Goal: Task Accomplishment & Management: Complete application form

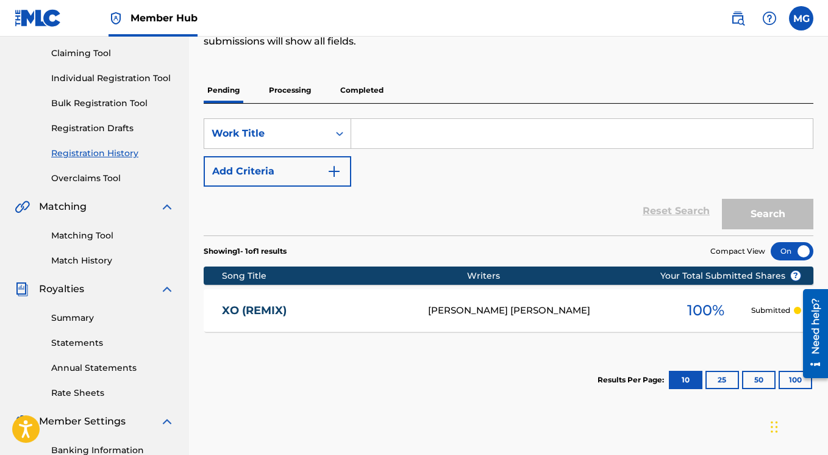
scroll to position [18, 0]
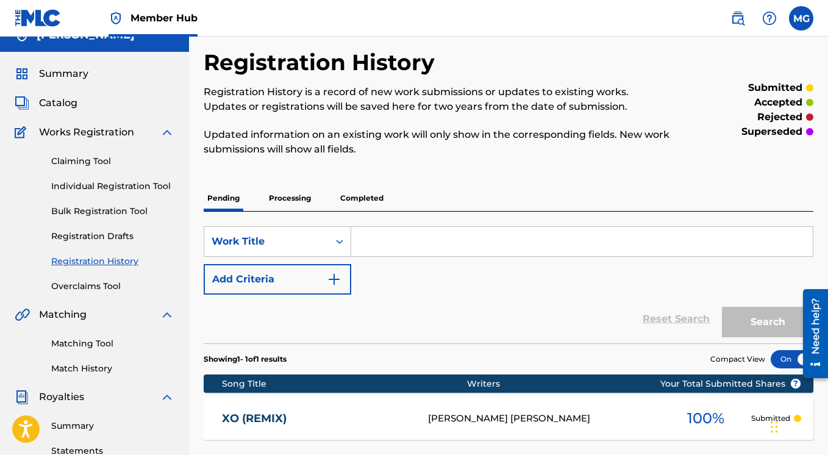
click at [369, 199] on p "Completed" at bounding box center [361, 198] width 51 height 26
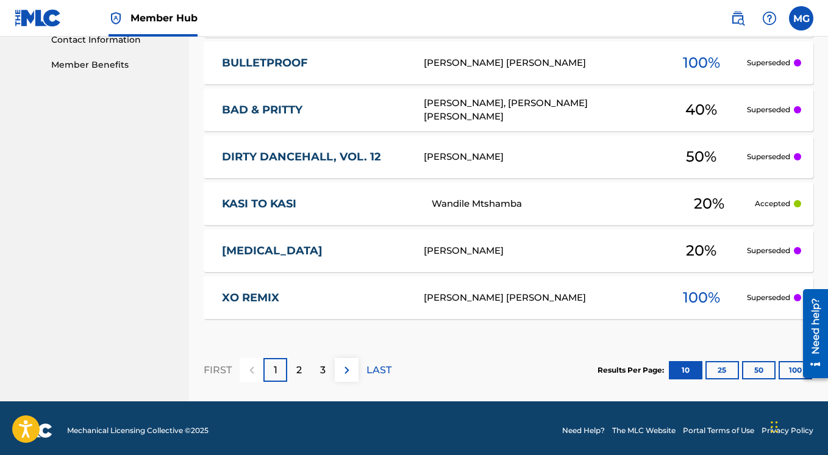
scroll to position [616, 0]
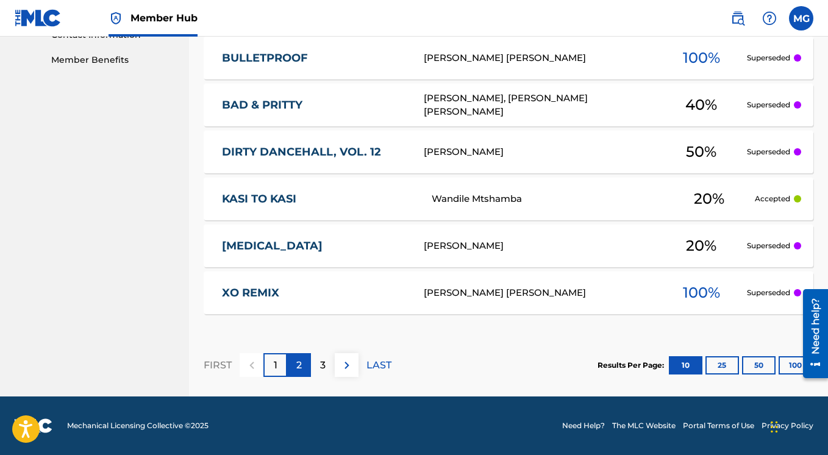
click at [304, 363] on div "2" at bounding box center [299, 365] width 24 height 24
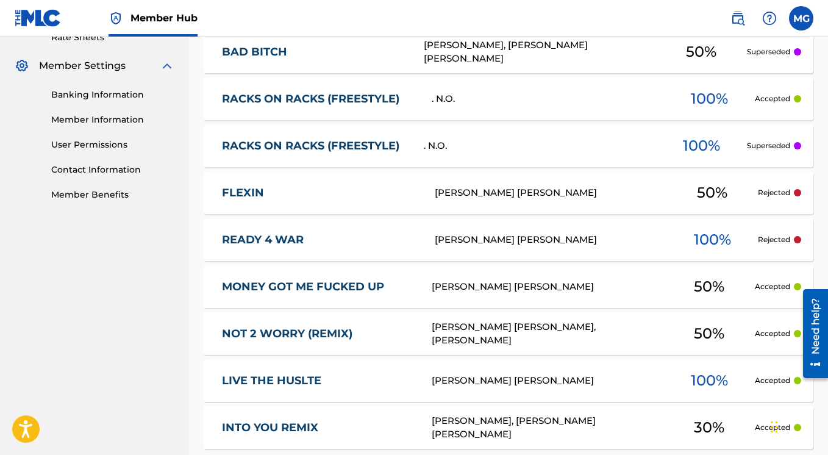
scroll to position [516, 0]
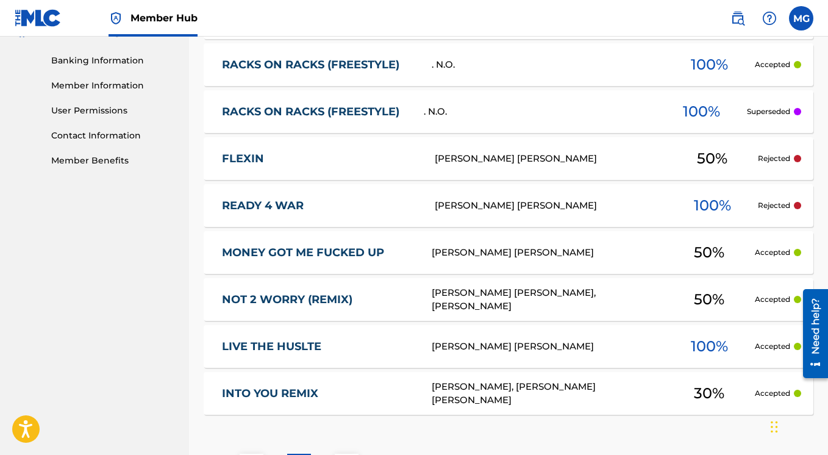
click at [772, 158] on p "Rejected" at bounding box center [774, 158] width 32 height 11
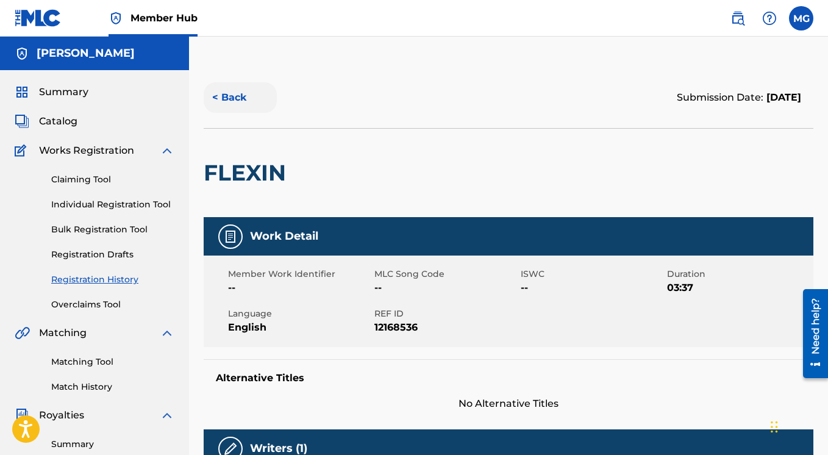
click at [238, 96] on button "< Back" at bounding box center [240, 97] width 73 height 30
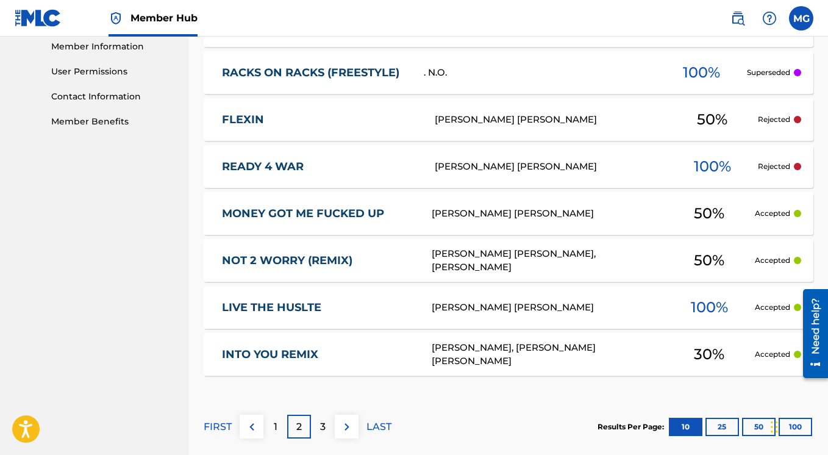
scroll to position [616, 0]
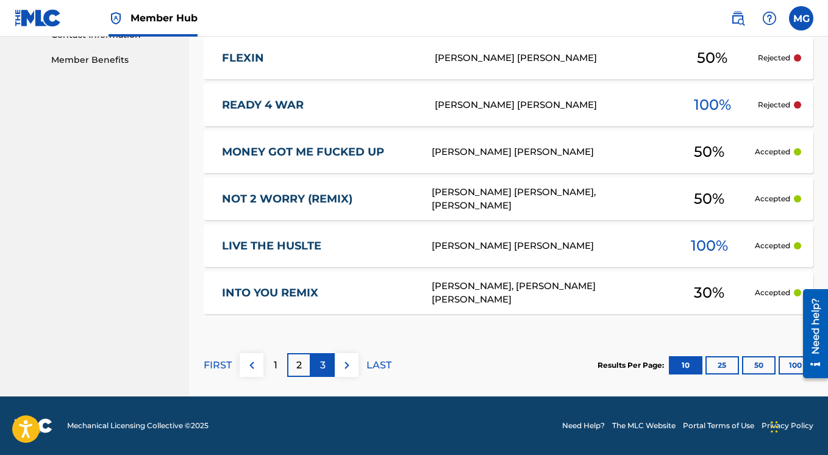
click at [324, 367] on p "3" at bounding box center [322, 365] width 5 height 15
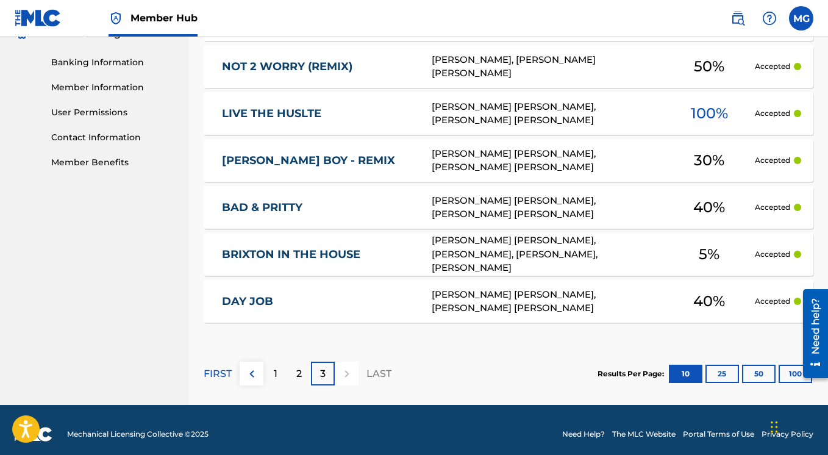
scroll to position [522, 0]
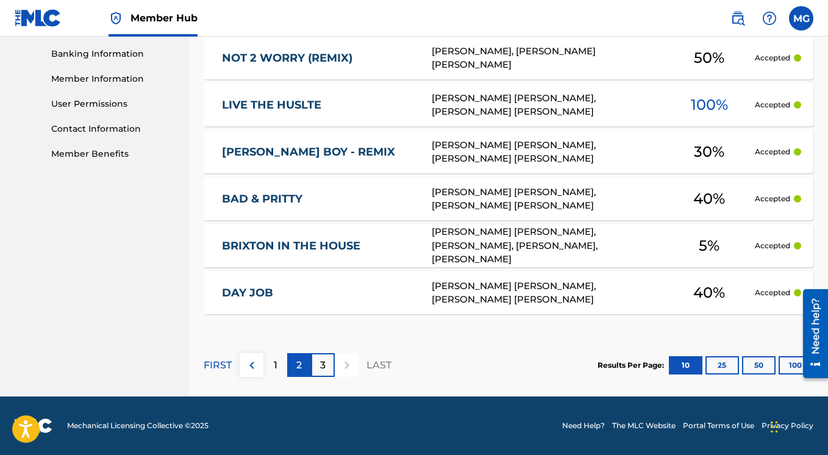
click at [299, 361] on p "2" at bounding box center [298, 365] width 5 height 15
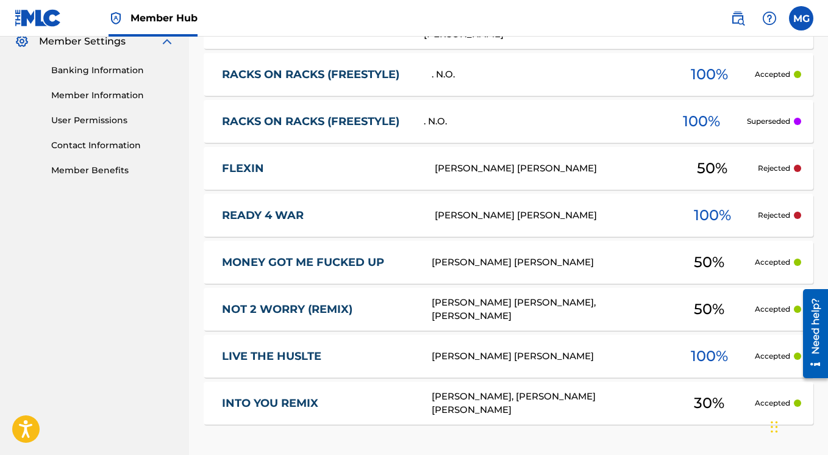
scroll to position [616, 0]
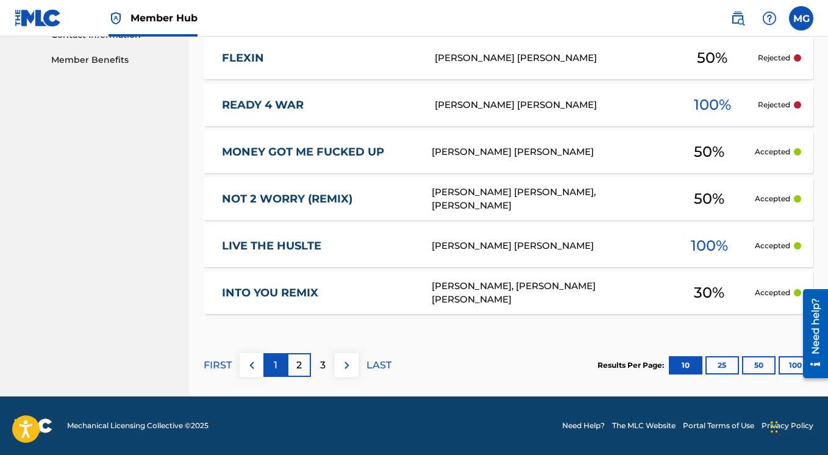
click at [272, 366] on div "1" at bounding box center [275, 365] width 24 height 24
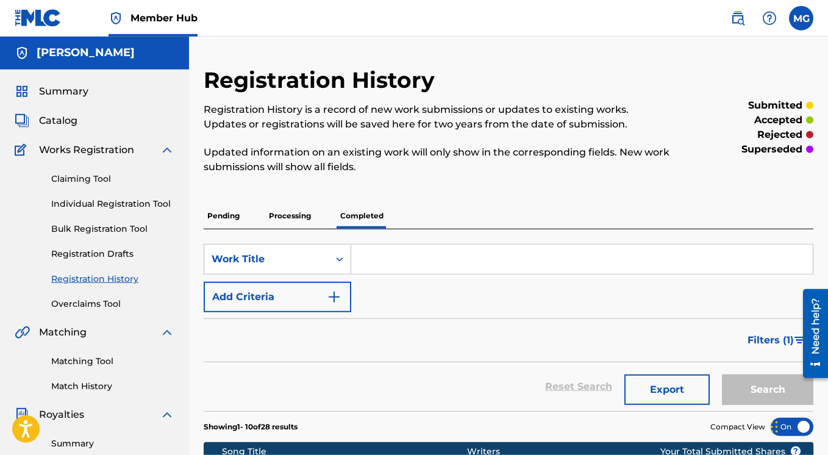
scroll to position [0, 0]
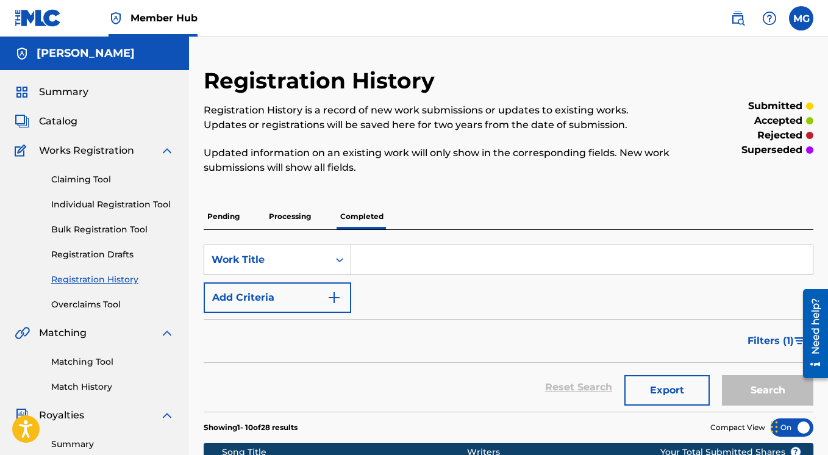
click at [286, 215] on p "Processing" at bounding box center [289, 217] width 49 height 26
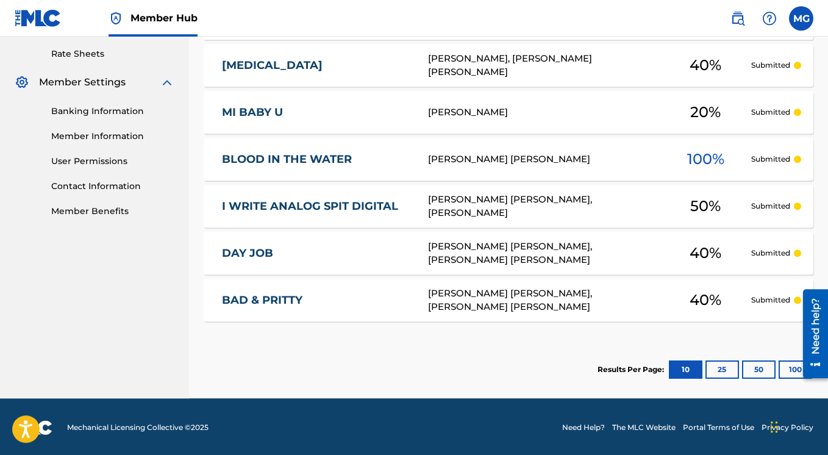
scroll to position [467, 0]
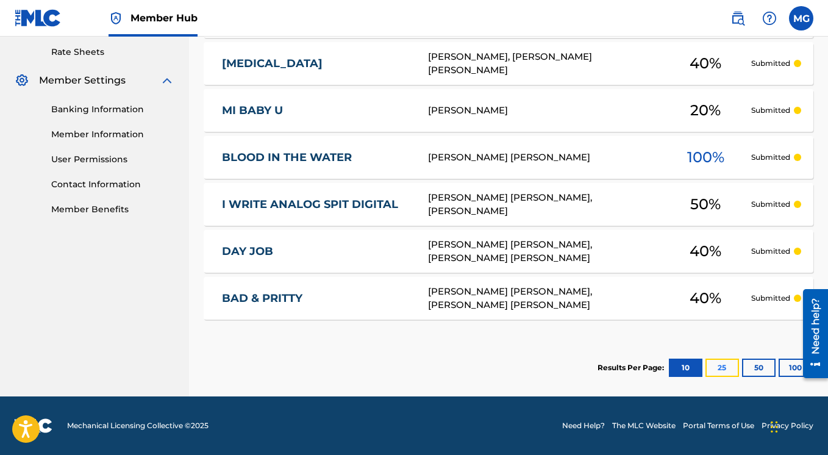
click at [718, 366] on button "25" at bounding box center [722, 367] width 34 height 18
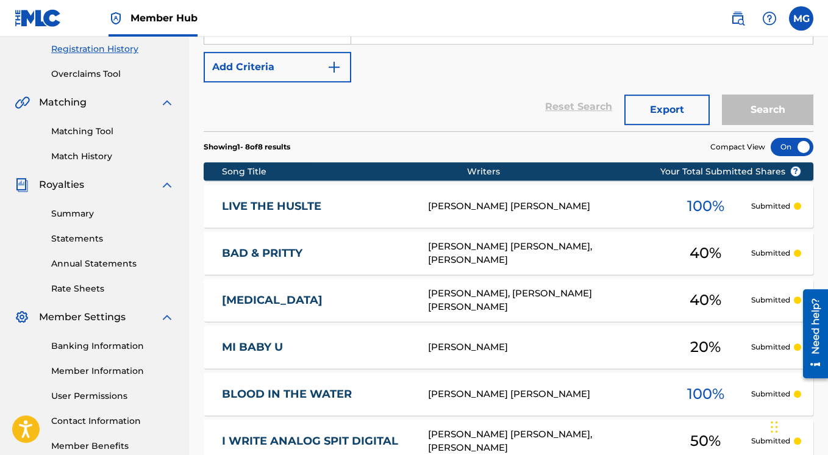
scroll to position [135, 0]
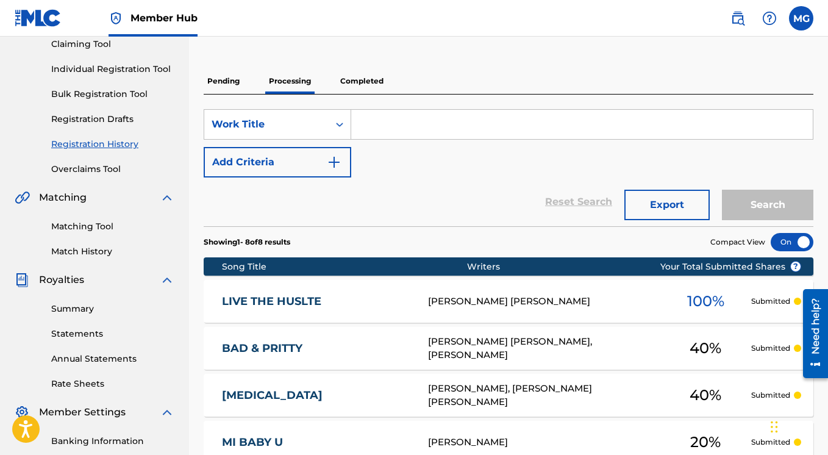
click at [225, 82] on p "Pending" at bounding box center [224, 81] width 40 height 26
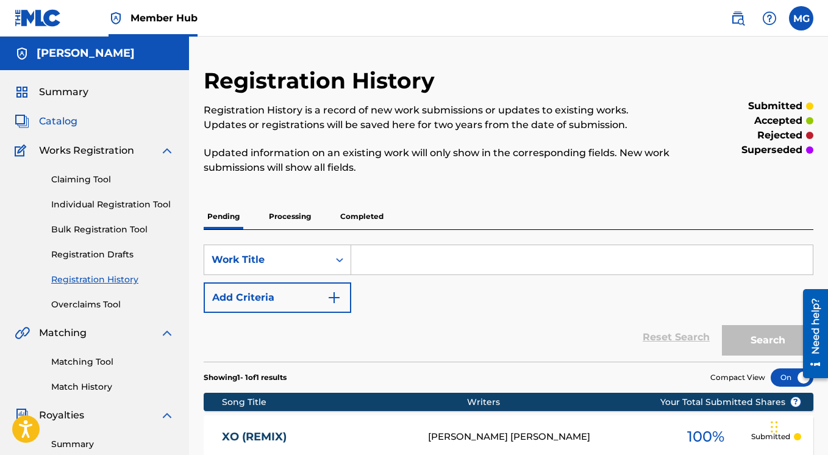
click at [63, 119] on span "Catalog" at bounding box center [58, 121] width 38 height 15
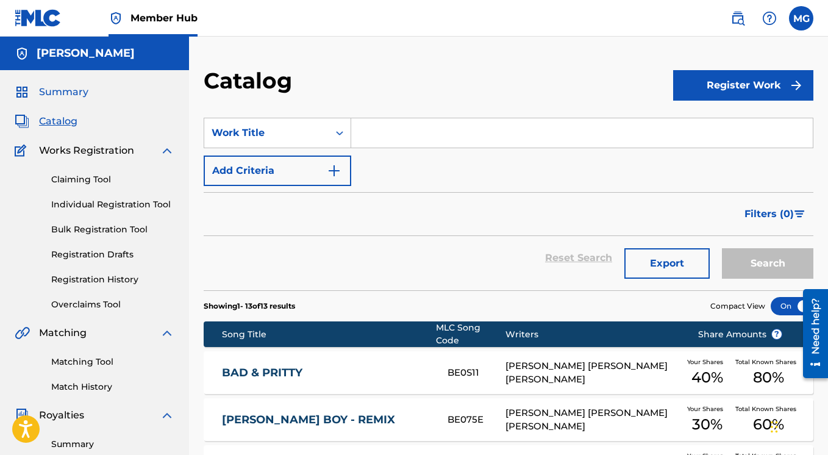
click at [64, 93] on span "Summary" at bounding box center [63, 92] width 49 height 15
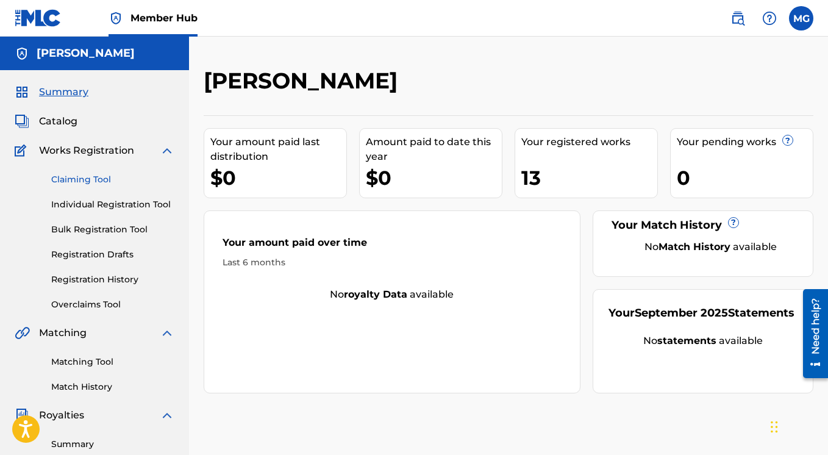
click at [95, 176] on link "Claiming Tool" at bounding box center [112, 179] width 123 height 13
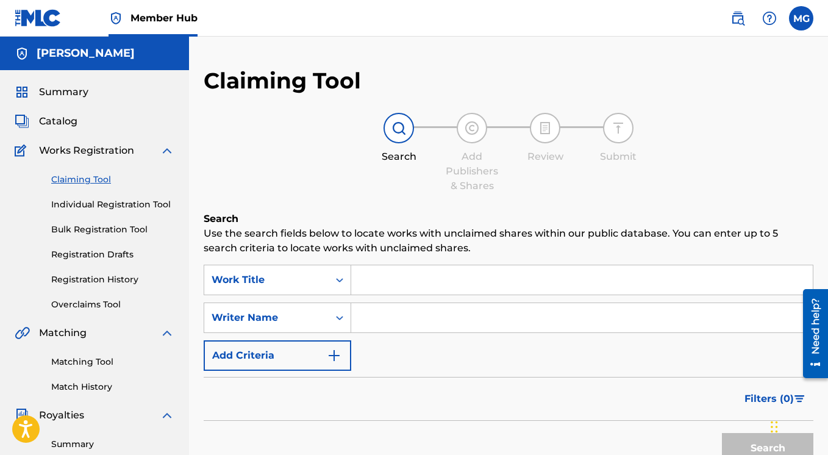
click at [371, 272] on input "Search Form" at bounding box center [581, 279] width 461 height 29
paste input "Realiskool Records"
type input "Realiskool Records"
click at [388, 326] on input "Search Form" at bounding box center [581, 317] width 461 height 29
paste input "Mendull Man"
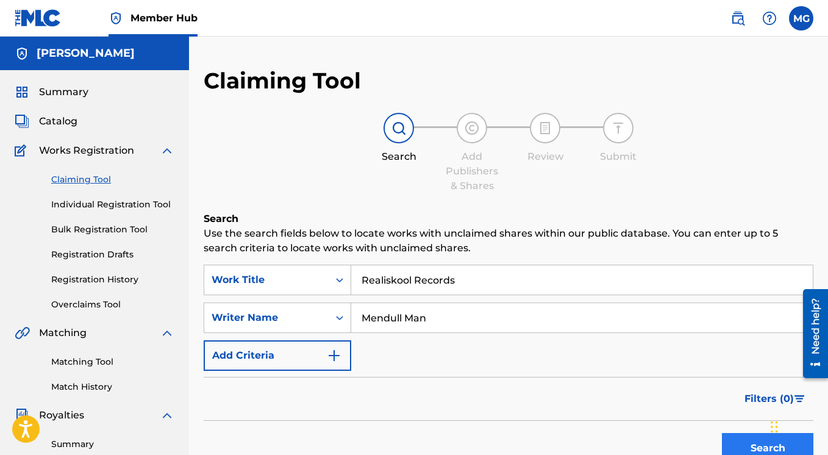
type input "Mendull Man"
click at [744, 445] on button "Search" at bounding box center [767, 448] width 91 height 30
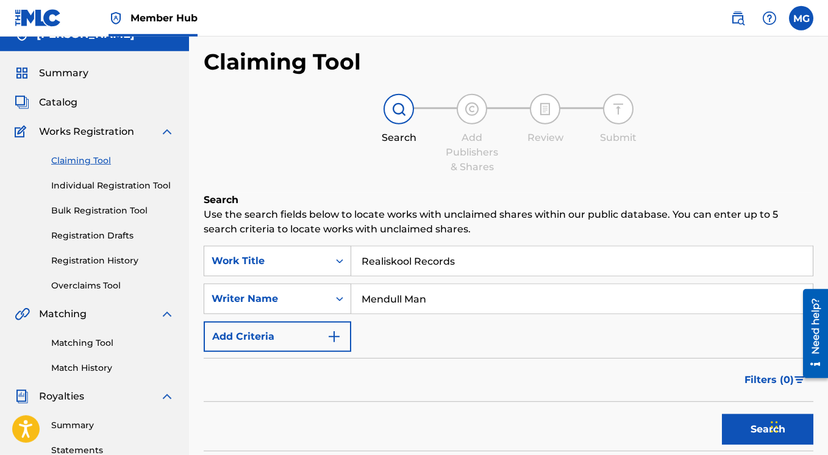
scroll to position [18, 0]
drag, startPoint x: 480, startPoint y: 265, endPoint x: 330, endPoint y: 262, distance: 150.0
click at [351, 262] on input "Realiskool Records" at bounding box center [581, 261] width 461 height 29
paste input "The Instrumendull's, Vol. 2"
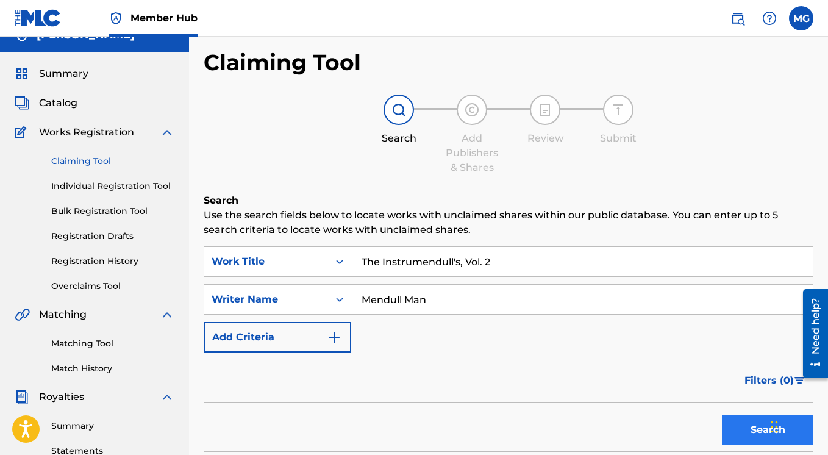
type input "The Instrumendull's, Vol. 2"
click at [734, 425] on button "Search" at bounding box center [767, 429] width 91 height 30
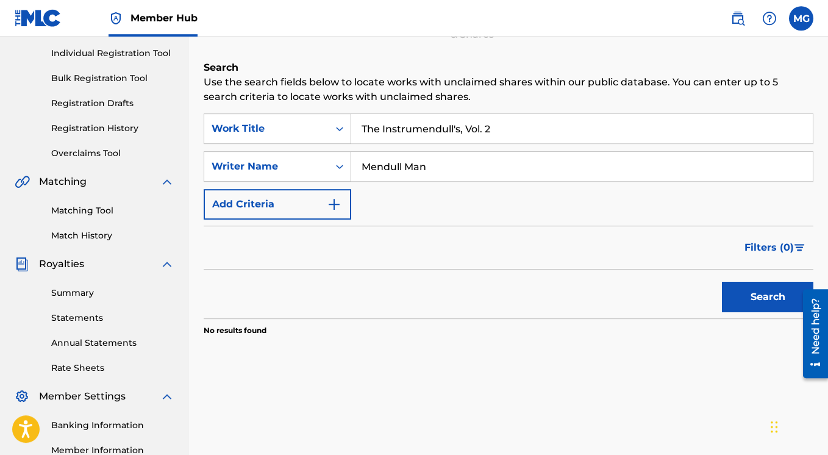
scroll to position [77, 0]
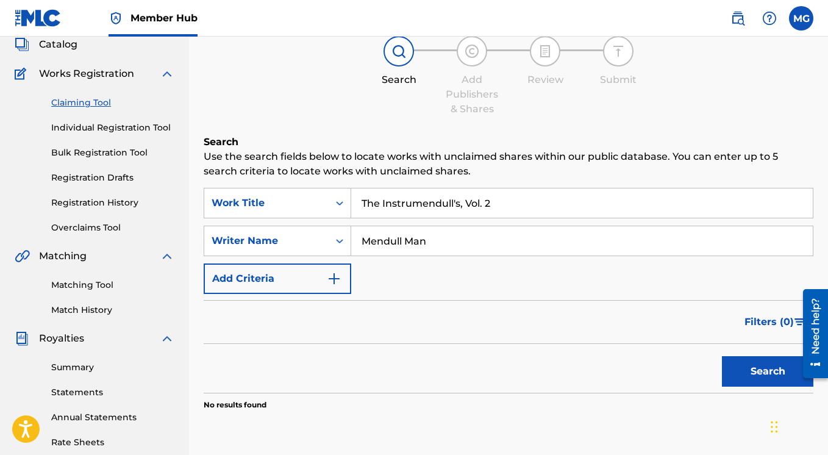
click at [432, 205] on input "The Instrumendull's, Vol. 2" at bounding box center [581, 202] width 461 height 29
click at [90, 285] on link "Matching Tool" at bounding box center [112, 285] width 123 height 13
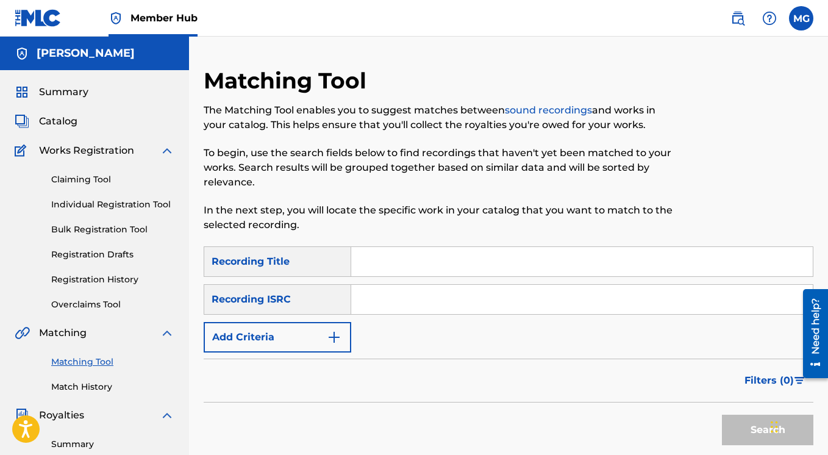
click at [397, 261] on input "Search Form" at bounding box center [581, 261] width 461 height 29
paste input "The Instrumendull's, Vol. 2"
type input "The Instrumendull's, Vol. 2"
click at [733, 433] on button "Search" at bounding box center [767, 429] width 91 height 30
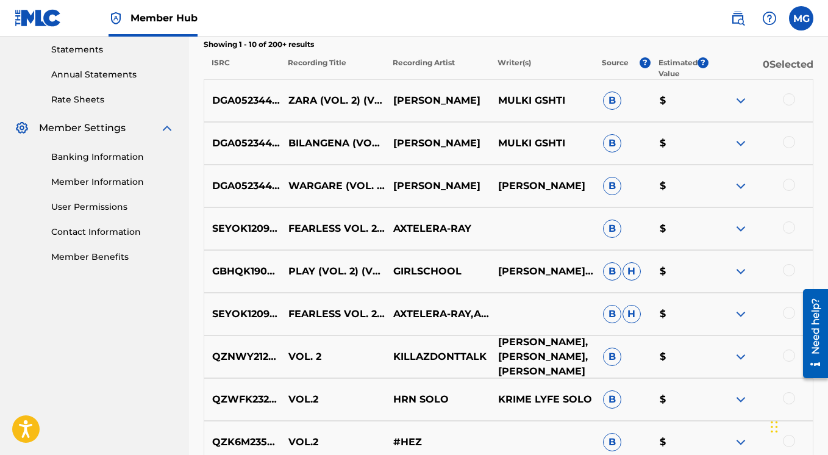
scroll to position [68, 0]
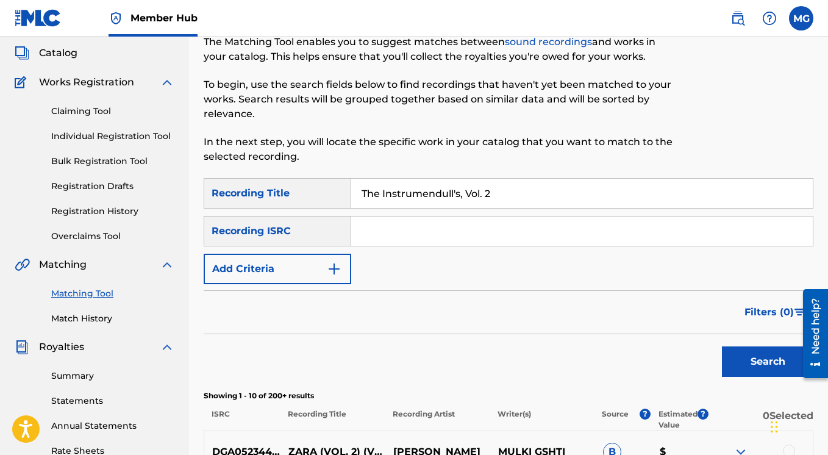
click at [388, 232] on input "Search Form" at bounding box center [581, 230] width 461 height 29
click at [339, 266] on img "Search Form" at bounding box center [334, 268] width 15 height 15
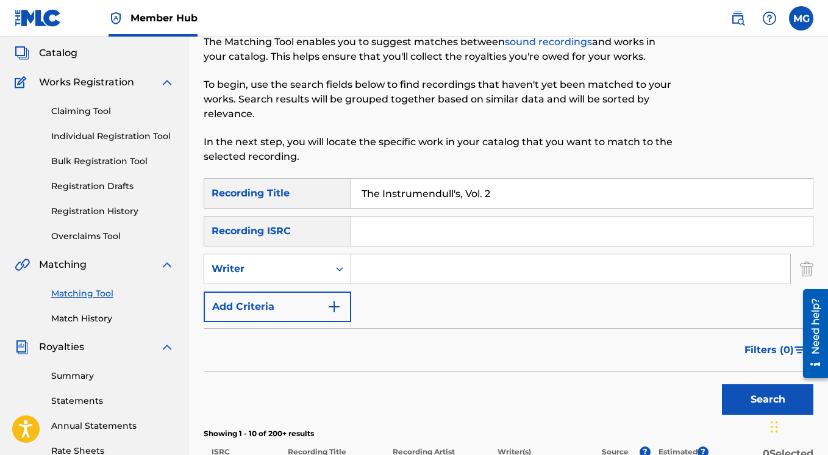
click at [382, 268] on input "Search Form" at bounding box center [570, 268] width 439 height 29
paste input "Mendull Man"
type input "Mendull Man"
click at [731, 401] on button "Search" at bounding box center [767, 399] width 91 height 30
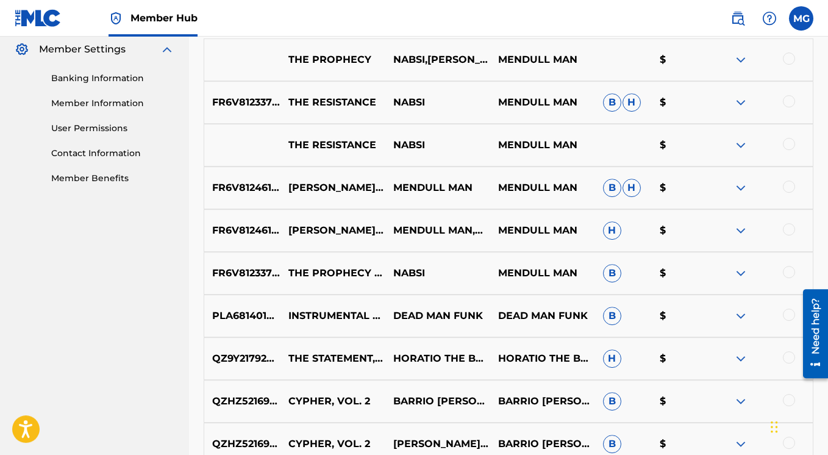
scroll to position [497, 0]
click at [744, 188] on img at bounding box center [740, 188] width 15 height 15
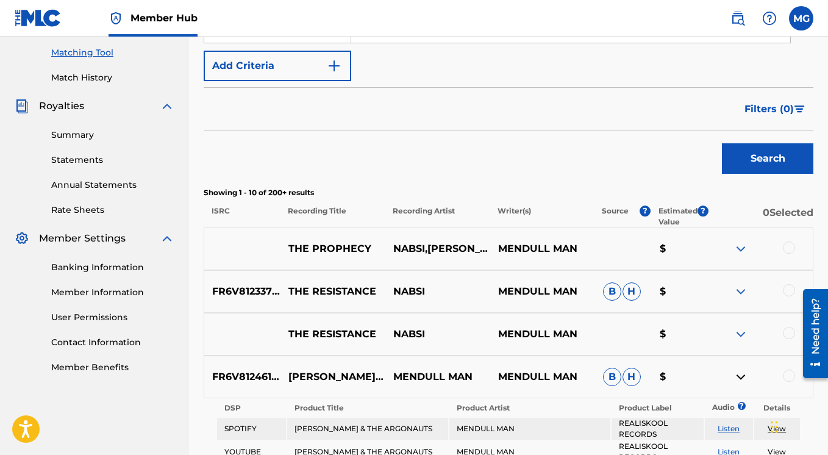
scroll to position [312, 0]
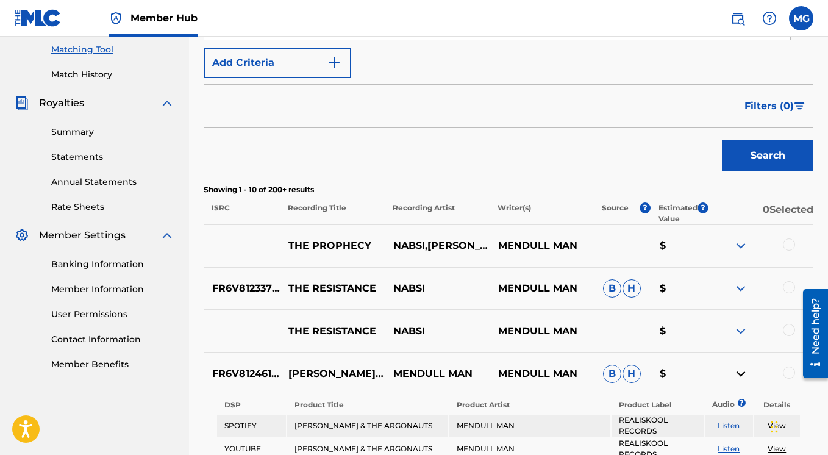
click at [742, 246] on img at bounding box center [740, 245] width 15 height 15
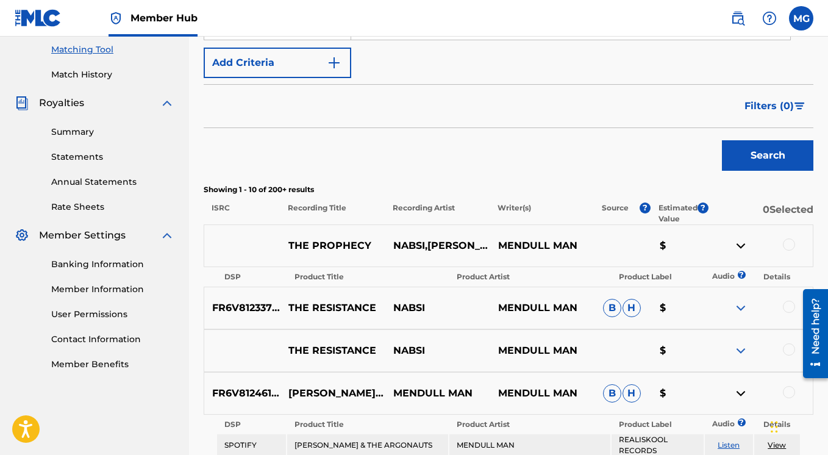
click at [738, 246] on img at bounding box center [740, 245] width 15 height 15
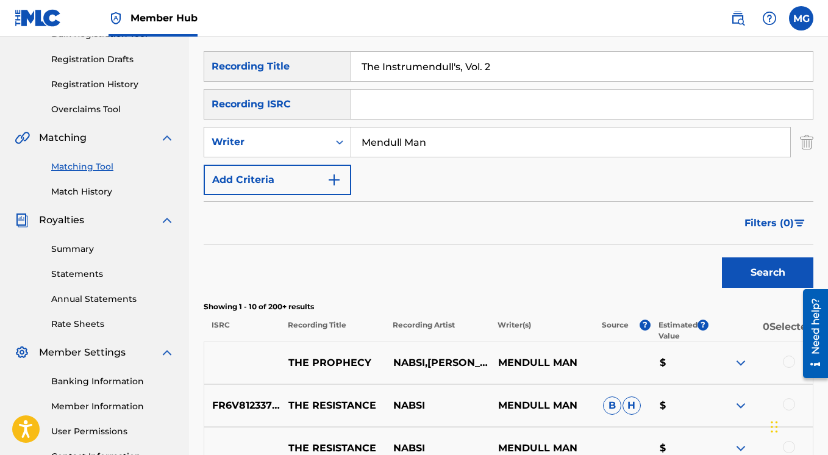
scroll to position [215, 0]
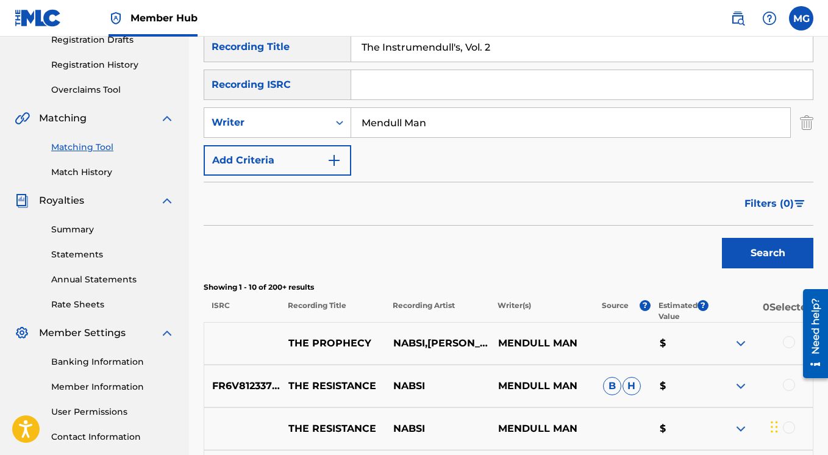
click at [757, 200] on span "Filters ( 0 )" at bounding box center [768, 203] width 49 height 15
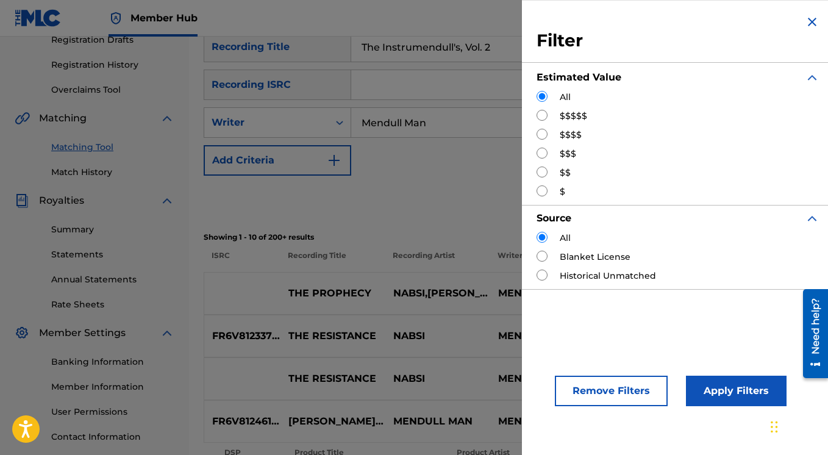
click at [541, 171] on input "Search Form" at bounding box center [541, 171] width 11 height 11
radio input "true"
click at [711, 384] on button "Apply Filters" at bounding box center [736, 390] width 101 height 30
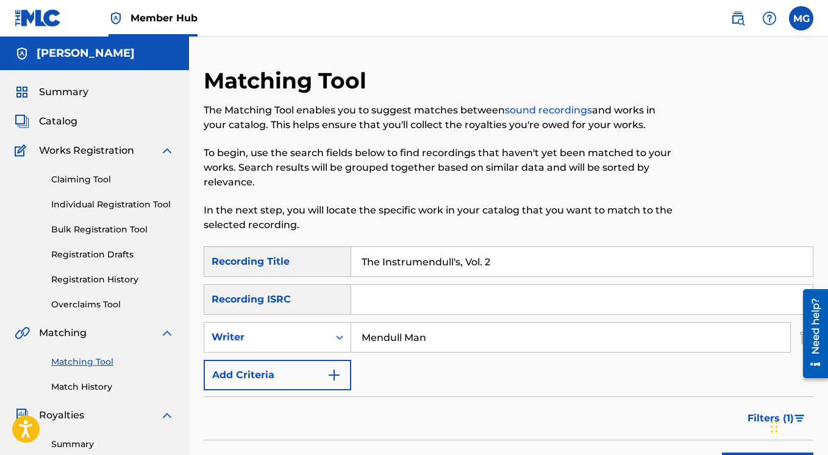
scroll to position [117, 0]
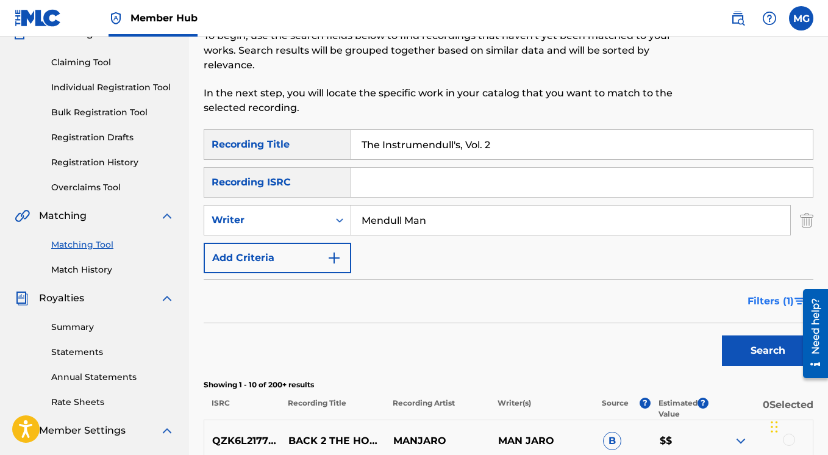
click at [757, 300] on span "Filters ( 1 )" at bounding box center [770, 301] width 46 height 15
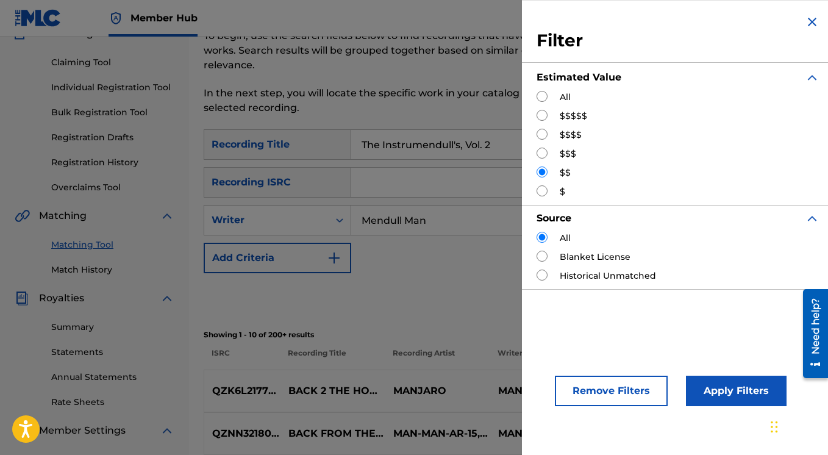
click at [541, 116] on input "Search Form" at bounding box center [541, 115] width 11 height 11
radio input "true"
click at [708, 388] on button "Apply Filters" at bounding box center [736, 390] width 101 height 30
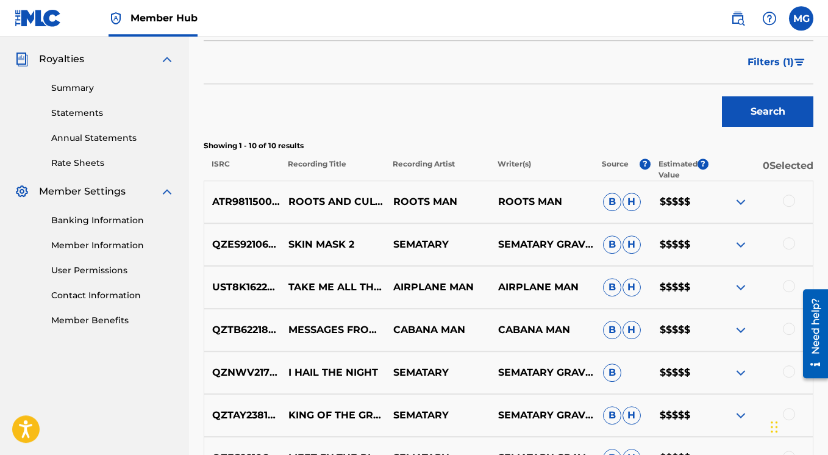
scroll to position [306, 0]
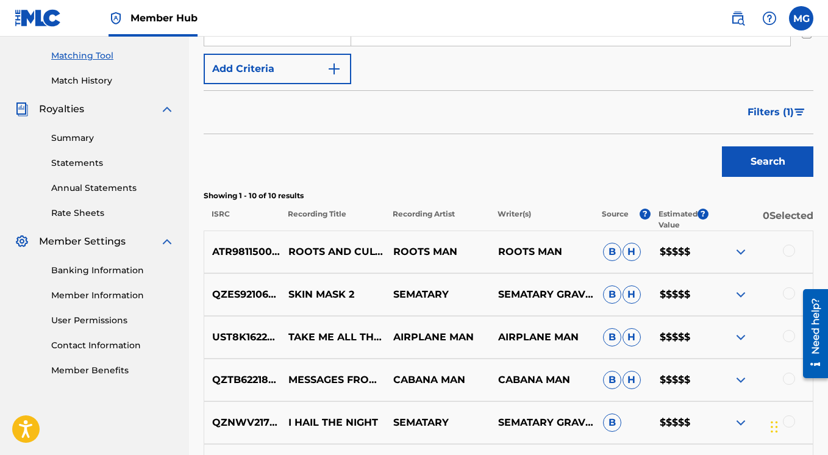
click at [742, 249] on img at bounding box center [740, 251] width 15 height 15
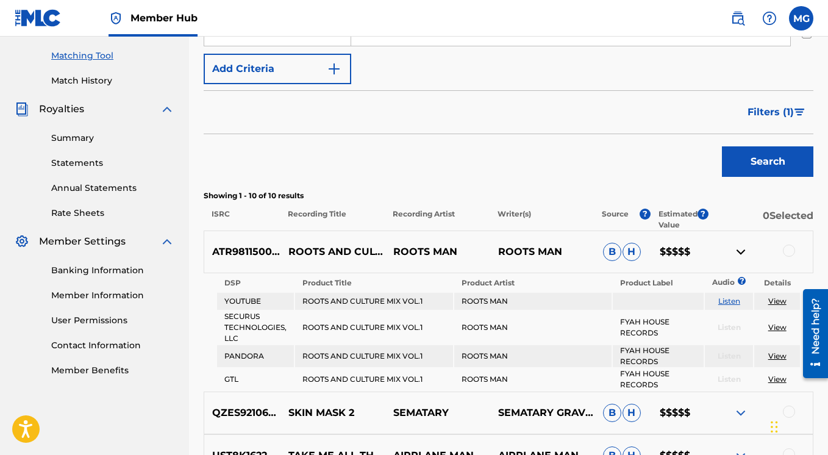
click at [742, 249] on img at bounding box center [740, 251] width 15 height 15
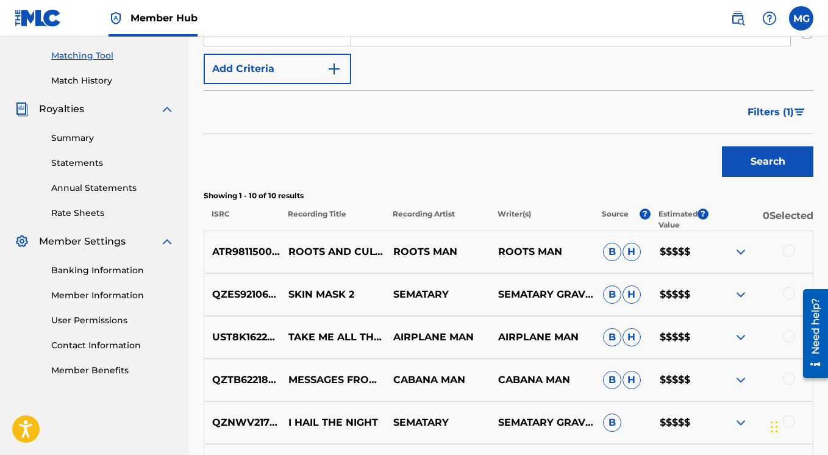
click at [742, 296] on img at bounding box center [740, 294] width 15 height 15
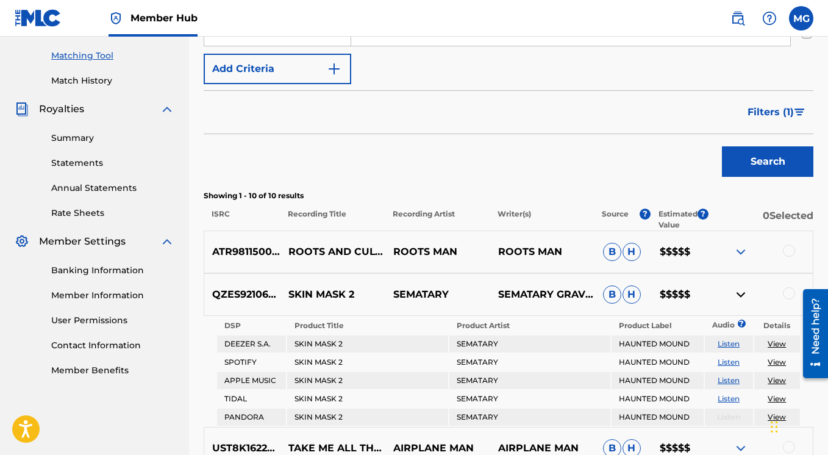
click at [742, 296] on img at bounding box center [740, 294] width 15 height 15
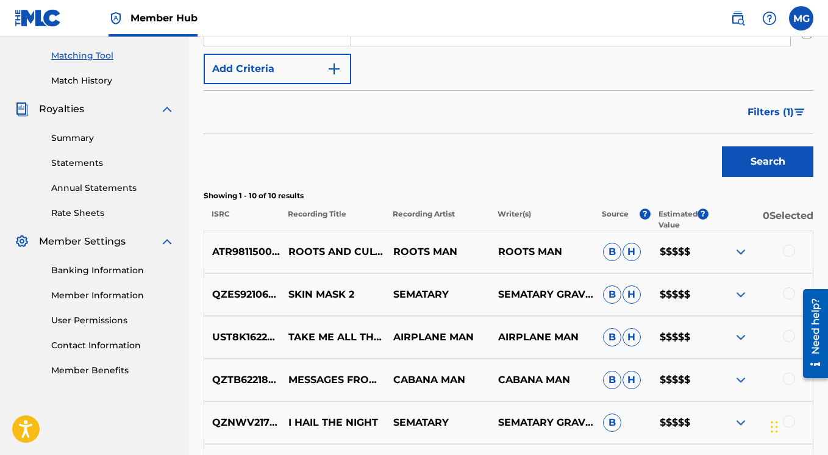
scroll to position [189, 0]
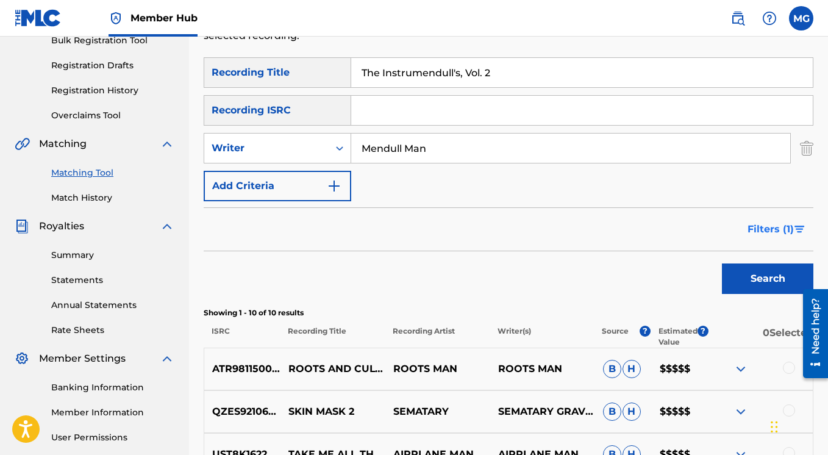
click at [769, 230] on span "Filters ( 1 )" at bounding box center [770, 229] width 46 height 15
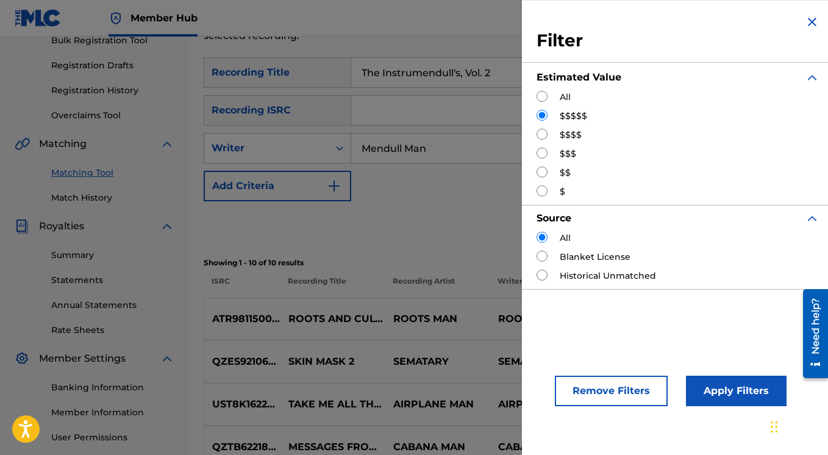
click at [541, 94] on input "Search Form" at bounding box center [541, 96] width 11 height 11
radio input "true"
click at [733, 390] on button "Apply Filters" at bounding box center [736, 390] width 101 height 30
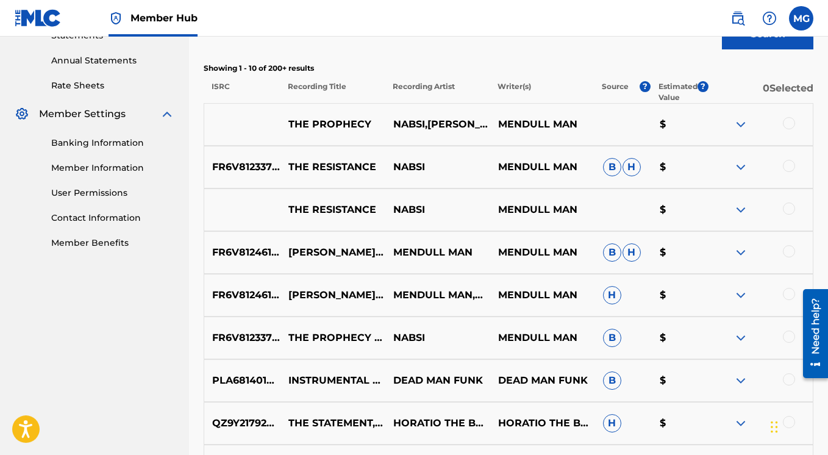
scroll to position [481, 0]
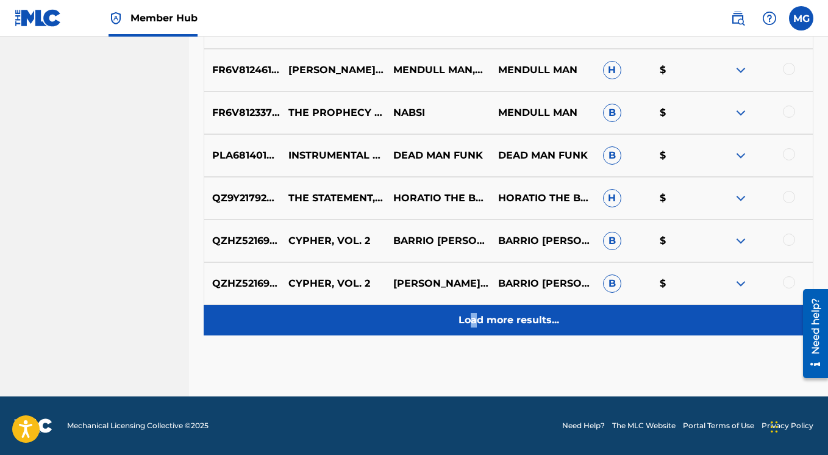
click at [474, 319] on p "Load more results..." at bounding box center [508, 320] width 101 height 15
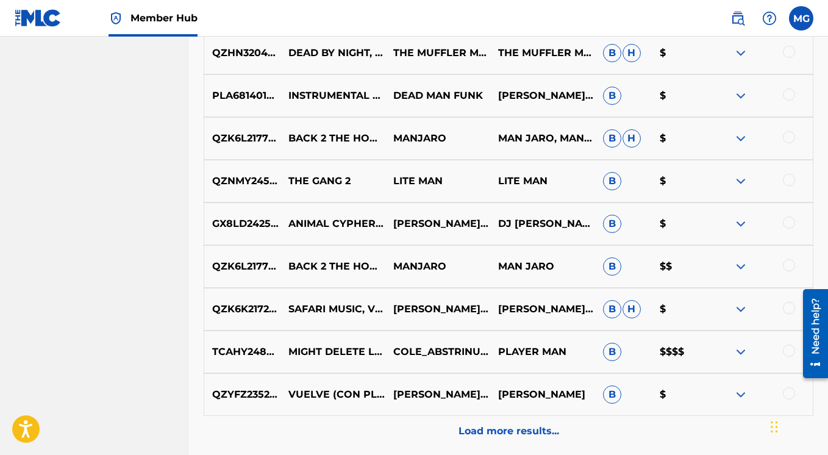
scroll to position [1085, 0]
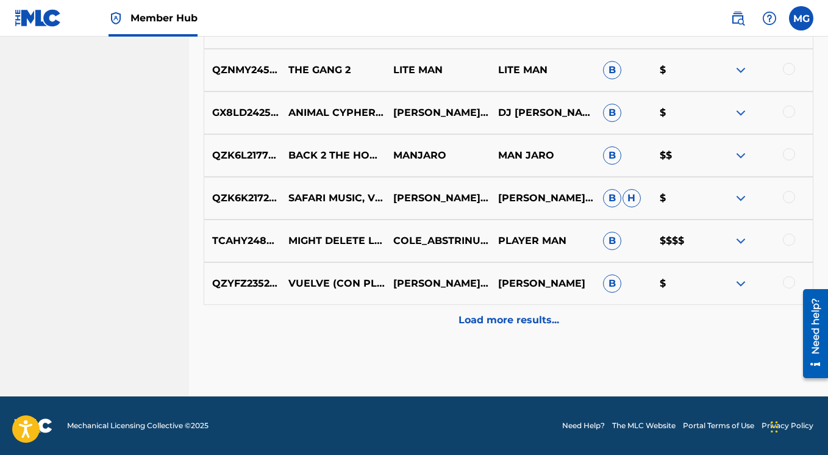
click at [744, 241] on img at bounding box center [740, 240] width 15 height 15
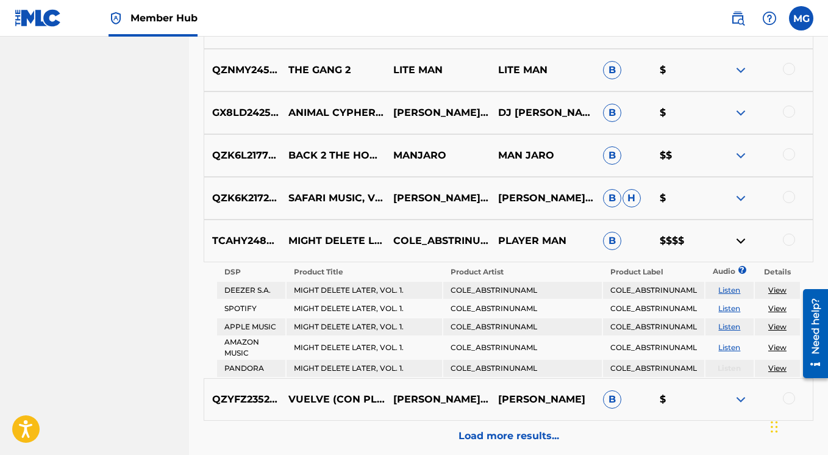
click at [744, 241] on img at bounding box center [740, 240] width 15 height 15
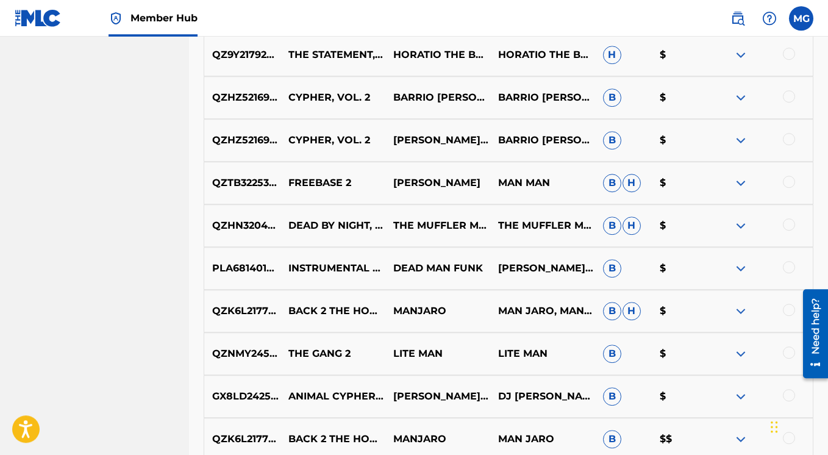
scroll to position [841, 0]
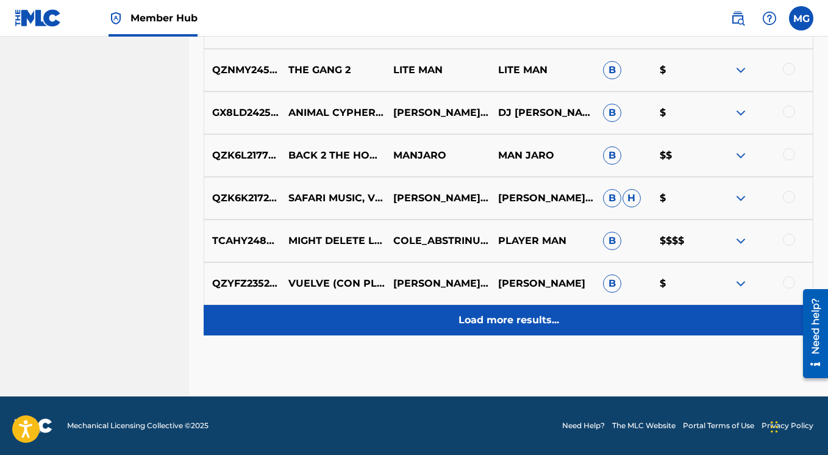
click at [530, 322] on p "Load more results..." at bounding box center [508, 320] width 101 height 15
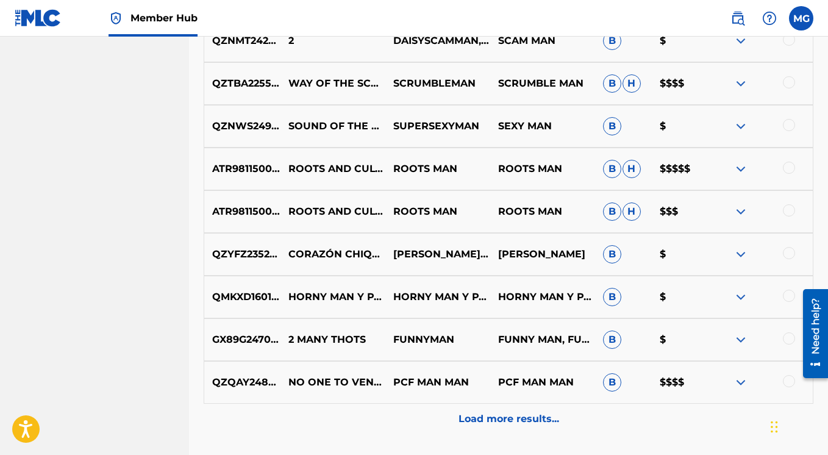
scroll to position [1512, 0]
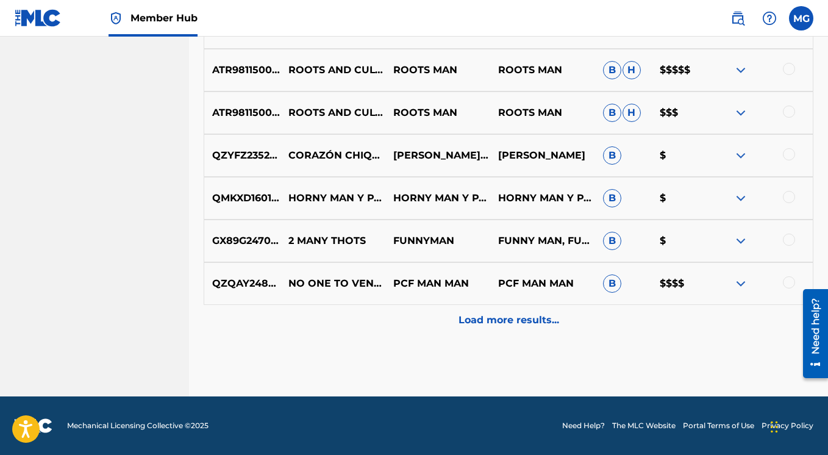
click at [743, 285] on img at bounding box center [740, 283] width 15 height 15
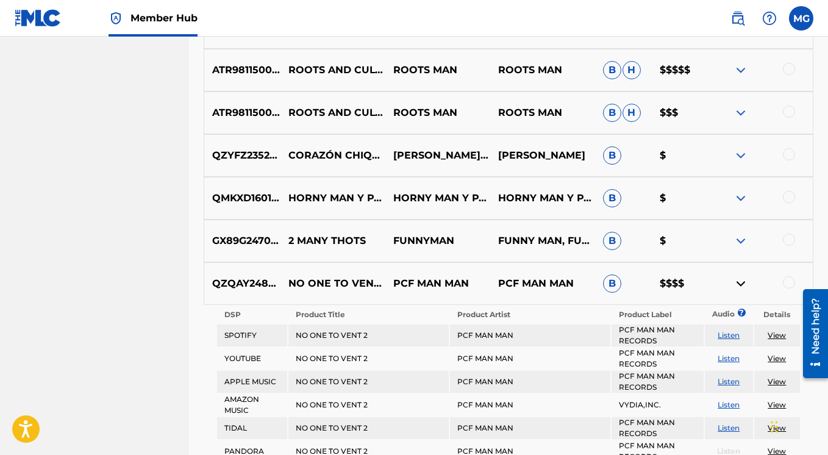
click at [742, 285] on img at bounding box center [740, 283] width 15 height 15
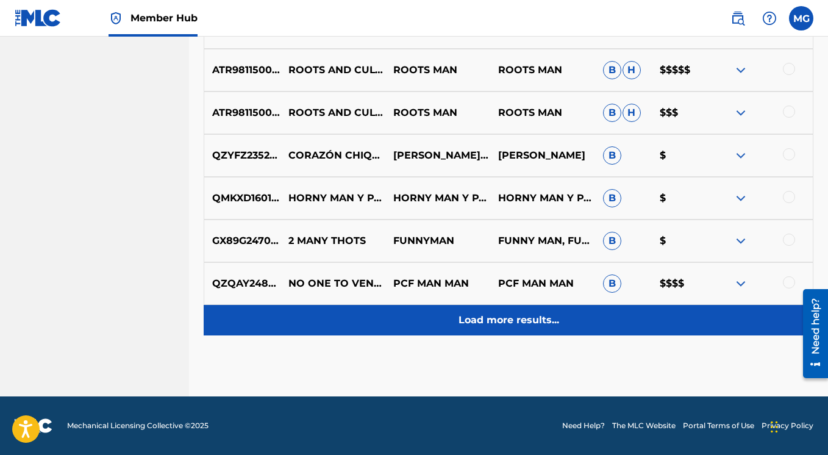
click at [505, 316] on p "Load more results..." at bounding box center [508, 320] width 101 height 15
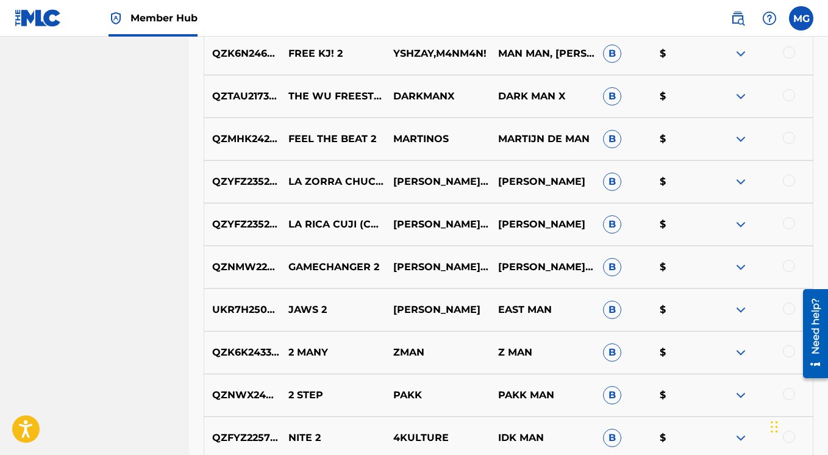
scroll to position [1938, 0]
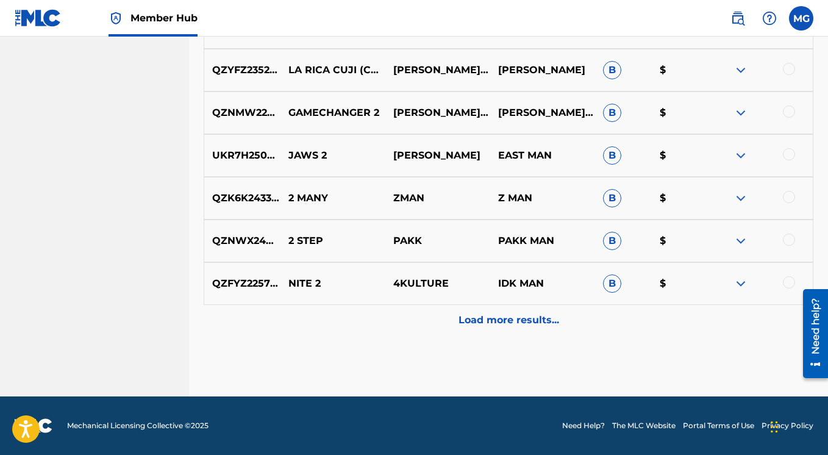
click at [507, 320] on p "Load more results..." at bounding box center [508, 320] width 101 height 15
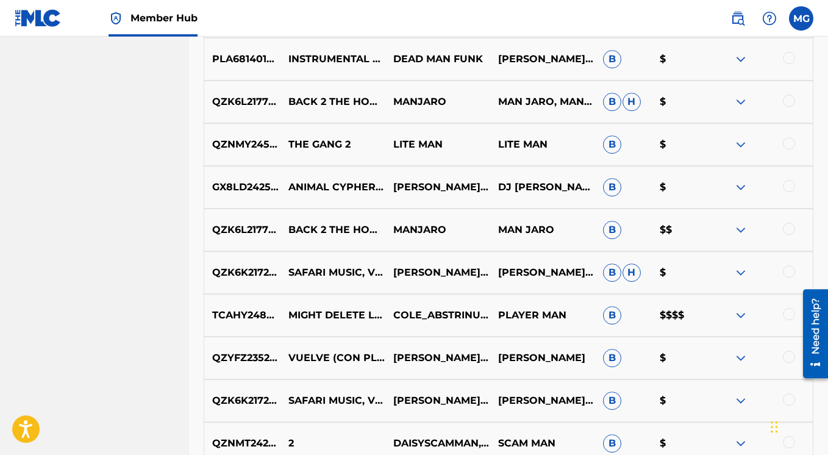
scroll to position [1032, 0]
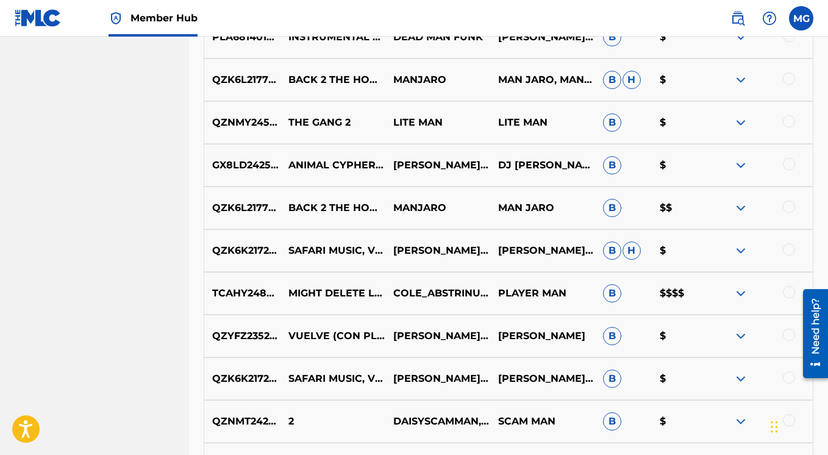
click at [740, 291] on img at bounding box center [740, 293] width 15 height 15
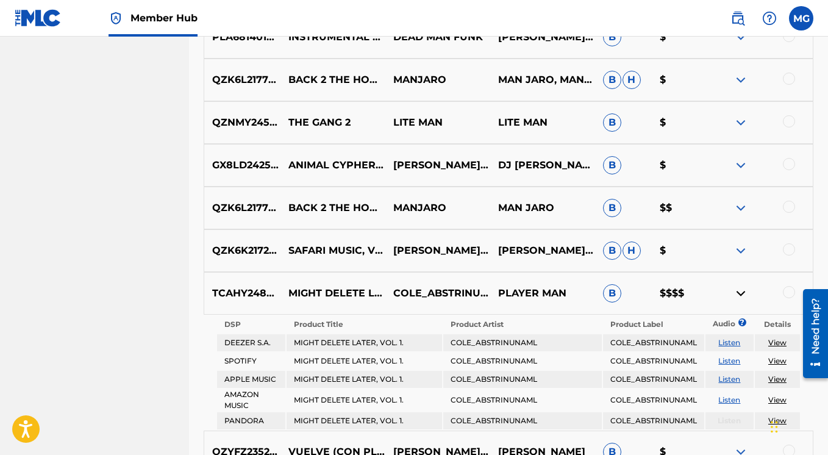
click at [740, 291] on img at bounding box center [740, 293] width 15 height 15
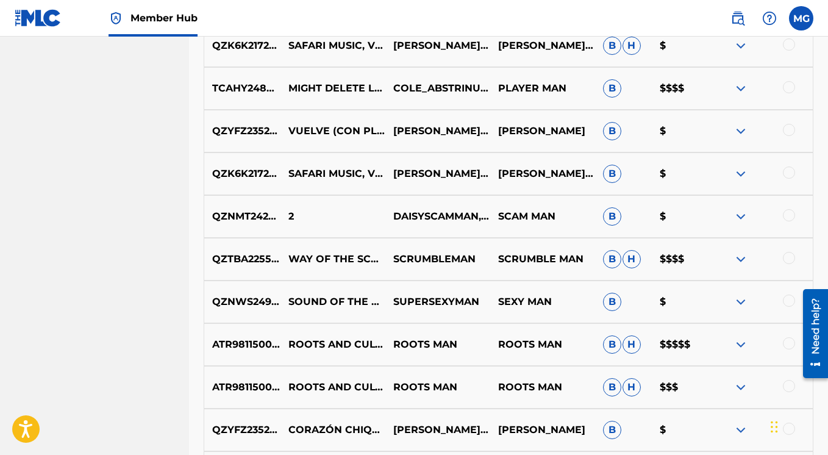
scroll to position [1247, 0]
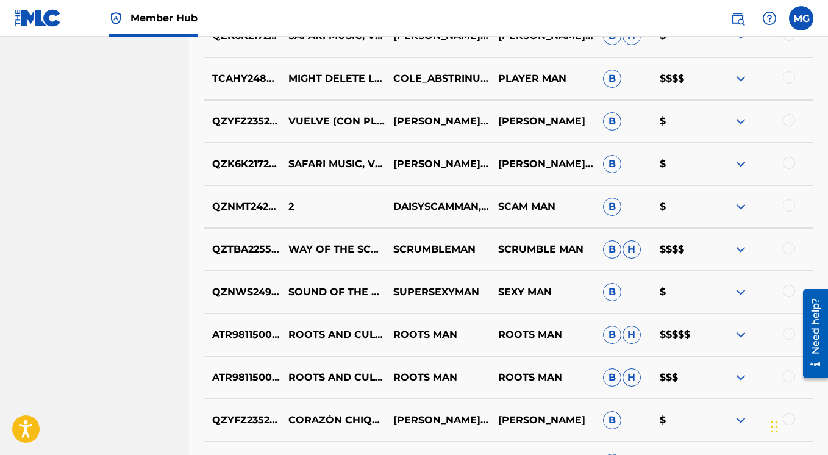
click at [736, 333] on img at bounding box center [740, 334] width 15 height 15
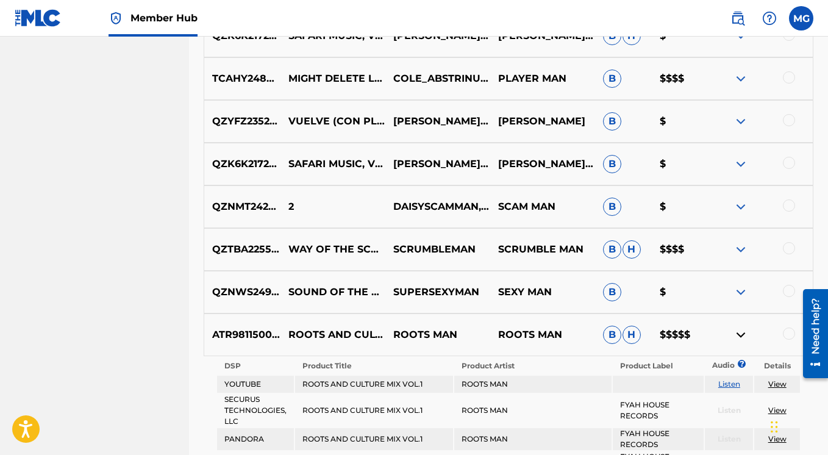
click at [736, 332] on img at bounding box center [740, 334] width 15 height 15
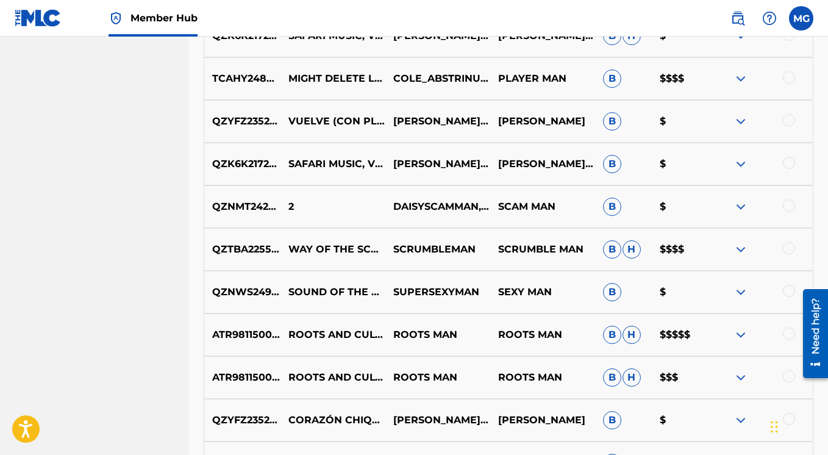
click at [739, 245] on img at bounding box center [740, 249] width 15 height 15
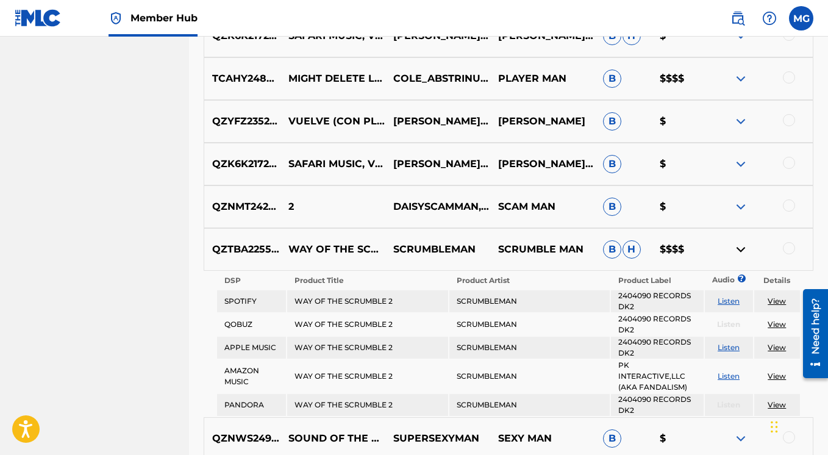
click at [739, 245] on img at bounding box center [740, 249] width 15 height 15
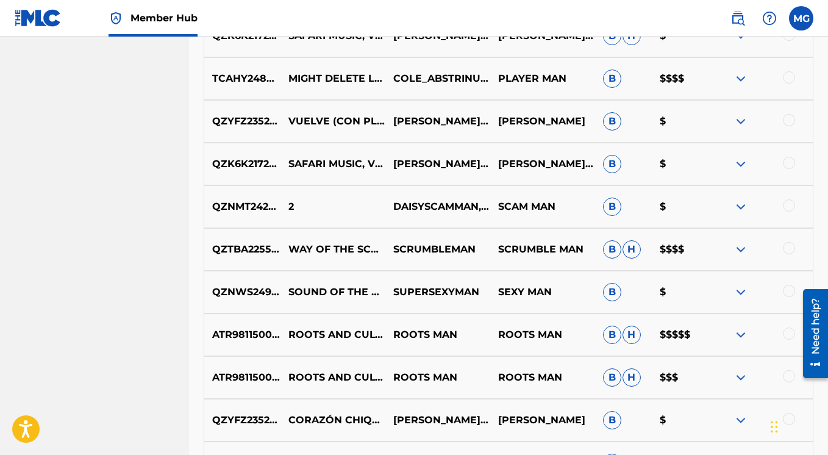
scroll to position [1530, 0]
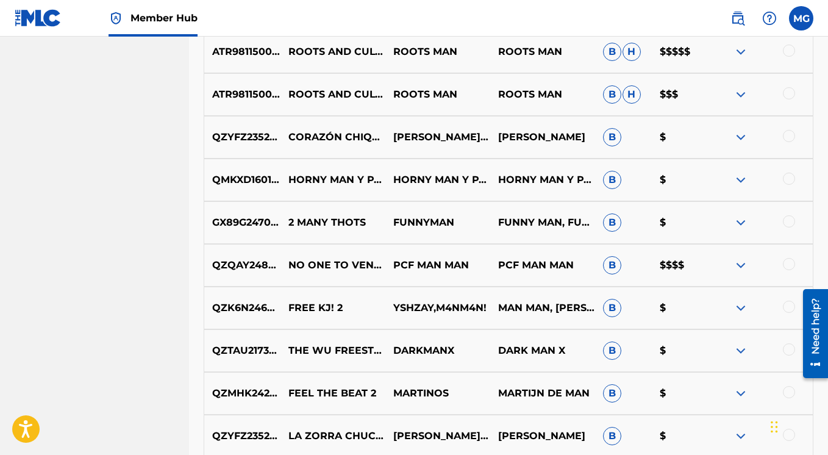
click at [742, 266] on img at bounding box center [740, 265] width 15 height 15
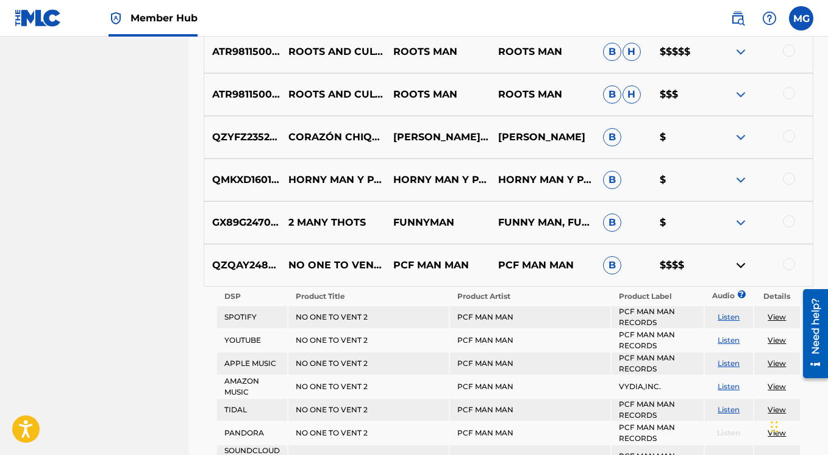
click at [742, 266] on img at bounding box center [740, 265] width 15 height 15
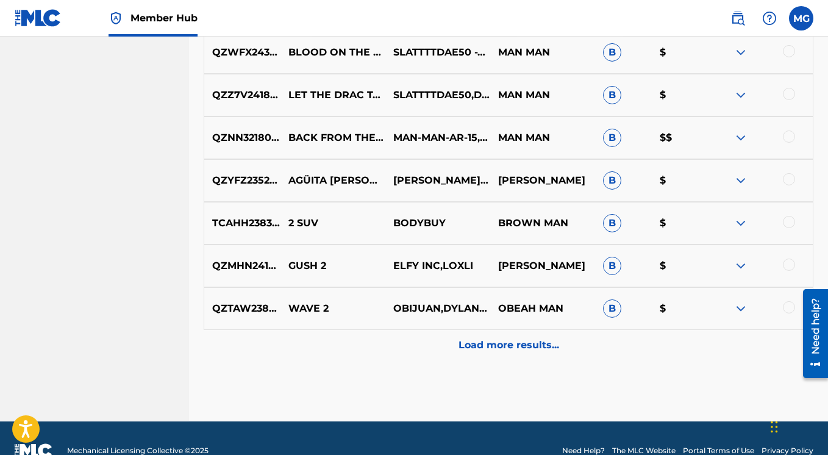
scroll to position [2365, 0]
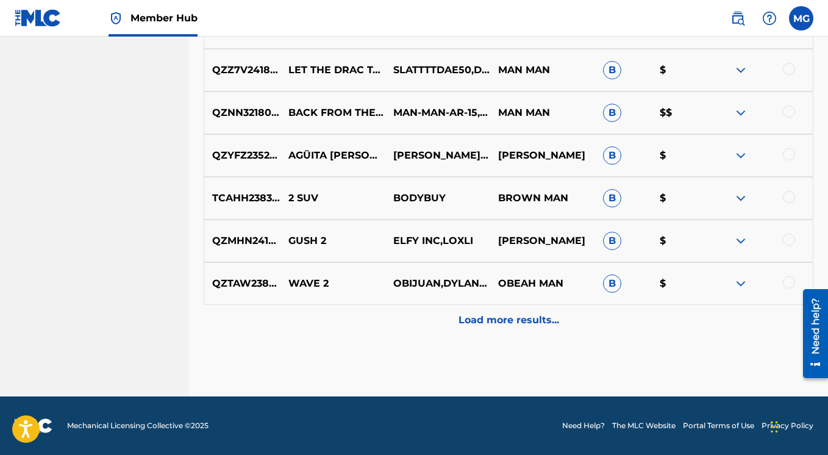
click at [744, 108] on img at bounding box center [740, 112] width 15 height 15
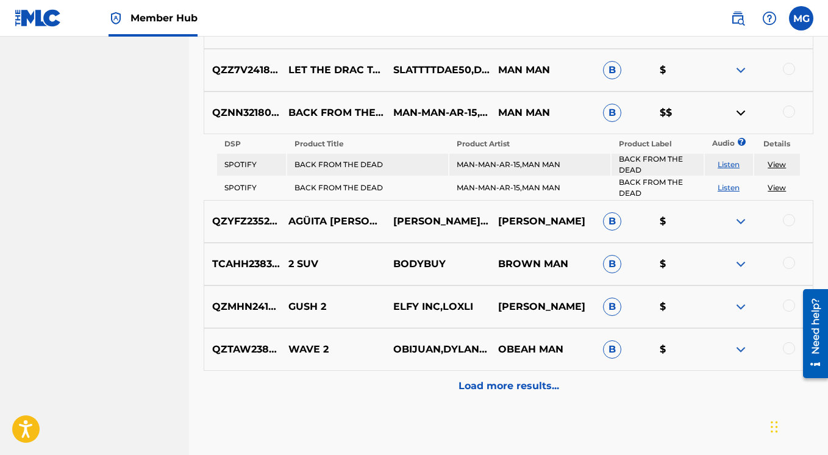
click at [743, 109] on img at bounding box center [740, 112] width 15 height 15
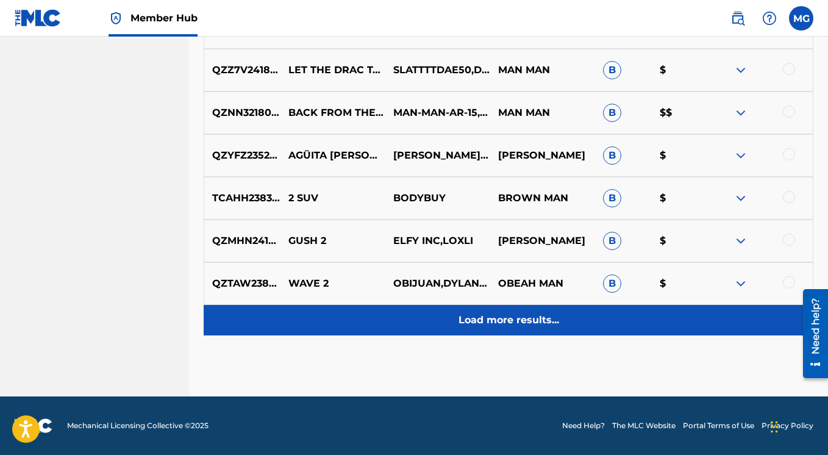
click at [538, 316] on p "Load more results..." at bounding box center [508, 320] width 101 height 15
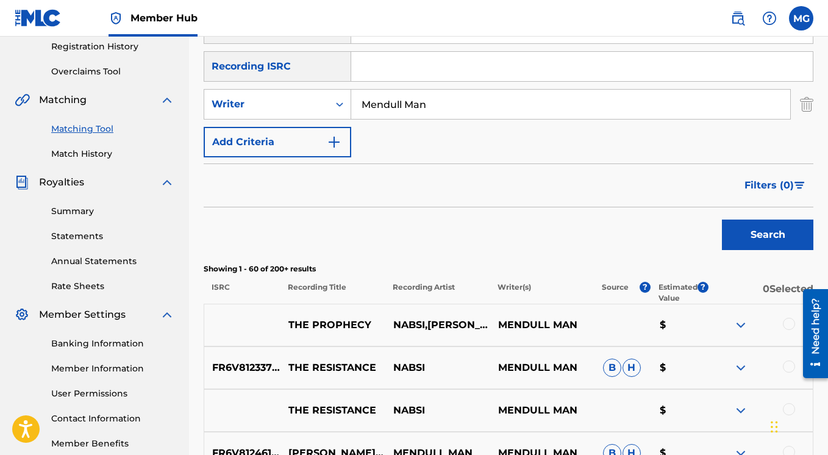
scroll to position [0, 0]
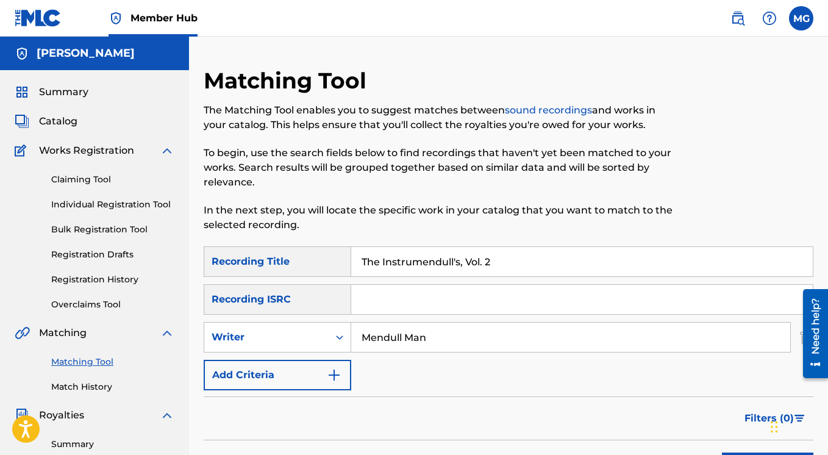
drag, startPoint x: 505, startPoint y: 261, endPoint x: 333, endPoint y: 258, distance: 171.9
click at [351, 260] on input "The Instrumendull's, Vol. 2" at bounding box center [581, 261] width 461 height 29
paste input "The Instrumendull's, Vol.1"
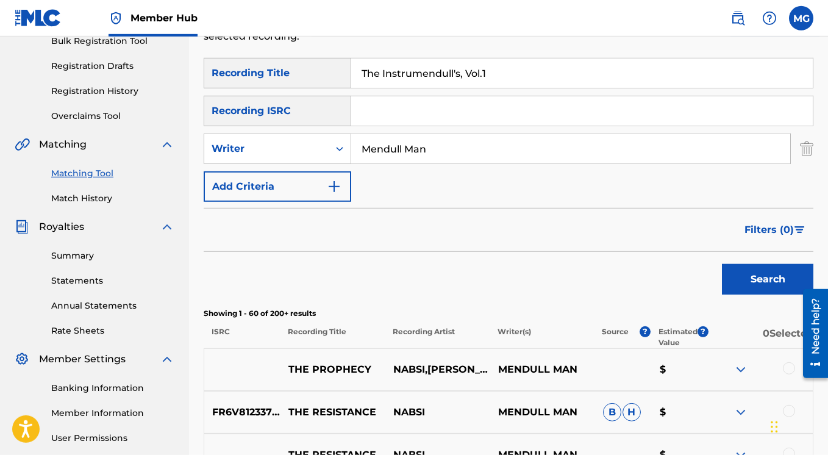
scroll to position [195, 0]
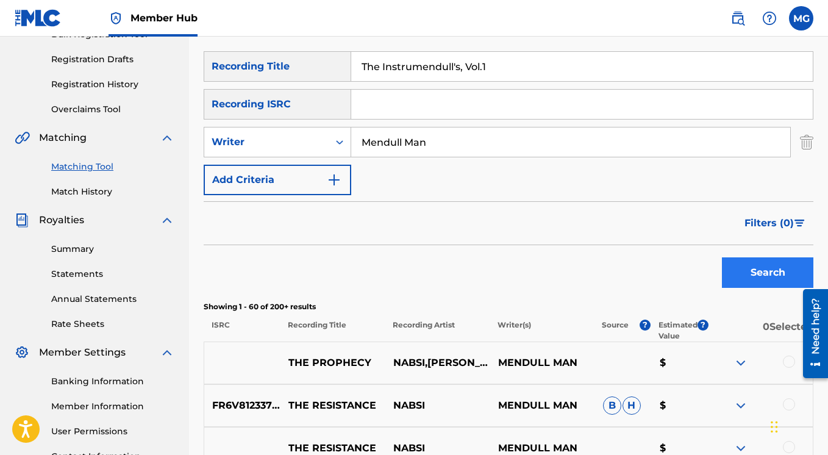
type input "The Instrumendull's, Vol.1"
click at [733, 271] on button "Search" at bounding box center [767, 272] width 91 height 30
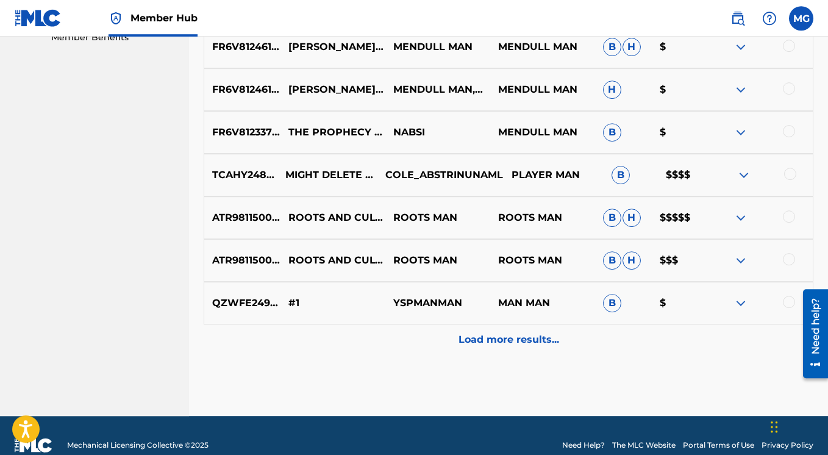
scroll to position [634, 0]
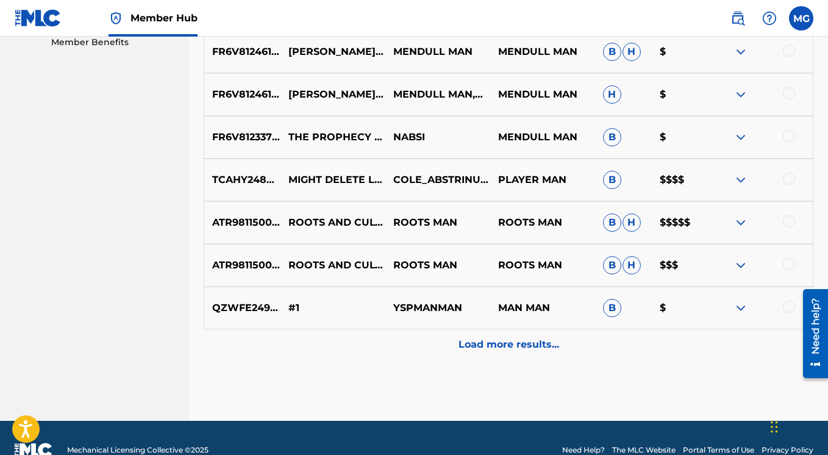
click at [739, 180] on img at bounding box center [740, 179] width 15 height 15
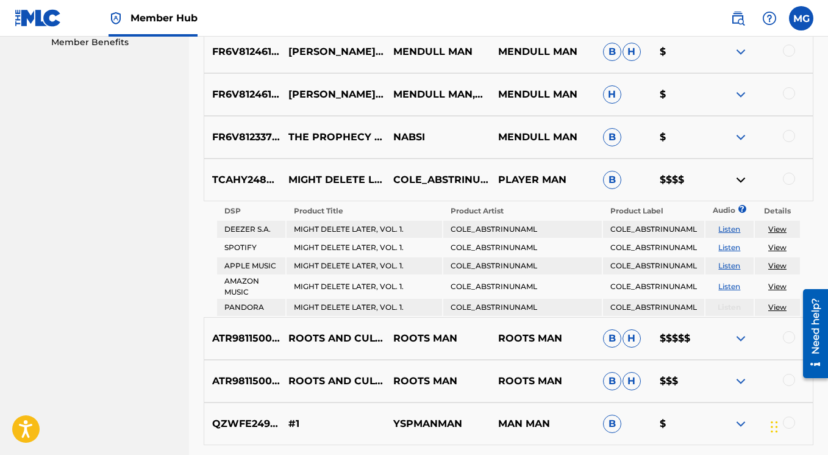
click at [739, 180] on img at bounding box center [740, 179] width 15 height 15
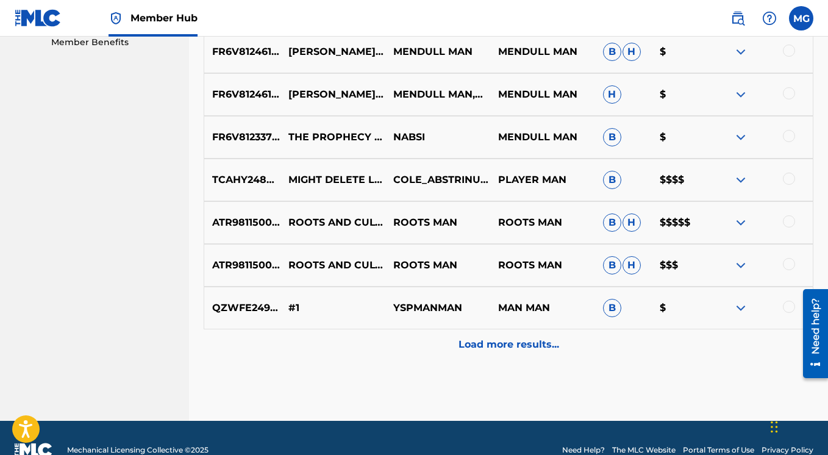
click at [742, 219] on img at bounding box center [740, 222] width 15 height 15
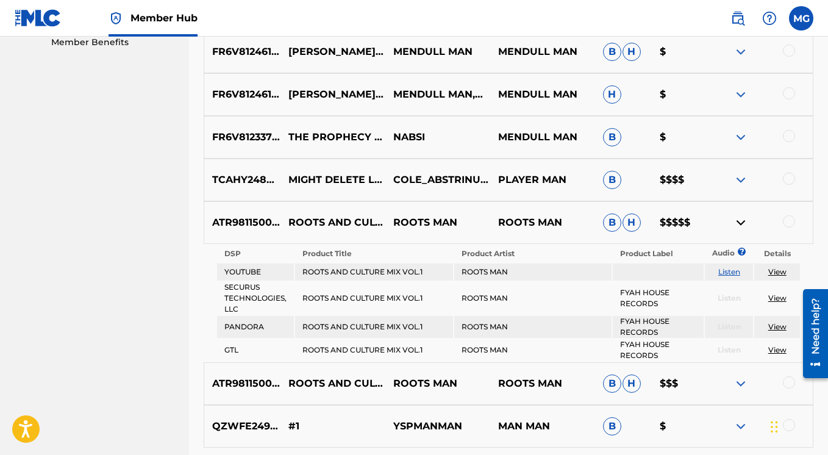
click at [742, 219] on img at bounding box center [740, 222] width 15 height 15
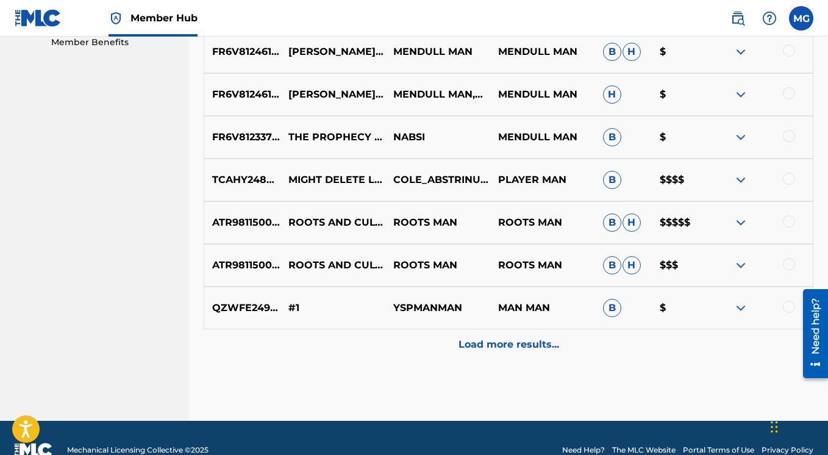
scroll to position [361, 0]
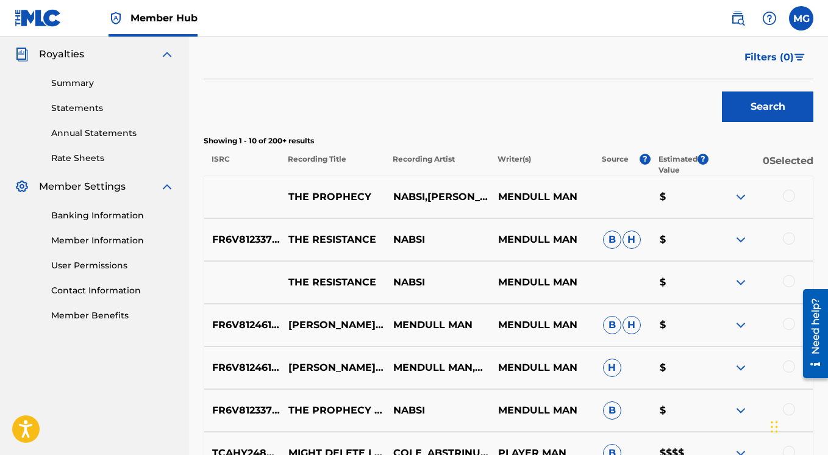
click at [738, 238] on img at bounding box center [740, 239] width 15 height 15
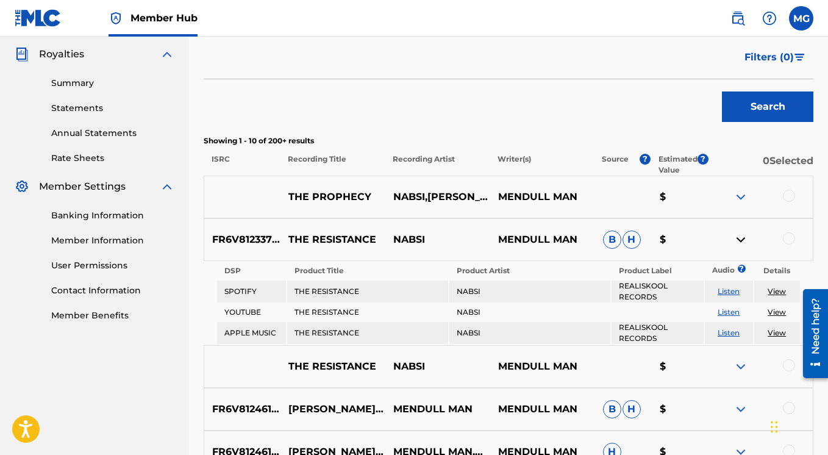
click at [736, 238] on img at bounding box center [740, 239] width 15 height 15
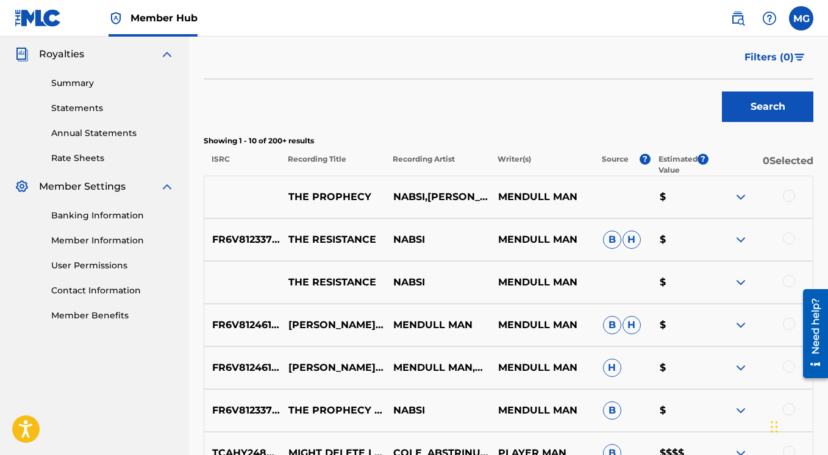
click at [739, 281] on img at bounding box center [740, 282] width 15 height 15
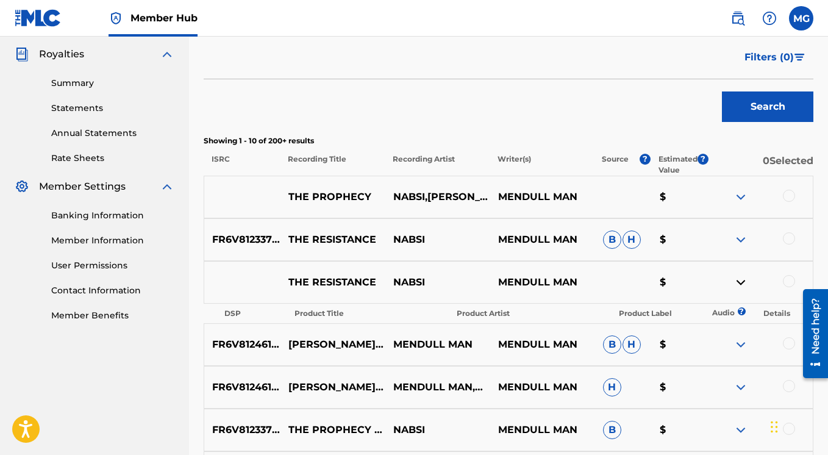
click at [739, 281] on img at bounding box center [740, 282] width 15 height 15
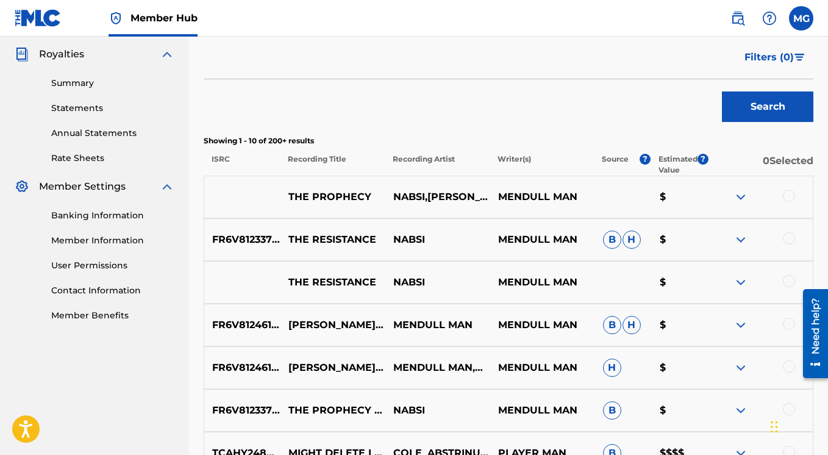
scroll to position [478, 0]
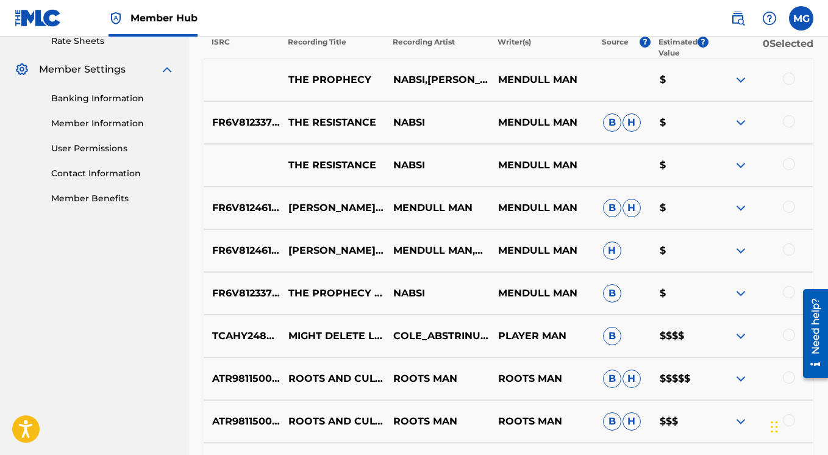
click at [741, 291] on img at bounding box center [740, 293] width 15 height 15
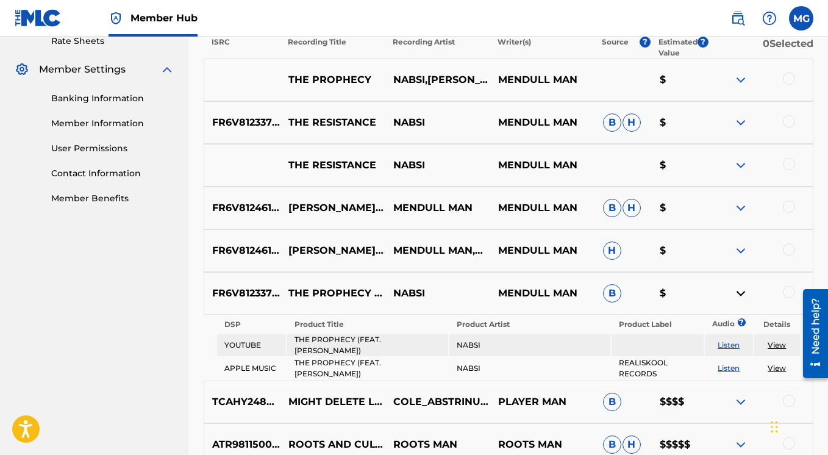
click at [740, 291] on img at bounding box center [740, 293] width 15 height 15
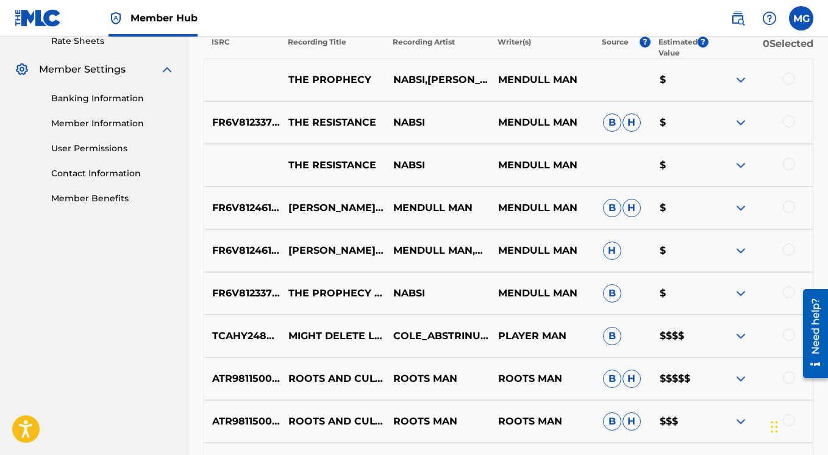
click at [739, 251] on img at bounding box center [740, 250] width 15 height 15
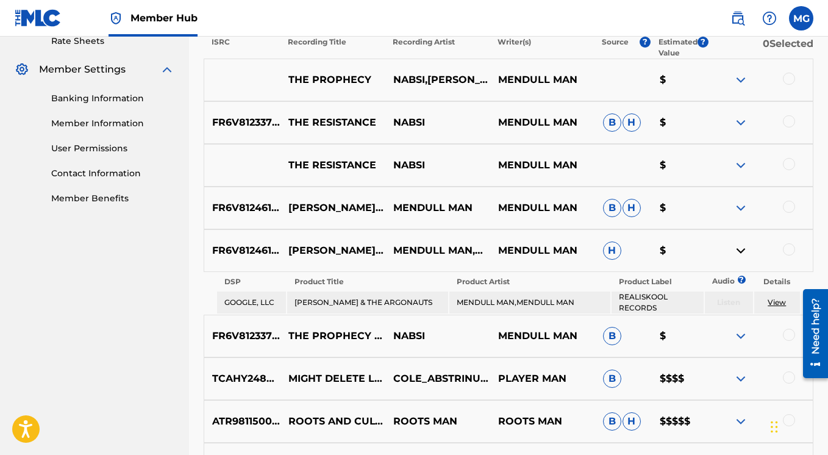
click at [739, 251] on img at bounding box center [740, 250] width 15 height 15
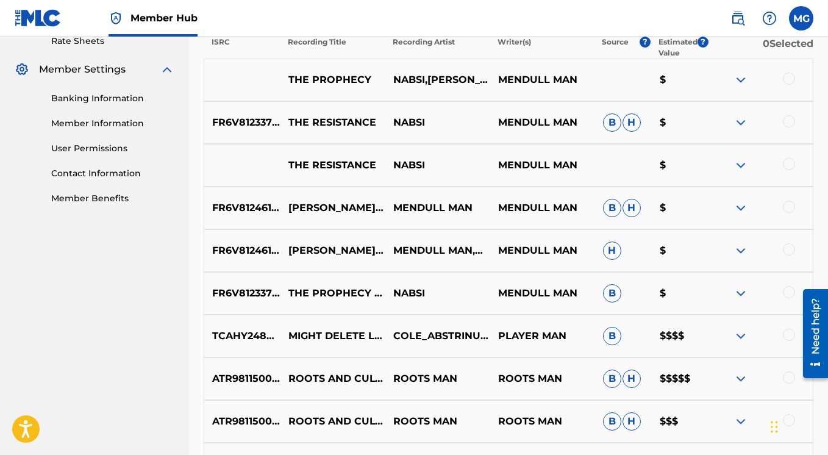
scroll to position [658, 0]
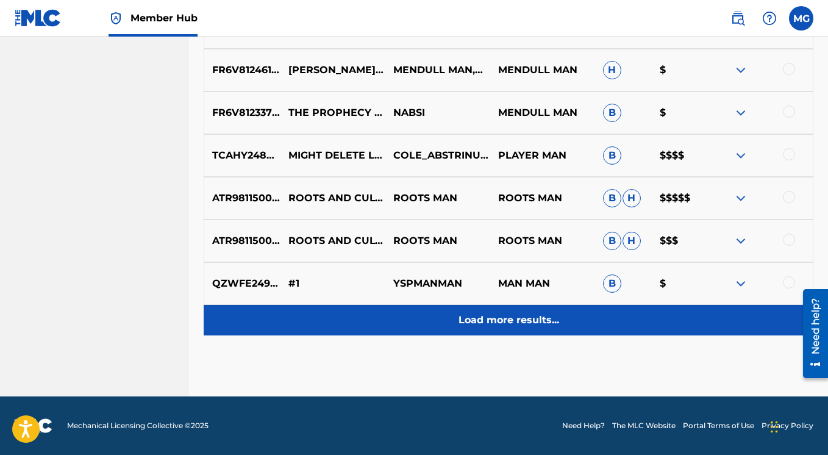
click at [472, 327] on div "Load more results..." at bounding box center [508, 320] width 609 height 30
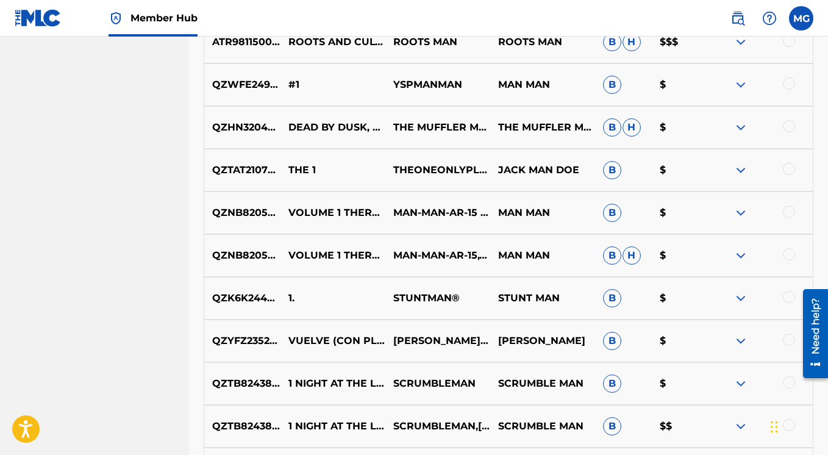
scroll to position [1052, 0]
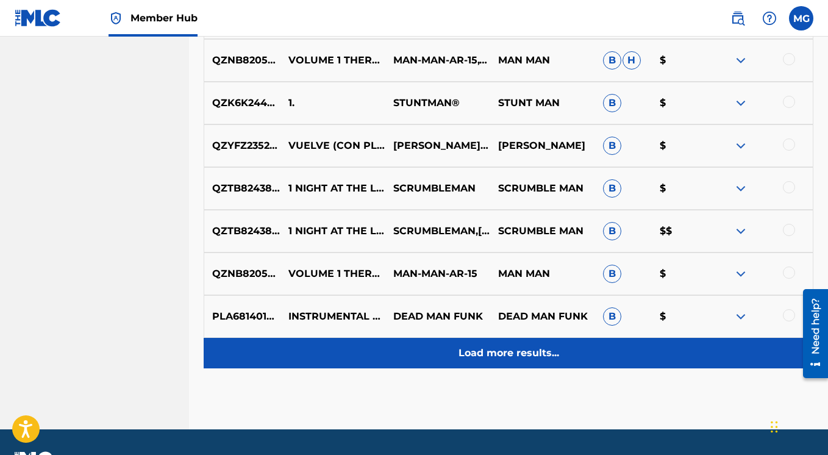
click at [512, 350] on p "Load more results..." at bounding box center [508, 353] width 101 height 15
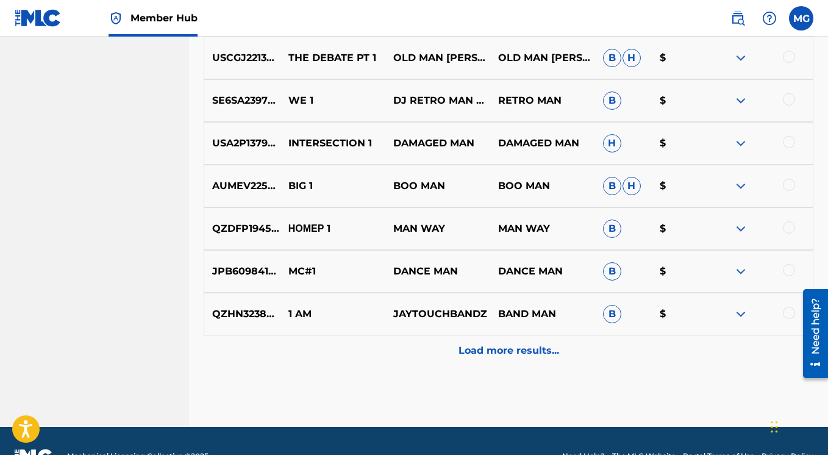
scroll to position [1130, 0]
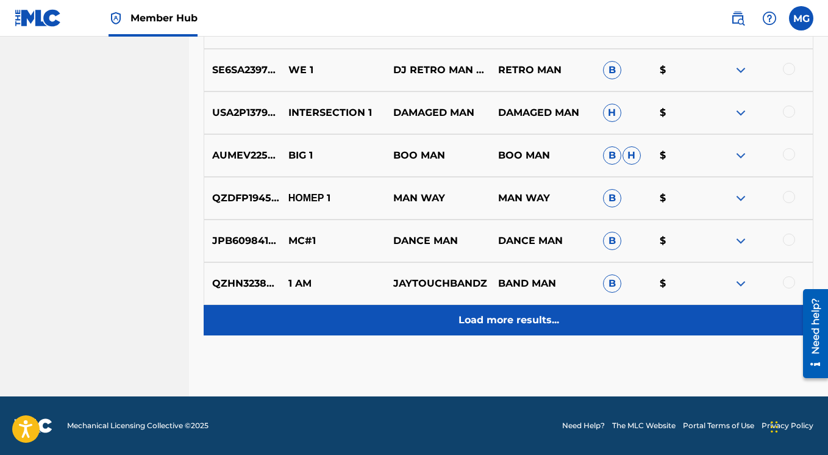
click at [493, 321] on p "Load more results..." at bounding box center [508, 320] width 101 height 15
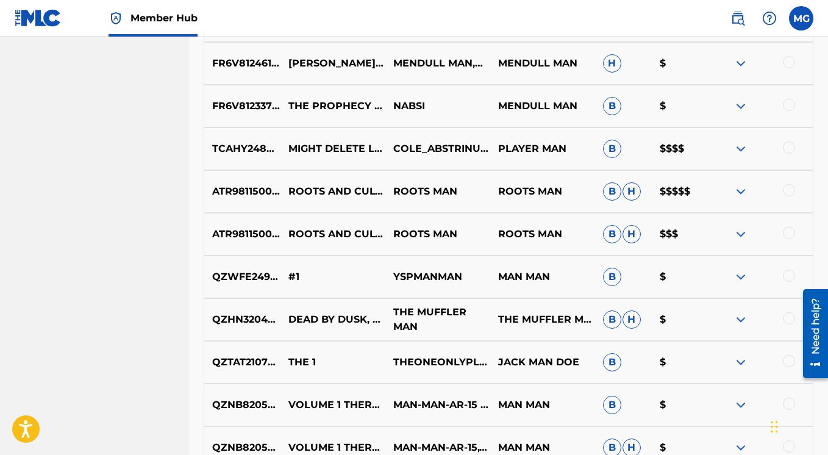
scroll to position [662, 0]
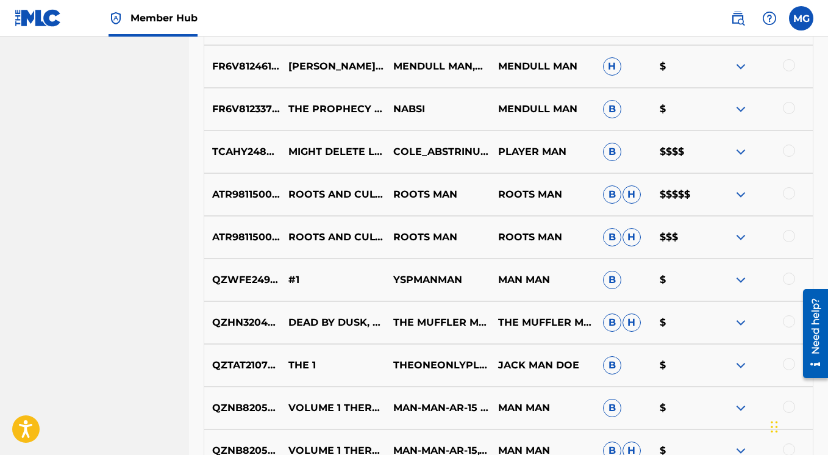
click at [745, 196] on img at bounding box center [740, 194] width 15 height 15
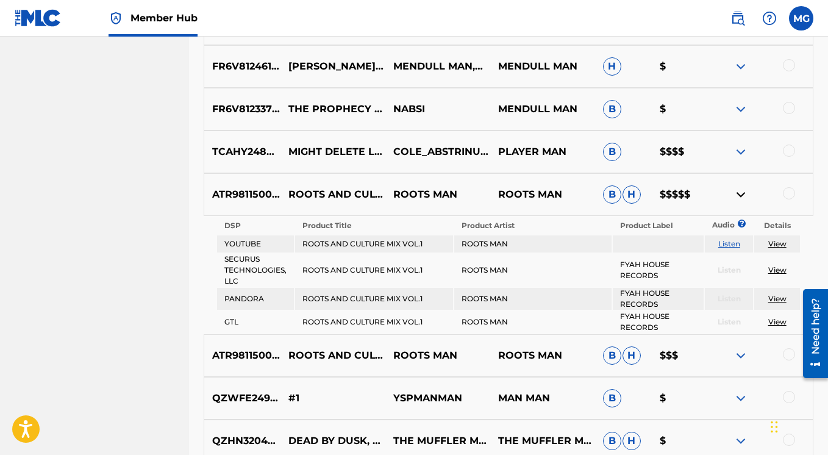
click at [741, 195] on img at bounding box center [740, 194] width 15 height 15
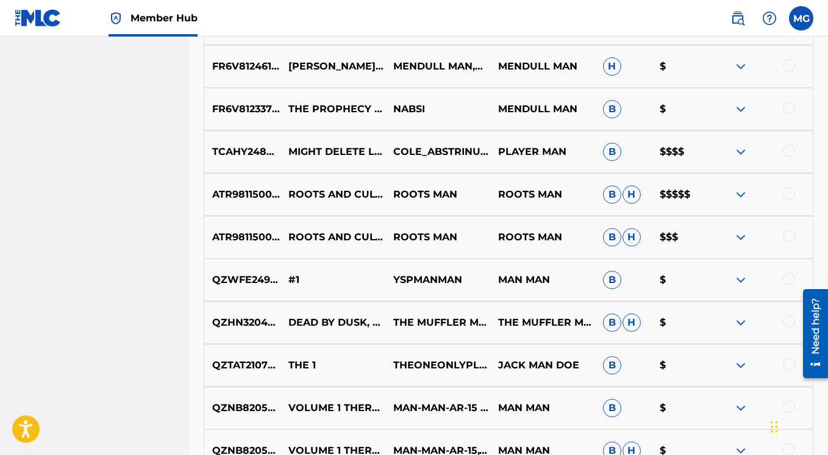
click at [739, 193] on img at bounding box center [740, 194] width 15 height 15
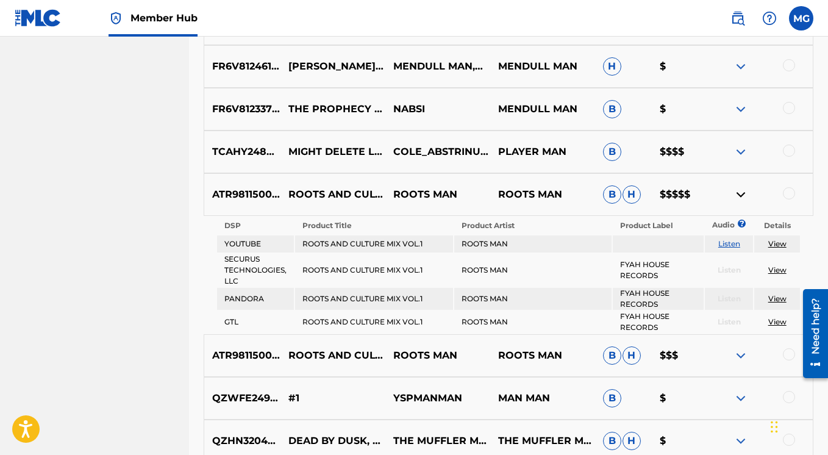
click at [782, 245] on link "View" at bounding box center [777, 243] width 18 height 9
click at [745, 192] on img at bounding box center [740, 194] width 15 height 15
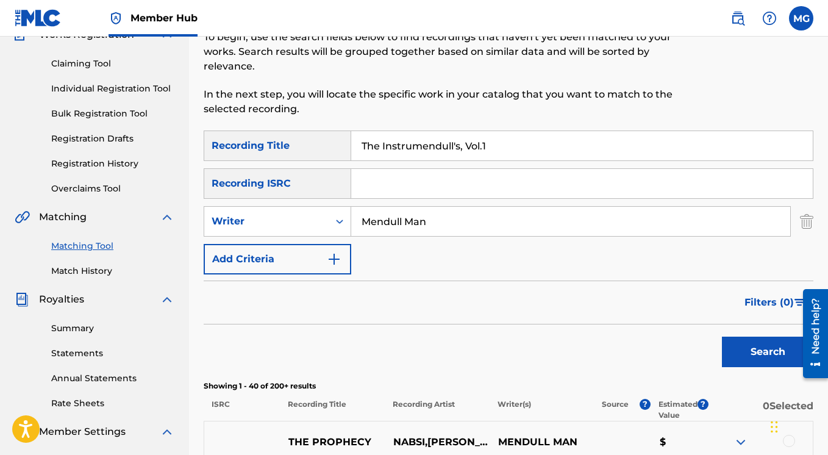
scroll to position [0, 0]
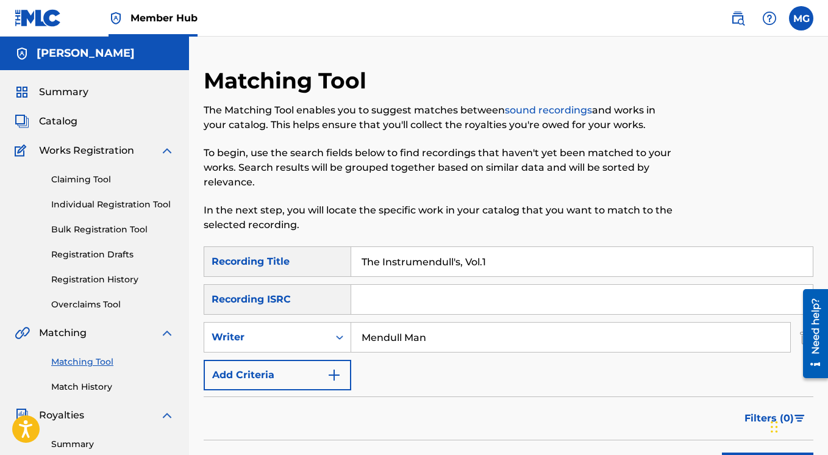
drag, startPoint x: 503, startPoint y: 259, endPoint x: 335, endPoint y: 257, distance: 168.8
click at [351, 258] on input "The Instrumendull's, Vol.1" at bounding box center [581, 261] width 461 height 29
paste input "I Am Walt Gully"
type input "I Am Walt Gully"
drag, startPoint x: 436, startPoint y: 338, endPoint x: 312, endPoint y: 323, distance: 124.6
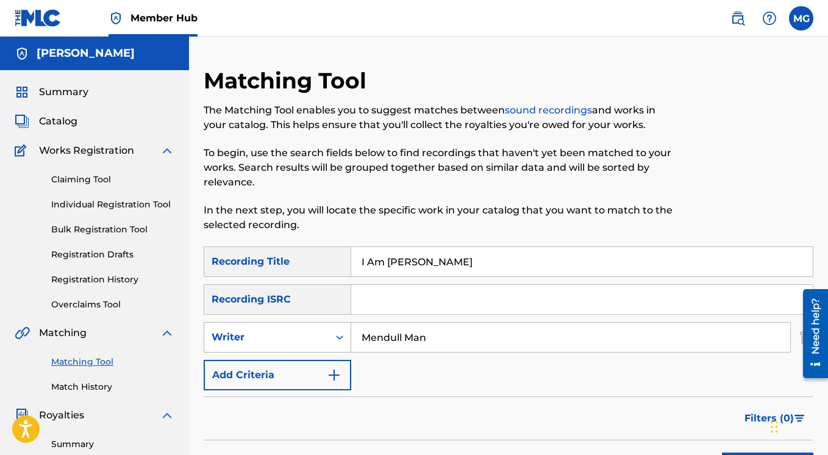
click at [351, 324] on input "Mendull Man" at bounding box center [570, 336] width 439 height 29
paste input "Walt Gully"
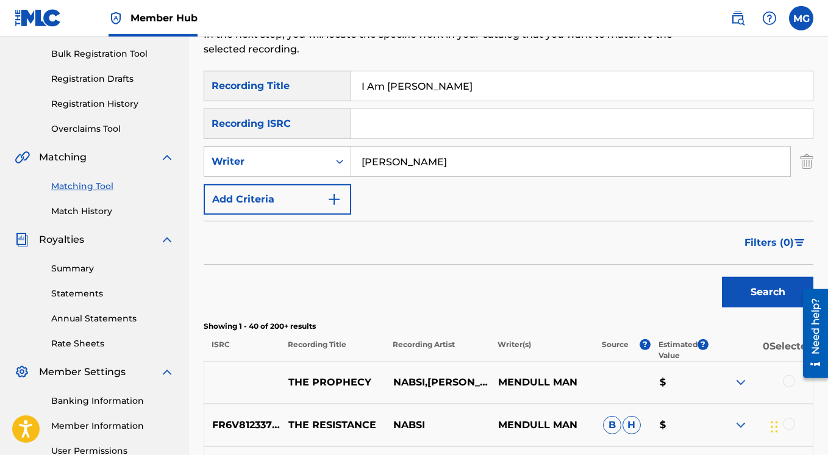
scroll to position [185, 0]
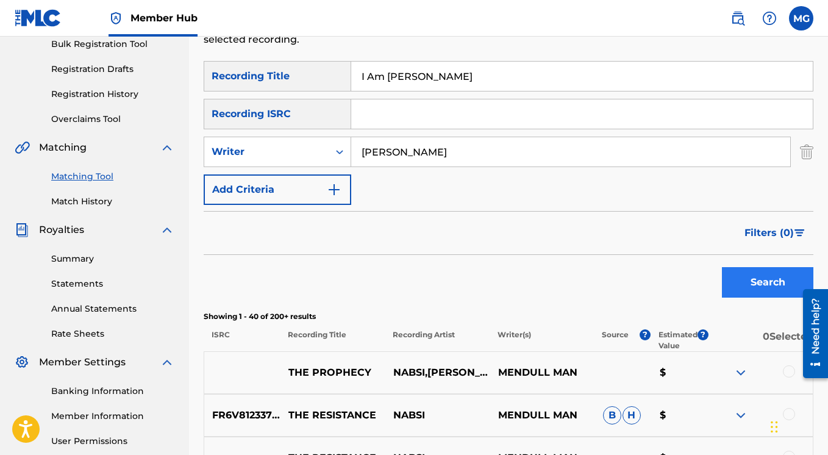
type input "Walt Gully"
click at [737, 284] on button "Search" at bounding box center [767, 282] width 91 height 30
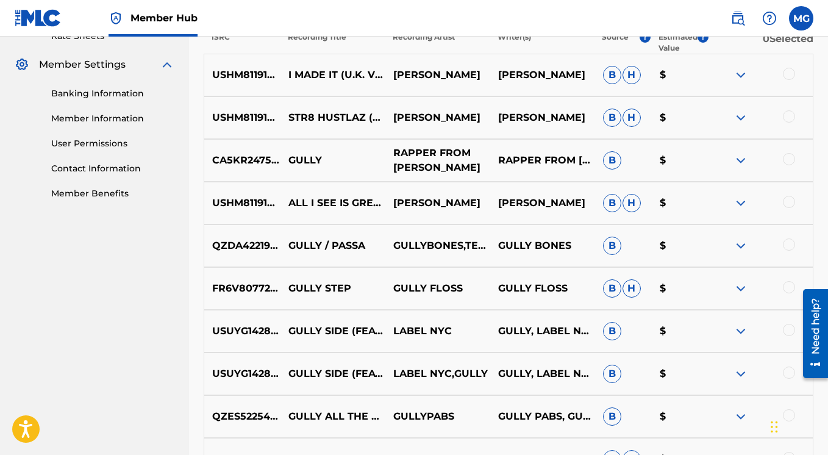
scroll to position [366, 0]
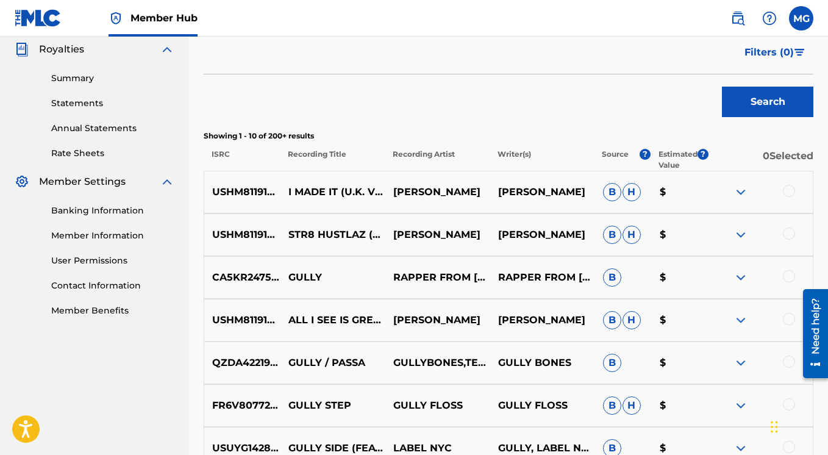
click at [747, 189] on img at bounding box center [740, 192] width 15 height 15
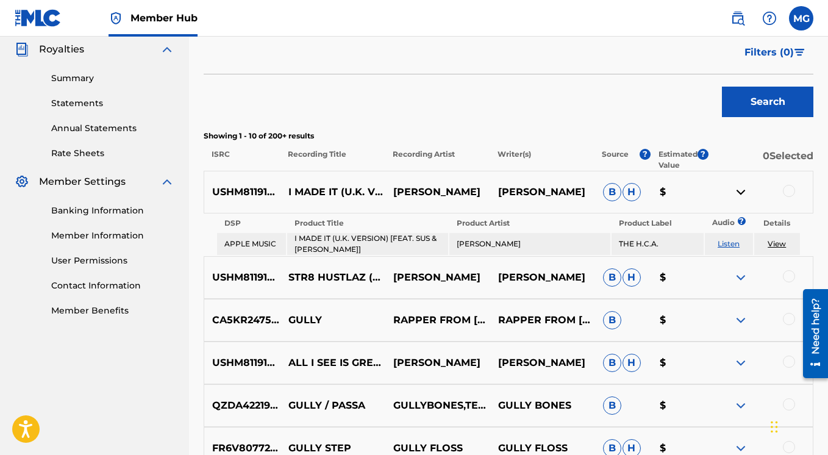
click at [747, 189] on img at bounding box center [740, 192] width 15 height 15
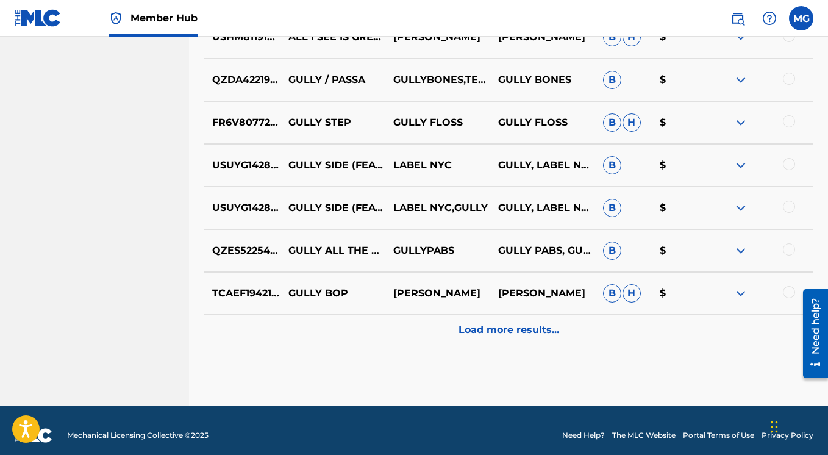
click at [515, 333] on p "Load more results..." at bounding box center [508, 329] width 101 height 15
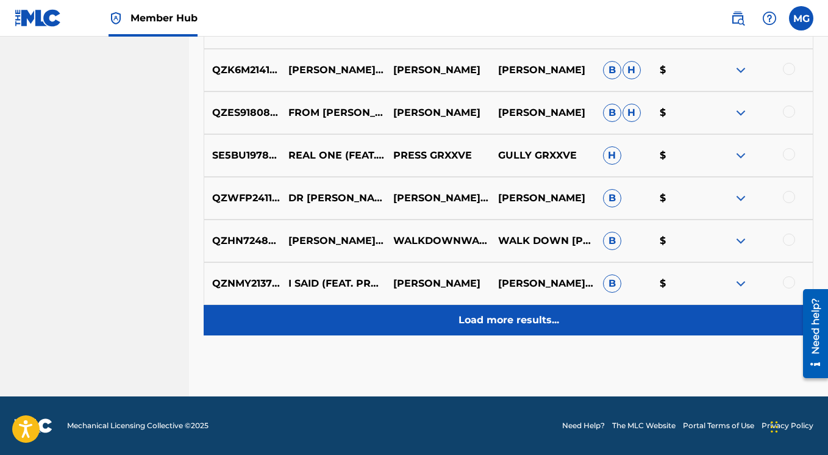
click at [506, 318] on p "Load more results..." at bounding box center [508, 320] width 101 height 15
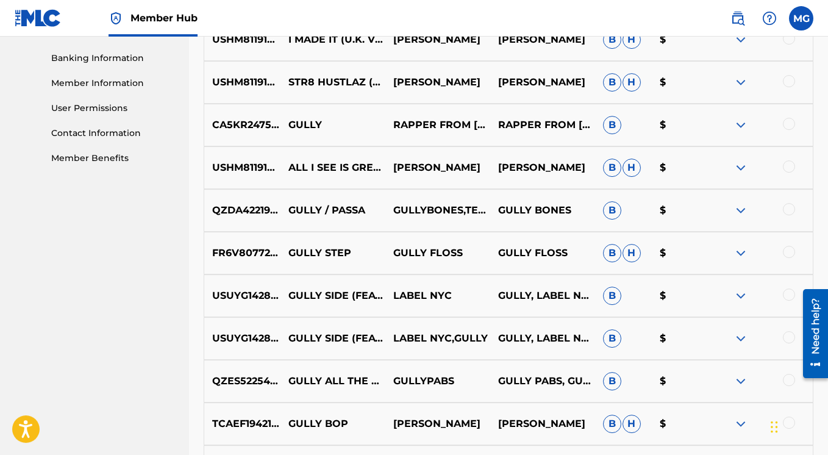
scroll to position [516, 0]
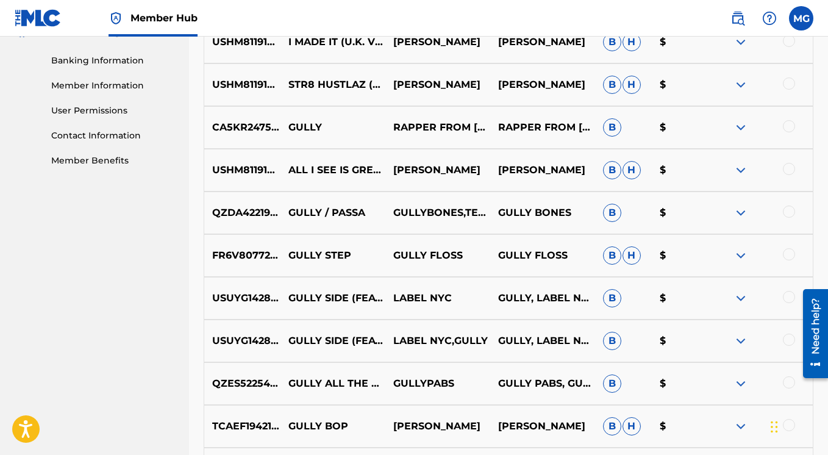
click at [736, 168] on img at bounding box center [740, 170] width 15 height 15
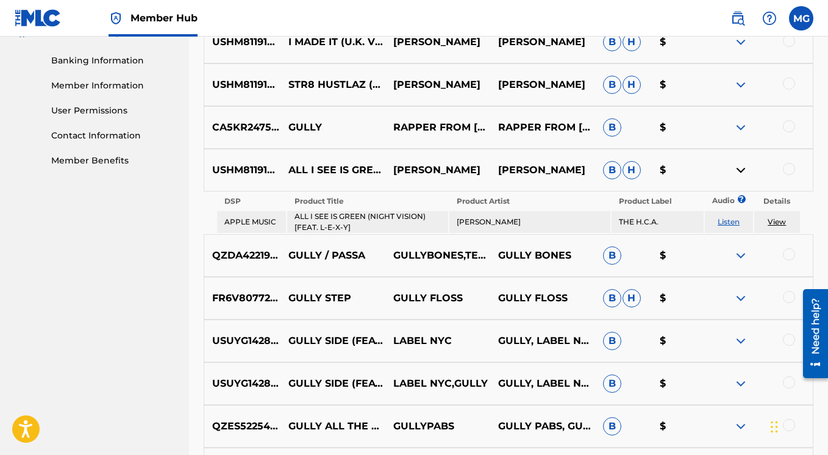
click at [736, 168] on img at bounding box center [740, 170] width 15 height 15
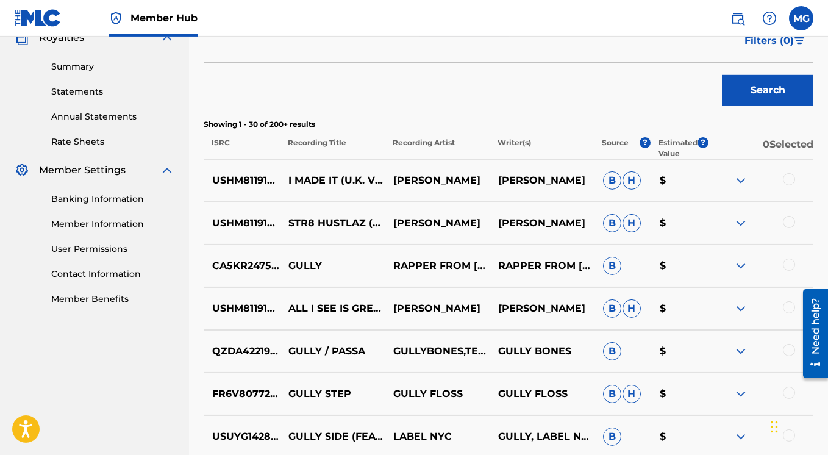
scroll to position [369, 0]
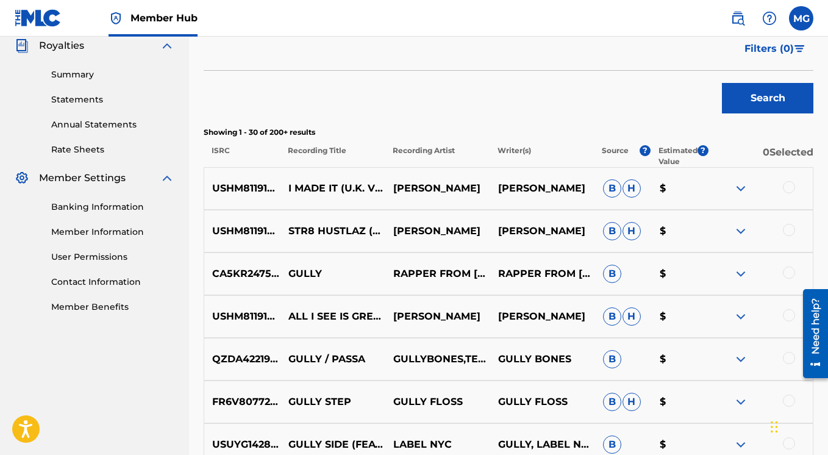
click at [742, 232] on img at bounding box center [740, 231] width 15 height 15
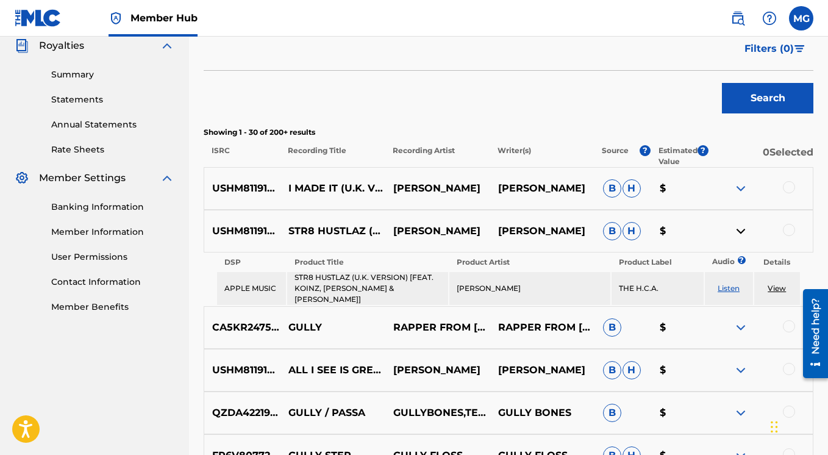
click at [742, 232] on img at bounding box center [740, 231] width 15 height 15
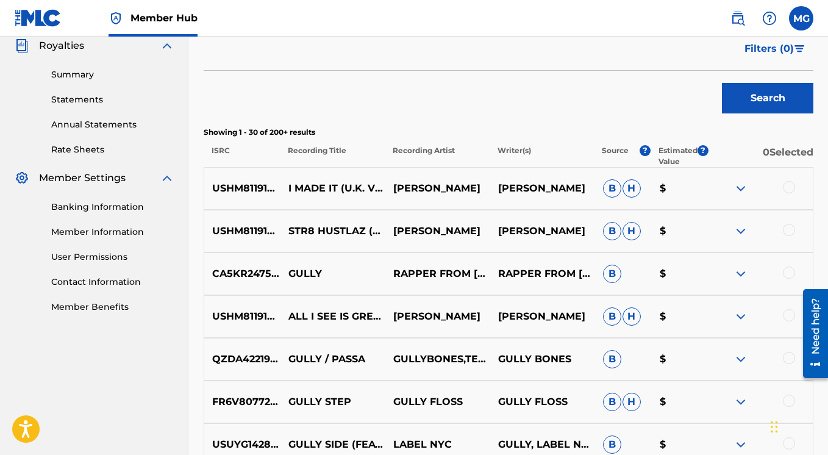
click at [738, 190] on img at bounding box center [740, 188] width 15 height 15
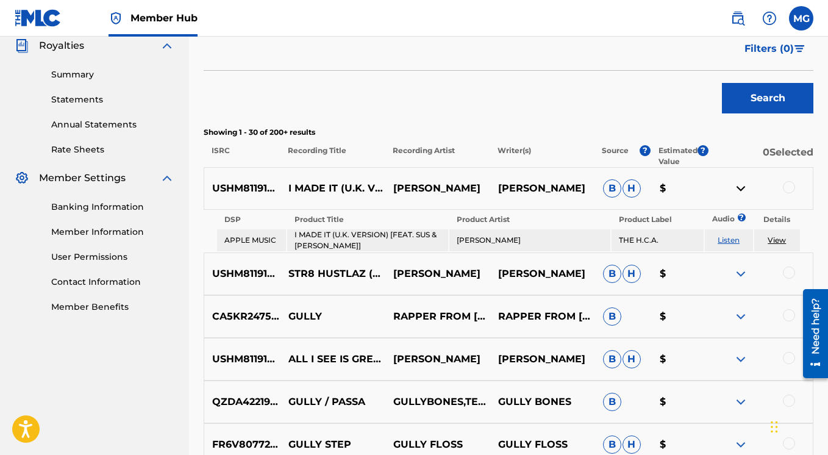
click at [738, 190] on img at bounding box center [740, 188] width 15 height 15
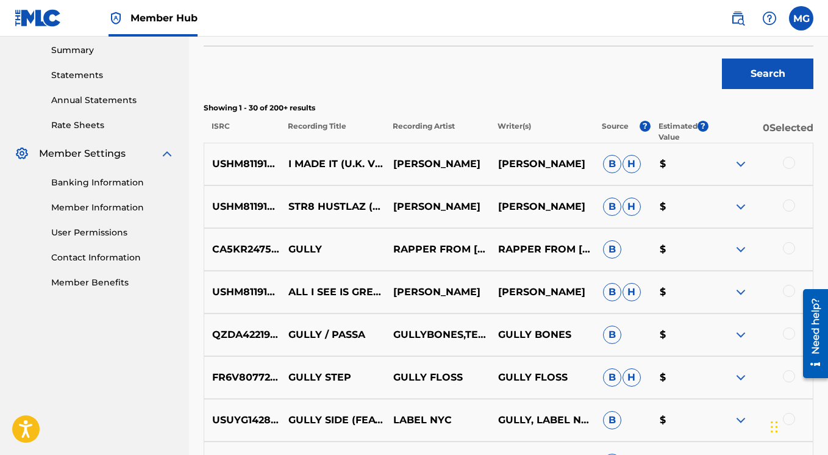
scroll to position [467, 0]
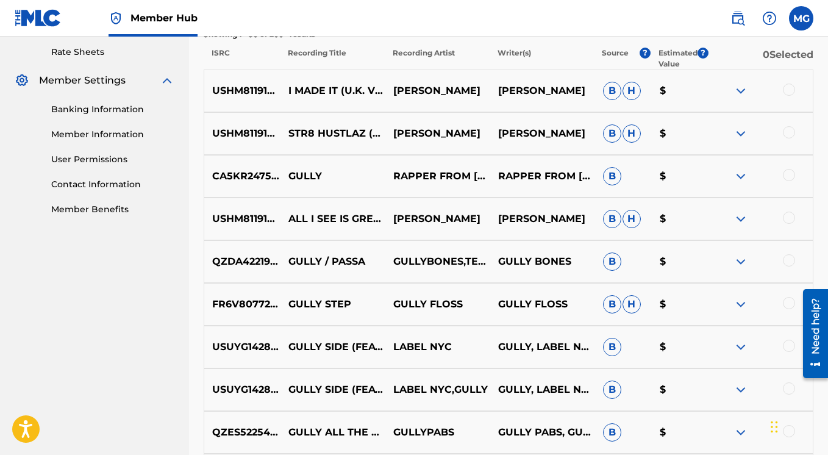
click at [736, 221] on img at bounding box center [740, 218] width 15 height 15
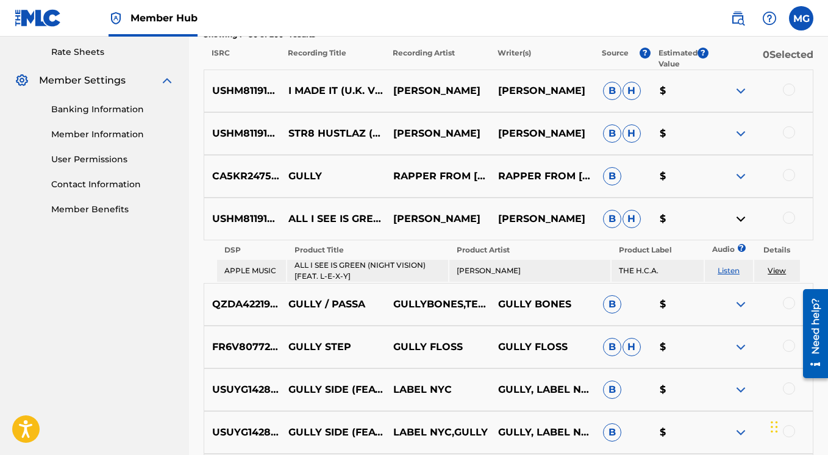
click at [737, 219] on img at bounding box center [740, 218] width 15 height 15
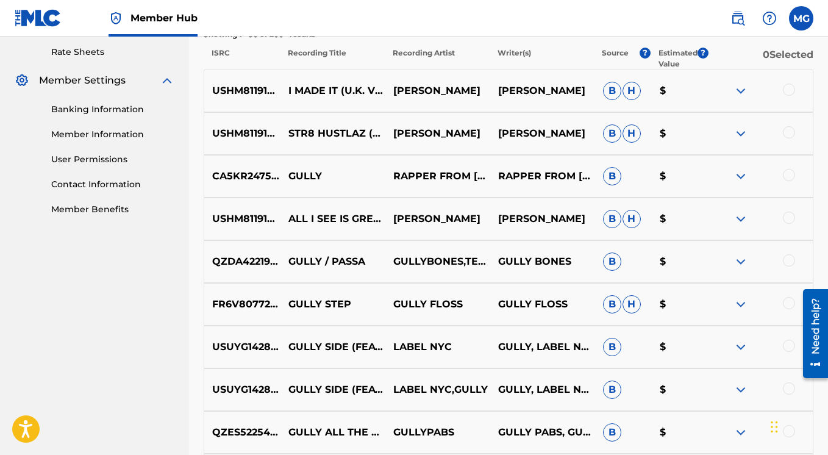
click at [741, 260] on img at bounding box center [740, 261] width 15 height 15
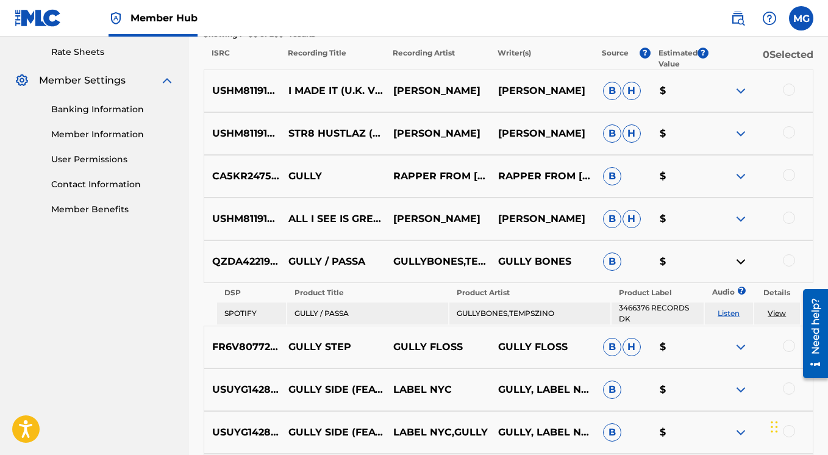
click at [741, 260] on img at bounding box center [740, 261] width 15 height 15
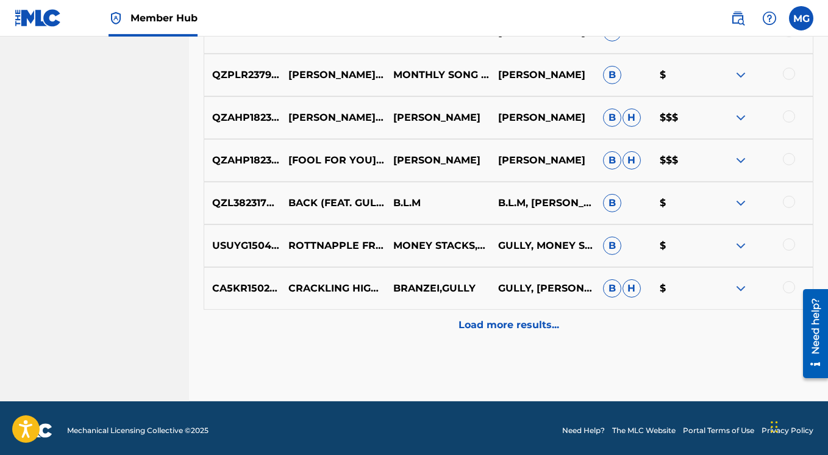
scroll to position [1502, 0]
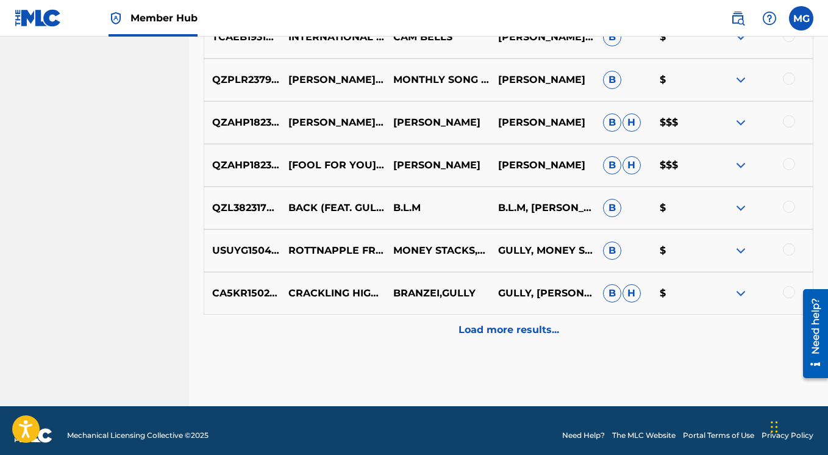
click at [740, 123] on img at bounding box center [740, 122] width 15 height 15
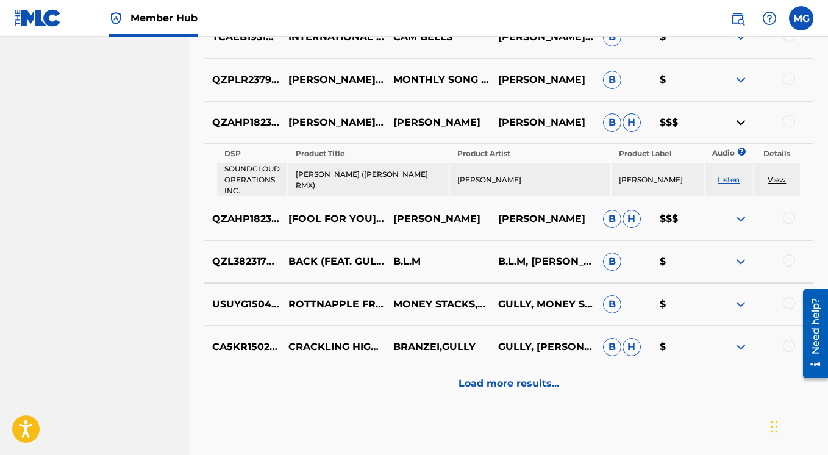
click at [739, 123] on img at bounding box center [740, 122] width 15 height 15
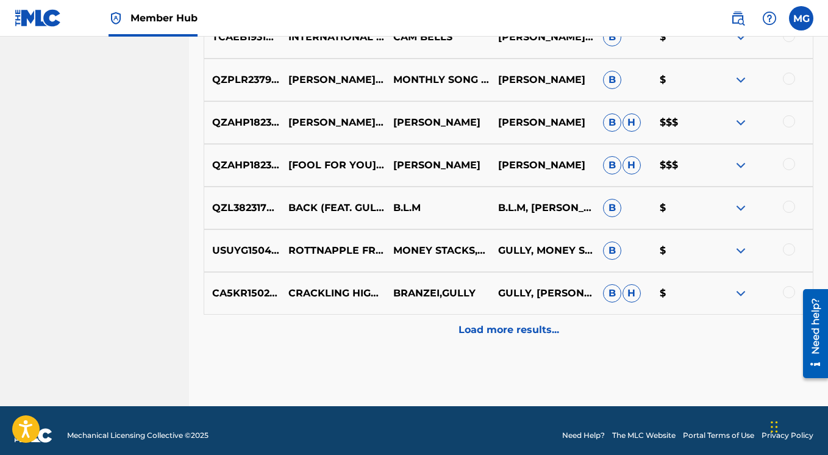
click at [738, 168] on img at bounding box center [740, 165] width 15 height 15
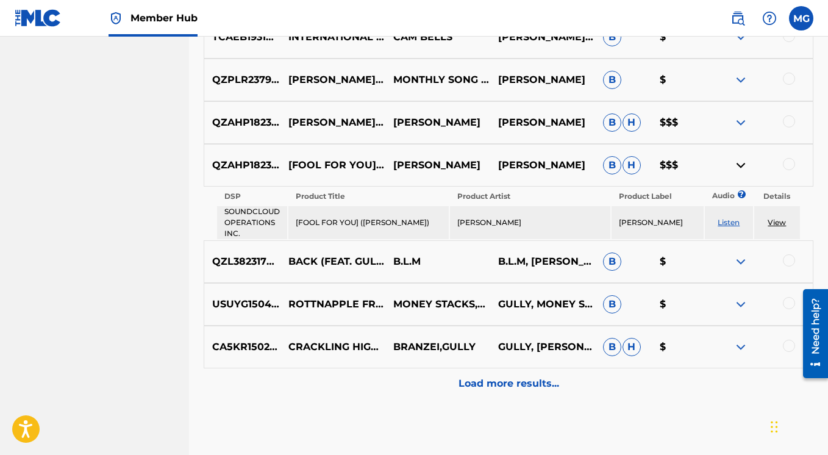
click at [738, 168] on img at bounding box center [740, 165] width 15 height 15
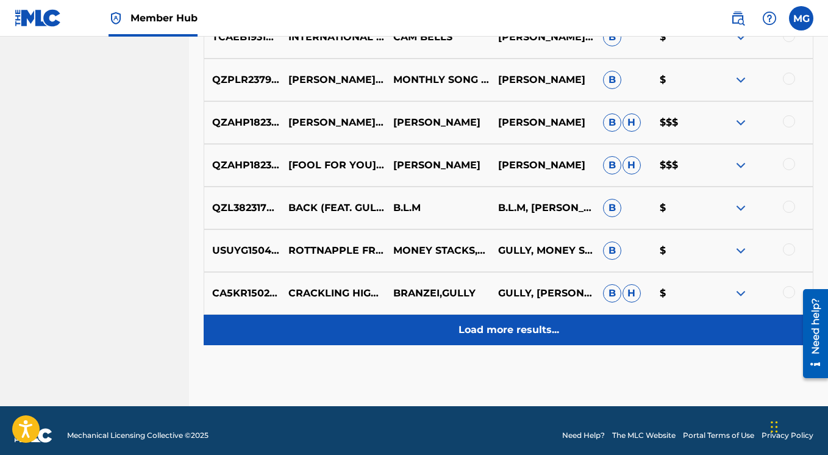
click at [539, 327] on p "Load more results..." at bounding box center [508, 329] width 101 height 15
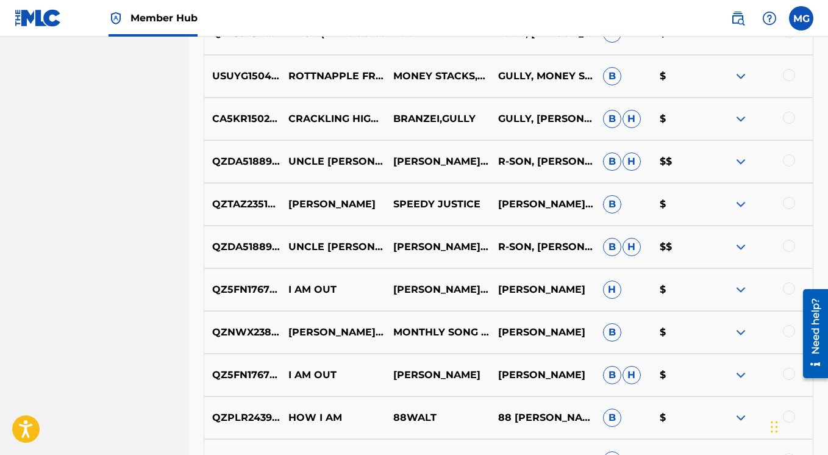
scroll to position [1938, 0]
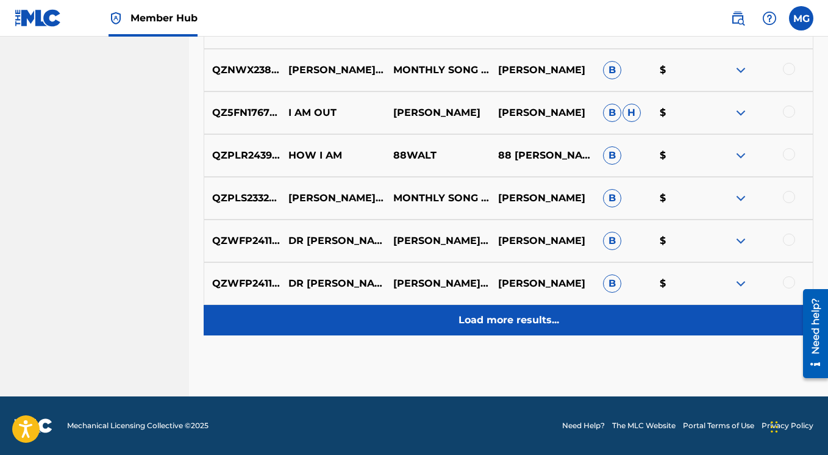
click at [542, 316] on p "Load more results..." at bounding box center [508, 320] width 101 height 15
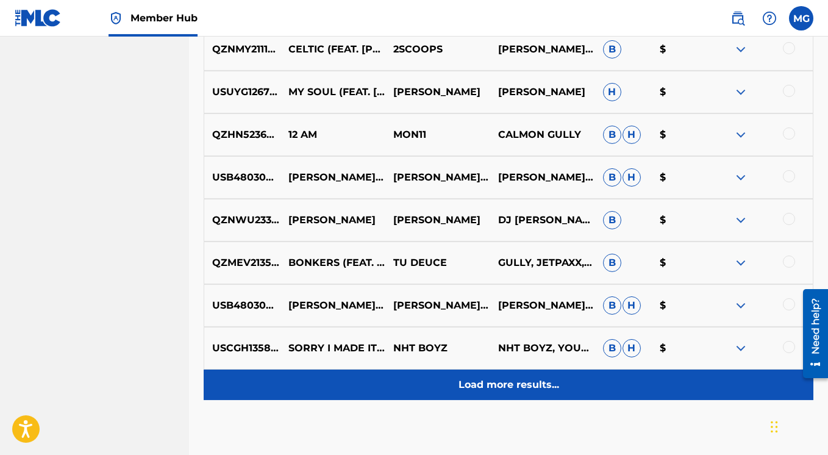
scroll to position [2365, 0]
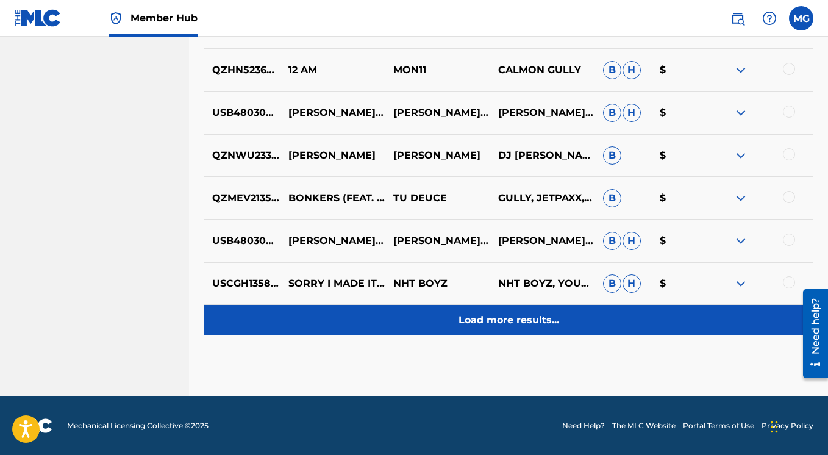
click at [544, 314] on p "Load more results..." at bounding box center [508, 320] width 101 height 15
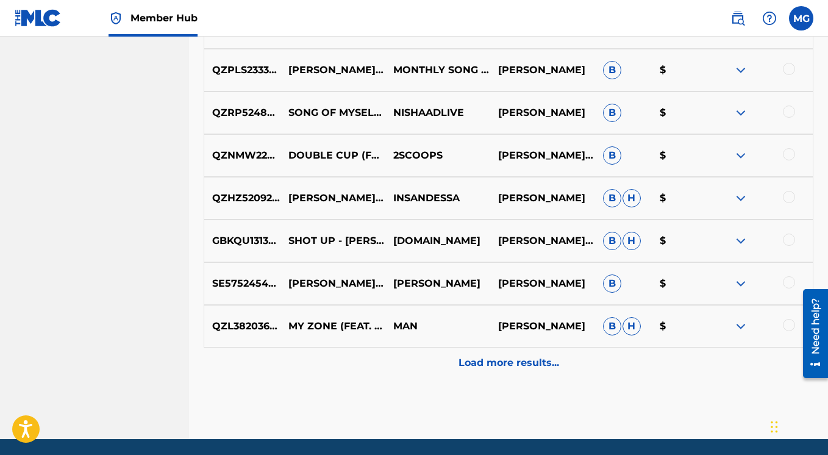
scroll to position [2791, 0]
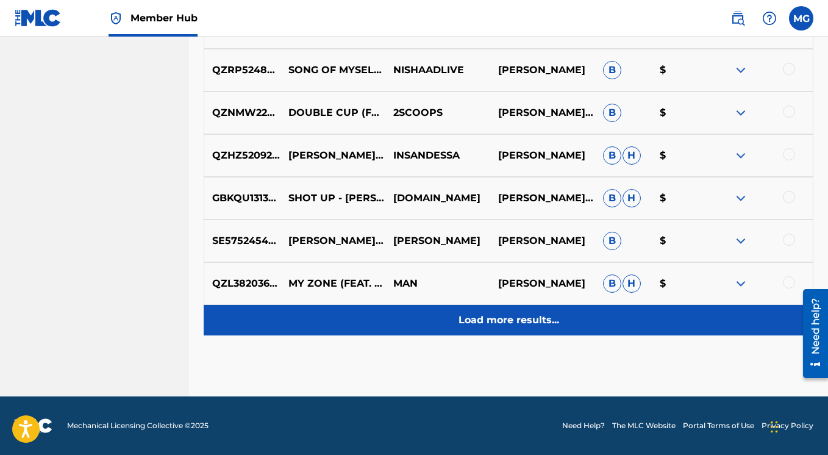
click at [542, 312] on div "Load more results..." at bounding box center [508, 320] width 609 height 30
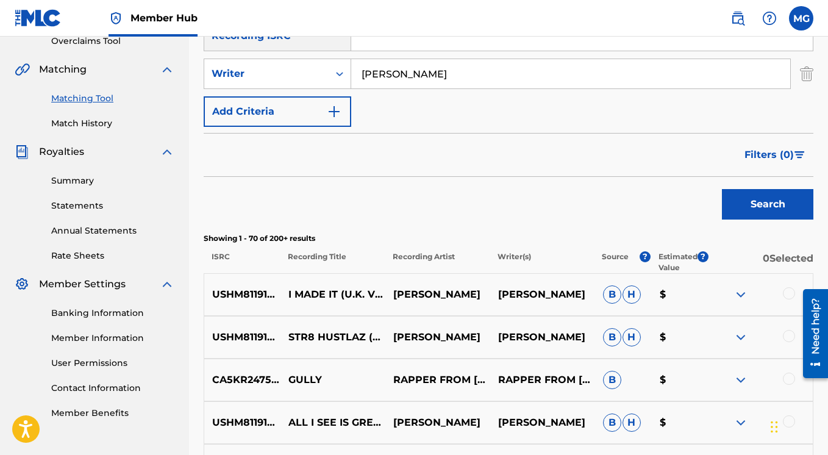
scroll to position [146, 0]
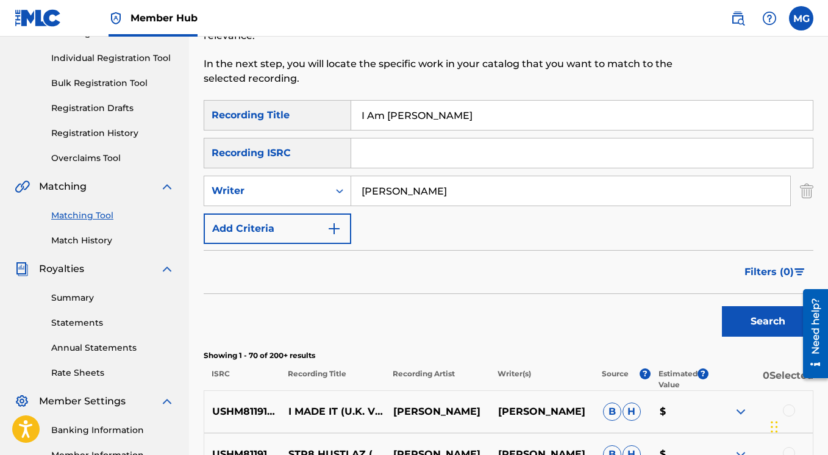
drag, startPoint x: 460, startPoint y: 110, endPoint x: 342, endPoint y: 113, distance: 117.7
click at [351, 113] on input "I Am Walt Gully" at bounding box center [581, 115] width 461 height 29
click at [722, 306] on button "Search" at bounding box center [767, 321] width 91 height 30
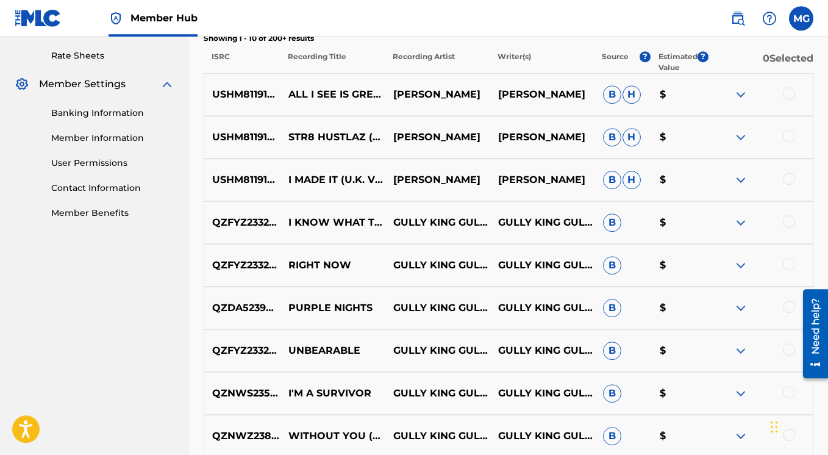
scroll to position [439, 0]
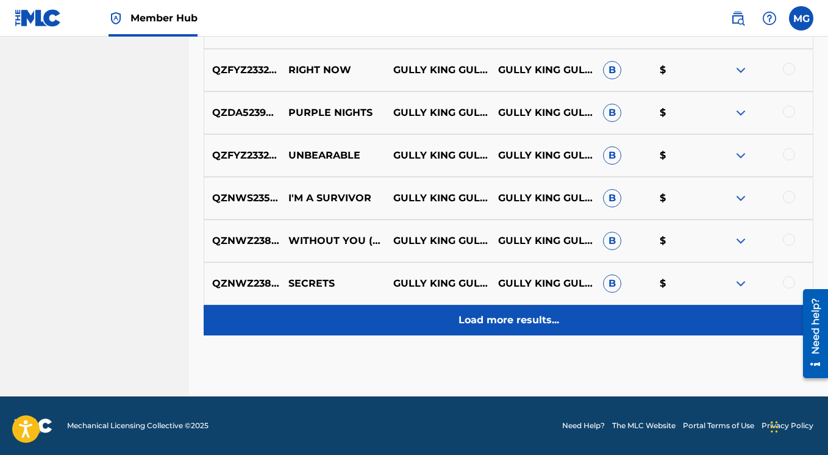
click at [496, 319] on p "Load more results..." at bounding box center [508, 320] width 101 height 15
click at [502, 321] on p "Load more results..." at bounding box center [508, 320] width 101 height 15
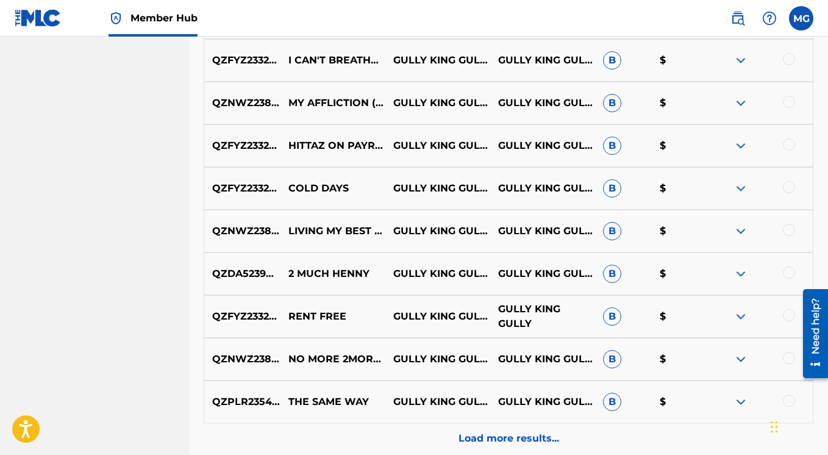
scroll to position [1512, 0]
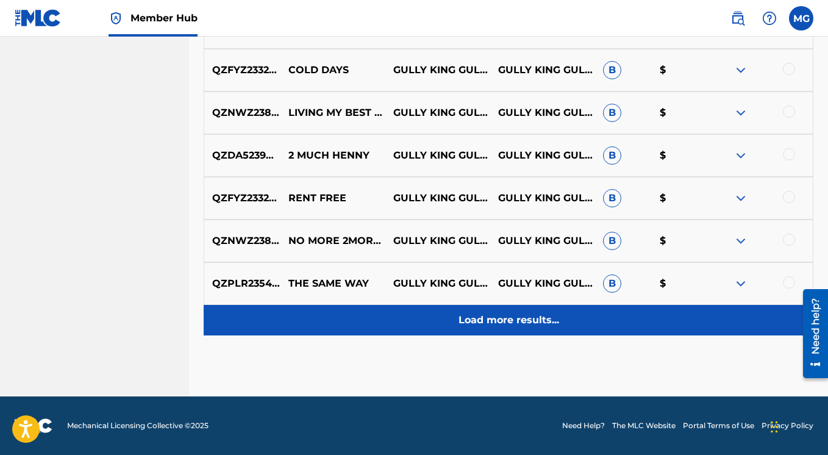
click at [503, 320] on p "Load more results..." at bounding box center [508, 320] width 101 height 15
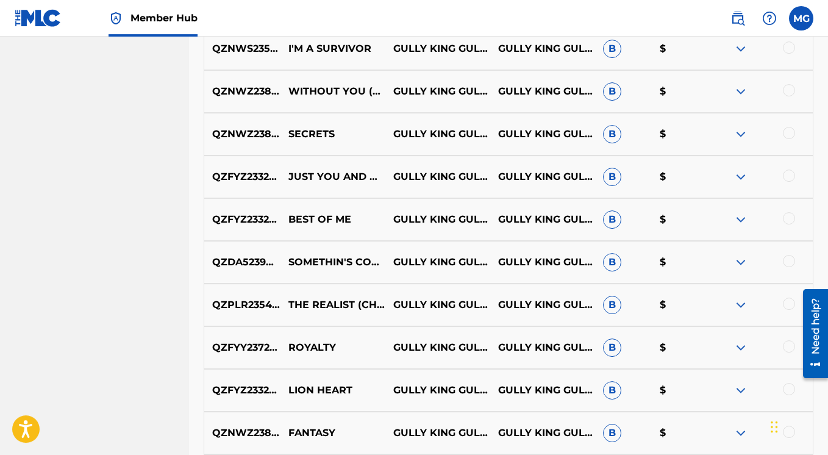
scroll to position [847, 0]
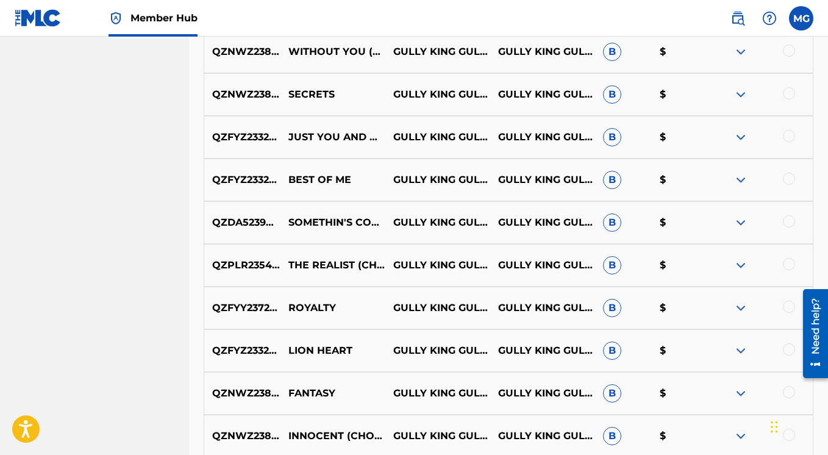
click at [742, 307] on img at bounding box center [740, 307] width 15 height 15
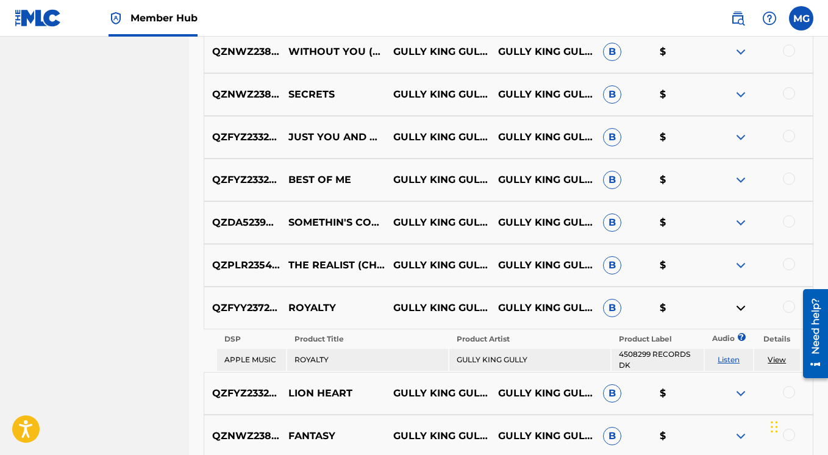
click at [741, 307] on img at bounding box center [740, 307] width 15 height 15
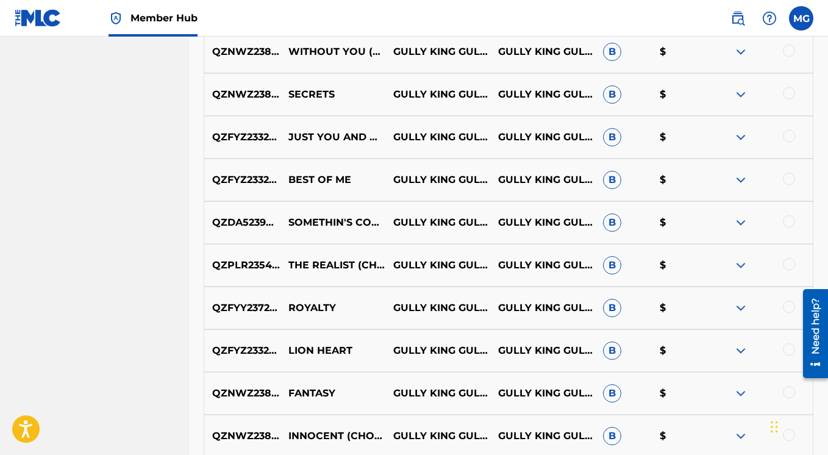
click at [742, 263] on img at bounding box center [740, 265] width 15 height 15
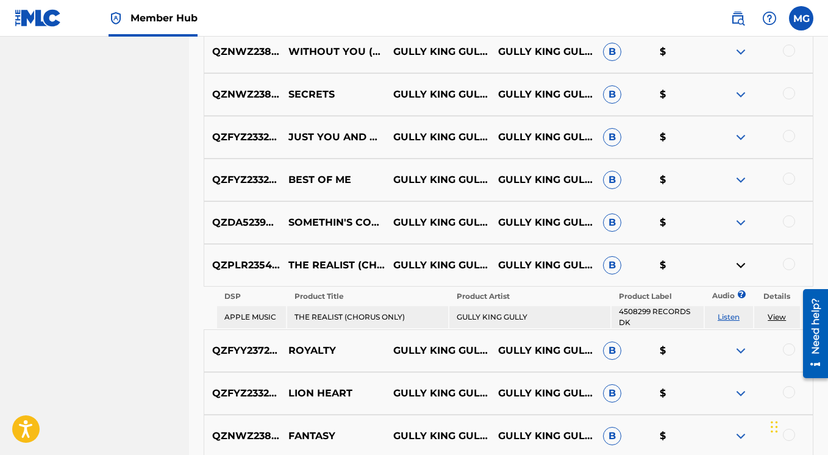
click at [742, 263] on img at bounding box center [740, 265] width 15 height 15
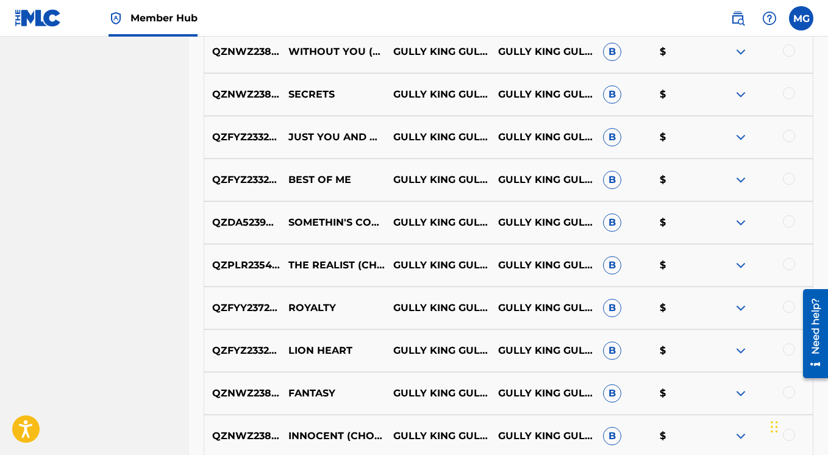
click at [738, 226] on img at bounding box center [740, 222] width 15 height 15
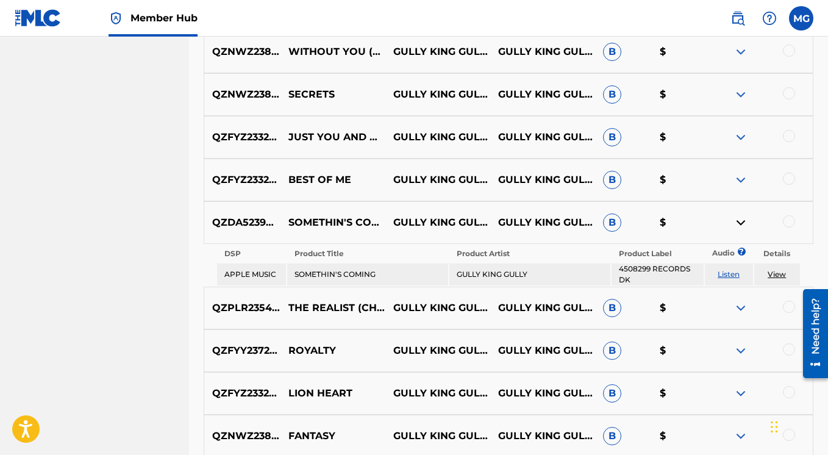
click at [738, 225] on img at bounding box center [740, 222] width 15 height 15
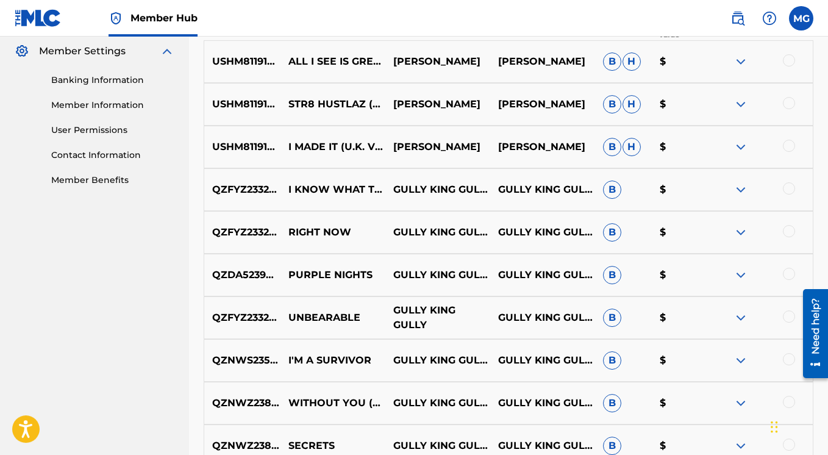
scroll to position [291, 0]
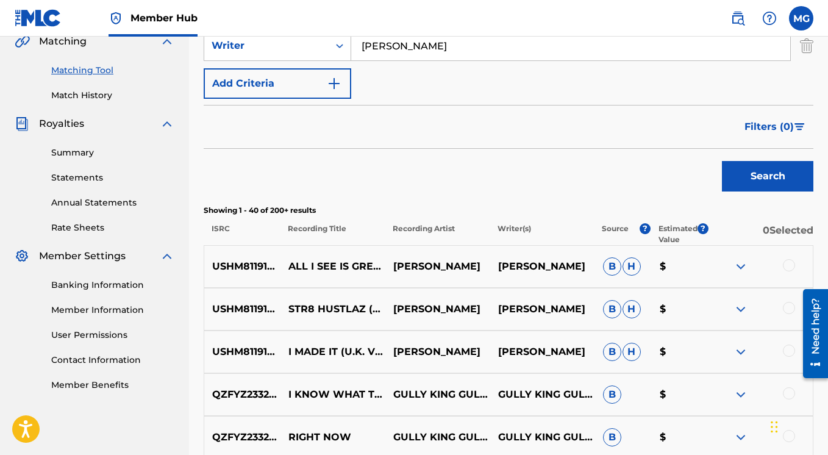
click at [740, 263] on img at bounding box center [740, 266] width 15 height 15
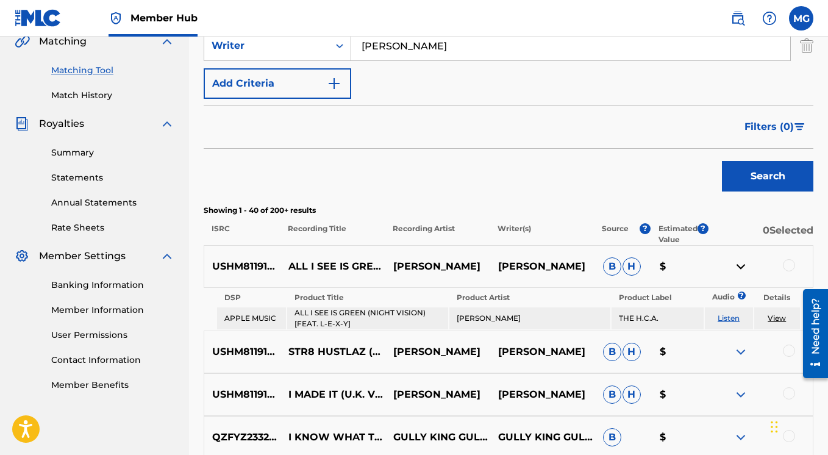
click at [740, 263] on img at bounding box center [740, 266] width 15 height 15
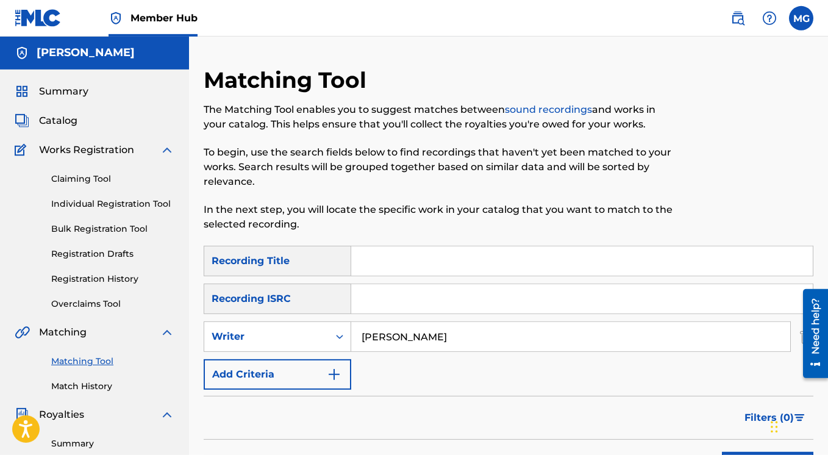
scroll to position [0, 0]
click at [396, 268] on input "Search Form" at bounding box center [581, 261] width 461 height 29
paste input "Str8 Hustlaz"
type input "Str8 Hustlaz"
click at [415, 296] on input "Search Form" at bounding box center [581, 299] width 461 height 29
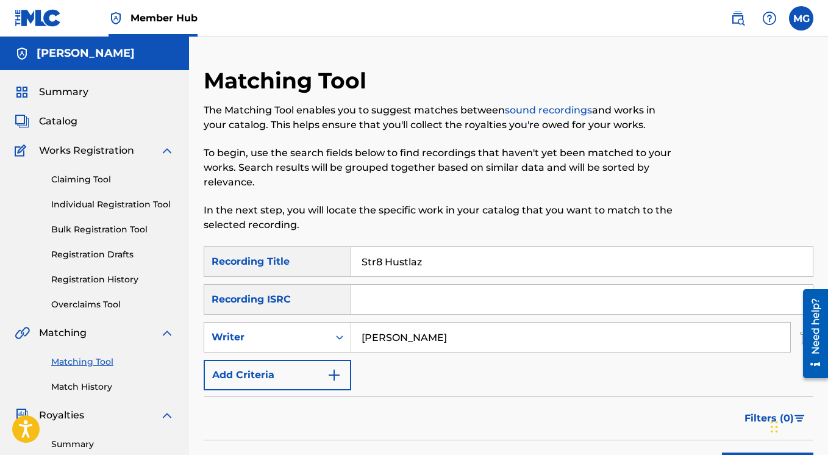
paste input "FR-6V8-04-83000"
click at [380, 301] on input "FR-6V8-04-83000" at bounding box center [581, 299] width 461 height 29
type input "FR6V80483000"
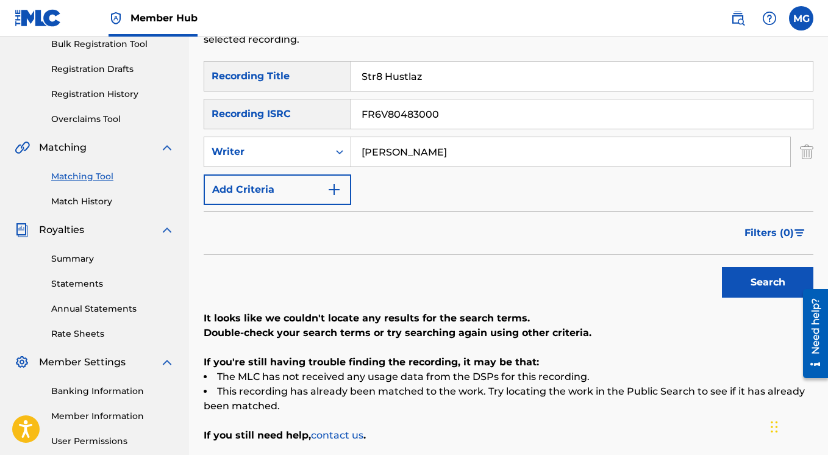
scroll to position [127, 0]
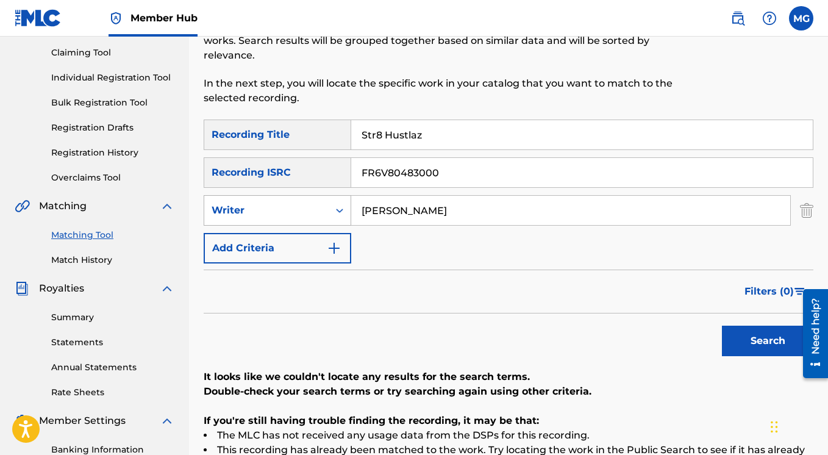
drag, startPoint x: 447, startPoint y: 211, endPoint x: 318, endPoint y: 212, distance: 128.6
click at [351, 206] on input "Walt Gully" at bounding box center [570, 210] width 439 height 29
click at [722, 325] on button "Search" at bounding box center [767, 340] width 91 height 30
drag, startPoint x: 460, startPoint y: 169, endPoint x: 336, endPoint y: 168, distance: 123.7
click at [351, 168] on input "FR6V80483000" at bounding box center [581, 172] width 461 height 29
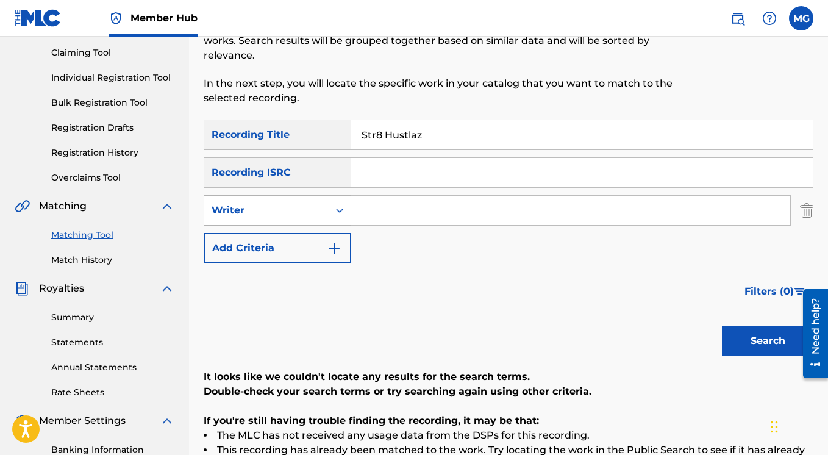
click at [722, 325] on button "Search" at bounding box center [767, 340] width 91 height 30
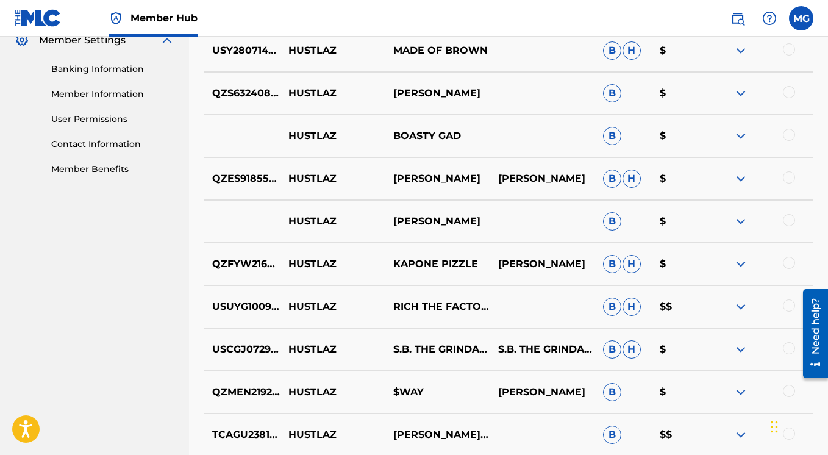
scroll to position [244, 0]
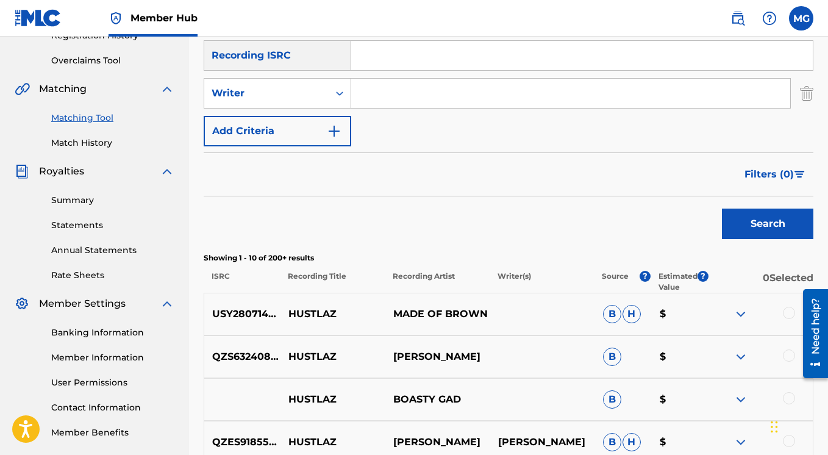
click at [383, 96] on input "Search Form" at bounding box center [570, 93] width 439 height 29
paste input "Walt Gully"
type input "Walt Gully"
click at [757, 222] on button "Search" at bounding box center [767, 223] width 91 height 30
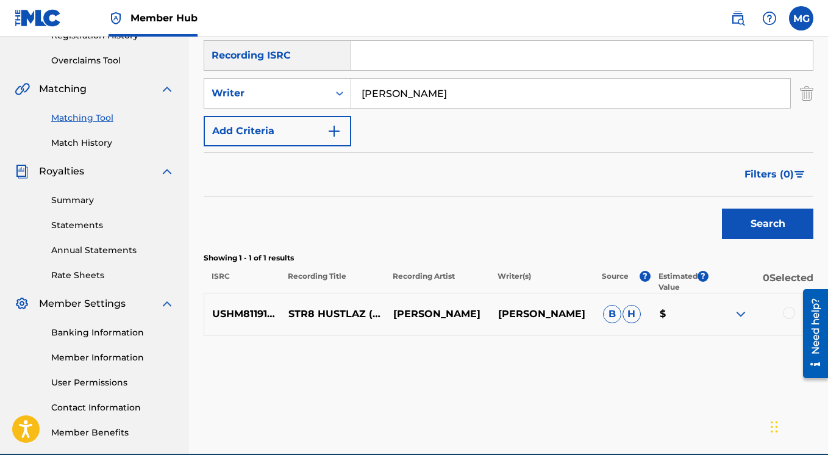
click at [741, 314] on img at bounding box center [740, 314] width 15 height 15
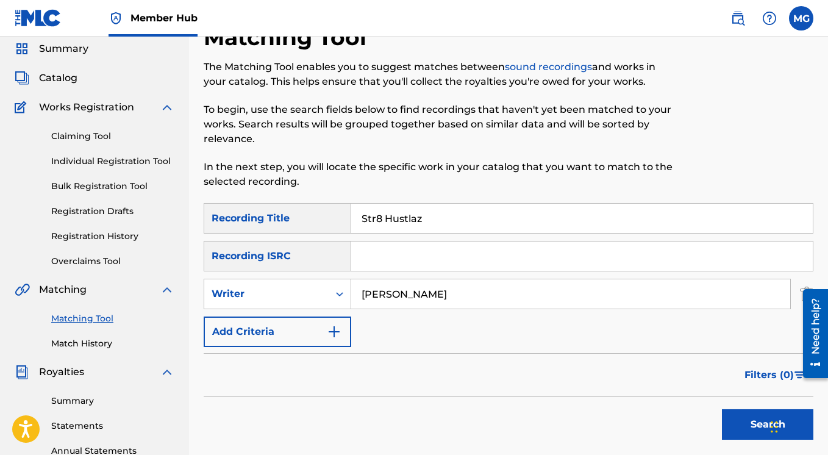
scroll to position [18, 0]
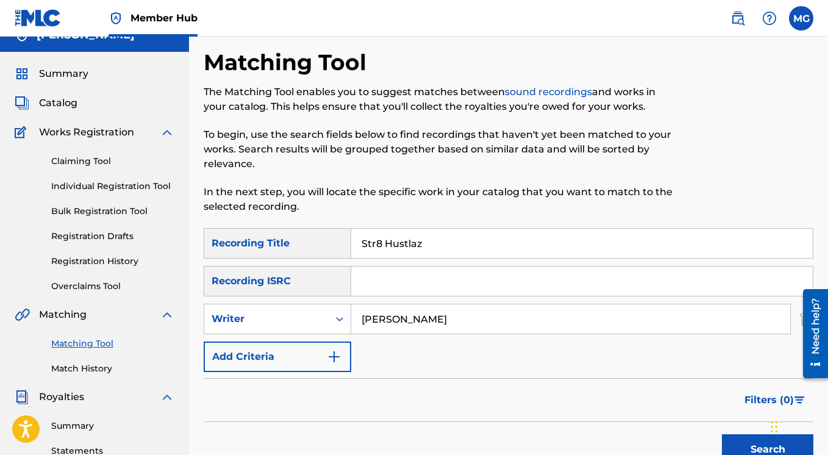
drag, startPoint x: 451, startPoint y: 245, endPoint x: 337, endPoint y: 246, distance: 114.0
click at [351, 246] on input "Str8 Hustlaz" at bounding box center [581, 243] width 461 height 29
paste input "House Party [Freestyle] (feat. Purp)"
type input "House Party [Freestyle] (feat. Purp)"
drag, startPoint x: 439, startPoint y: 321, endPoint x: 310, endPoint y: 311, distance: 130.2
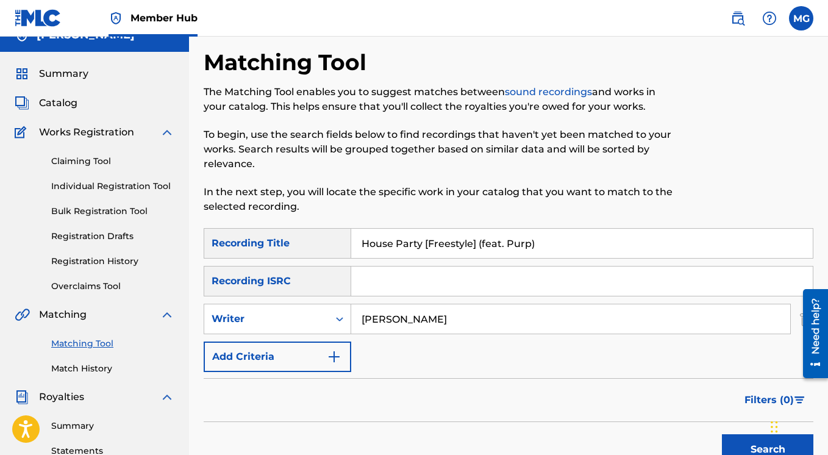
click at [351, 311] on input "Walt Gully" at bounding box center [570, 318] width 439 height 29
click at [722, 434] on button "Search" at bounding box center [767, 449] width 91 height 30
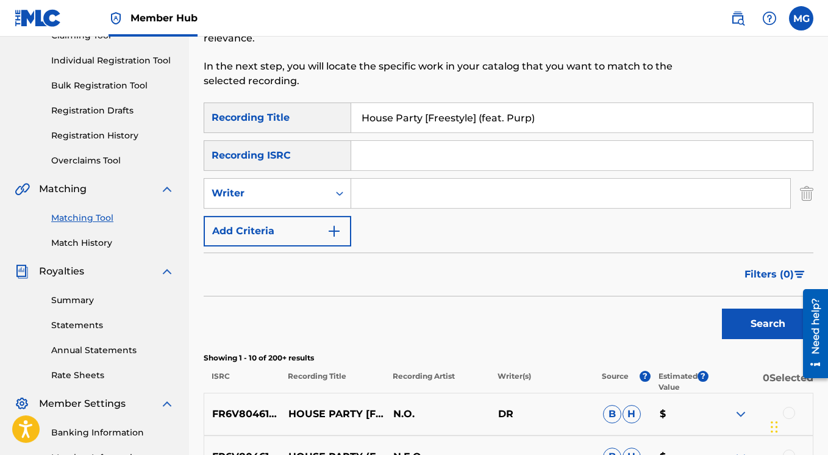
scroll to position [272, 0]
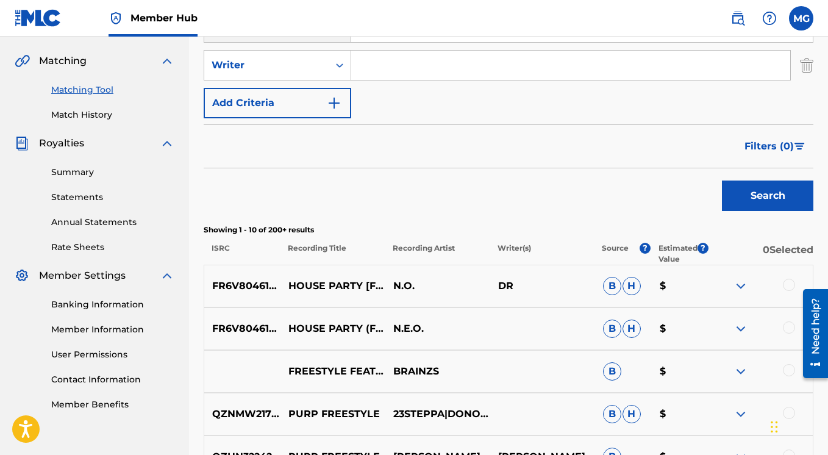
click at [733, 286] on div at bounding box center [760, 286] width 105 height 15
click at [739, 286] on img at bounding box center [740, 286] width 15 height 15
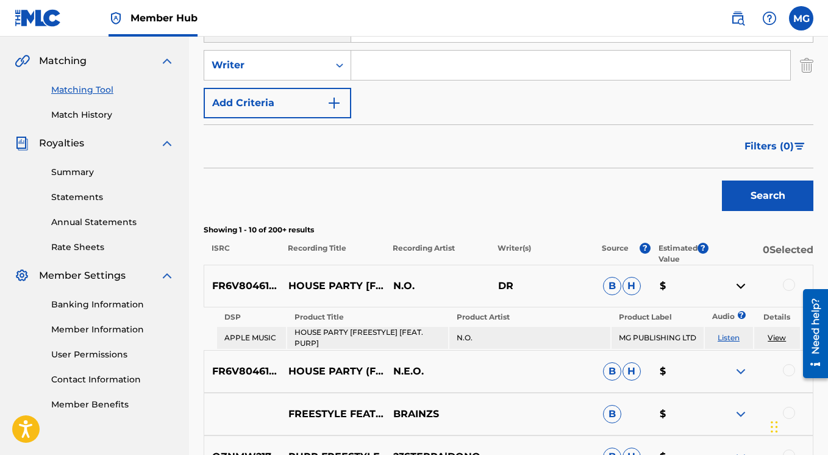
click at [739, 286] on img at bounding box center [740, 286] width 15 height 15
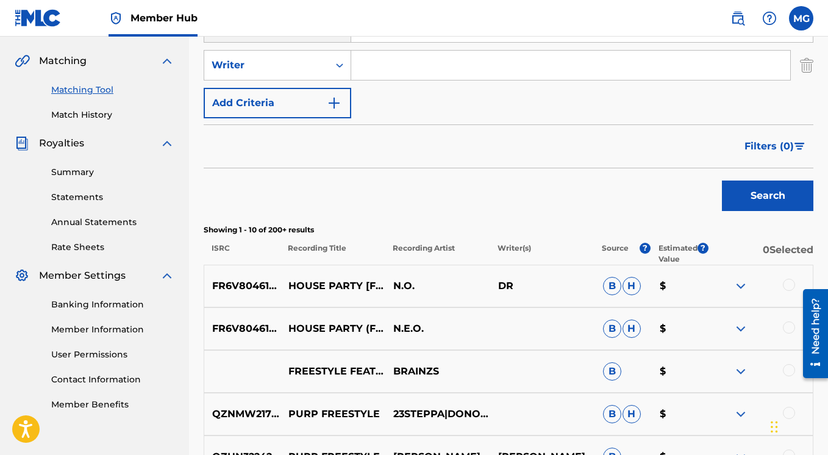
click at [742, 326] on img at bounding box center [740, 328] width 15 height 15
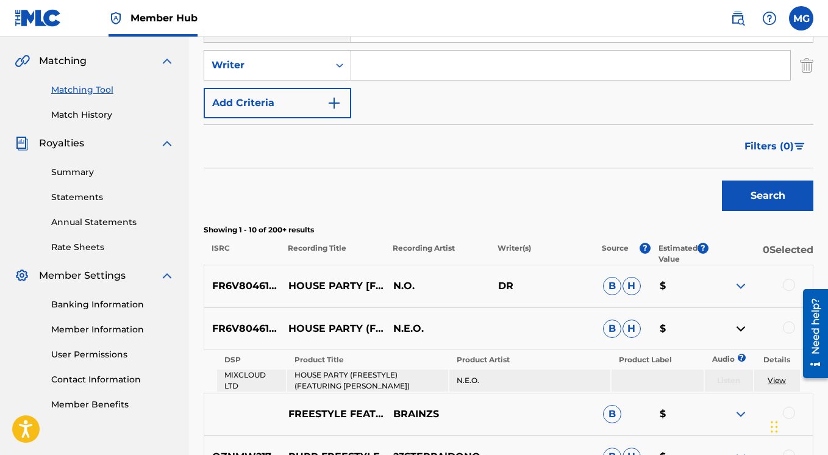
click at [776, 378] on link "View" at bounding box center [776, 379] width 18 height 9
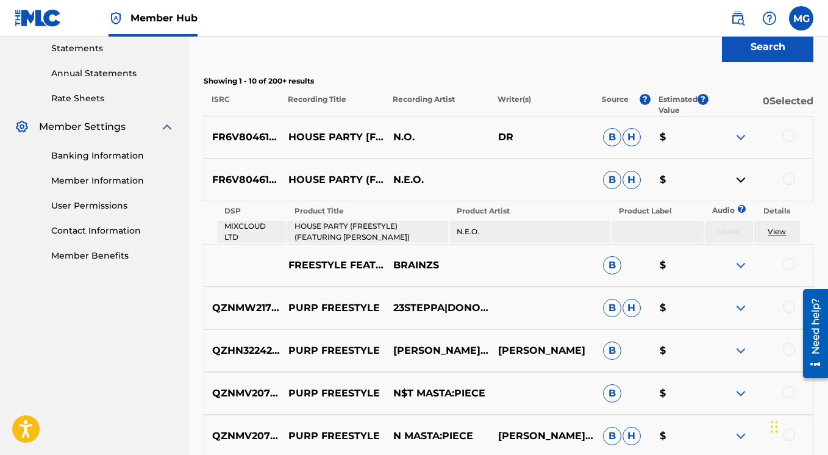
scroll to position [340, 0]
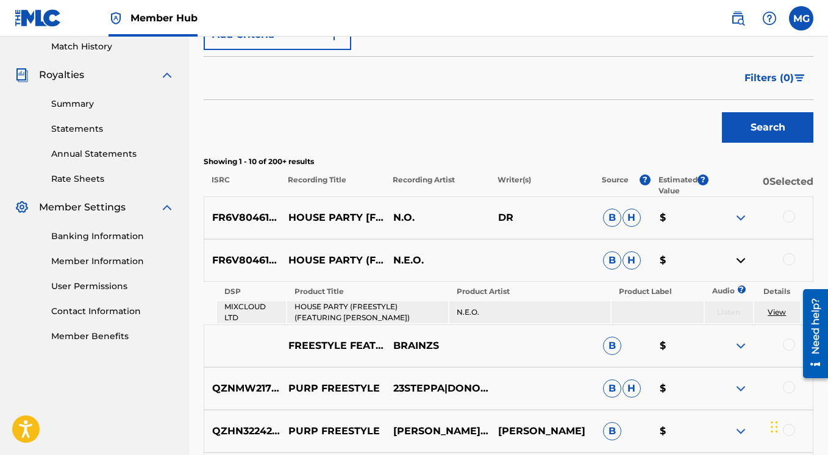
click at [743, 259] on img at bounding box center [740, 260] width 15 height 15
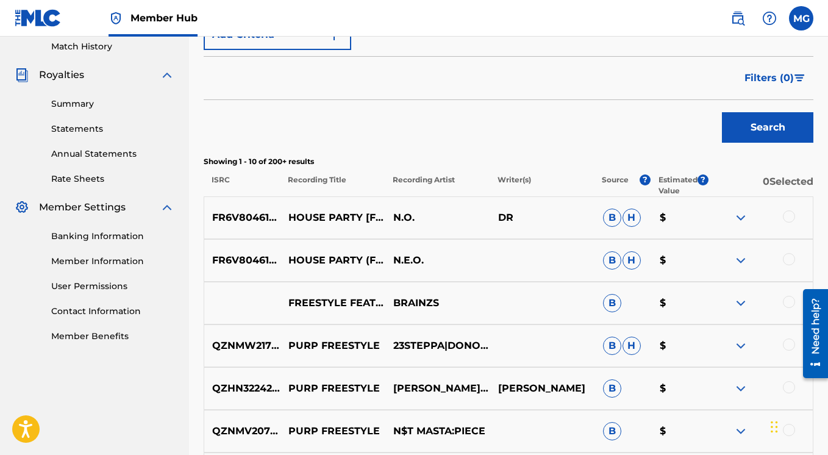
click at [744, 218] on img at bounding box center [740, 217] width 15 height 15
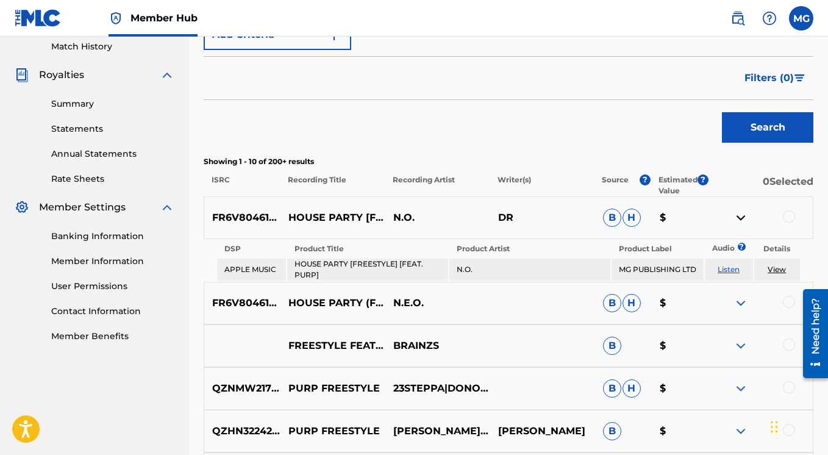
click at [781, 268] on link "View" at bounding box center [776, 269] width 18 height 9
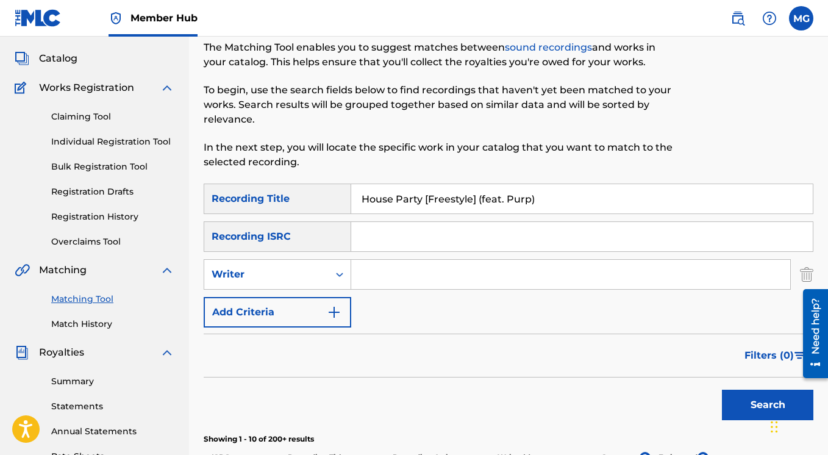
scroll to position [0, 0]
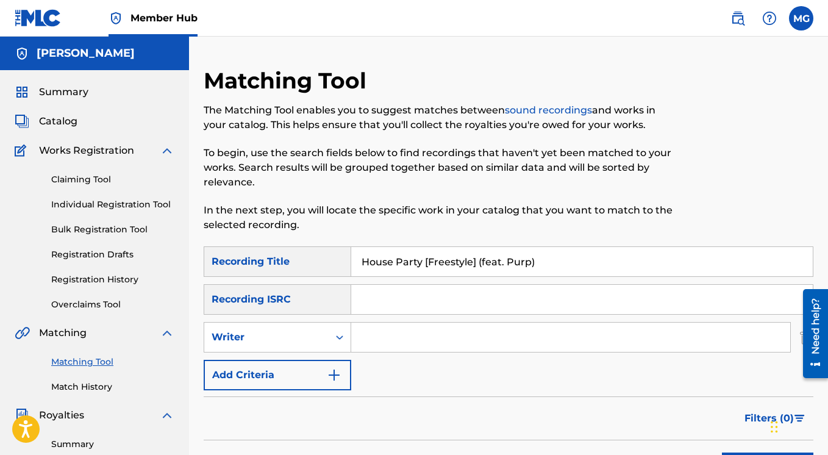
drag, startPoint x: 556, startPoint y: 260, endPoint x: 335, endPoint y: 260, distance: 221.2
click at [351, 261] on input "House Party [Freestyle] (feat. Purp)" at bounding box center [581, 261] width 461 height 29
paste input "Hard White"
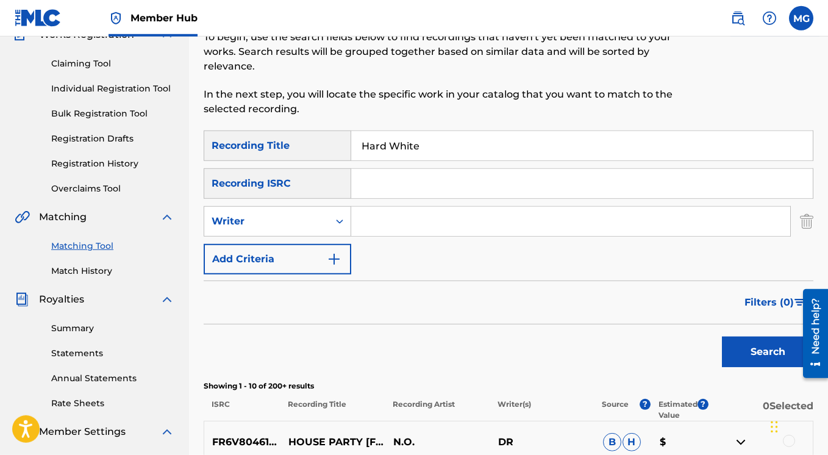
scroll to position [117, 0]
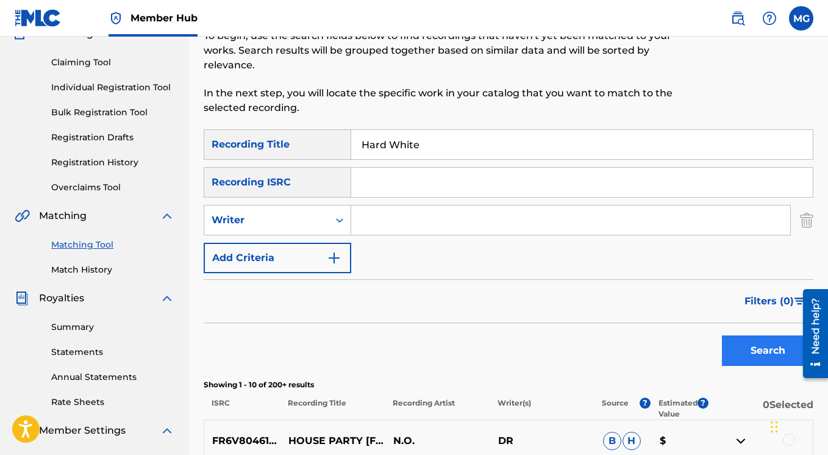
type input "Hard White"
click at [741, 350] on button "Search" at bounding box center [767, 350] width 91 height 30
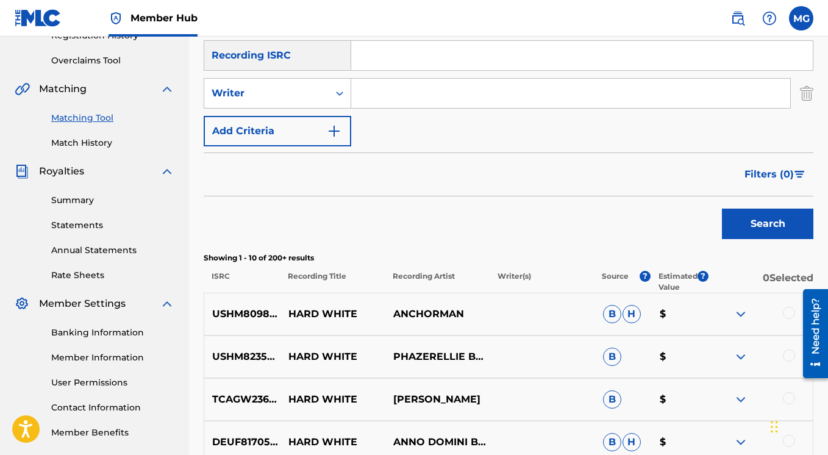
scroll to position [39, 0]
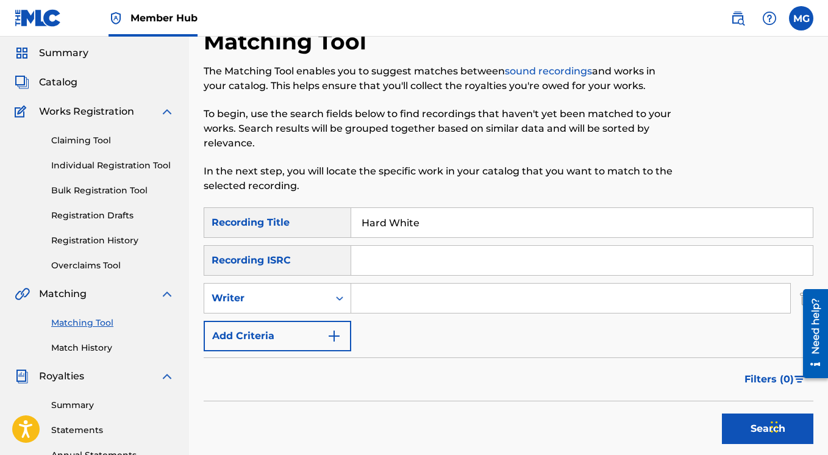
click at [386, 297] on input "Search Form" at bounding box center [570, 297] width 439 height 29
type input "N.O."
click at [736, 428] on button "Search" at bounding box center [767, 428] width 91 height 30
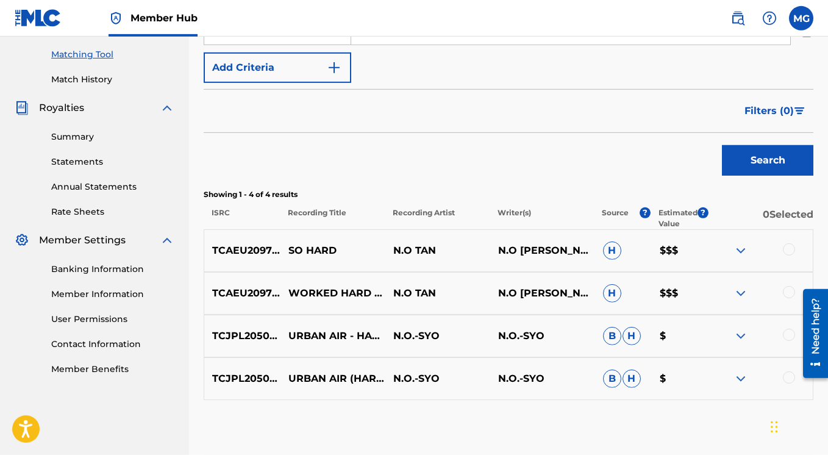
scroll to position [332, 0]
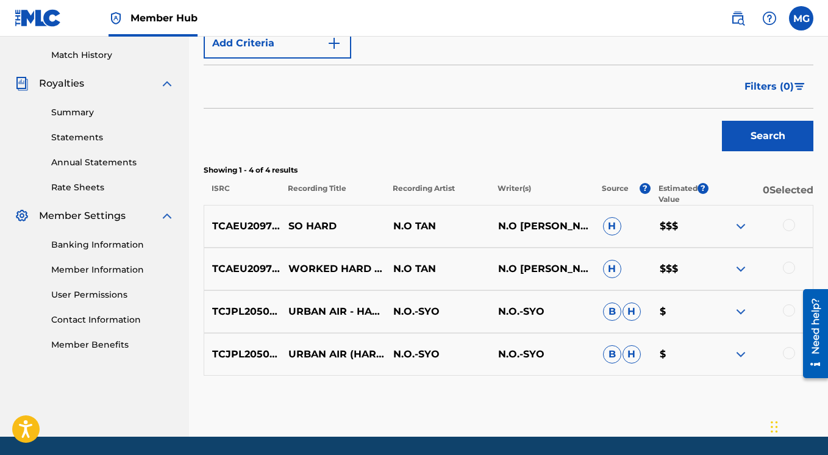
click at [739, 227] on img at bounding box center [740, 226] width 15 height 15
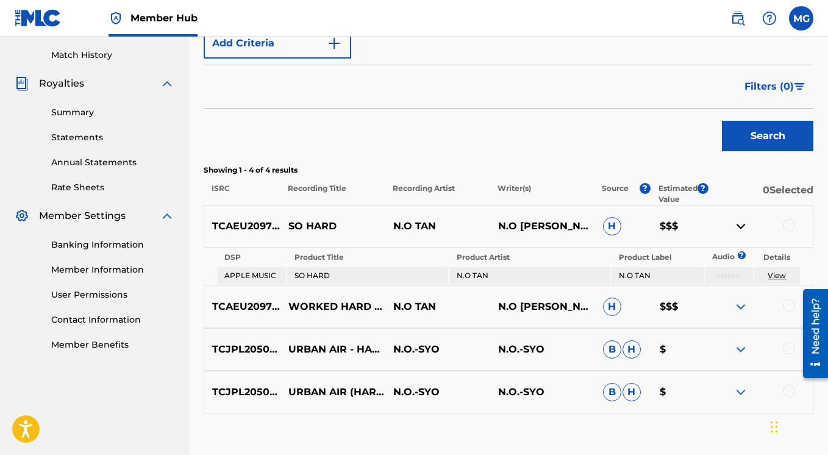
click at [739, 226] on img at bounding box center [740, 226] width 15 height 15
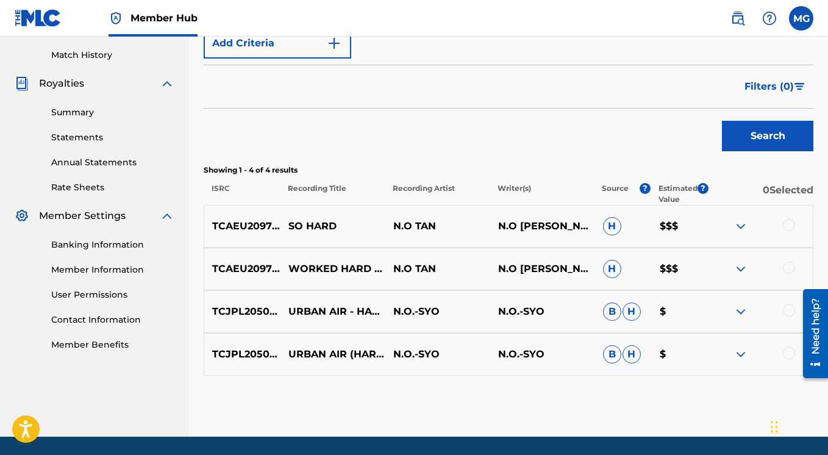
click at [741, 273] on img at bounding box center [740, 268] width 15 height 15
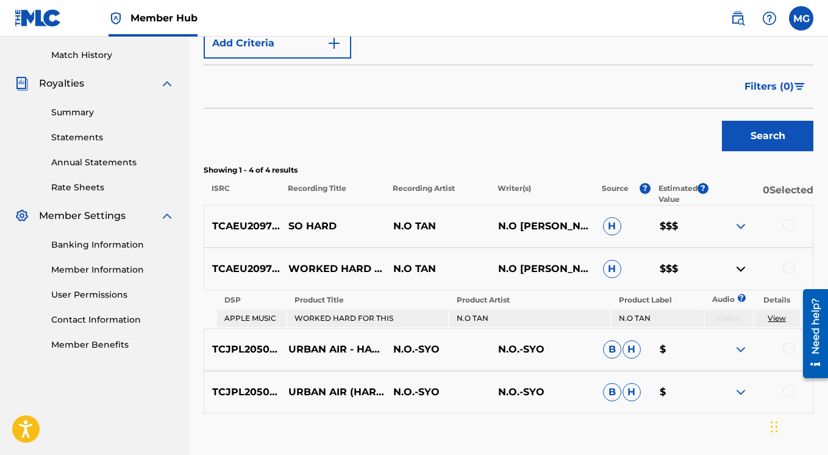
click at [741, 272] on img at bounding box center [740, 268] width 15 height 15
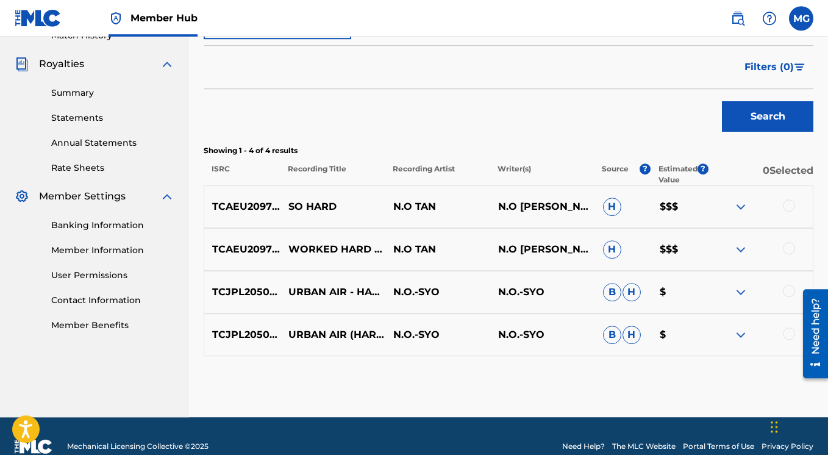
scroll to position [372, 0]
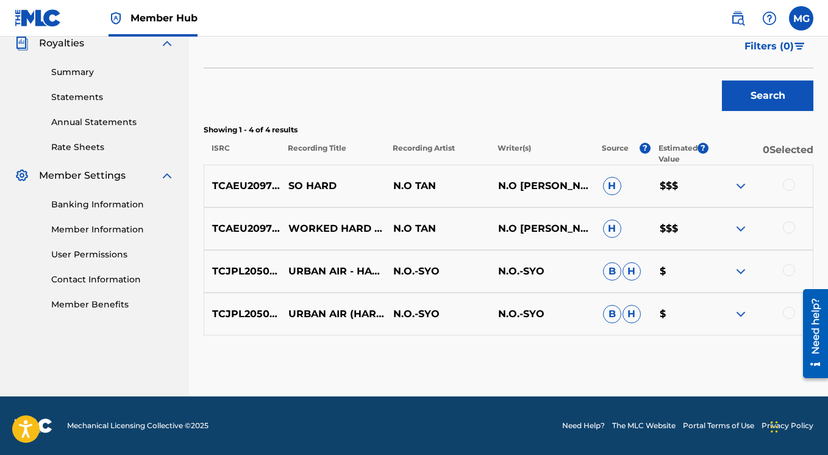
click at [737, 269] on img at bounding box center [740, 271] width 15 height 15
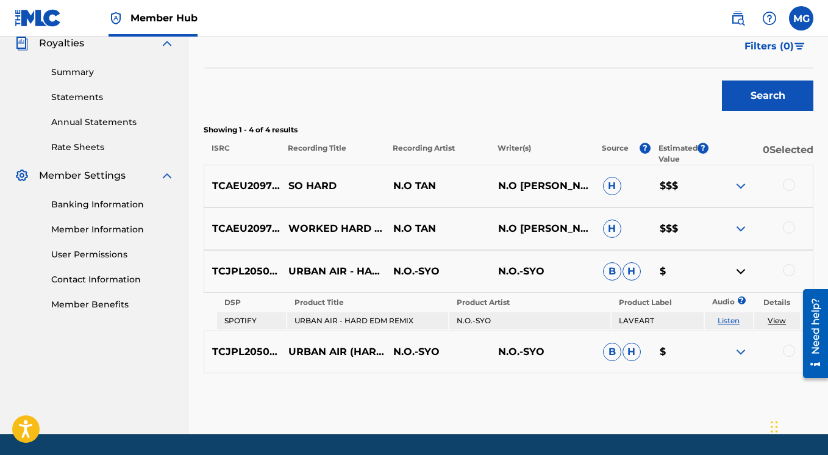
click at [737, 269] on img at bounding box center [740, 271] width 15 height 15
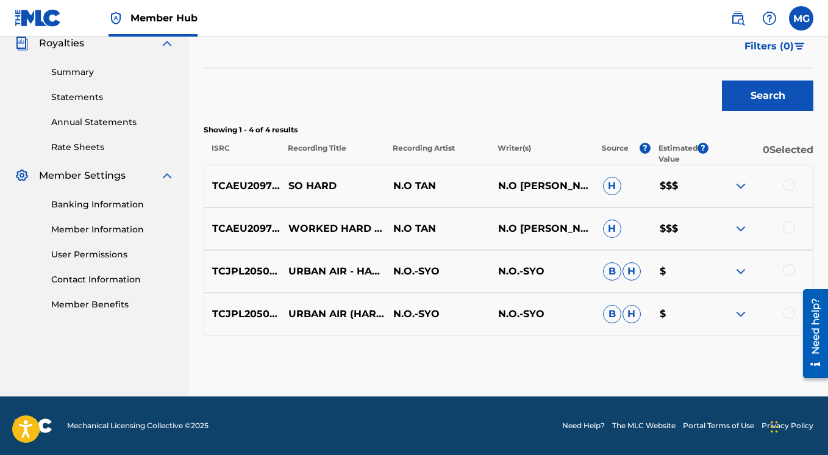
click at [741, 313] on img at bounding box center [740, 314] width 15 height 15
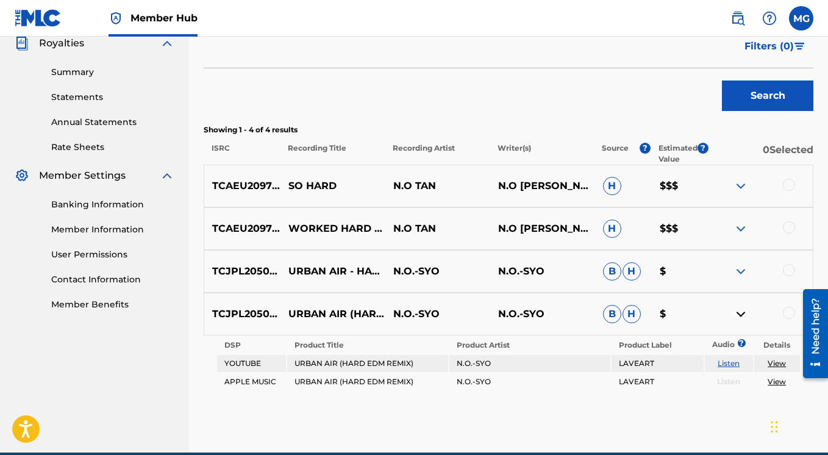
click at [741, 313] on img at bounding box center [740, 314] width 15 height 15
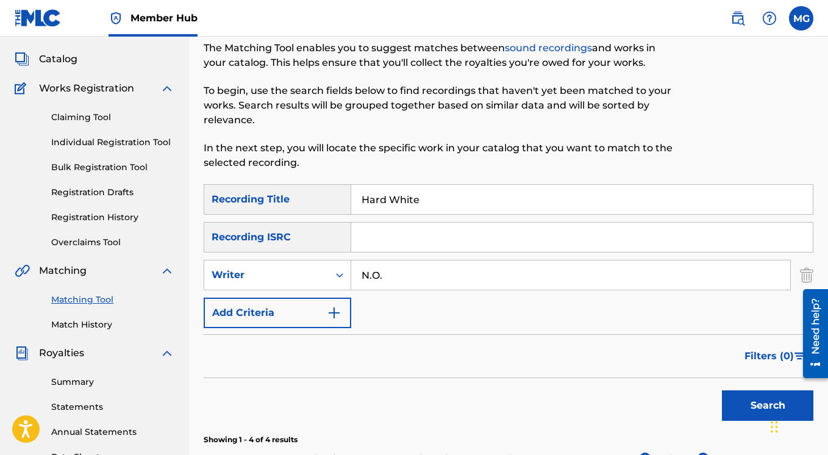
scroll to position [40, 0]
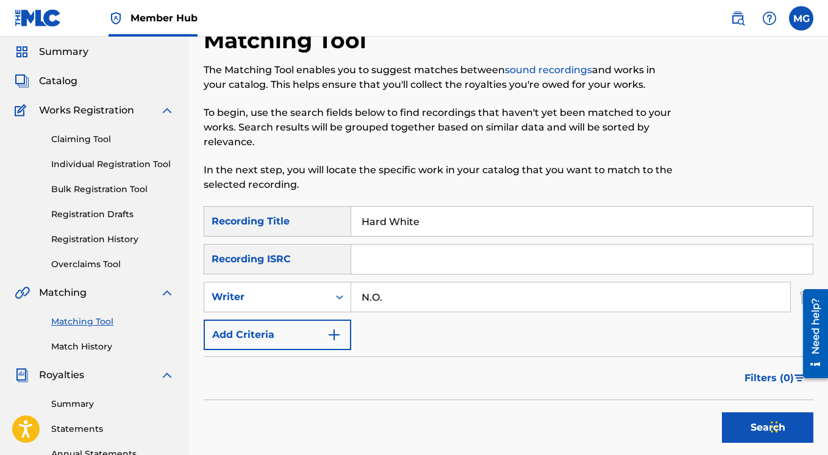
drag, startPoint x: 432, startPoint y: 219, endPoint x: 349, endPoint y: 219, distance: 82.9
click at [351, 221] on input "Hard White" at bounding box center [581, 221] width 461 height 29
type input "y"
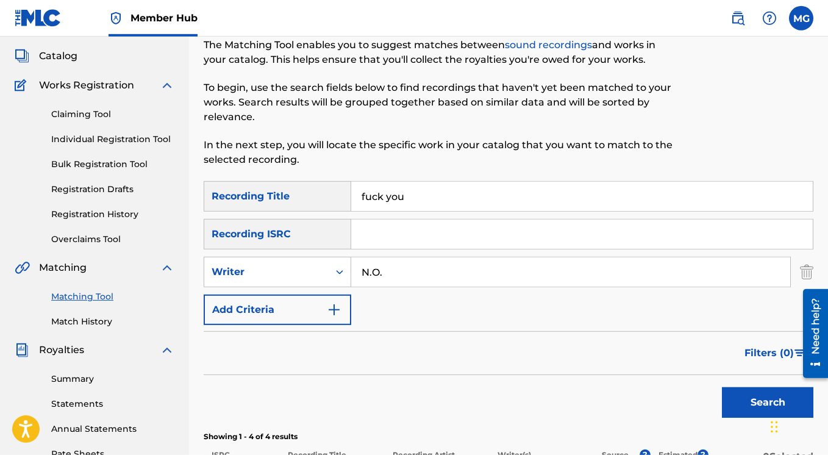
scroll to position [69, 0]
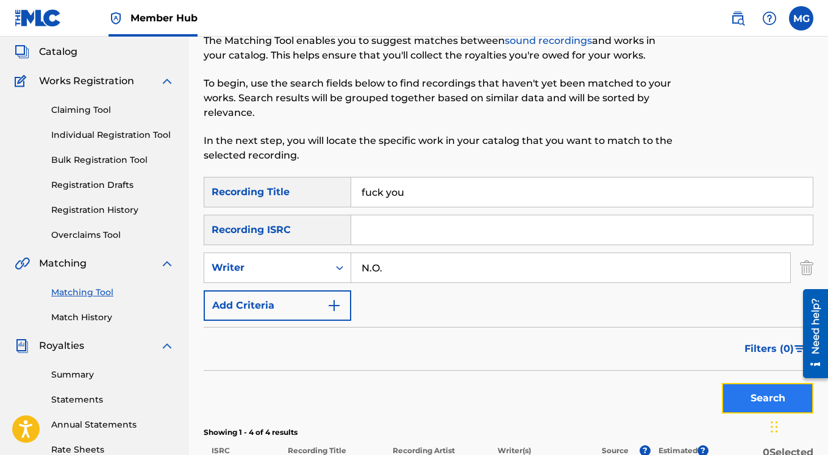
click at [731, 396] on button "Search" at bounding box center [767, 398] width 91 height 30
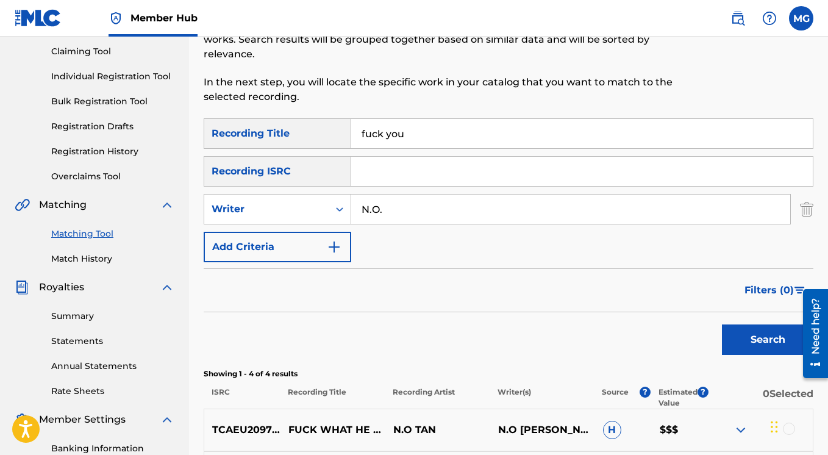
scroll to position [265, 0]
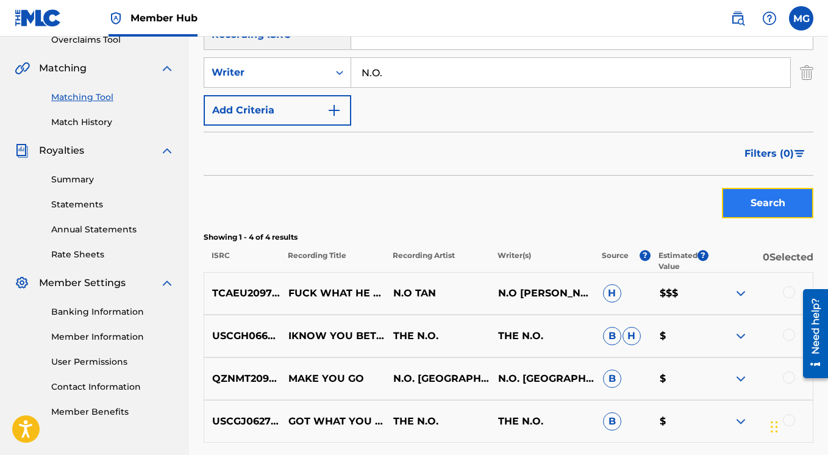
click at [734, 210] on button "Search" at bounding box center [767, 203] width 91 height 30
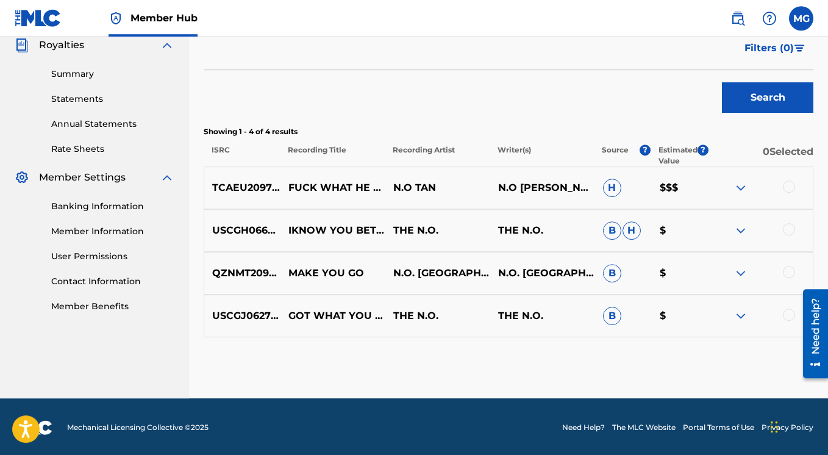
scroll to position [372, 0]
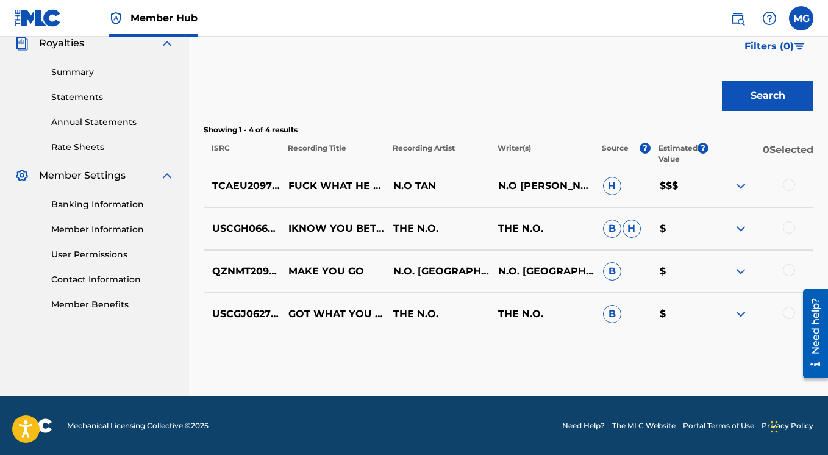
click at [744, 230] on img at bounding box center [740, 228] width 15 height 15
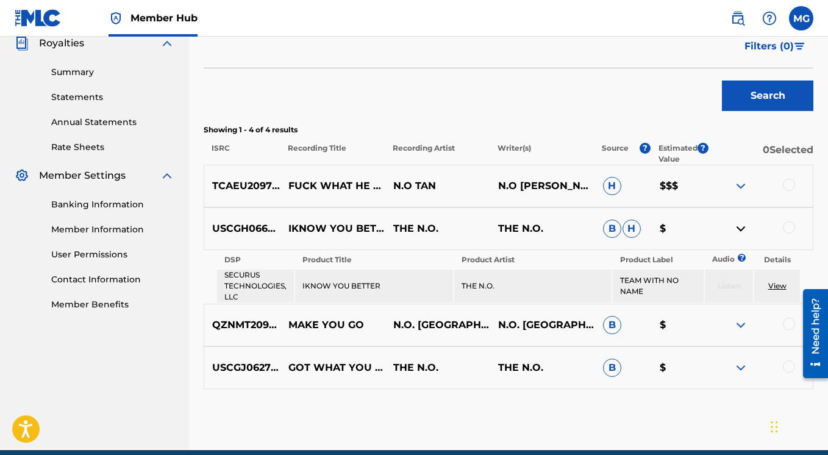
click at [744, 230] on img at bounding box center [740, 228] width 15 height 15
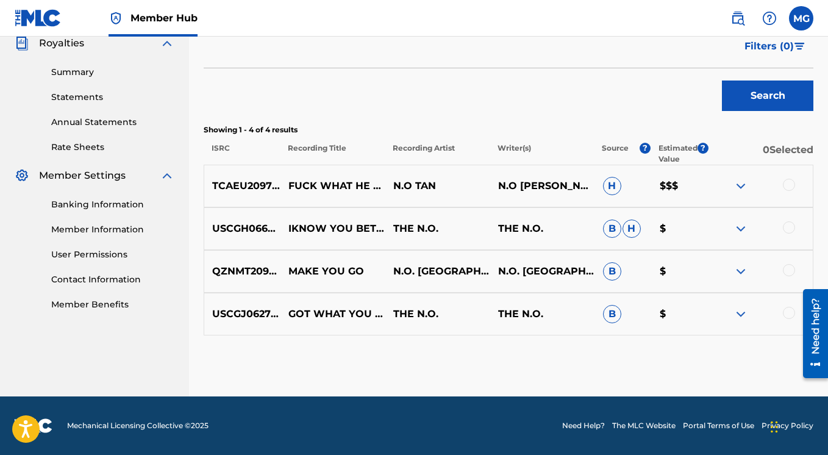
click at [738, 274] on img at bounding box center [740, 271] width 15 height 15
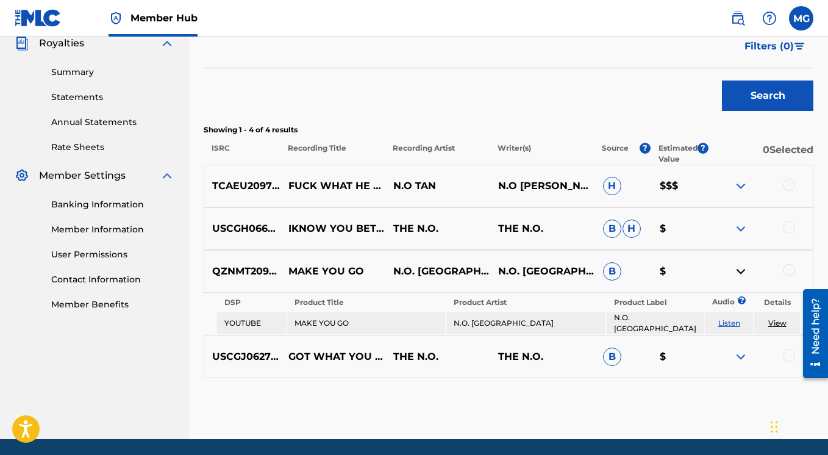
click at [738, 273] on img at bounding box center [740, 271] width 15 height 15
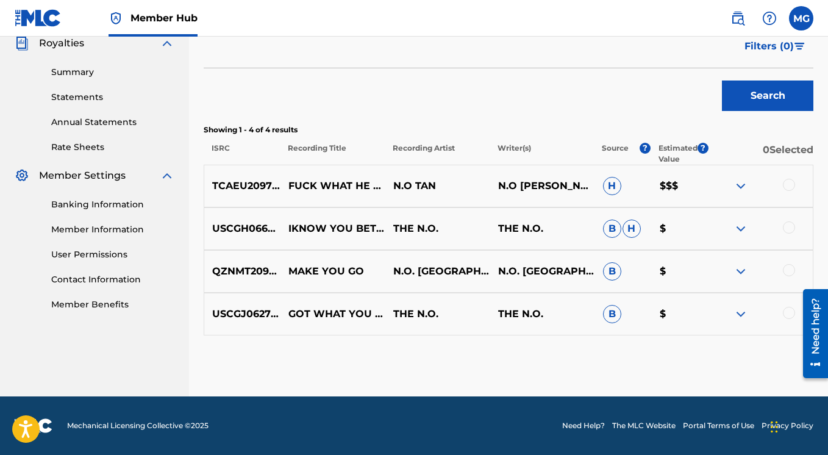
click at [741, 313] on img at bounding box center [740, 314] width 15 height 15
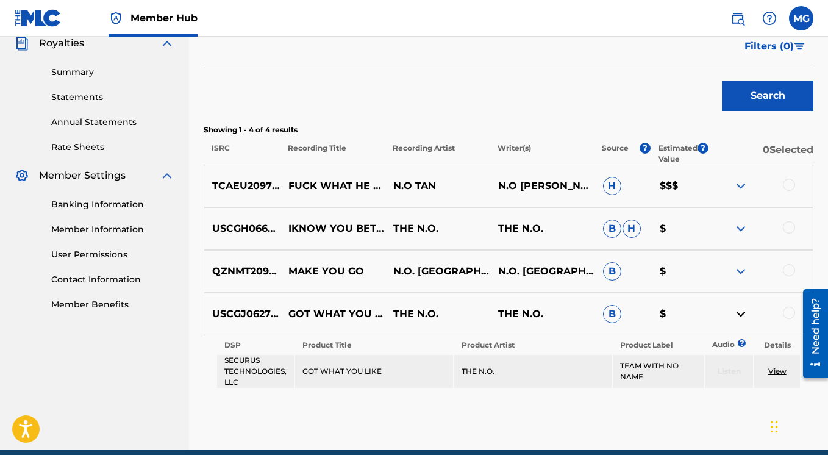
click at [741, 313] on img at bounding box center [740, 314] width 15 height 15
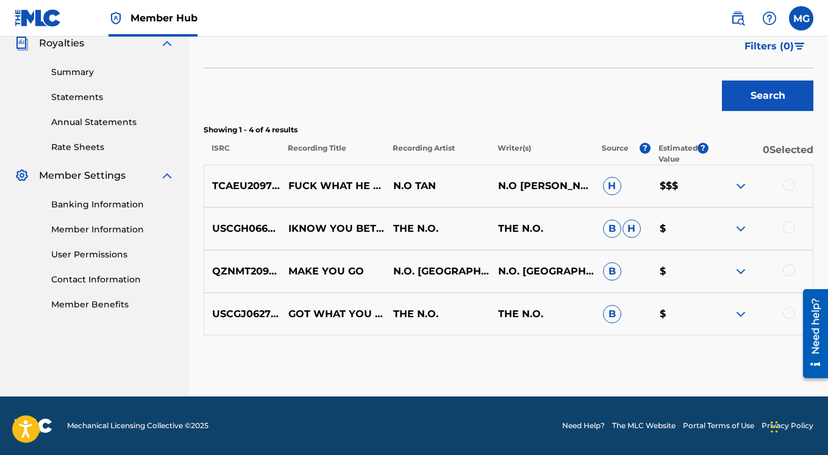
click at [746, 182] on img at bounding box center [740, 186] width 15 height 15
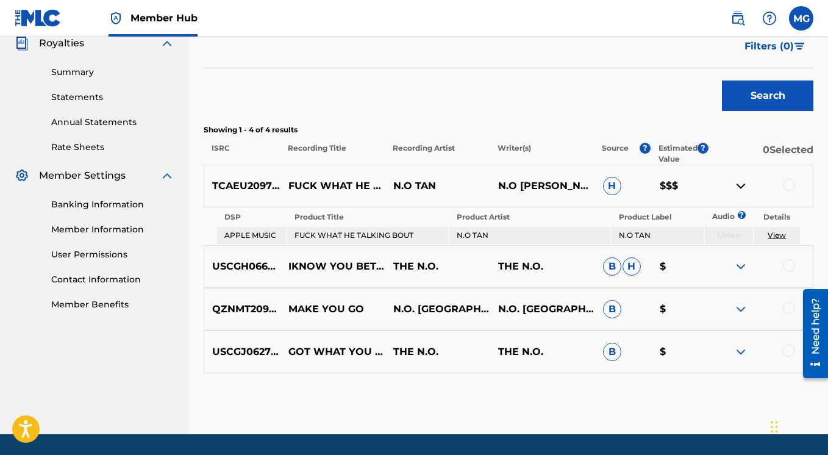
click at [742, 186] on img at bounding box center [740, 186] width 15 height 15
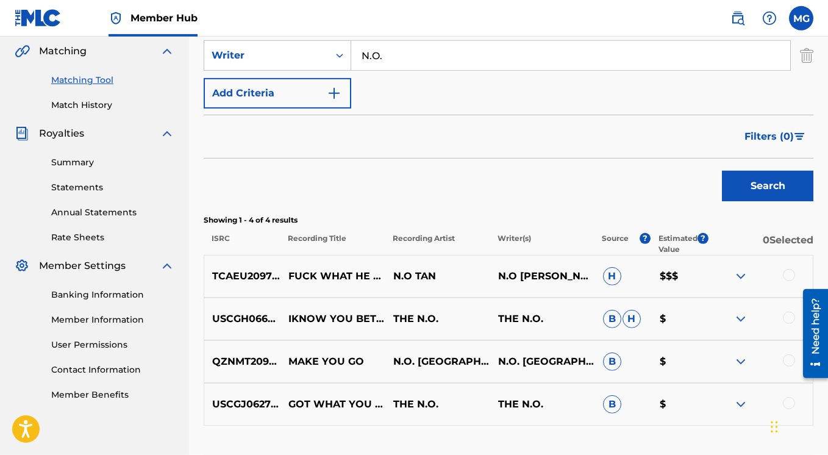
scroll to position [187, 0]
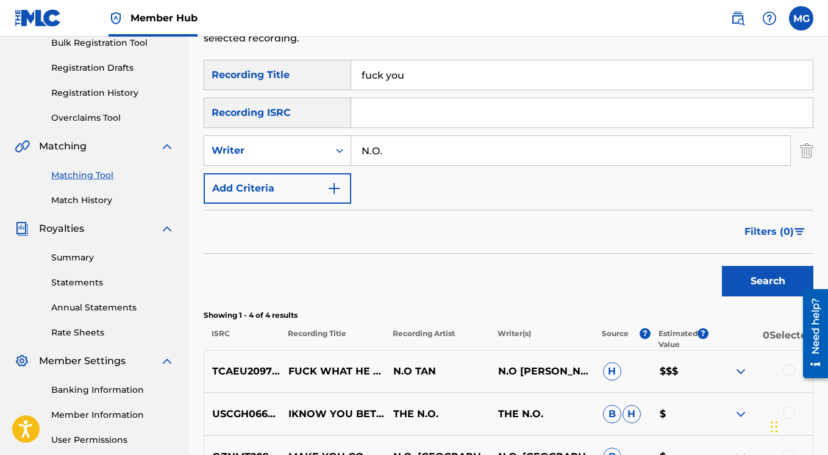
click at [364, 76] on input "fuck you" at bounding box center [581, 74] width 461 height 29
type input "Fuck You"
click at [722, 266] on button "Search" at bounding box center [767, 281] width 91 height 30
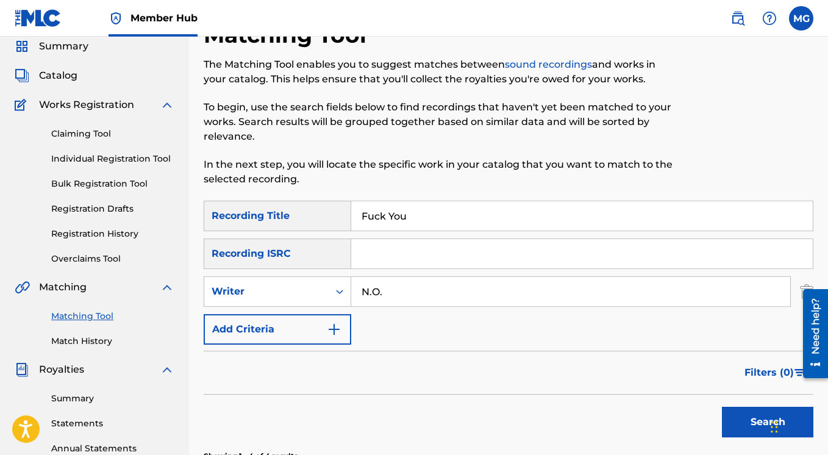
scroll to position [40, 0]
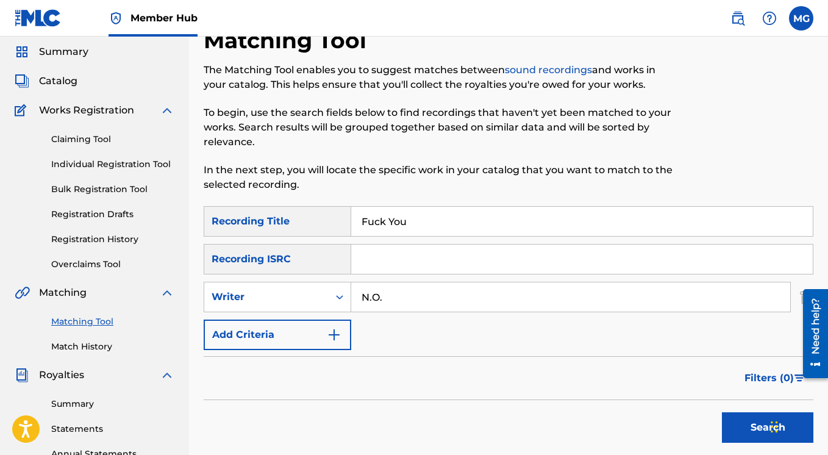
drag, startPoint x: 407, startPoint y: 220, endPoint x: 344, endPoint y: 217, distance: 62.2
click at [351, 217] on input "Fuck You" at bounding box center [581, 221] width 461 height 29
paste input "Spend It"
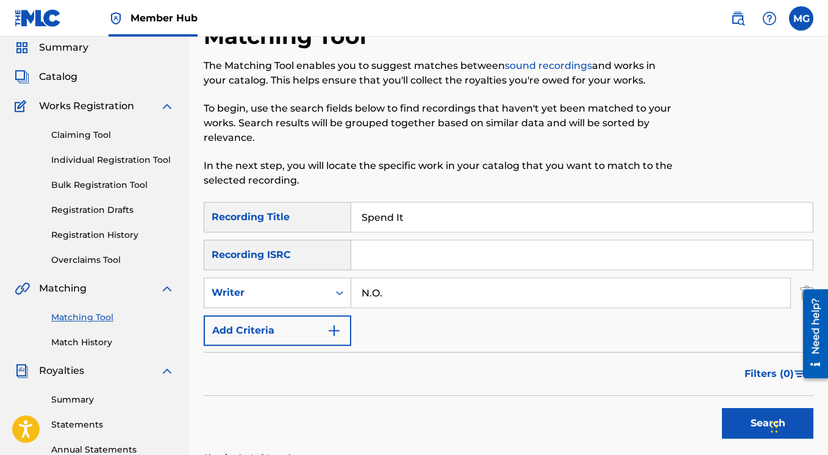
scroll to position [50, 0]
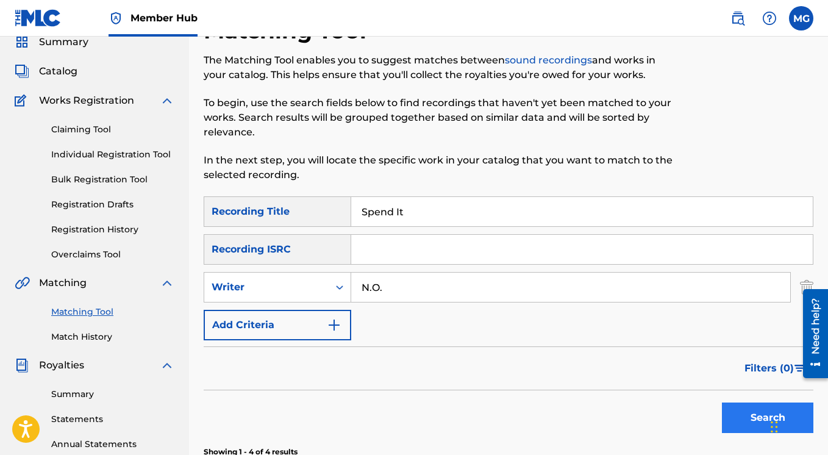
type input "Spend It"
click at [733, 415] on button "Search" at bounding box center [767, 417] width 91 height 30
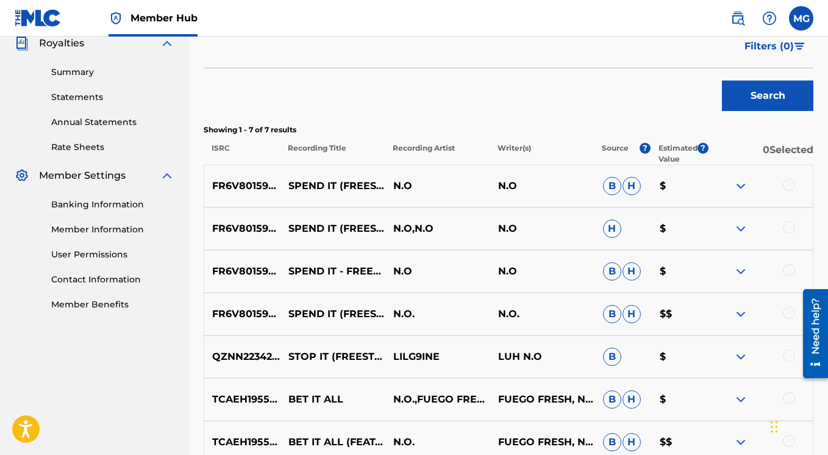
scroll to position [499, 0]
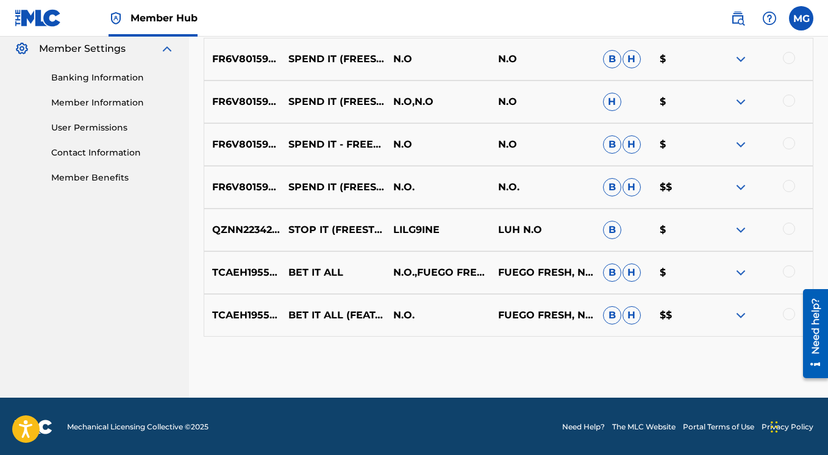
click at [739, 187] on img at bounding box center [740, 187] width 15 height 15
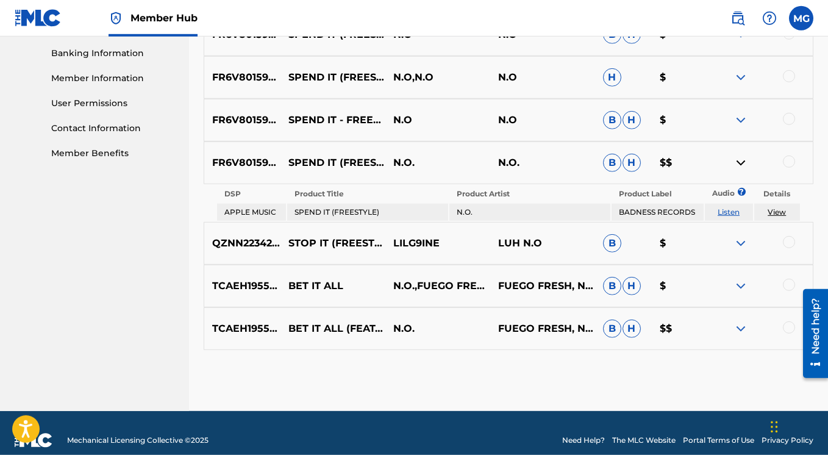
scroll to position [538, 0]
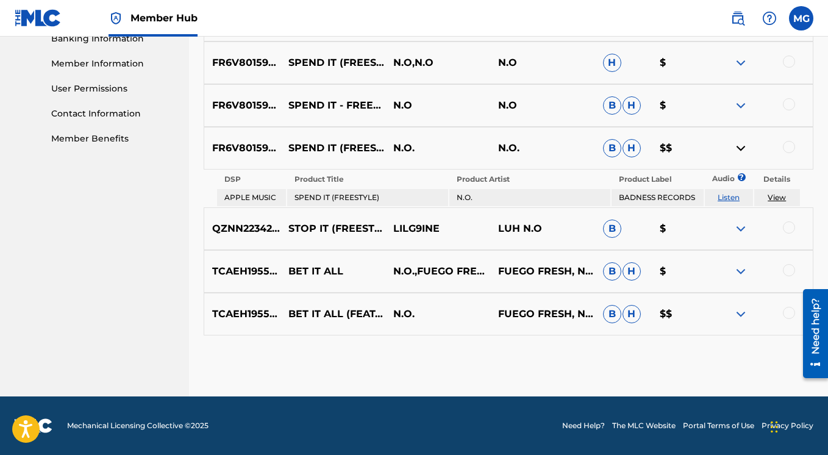
click at [739, 313] on img at bounding box center [740, 314] width 15 height 15
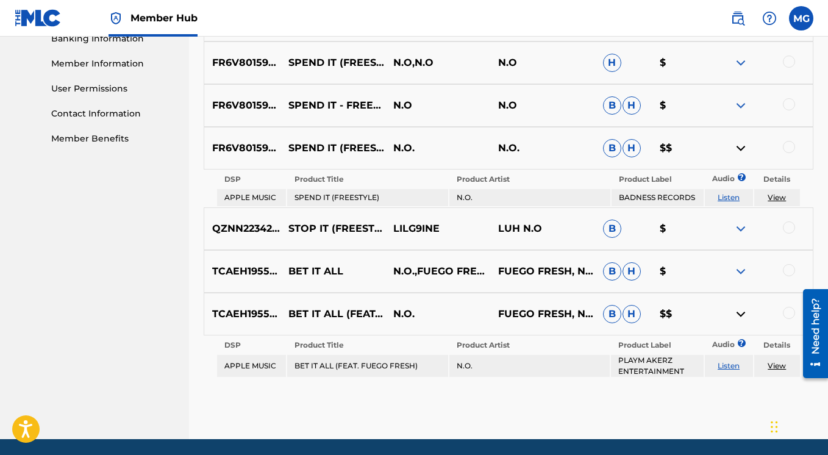
click at [739, 313] on img at bounding box center [740, 314] width 15 height 15
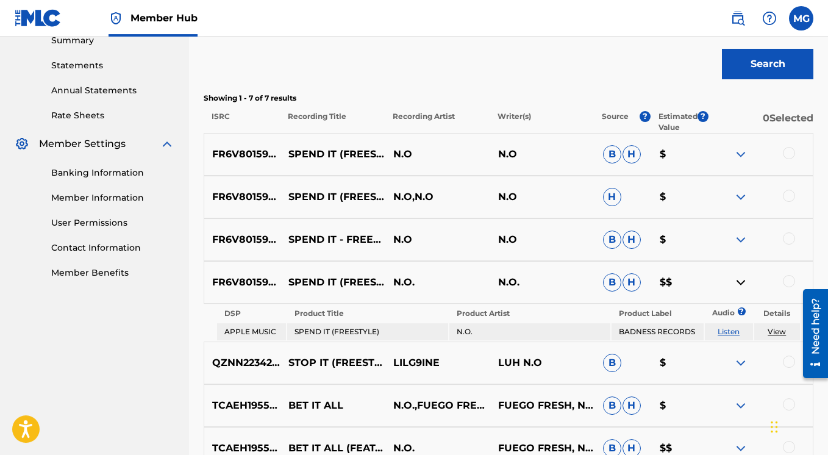
scroll to position [460, 0]
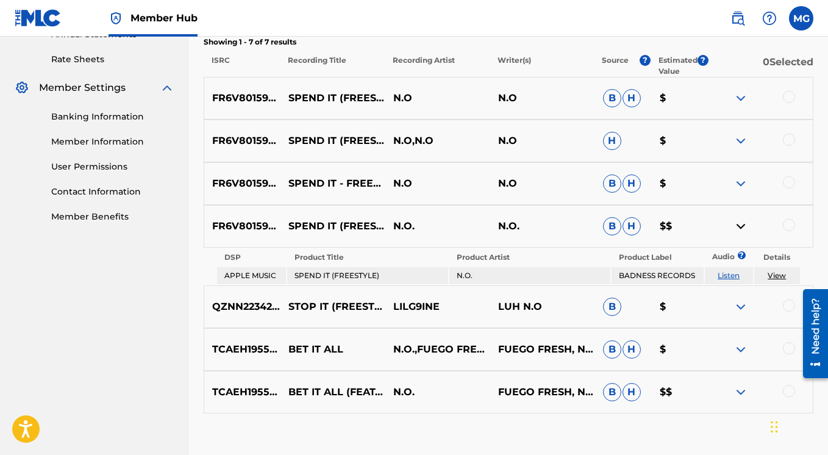
click at [776, 272] on link "View" at bounding box center [776, 275] width 18 height 9
click at [786, 225] on div at bounding box center [789, 225] width 12 height 12
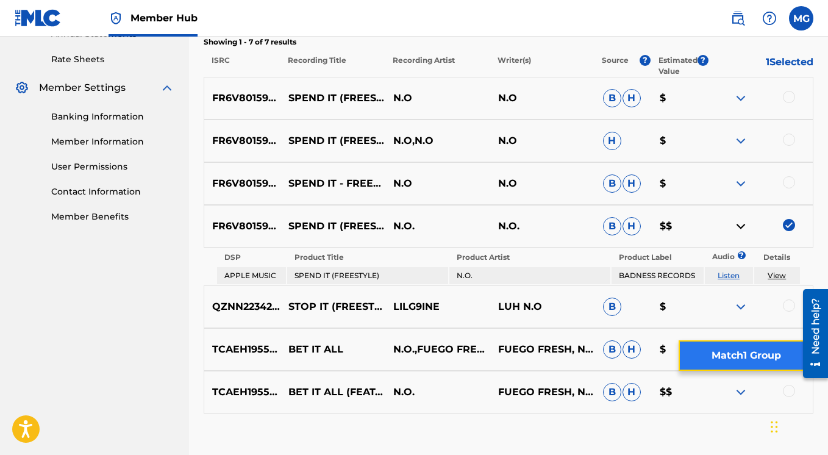
click at [755, 351] on button "Match 1 Group" at bounding box center [745, 355] width 135 height 30
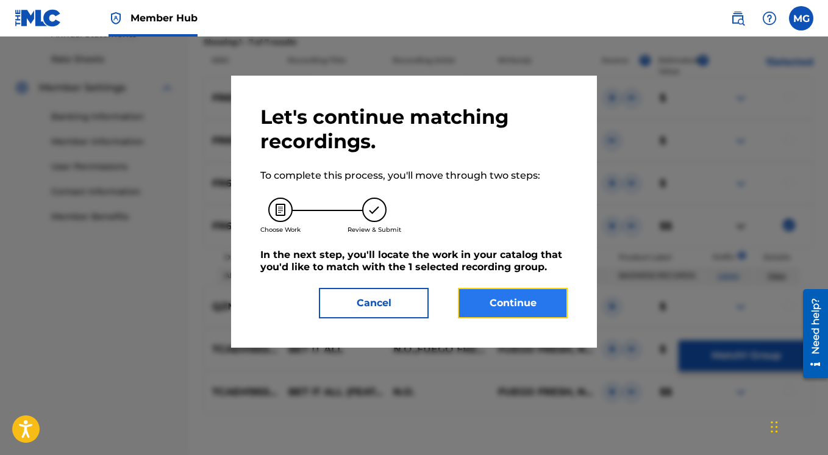
click at [522, 303] on button "Continue" at bounding box center [513, 303] width 110 height 30
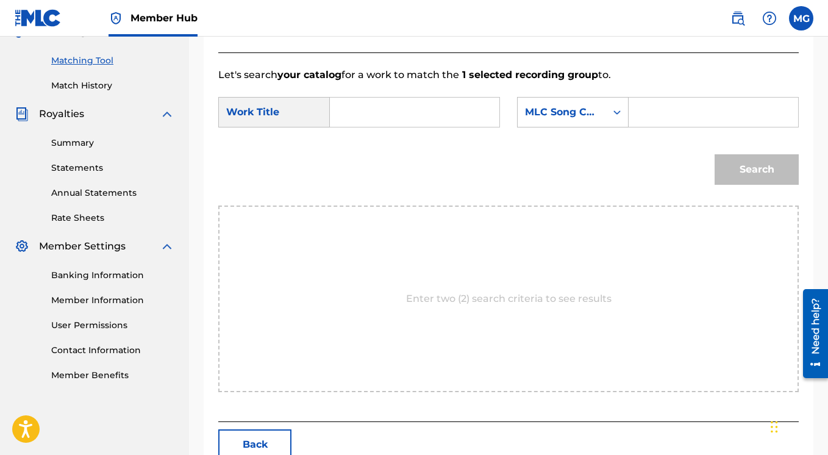
click at [346, 127] on input "Search Form" at bounding box center [414, 112] width 149 height 29
paste input "SPEND IT (FREESTYLE)"
type input "SPEND IT (FREESTYLE)"
click at [611, 118] on icon "Search Form" at bounding box center [617, 112] width 12 height 12
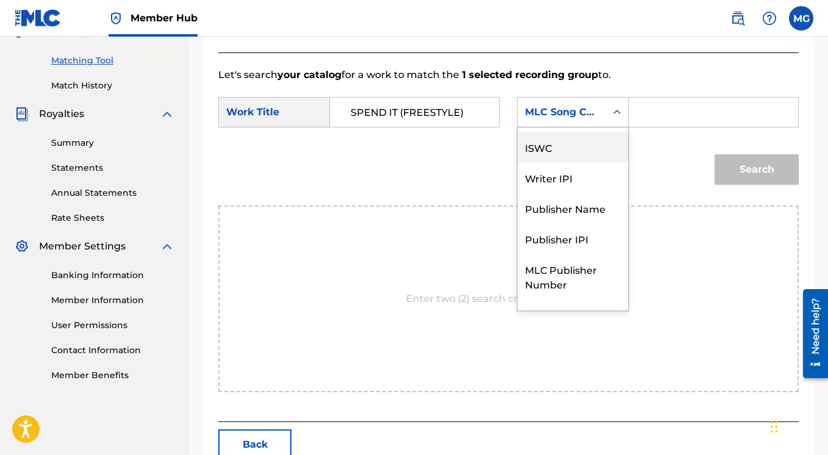
scroll to position [45, 0]
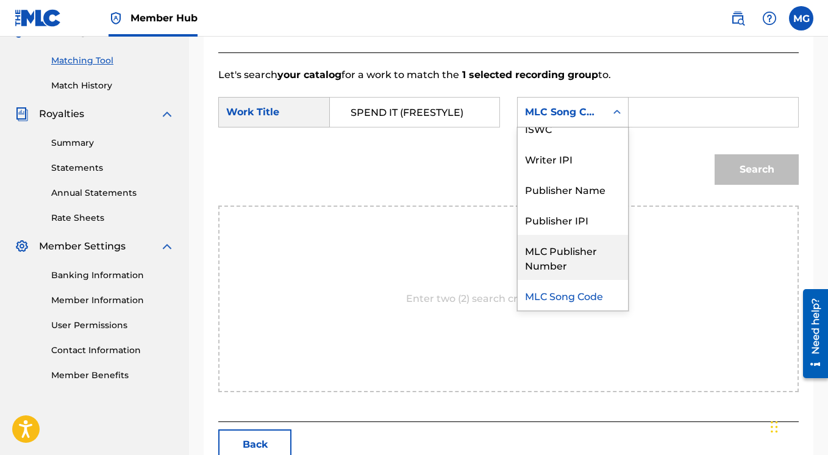
click at [517, 280] on div "MLC Publisher Number" at bounding box center [572, 257] width 110 height 45
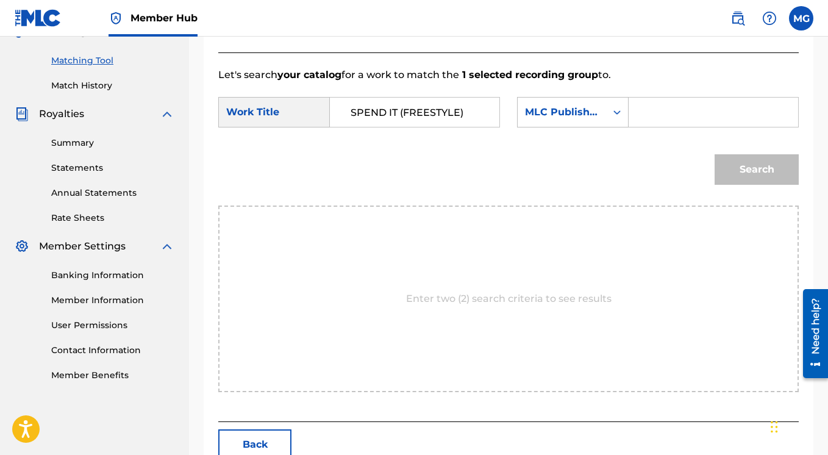
click at [639, 127] on input "Search Form" at bounding box center [713, 112] width 149 height 29
paste input "00654342450"
type input "00654342450"
click at [734, 185] on button "Search" at bounding box center [756, 169] width 84 height 30
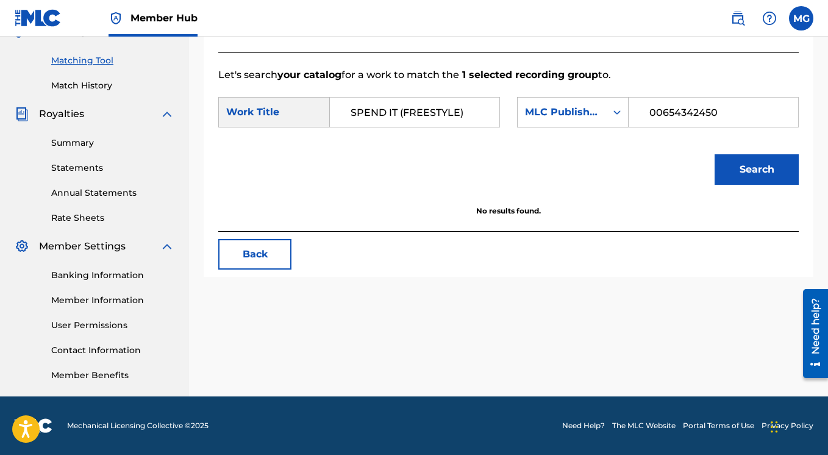
drag, startPoint x: 425, startPoint y: 166, endPoint x: 305, endPoint y: 163, distance: 120.7
click at [639, 127] on input "00654342450" at bounding box center [713, 112] width 149 height 29
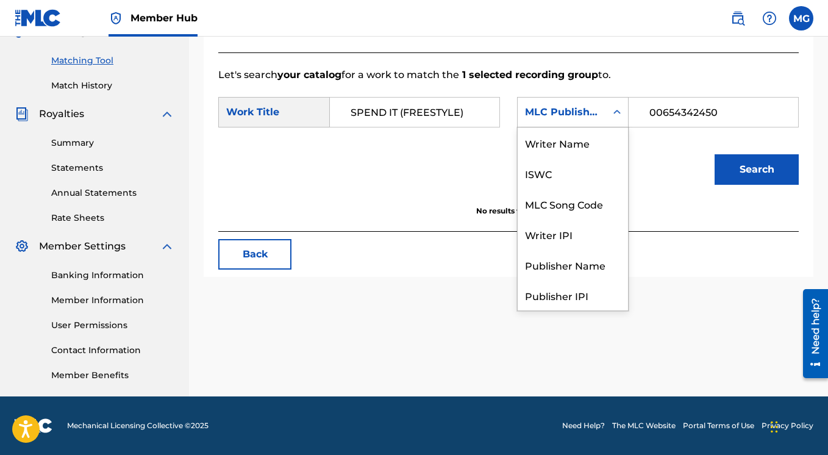
click at [611, 118] on icon "Search Form" at bounding box center [617, 112] width 12 height 12
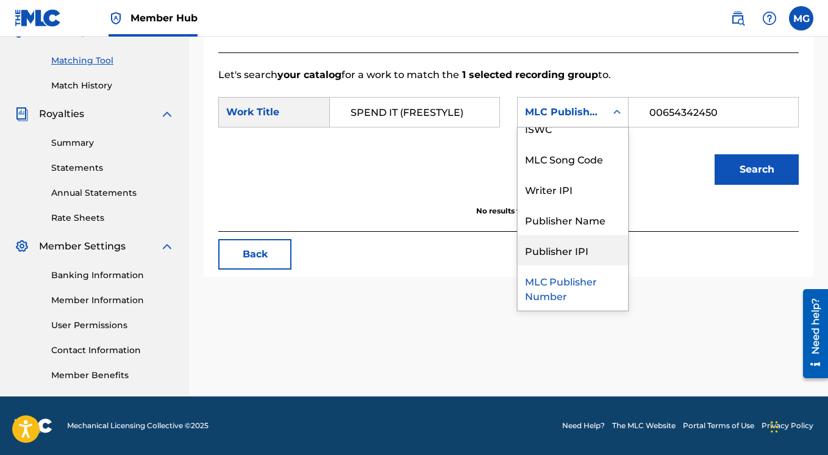
click at [517, 265] on div "Publisher IPI" at bounding box center [572, 250] width 110 height 30
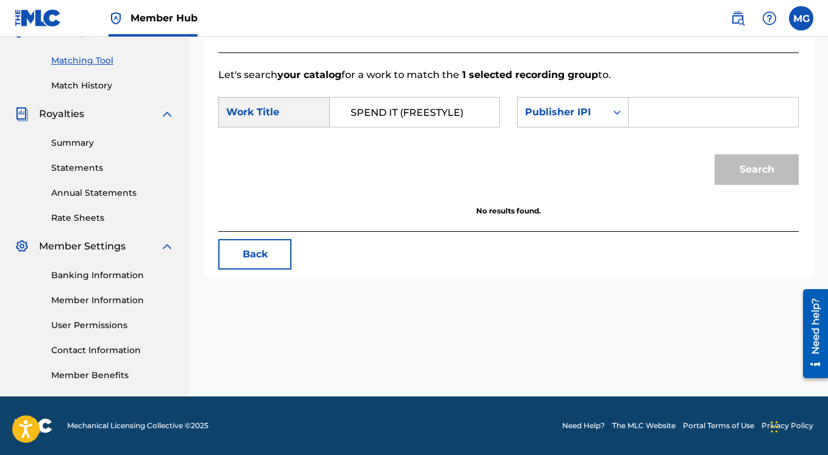
click at [639, 127] on input "Search Form" at bounding box center [713, 112] width 149 height 29
paste input "00654342450"
type input "00654342450"
click at [732, 185] on button "Search" at bounding box center [756, 169] width 84 height 30
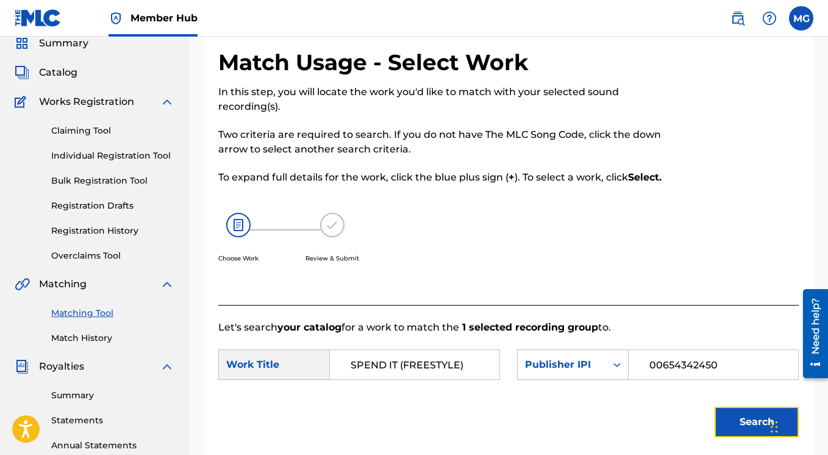
scroll to position [166, 0]
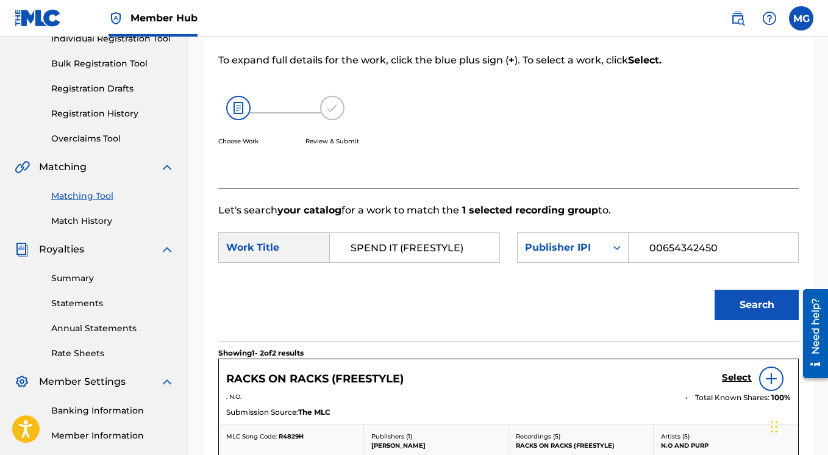
click at [371, 262] on input "SPEND IT (FREESTYLE)" at bounding box center [414, 247] width 149 height 29
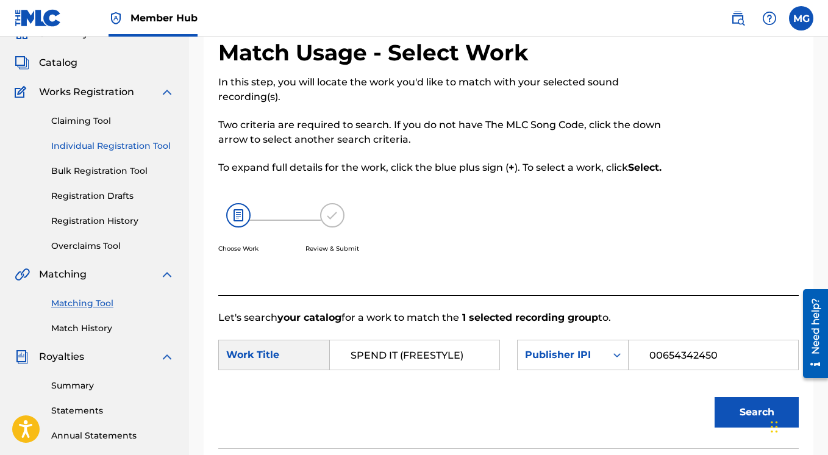
click at [103, 148] on link "Individual Registration Tool" at bounding box center [112, 146] width 123 height 13
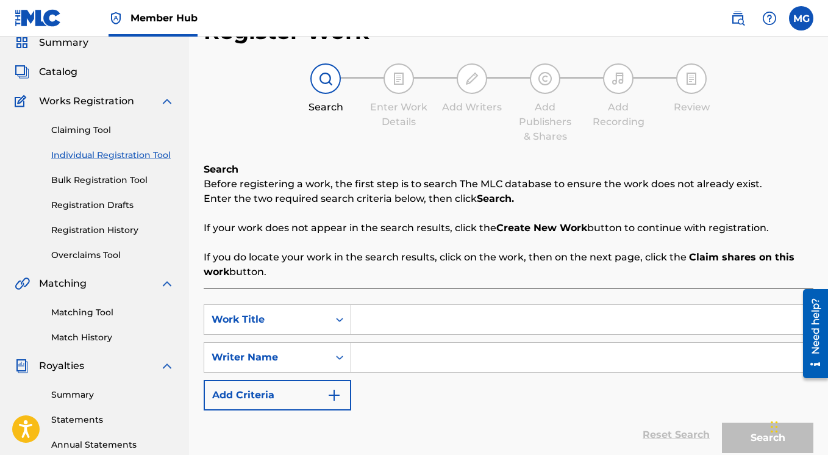
scroll to position [176, 0]
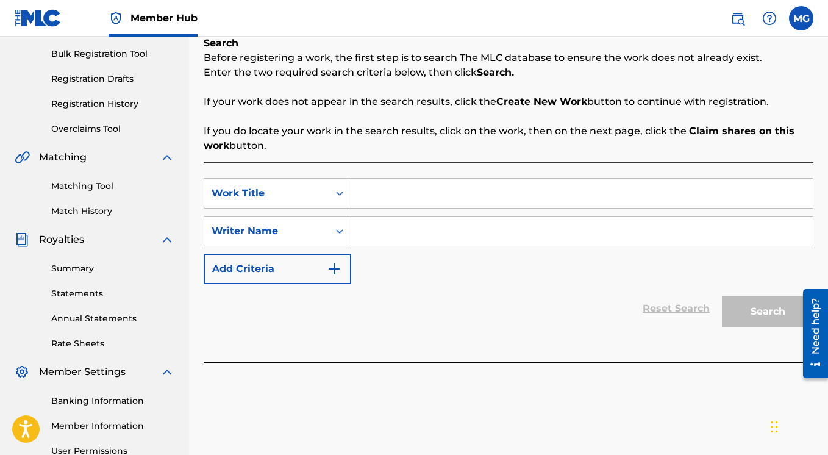
click at [365, 196] on input "Search Form" at bounding box center [581, 193] width 461 height 29
paste input "SPEND IT (FREESTYLE)"
type input "SPEND IT (FREESTYLE)"
click at [381, 231] on input "Search Form" at bounding box center [581, 230] width 461 height 29
click at [340, 233] on icon "Search Form" at bounding box center [339, 231] width 12 height 12
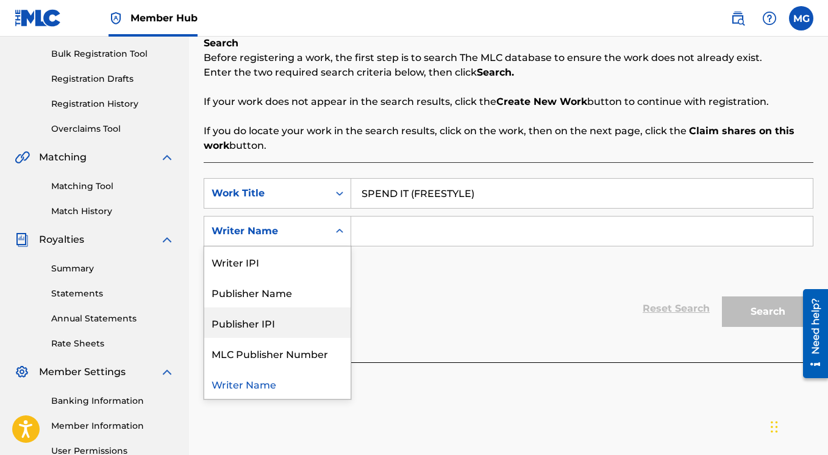
click at [300, 321] on div "Publisher IPI" at bounding box center [277, 322] width 146 height 30
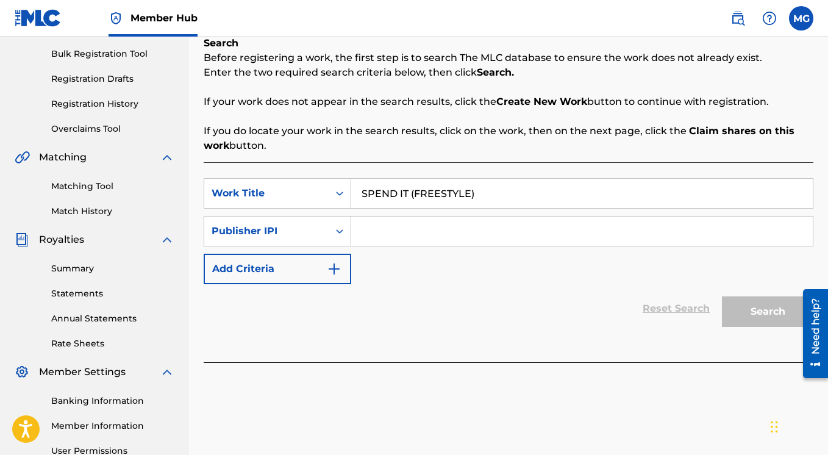
click at [375, 230] on input "Search Form" at bounding box center [581, 230] width 461 height 29
paste input "00654342450"
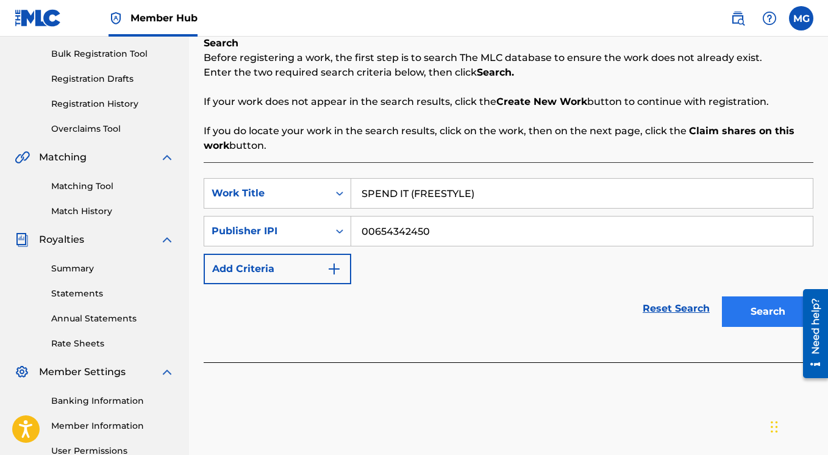
type input "00654342450"
click at [749, 310] on button "Search" at bounding box center [767, 311] width 91 height 30
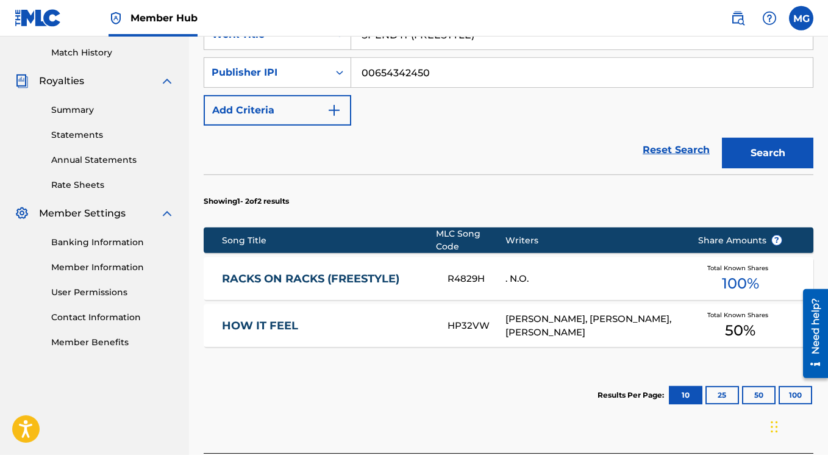
scroll to position [427, 0]
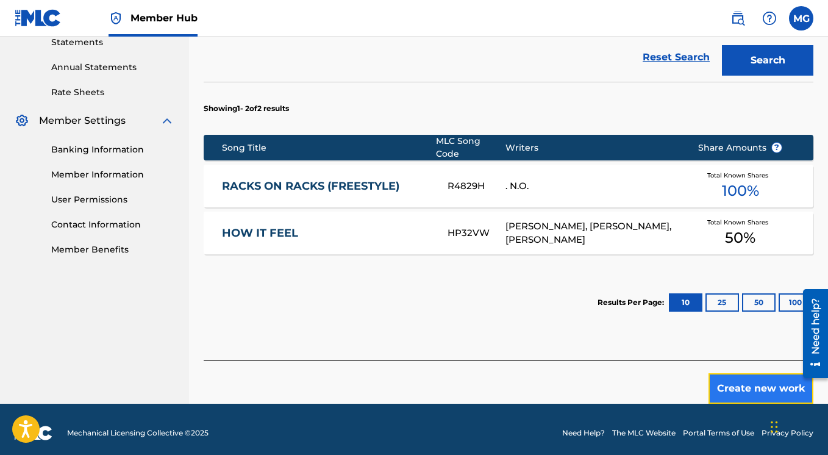
click at [735, 378] on button "Create new work" at bounding box center [760, 388] width 105 height 30
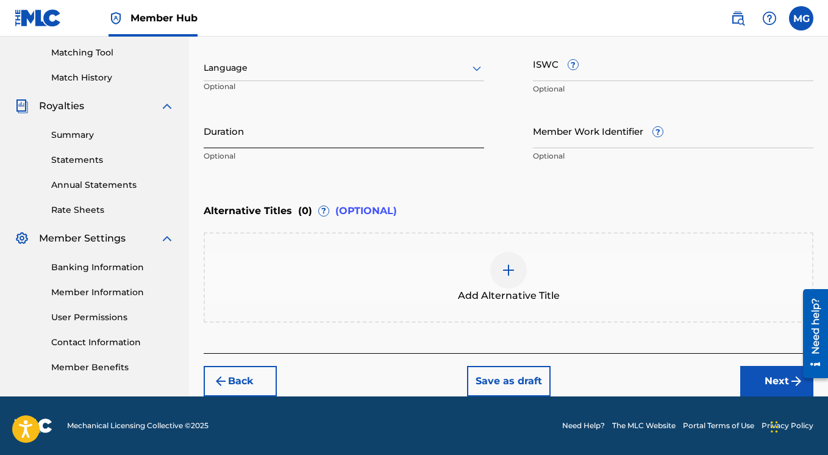
scroll to position [143, 0]
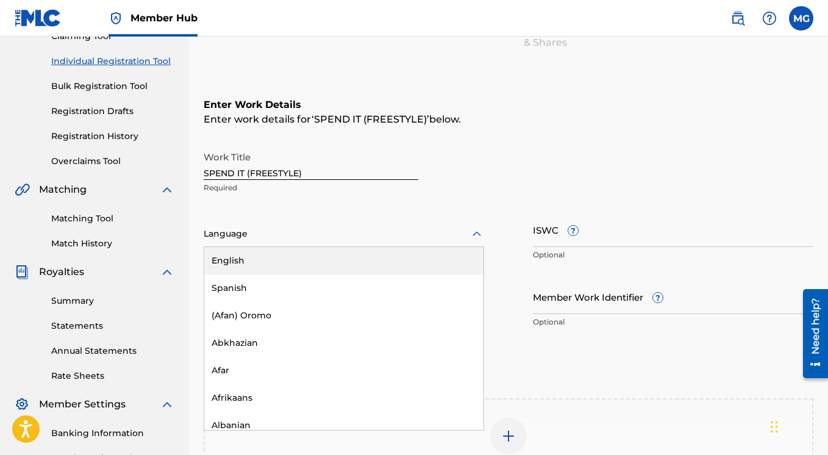
click at [280, 231] on div at bounding box center [344, 233] width 280 height 15
click at [272, 258] on div "English" at bounding box center [343, 260] width 279 height 27
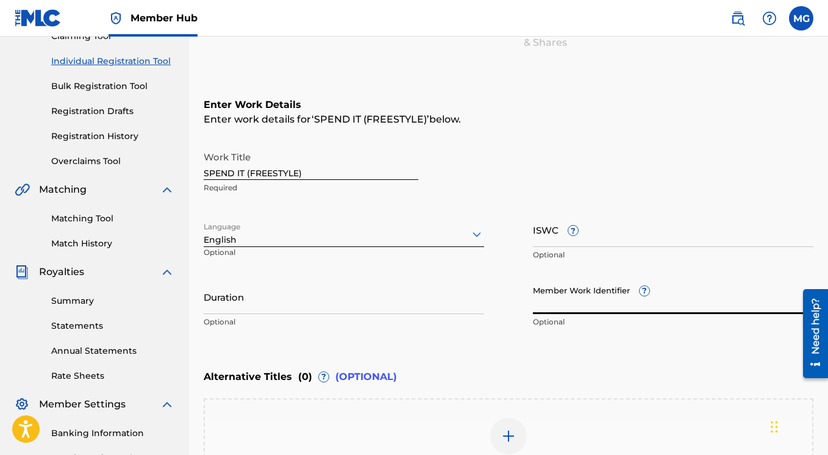
click at [564, 302] on input "Member Work Identifier ?" at bounding box center [673, 296] width 280 height 35
paste input "00654342450"
type input "00654342450"
drag, startPoint x: 586, startPoint y: 305, endPoint x: 524, endPoint y: 305, distance: 62.8
click at [533, 305] on input "00654342450" at bounding box center [673, 296] width 280 height 35
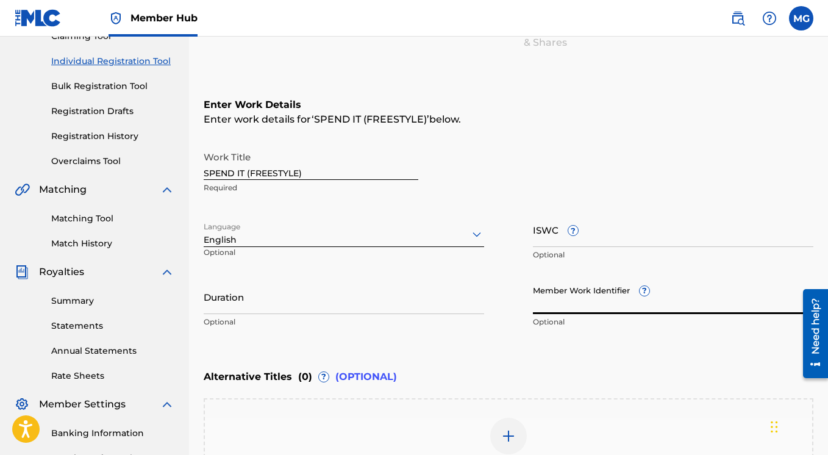
paste input "P650V9"
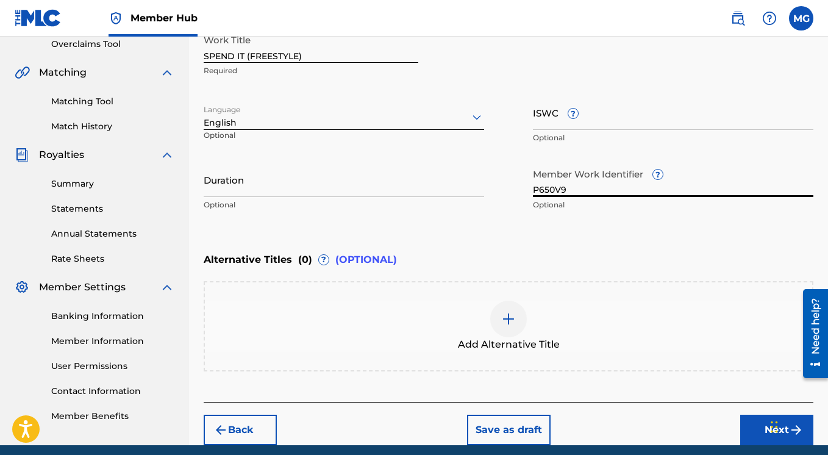
scroll to position [309, 0]
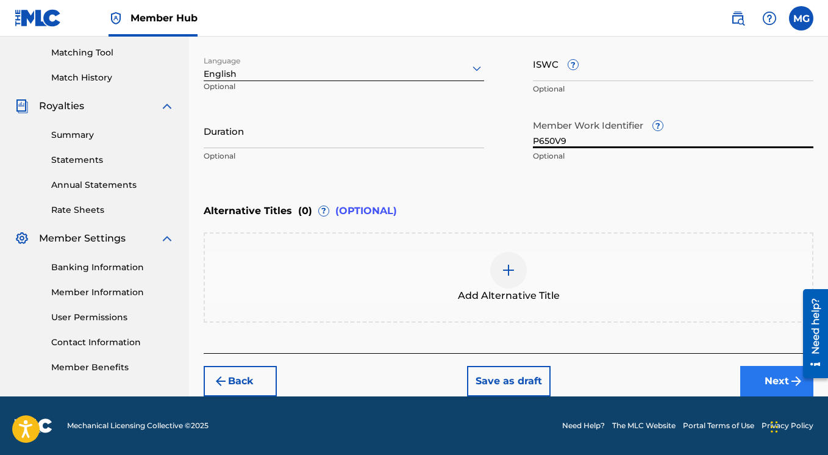
type input "P650V9"
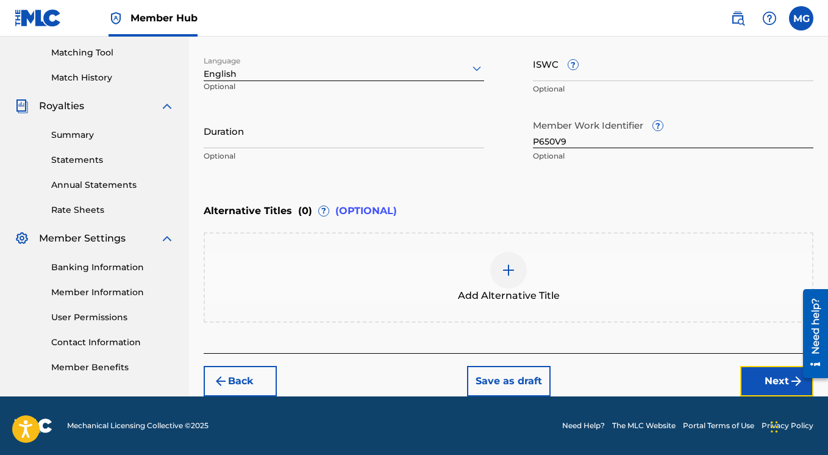
click at [754, 383] on button "Next" at bounding box center [776, 381] width 73 height 30
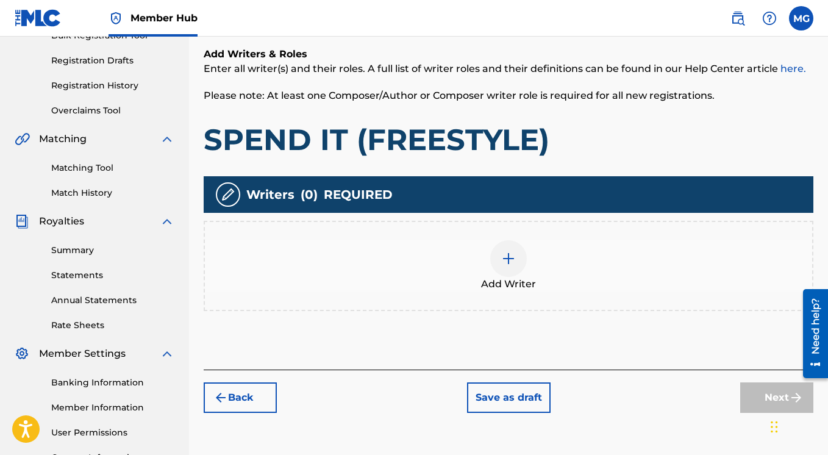
scroll to position [243, 0]
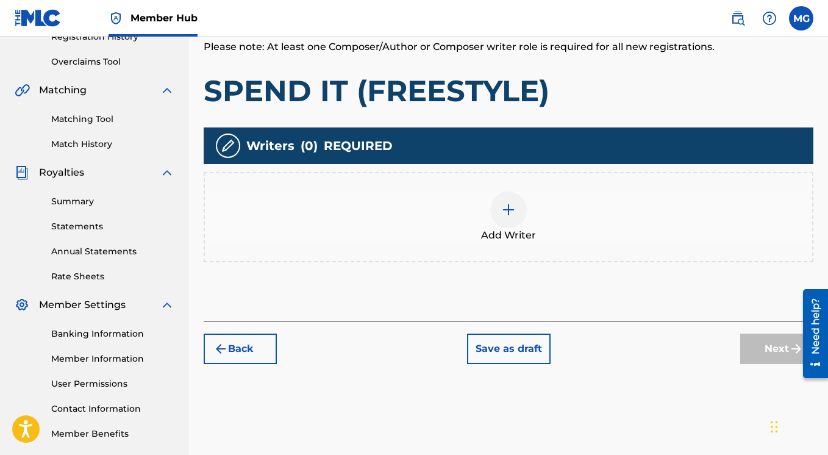
click at [514, 210] on img at bounding box center [508, 209] width 15 height 15
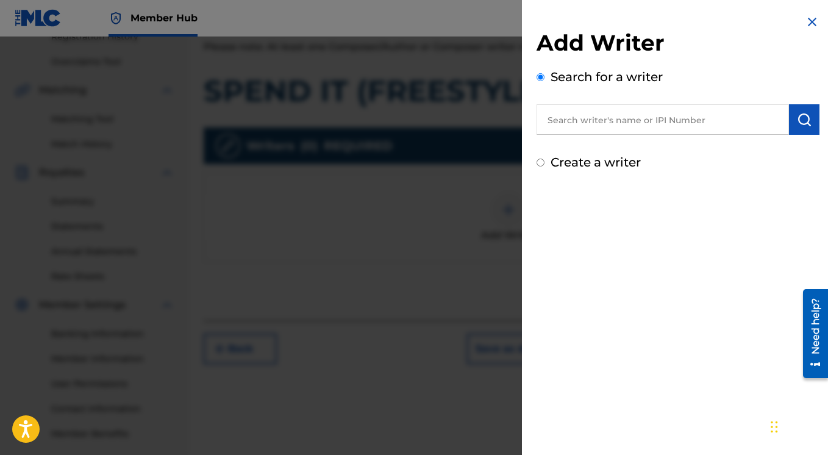
click at [621, 120] on input "text" at bounding box center [662, 119] width 252 height 30
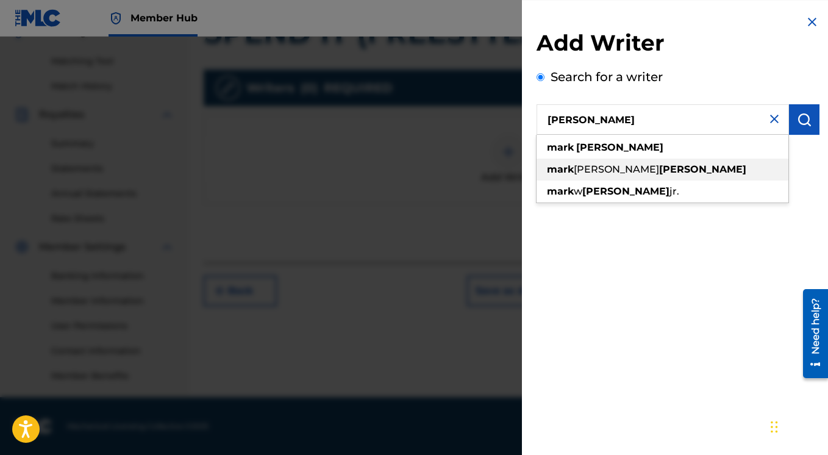
scroll to position [301, 0]
type input "Mark Gillette"
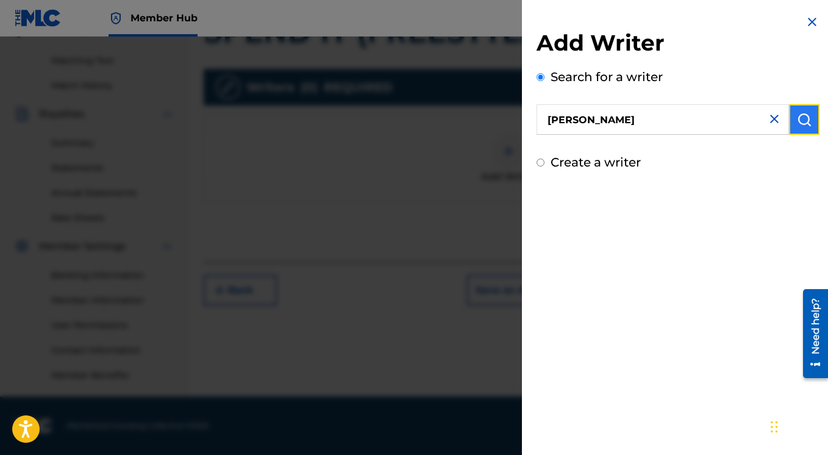
click at [797, 121] on img "submit" at bounding box center [804, 119] width 15 height 15
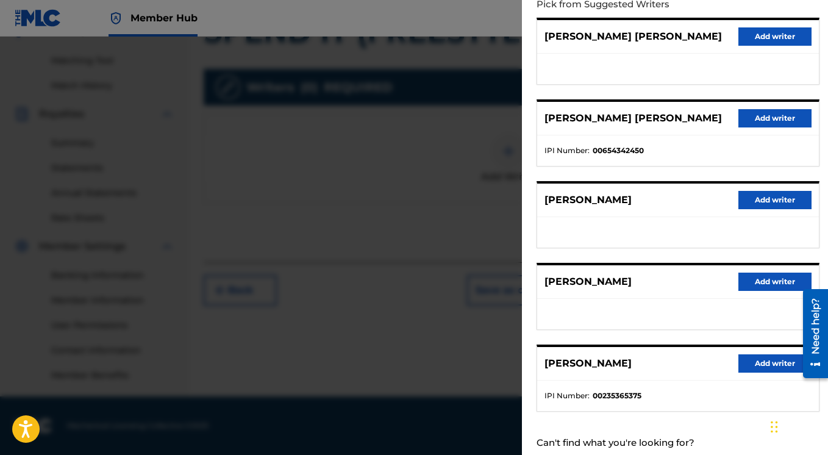
scroll to position [55, 0]
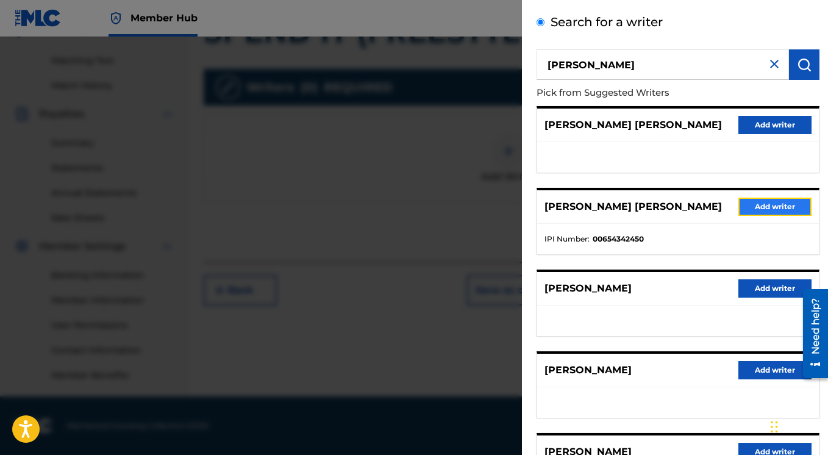
click at [766, 207] on button "Add writer" at bounding box center [774, 206] width 73 height 18
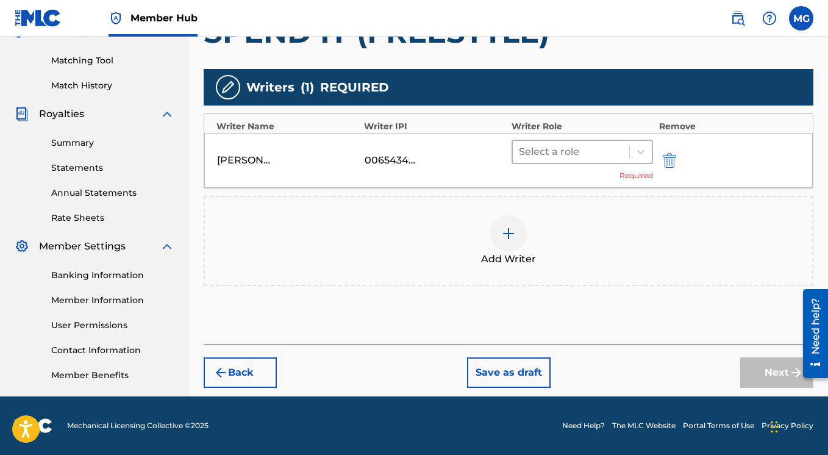
click at [562, 154] on div at bounding box center [571, 151] width 104 height 17
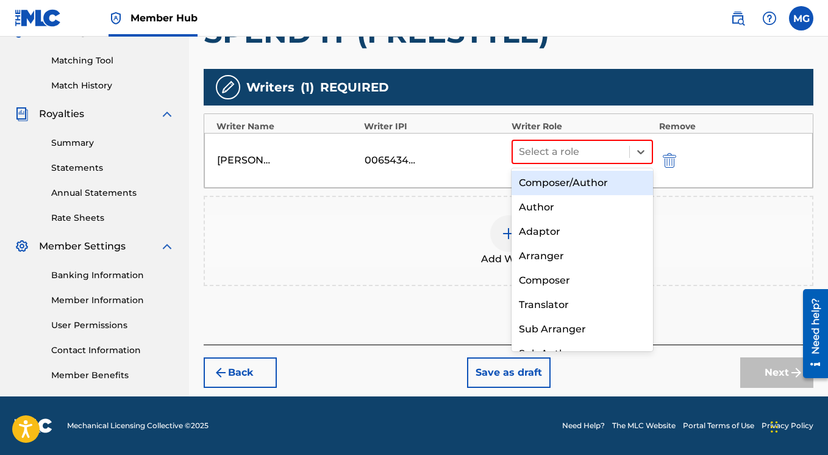
click at [576, 184] on div "Composer/Author" at bounding box center [581, 183] width 141 height 24
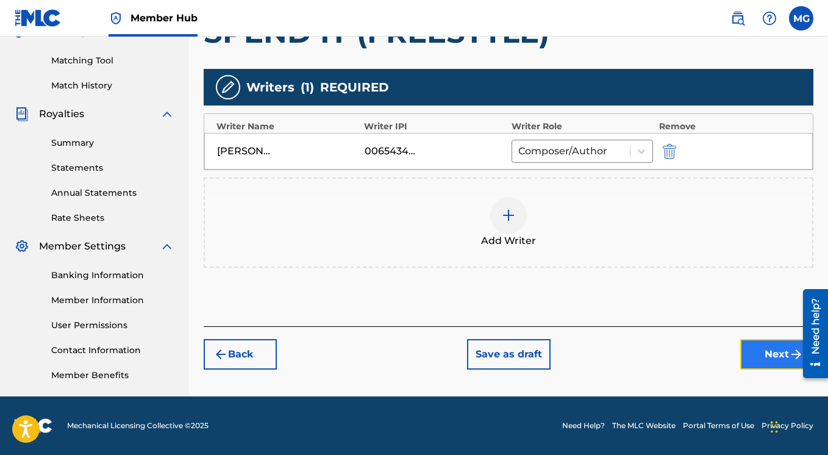
click at [760, 350] on button "Next" at bounding box center [776, 354] width 73 height 30
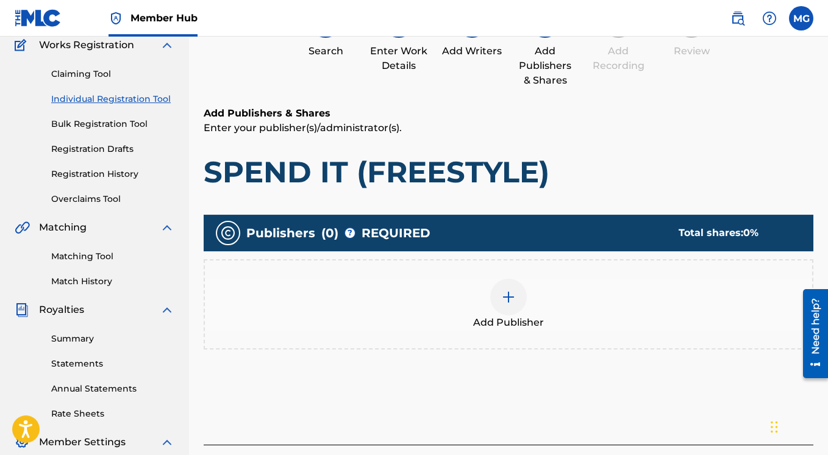
scroll to position [162, 0]
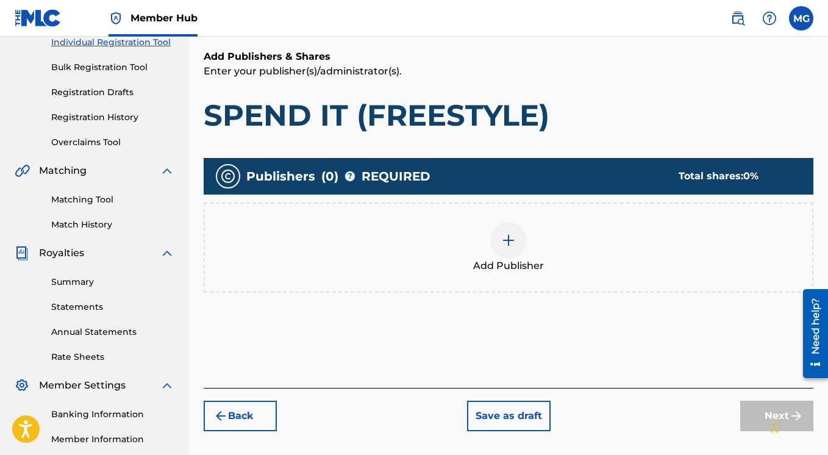
click at [506, 240] on img at bounding box center [508, 240] width 15 height 15
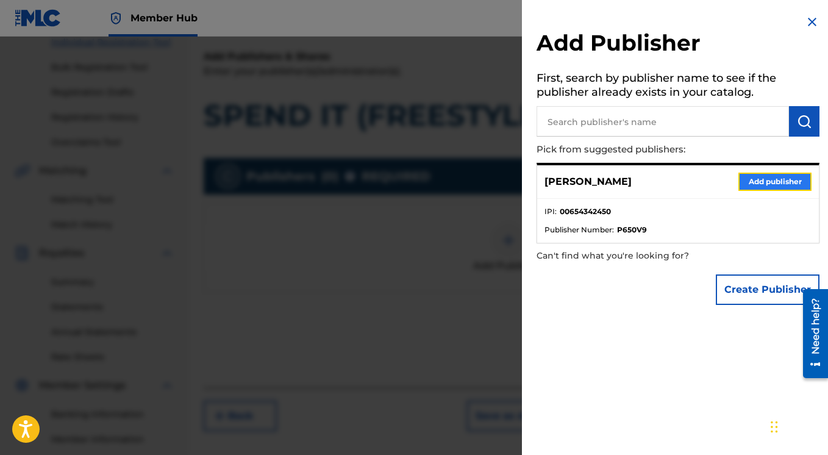
click at [749, 185] on button "Add publisher" at bounding box center [774, 181] width 73 height 18
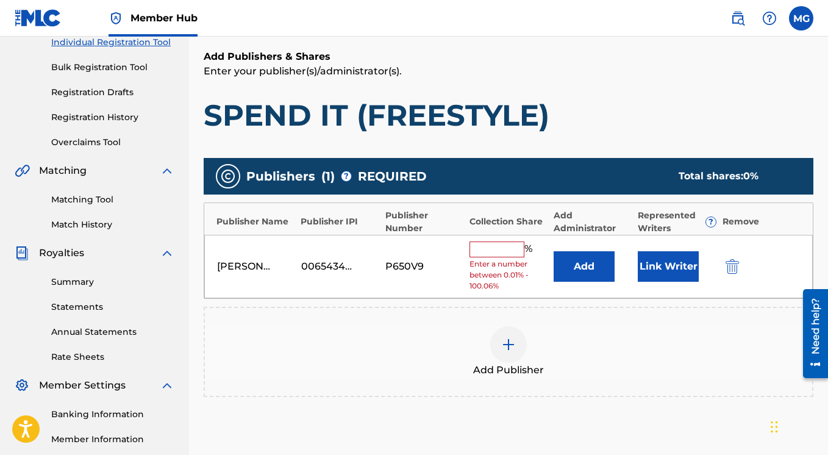
click at [492, 250] on input "text" at bounding box center [496, 249] width 55 height 16
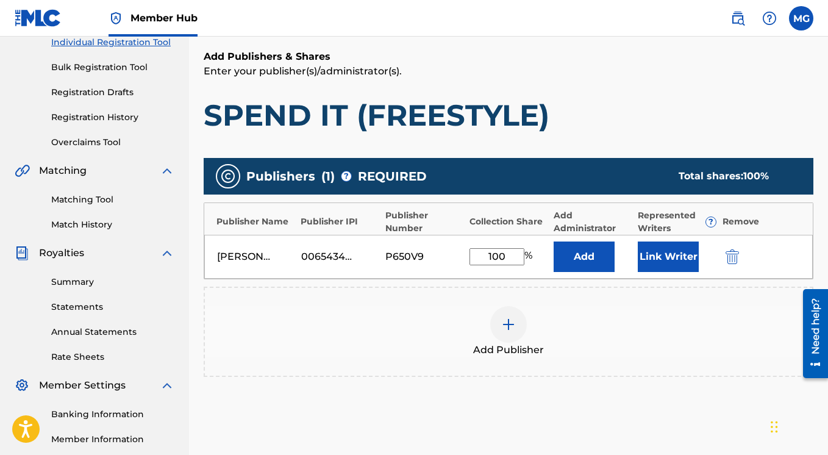
type input "100"
click at [688, 116] on h1 "SPEND IT (FREESTYLE)" at bounding box center [508, 115] width 609 height 37
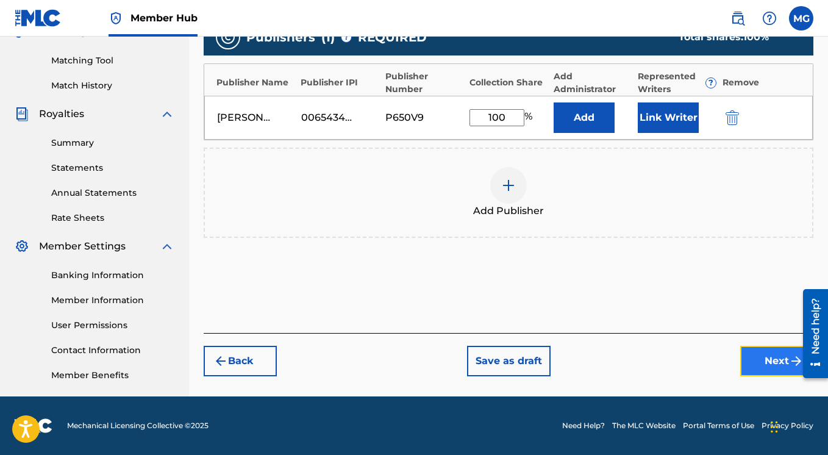
click at [754, 363] on button "Next" at bounding box center [776, 361] width 73 height 30
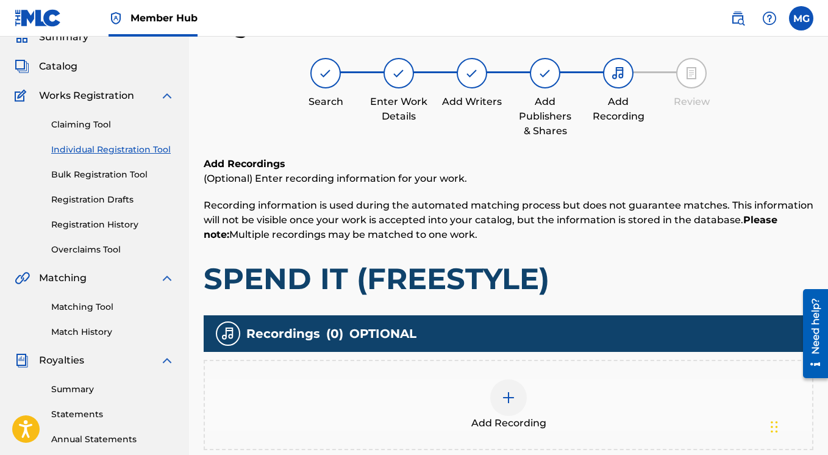
scroll to position [250, 0]
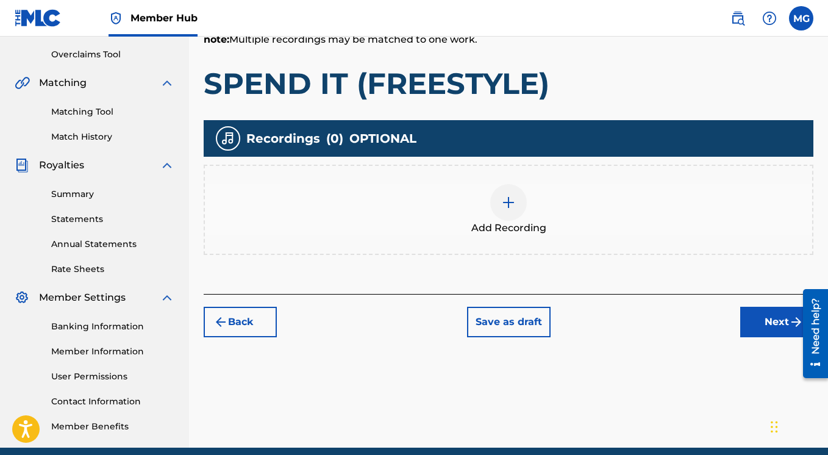
click at [510, 207] on img at bounding box center [508, 202] width 15 height 15
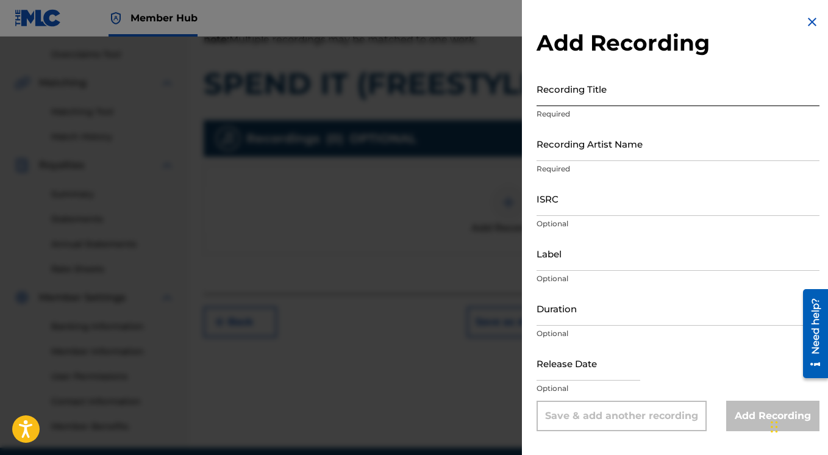
click at [590, 94] on input "Recording Title" at bounding box center [677, 88] width 283 height 35
paste input "P650V9"
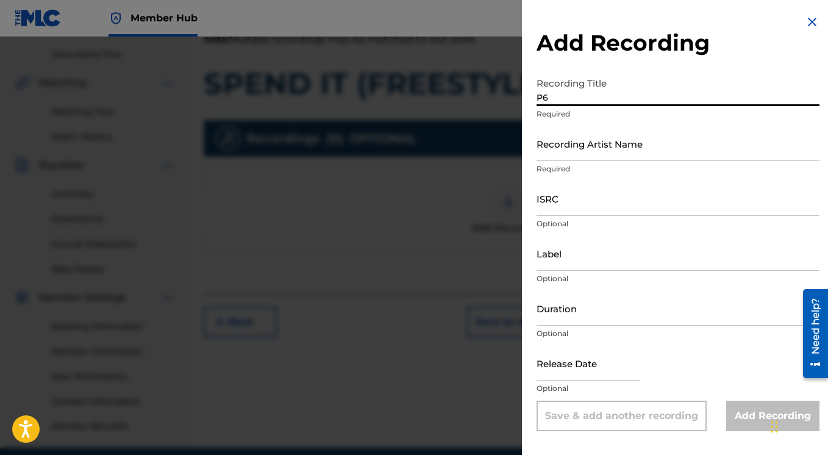
type input "P"
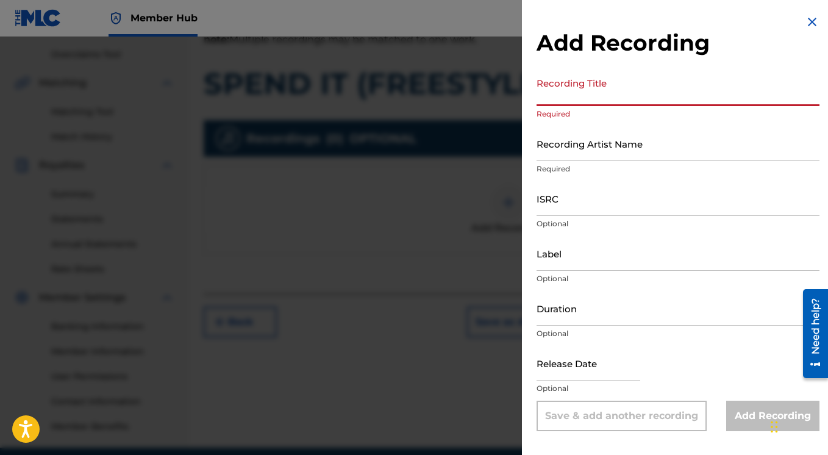
paste input "SPEND IT (FREESTYLE)"
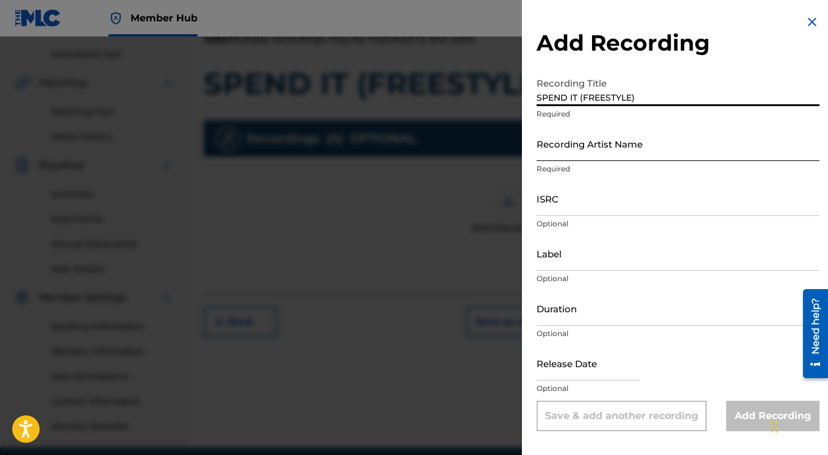
type input "SPEND IT (FREESTYLE)"
click at [563, 151] on input "Recording Artist Name" at bounding box center [677, 143] width 283 height 35
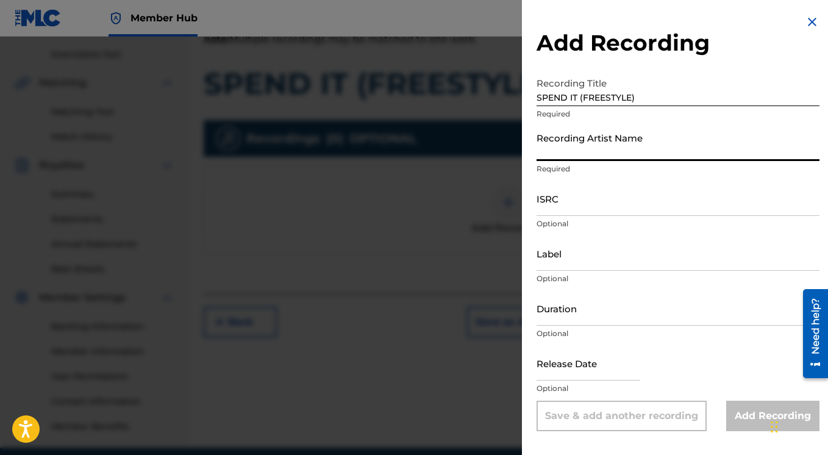
paste input "N.O."
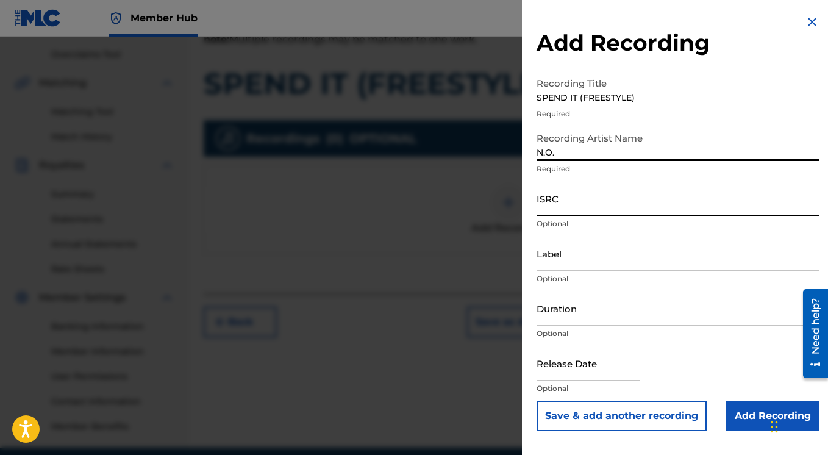
type input "N.O."
click at [566, 210] on input "ISRC" at bounding box center [677, 198] width 283 height 35
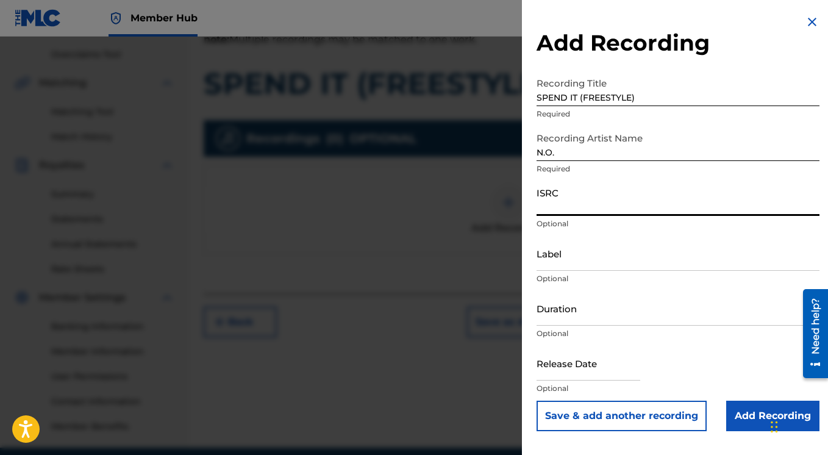
scroll to position [301, 0]
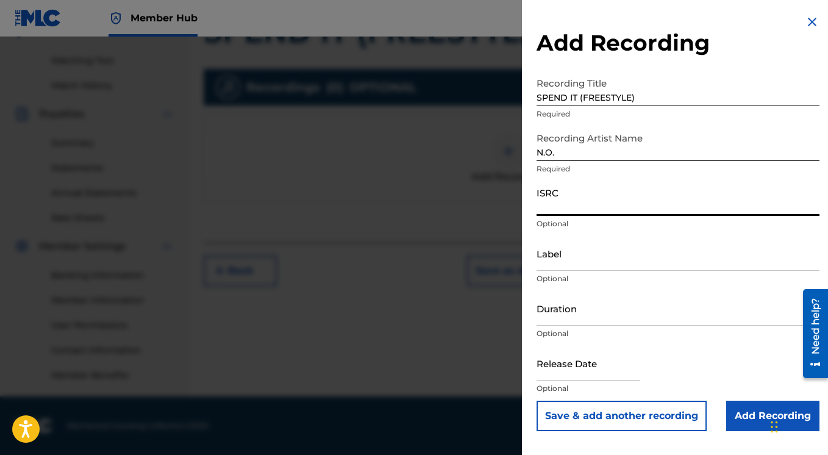
paste input "FR-6V8-01-59669"
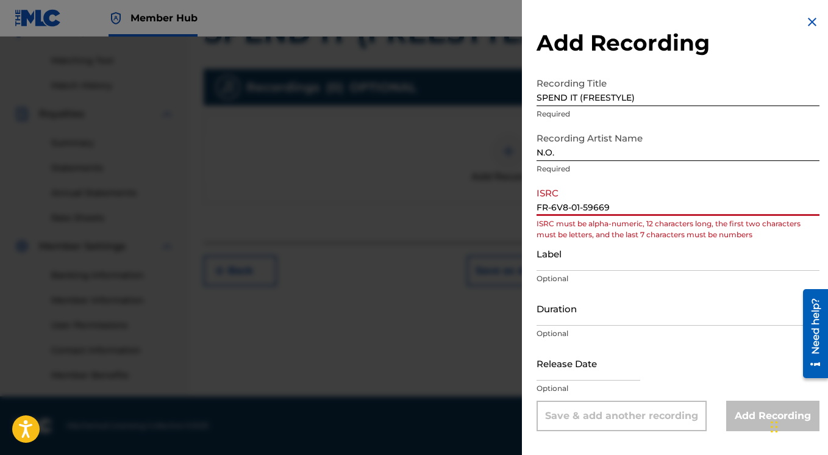
click at [552, 207] on input "FR-6V8-01-59669" at bounding box center [677, 198] width 283 height 35
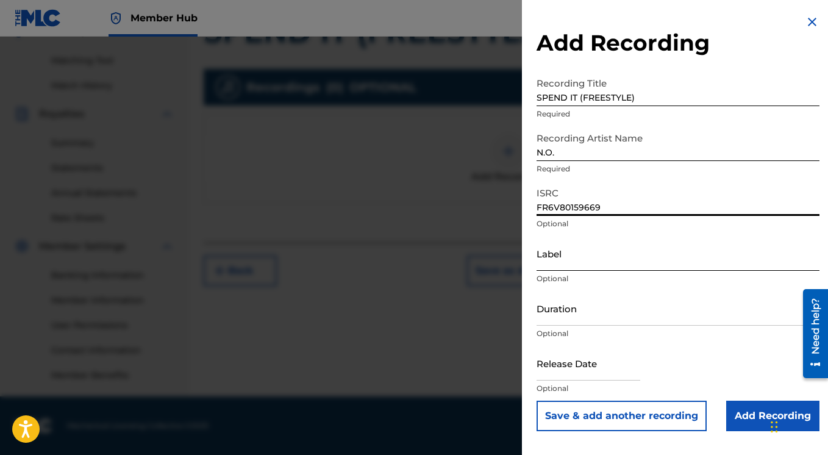
type input "FR6V80159669"
click at [635, 258] on input "Label" at bounding box center [677, 253] width 283 height 35
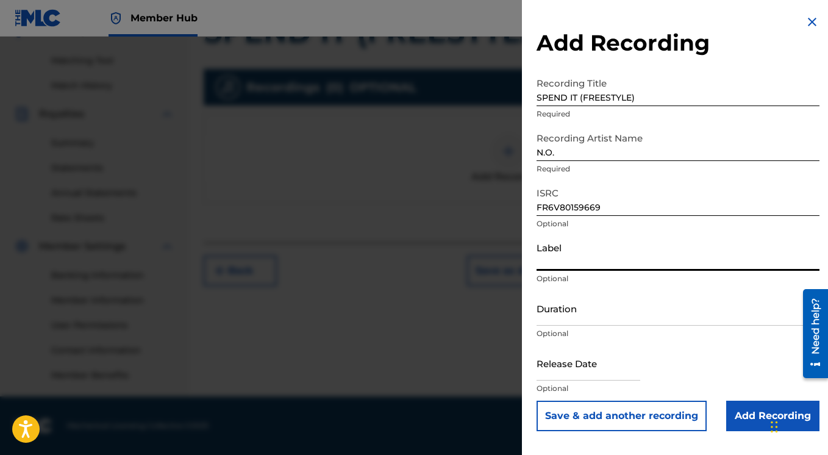
paste input "BADNESS RECORDS"
type input "Badness Records"
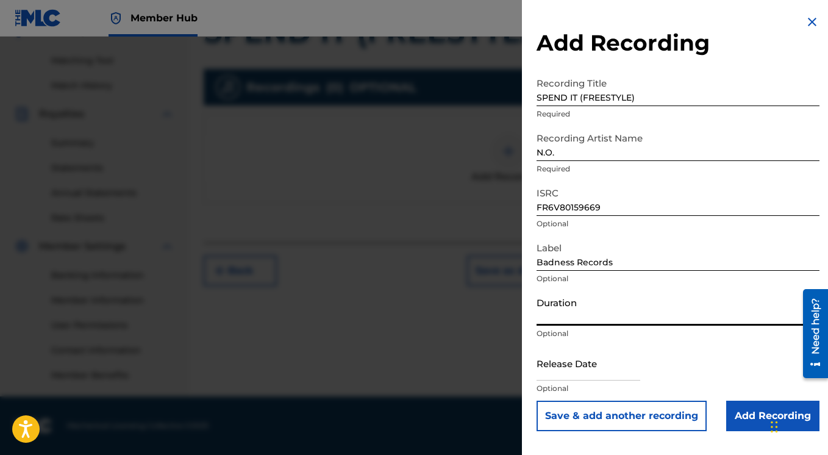
click at [605, 313] on input "Duration" at bounding box center [677, 308] width 283 height 35
paste input "03:31"
type input "03:31"
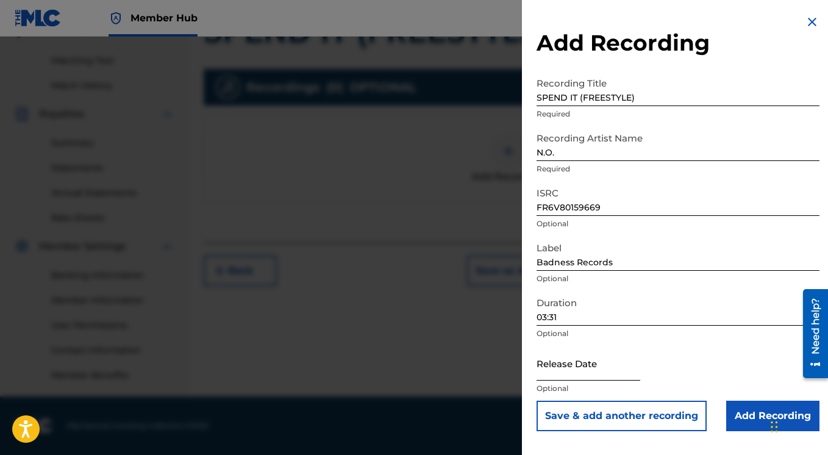
click at [577, 376] on input "text" at bounding box center [588, 363] width 104 height 35
select select "8"
select select "2025"
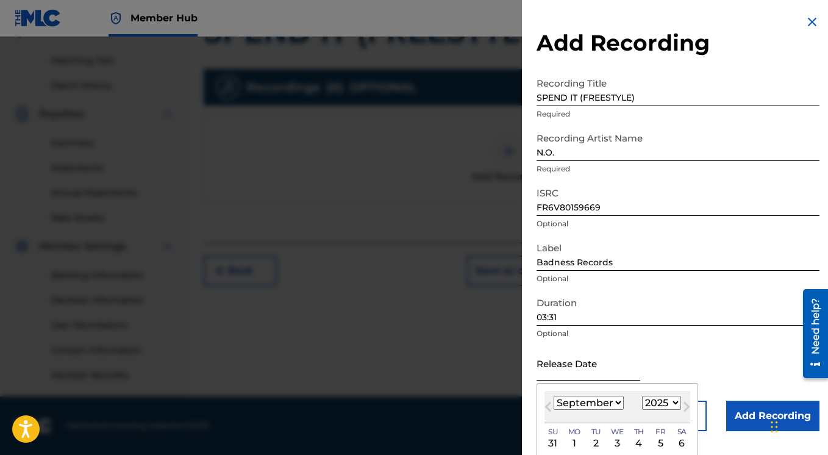
paste input "07/16/2012"
type input "07/16/2012"
click at [553, 396] on select "January February March April May June July August September October November De…" at bounding box center [588, 403] width 70 height 14
select select "6"
click option "July" at bounding box center [0, 0] width 0 height 0
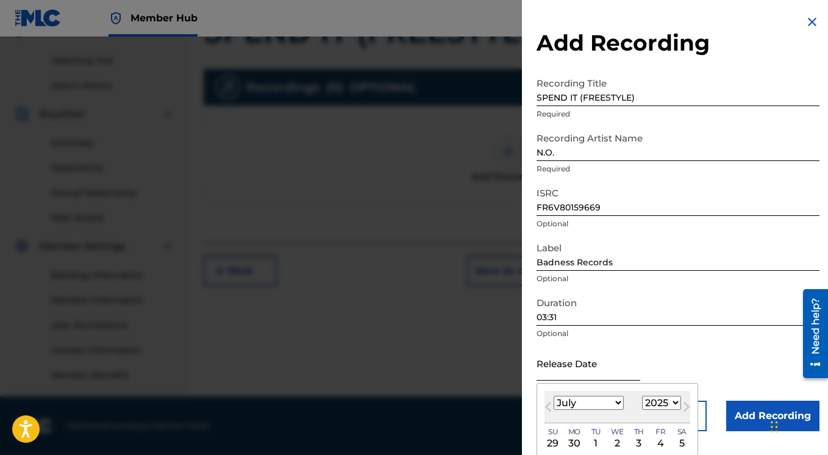
click at [588, 371] on input "text" at bounding box center [588, 363] width 104 height 35
paste input "07/16/2012"
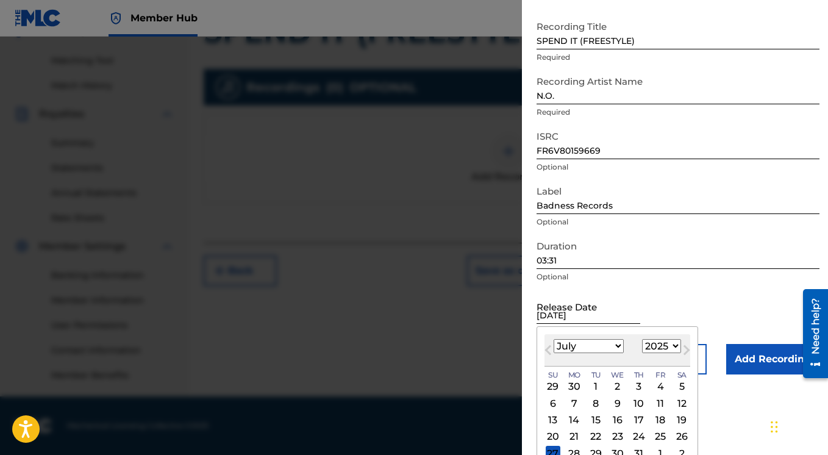
scroll to position [88, 0]
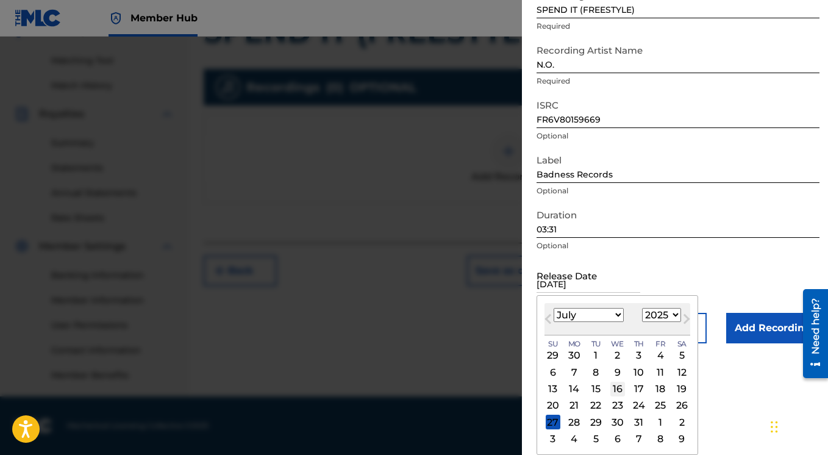
type input "07/16/2012"
click at [614, 385] on div "16" at bounding box center [617, 389] width 15 height 15
type input "July 16 2025"
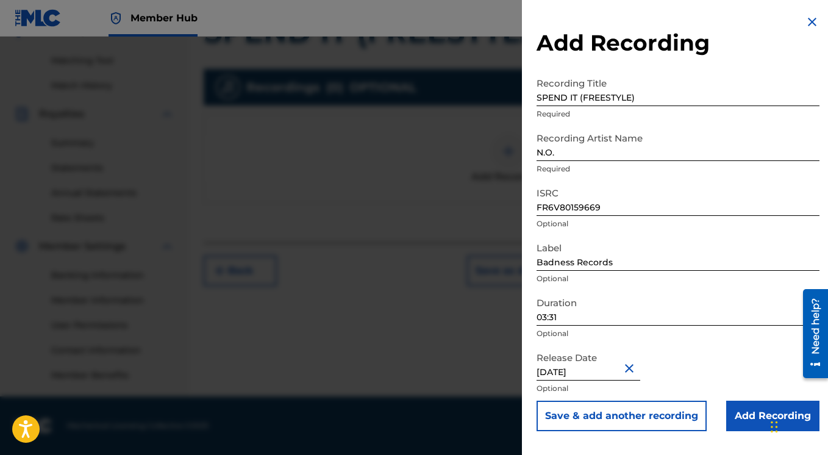
click at [602, 370] on input "July 16 2025" at bounding box center [588, 363] width 104 height 35
select select "6"
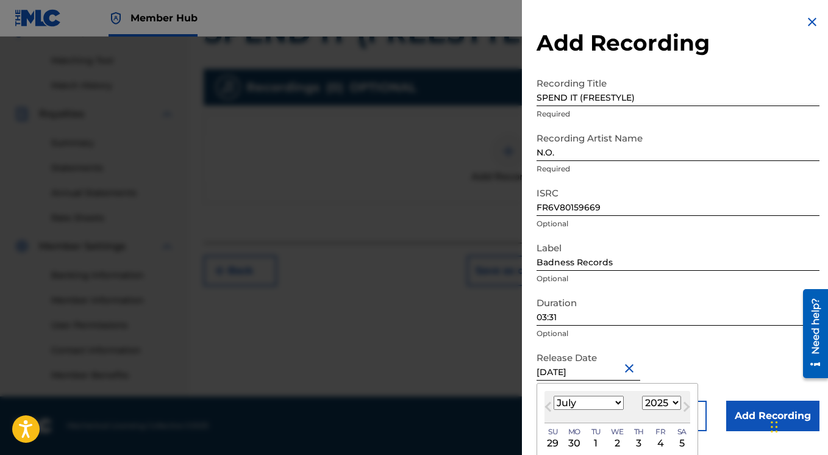
click at [642, 396] on select "1900 1901 1902 1903 1904 1905 1906 1907 1908 1909 1910 1911 1912 1913 1914 1915…" at bounding box center [661, 403] width 39 height 14
select select "2012"
click option "2012" at bounding box center [0, 0] width 0 height 0
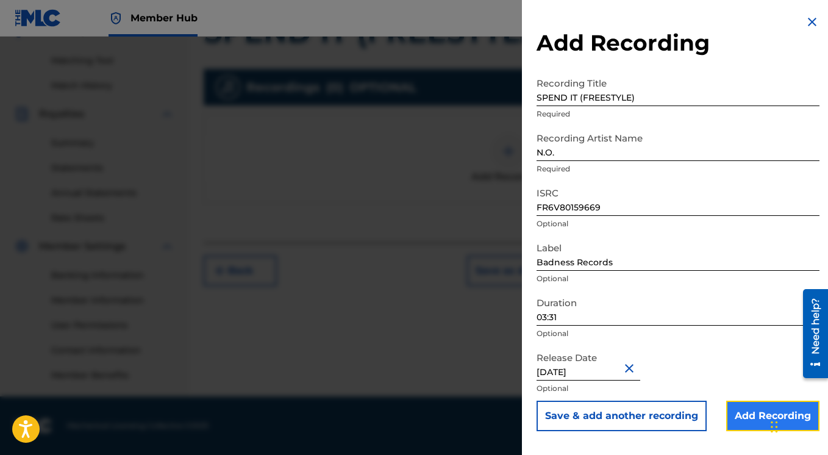
click at [741, 410] on input "Add Recording" at bounding box center [772, 415] width 93 height 30
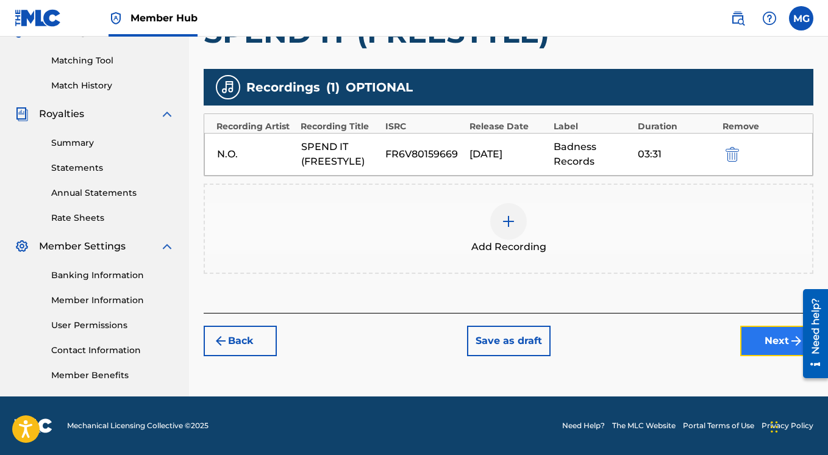
click at [760, 337] on button "Next" at bounding box center [776, 340] width 73 height 30
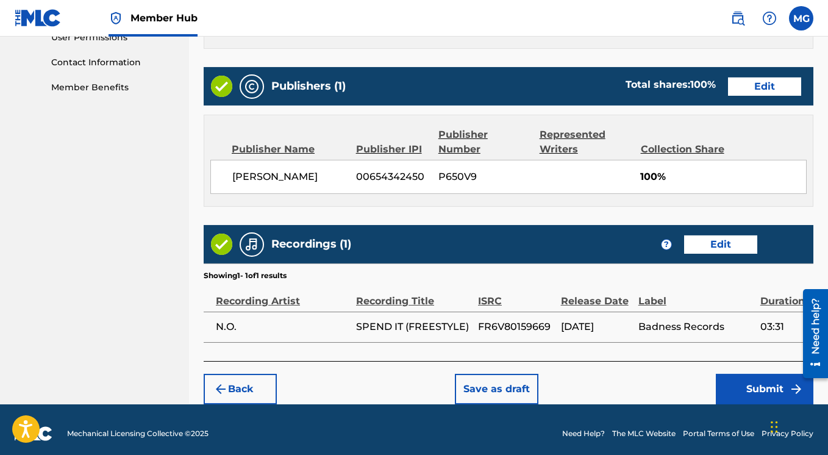
scroll to position [590, 0]
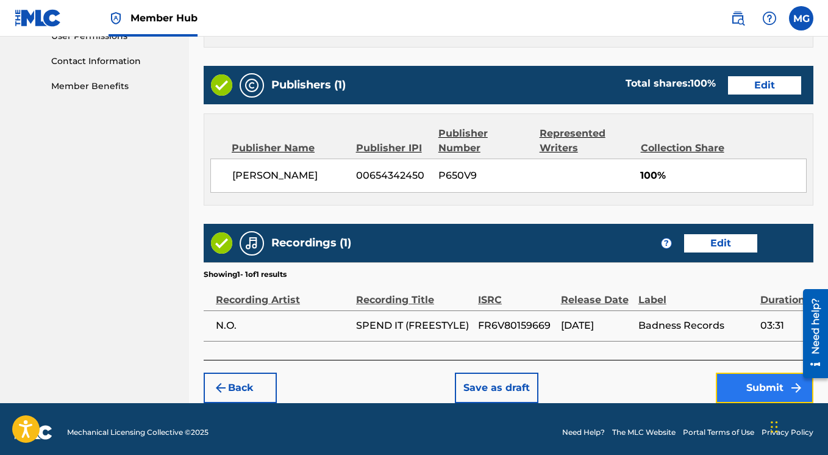
click at [745, 383] on button "Submit" at bounding box center [765, 387] width 98 height 30
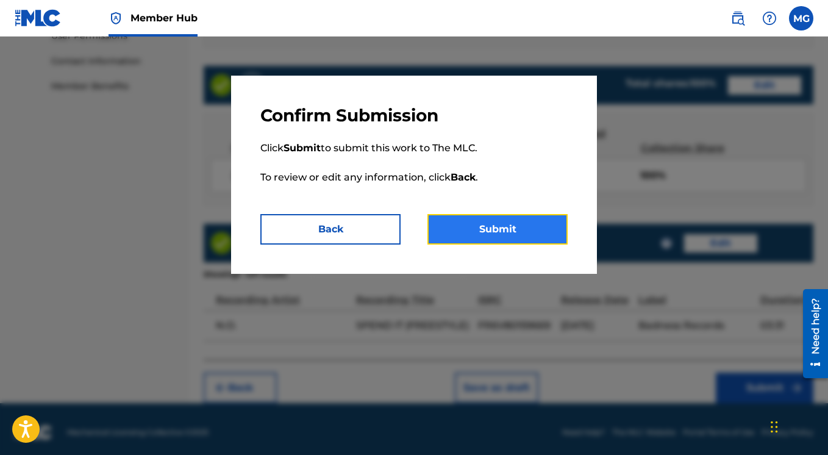
click at [518, 227] on button "Submit" at bounding box center [497, 229] width 140 height 30
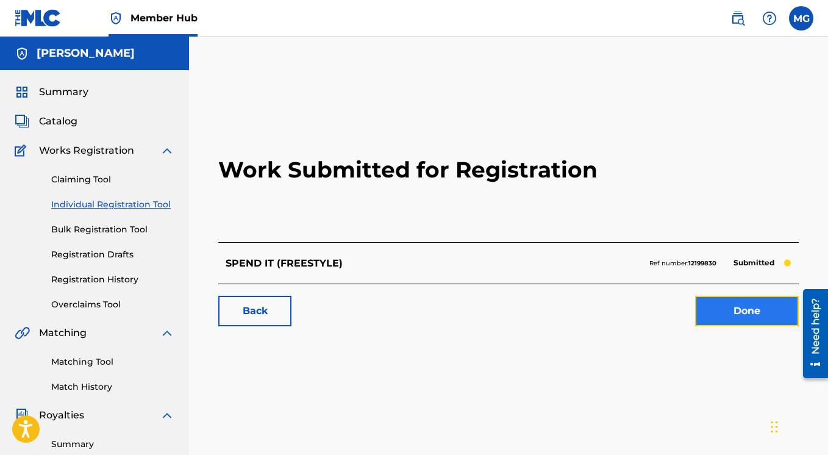
click at [741, 311] on link "Done" at bounding box center [747, 311] width 104 height 30
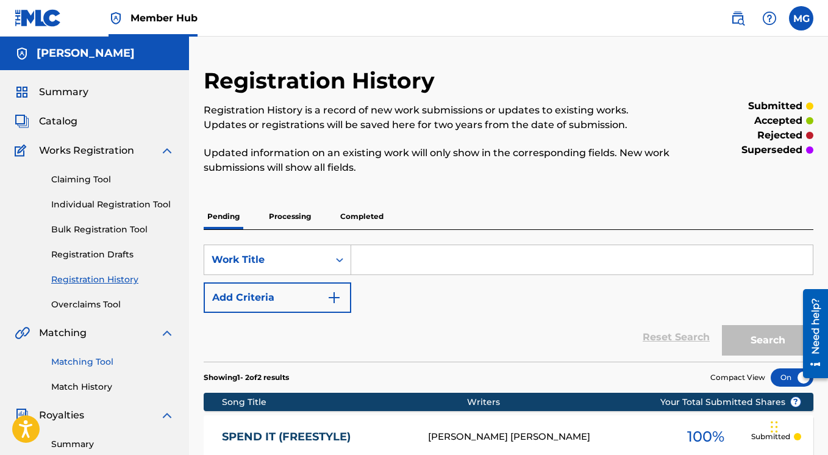
click at [77, 358] on link "Matching Tool" at bounding box center [112, 361] width 123 height 13
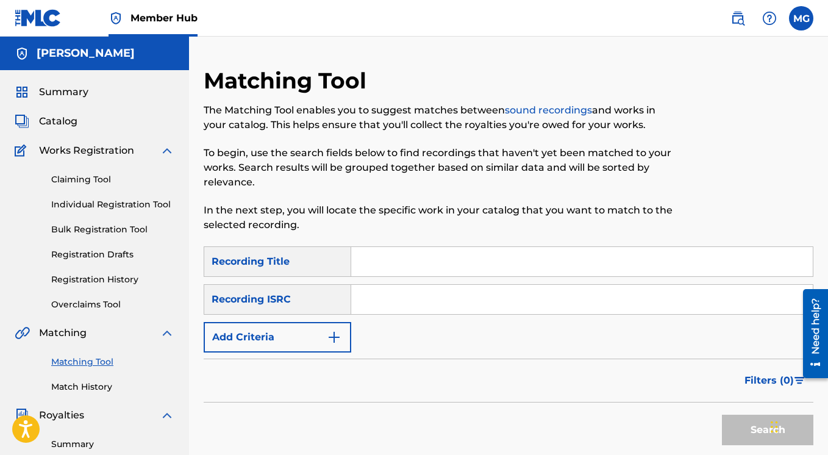
click at [380, 263] on input "Search Form" at bounding box center [581, 261] width 461 height 29
paste input "Meet the New Bunghole N.O"
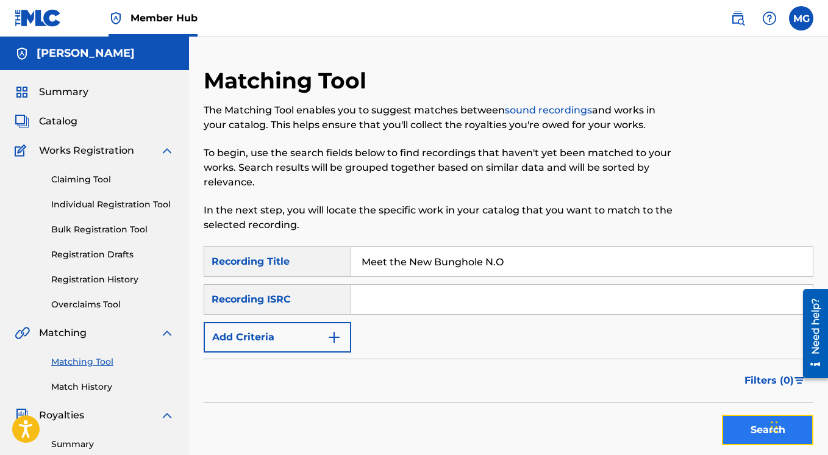
click at [732, 424] on button "Search" at bounding box center [767, 429] width 91 height 30
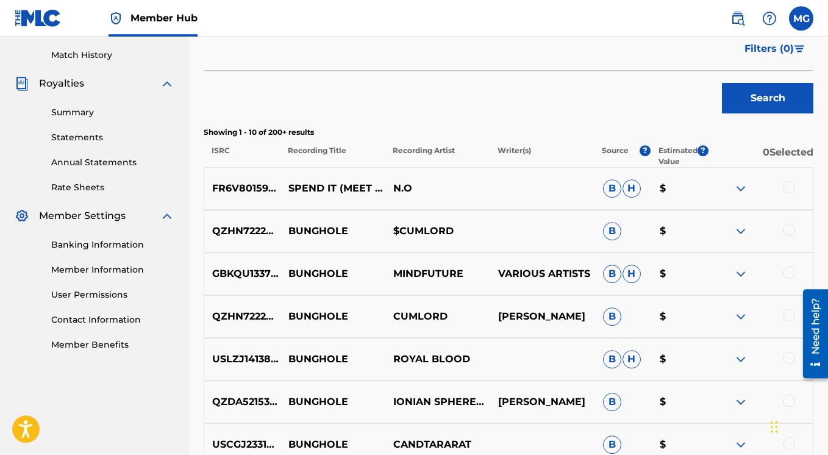
scroll to position [419, 0]
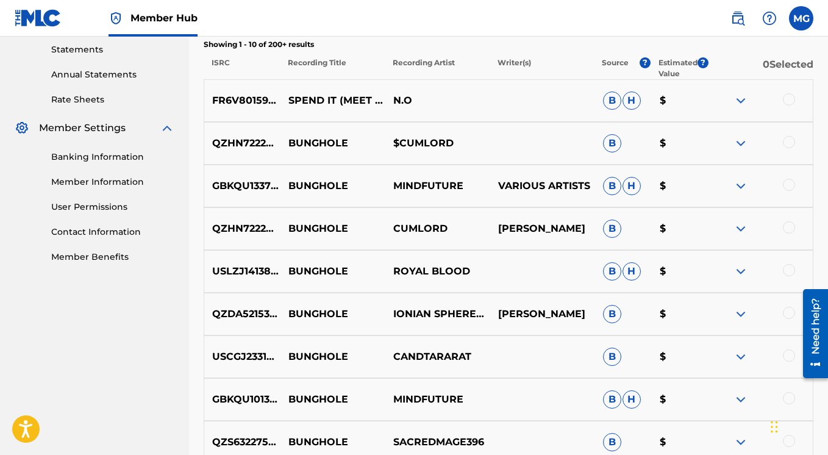
click at [738, 185] on img at bounding box center [740, 186] width 15 height 15
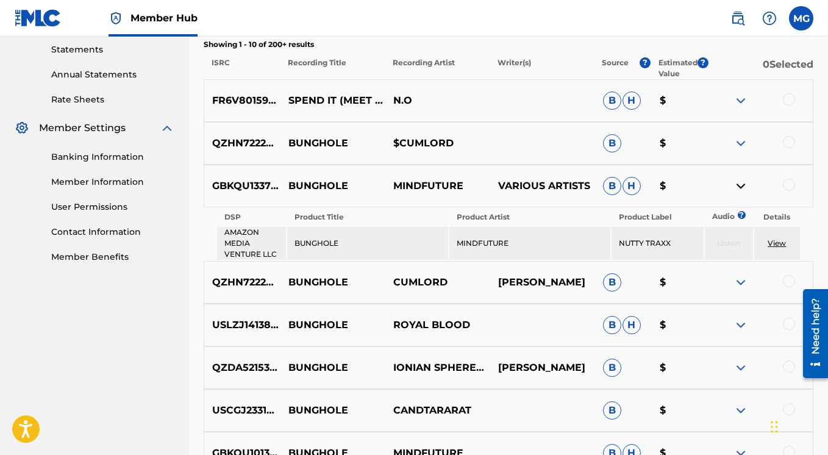
click at [738, 185] on img at bounding box center [740, 186] width 15 height 15
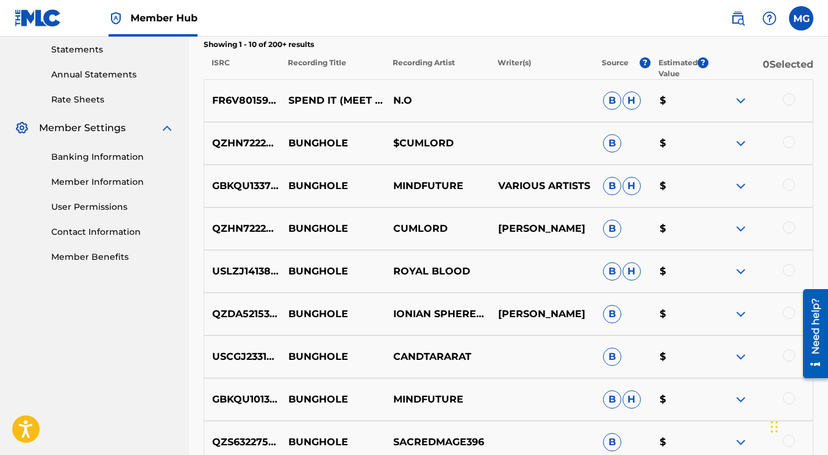
click at [742, 227] on img at bounding box center [740, 228] width 15 height 15
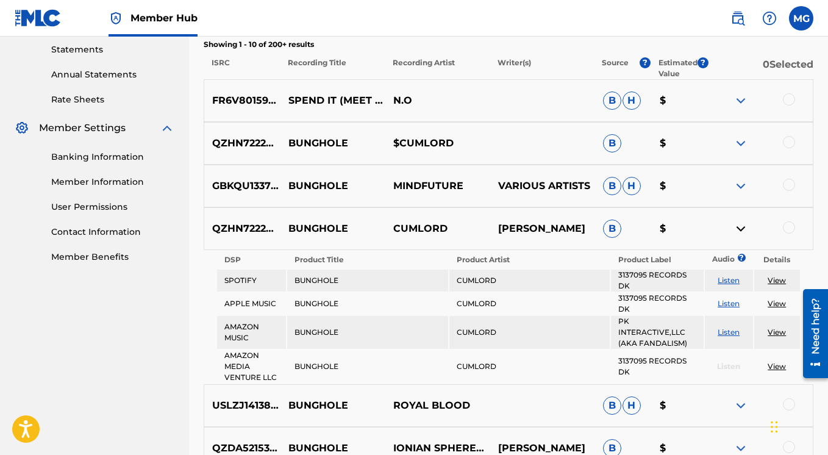
click at [742, 227] on img at bounding box center [740, 228] width 15 height 15
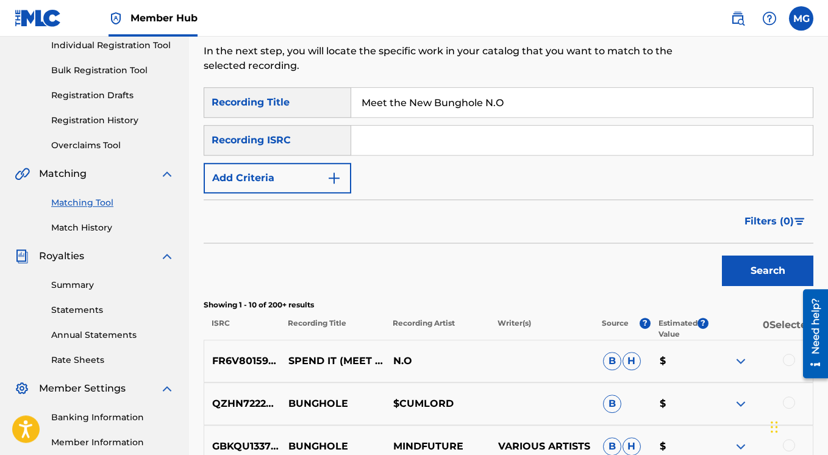
scroll to position [152, 0]
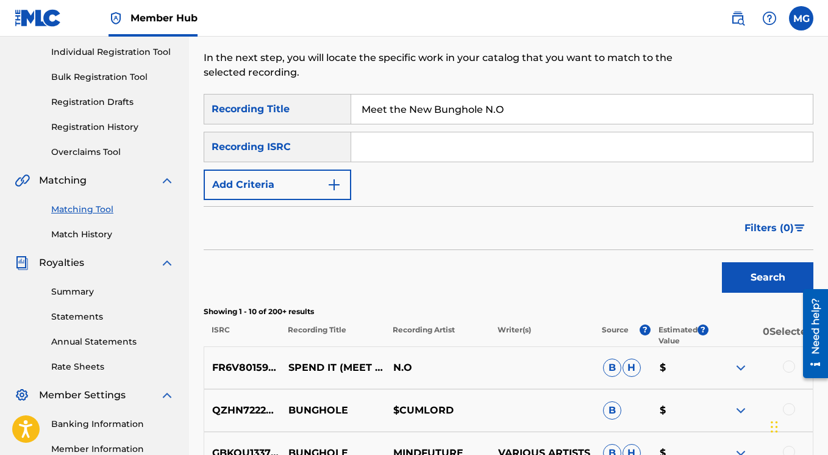
drag, startPoint x: 517, startPoint y: 109, endPoint x: 489, endPoint y: 106, distance: 28.2
click at [488, 106] on input "Meet the New Bunghole N.O" at bounding box center [581, 108] width 461 height 29
click at [741, 273] on button "Search" at bounding box center [767, 277] width 91 height 30
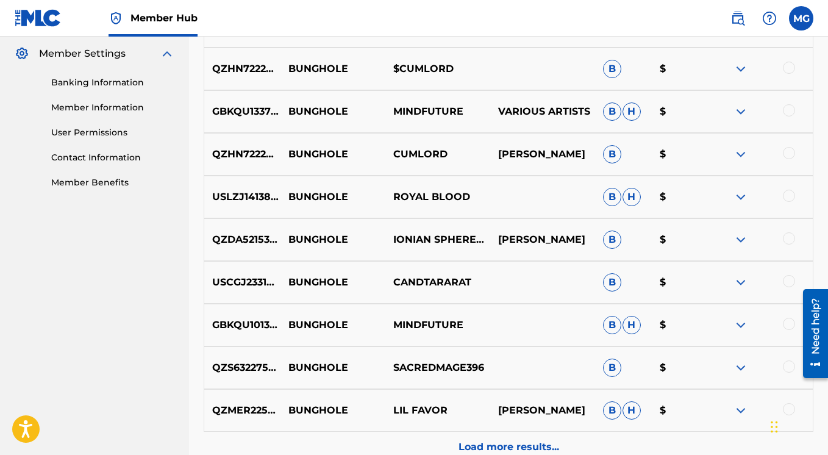
scroll to position [620, 0]
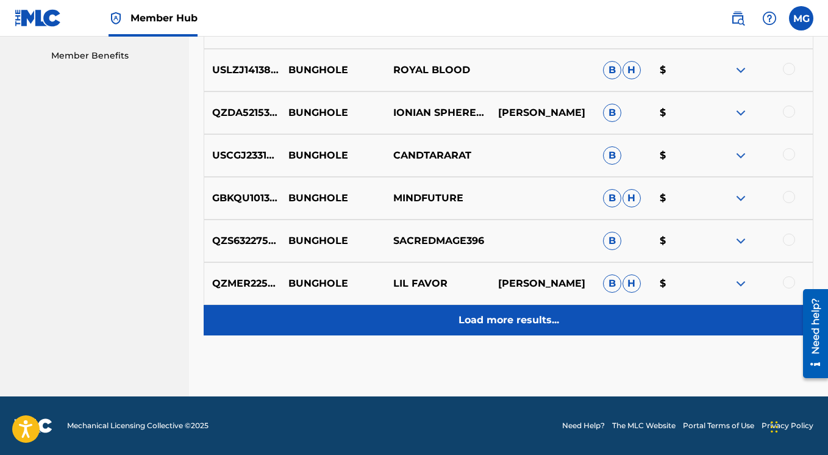
click at [485, 322] on p "Load more results..." at bounding box center [508, 320] width 101 height 15
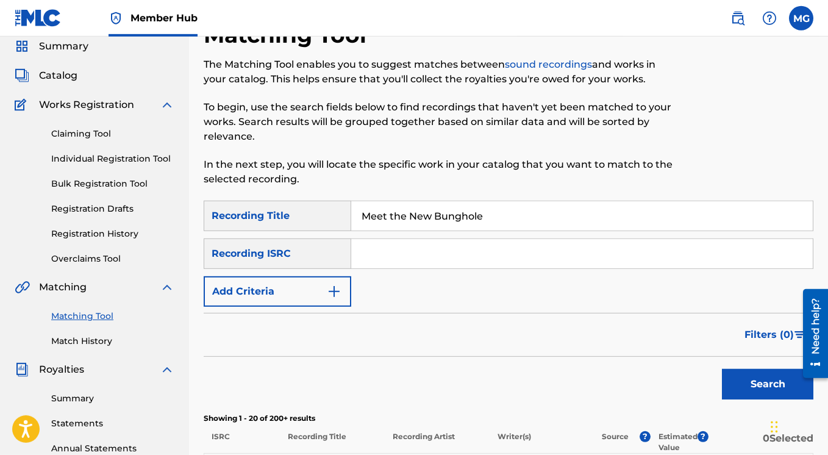
scroll to position [0, 0]
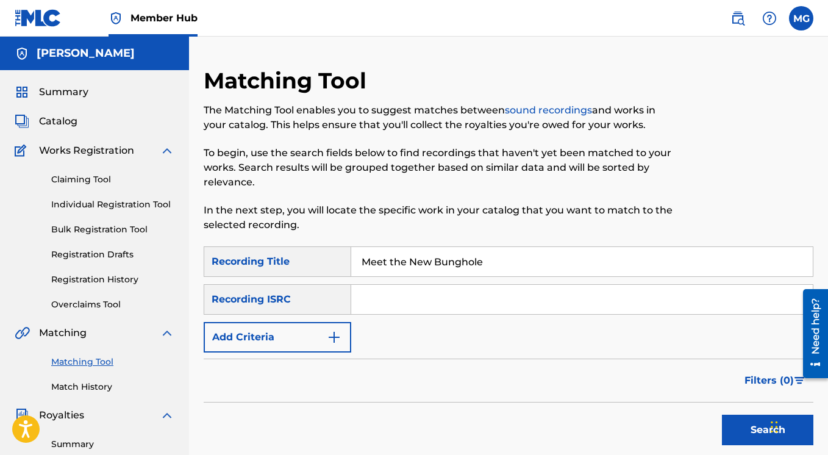
click at [491, 261] on input "Meet the New Bunghole" at bounding box center [581, 261] width 461 height 29
type input "Meet the New Bunghole"
click at [331, 341] on img "Search Form" at bounding box center [334, 337] width 15 height 15
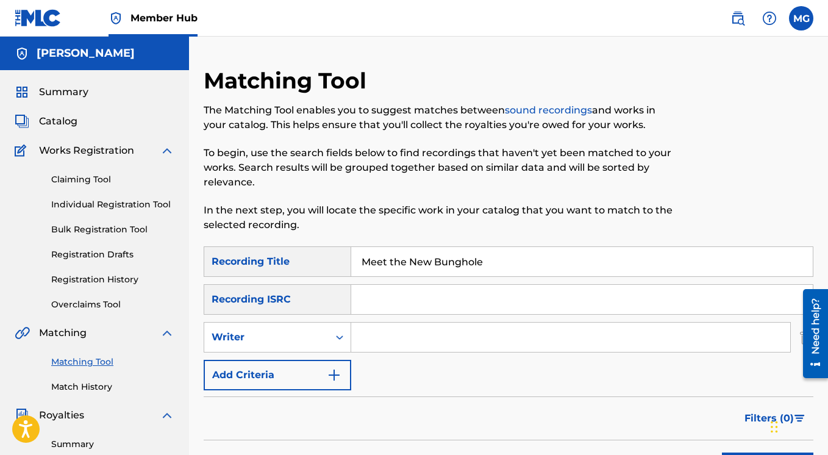
click at [380, 334] on input "Search Form" at bounding box center [570, 336] width 439 height 29
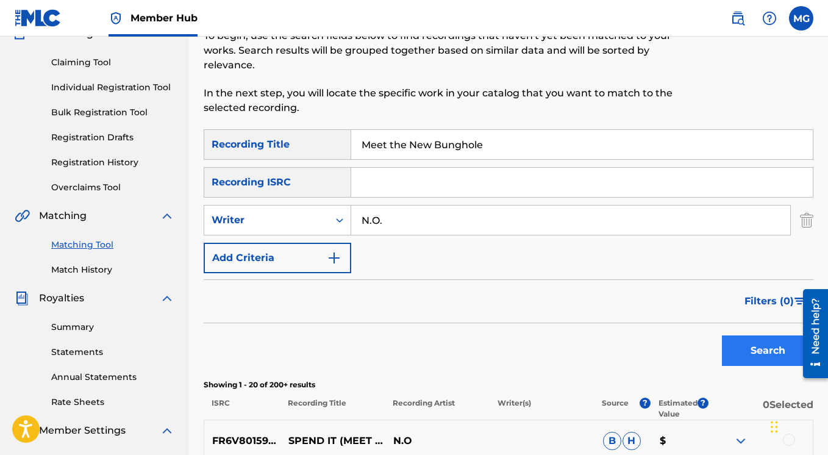
type input "N.O."
click at [725, 349] on button "Search" at bounding box center [767, 350] width 91 height 30
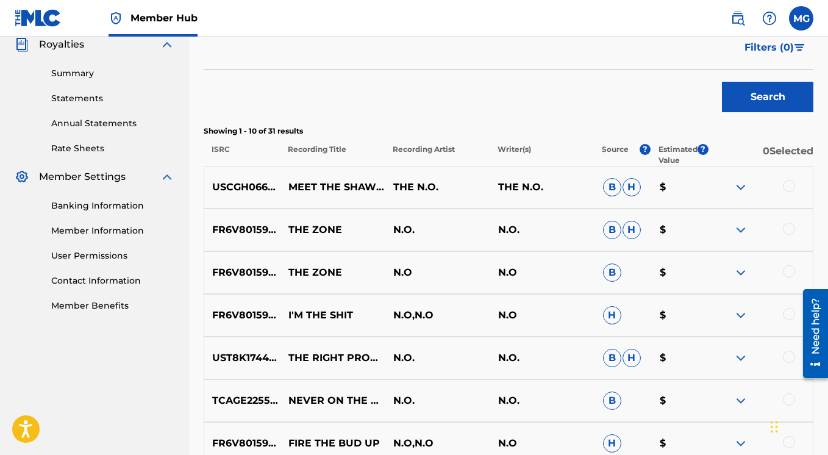
click at [741, 313] on img at bounding box center [740, 315] width 15 height 15
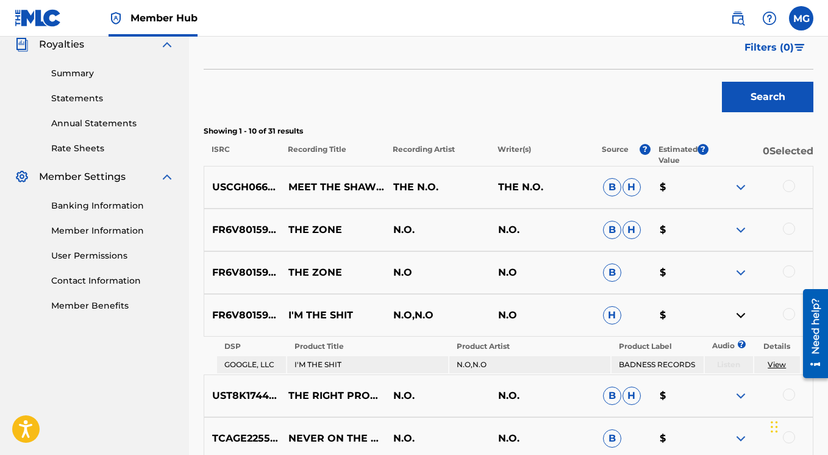
click at [741, 313] on img at bounding box center [740, 315] width 15 height 15
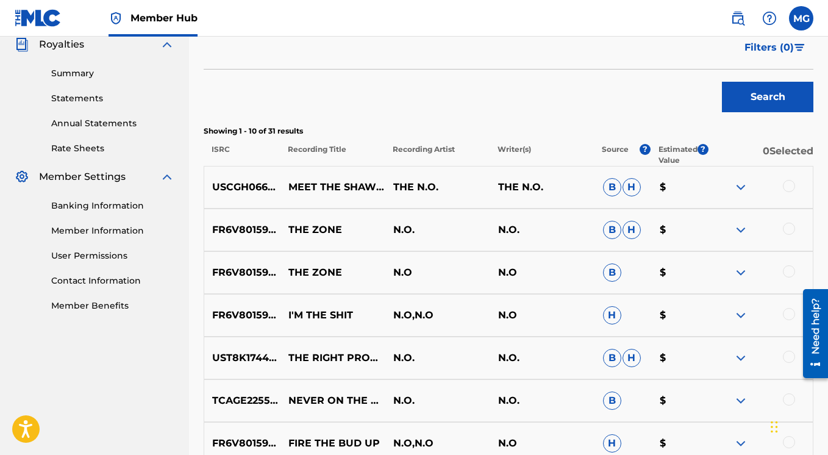
click at [746, 271] on img at bounding box center [740, 272] width 15 height 15
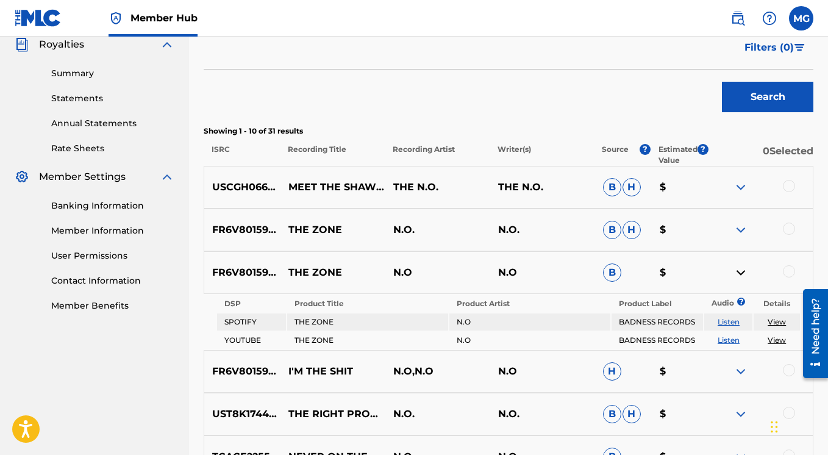
click at [742, 270] on img at bounding box center [740, 272] width 15 height 15
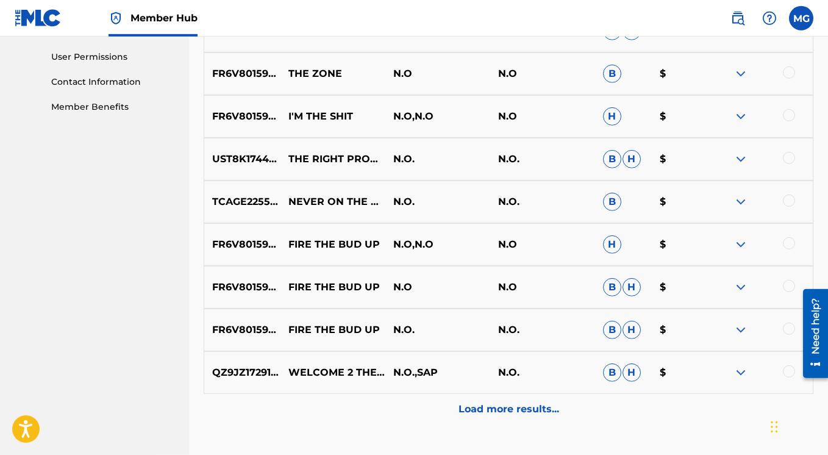
scroll to position [644, 0]
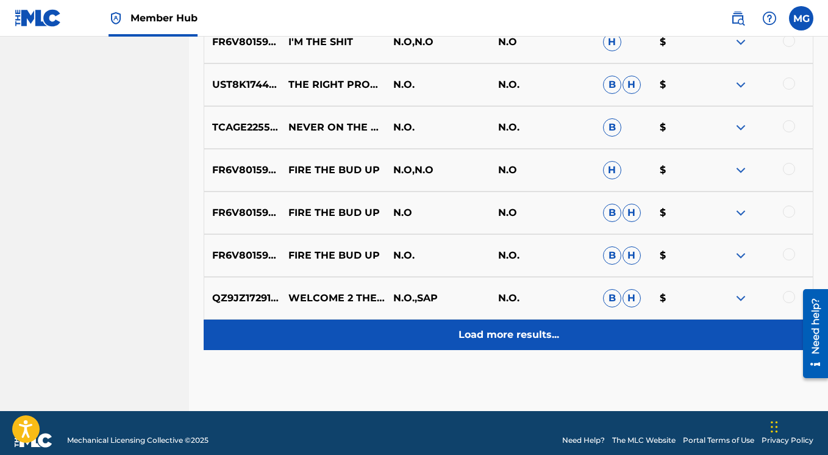
click at [488, 341] on p "Load more results..." at bounding box center [508, 334] width 101 height 15
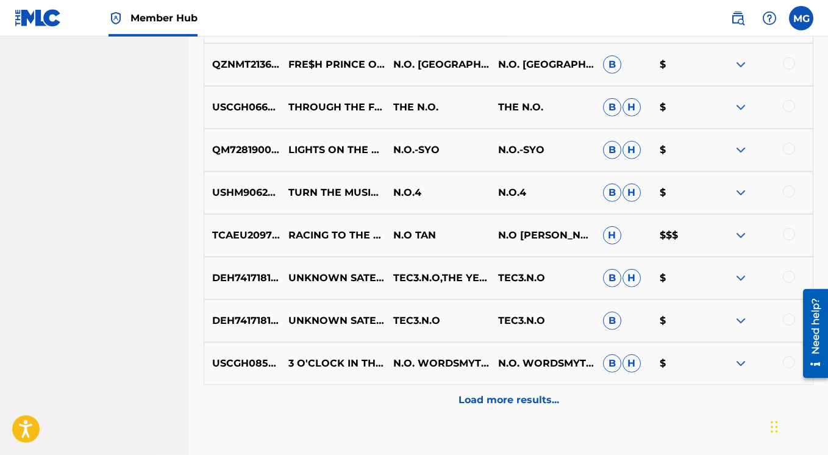
scroll to position [1085, 0]
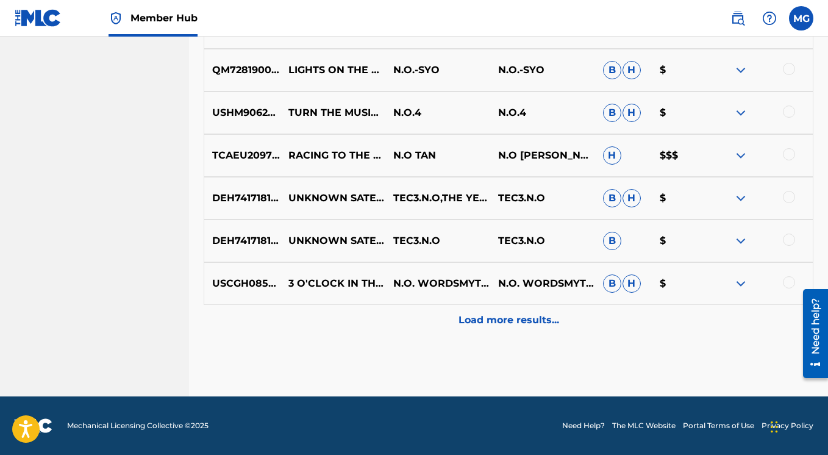
click at [739, 159] on img at bounding box center [740, 155] width 15 height 15
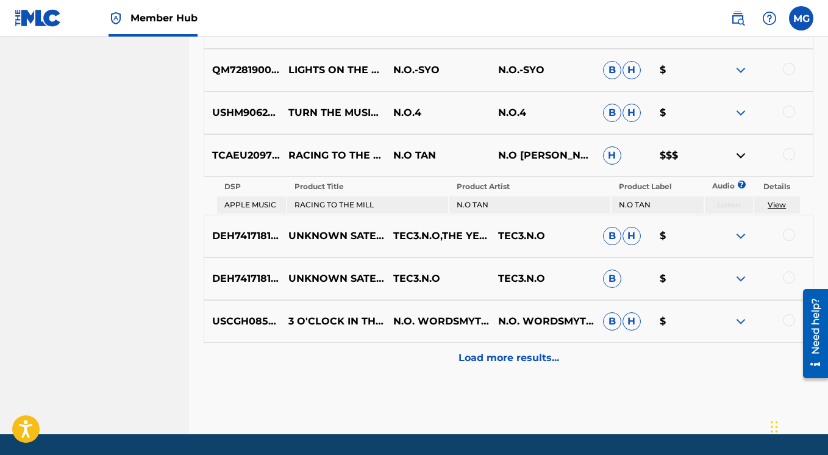
click at [739, 159] on img at bounding box center [740, 155] width 15 height 15
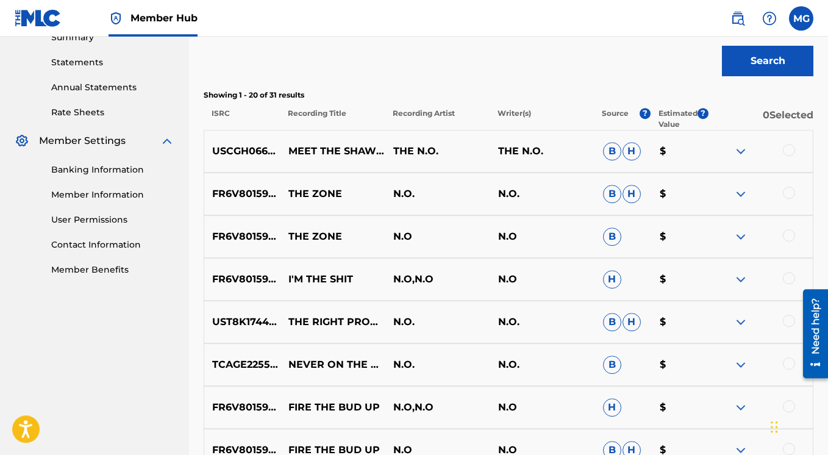
scroll to position [441, 0]
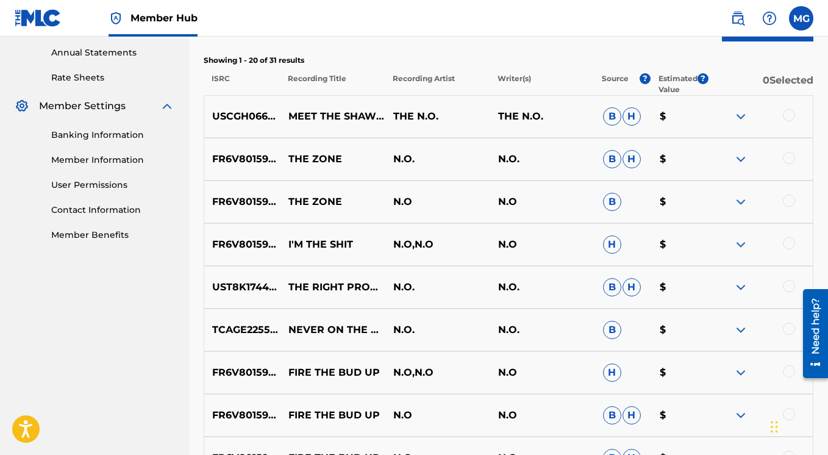
click at [741, 200] on img at bounding box center [740, 201] width 15 height 15
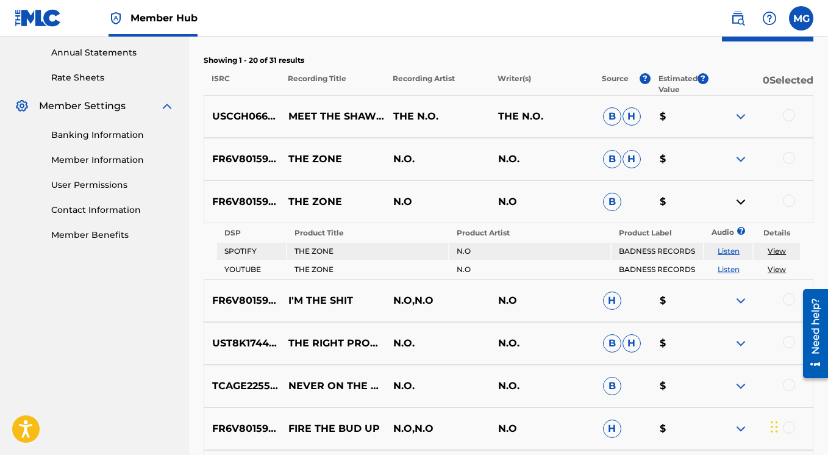
click at [741, 200] on img at bounding box center [740, 201] width 15 height 15
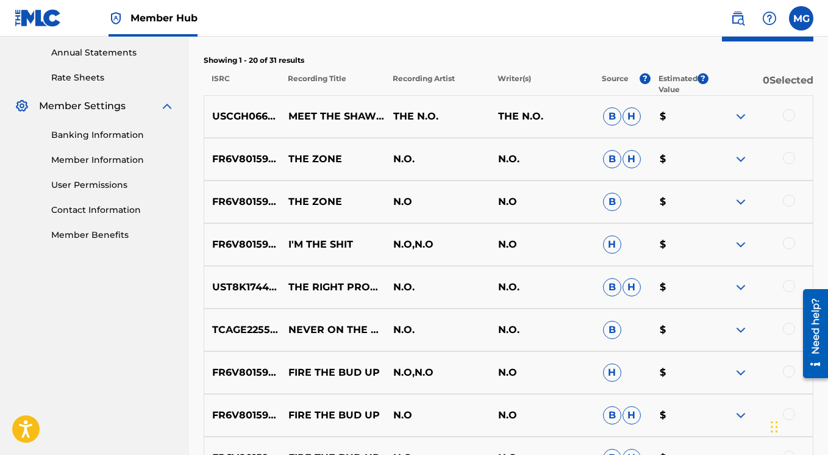
click at [742, 158] on img at bounding box center [740, 159] width 15 height 15
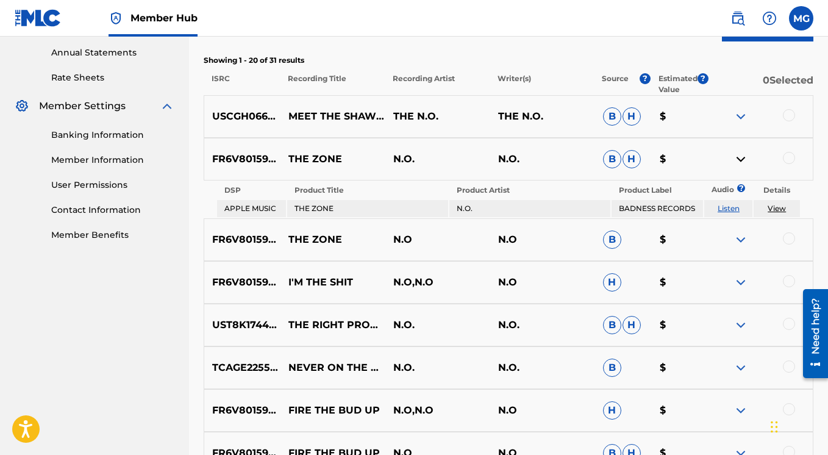
click at [742, 158] on img at bounding box center [740, 159] width 15 height 15
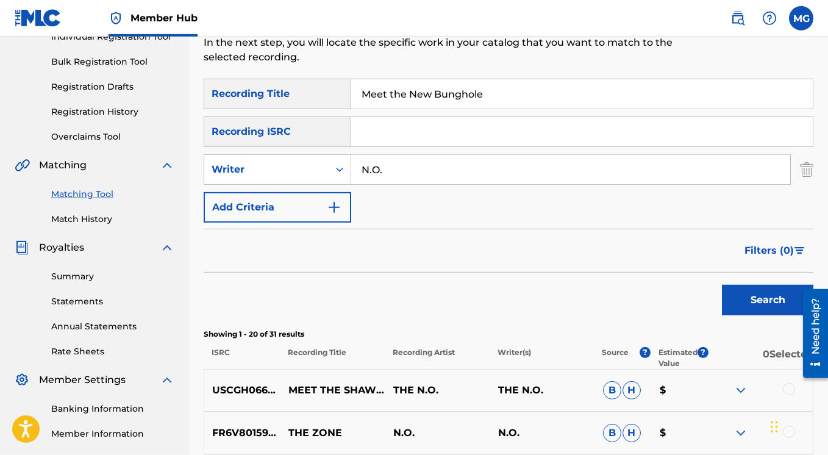
scroll to position [195, 0]
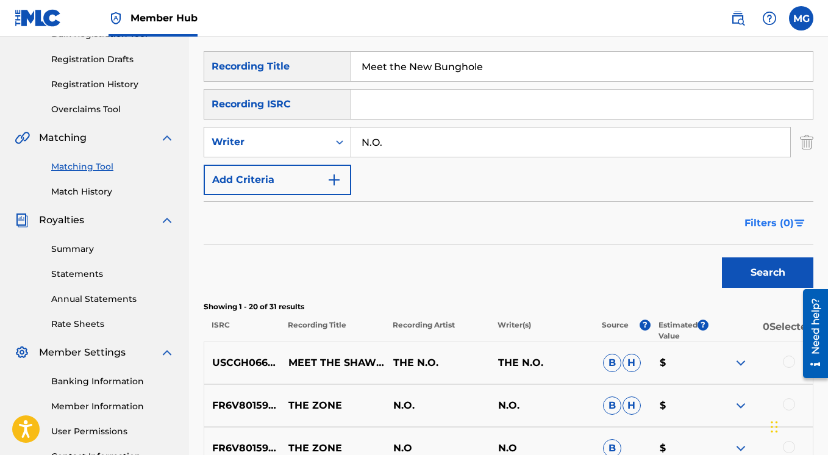
click at [761, 221] on span "Filters ( 0 )" at bounding box center [768, 223] width 49 height 15
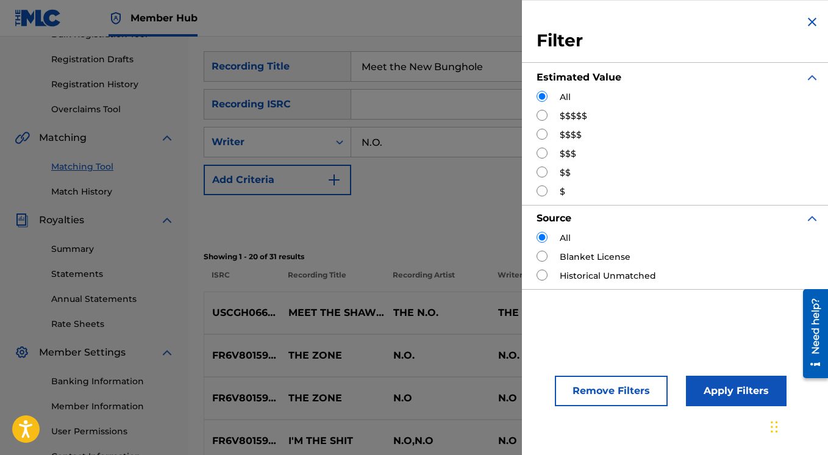
click at [543, 117] on input "Search Form" at bounding box center [541, 115] width 11 height 11
radio input "true"
click at [716, 385] on button "Apply Filters" at bounding box center [736, 390] width 101 height 30
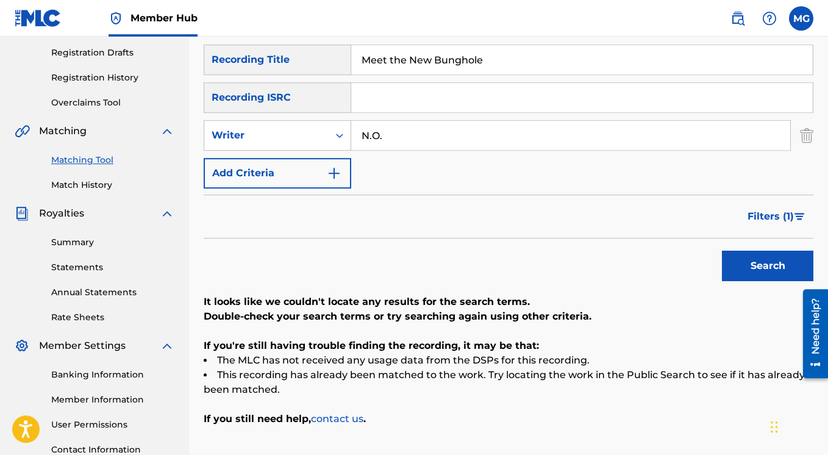
scroll to position [205, 0]
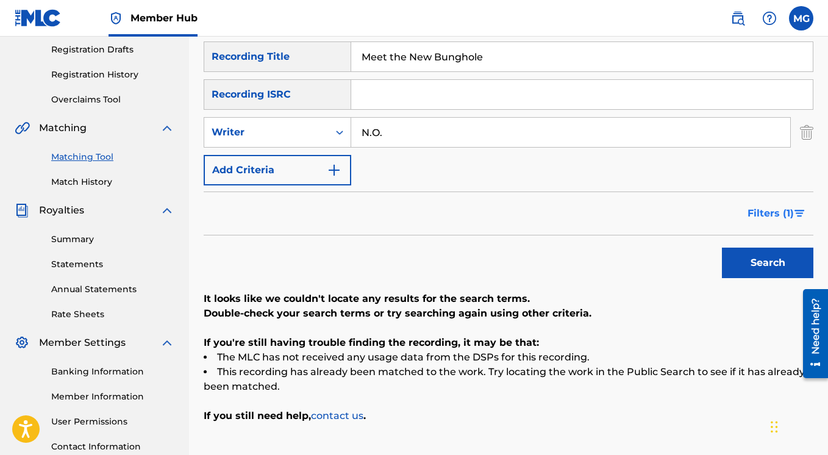
click at [759, 212] on span "Filters ( 1 )" at bounding box center [770, 213] width 46 height 15
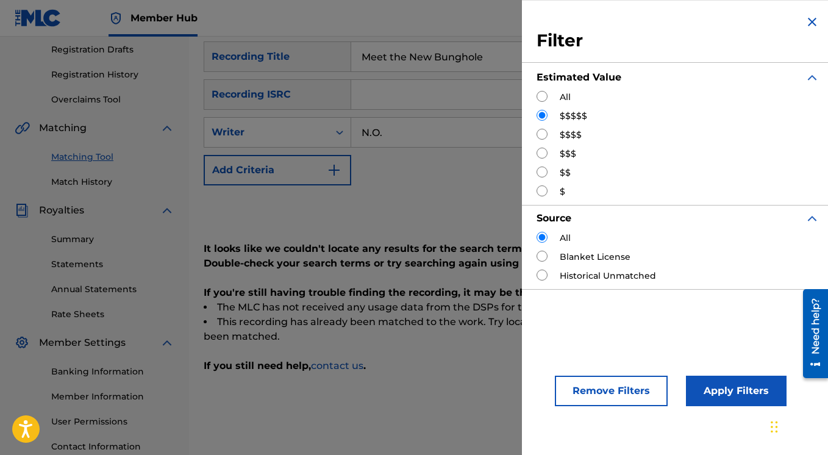
click at [545, 132] on input "Search Form" at bounding box center [541, 134] width 11 height 11
radio input "true"
click at [731, 393] on button "Apply Filters" at bounding box center [736, 390] width 101 height 30
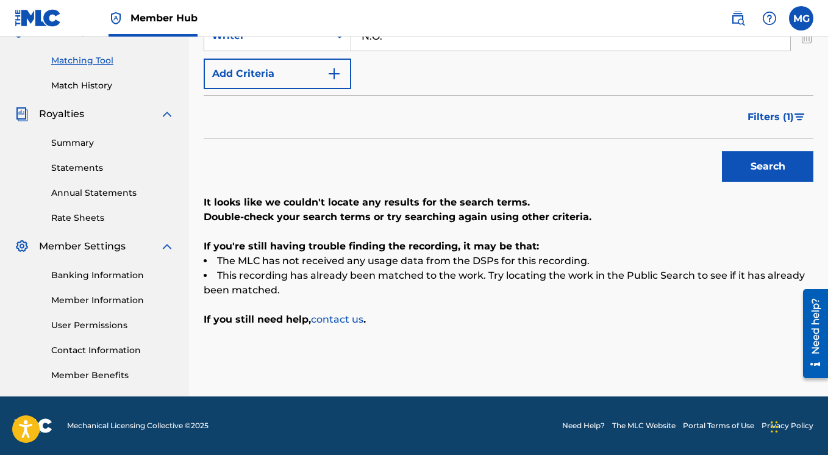
scroll to position [174, 0]
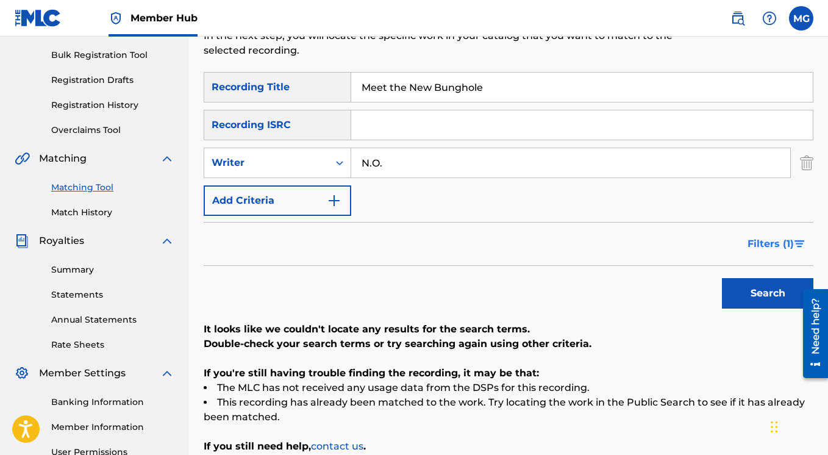
click at [762, 243] on span "Filters ( 1 )" at bounding box center [770, 243] width 46 height 15
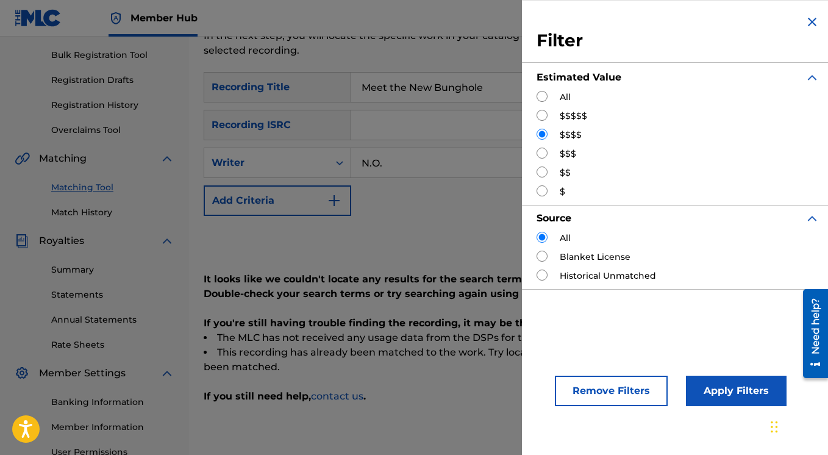
click at [545, 94] on input "Search Form" at bounding box center [541, 96] width 11 height 11
radio input "true"
click at [719, 397] on button "Apply Filters" at bounding box center [736, 390] width 101 height 30
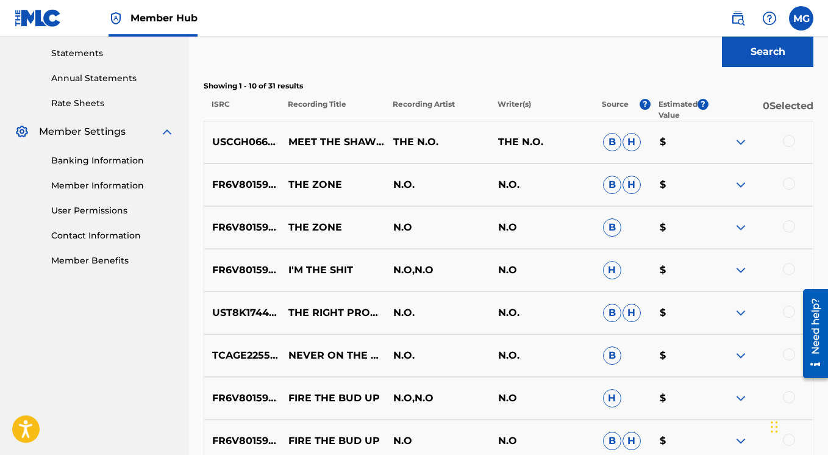
scroll to position [291, 0]
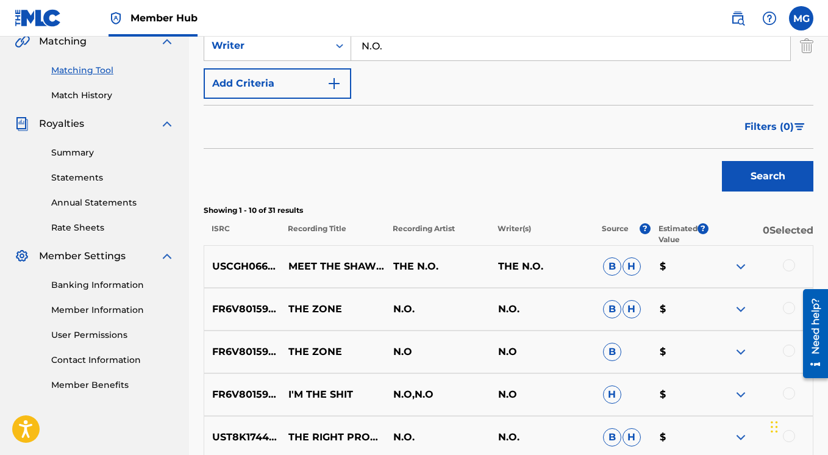
click at [740, 265] on img at bounding box center [740, 266] width 15 height 15
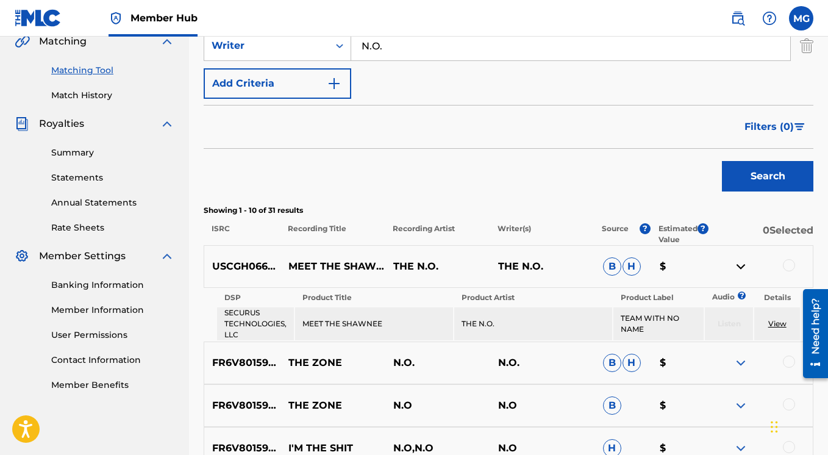
click at [740, 265] on img at bounding box center [740, 266] width 15 height 15
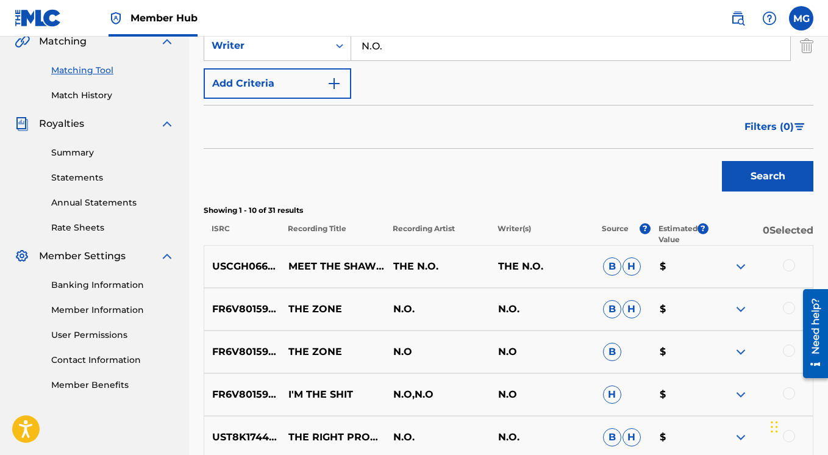
scroll to position [399, 0]
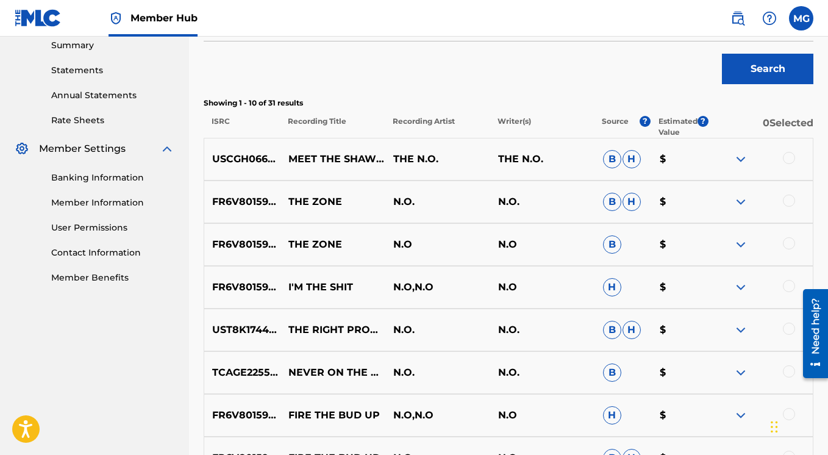
click at [736, 201] on img at bounding box center [740, 201] width 15 height 15
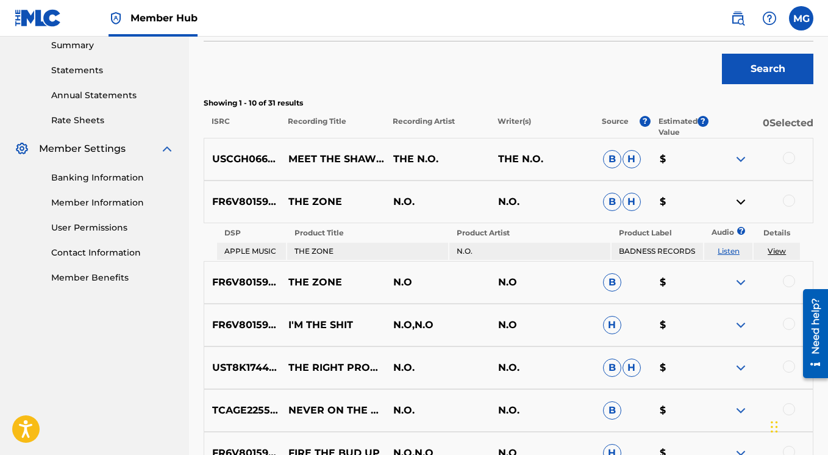
click at [736, 201] on img at bounding box center [740, 201] width 15 height 15
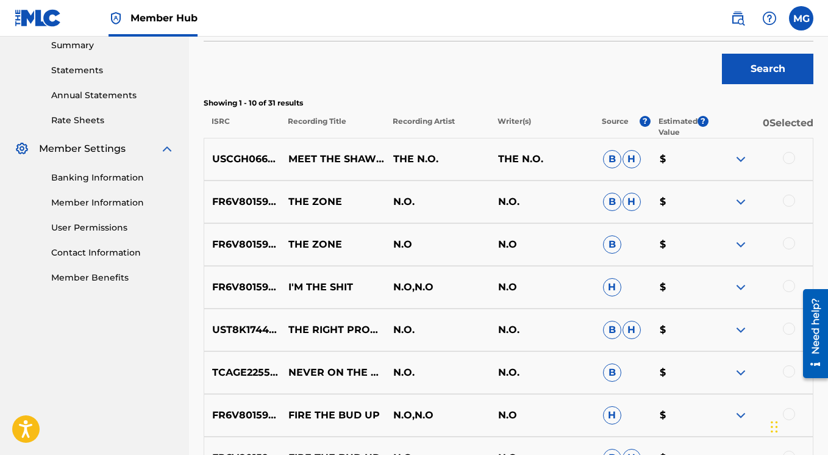
click at [739, 288] on img at bounding box center [740, 287] width 15 height 15
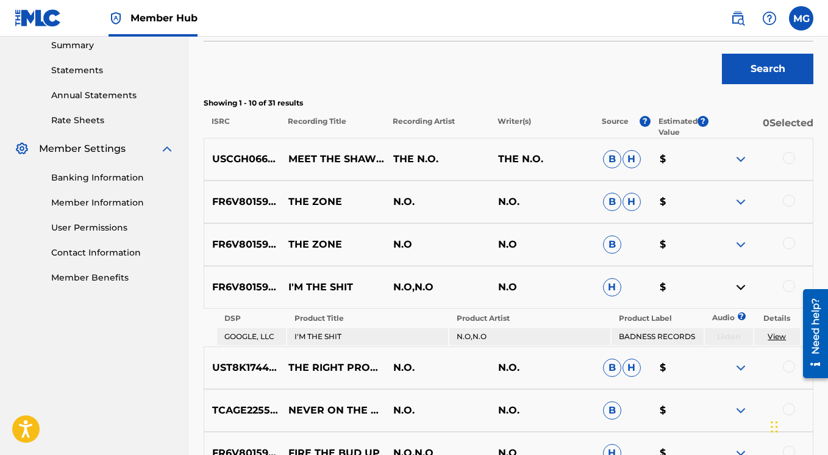
click at [739, 287] on img at bounding box center [740, 287] width 15 height 15
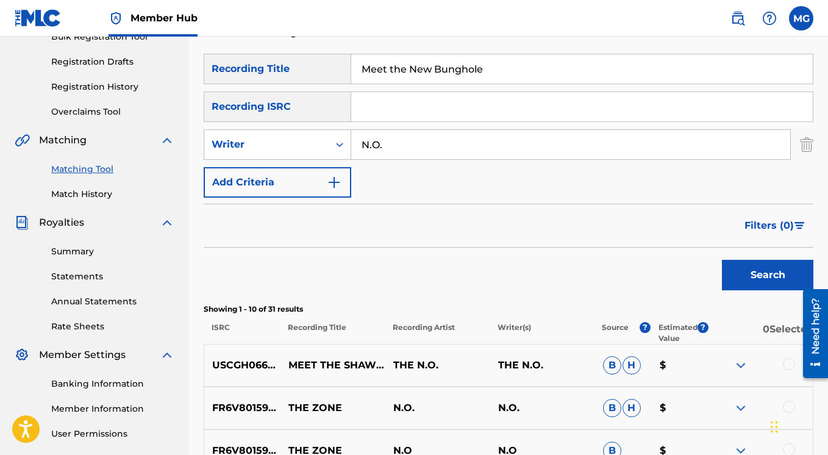
scroll to position [57, 0]
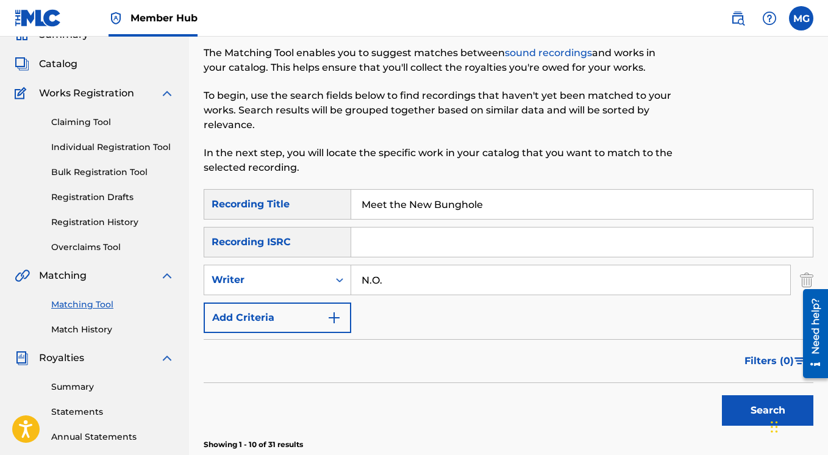
drag, startPoint x: 491, startPoint y: 202, endPoint x: 348, endPoint y: 216, distance: 143.3
click at [351, 216] on input "Meet the New Bunghole" at bounding box center [581, 204] width 461 height 29
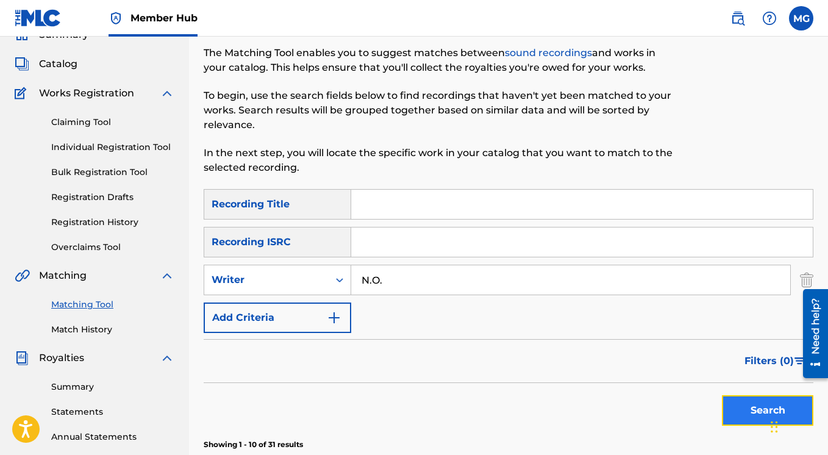
click at [733, 408] on button "Search" at bounding box center [767, 410] width 91 height 30
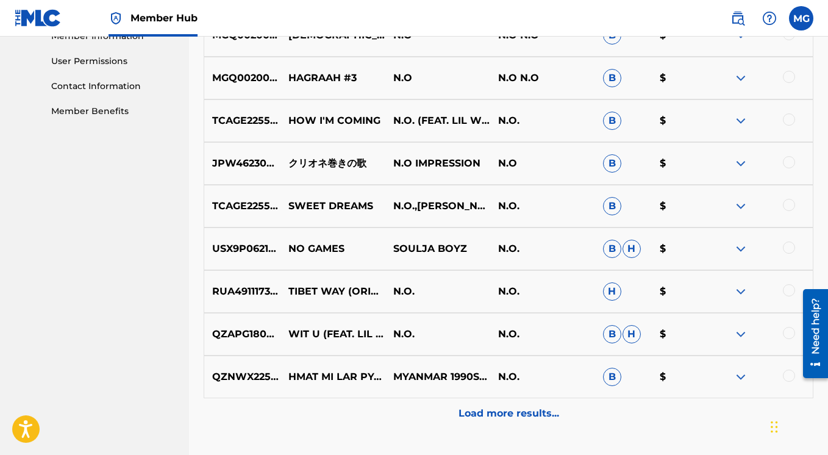
scroll to position [623, 0]
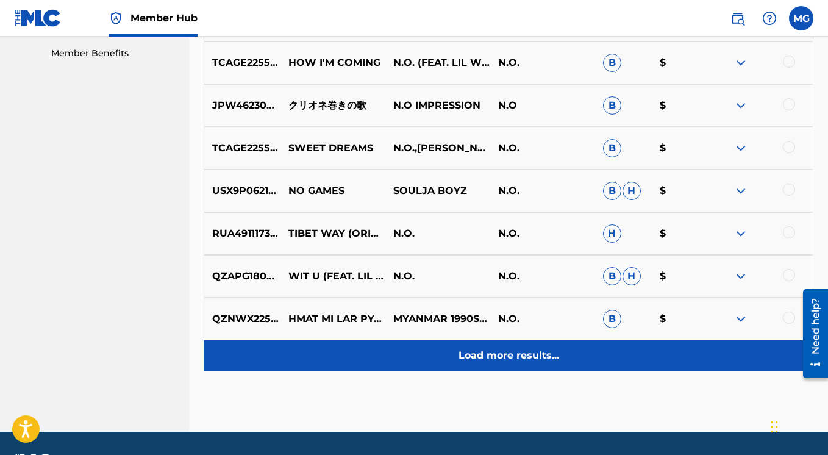
click at [474, 353] on p "Load more results..." at bounding box center [508, 355] width 101 height 15
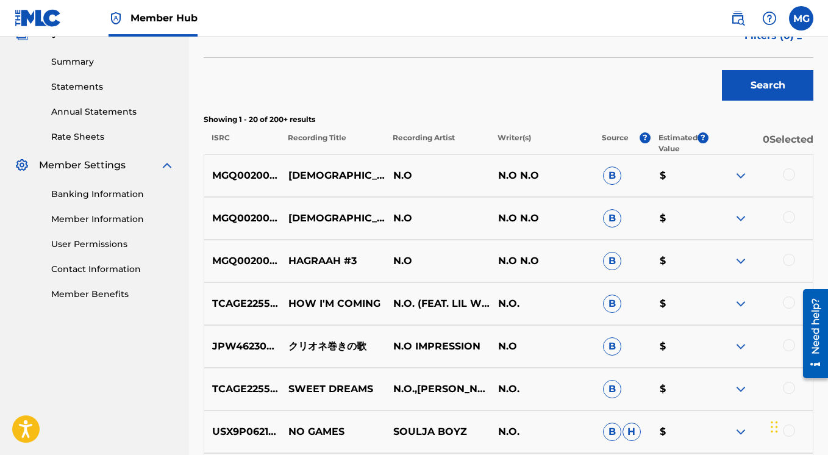
scroll to position [321, 0]
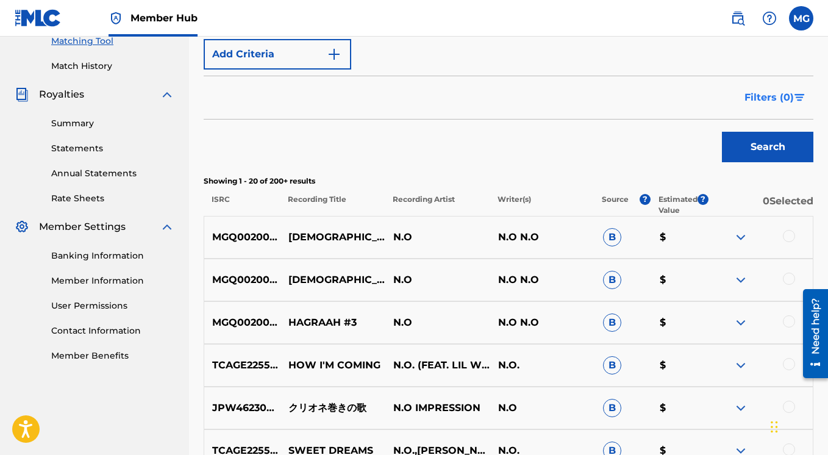
click at [783, 94] on span "Filters ( 0 )" at bounding box center [768, 97] width 49 height 15
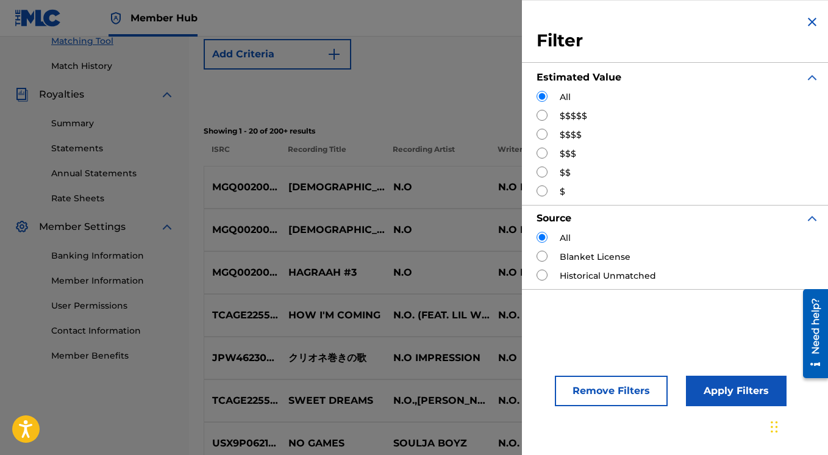
click at [541, 117] on input "Search Form" at bounding box center [541, 115] width 11 height 11
radio input "true"
click at [731, 391] on button "Apply Filters" at bounding box center [736, 390] width 101 height 30
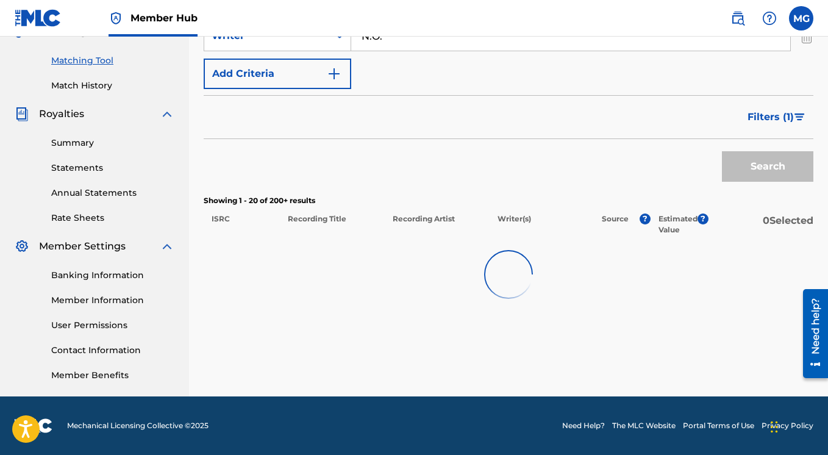
scroll to position [301, 0]
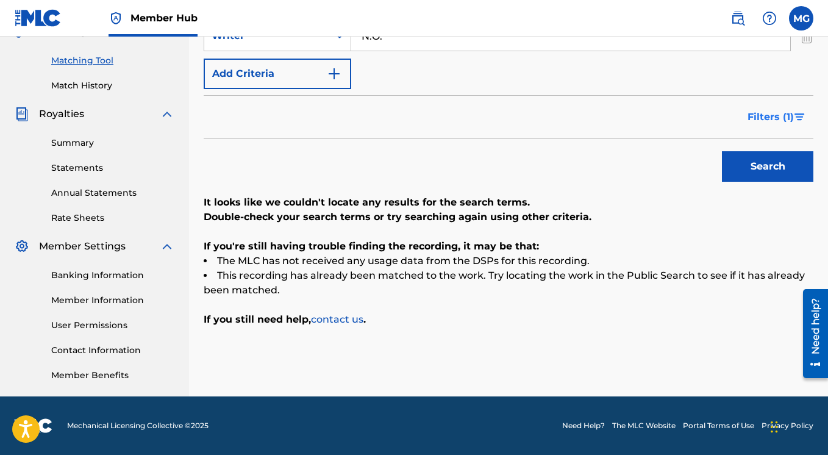
click at [764, 116] on span "Filters ( 1 )" at bounding box center [770, 117] width 46 height 15
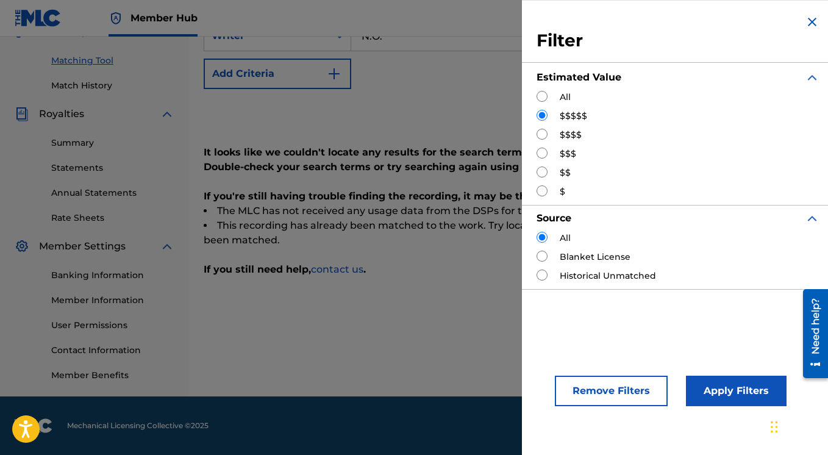
click at [543, 137] on input "Search Form" at bounding box center [541, 134] width 11 height 11
radio input "true"
click at [711, 393] on button "Apply Filters" at bounding box center [736, 390] width 101 height 30
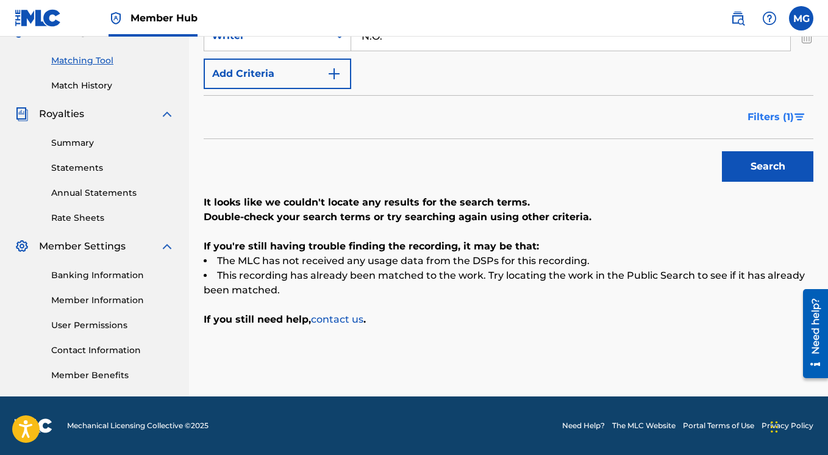
click at [756, 114] on span "Filters ( 1 )" at bounding box center [770, 117] width 46 height 15
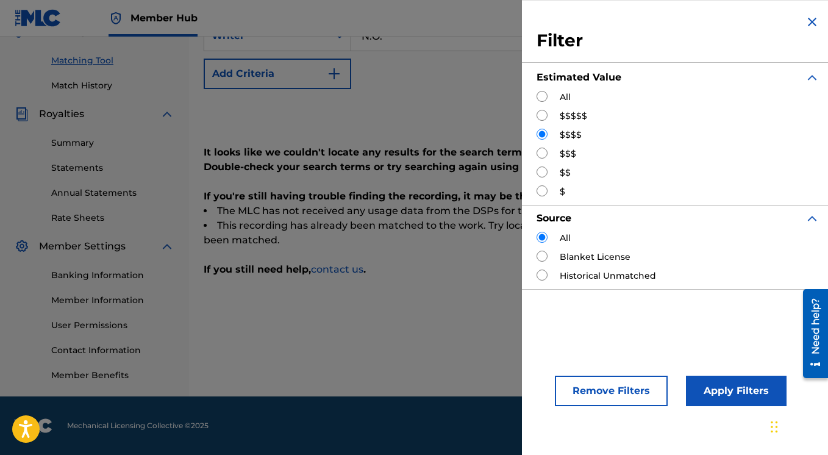
click at [542, 155] on input "Search Form" at bounding box center [541, 152] width 11 height 11
radio input "true"
click at [733, 388] on button "Apply Filters" at bounding box center [736, 390] width 101 height 30
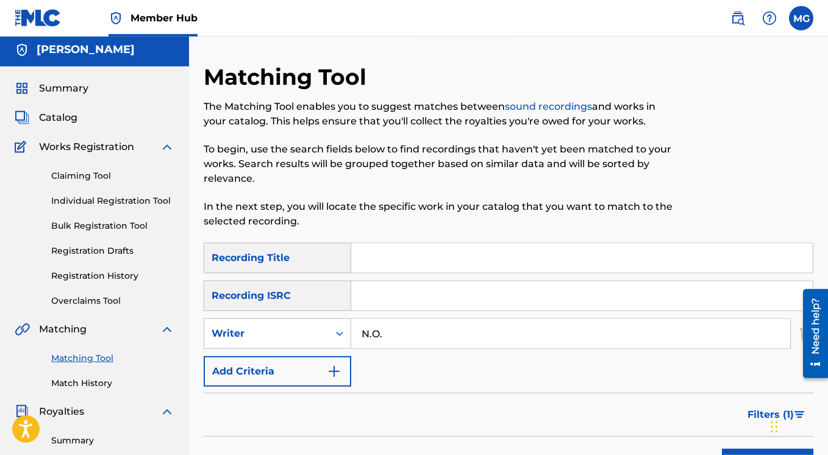
scroll to position [20, 0]
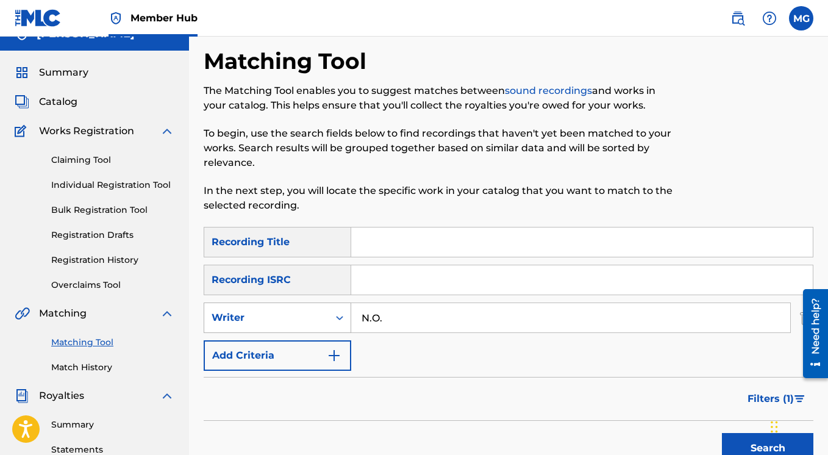
drag, startPoint x: 422, startPoint y: 317, endPoint x: 334, endPoint y: 316, distance: 87.8
click at [351, 316] on input "N.O." at bounding box center [570, 317] width 439 height 29
click at [378, 248] on input "Search Form" at bounding box center [581, 241] width 461 height 29
paste input "Welcome to My World"
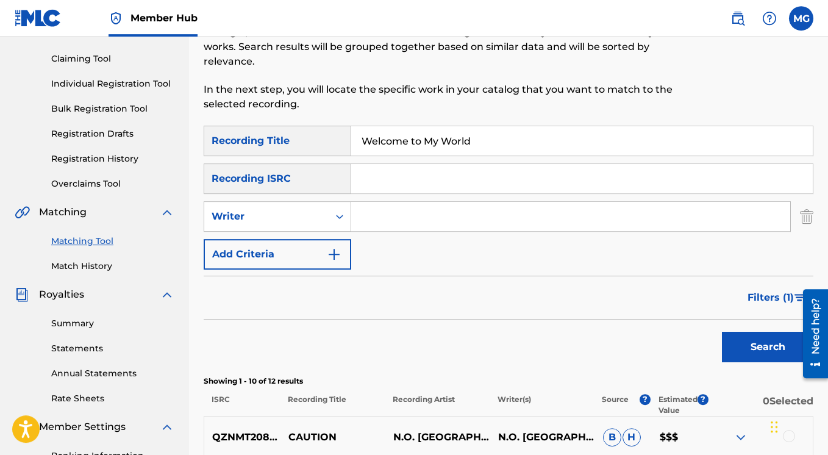
scroll to position [127, 0]
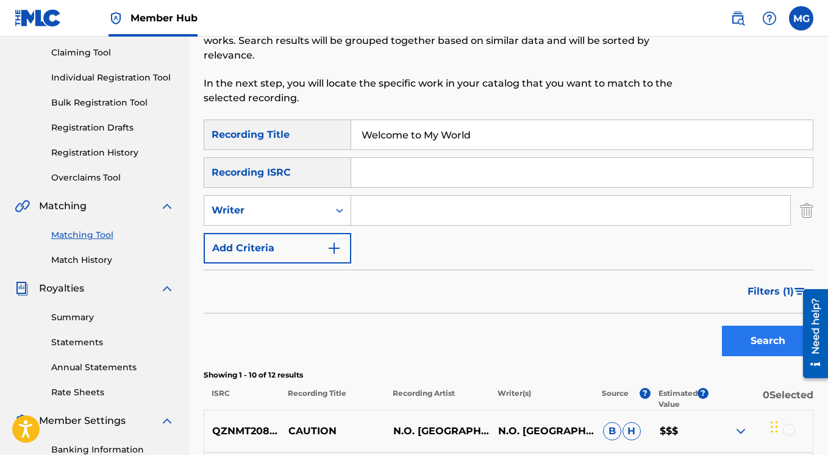
type input "Welcome to My World"
click at [758, 346] on button "Search" at bounding box center [767, 340] width 91 height 30
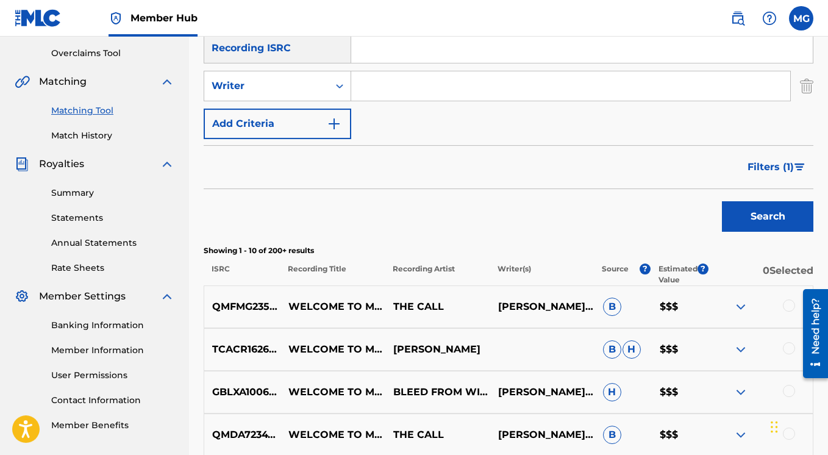
scroll to position [254, 0]
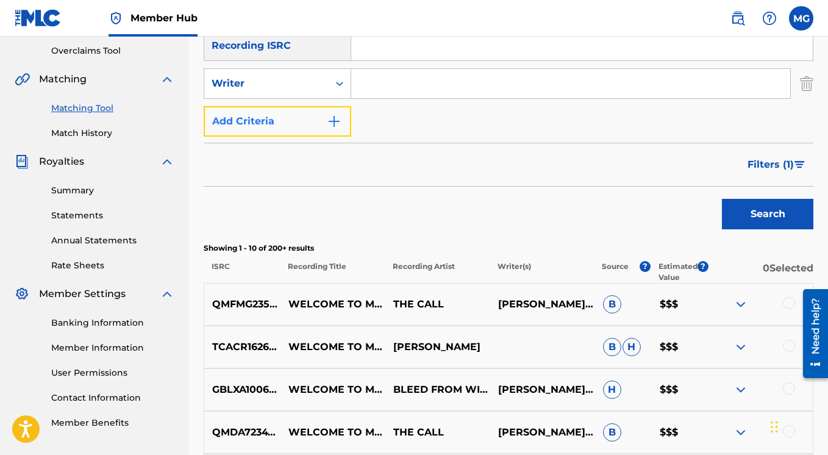
click at [330, 119] on img "Search Form" at bounding box center [334, 121] width 15 height 15
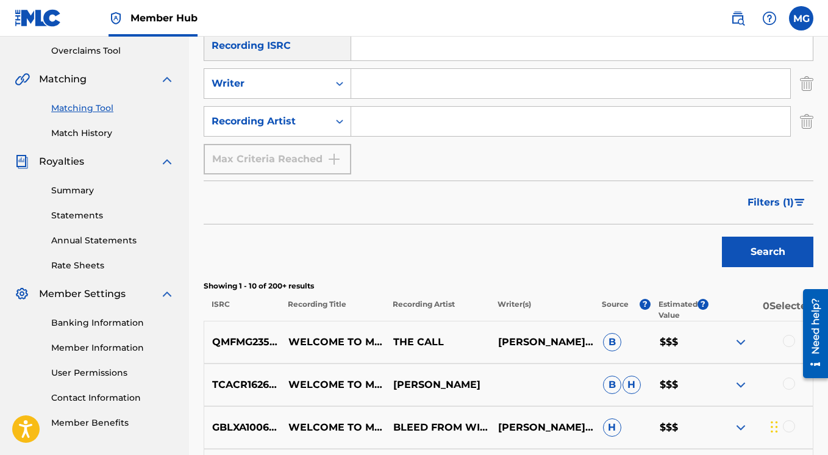
click at [368, 81] on input "Search Form" at bounding box center [570, 83] width 439 height 29
click at [372, 121] on input "Search Form" at bounding box center [570, 121] width 439 height 29
paste input "Lox Man"
click at [758, 258] on button "Search" at bounding box center [767, 251] width 91 height 30
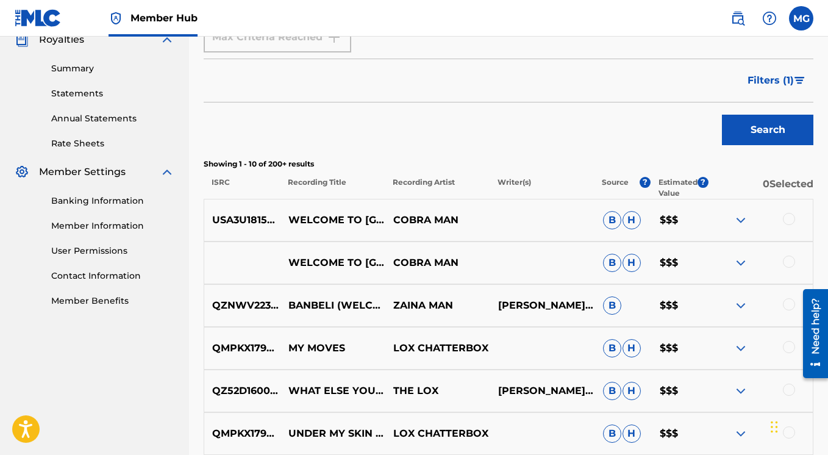
scroll to position [439, 0]
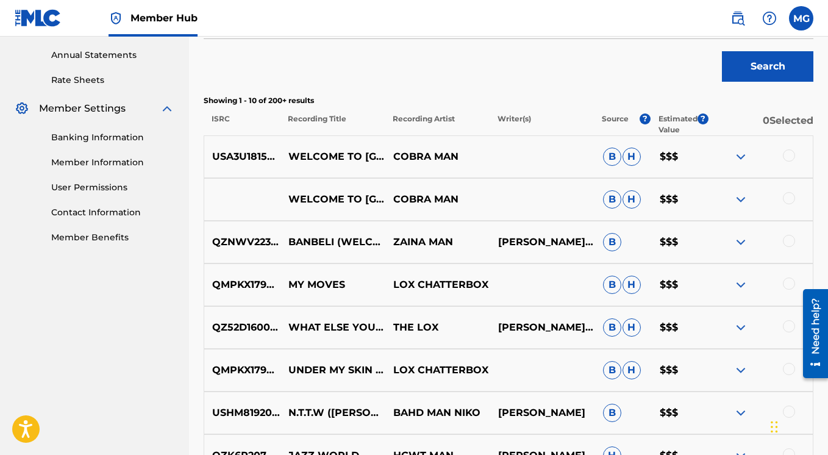
click at [741, 326] on img at bounding box center [740, 327] width 15 height 15
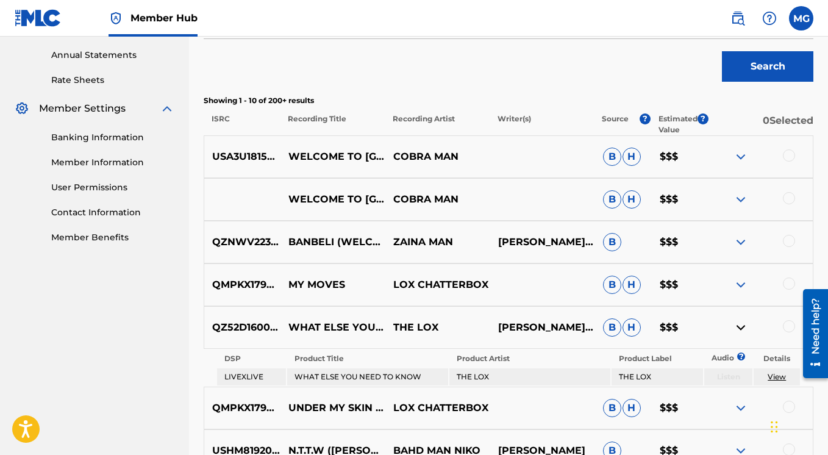
click at [741, 326] on img at bounding box center [740, 327] width 15 height 15
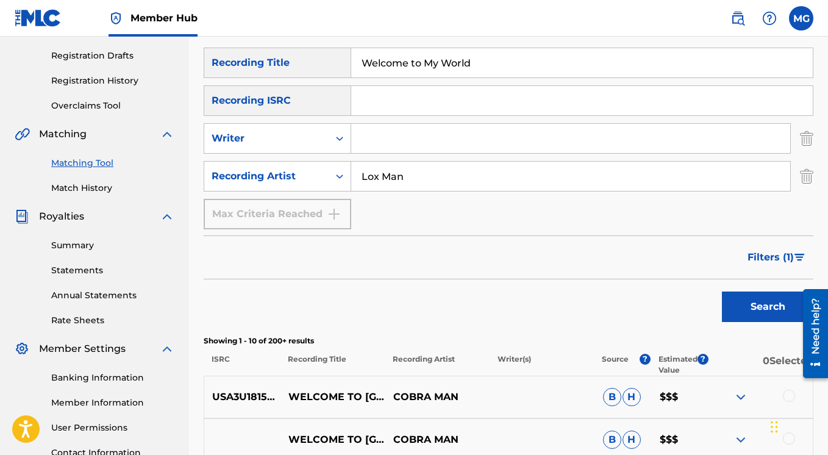
scroll to position [140, 0]
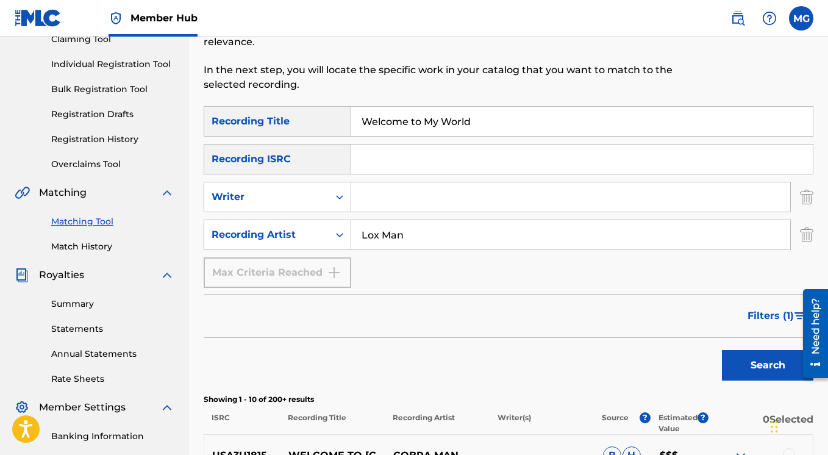
click at [417, 240] on input "Lox Man" at bounding box center [570, 234] width 439 height 29
type input "Lox Man"
click at [722, 350] on button "Search" at bounding box center [767, 365] width 91 height 30
drag, startPoint x: 401, startPoint y: 193, endPoint x: 407, endPoint y: 210, distance: 17.5
click at [407, 210] on input "Search Form" at bounding box center [570, 196] width 439 height 29
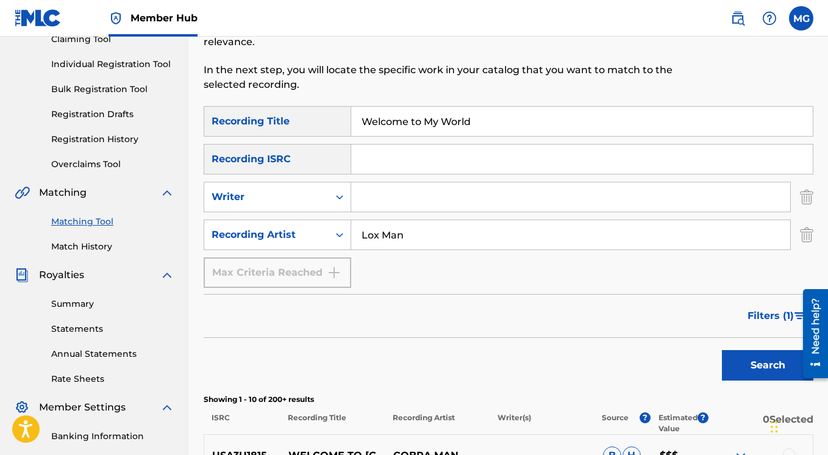
paste input "Lox Man"
type input "Lox Man"
click at [722, 350] on button "Search" at bounding box center [767, 365] width 91 height 30
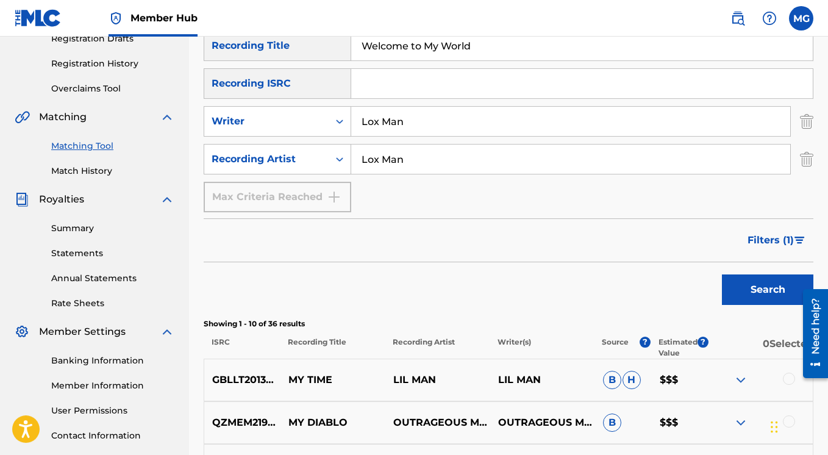
scroll to position [218, 0]
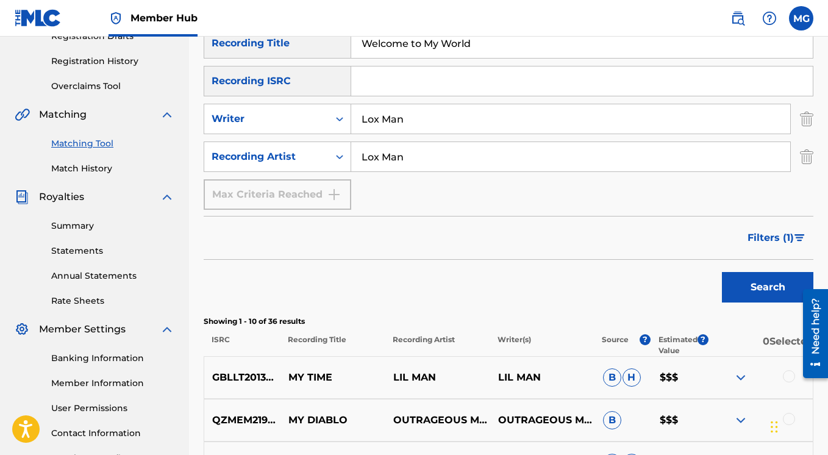
drag, startPoint x: 411, startPoint y: 162, endPoint x: 357, endPoint y: 159, distance: 54.3
click at [357, 160] on input "Lox Man" at bounding box center [570, 156] width 439 height 29
click at [722, 272] on button "Search" at bounding box center [767, 287] width 91 height 30
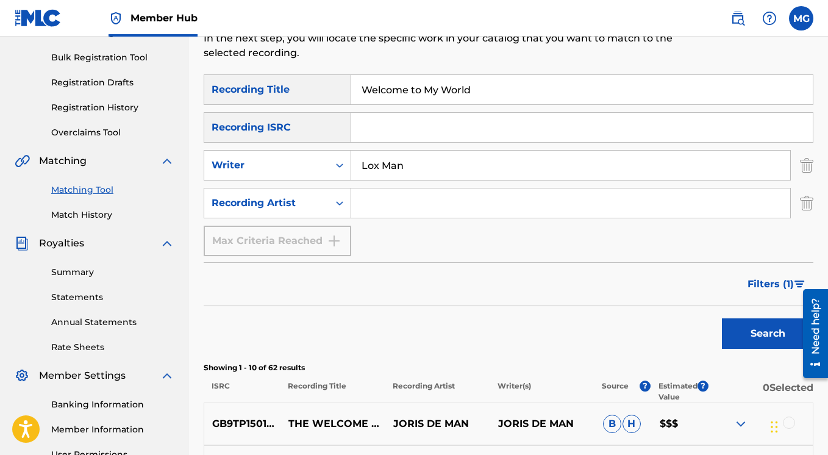
scroll to position [169, 0]
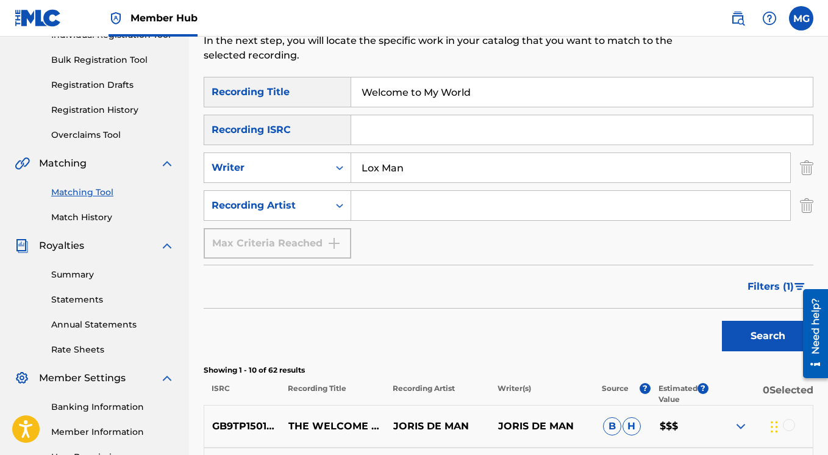
drag, startPoint x: 427, startPoint y: 166, endPoint x: 334, endPoint y: 173, distance: 92.9
click at [351, 173] on input "Lox Man" at bounding box center [570, 167] width 439 height 29
drag, startPoint x: 481, startPoint y: 90, endPoint x: 319, endPoint y: 87, distance: 162.1
click at [351, 87] on input "Welcome to My World" at bounding box center [581, 91] width 461 height 29
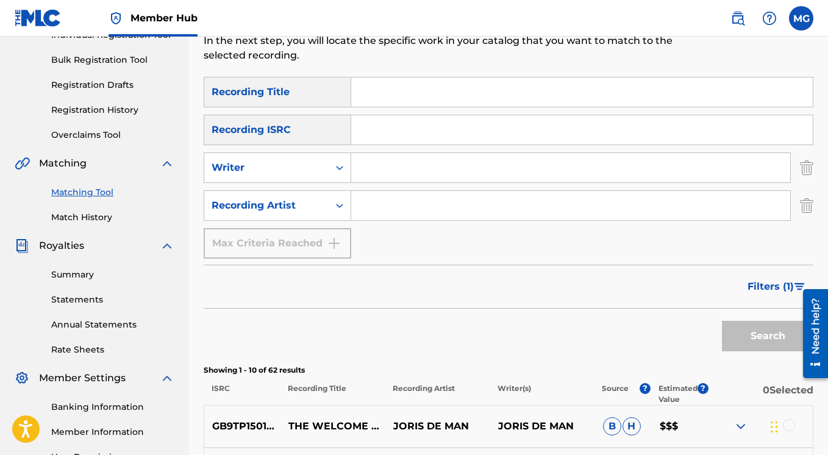
click at [371, 169] on input "Search Form" at bounding box center [570, 167] width 439 height 29
paste input "Lox Man"
click at [748, 339] on button "Search" at bounding box center [767, 336] width 91 height 30
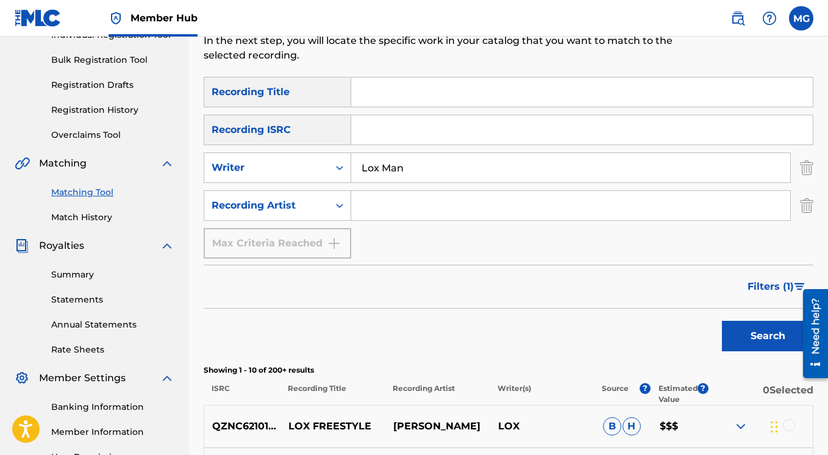
scroll to position [355, 0]
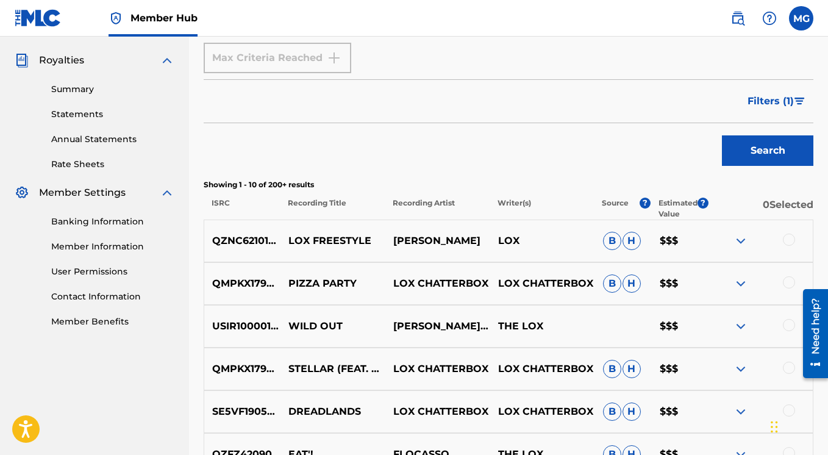
click at [737, 240] on img at bounding box center [740, 240] width 15 height 15
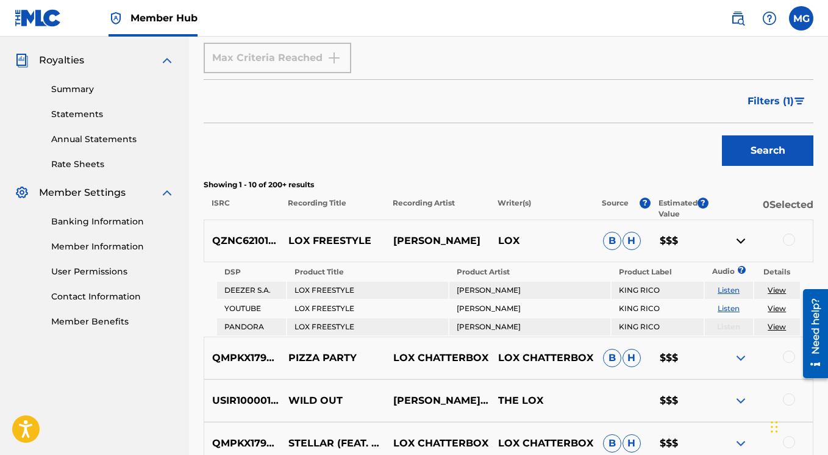
click at [740, 240] on img at bounding box center [740, 240] width 15 height 15
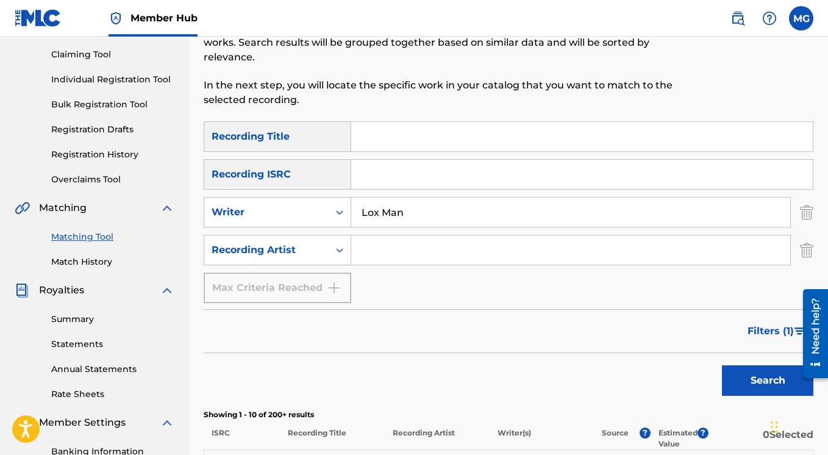
scroll to position [121, 0]
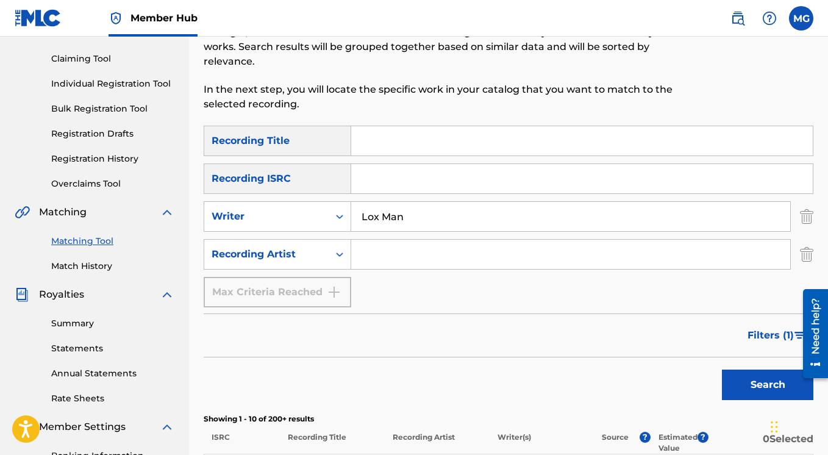
click at [407, 216] on input "Lox Man" at bounding box center [570, 216] width 439 height 29
type input "Lox Man"
click at [722, 369] on button "Search" at bounding box center [767, 384] width 91 height 30
drag, startPoint x: 416, startPoint y: 215, endPoint x: 316, endPoint y: 214, distance: 99.3
click at [351, 215] on input "Lox Man" at bounding box center [570, 216] width 439 height 29
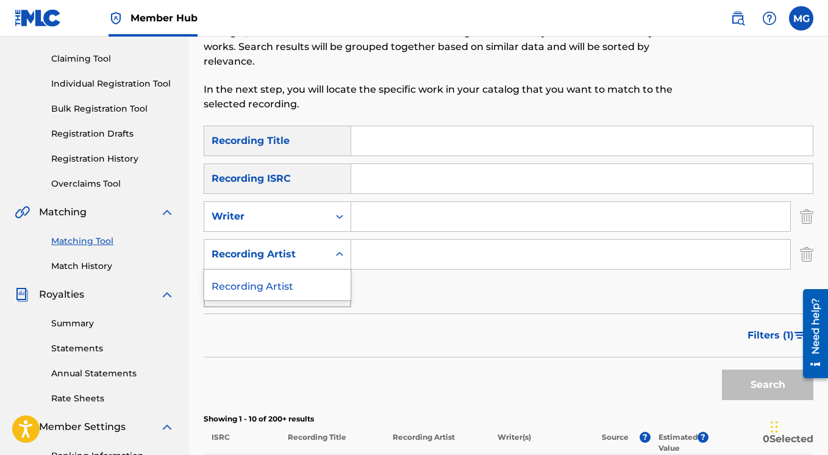
click at [342, 254] on icon "Search Form" at bounding box center [339, 254] width 7 height 4
click at [339, 215] on icon "Search Form" at bounding box center [339, 216] width 12 height 12
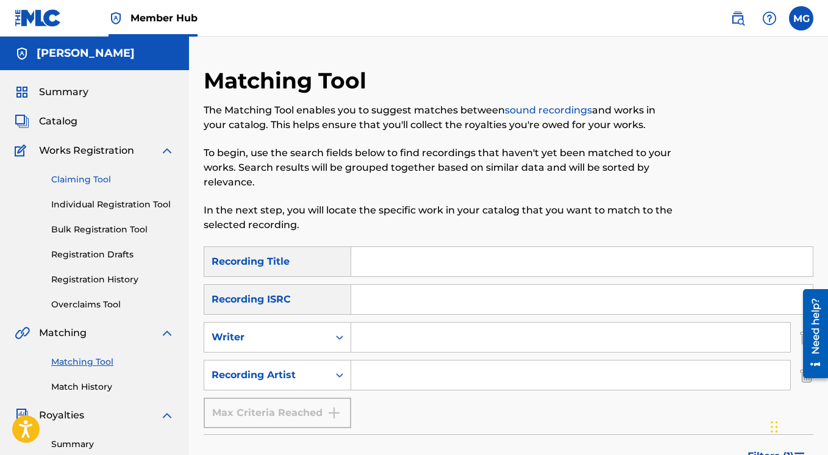
click at [90, 177] on link "Claiming Tool" at bounding box center [112, 179] width 123 height 13
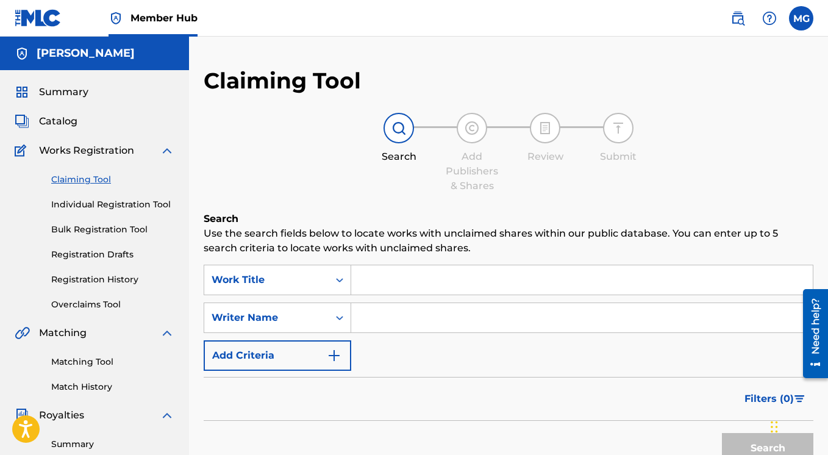
click at [381, 316] on input "Search Form" at bounding box center [581, 317] width 461 height 29
paste input "Realiskool Records"
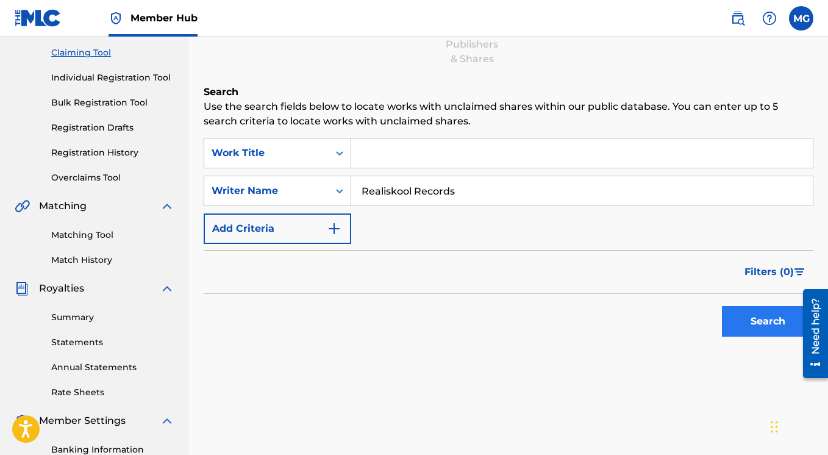
type input "Realiskool Records"
click at [738, 320] on button "Search" at bounding box center [767, 321] width 91 height 30
drag, startPoint x: 462, startPoint y: 186, endPoint x: 339, endPoint y: 188, distance: 122.5
click at [351, 188] on input "Realiskool Records" at bounding box center [581, 190] width 461 height 29
type input "Lox Man"
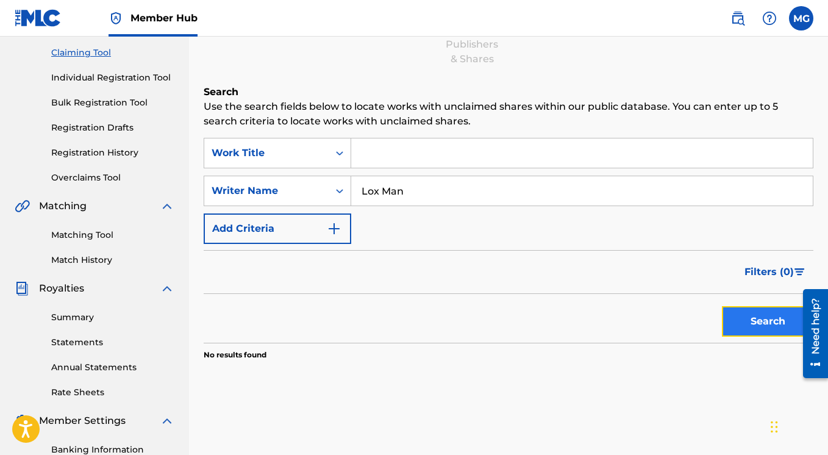
click at [762, 316] on button "Search" at bounding box center [767, 321] width 91 height 30
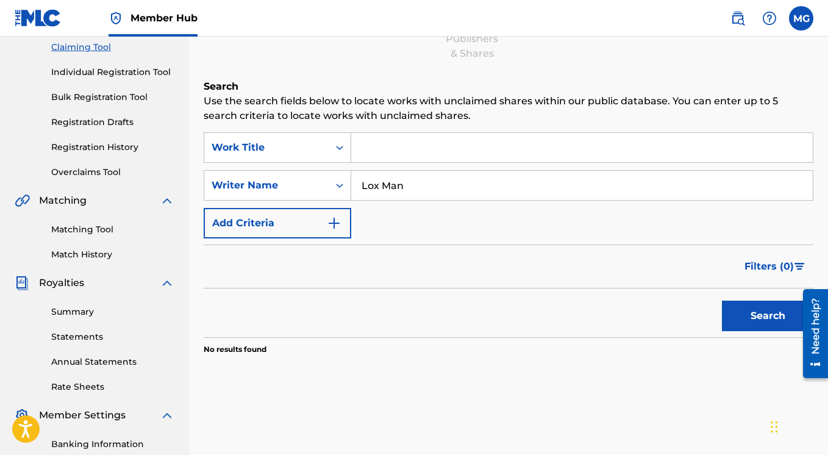
scroll to position [137, 0]
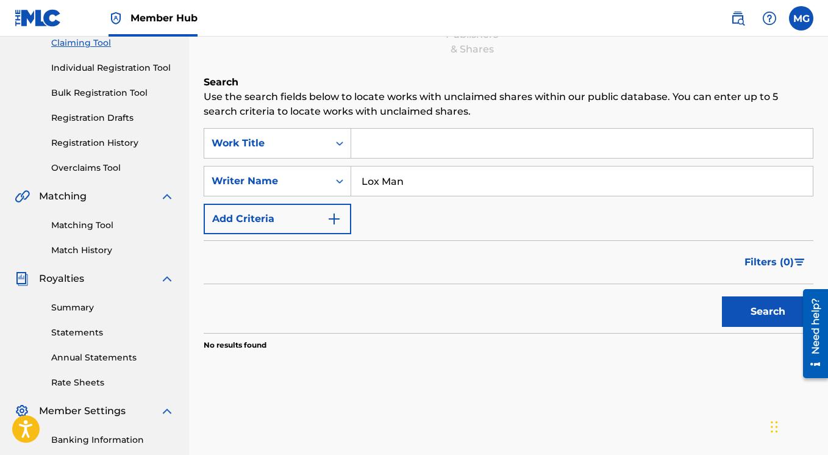
drag, startPoint x: 418, startPoint y: 179, endPoint x: 351, endPoint y: 179, distance: 66.4
click at [351, 179] on input "Lox Man" at bounding box center [581, 180] width 461 height 29
click at [377, 148] on input "Search Form" at bounding box center [581, 143] width 461 height 29
paste input "Welcome to My World"
type input "Welcome to My World"
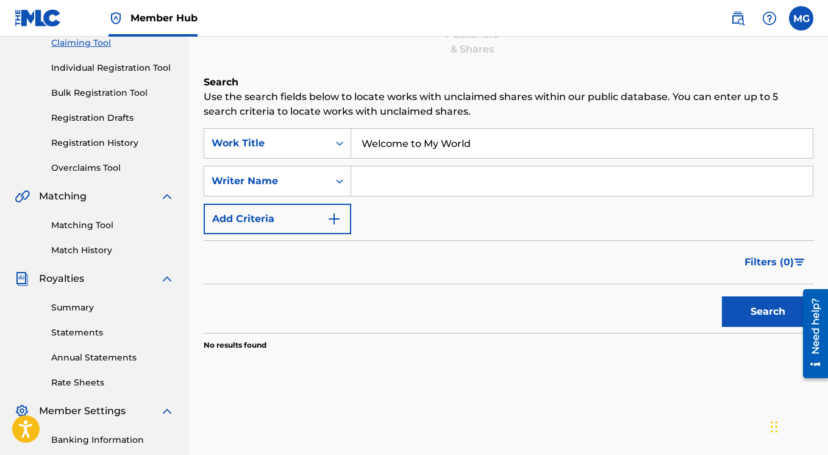
click at [383, 192] on input "Search Form" at bounding box center [581, 180] width 461 height 29
paste input "Lox Man"
click at [745, 315] on button "Search" at bounding box center [767, 311] width 91 height 30
click at [409, 184] on input "Lox Man" at bounding box center [581, 180] width 461 height 29
type input "L"
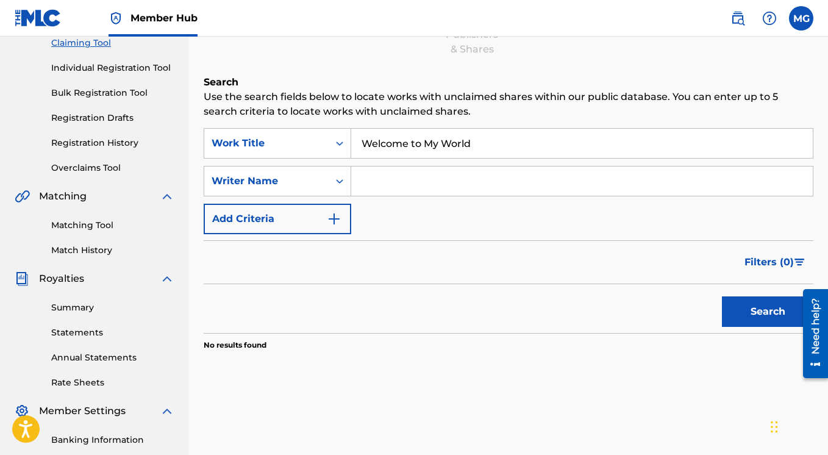
click at [722, 296] on button "Search" at bounding box center [767, 311] width 91 height 30
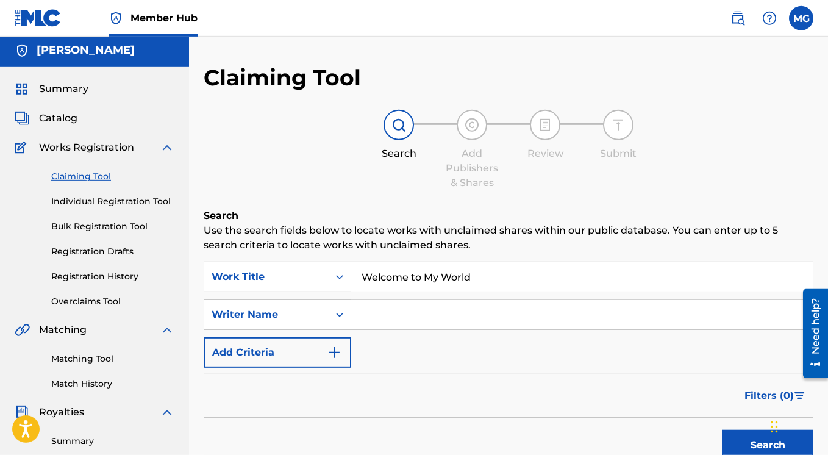
scroll to position [0, 0]
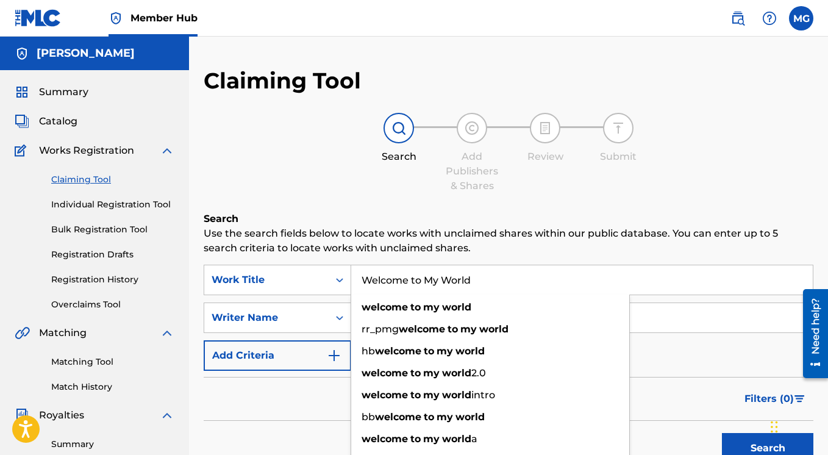
drag, startPoint x: 479, startPoint y: 273, endPoint x: 360, endPoint y: 277, distance: 118.9
click at [351, 276] on input "Welcome to My World" at bounding box center [581, 279] width 461 height 29
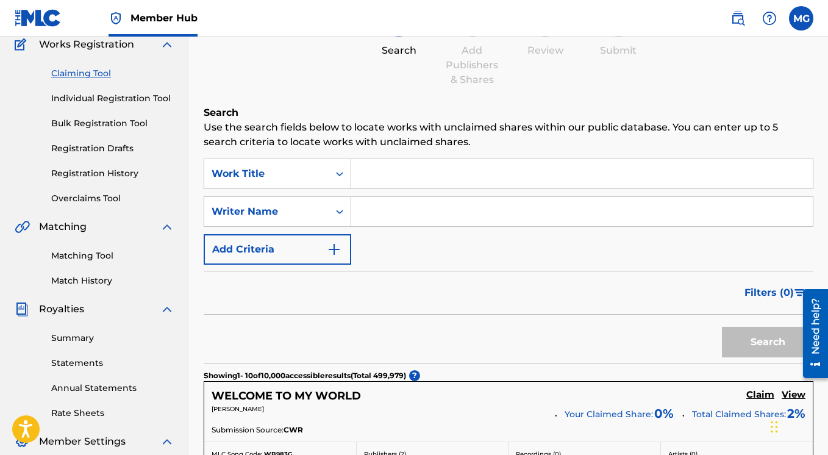
scroll to position [107, 0]
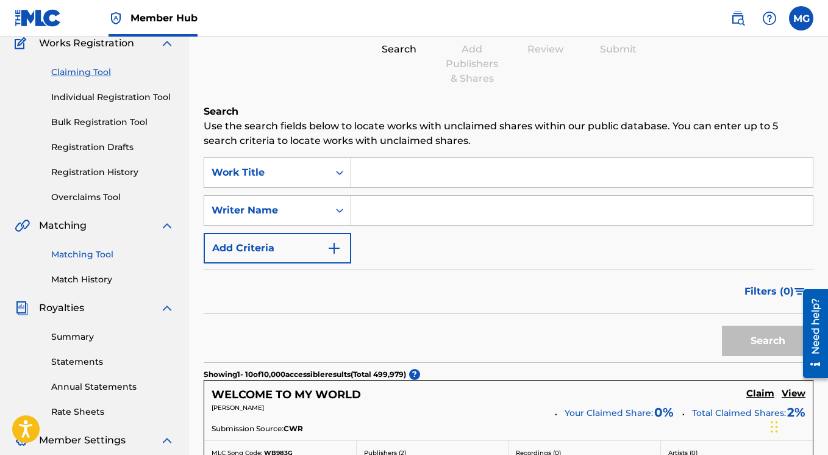
click at [90, 255] on link "Matching Tool" at bounding box center [112, 254] width 123 height 13
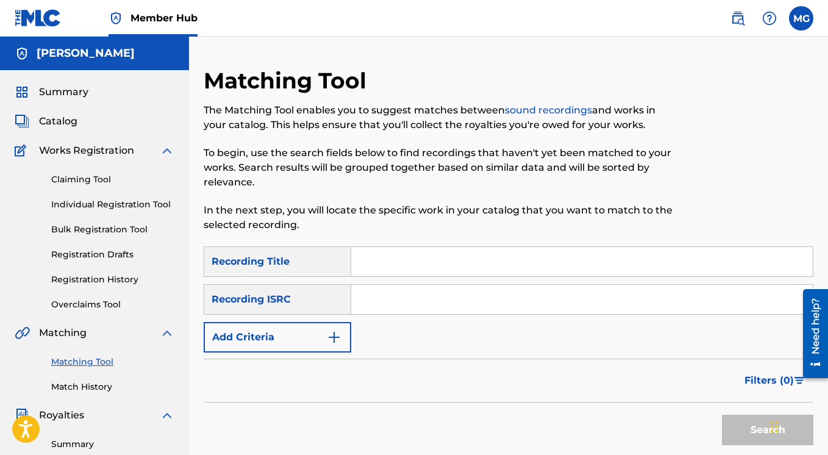
click at [378, 255] on input "Search Form" at bounding box center [581, 261] width 461 height 29
paste input "Welcome to My World"
type input "Welcome to My World"
click at [732, 424] on button "Search" at bounding box center [767, 429] width 91 height 30
drag, startPoint x: 479, startPoint y: 264, endPoint x: 351, endPoint y: 260, distance: 128.1
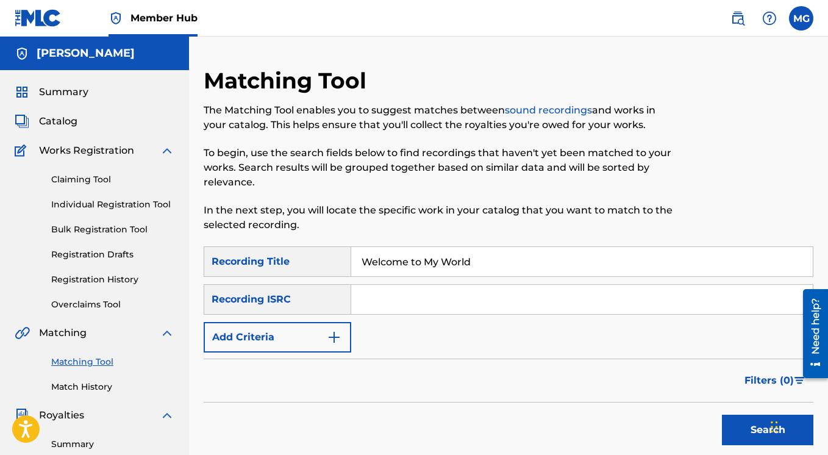
click at [351, 260] on input "Welcome to My World" at bounding box center [581, 261] width 461 height 29
paste input "Angel's & Demon'"
type input "Angel's & Demon"
click at [722, 414] on button "Search" at bounding box center [767, 429] width 91 height 30
click at [404, 304] on input "Search Form" at bounding box center [581, 299] width 461 height 29
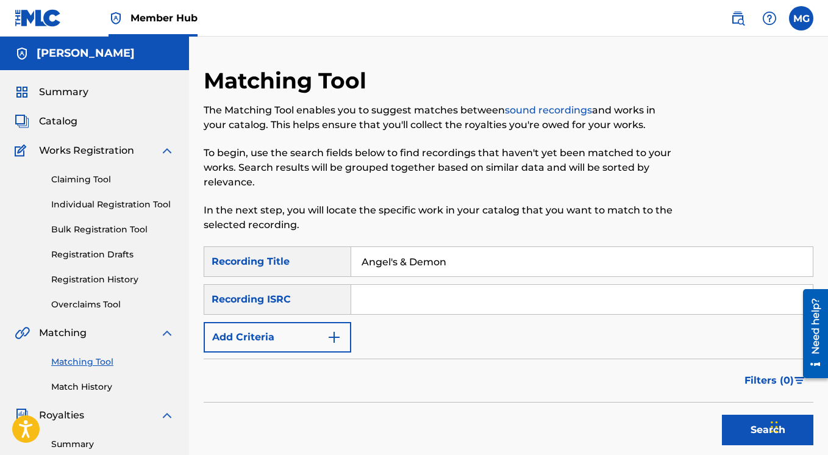
paste input "FR-6V8-12-11377"
click at [379, 299] on input "FR-6V8-12-11377" at bounding box center [581, 299] width 461 height 29
type input "FR6V81211377"
click at [722, 414] on button "Search" at bounding box center [767, 429] width 91 height 30
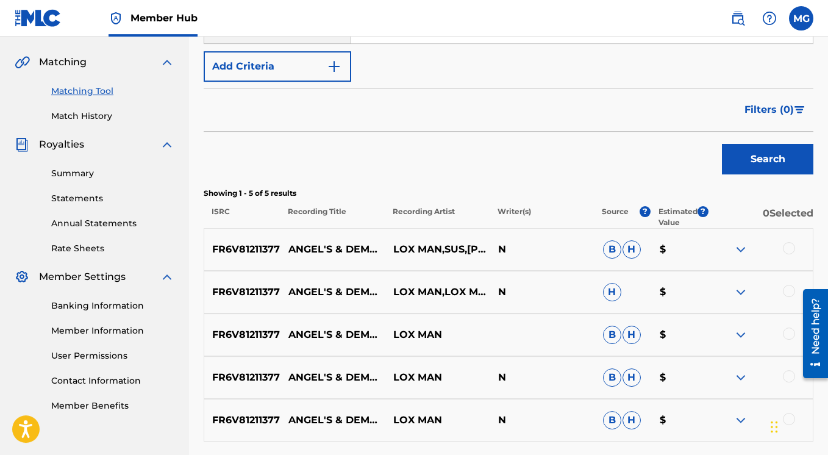
scroll to position [341, 0]
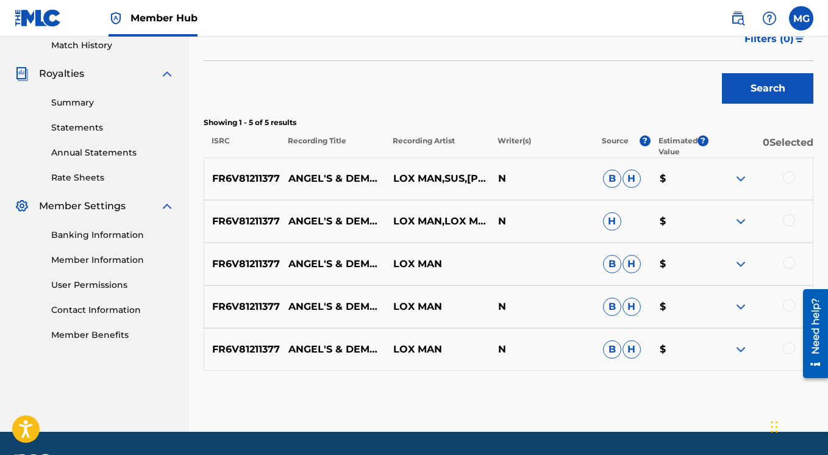
click at [741, 182] on img at bounding box center [740, 178] width 15 height 15
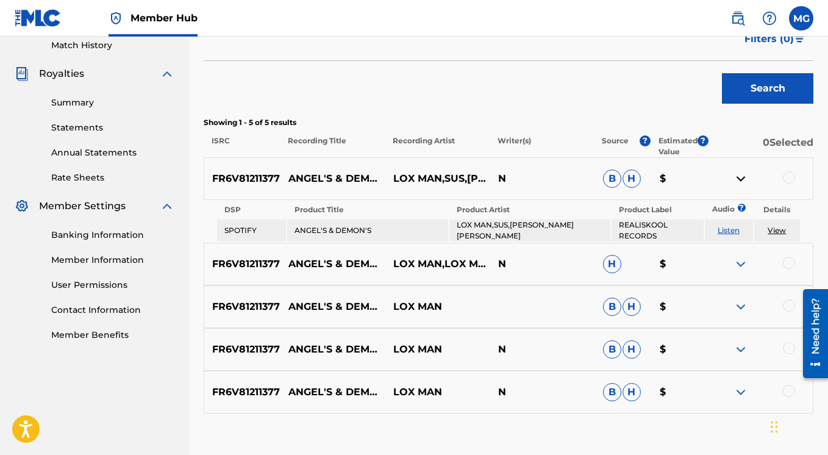
click at [740, 182] on img at bounding box center [740, 178] width 15 height 15
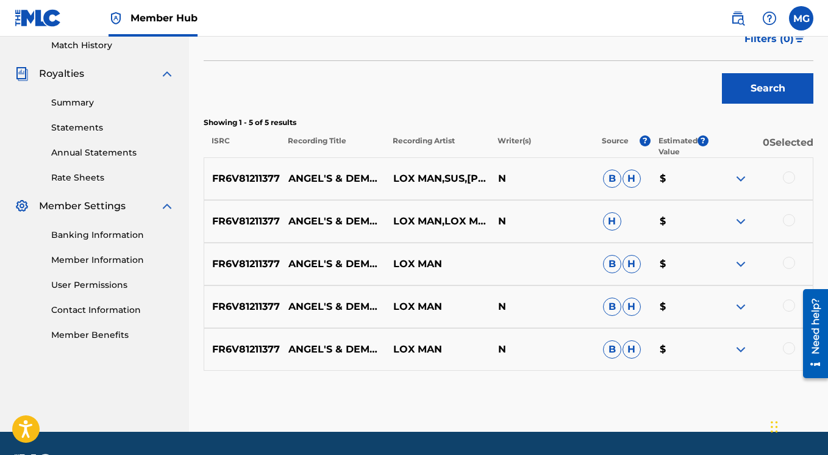
click at [742, 222] on img at bounding box center [740, 221] width 15 height 15
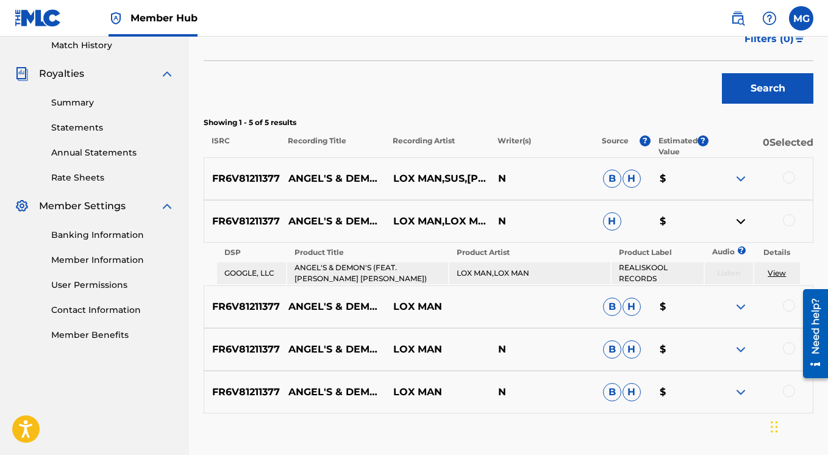
click at [742, 222] on img at bounding box center [740, 221] width 15 height 15
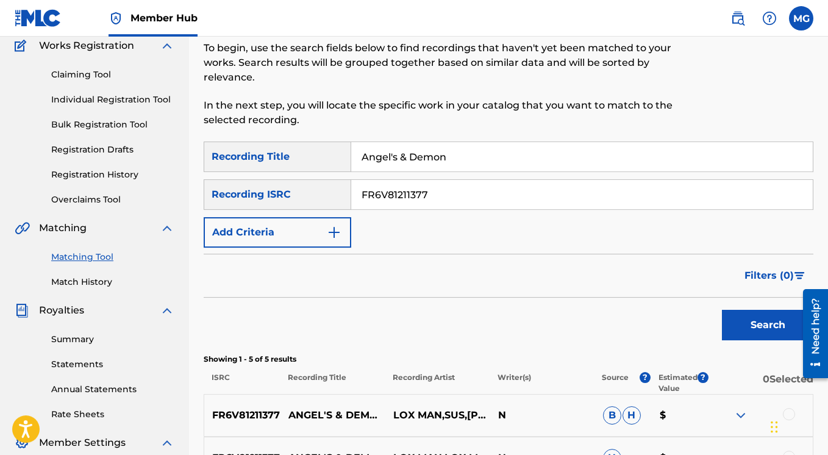
scroll to position [59, 0]
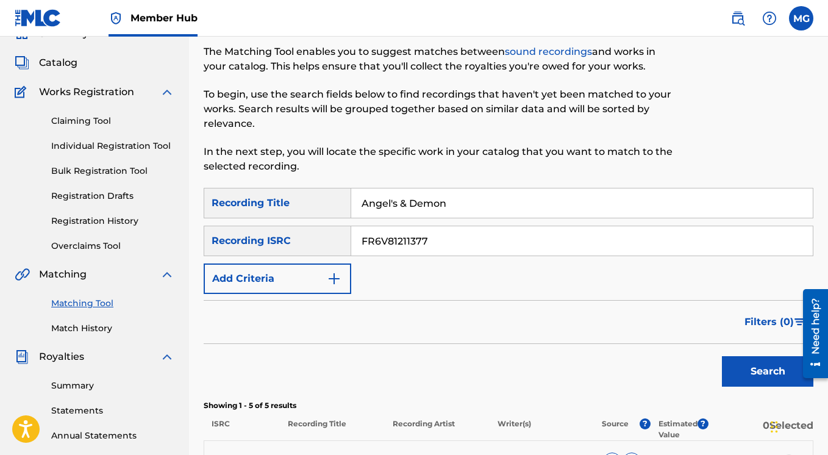
drag, startPoint x: 426, startPoint y: 202, endPoint x: 346, endPoint y: 203, distance: 79.9
click at [351, 204] on input "Angel's & Demon" at bounding box center [581, 202] width 461 height 29
paste input "Bar Warz"
type input "Bar Warz"
drag, startPoint x: 442, startPoint y: 243, endPoint x: 329, endPoint y: 244, distance: 114.0
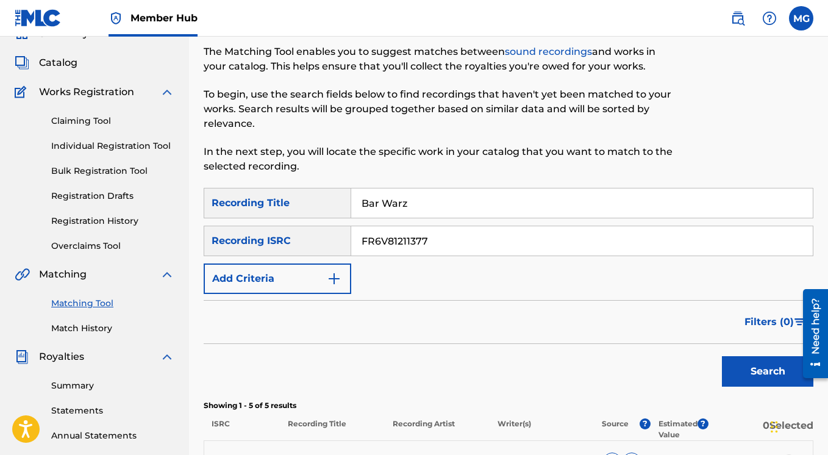
click at [351, 244] on input "FR6V81211377" at bounding box center [581, 240] width 461 height 29
paste input "FR-6V8-12-11375"
click at [378, 243] on input "FR-6V8-12-11375" at bounding box center [581, 240] width 461 height 29
type input "FR6V81211375"
click at [722, 356] on button "Search" at bounding box center [767, 371] width 91 height 30
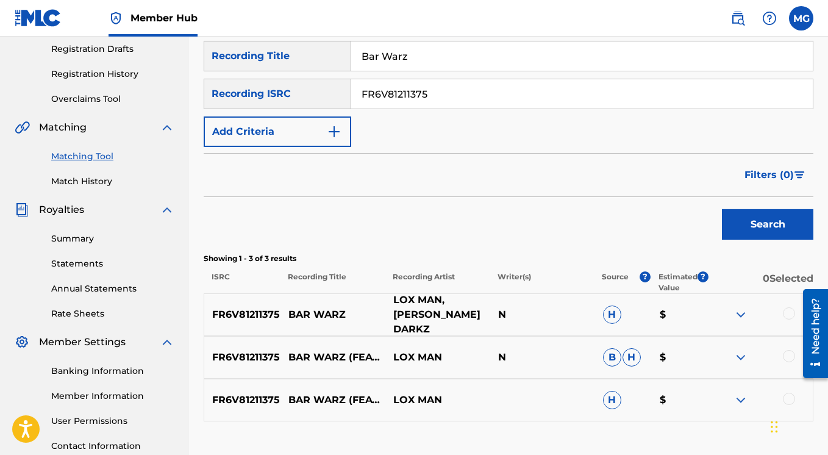
scroll to position [283, 0]
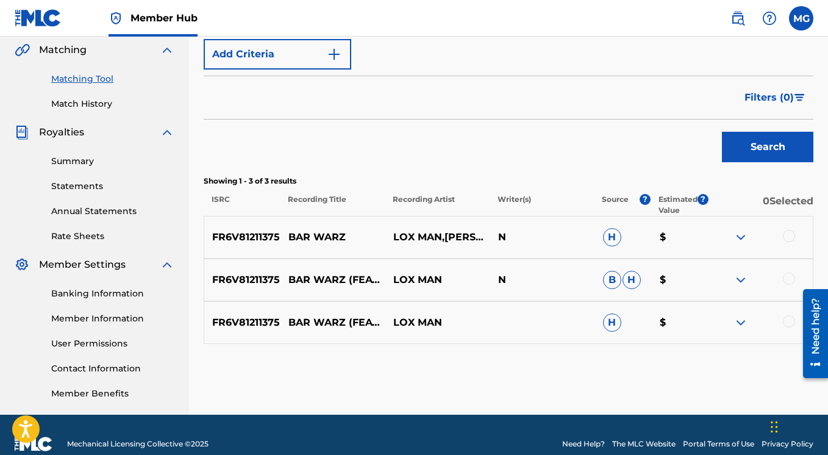
click at [739, 236] on img at bounding box center [740, 237] width 15 height 15
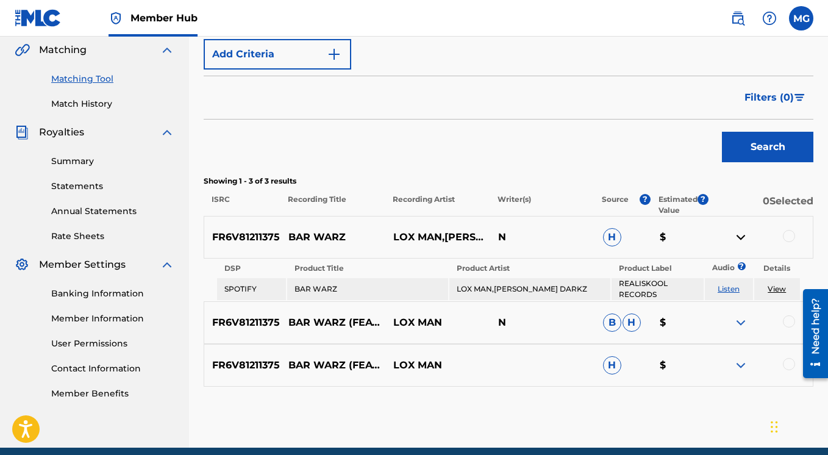
click at [739, 236] on img at bounding box center [740, 237] width 15 height 15
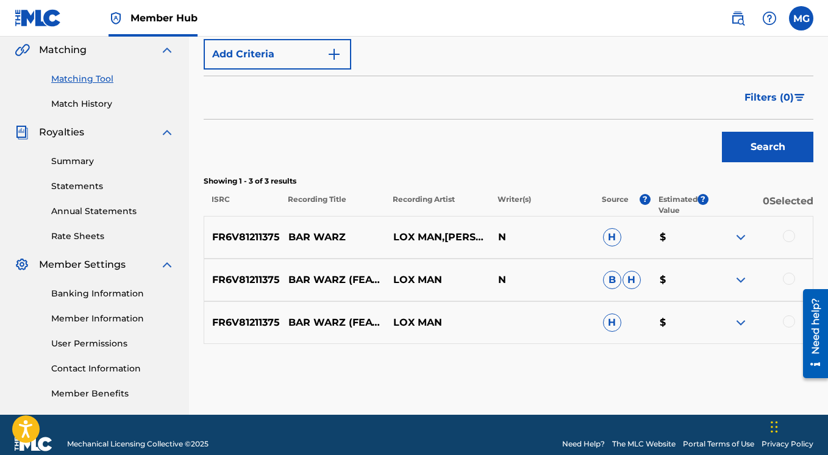
click at [741, 238] on img at bounding box center [740, 237] width 15 height 15
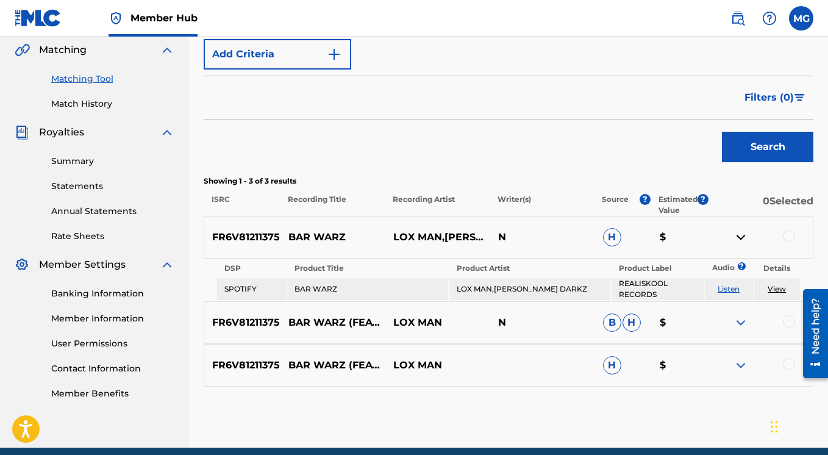
click at [723, 289] on link "Listen" at bounding box center [728, 288] width 22 height 9
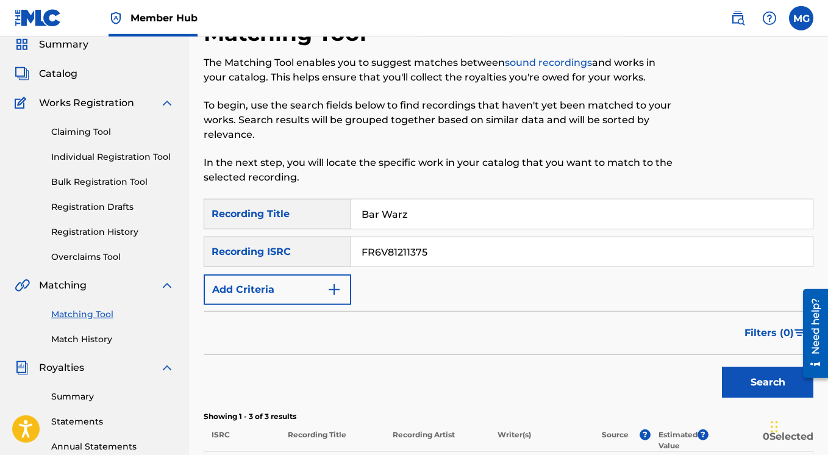
scroll to position [0, 0]
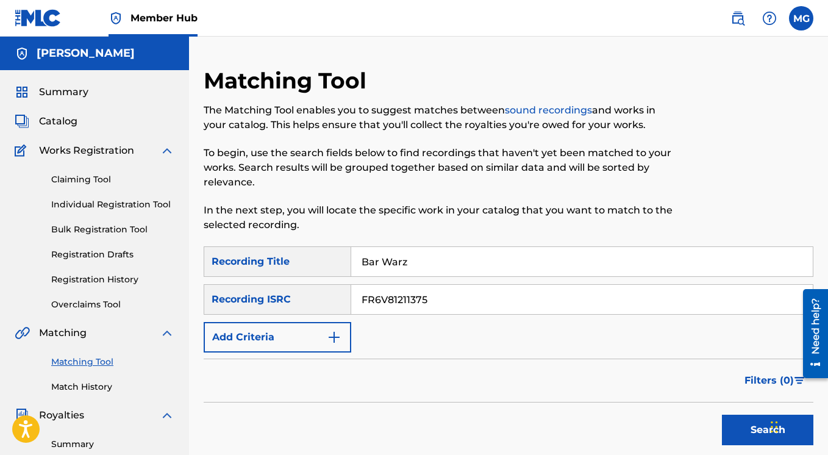
drag, startPoint x: 385, startPoint y: 258, endPoint x: 338, endPoint y: 260, distance: 47.6
click at [351, 260] on input "Bar Warz" at bounding box center [581, 261] width 461 height 29
paste input "Alternate"
type input "Alternate"
drag, startPoint x: 395, startPoint y: 296, endPoint x: 316, endPoint y: 296, distance: 78.6
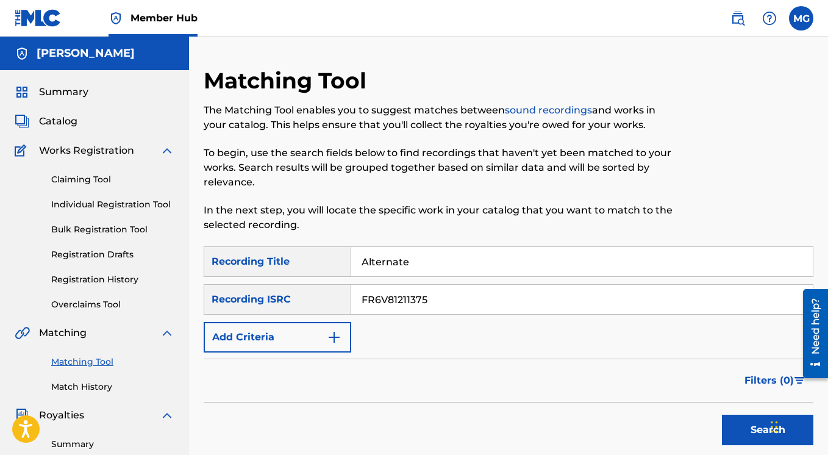
click at [351, 296] on input "FR6V81211375" at bounding box center [581, 299] width 461 height 29
paste input "FR-6V8-16-40120"
click at [380, 300] on input "FR-6V8-16-40120" at bounding box center [581, 299] width 461 height 29
type input "FR6V81640120"
click at [722, 414] on button "Search" at bounding box center [767, 429] width 91 height 30
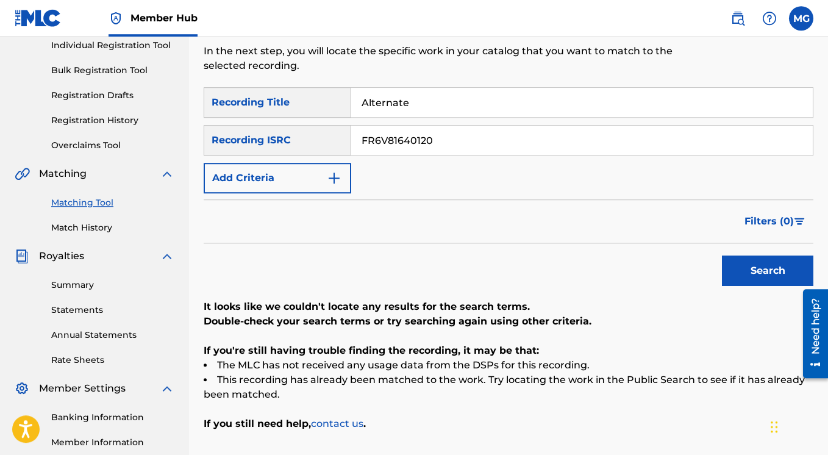
scroll to position [156, 0]
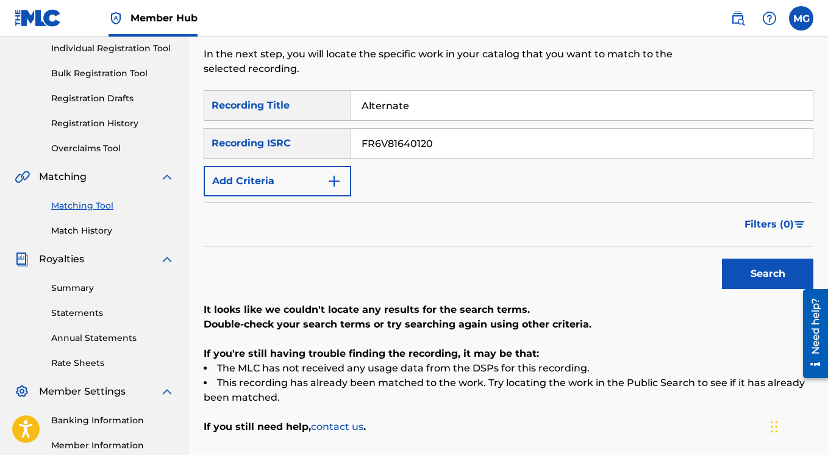
click at [453, 144] on input "FR6V81640120" at bounding box center [581, 143] width 461 height 29
click at [769, 277] on button "Search" at bounding box center [767, 273] width 91 height 30
drag, startPoint x: 449, startPoint y: 144, endPoint x: 346, endPoint y: 141, distance: 103.0
click at [351, 141] on input "FR6V81640120" at bounding box center [581, 143] width 461 height 29
click at [722, 258] on button "Search" at bounding box center [767, 273] width 91 height 30
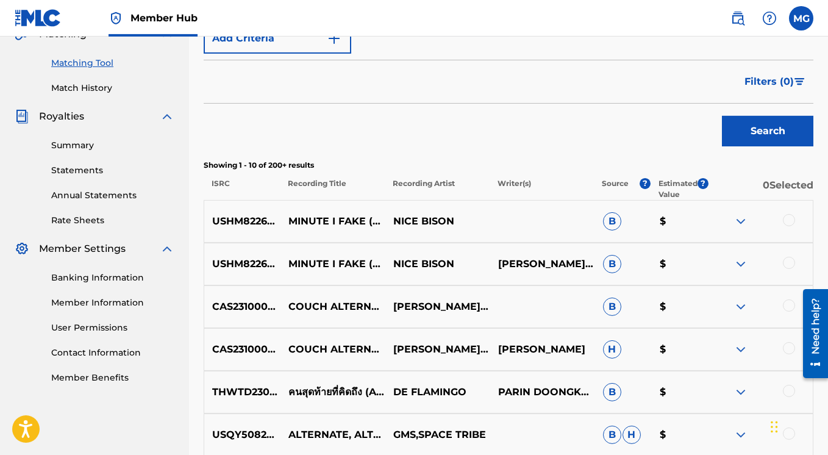
scroll to position [195, 0]
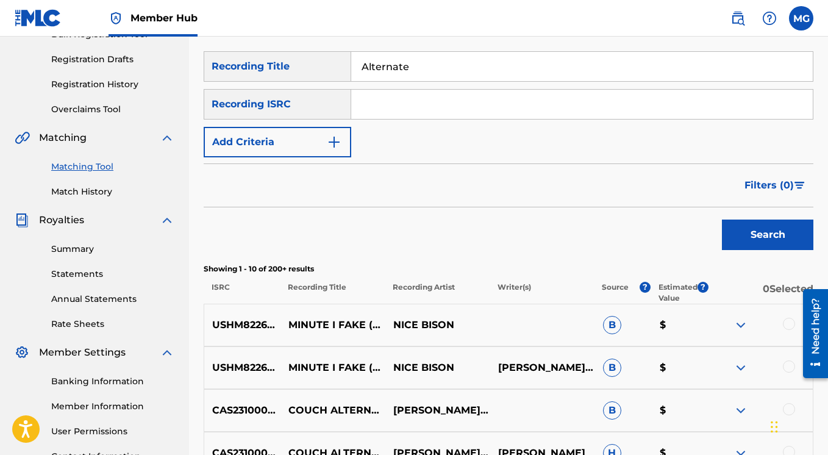
drag, startPoint x: 420, startPoint y: 66, endPoint x: 340, endPoint y: 66, distance: 79.8
click at [351, 66] on input "Alternate" at bounding box center [581, 66] width 461 height 29
click at [333, 181] on div "Filters ( 0 )" at bounding box center [508, 185] width 609 height 44
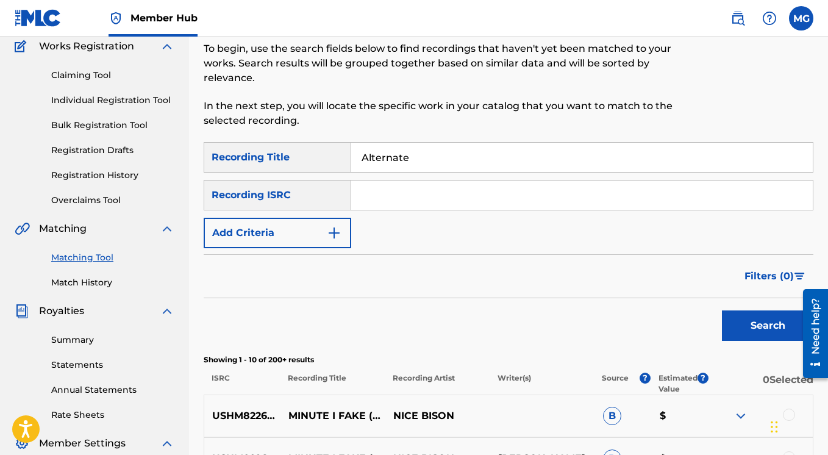
scroll to position [78, 0]
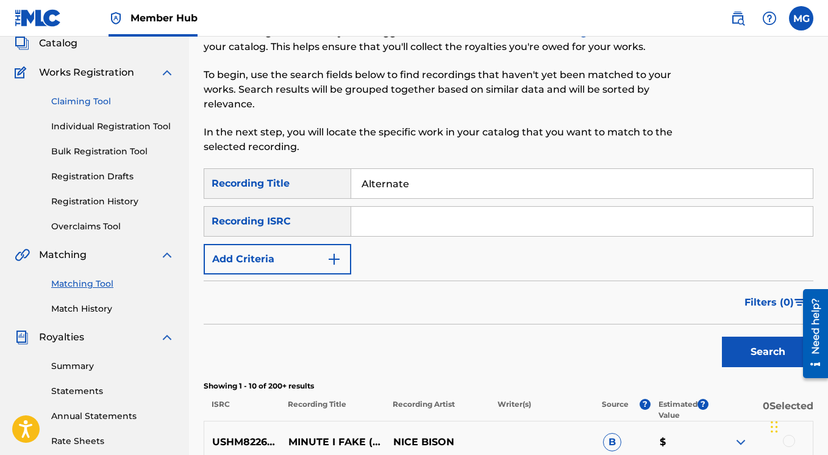
click at [83, 102] on link "Claiming Tool" at bounding box center [112, 101] width 123 height 13
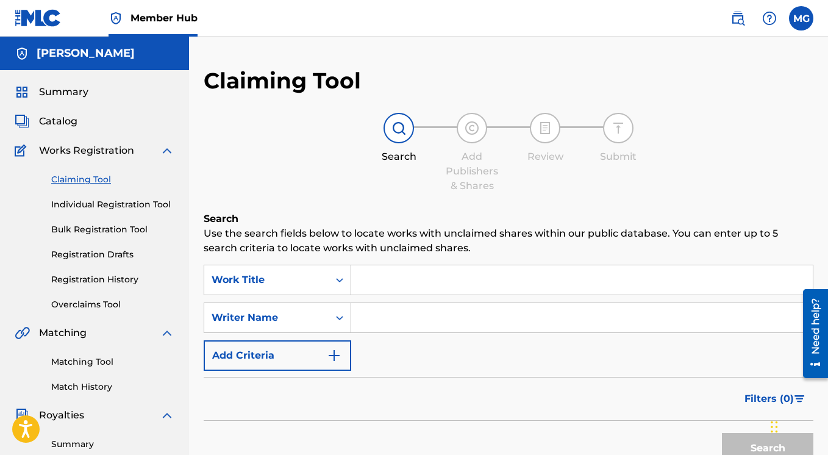
click at [368, 277] on input "Search Form" at bounding box center [581, 279] width 461 height 29
paste input "Alternate"
type input "Alternate"
click at [380, 322] on input "Search Form" at bounding box center [581, 317] width 461 height 29
paste input "Nanoman"
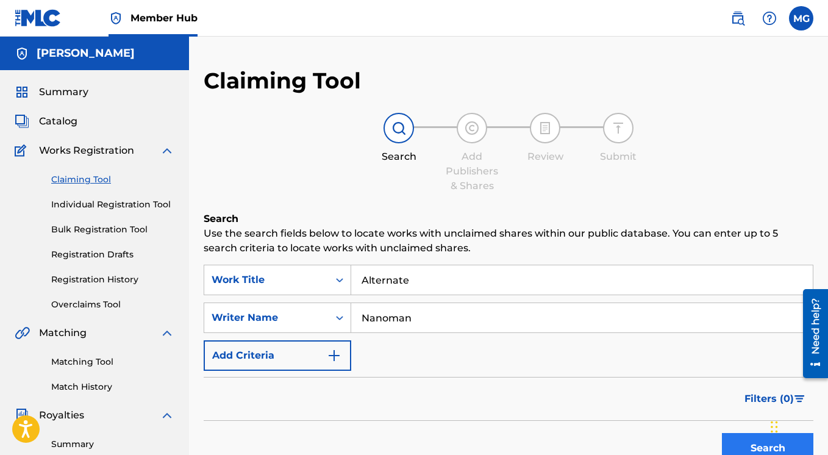
type input "Nanoman"
click at [740, 442] on button "Search" at bounding box center [767, 448] width 91 height 30
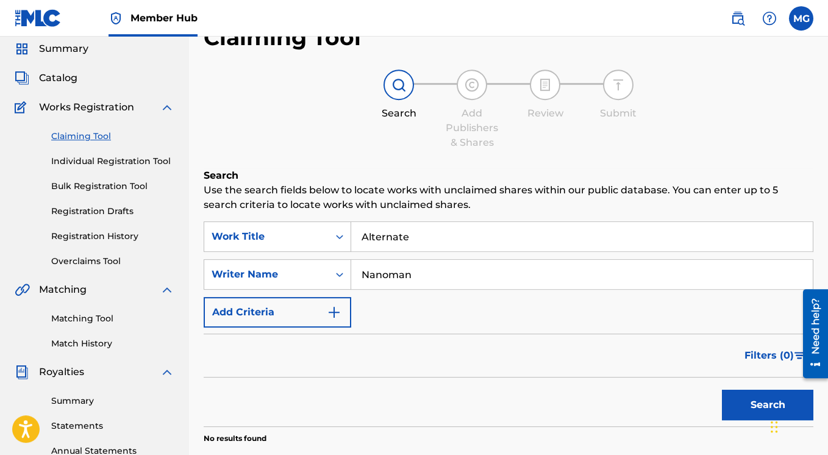
scroll to position [166, 0]
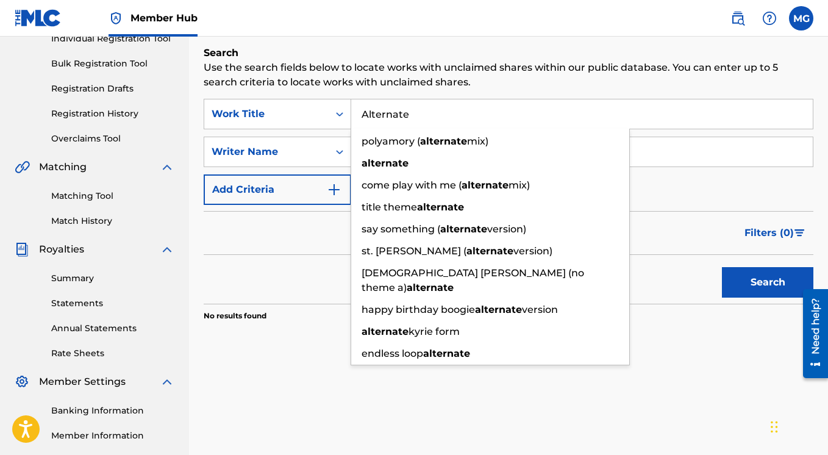
drag, startPoint x: 422, startPoint y: 112, endPoint x: 361, endPoint y: 114, distance: 61.0
click at [361, 114] on input "Alternate" at bounding box center [581, 113] width 461 height 29
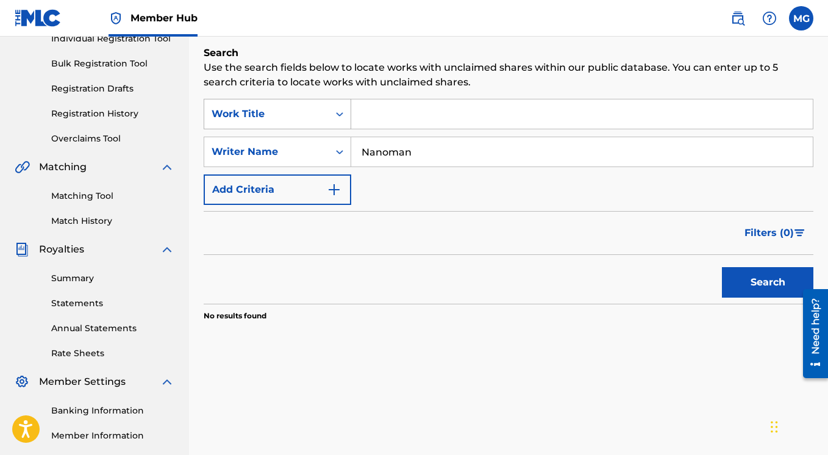
click at [722, 267] on button "Search" at bounding box center [767, 282] width 91 height 30
drag, startPoint x: 424, startPoint y: 152, endPoint x: 340, endPoint y: 146, distance: 84.4
click at [351, 146] on input "Nanoman" at bounding box center [581, 151] width 461 height 29
click at [379, 118] on input "Search Form" at bounding box center [581, 113] width 461 height 29
paste input "Saturn"
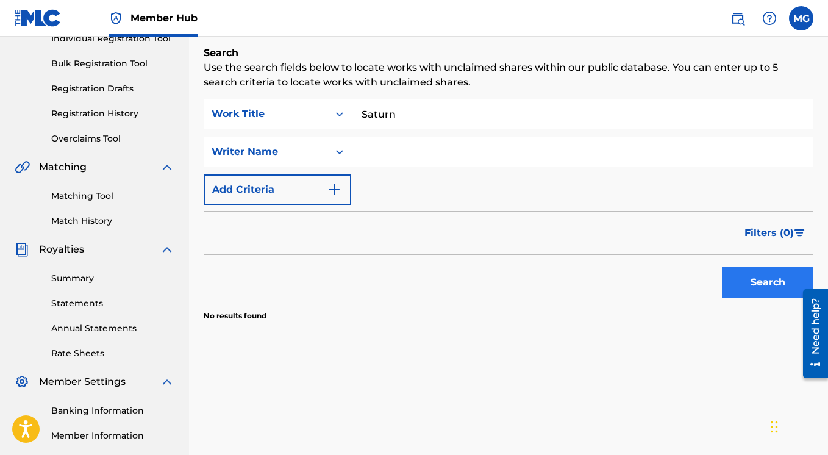
type input "Saturn"
click at [748, 286] on button "Search" at bounding box center [767, 282] width 91 height 30
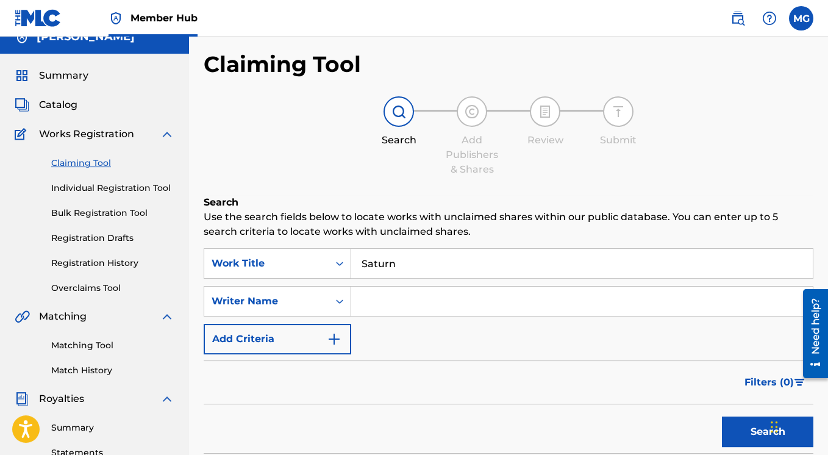
scroll to position [0, 0]
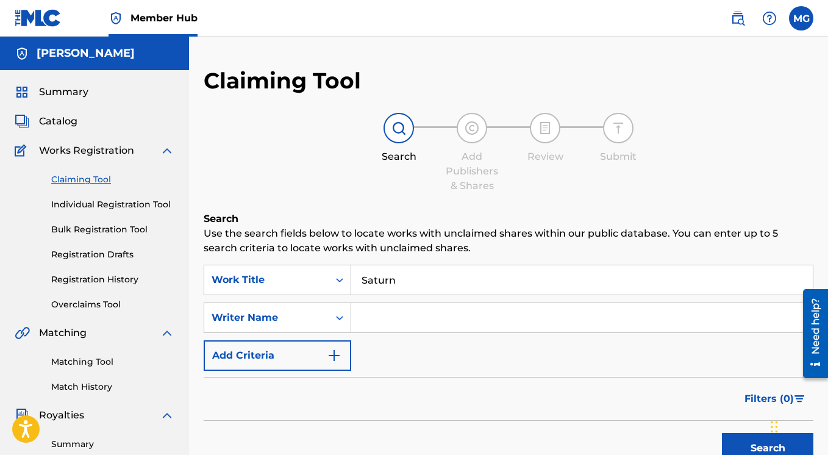
click at [405, 324] on input "Search Form" at bounding box center [581, 317] width 461 height 29
type input "Nanoman"
click at [737, 441] on button "Search" at bounding box center [767, 448] width 91 height 30
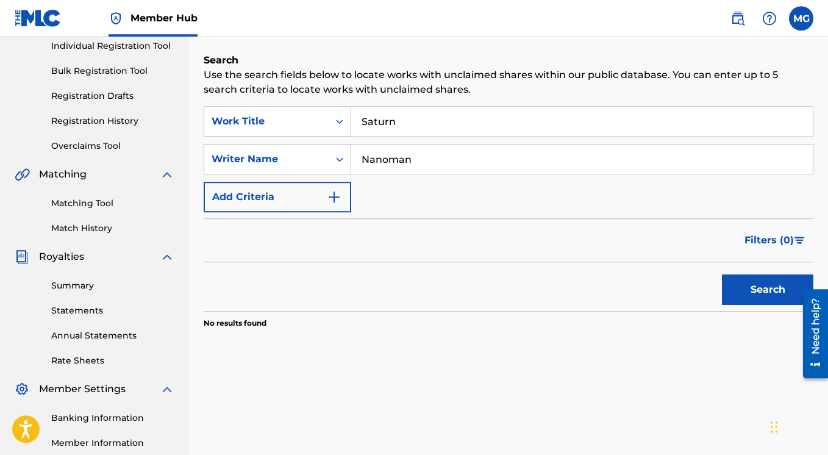
scroll to position [137, 0]
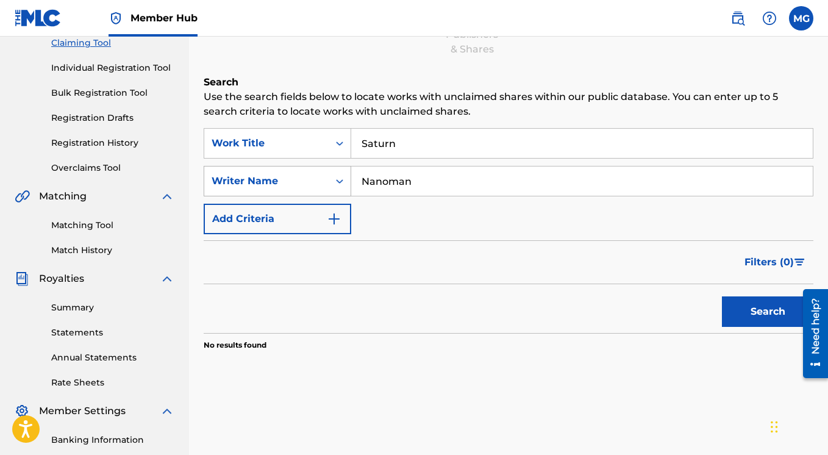
drag, startPoint x: 422, startPoint y: 179, endPoint x: 335, endPoint y: 184, distance: 87.3
click at [351, 184] on input "Nanoman" at bounding box center [581, 180] width 461 height 29
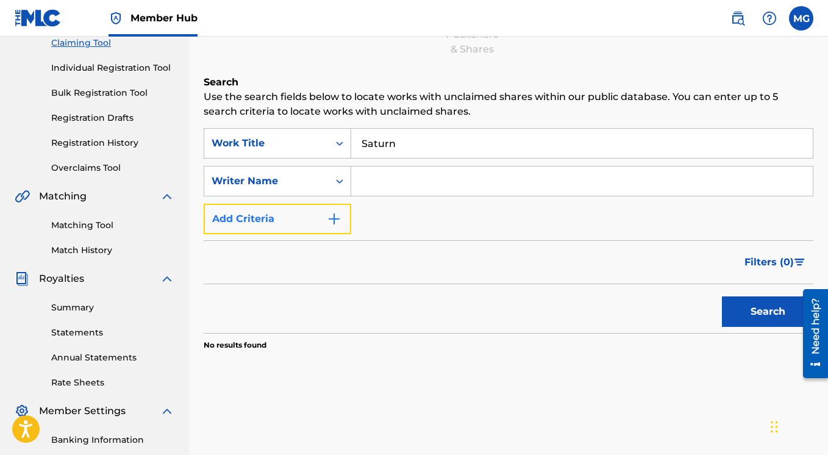
click at [336, 222] on img "Search Form" at bounding box center [334, 218] width 15 height 15
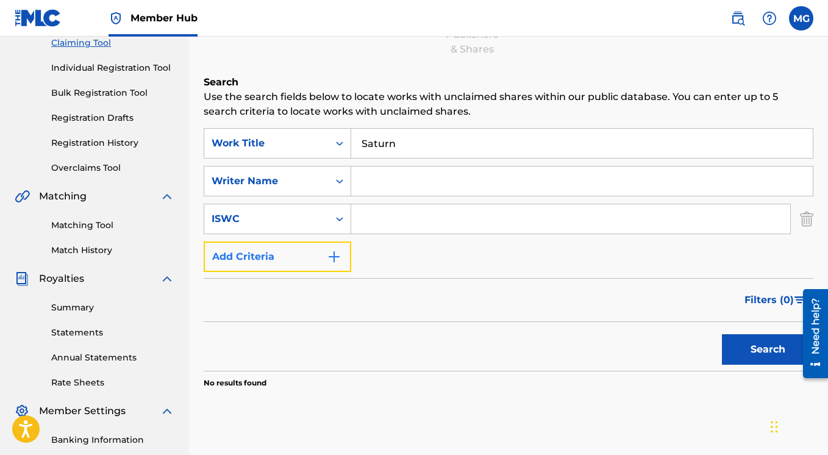
click at [336, 257] on img "Search Form" at bounding box center [334, 256] width 15 height 15
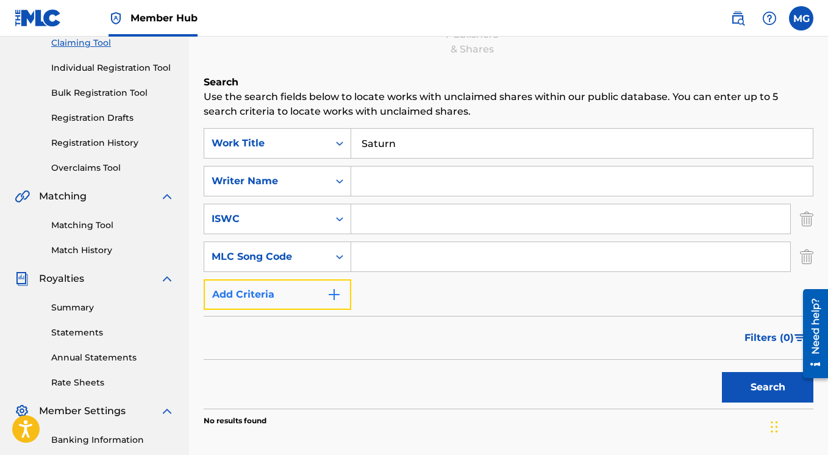
click at [332, 295] on img "Search Form" at bounding box center [334, 294] width 15 height 15
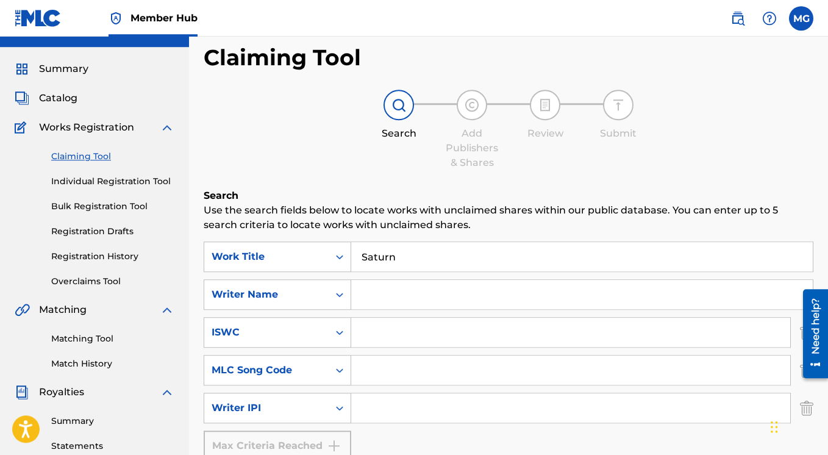
scroll to position [49, 0]
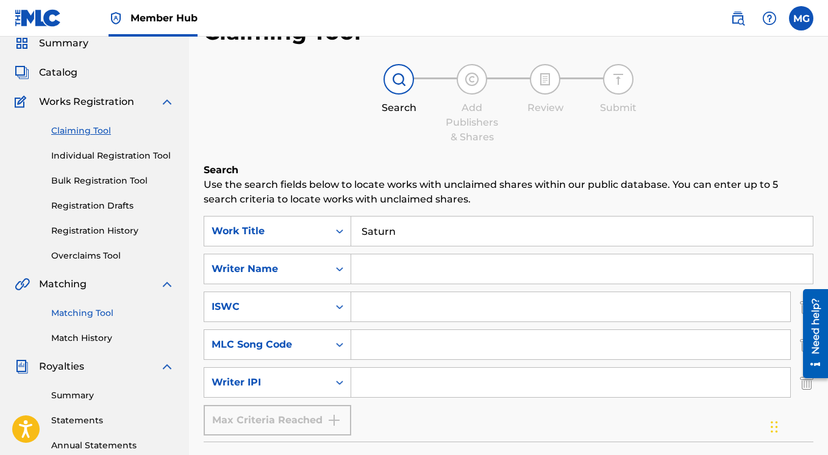
click at [80, 311] on link "Matching Tool" at bounding box center [112, 313] width 123 height 13
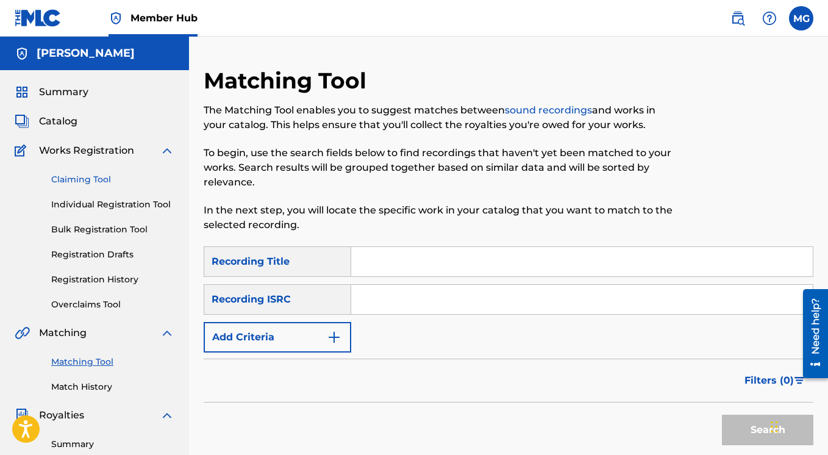
click at [88, 180] on link "Claiming Tool" at bounding box center [112, 179] width 123 height 13
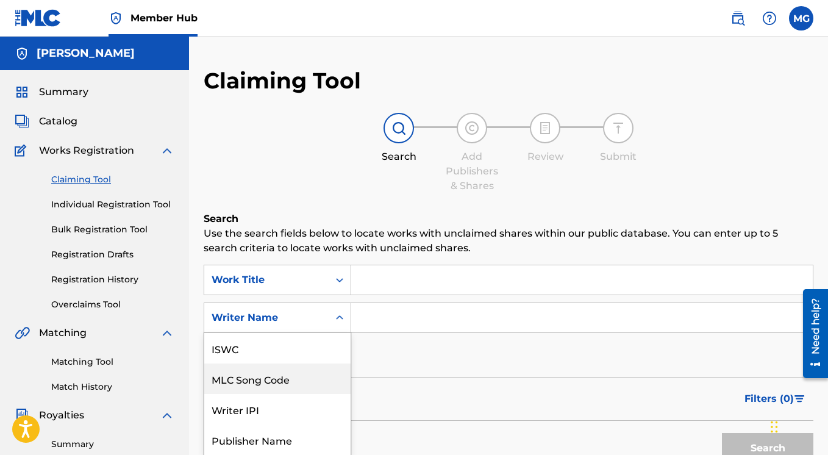
scroll to position [56, 0]
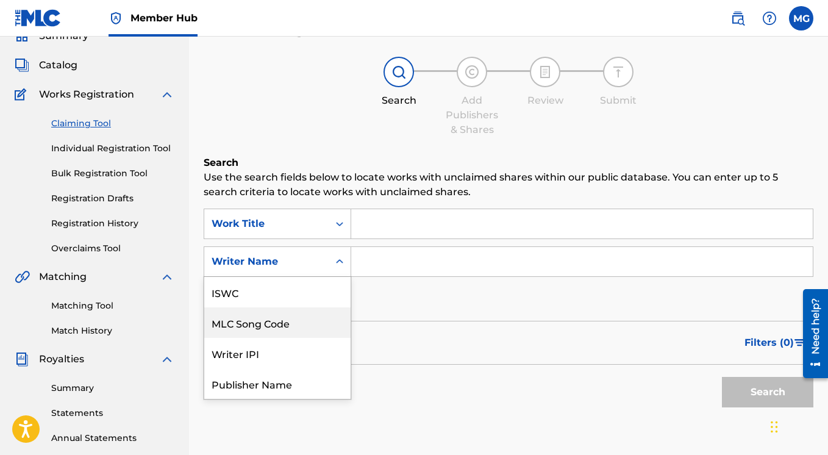
click at [340, 277] on div "MLC Song Code, 2 of 7. 7 results available. Use Up and Down to choose options, …" at bounding box center [277, 261] width 147 height 30
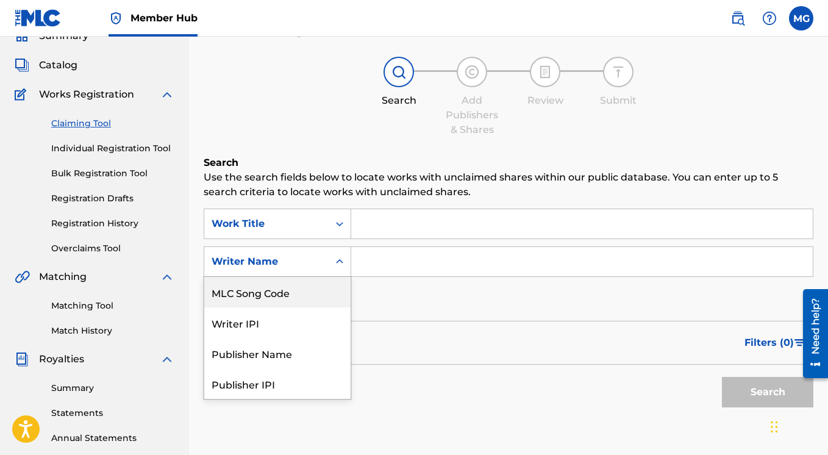
scroll to position [62, 0]
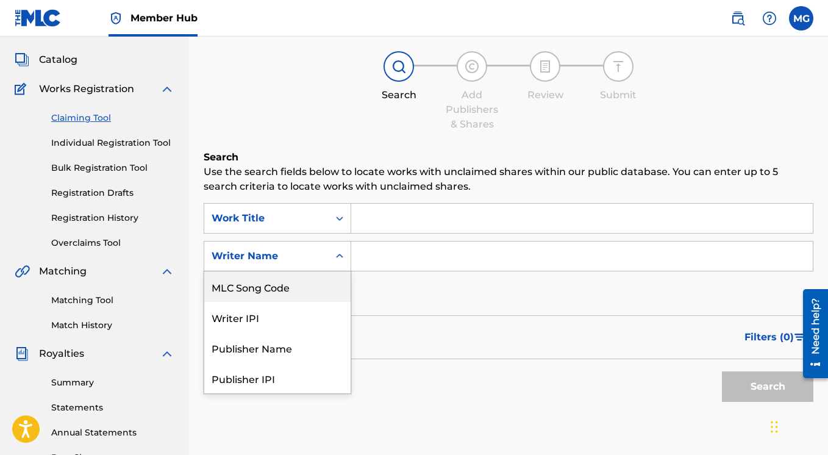
click at [344, 255] on icon "Search Form" at bounding box center [339, 256] width 12 height 12
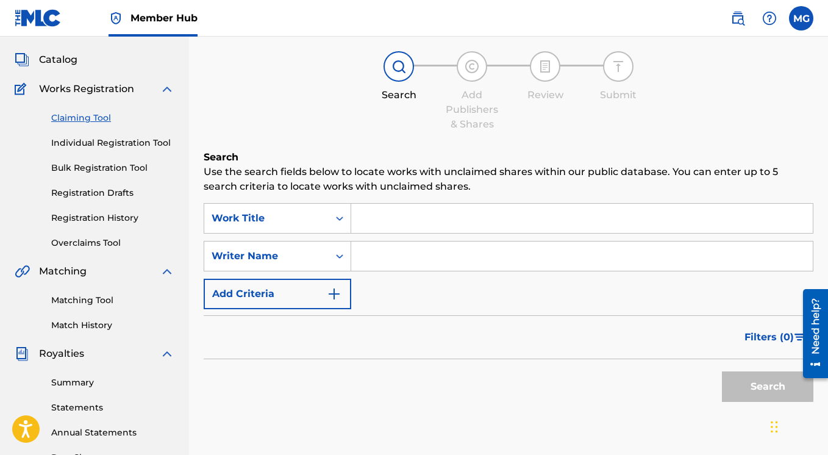
click at [382, 254] on input "Search Form" at bounding box center [581, 255] width 461 height 29
paste input "MG Publishing Ltd"
type input "MG Publishing Ltd"
click at [742, 384] on button "Search" at bounding box center [767, 386] width 91 height 30
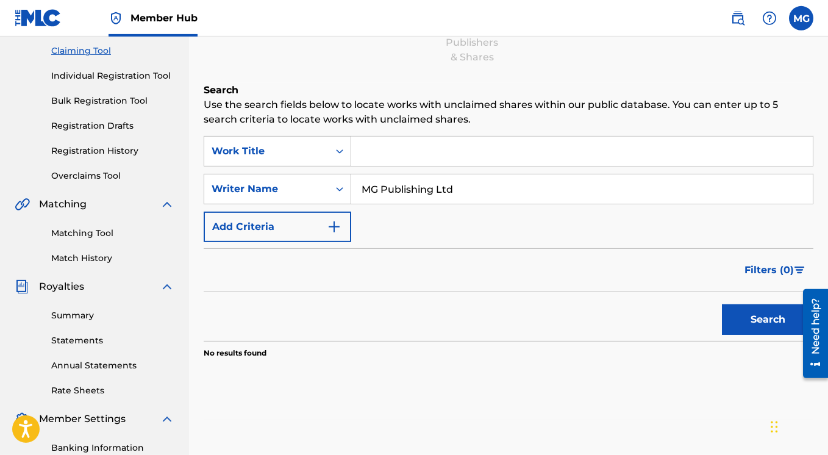
scroll to position [179, 0]
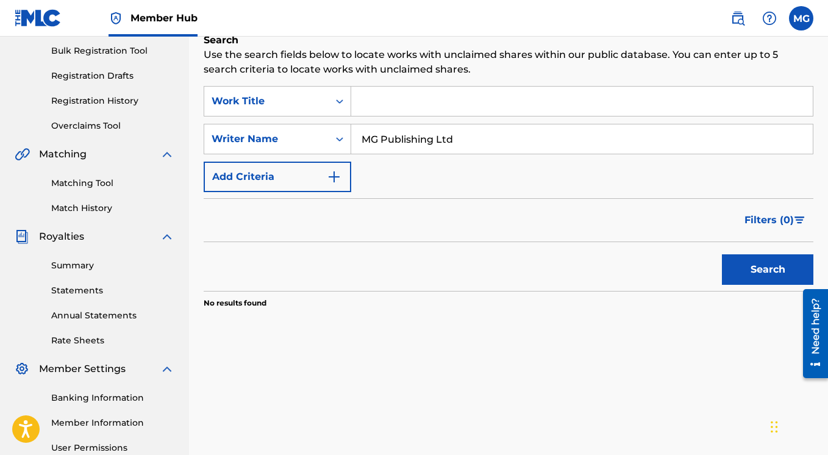
drag, startPoint x: 466, startPoint y: 140, endPoint x: 348, endPoint y: 133, distance: 118.4
click at [351, 133] on input "MG Publishing Ltd" at bounding box center [581, 138] width 461 height 29
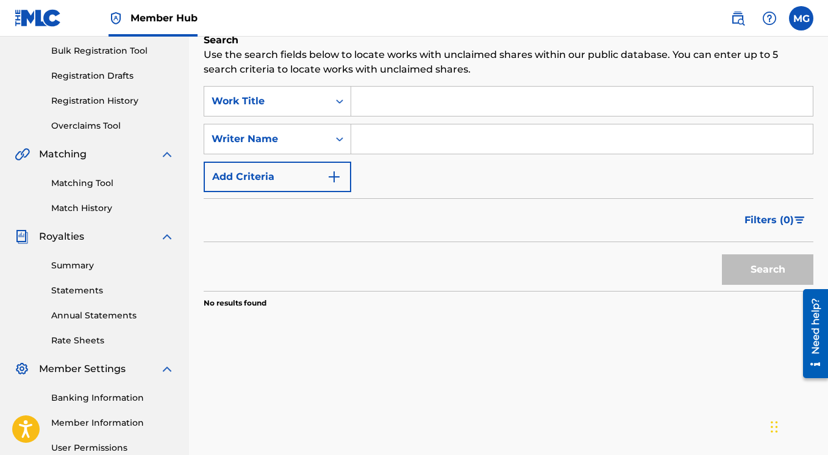
click at [388, 99] on input "Search Form" at bounding box center [581, 101] width 461 height 29
paste input "Alternate"
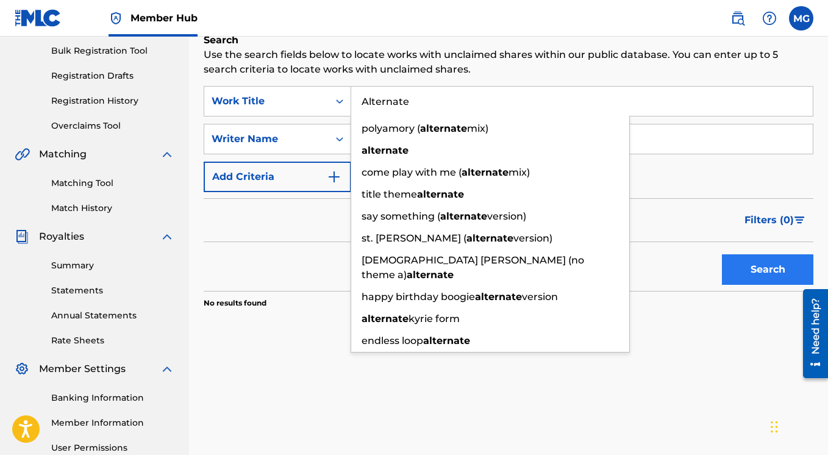
type input "Alternate"
click at [756, 270] on button "Search" at bounding box center [767, 269] width 91 height 30
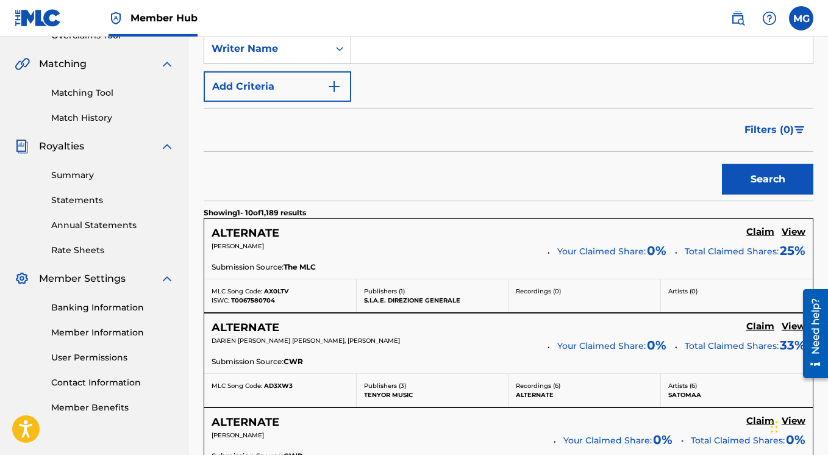
scroll to position [198, 0]
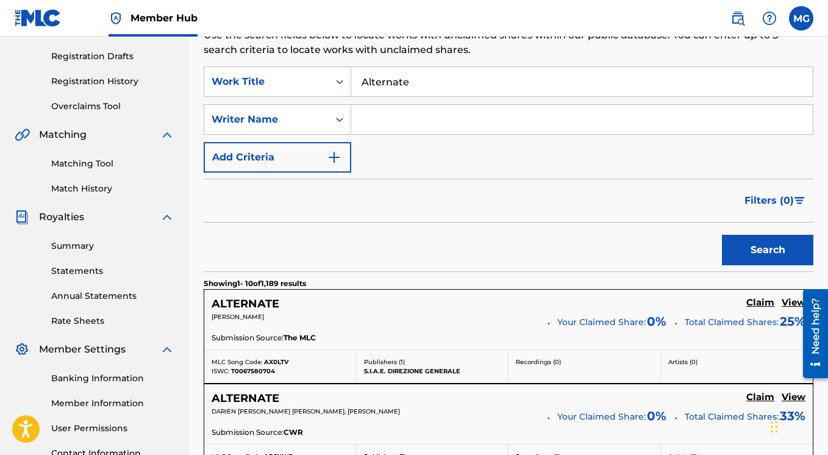
click at [388, 124] on input "Search Form" at bounding box center [581, 119] width 461 height 29
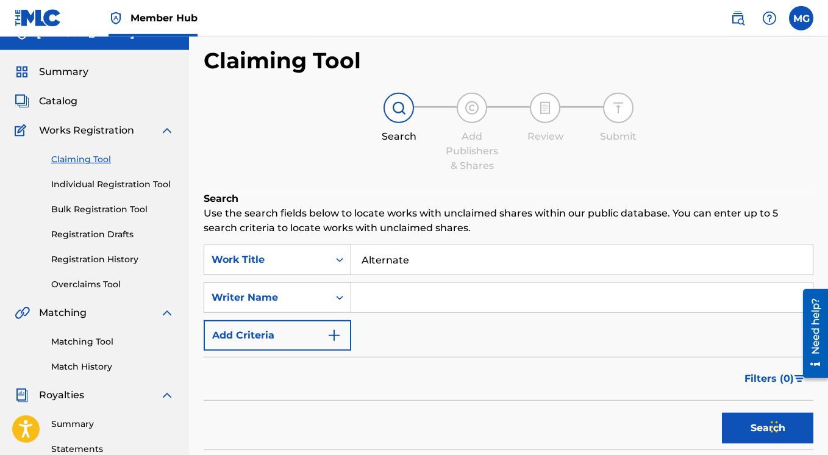
scroll to position [9, 0]
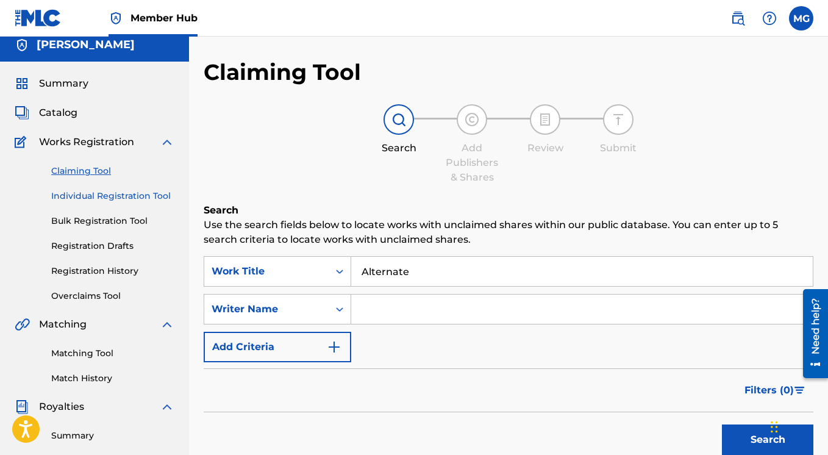
click at [94, 196] on link "Individual Registration Tool" at bounding box center [112, 196] width 123 height 13
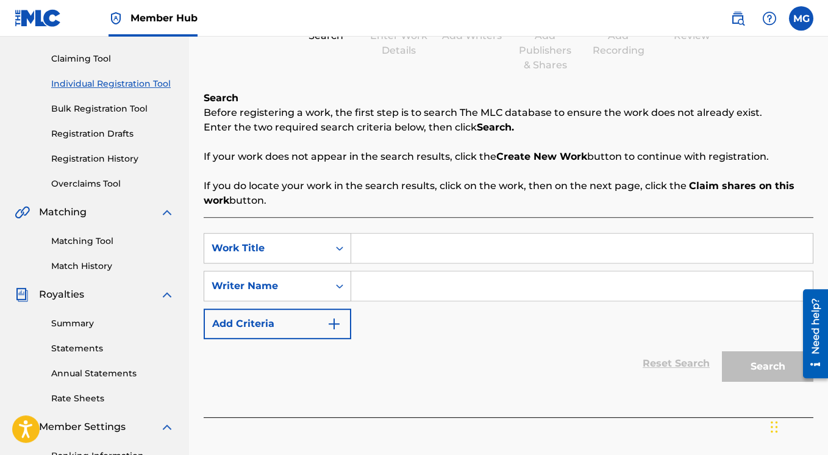
scroll to position [176, 0]
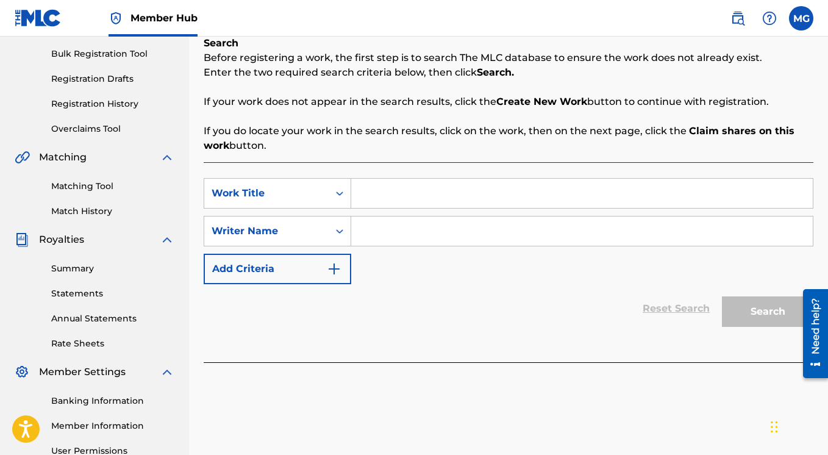
click at [375, 193] on input "Search Form" at bounding box center [581, 193] width 461 height 29
paste input "Alternate"
type input "Alternate"
click at [413, 234] on input "Search Form" at bounding box center [581, 230] width 461 height 29
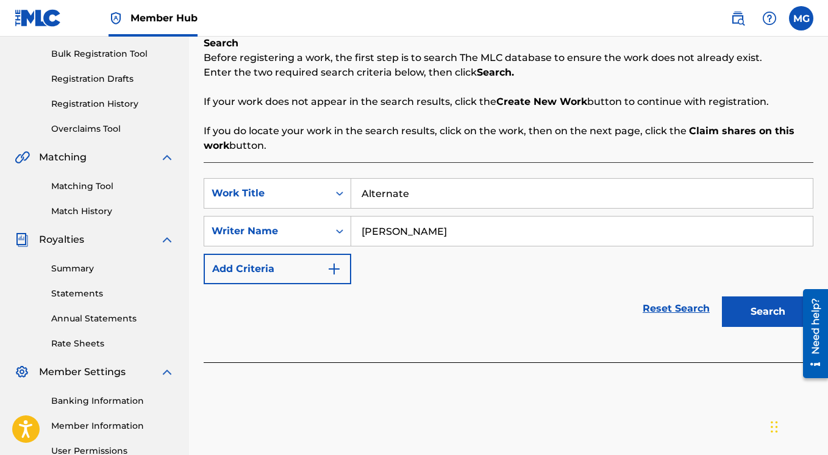
type input "Mark Gillette"
click at [722, 296] on button "Search" at bounding box center [767, 311] width 91 height 30
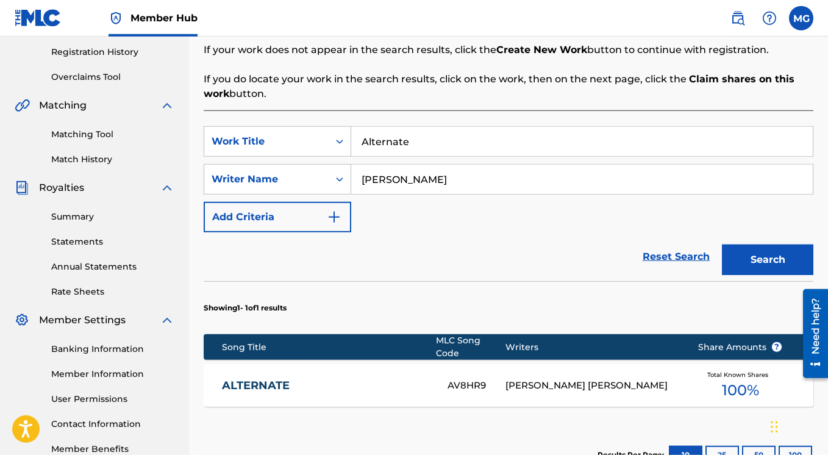
scroll to position [293, 0]
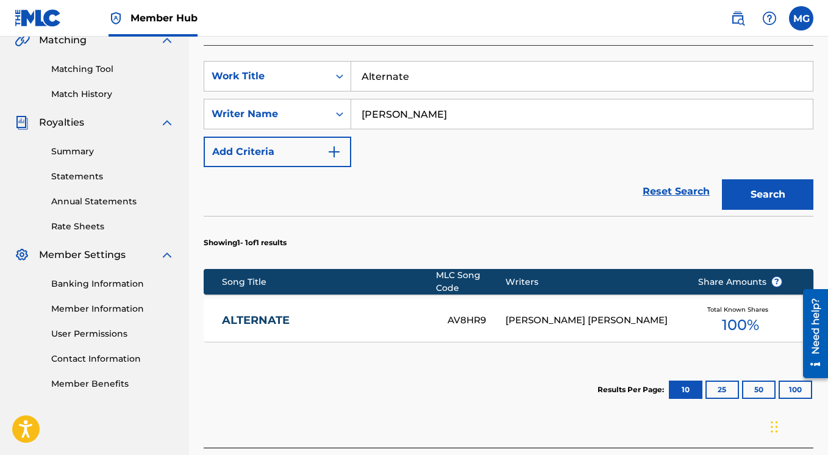
click at [399, 314] on link "ALTERNATE" at bounding box center [326, 320] width 209 height 14
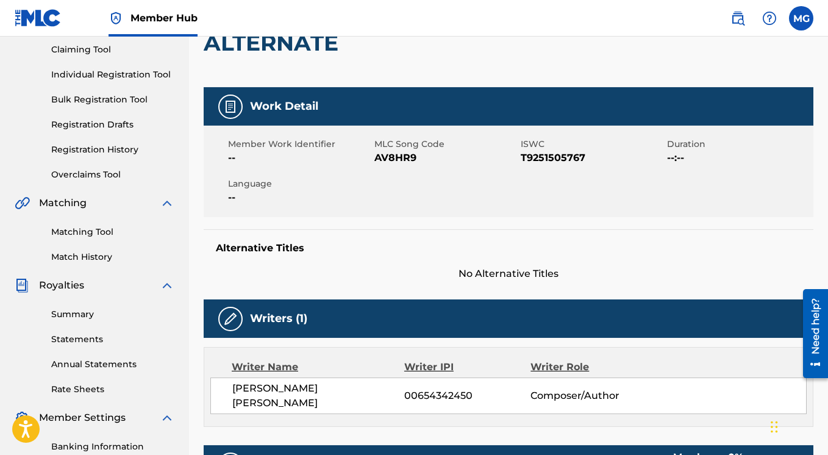
scroll to position [30, 0]
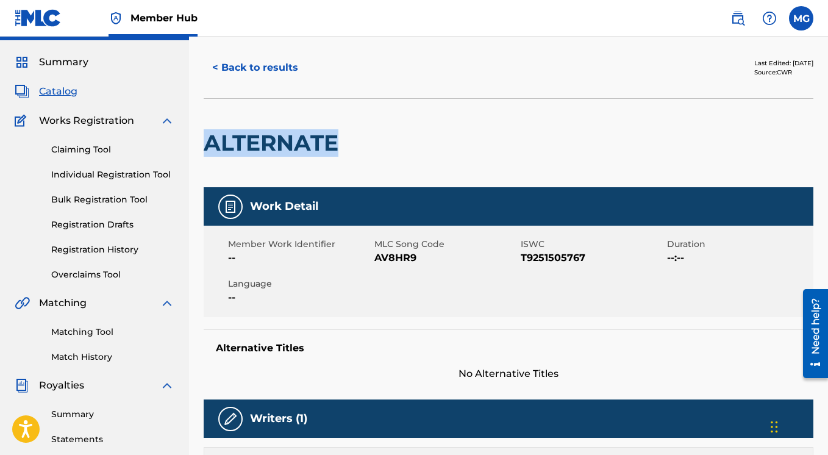
drag, startPoint x: 205, startPoint y: 138, endPoint x: 339, endPoint y: 138, distance: 134.1
click at [339, 138] on h2 "ALTERNATE" at bounding box center [274, 142] width 141 height 27
copy h2 "ALTERNATE"
click at [265, 66] on button "< Back to results" at bounding box center [255, 67] width 103 height 30
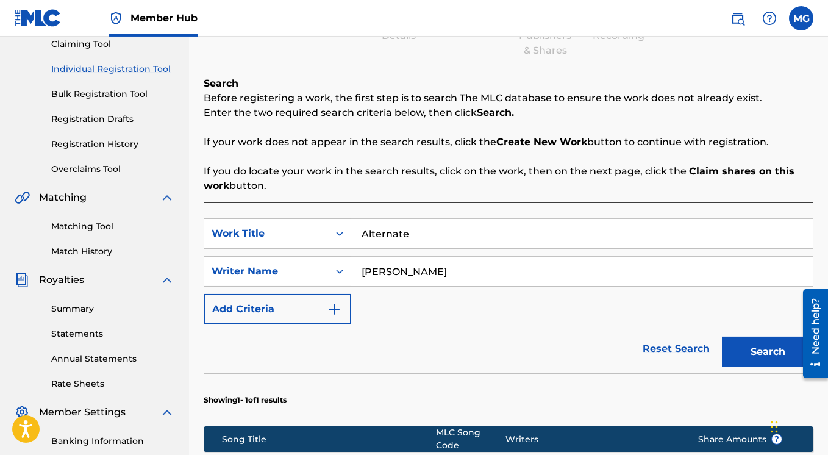
scroll to position [98, 0]
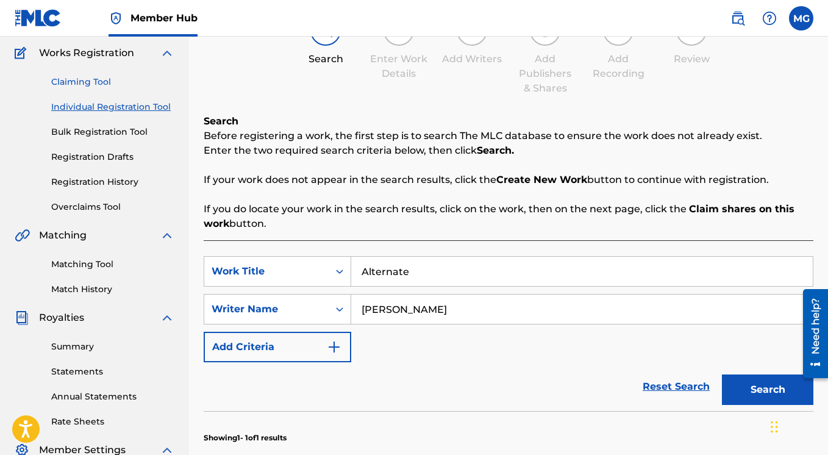
click at [85, 86] on link "Claiming Tool" at bounding box center [112, 82] width 123 height 13
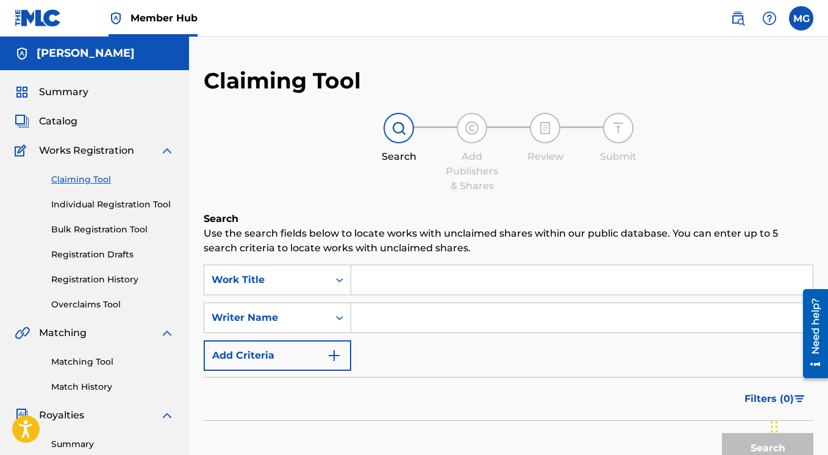
click at [368, 279] on input "Search Form" at bounding box center [581, 279] width 461 height 29
paste input "ALTERNATE"
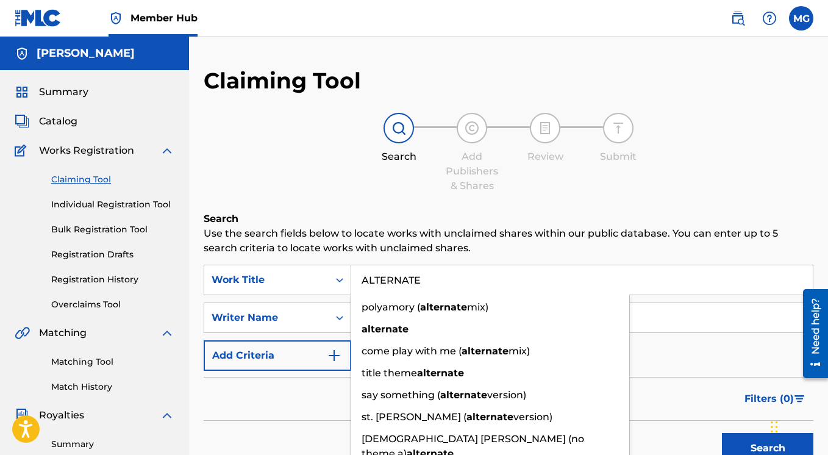
click at [645, 280] on input "ALTERNATE" at bounding box center [581, 279] width 461 height 29
click at [667, 284] on input "ALTERNATE" at bounding box center [581, 279] width 461 height 29
type input "ALTERNATE"
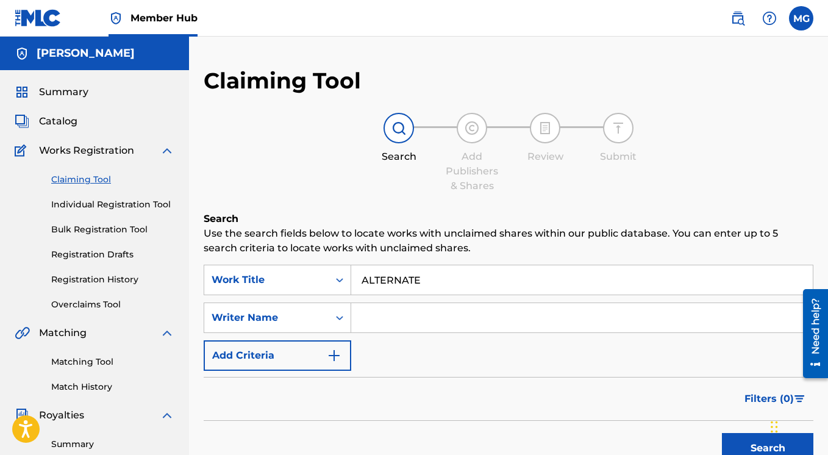
click at [672, 318] on input "Search Form" at bounding box center [581, 317] width 461 height 29
type input "Mark Gillette"
click at [741, 441] on button "Search" at bounding box center [767, 448] width 91 height 30
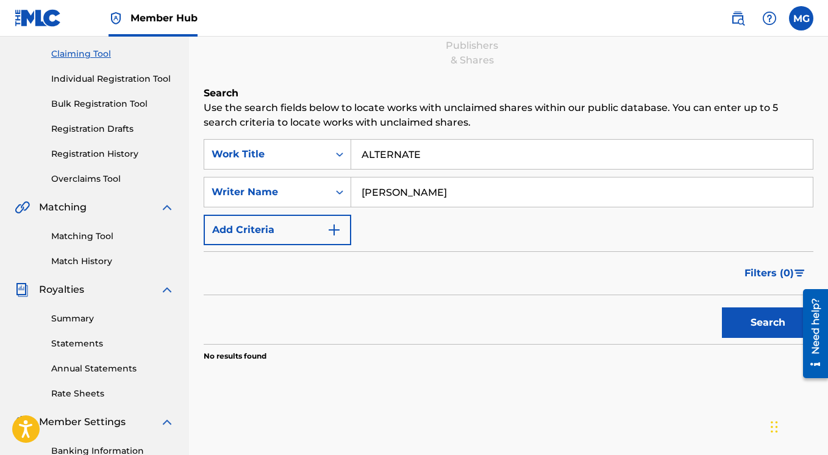
scroll to position [18, 0]
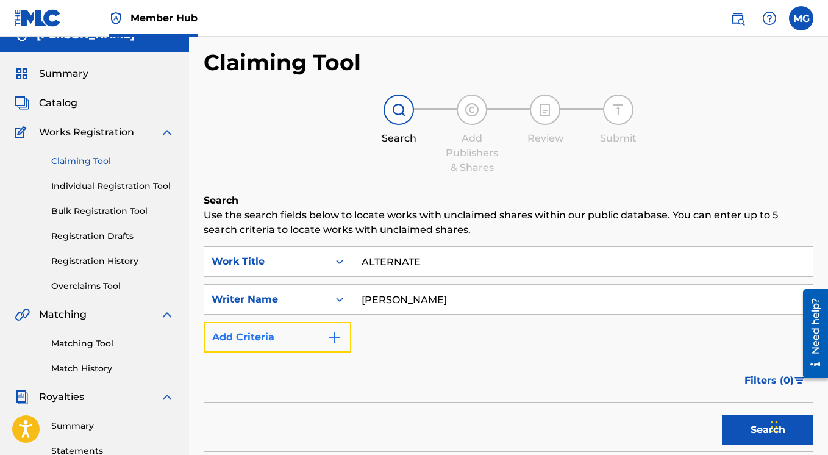
click at [336, 332] on img "Search Form" at bounding box center [334, 337] width 15 height 15
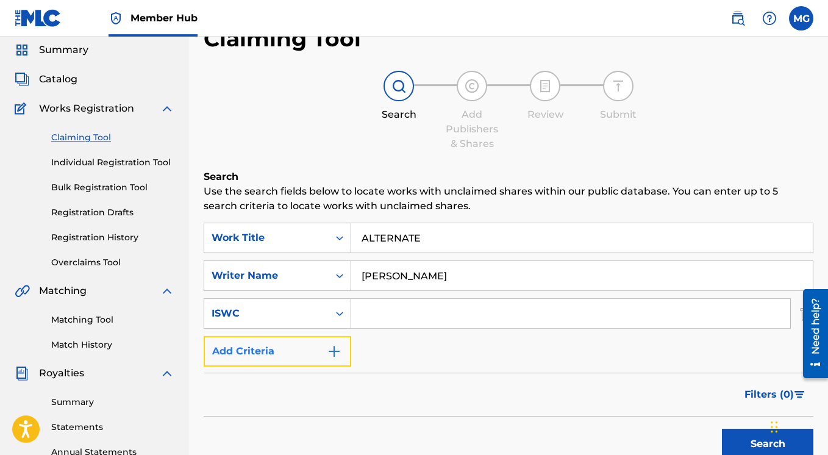
scroll to position [48, 0]
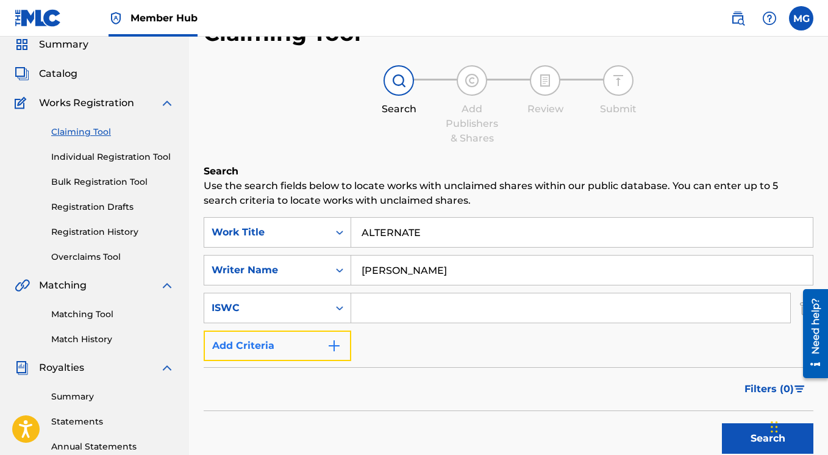
click at [335, 341] on img "Search Form" at bounding box center [334, 345] width 15 height 15
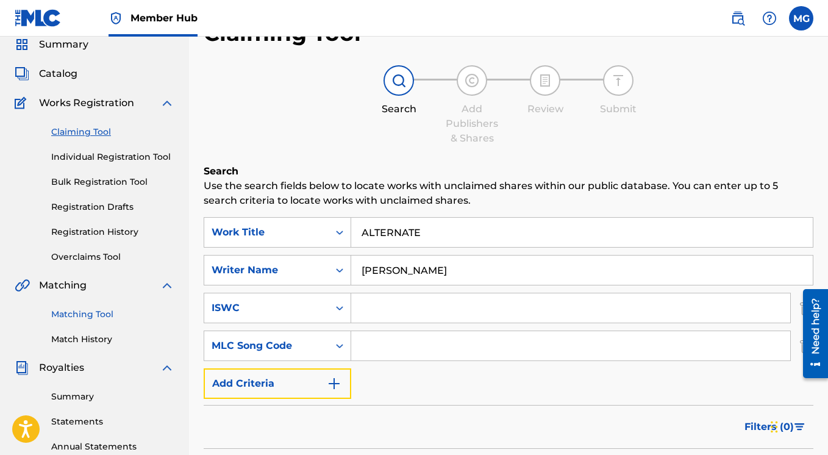
scroll to position [106, 0]
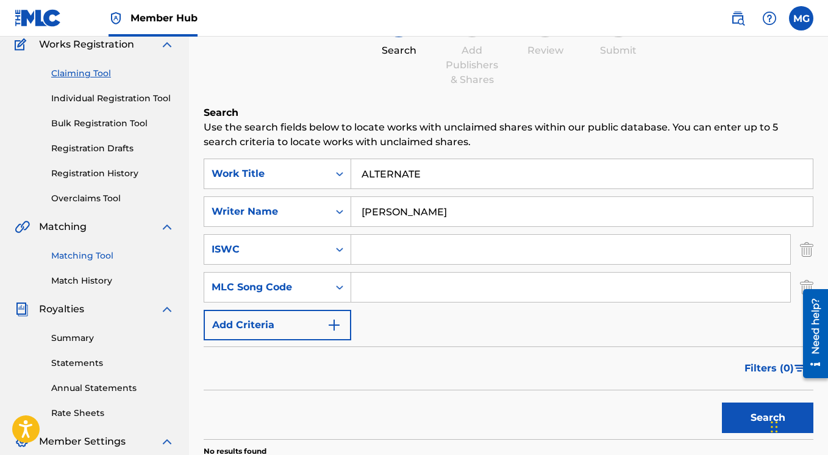
click at [65, 260] on link "Matching Tool" at bounding box center [112, 255] width 123 height 13
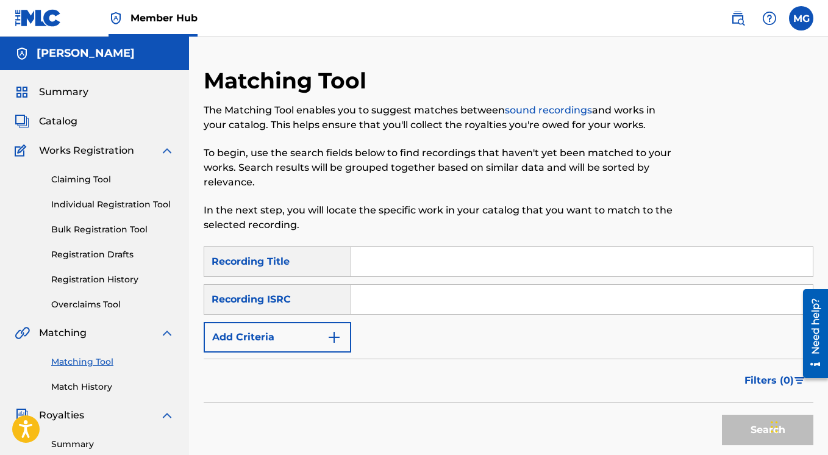
click at [368, 266] on input "Search Form" at bounding box center [581, 261] width 461 height 29
paste input "ALTERNATE"
type input "Alternate"
click at [380, 302] on input "Search Form" at bounding box center [581, 299] width 461 height 29
paste input "FR-6V8-16-40120"
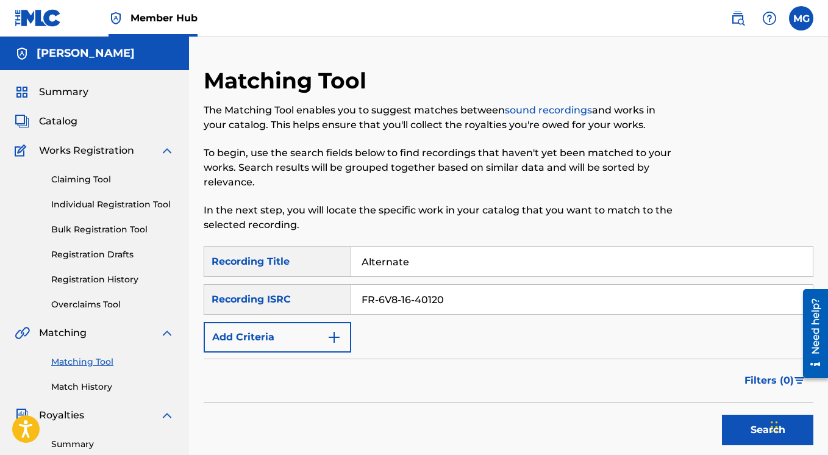
click at [381, 302] on input "FR-6V8-16-40120" at bounding box center [581, 299] width 461 height 29
type input "FR6V81640120"
click at [722, 414] on button "Search" at bounding box center [767, 429] width 91 height 30
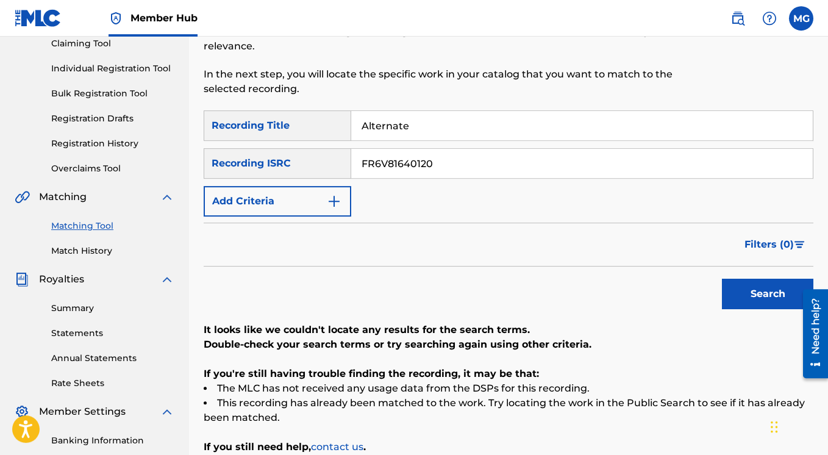
scroll to position [126, 0]
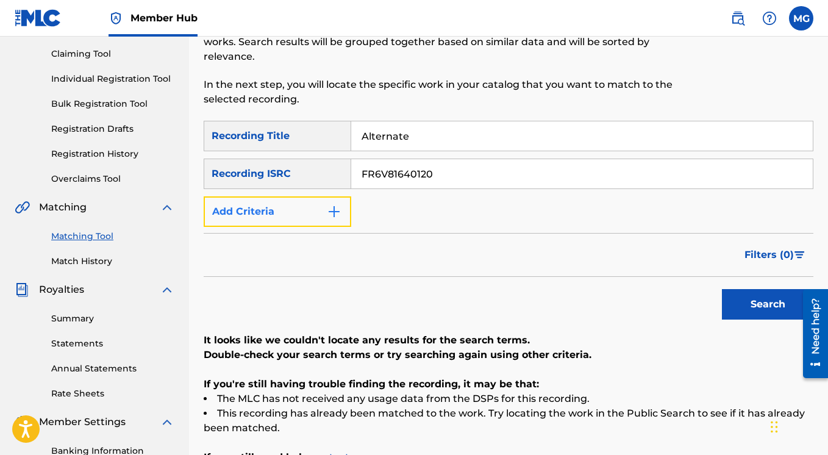
click at [336, 213] on img "Search Form" at bounding box center [334, 211] width 15 height 15
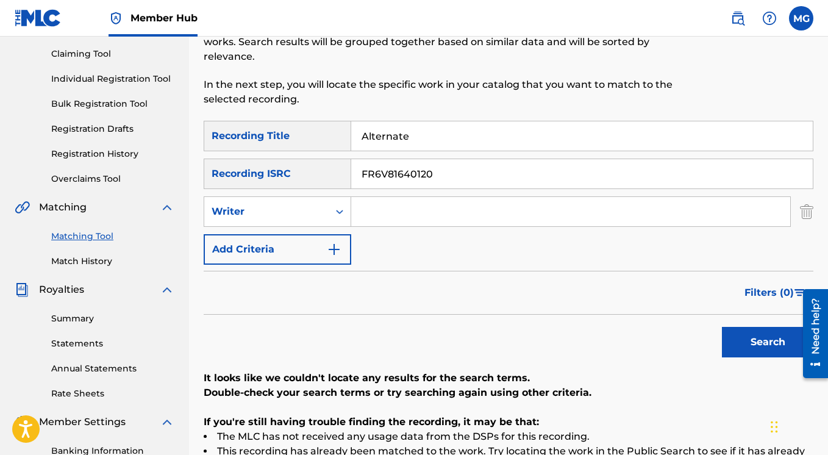
click at [394, 217] on input "Search Form" at bounding box center [570, 211] width 439 height 29
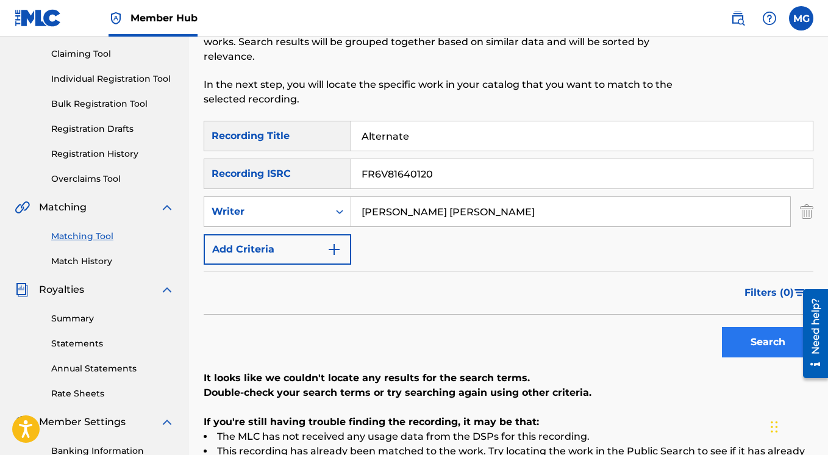
type input "Mark Herbert Gillette"
click at [761, 351] on button "Search" at bounding box center [767, 342] width 91 height 30
drag, startPoint x: 447, startPoint y: 171, endPoint x: 359, endPoint y: 162, distance: 88.8
click at [351, 171] on input "FR6V81640120" at bounding box center [581, 173] width 461 height 29
click at [722, 327] on button "Search" at bounding box center [767, 342] width 91 height 30
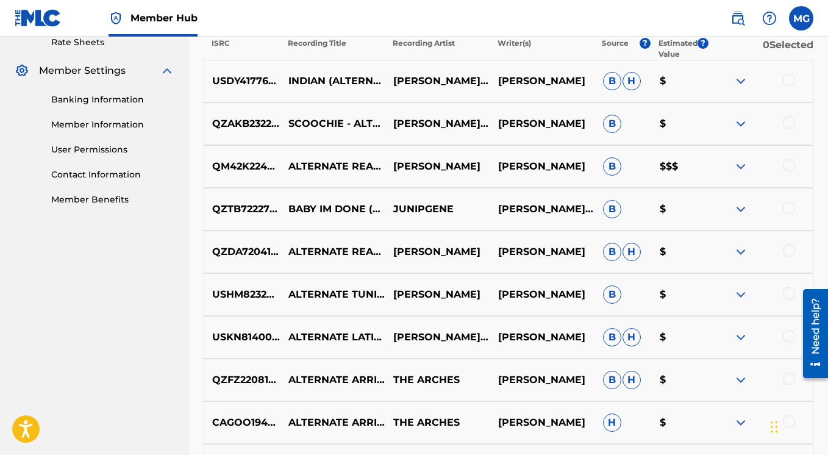
scroll to position [658, 0]
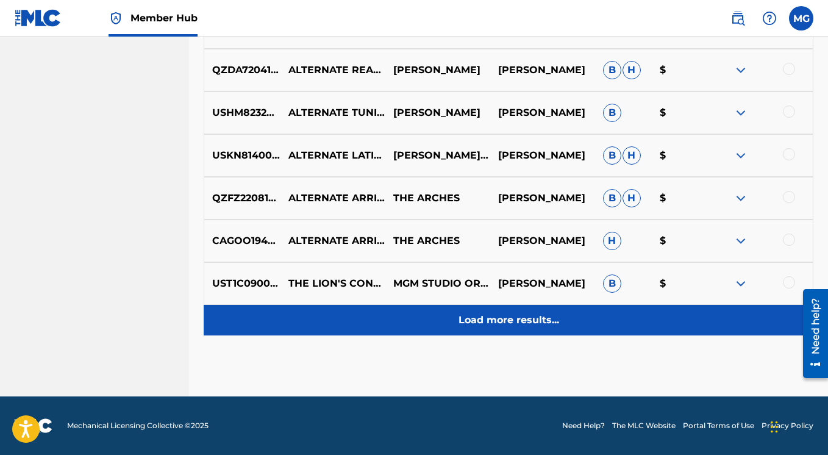
click at [514, 315] on p "Load more results..." at bounding box center [508, 320] width 101 height 15
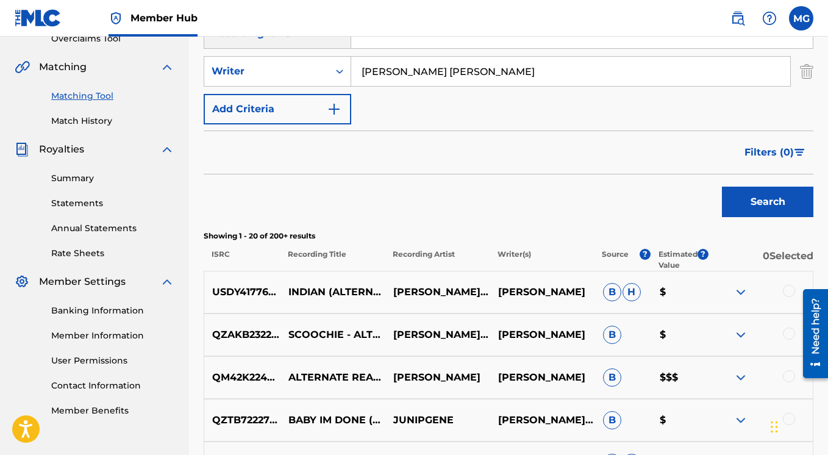
scroll to position [139, 0]
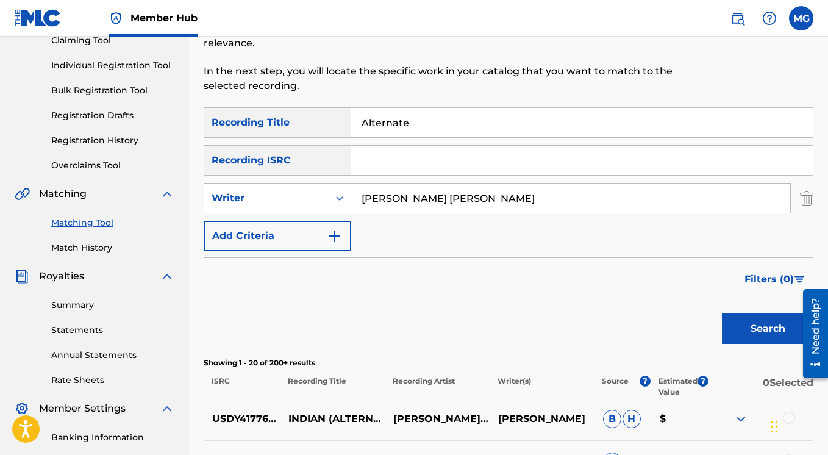
click at [433, 123] on input "Alternate" at bounding box center [581, 122] width 461 height 29
type input "A"
click at [722, 313] on button "Search" at bounding box center [767, 328] width 91 height 30
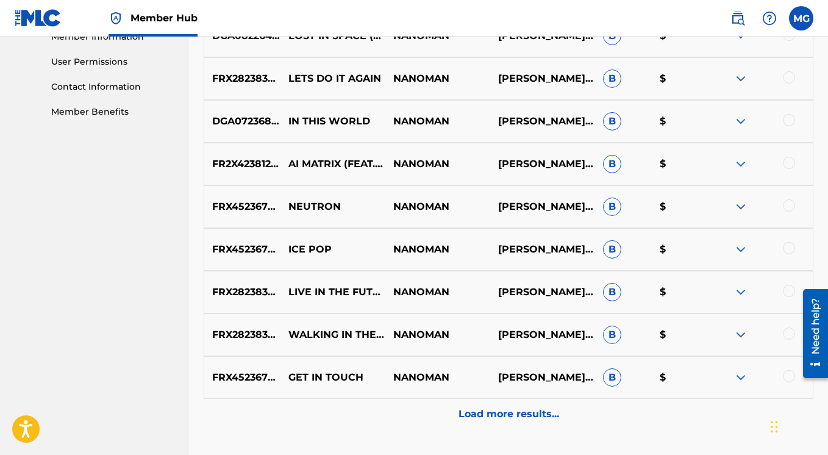
scroll to position [636, 0]
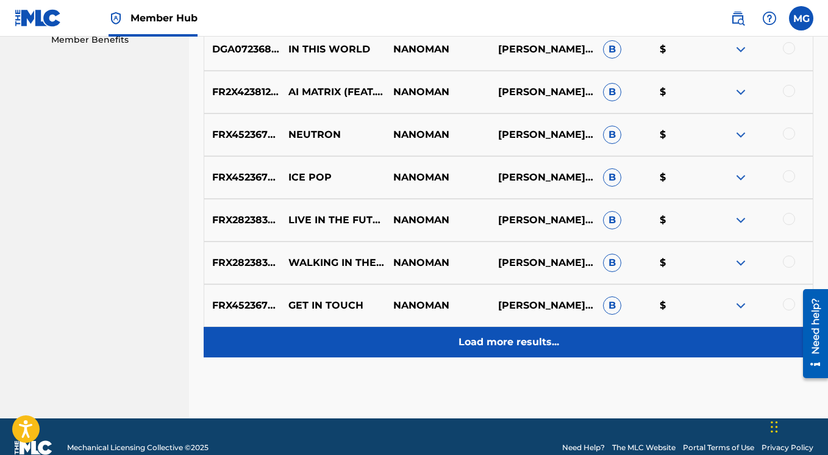
click at [506, 339] on p "Load more results..." at bounding box center [508, 342] width 101 height 15
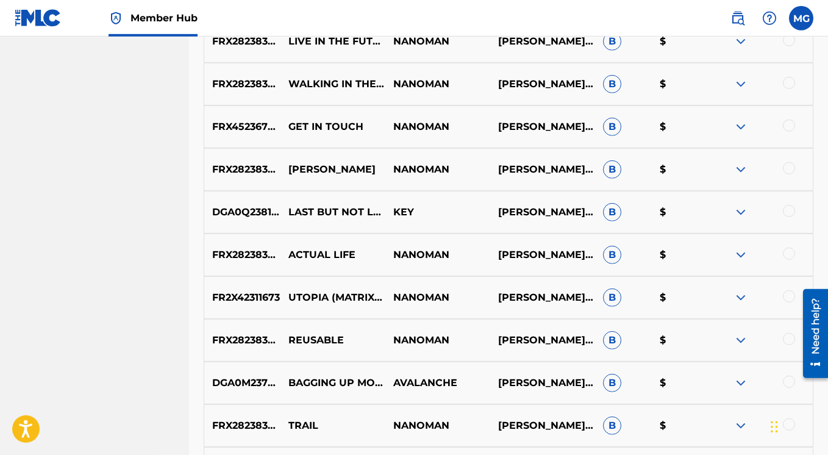
scroll to position [818, 0]
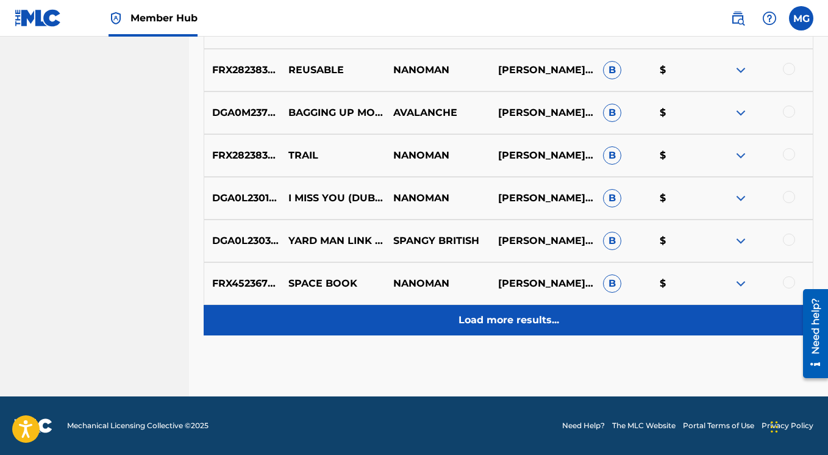
click at [492, 319] on p "Load more results..." at bounding box center [508, 320] width 101 height 15
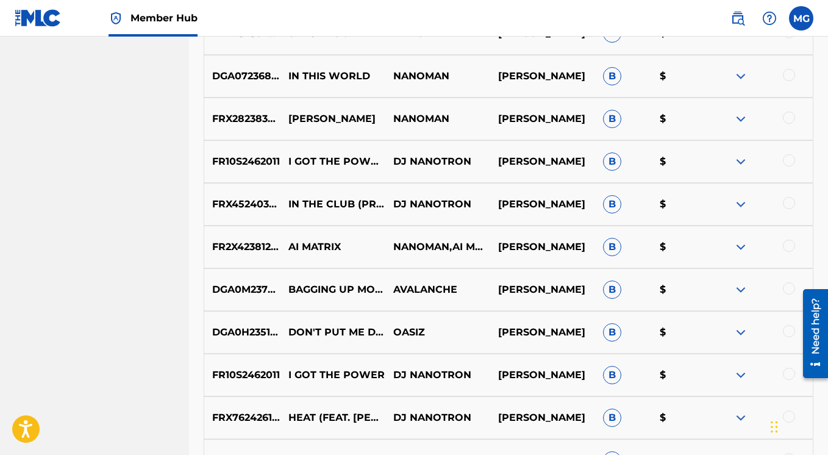
scroll to position [1512, 0]
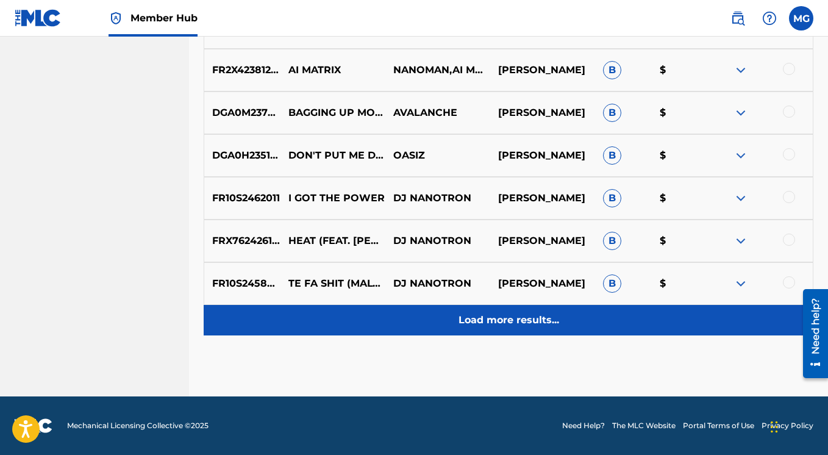
click at [463, 327] on div "Load more results..." at bounding box center [508, 320] width 609 height 30
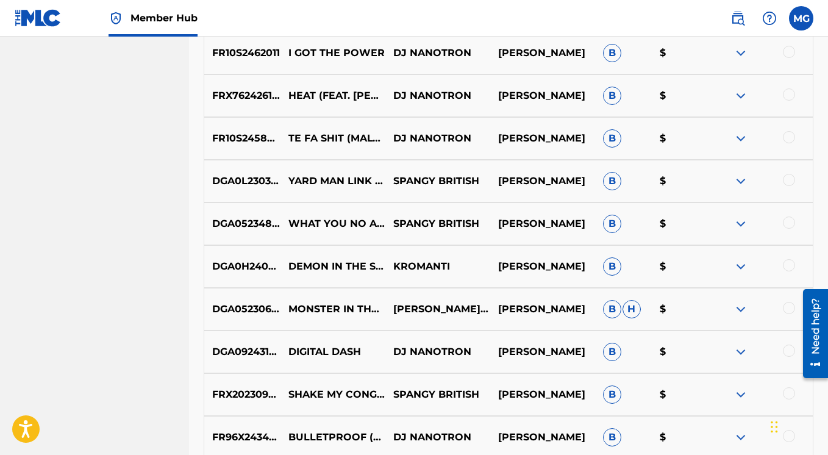
scroll to position [1910, 0]
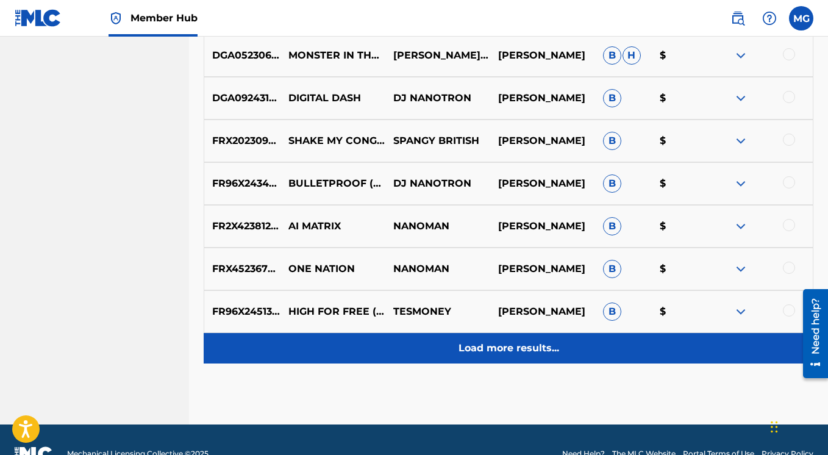
click at [478, 345] on p "Load more results..." at bounding box center [508, 348] width 101 height 15
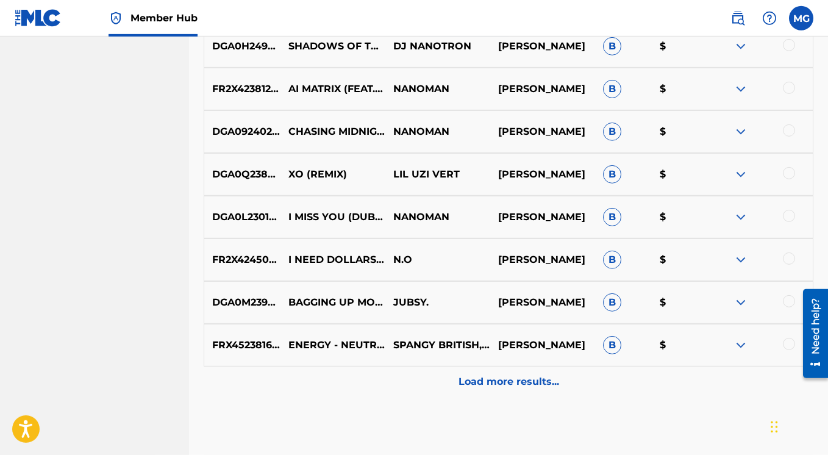
scroll to position [2300, 0]
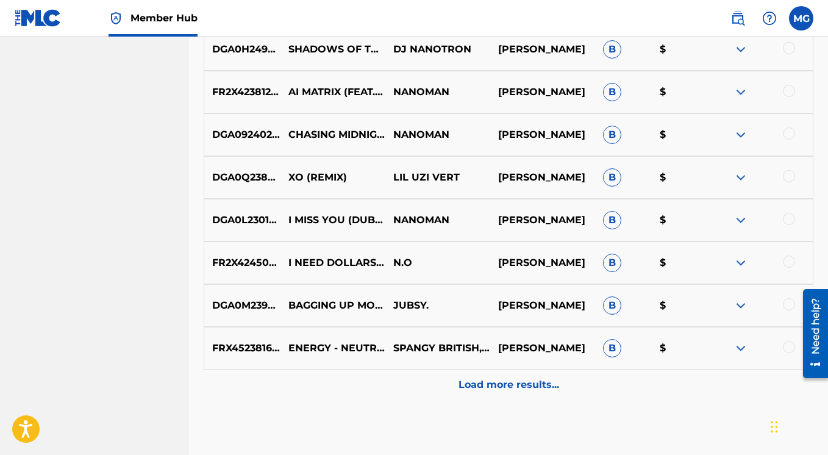
click at [741, 176] on img at bounding box center [740, 177] width 15 height 15
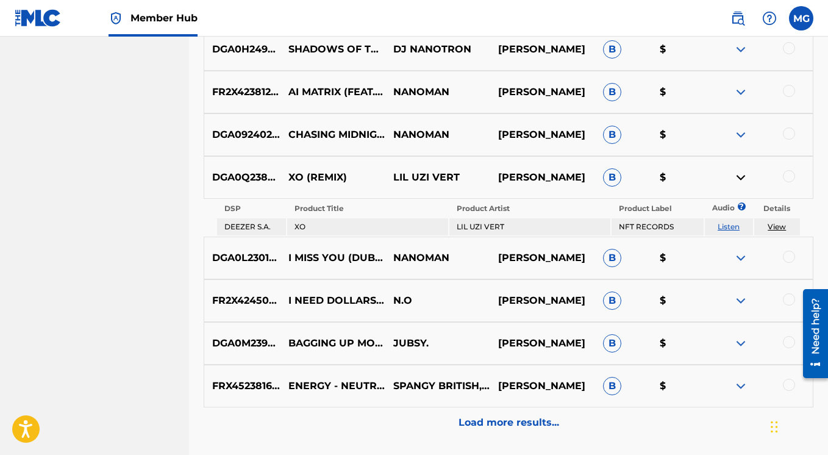
click at [741, 176] on img at bounding box center [740, 177] width 15 height 15
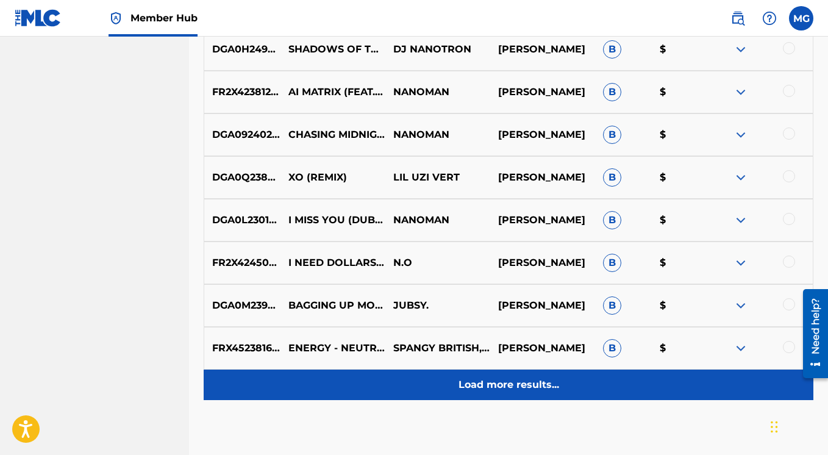
click at [515, 385] on p "Load more results..." at bounding box center [508, 384] width 101 height 15
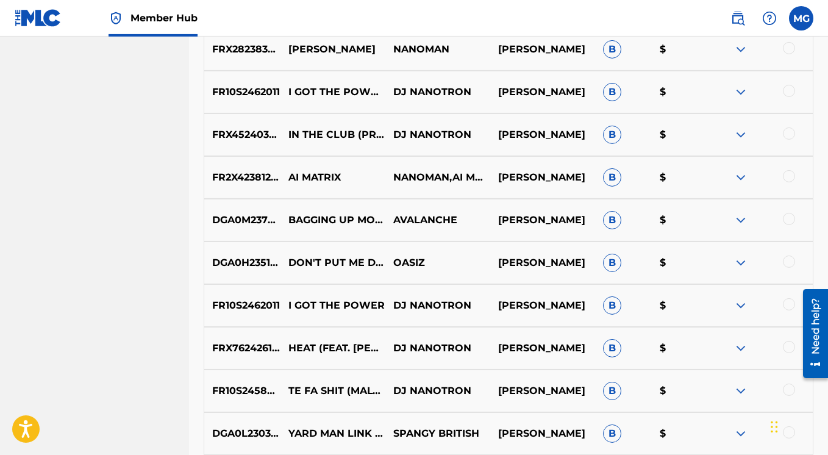
scroll to position [1325, 0]
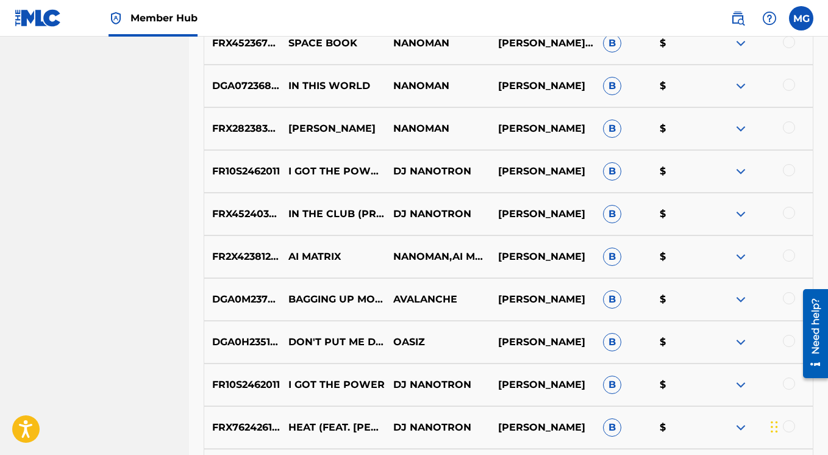
click at [745, 171] on img at bounding box center [740, 171] width 15 height 15
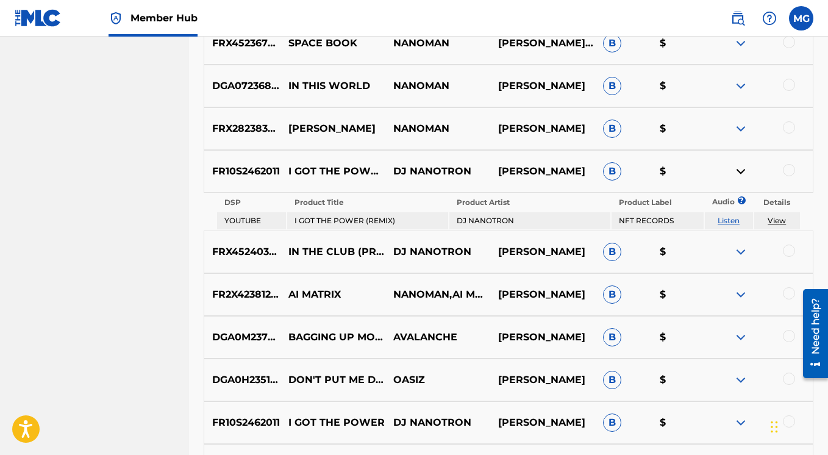
click at [745, 171] on img at bounding box center [740, 171] width 15 height 15
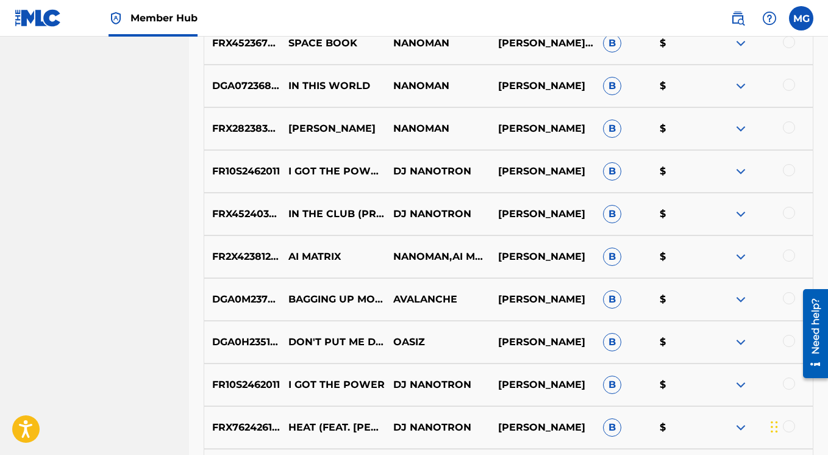
click at [742, 212] on img at bounding box center [740, 214] width 15 height 15
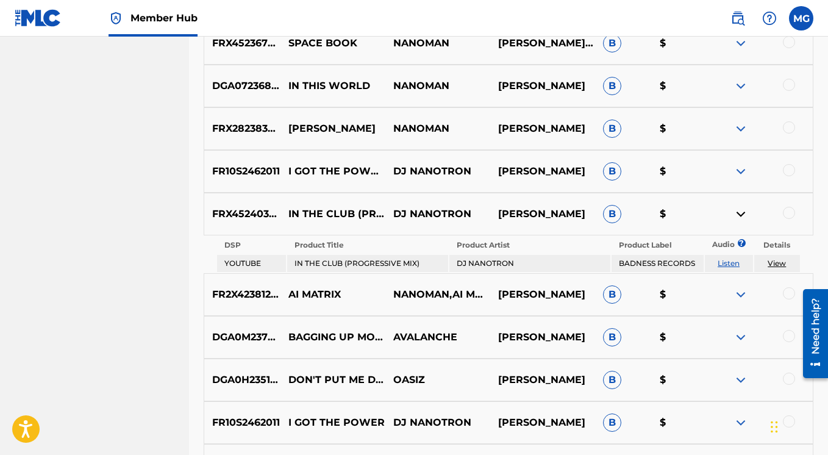
click at [742, 212] on img at bounding box center [740, 214] width 15 height 15
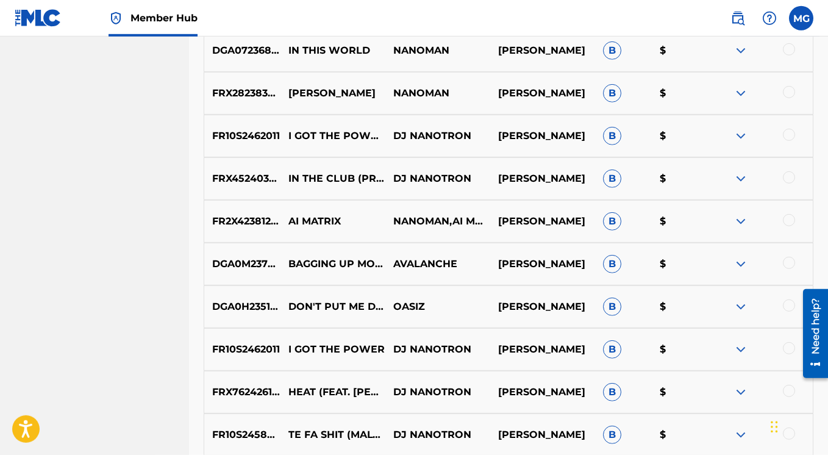
scroll to position [1413, 0]
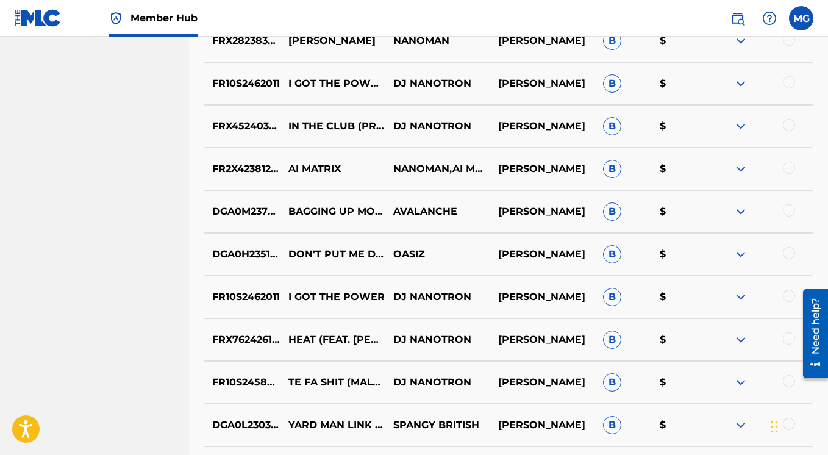
click at [742, 167] on img at bounding box center [740, 169] width 15 height 15
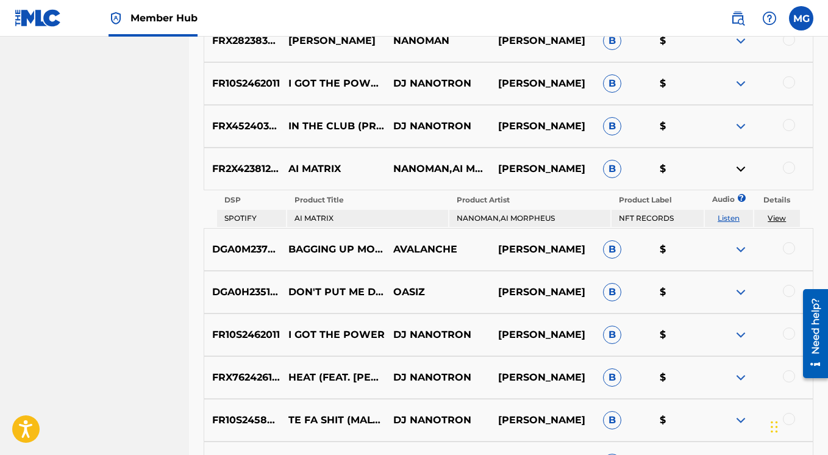
click at [742, 167] on img at bounding box center [740, 169] width 15 height 15
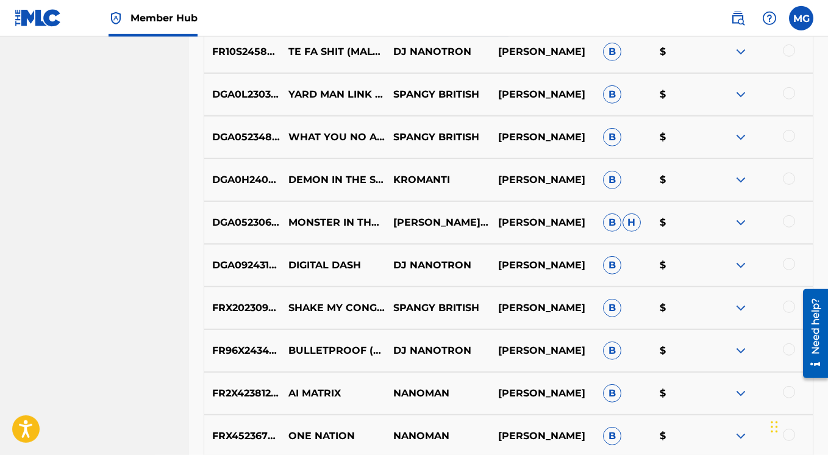
scroll to position [1803, 0]
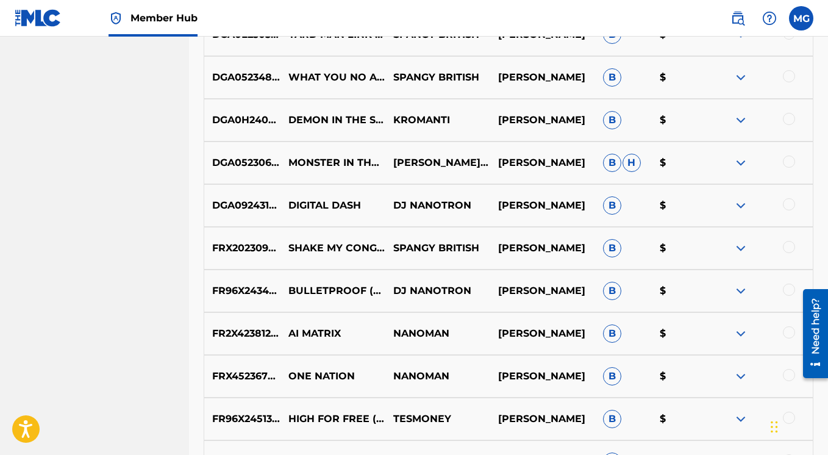
click at [740, 204] on img at bounding box center [740, 205] width 15 height 15
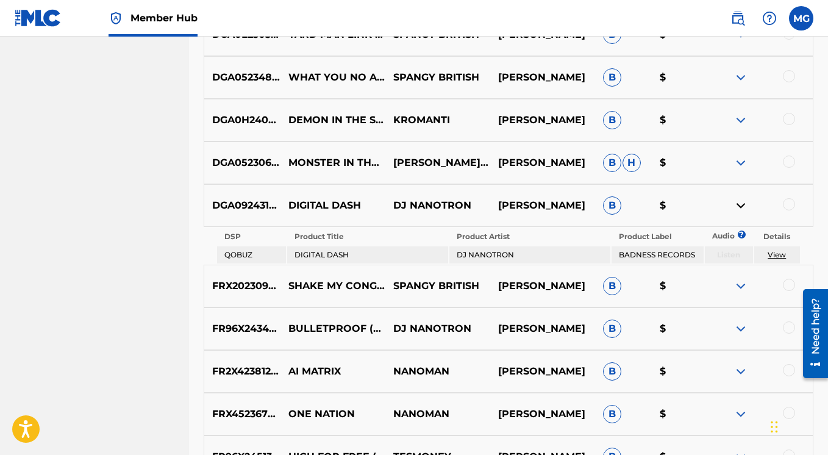
click at [740, 204] on img at bounding box center [740, 205] width 15 height 15
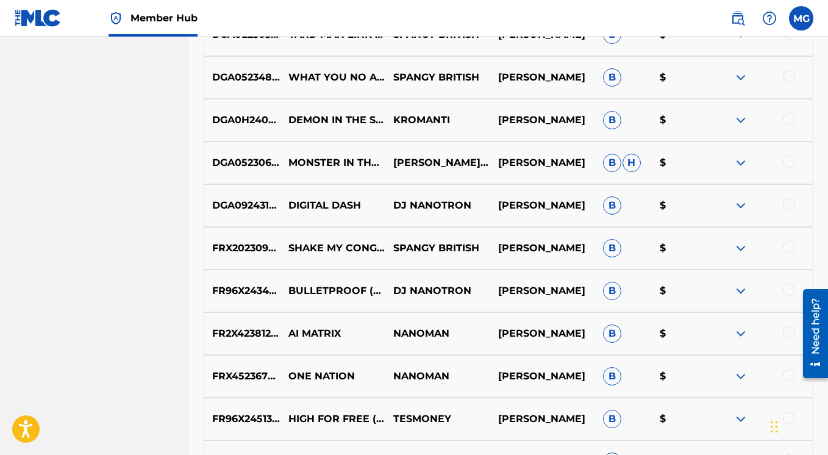
click at [742, 249] on img at bounding box center [740, 248] width 15 height 15
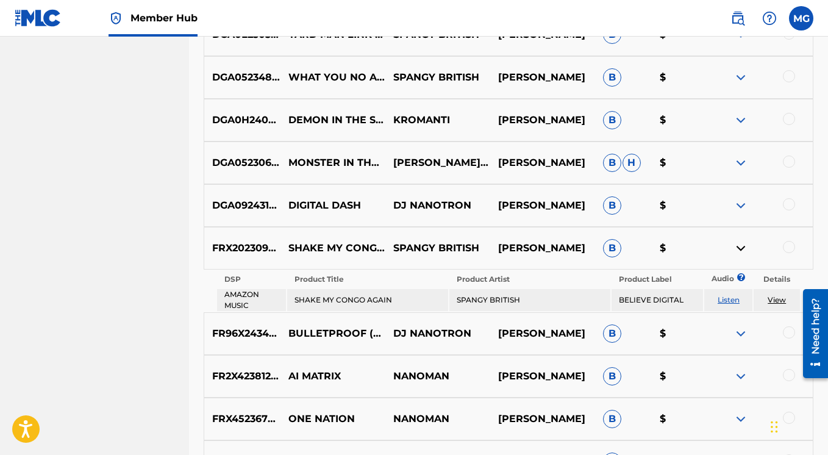
click at [742, 249] on img at bounding box center [740, 248] width 15 height 15
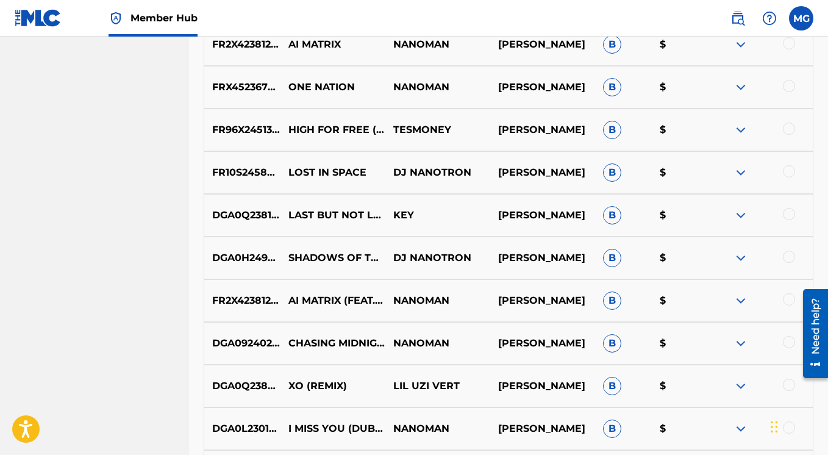
scroll to position [2125, 0]
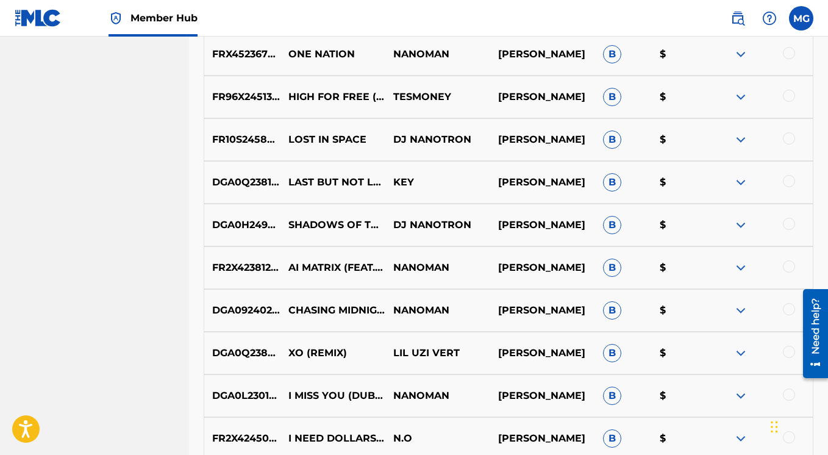
click at [745, 180] on img at bounding box center [740, 182] width 15 height 15
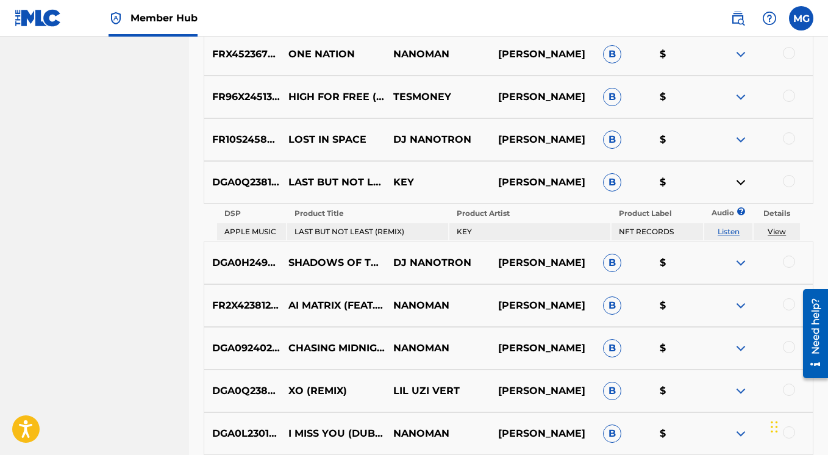
click at [740, 182] on img at bounding box center [740, 182] width 15 height 15
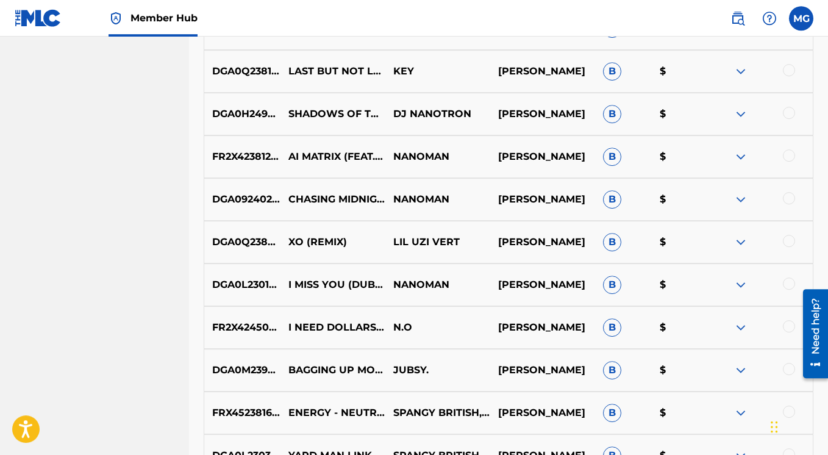
scroll to position [2242, 0]
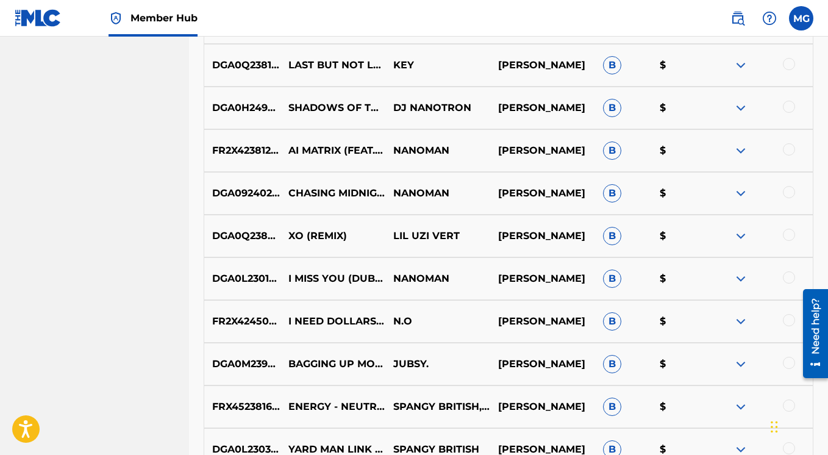
click at [742, 233] on img at bounding box center [740, 236] width 15 height 15
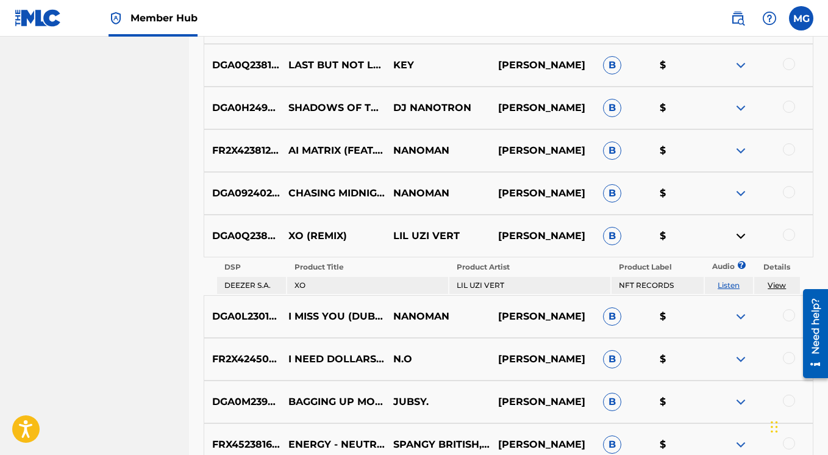
click at [742, 233] on img at bounding box center [740, 236] width 15 height 15
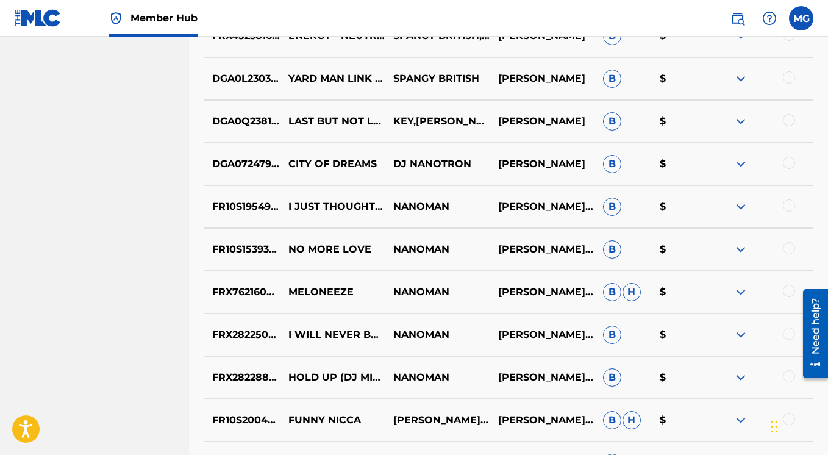
scroll to position [2739, 0]
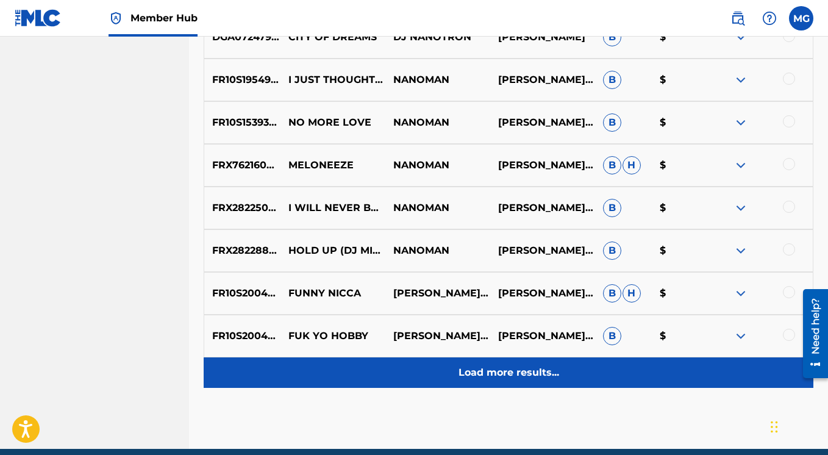
click at [489, 375] on p "Load more results..." at bounding box center [508, 372] width 101 height 15
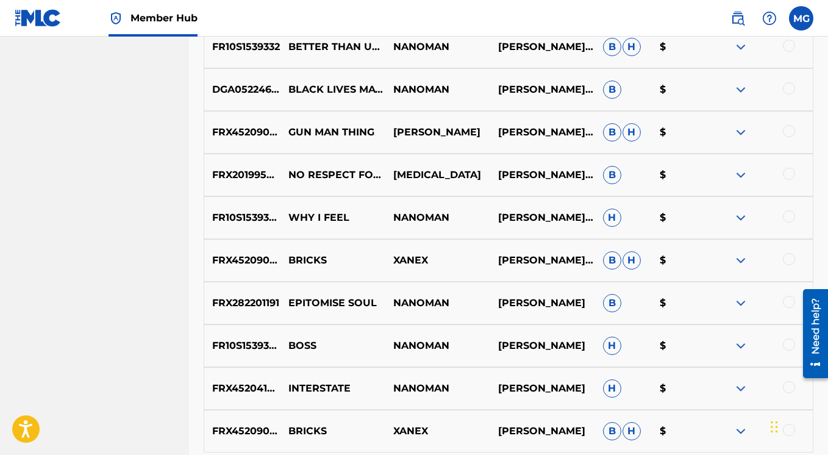
scroll to position [3218, 0]
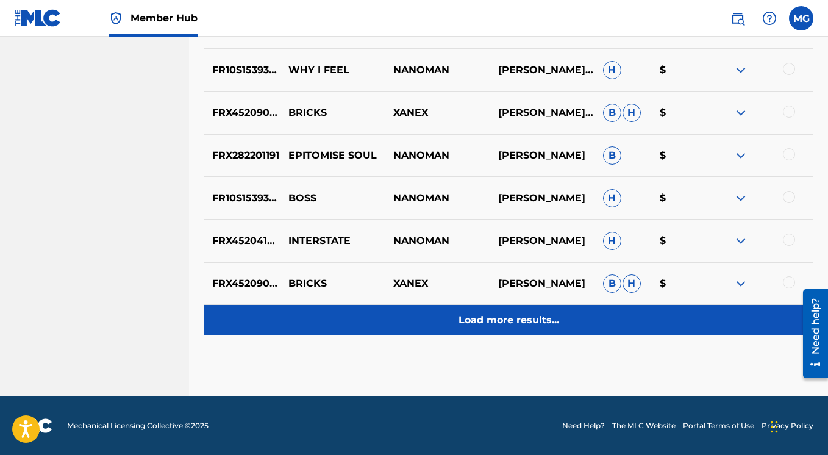
click at [492, 323] on p "Load more results..." at bounding box center [508, 320] width 101 height 15
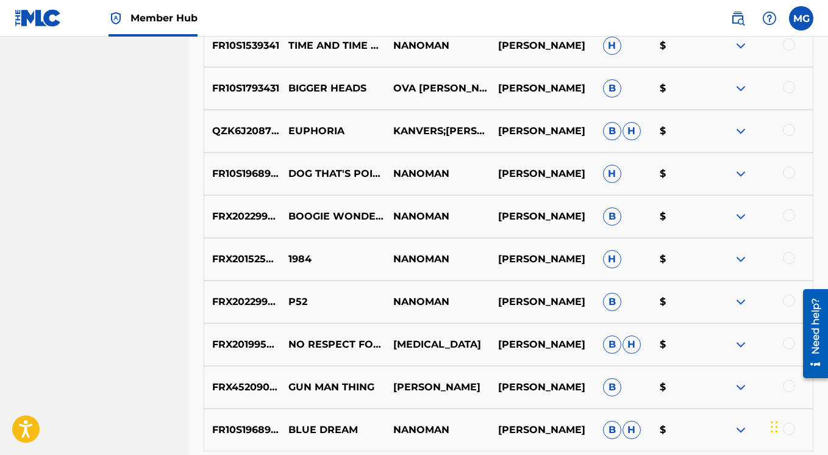
scroll to position [3645, 0]
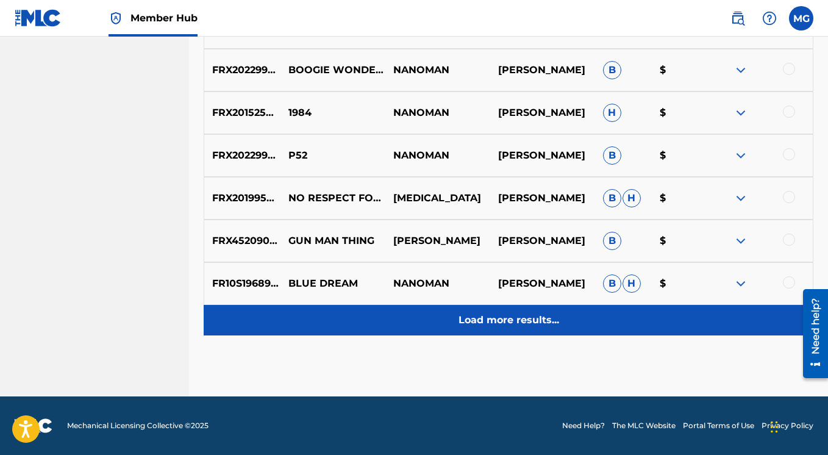
click at [511, 319] on p "Load more results..." at bounding box center [508, 320] width 101 height 15
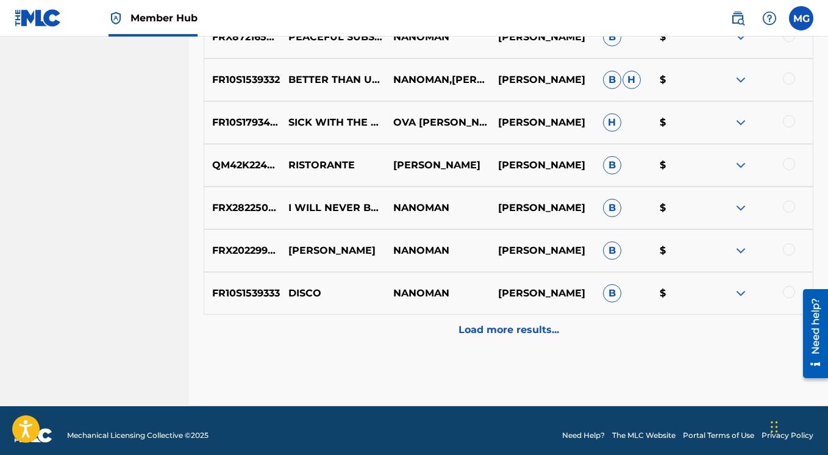
scroll to position [4071, 0]
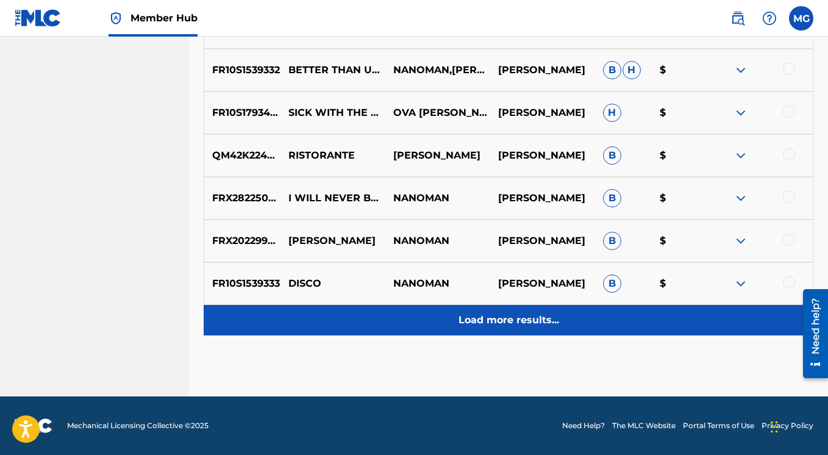
click at [507, 314] on p "Load more results..." at bounding box center [508, 320] width 101 height 15
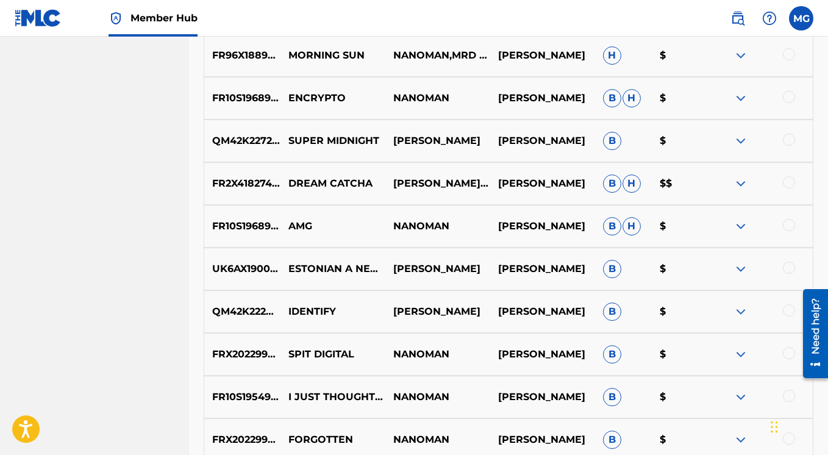
scroll to position [4368, 0]
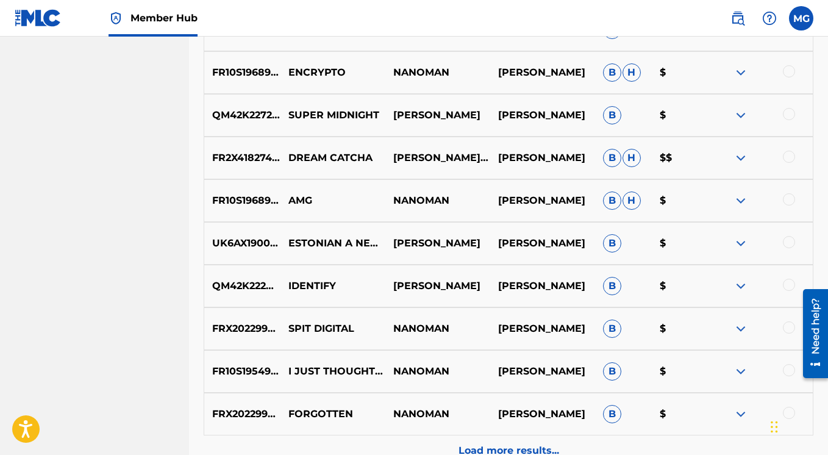
click at [741, 243] on img at bounding box center [740, 243] width 15 height 15
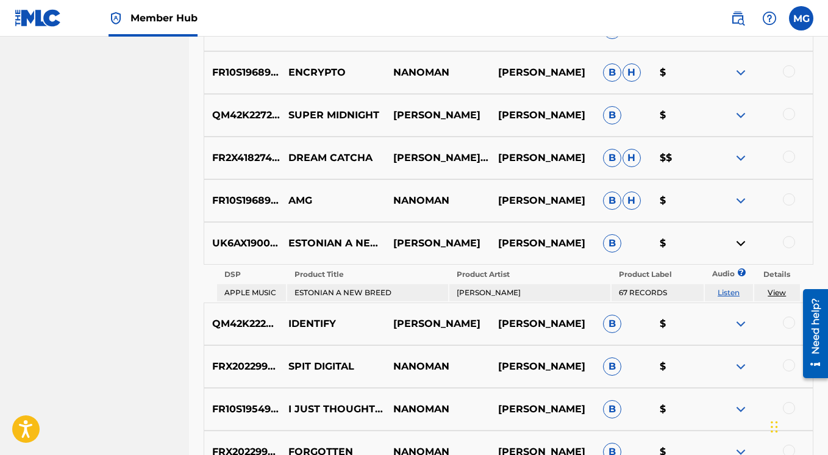
click at [741, 243] on img at bounding box center [740, 243] width 15 height 15
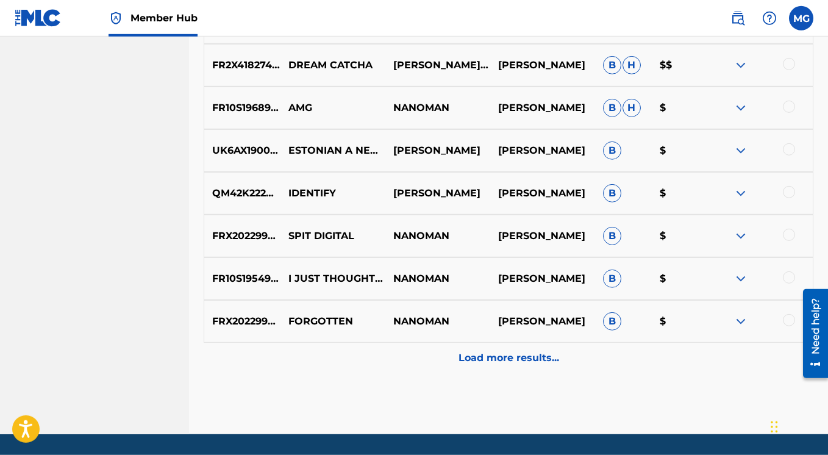
scroll to position [4475, 0]
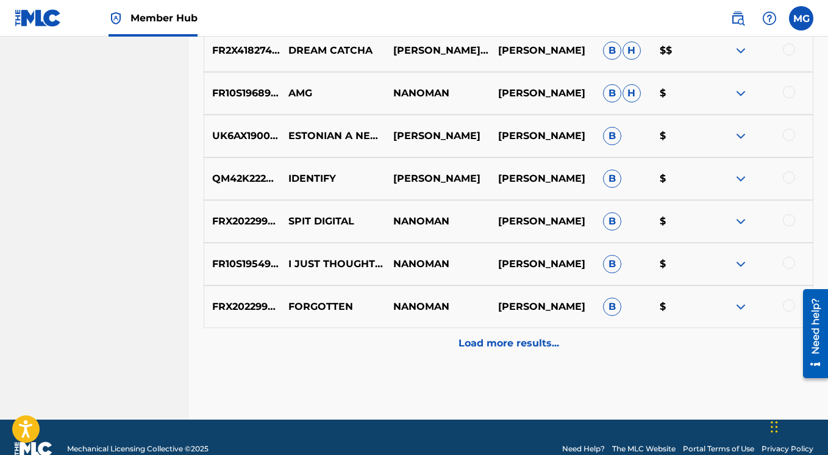
click at [746, 225] on img at bounding box center [740, 221] width 15 height 15
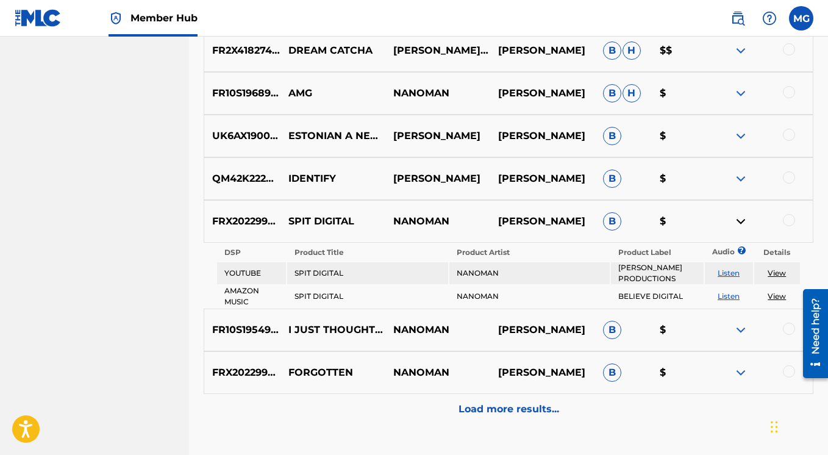
click at [741, 223] on img at bounding box center [740, 221] width 15 height 15
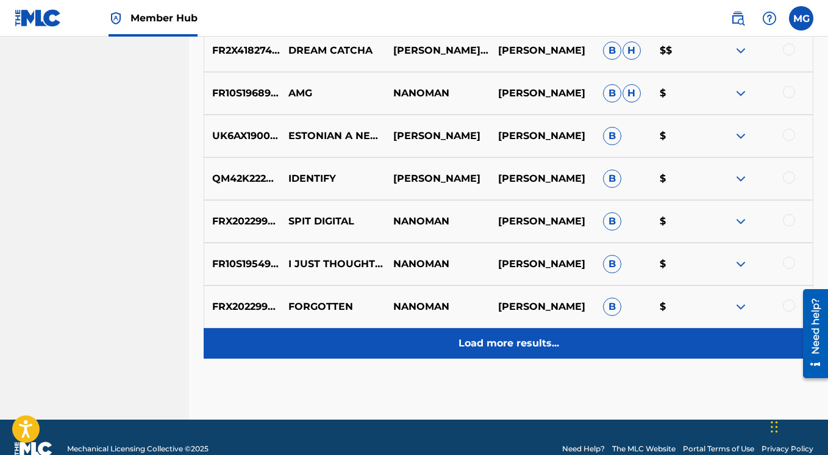
click at [518, 345] on p "Load more results..." at bounding box center [508, 343] width 101 height 15
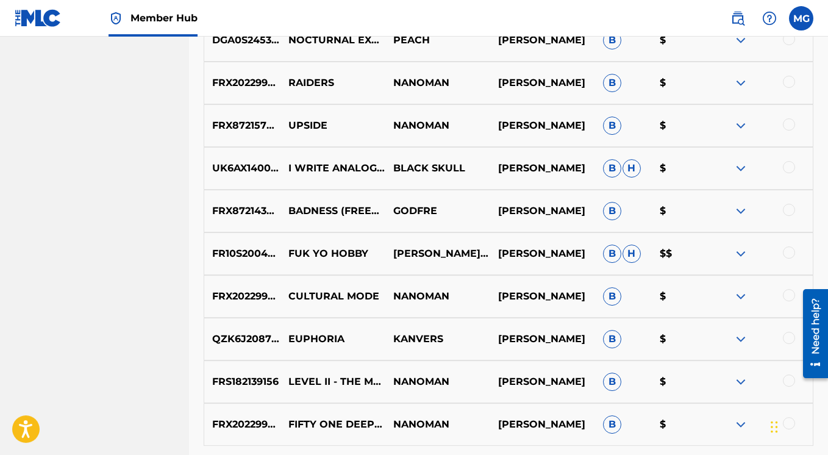
scroll to position [4787, 0]
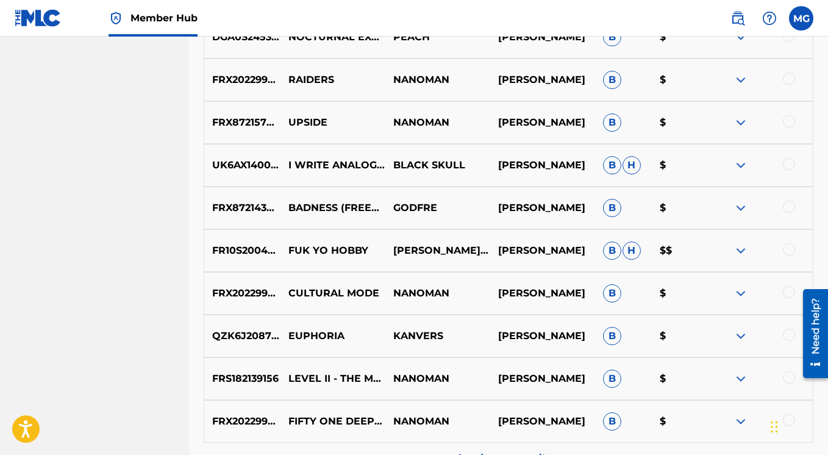
click at [742, 208] on img at bounding box center [740, 208] width 15 height 15
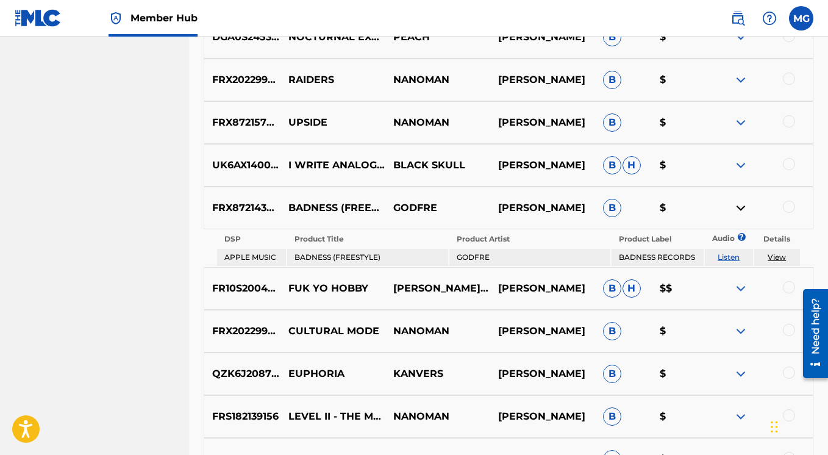
click at [741, 208] on img at bounding box center [740, 208] width 15 height 15
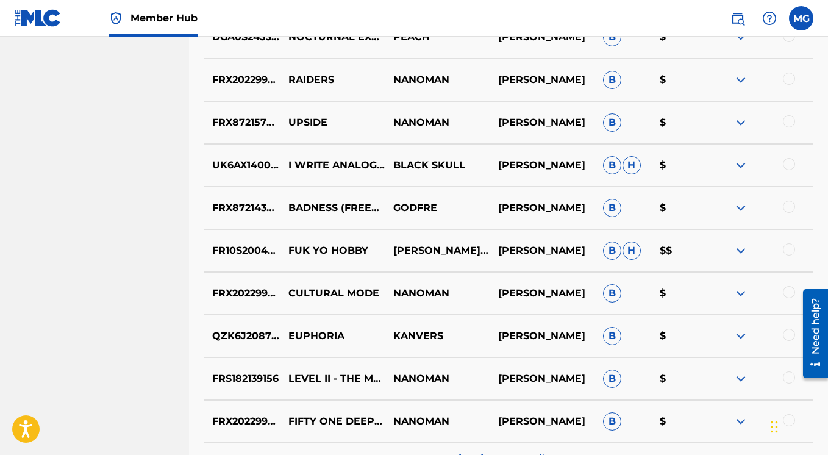
click at [741, 163] on img at bounding box center [740, 165] width 15 height 15
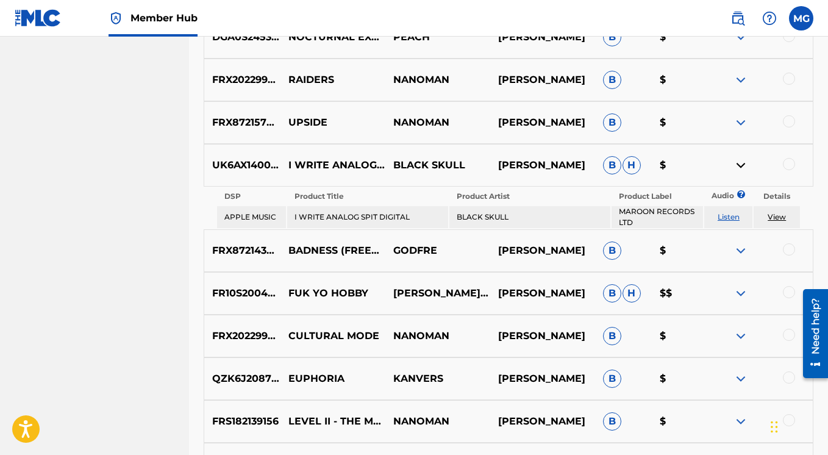
click at [741, 163] on img at bounding box center [740, 165] width 15 height 15
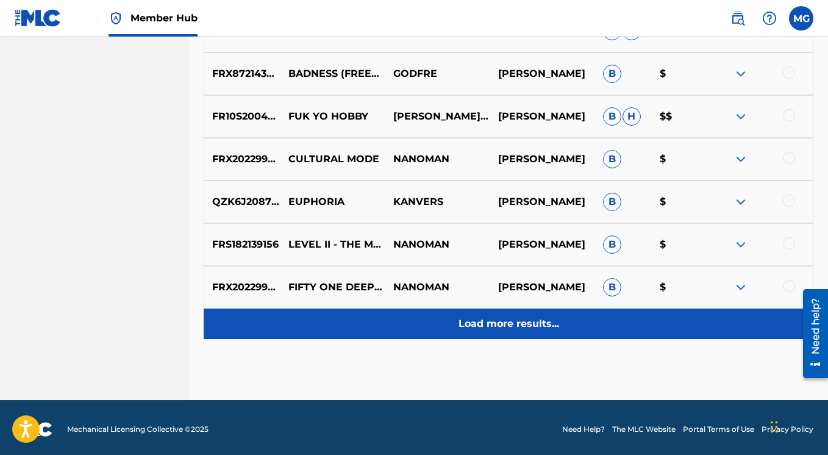
scroll to position [4925, 0]
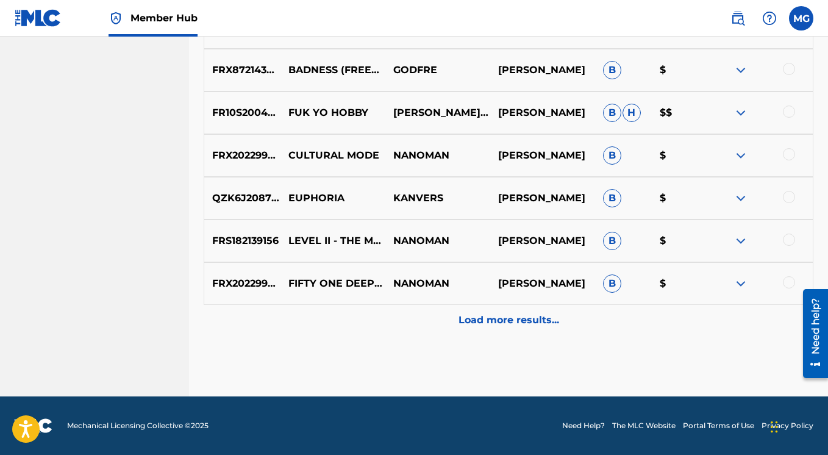
click at [750, 283] on div at bounding box center [760, 283] width 105 height 15
click at [739, 283] on img at bounding box center [740, 283] width 15 height 15
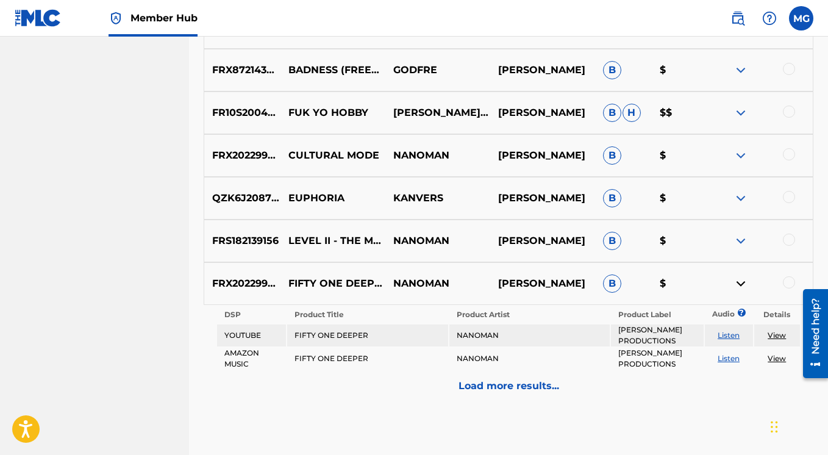
click at [739, 282] on img at bounding box center [740, 283] width 15 height 15
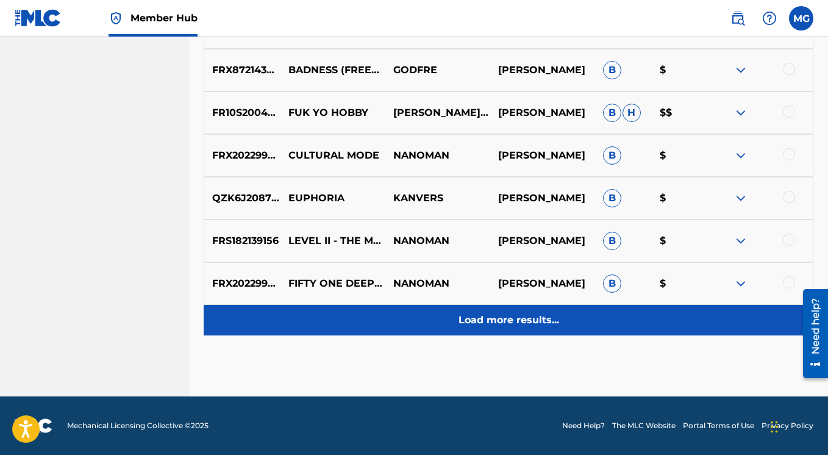
click at [517, 323] on p "Load more results..." at bounding box center [508, 320] width 101 height 15
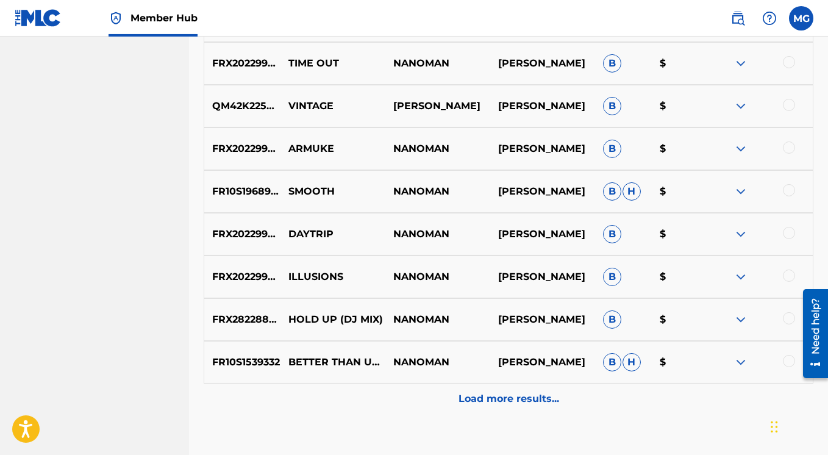
scroll to position [5284, 0]
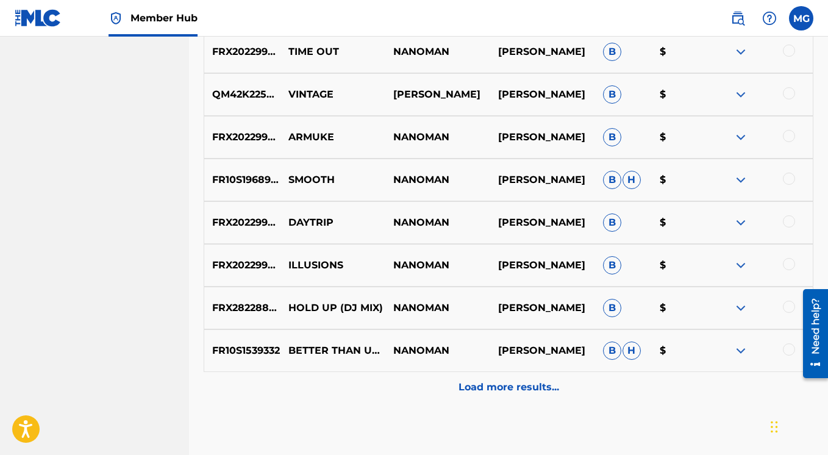
click at [745, 349] on img at bounding box center [740, 350] width 15 height 15
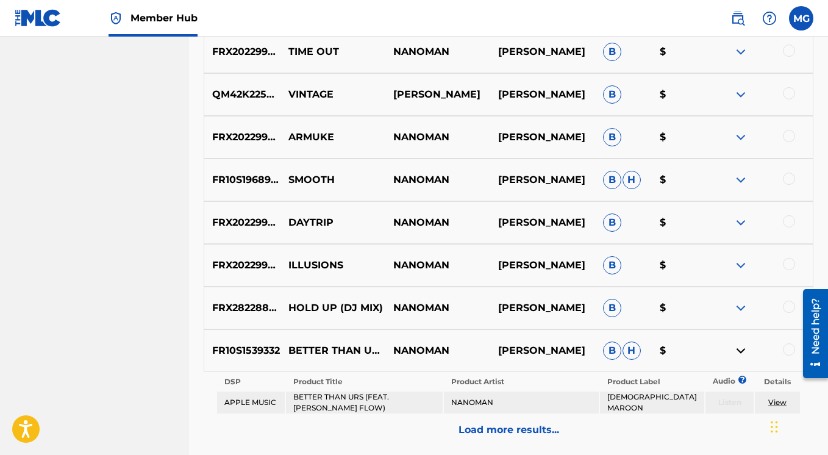
click at [745, 349] on img at bounding box center [740, 350] width 15 height 15
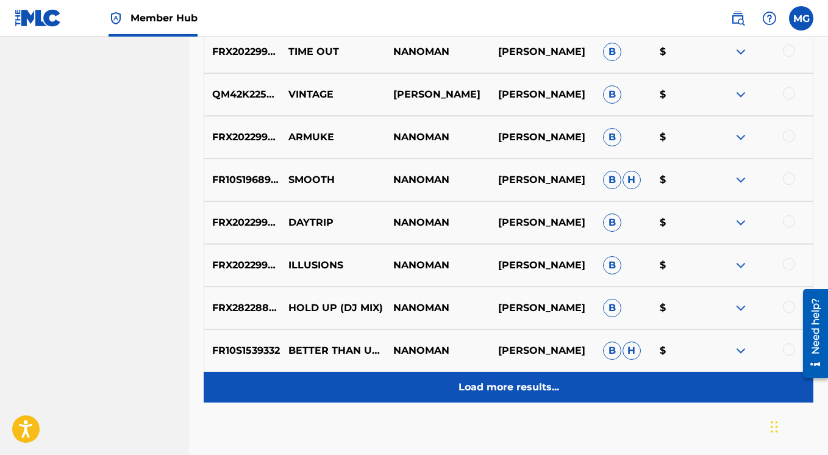
click at [518, 387] on p "Load more results..." at bounding box center [508, 387] width 101 height 15
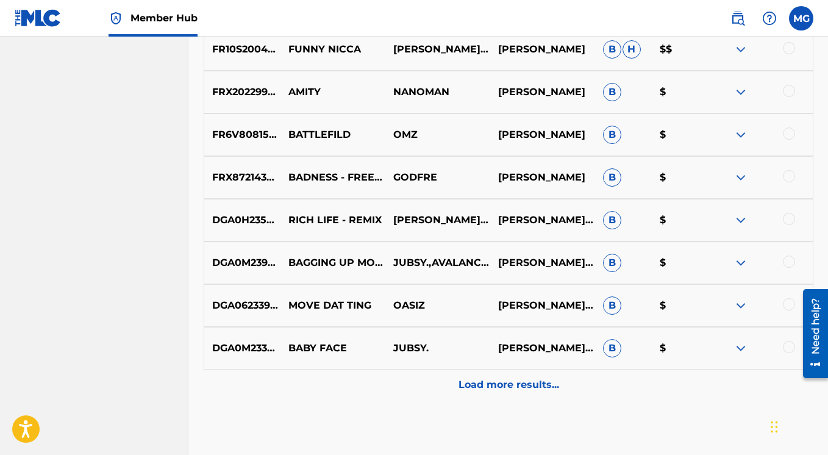
scroll to position [5778, 0]
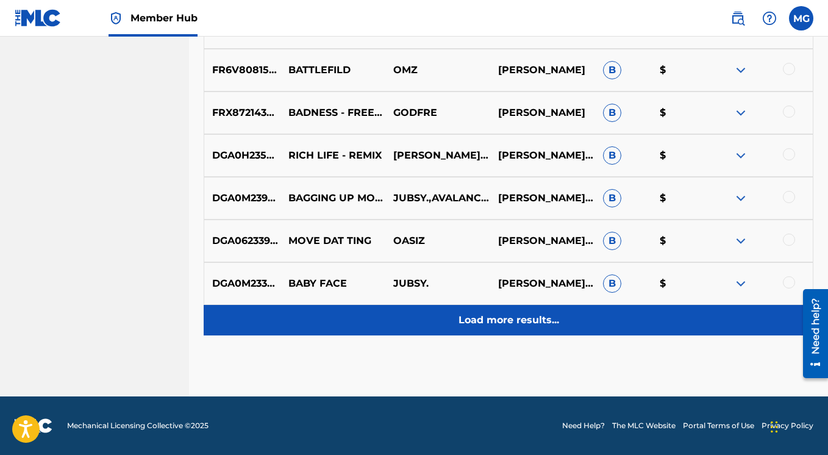
click at [537, 330] on div "Load more results..." at bounding box center [508, 320] width 609 height 30
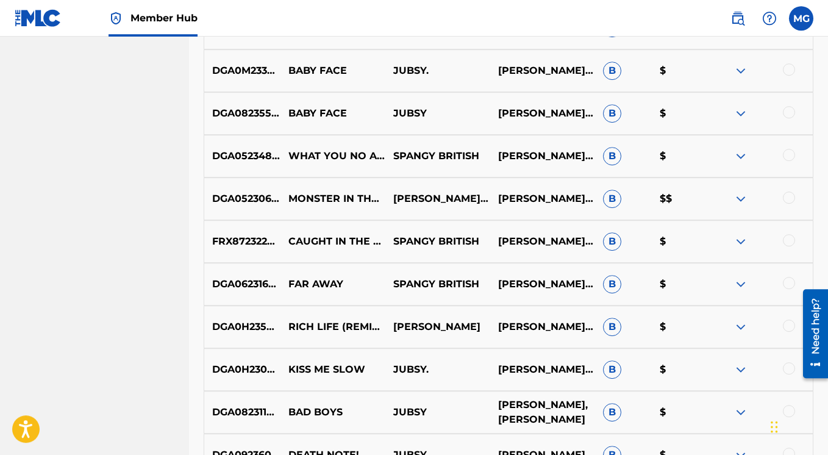
scroll to position [5980, 0]
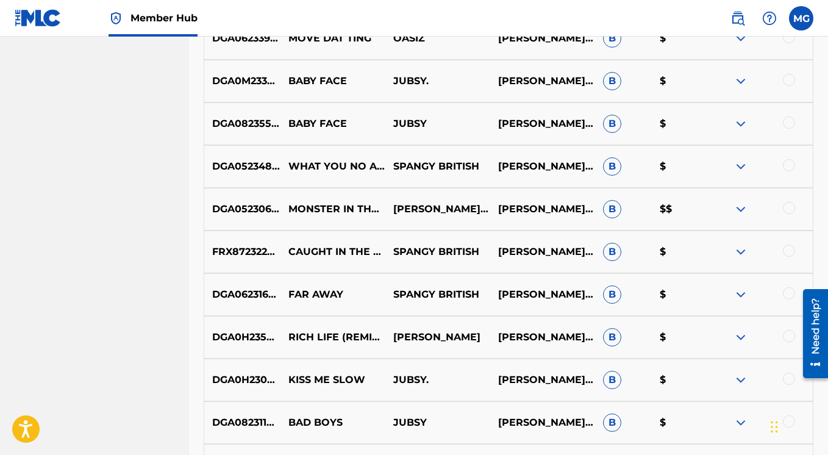
click at [740, 207] on img at bounding box center [740, 209] width 15 height 15
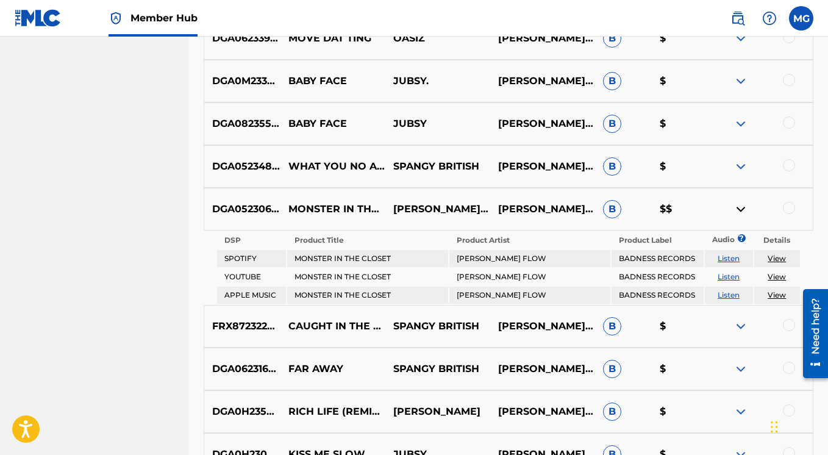
click at [740, 207] on img at bounding box center [740, 209] width 15 height 15
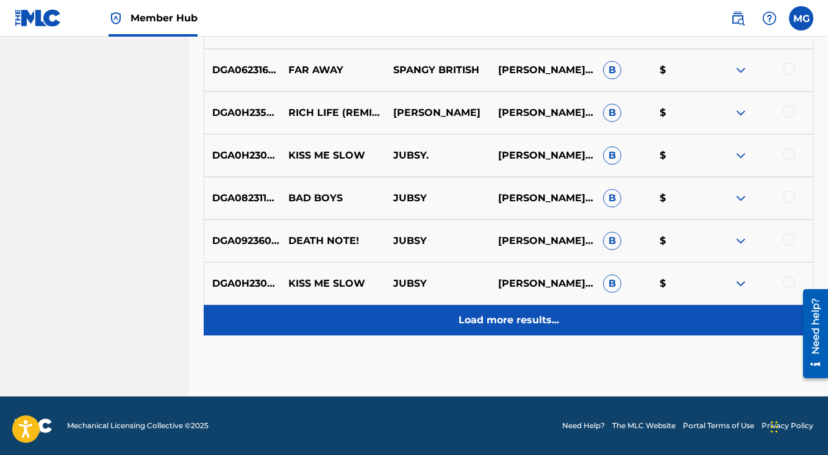
click at [515, 321] on p "Load more results..." at bounding box center [508, 320] width 101 height 15
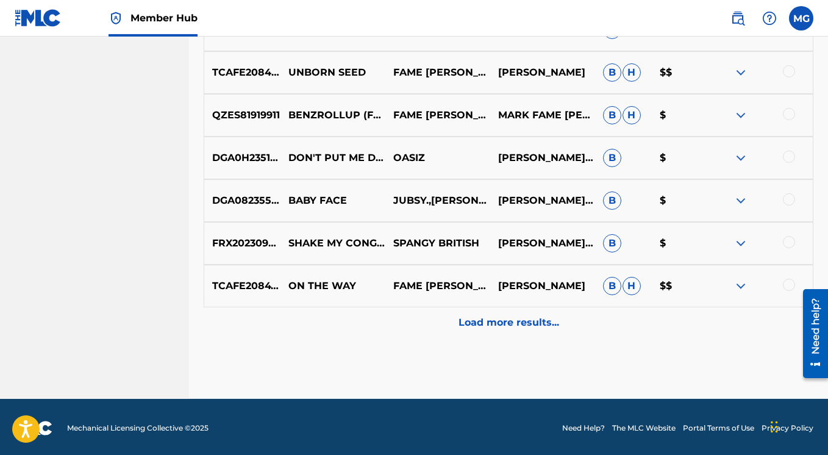
scroll to position [6631, 0]
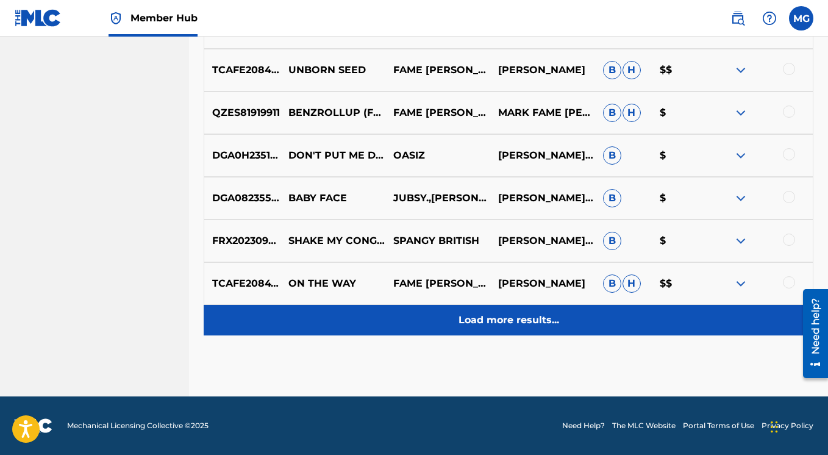
click at [492, 322] on p "Load more results..." at bounding box center [508, 320] width 101 height 15
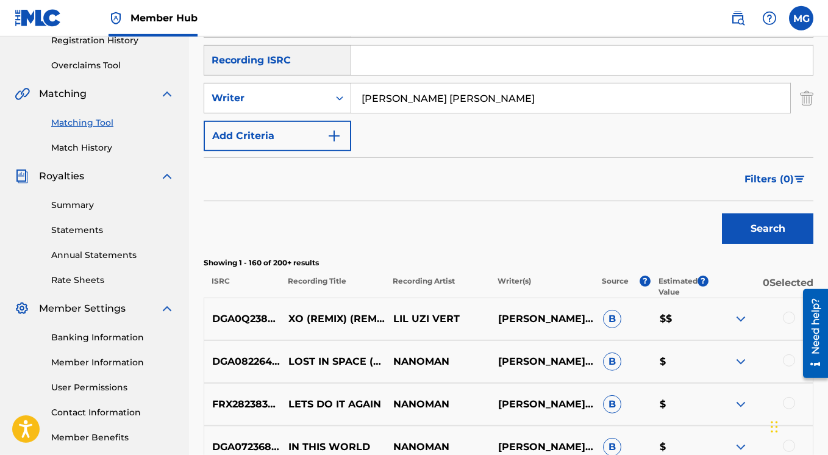
scroll to position [0, 0]
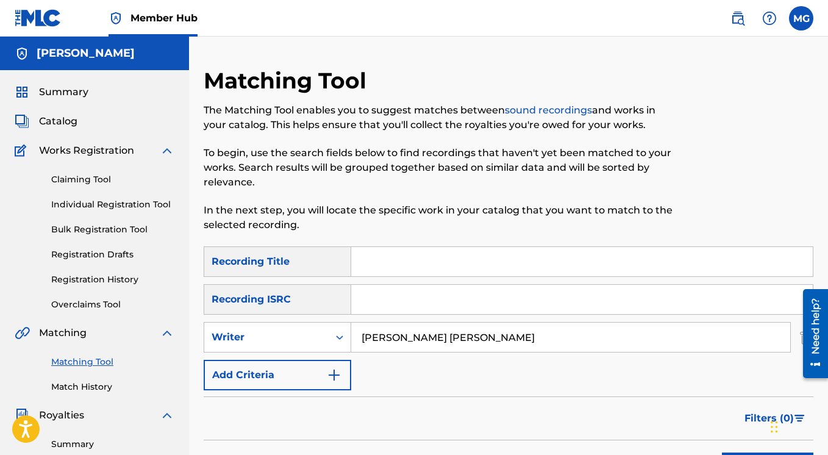
click at [385, 258] on input "Search Form" at bounding box center [581, 261] width 461 height 29
paste input "Alternate"
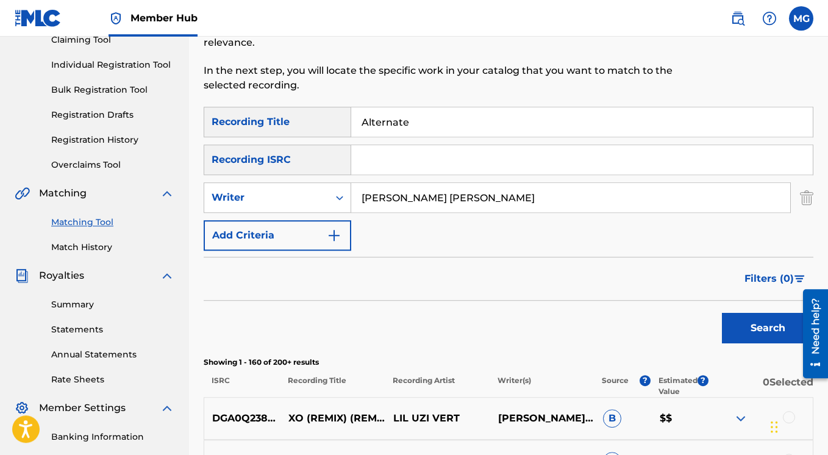
scroll to position [185, 0]
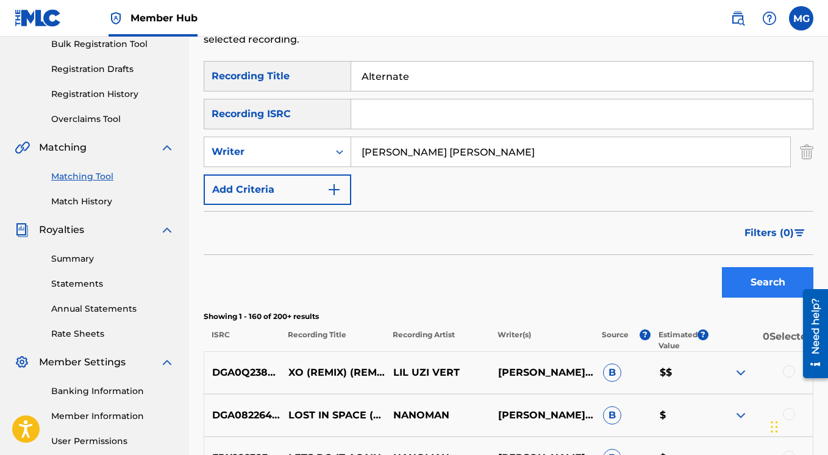
type input "Alternate"
click at [756, 283] on button "Search" at bounding box center [767, 282] width 91 height 30
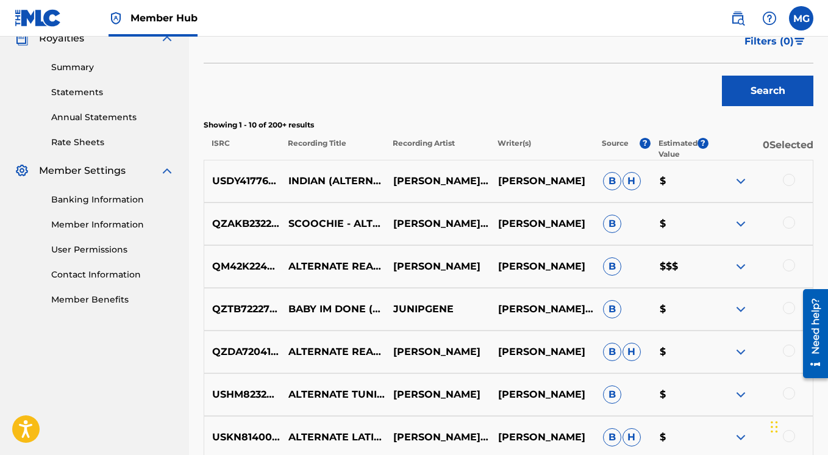
scroll to position [439, 0]
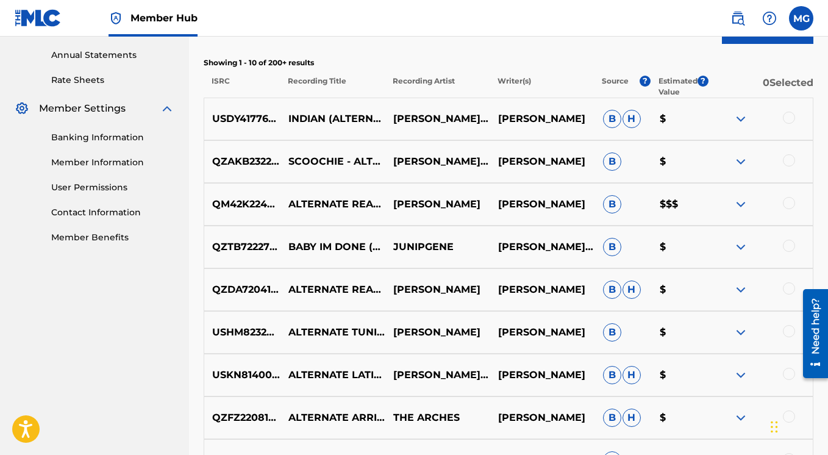
click at [744, 202] on img at bounding box center [740, 204] width 15 height 15
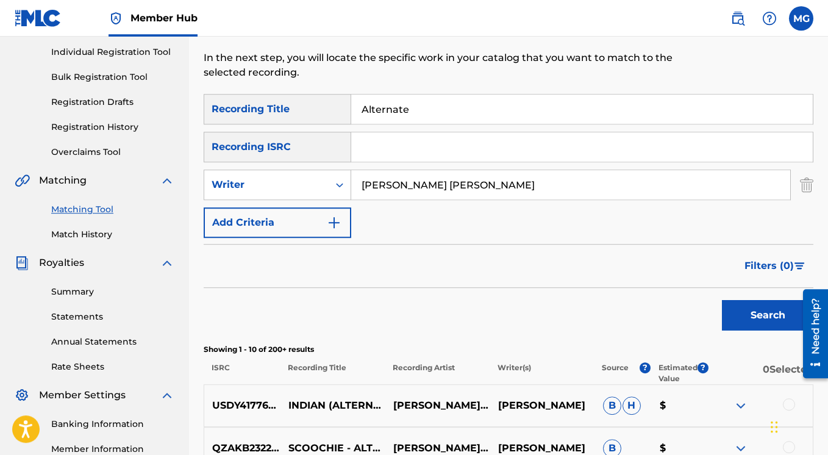
scroll to position [95, 0]
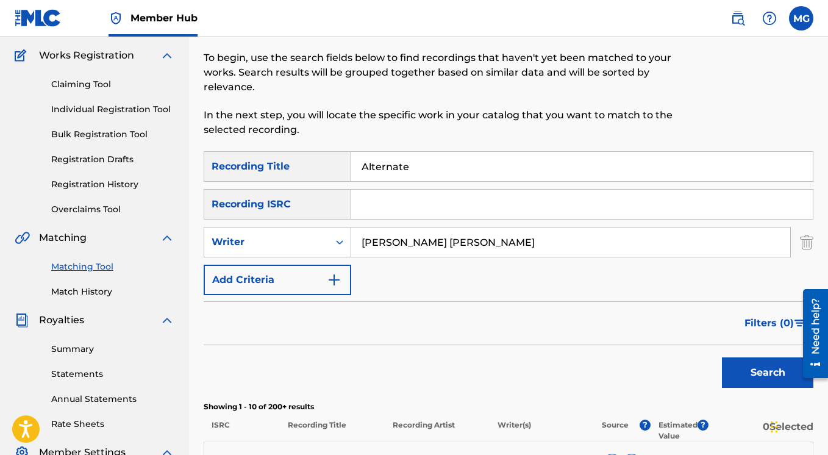
click at [432, 243] on input "Mark Herbert Gillette" at bounding box center [570, 241] width 439 height 29
type input "Mark Gillette"
click at [722, 357] on button "Search" at bounding box center [767, 372] width 91 height 30
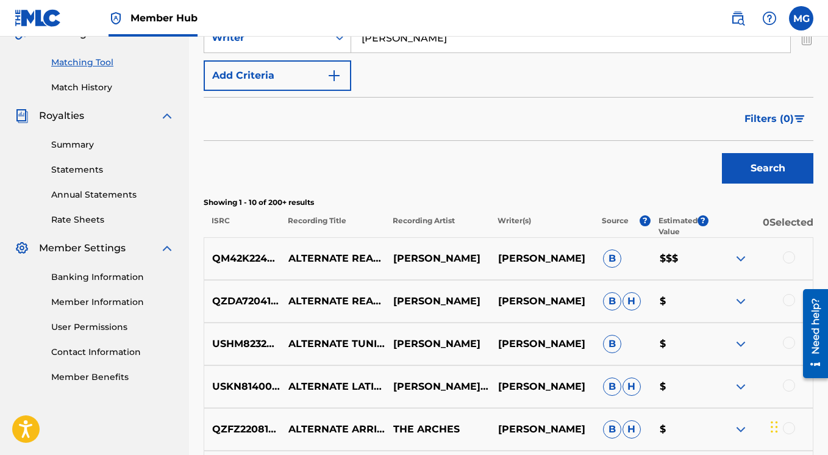
scroll to position [310, 0]
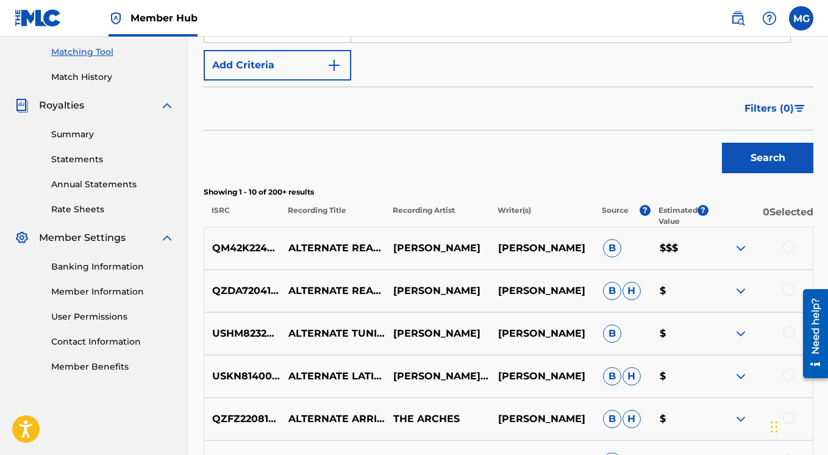
click at [742, 248] on img at bounding box center [740, 248] width 15 height 15
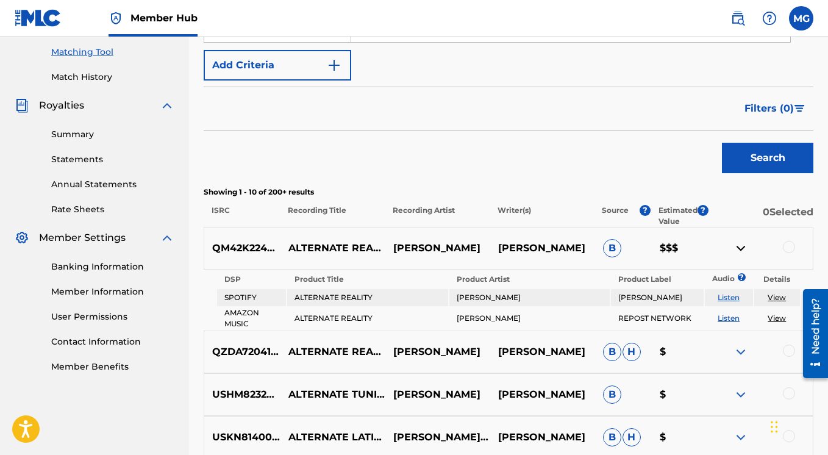
click at [727, 299] on link "Listen" at bounding box center [728, 297] width 22 height 9
click at [742, 249] on img at bounding box center [740, 248] width 15 height 15
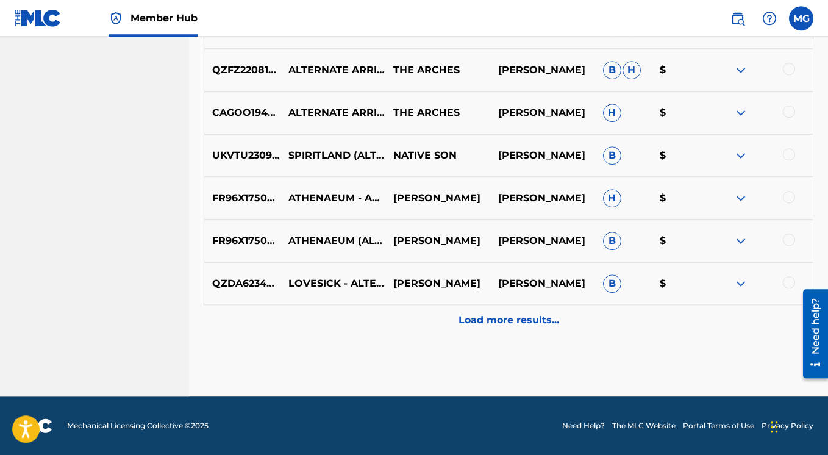
scroll to position [658, 0]
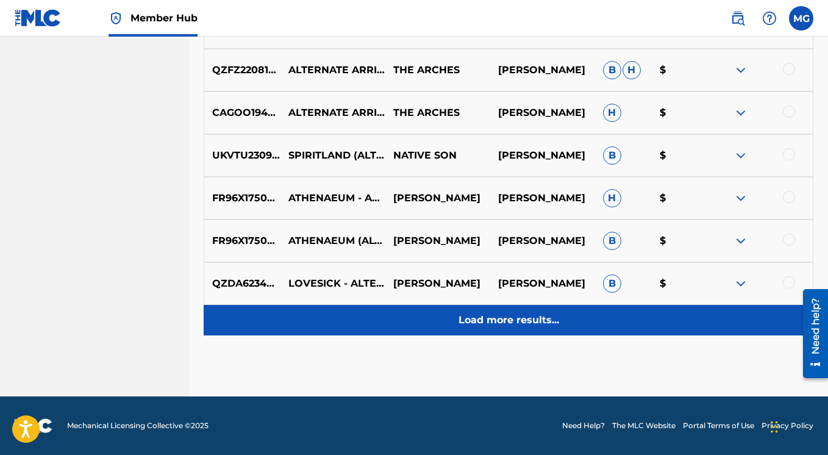
click at [546, 315] on p "Load more results..." at bounding box center [508, 320] width 101 height 15
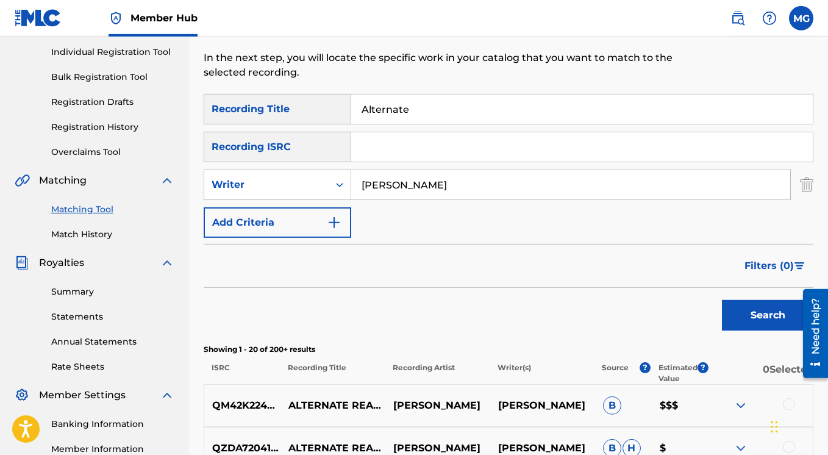
scroll to position [106, 0]
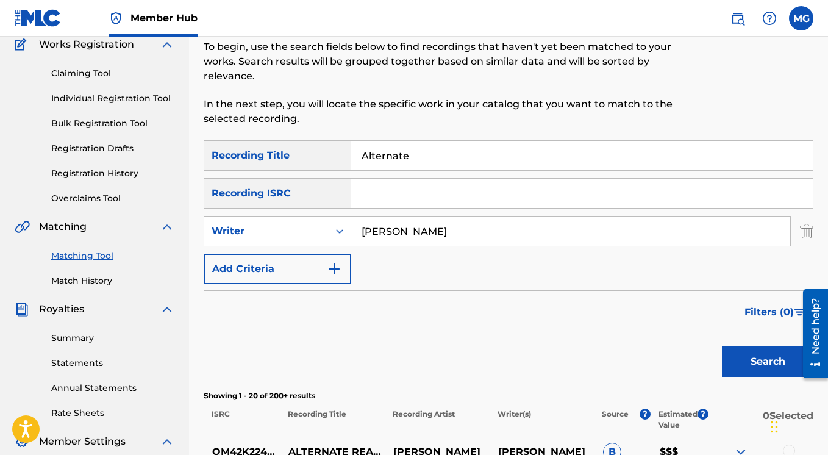
click at [433, 158] on input "Alternate" at bounding box center [581, 155] width 461 height 29
type input "A"
click at [722, 346] on button "Search" at bounding box center [767, 361] width 91 height 30
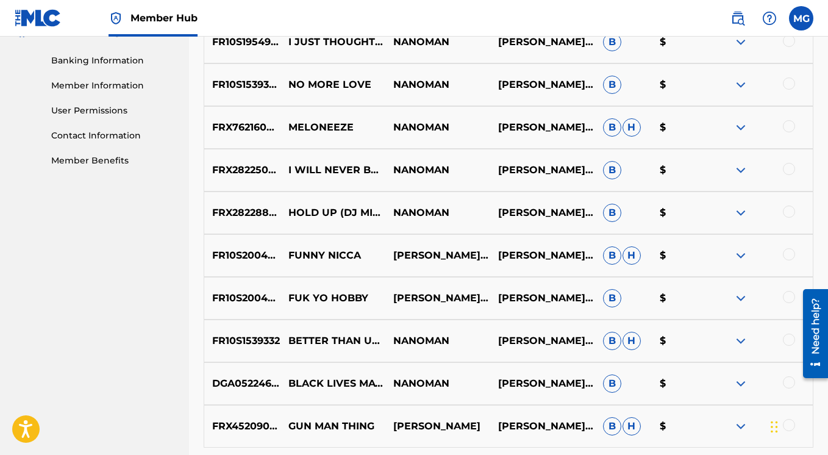
scroll to position [658, 0]
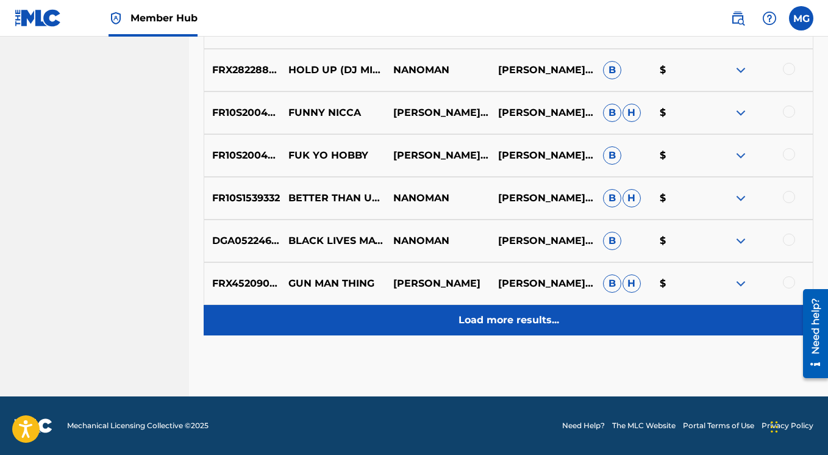
click at [544, 317] on p "Load more results..." at bounding box center [508, 320] width 101 height 15
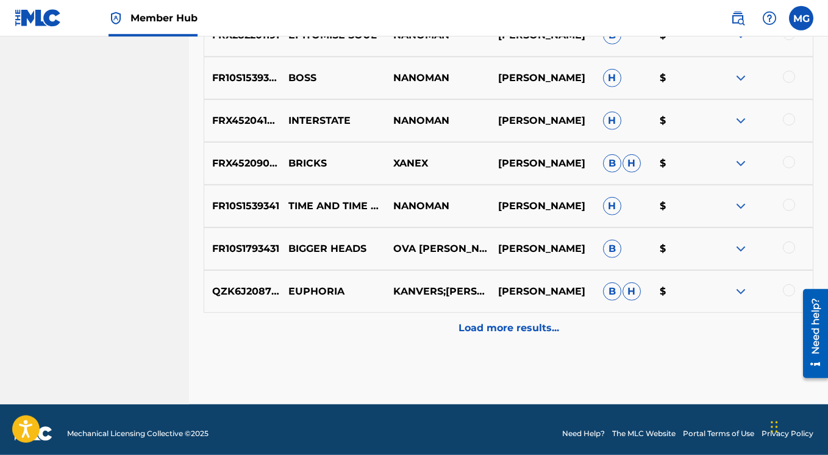
scroll to position [1082, 0]
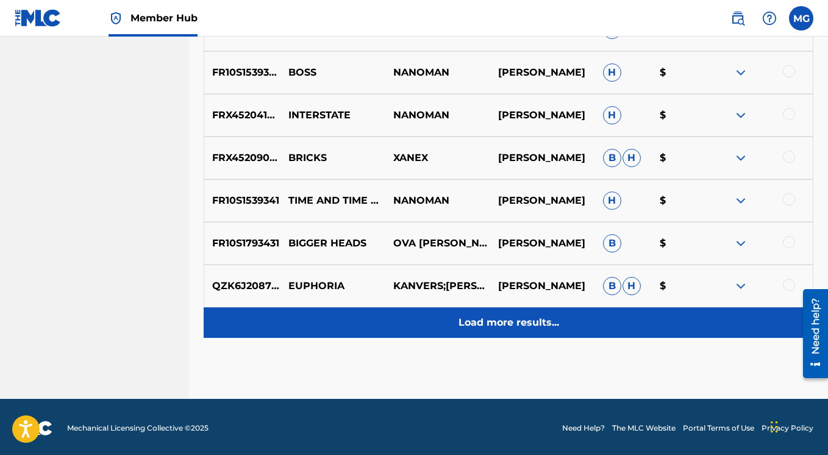
click at [474, 318] on p "Load more results..." at bounding box center [508, 322] width 101 height 15
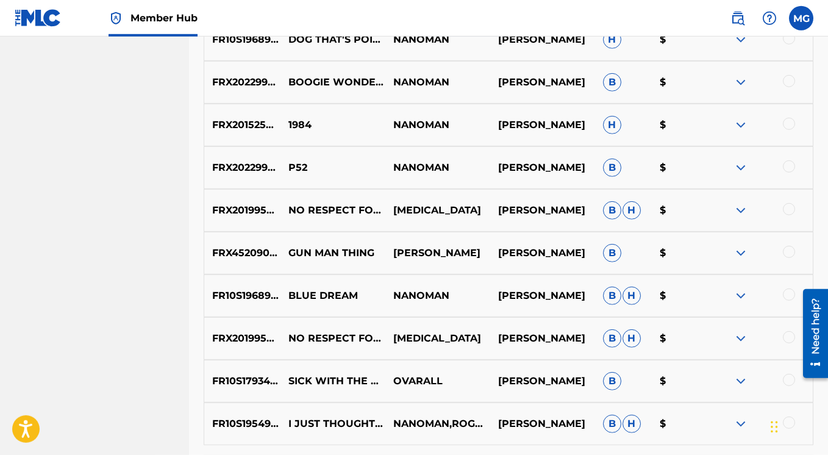
scroll to position [1432, 0]
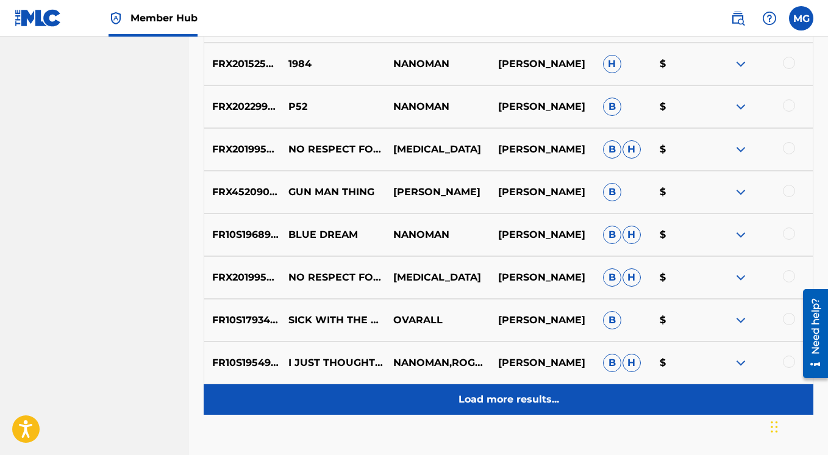
click at [499, 403] on p "Load more results..." at bounding box center [508, 399] width 101 height 15
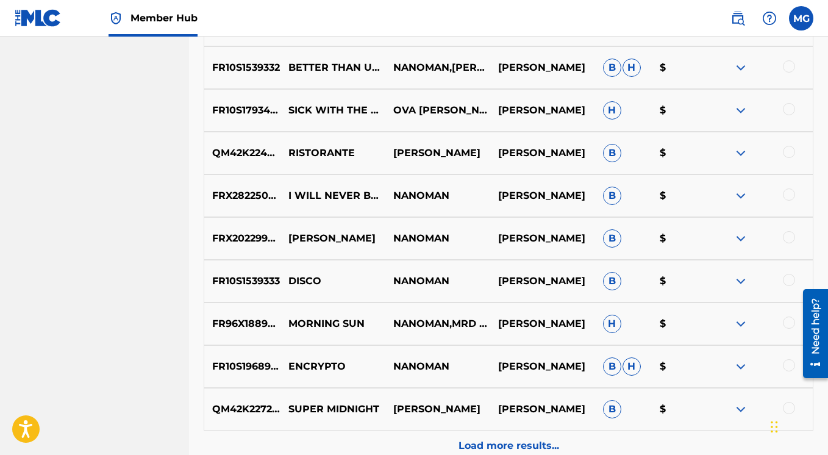
scroll to position [1938, 0]
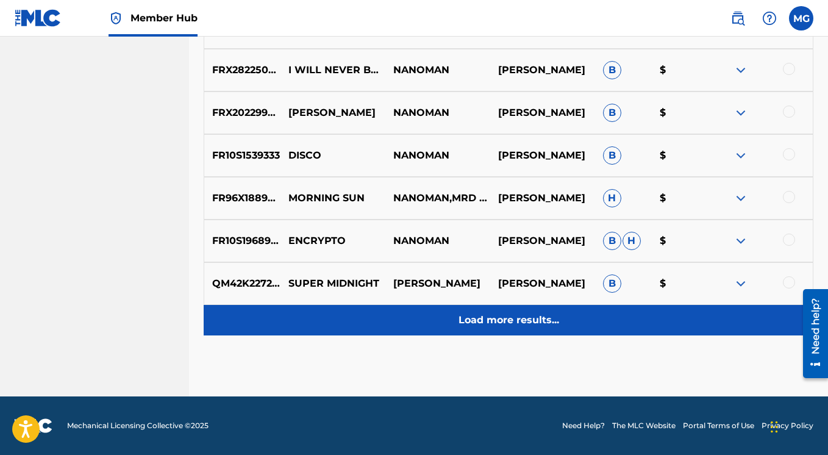
click at [488, 322] on p "Load more results..." at bounding box center [508, 320] width 101 height 15
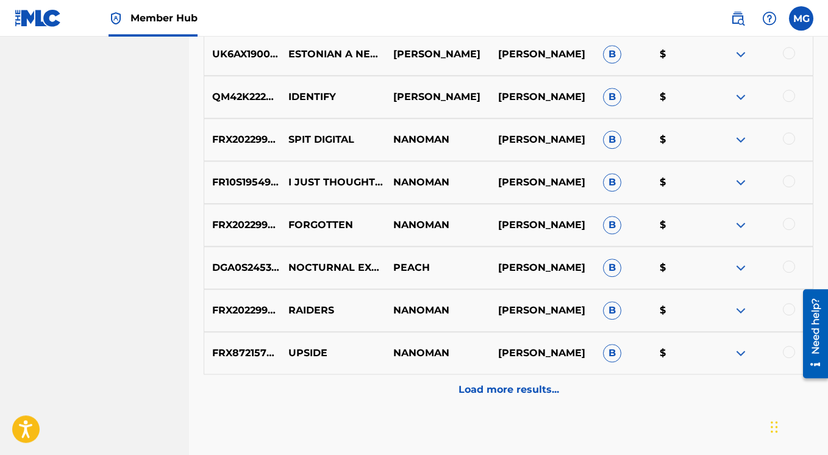
scroll to position [2349, 0]
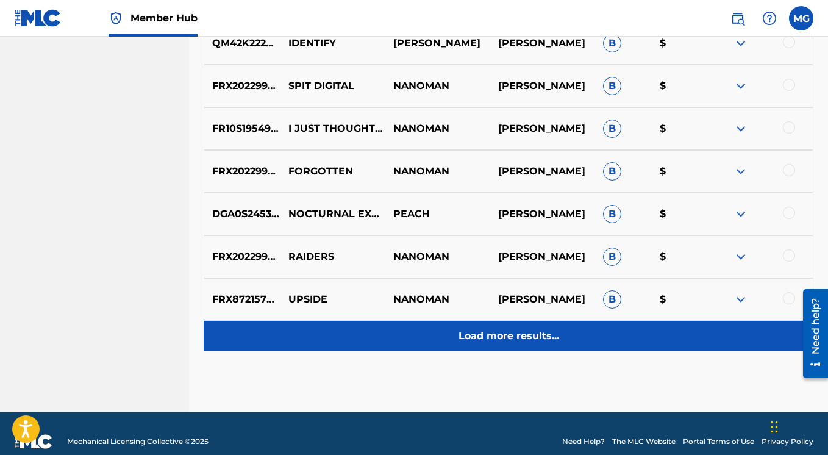
click at [497, 331] on p "Load more results..." at bounding box center [508, 336] width 101 height 15
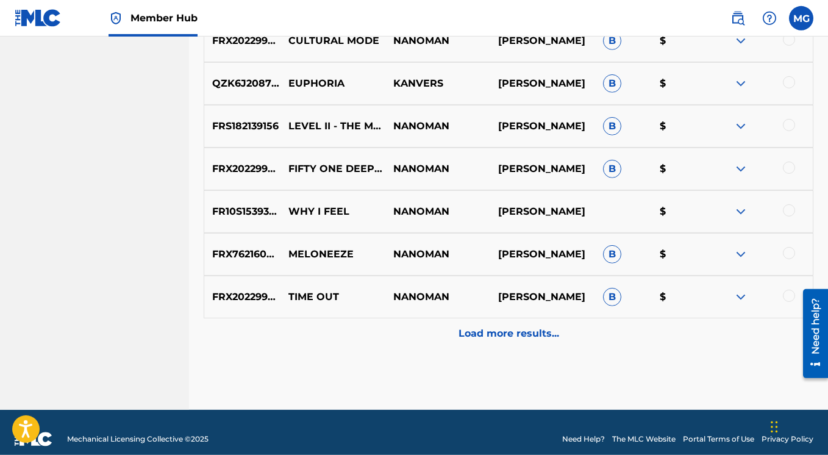
scroll to position [2791, 0]
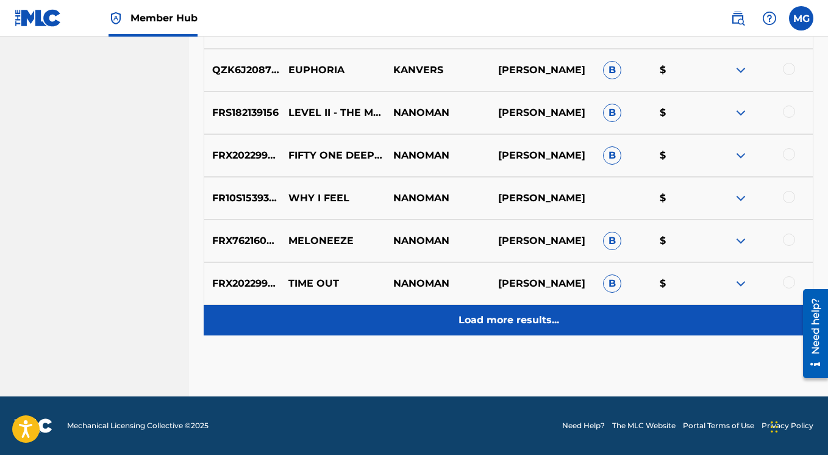
click at [499, 322] on p "Load more results..." at bounding box center [508, 320] width 101 height 15
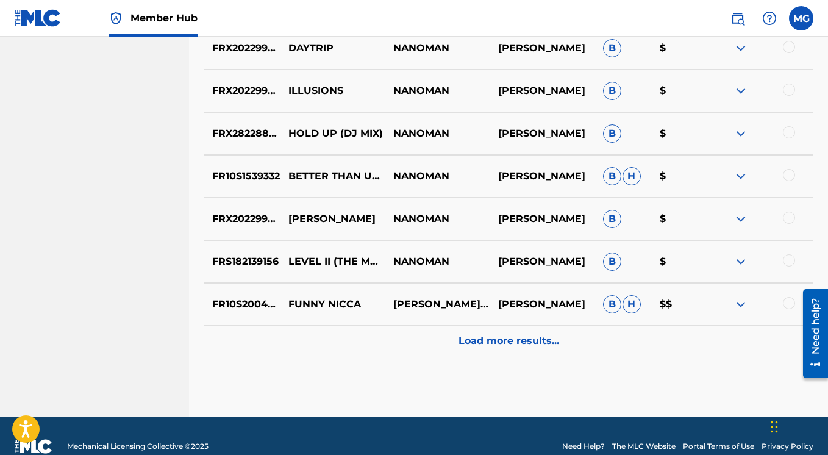
scroll to position [3218, 0]
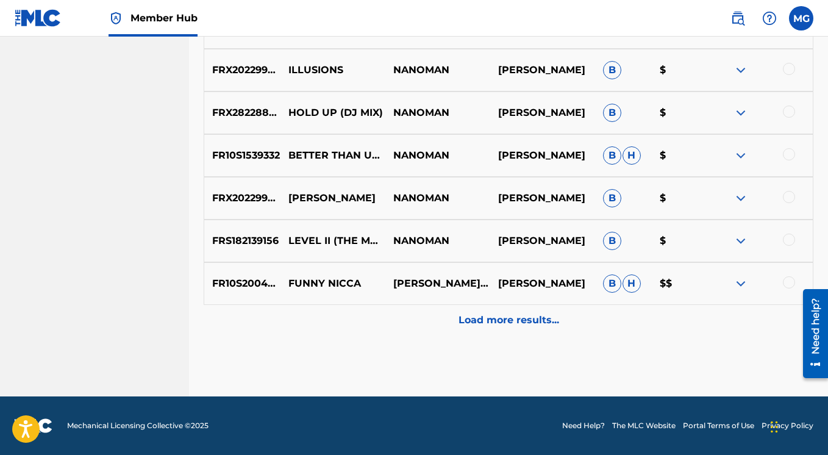
click at [498, 322] on p "Load more results..." at bounding box center [508, 320] width 101 height 15
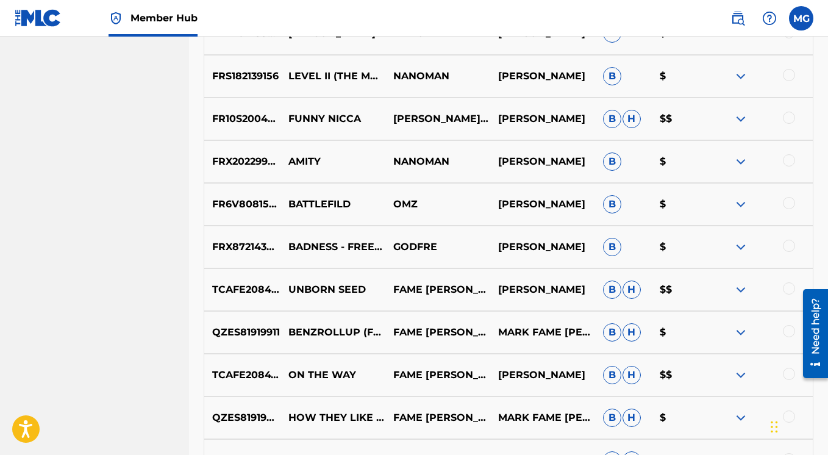
scroll to position [3645, 0]
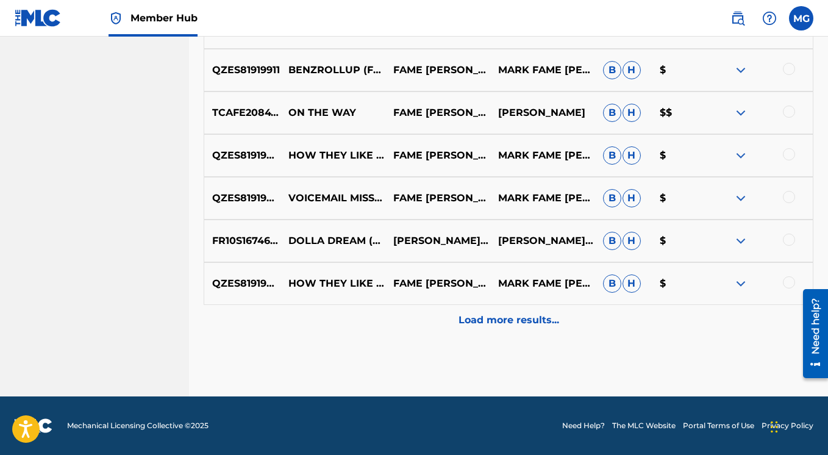
click at [497, 322] on p "Load more results..." at bounding box center [508, 320] width 101 height 15
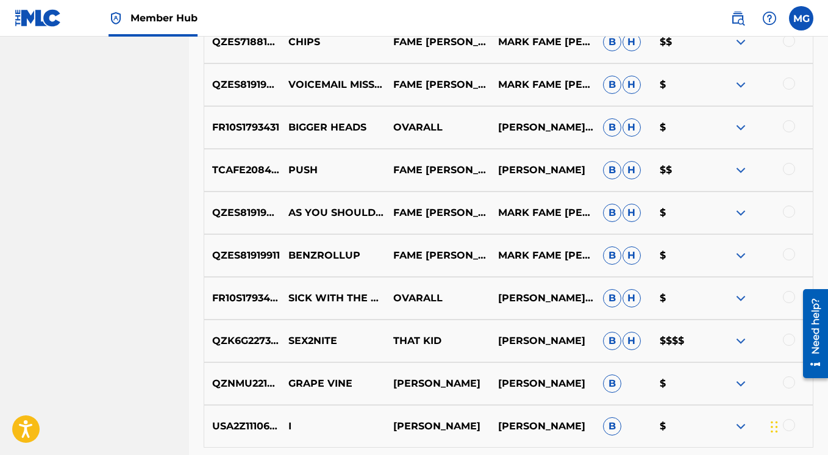
scroll to position [4071, 0]
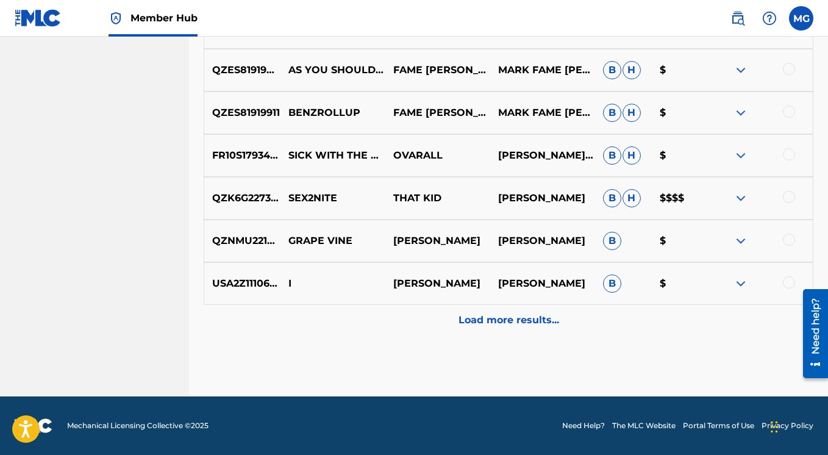
click at [741, 199] on img at bounding box center [740, 198] width 15 height 15
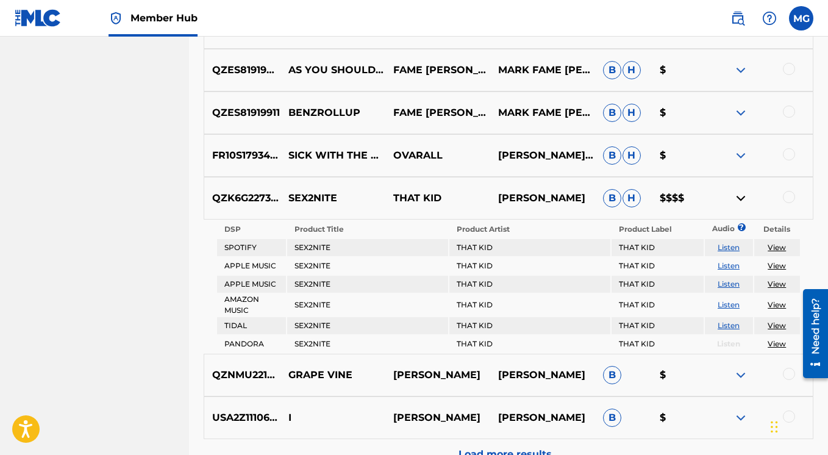
click at [728, 270] on link "Listen" at bounding box center [728, 265] width 22 height 9
click at [725, 247] on link "Listen" at bounding box center [728, 247] width 22 height 9
click at [738, 198] on img at bounding box center [740, 198] width 15 height 15
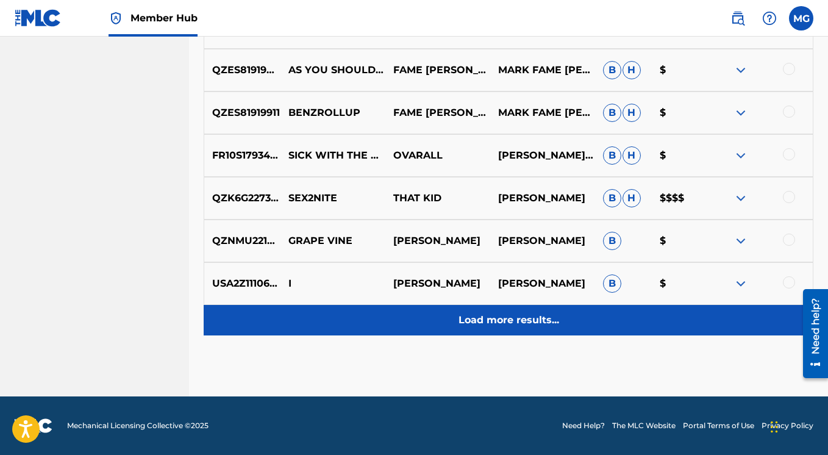
click at [510, 319] on p "Load more results..." at bounding box center [508, 320] width 101 height 15
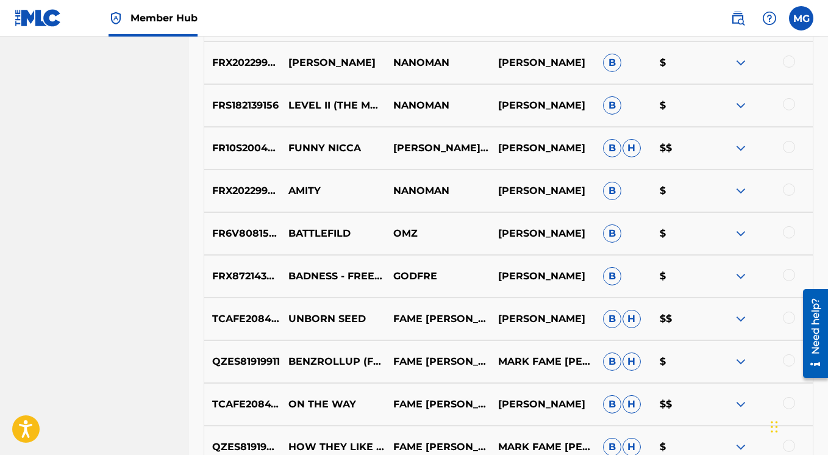
scroll to position [3392, 0]
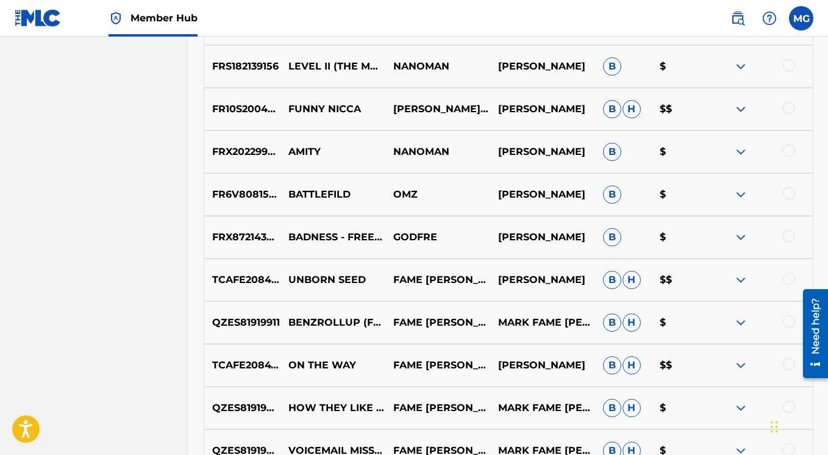
click at [746, 280] on img at bounding box center [740, 279] width 15 height 15
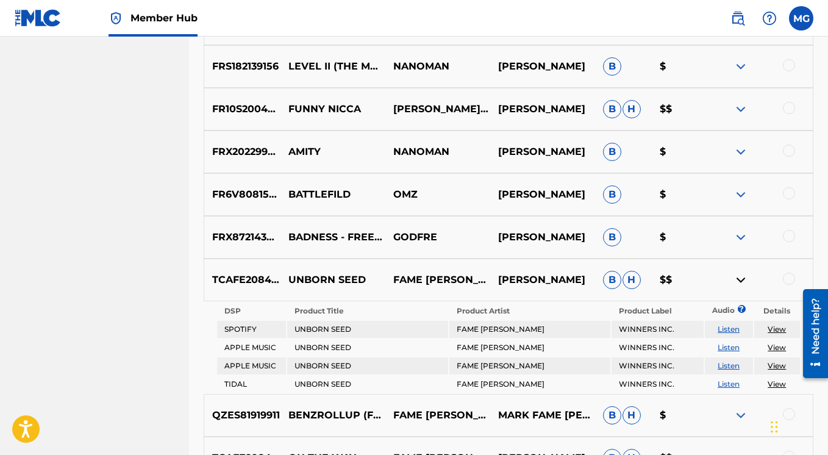
click at [739, 280] on img at bounding box center [740, 279] width 15 height 15
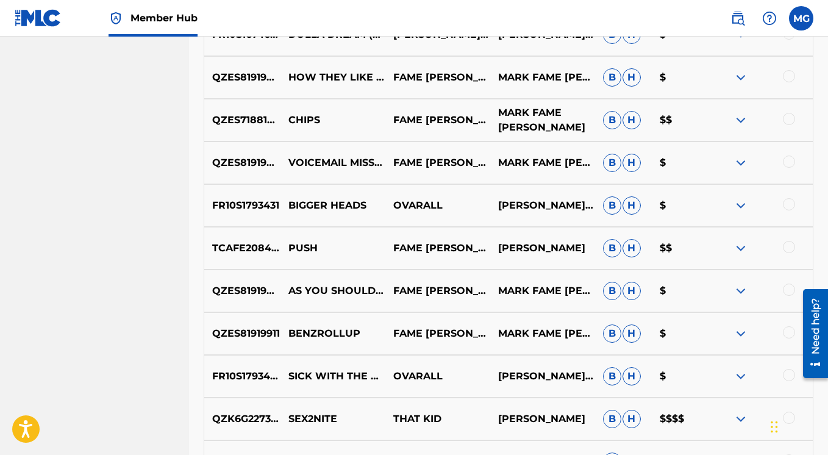
scroll to position [3958, 0]
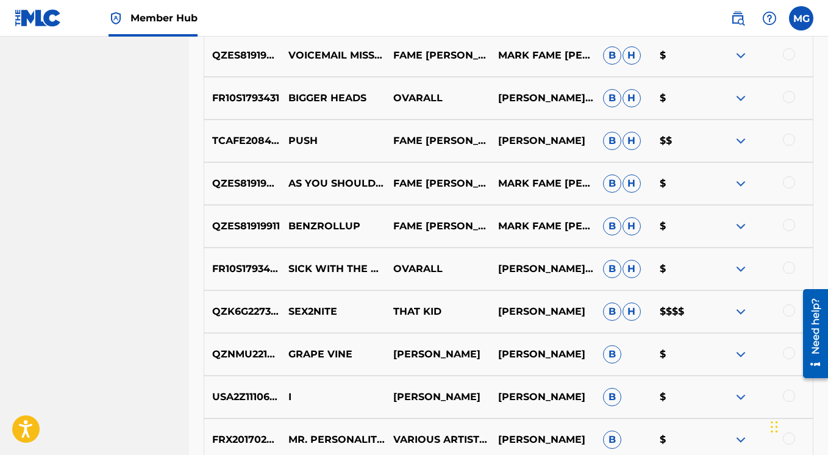
click at [745, 311] on img at bounding box center [740, 311] width 15 height 15
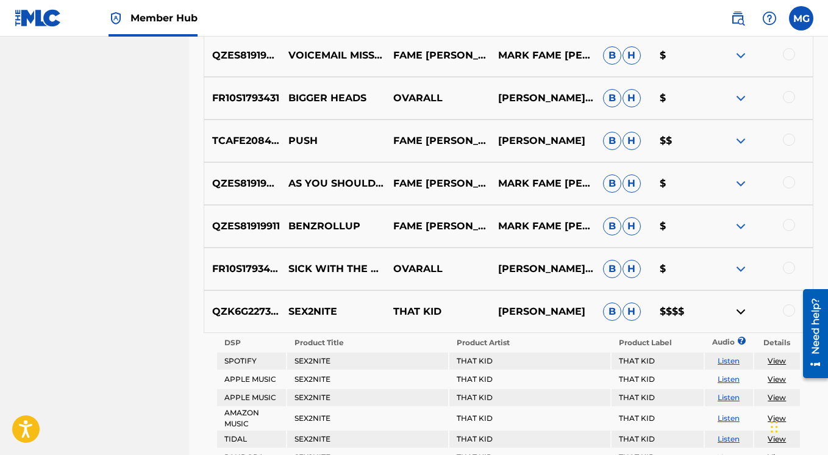
click at [745, 311] on img at bounding box center [740, 311] width 15 height 15
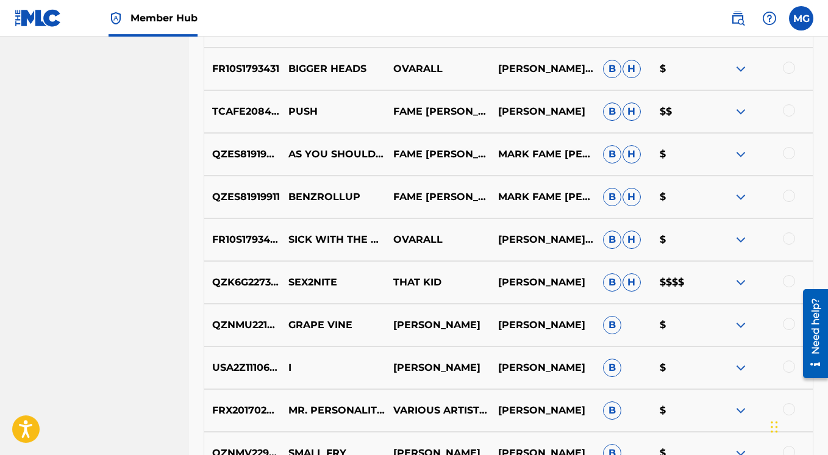
scroll to position [4114, 0]
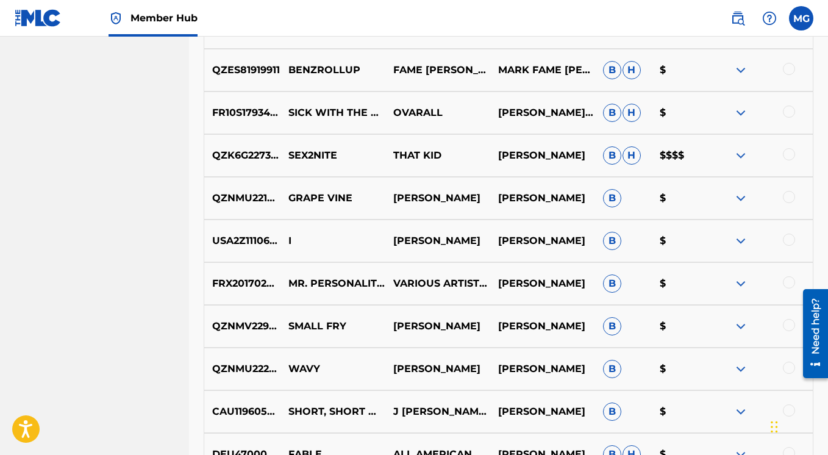
click at [736, 282] on img at bounding box center [740, 283] width 15 height 15
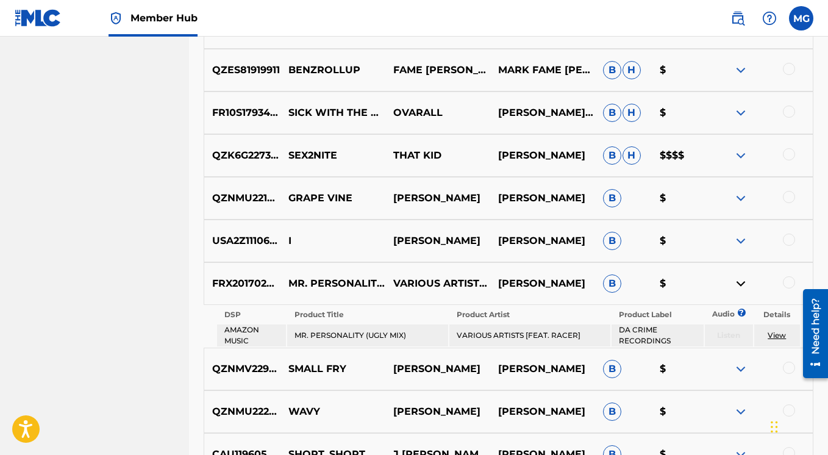
click at [736, 282] on img at bounding box center [740, 283] width 15 height 15
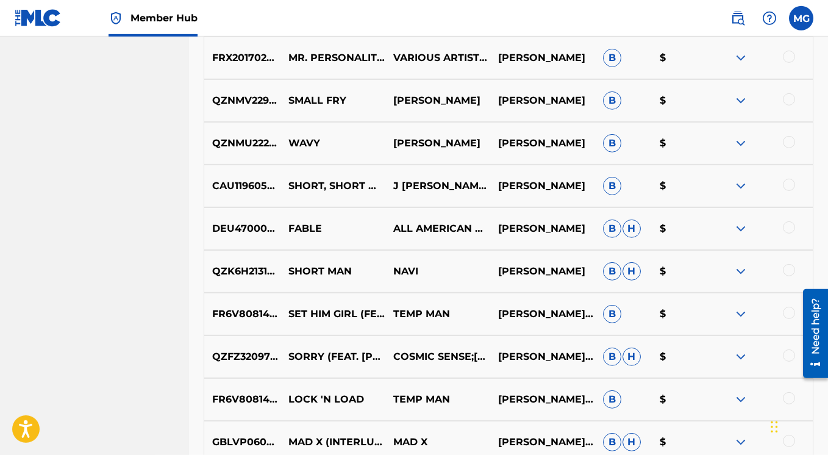
scroll to position [4485, 0]
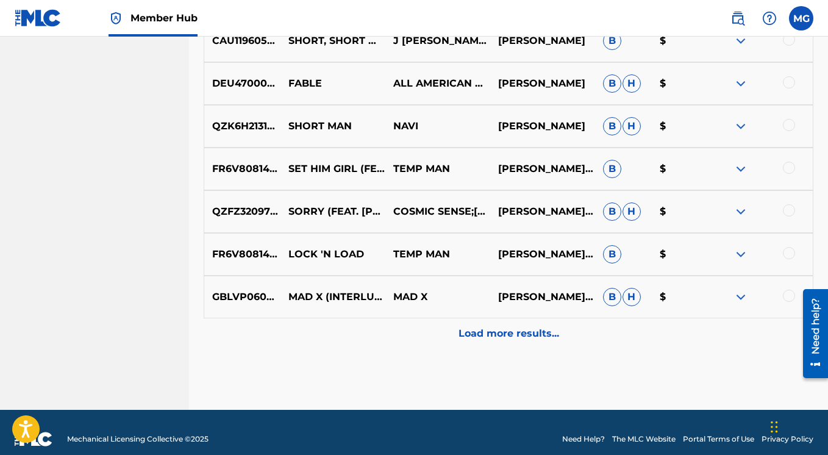
click at [741, 254] on img at bounding box center [740, 254] width 15 height 15
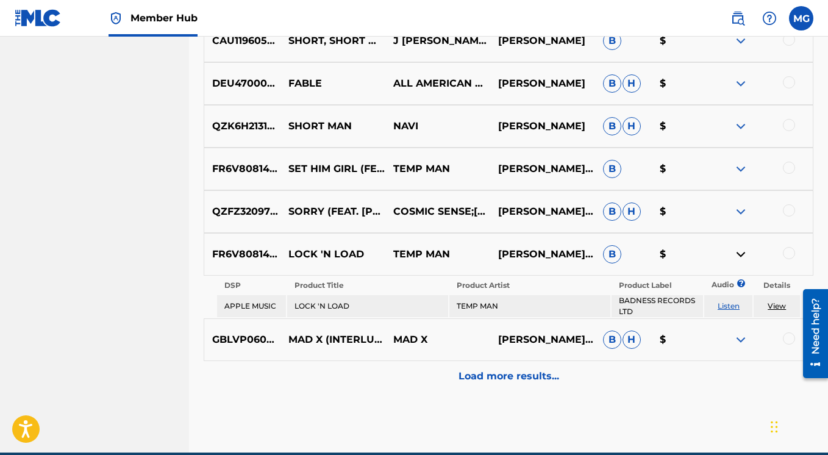
click at [740, 253] on img at bounding box center [740, 254] width 15 height 15
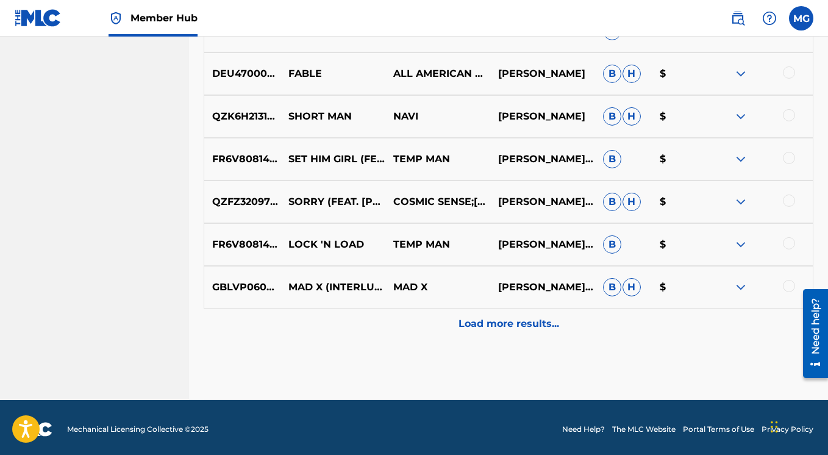
scroll to position [4498, 0]
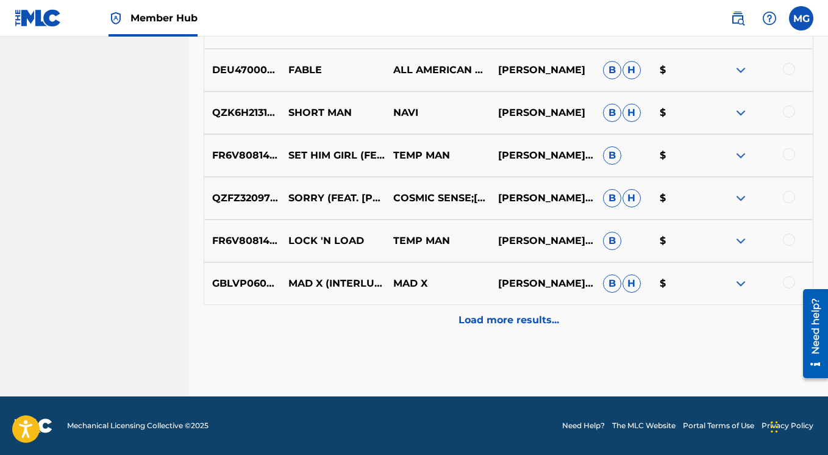
click at [740, 285] on img at bounding box center [740, 283] width 15 height 15
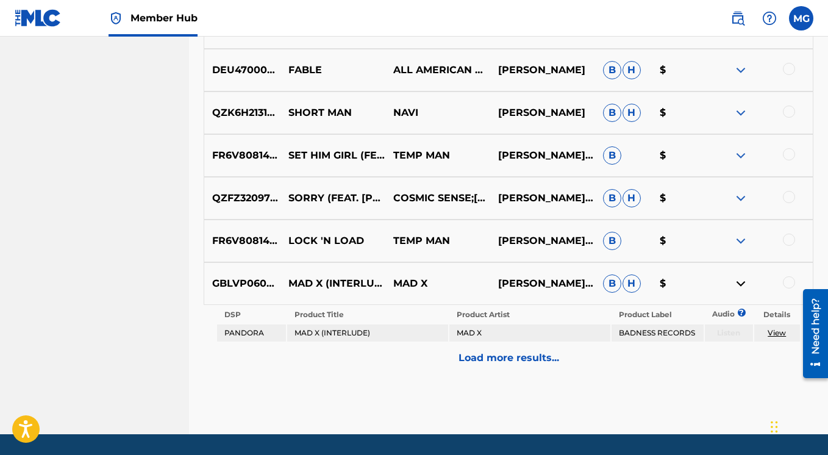
click at [739, 285] on img at bounding box center [740, 283] width 15 height 15
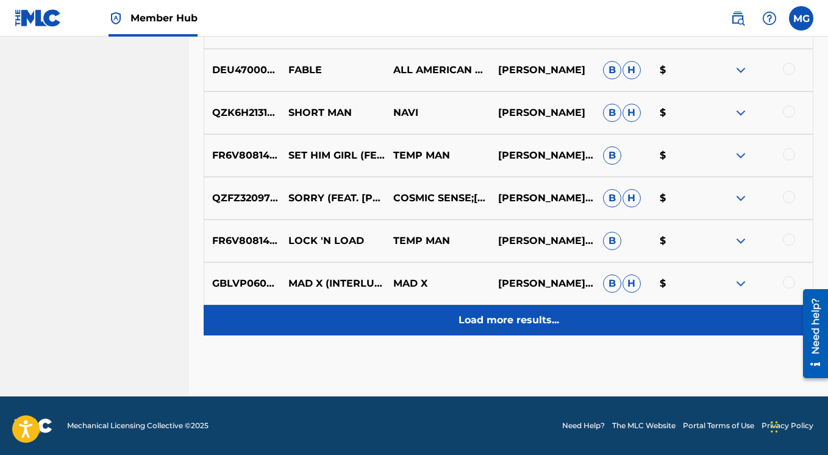
click at [549, 321] on p "Load more results..." at bounding box center [508, 320] width 101 height 15
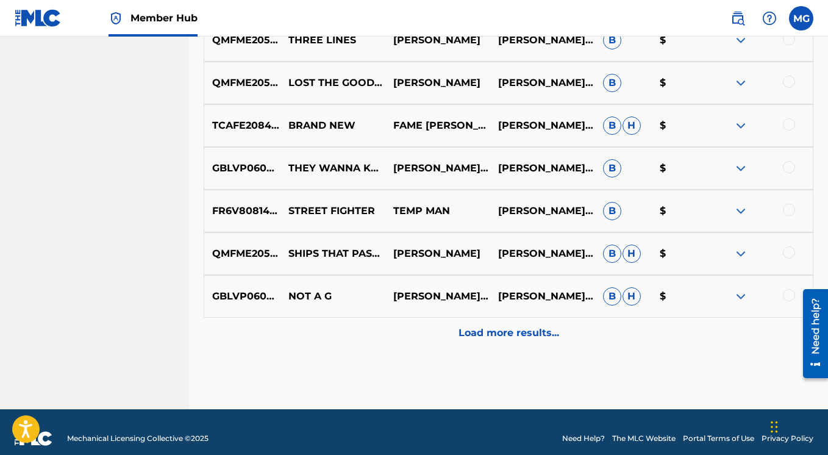
scroll to position [4914, 0]
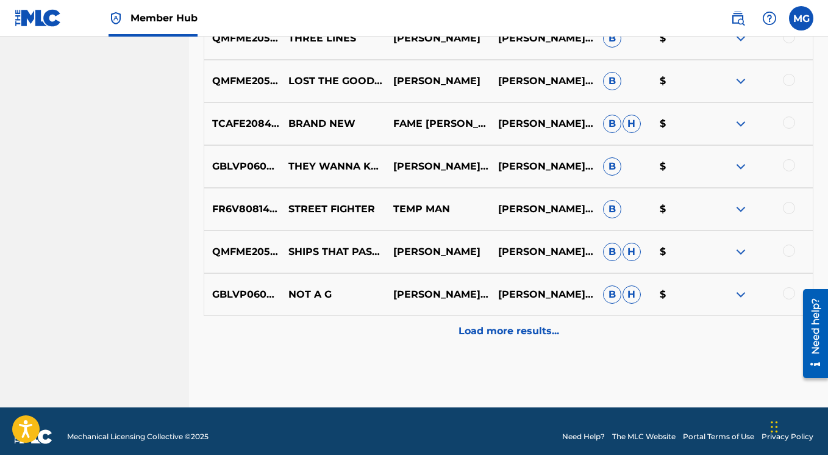
click at [742, 290] on img at bounding box center [740, 294] width 15 height 15
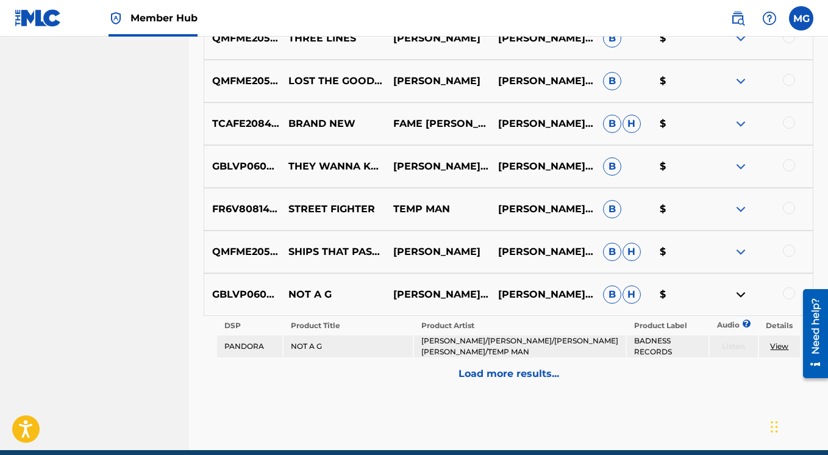
click at [742, 290] on img at bounding box center [740, 294] width 15 height 15
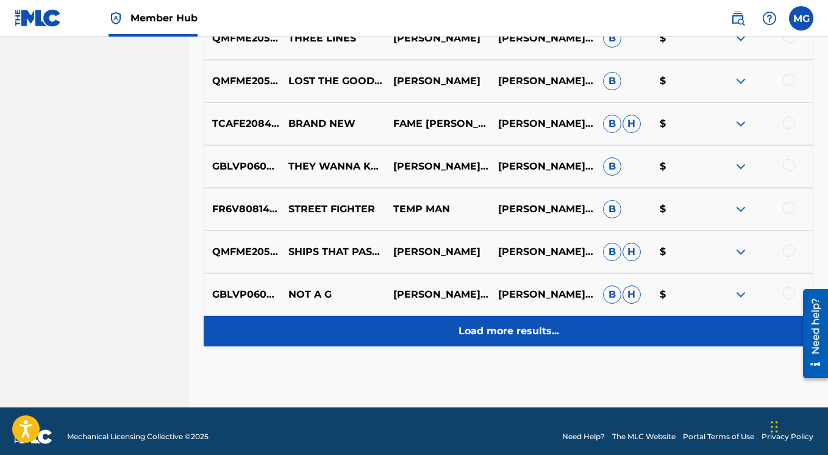
click at [525, 328] on p "Load more results..." at bounding box center [508, 331] width 101 height 15
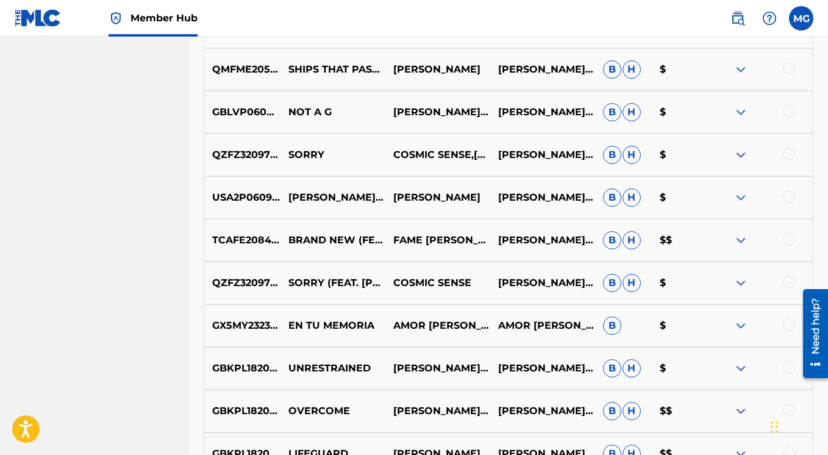
scroll to position [5059, 0]
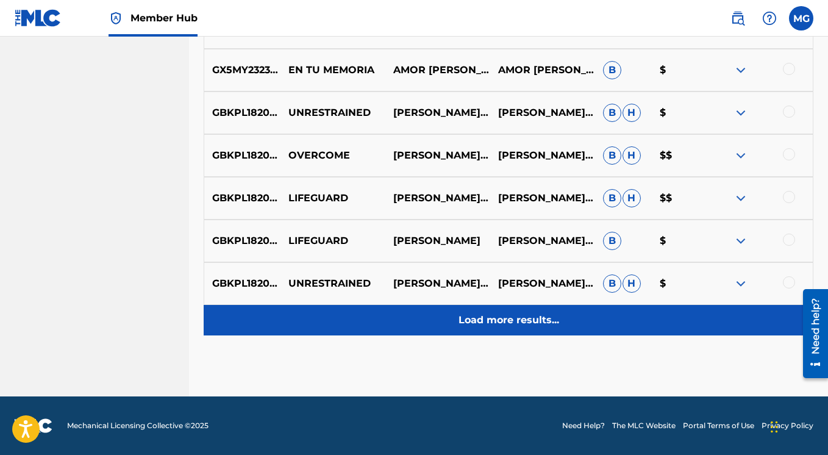
click at [514, 320] on p "Load more results..." at bounding box center [508, 320] width 101 height 15
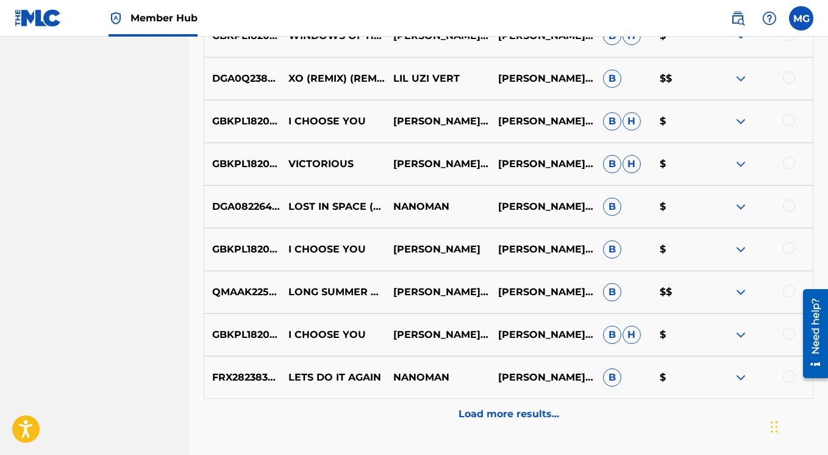
scroll to position [5778, 0]
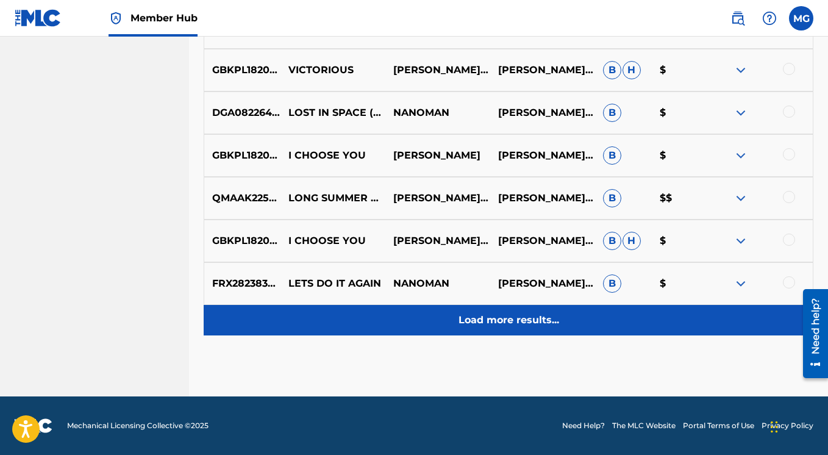
click at [510, 318] on p "Load more results..." at bounding box center [508, 320] width 101 height 15
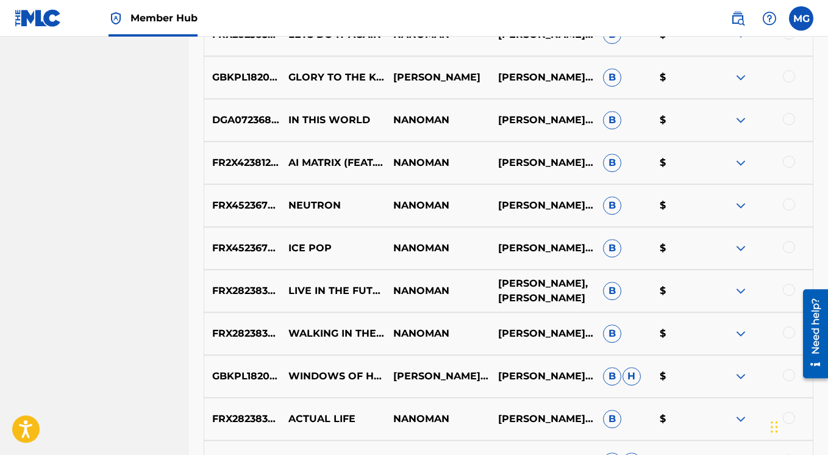
scroll to position [6107, 0]
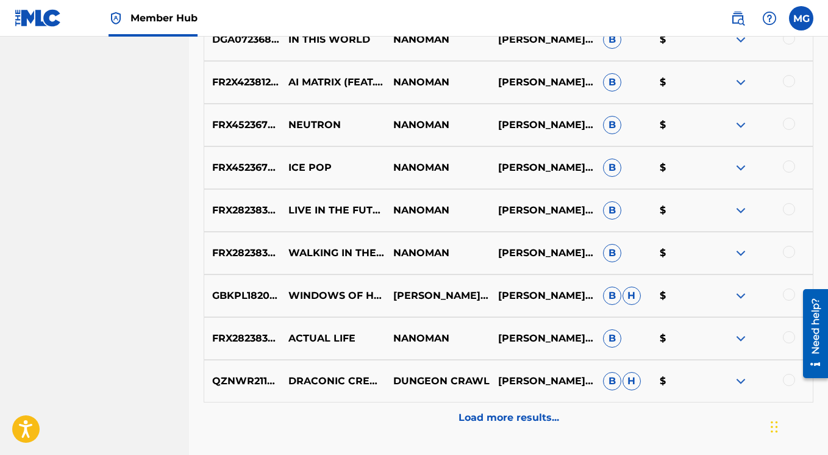
click at [744, 336] on img at bounding box center [740, 338] width 15 height 15
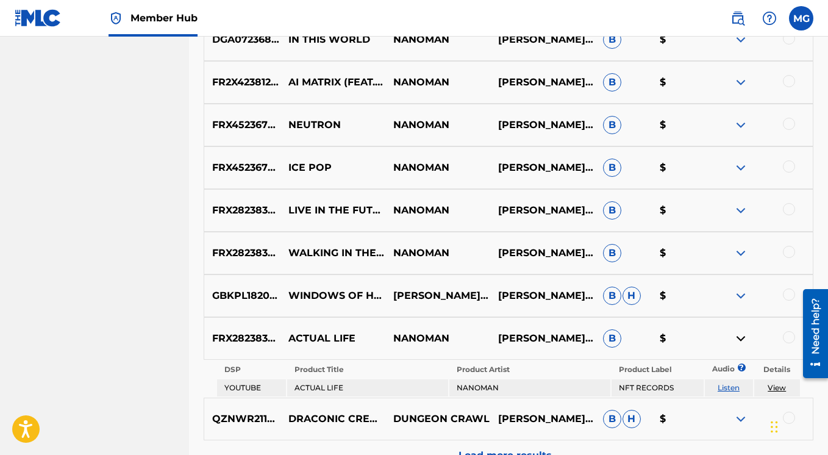
click at [741, 336] on img at bounding box center [740, 338] width 15 height 15
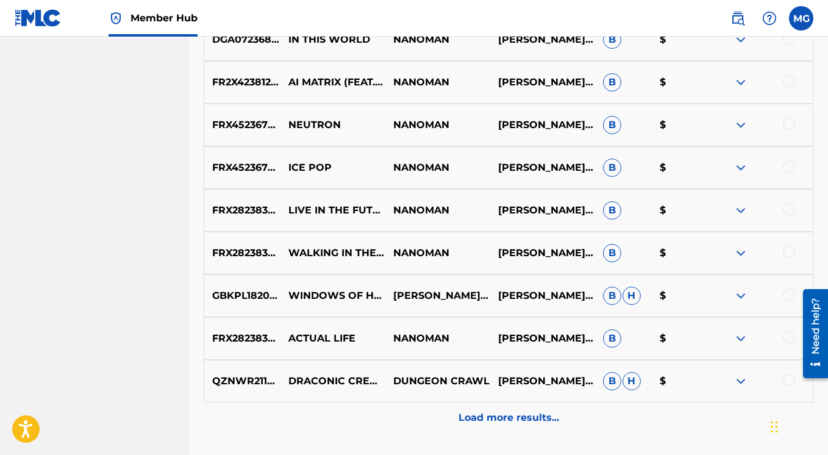
scroll to position [6166, 0]
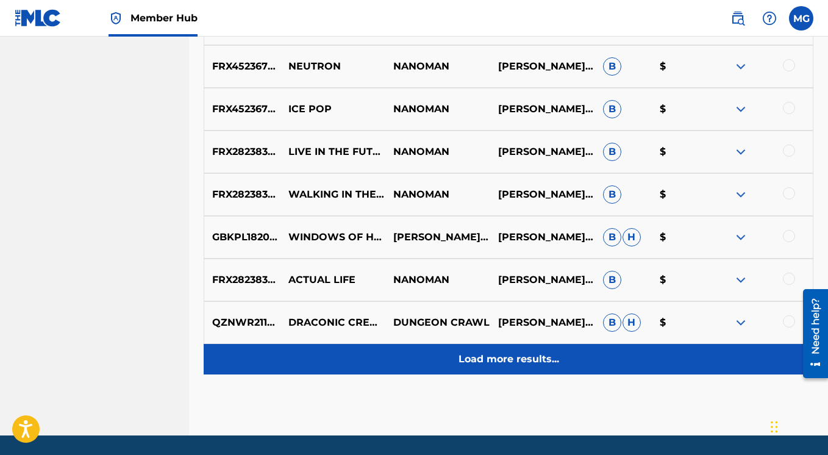
click at [546, 361] on p "Load more results..." at bounding box center [508, 359] width 101 height 15
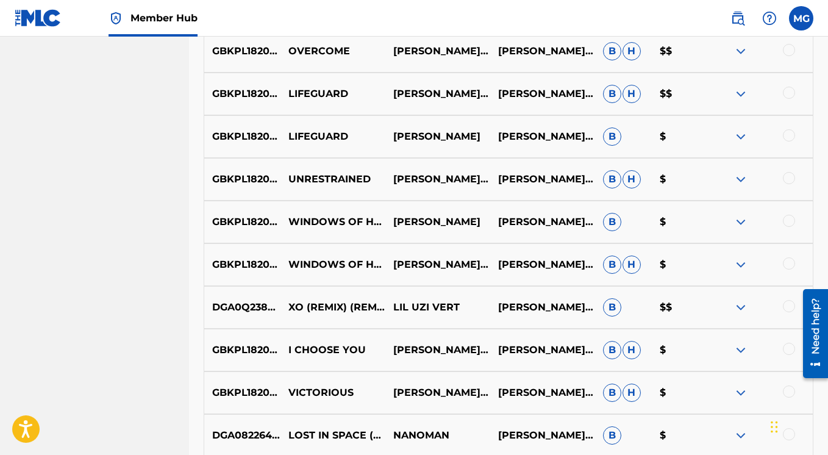
scroll to position [5489, 0]
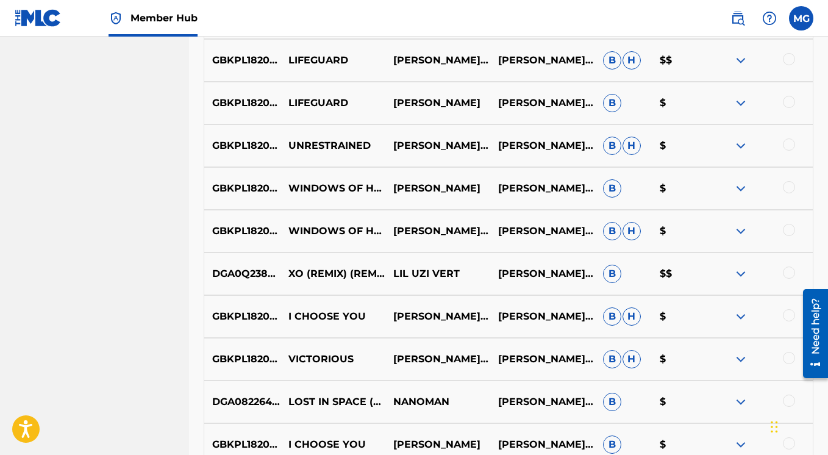
click at [738, 275] on img at bounding box center [740, 273] width 15 height 15
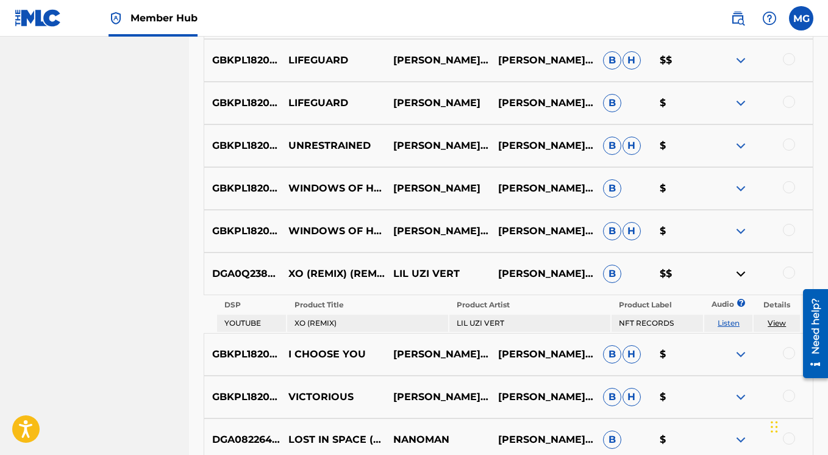
click at [738, 275] on img at bounding box center [740, 273] width 15 height 15
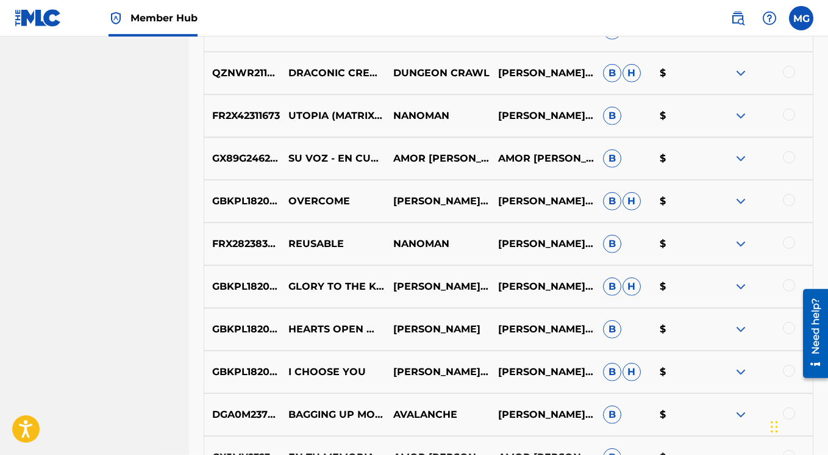
scroll to position [6348, 0]
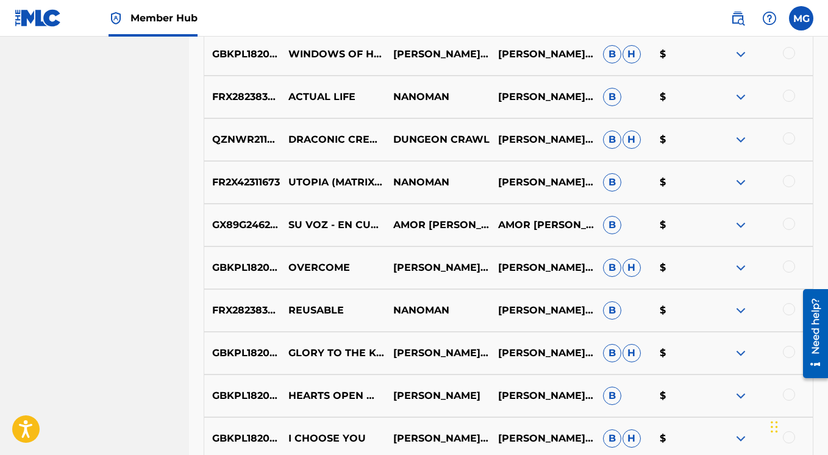
click at [740, 178] on img at bounding box center [740, 182] width 15 height 15
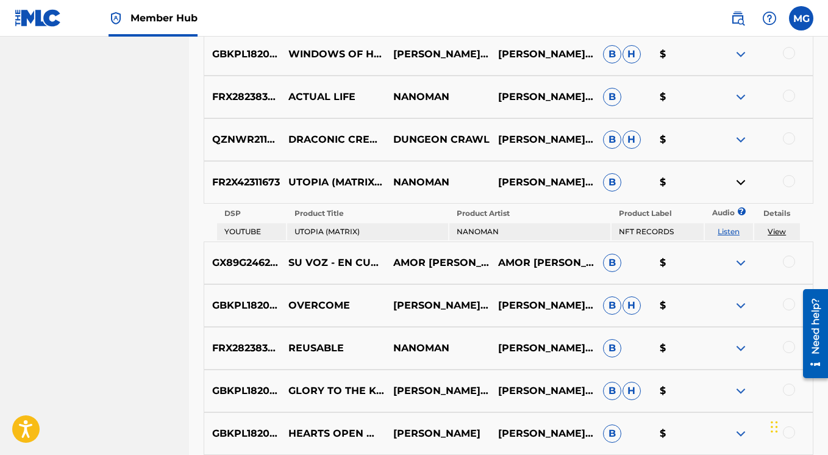
click at [740, 179] on img at bounding box center [740, 182] width 15 height 15
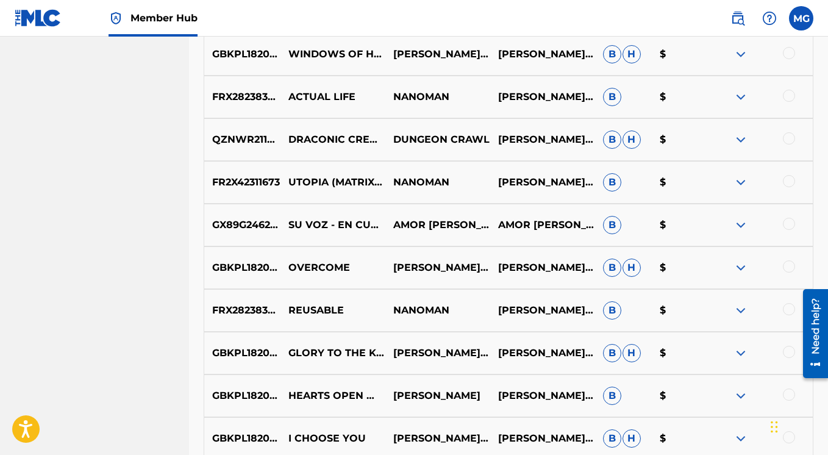
click at [740, 223] on img at bounding box center [740, 225] width 15 height 15
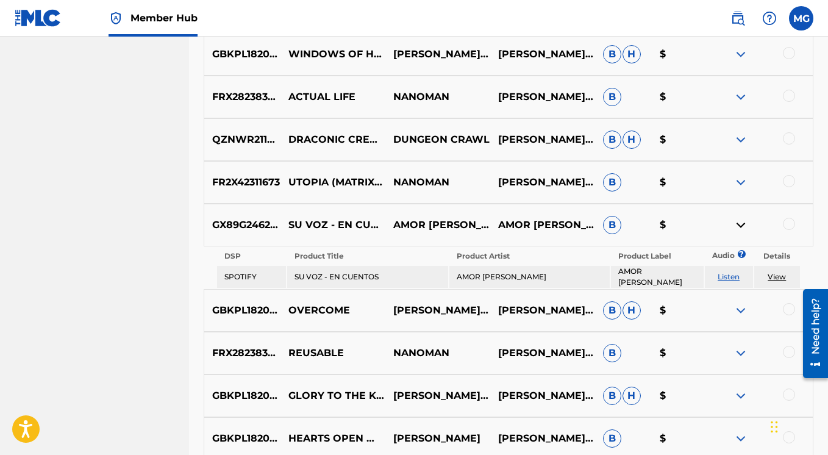
click at [739, 223] on img at bounding box center [740, 225] width 15 height 15
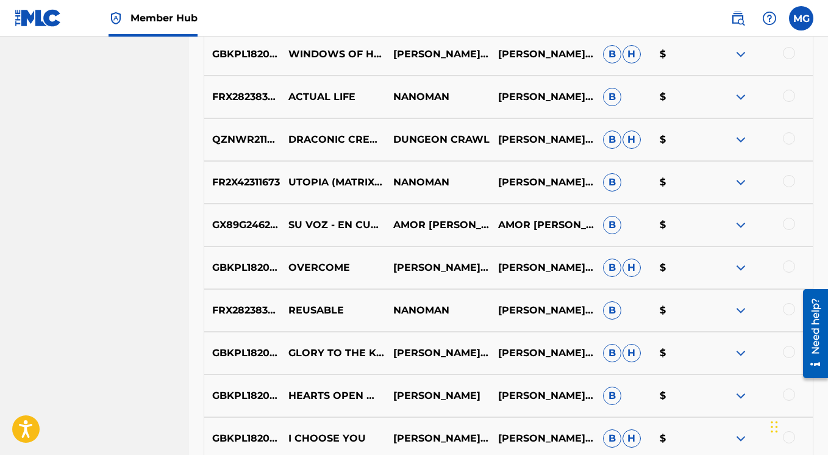
click at [739, 267] on img at bounding box center [740, 267] width 15 height 15
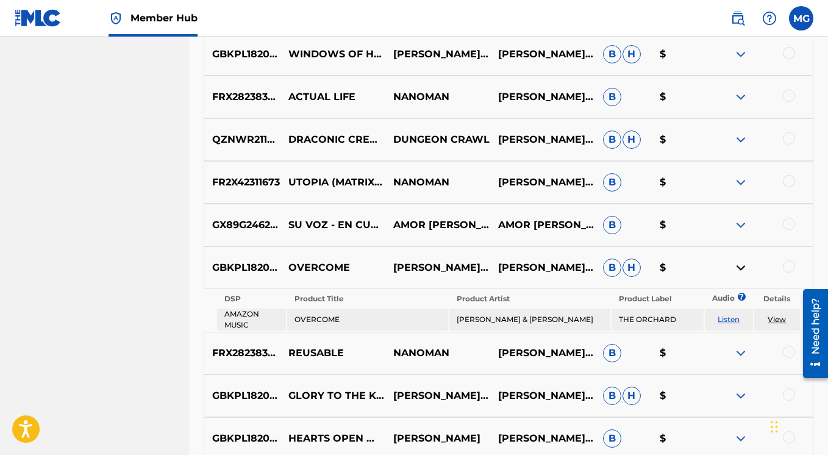
click at [739, 267] on img at bounding box center [740, 267] width 15 height 15
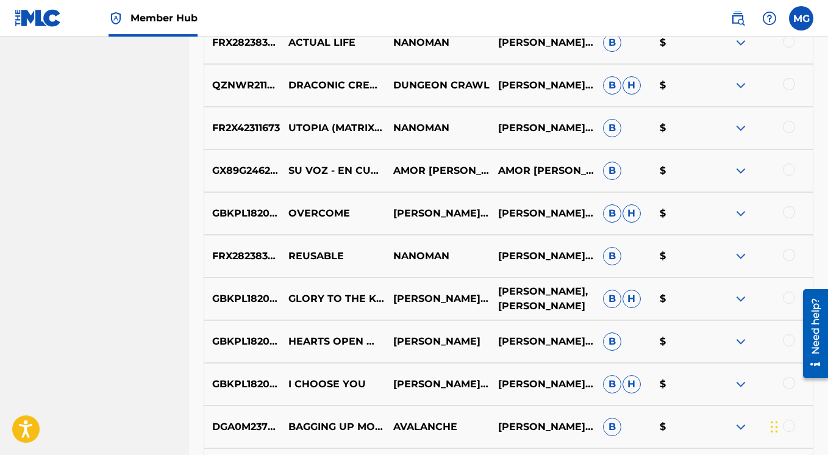
scroll to position [6426, 0]
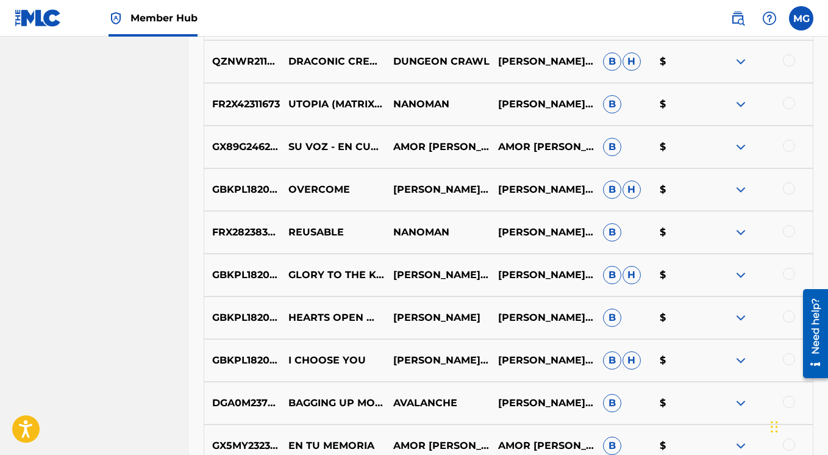
click at [744, 230] on img at bounding box center [740, 232] width 15 height 15
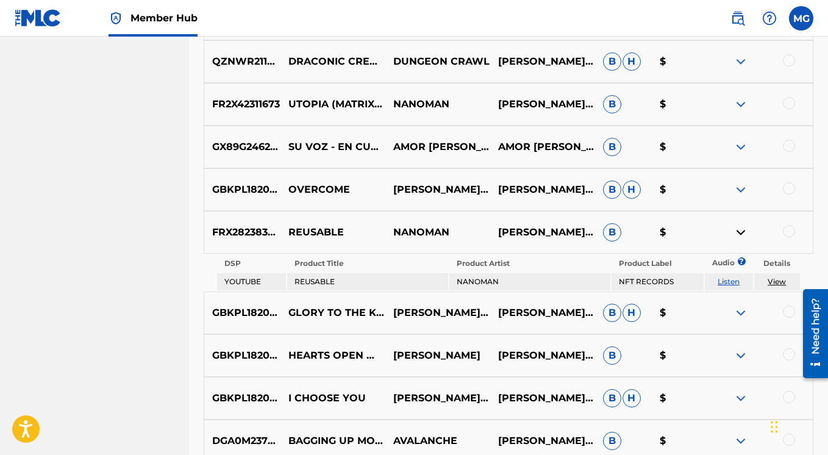
click at [744, 230] on img at bounding box center [740, 232] width 15 height 15
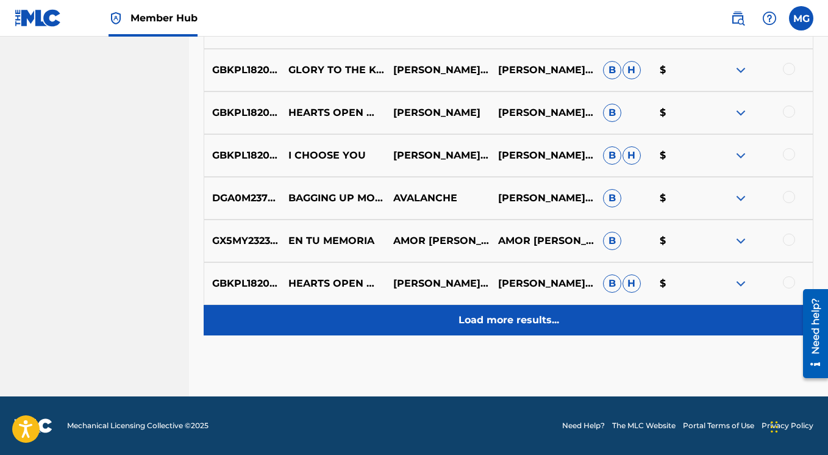
click at [522, 320] on p "Load more results..." at bounding box center [508, 320] width 101 height 15
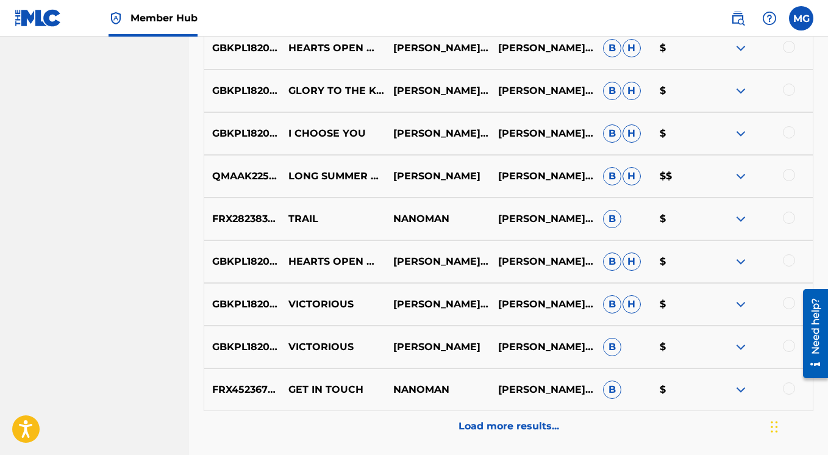
scroll to position [6954, 0]
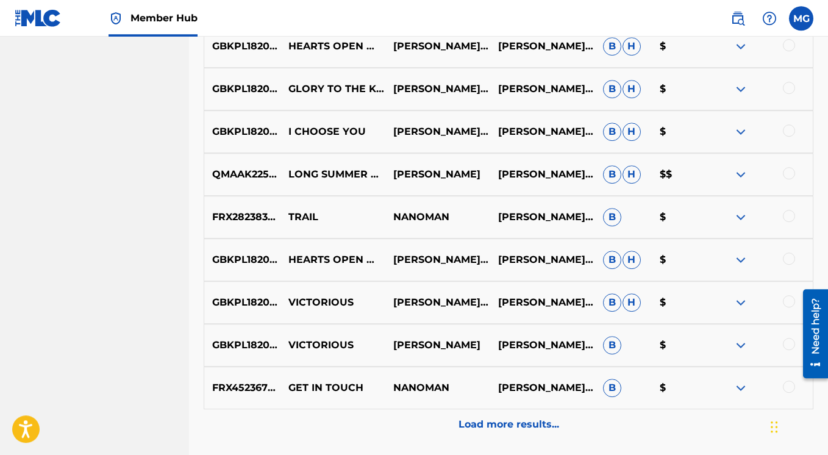
click at [739, 388] on img at bounding box center [740, 387] width 15 height 15
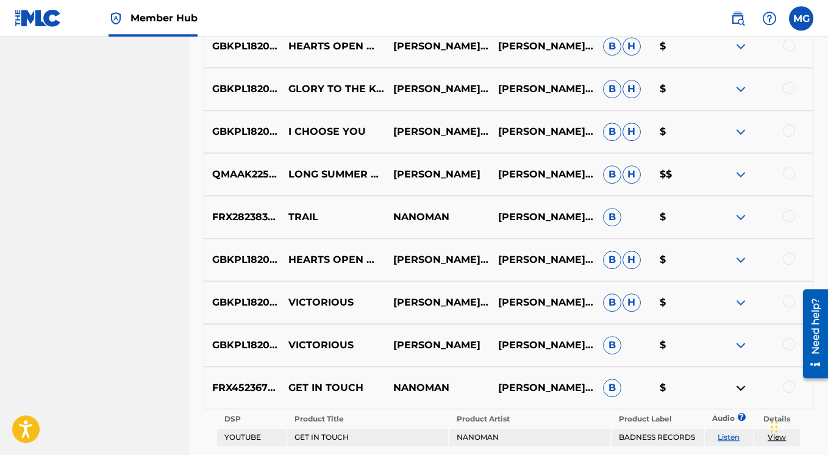
scroll to position [7096, 0]
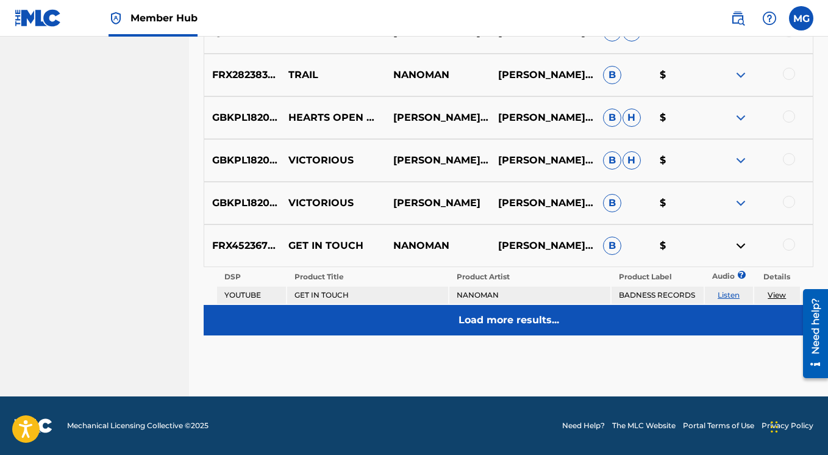
click at [542, 323] on p "Load more results..." at bounding box center [508, 320] width 101 height 15
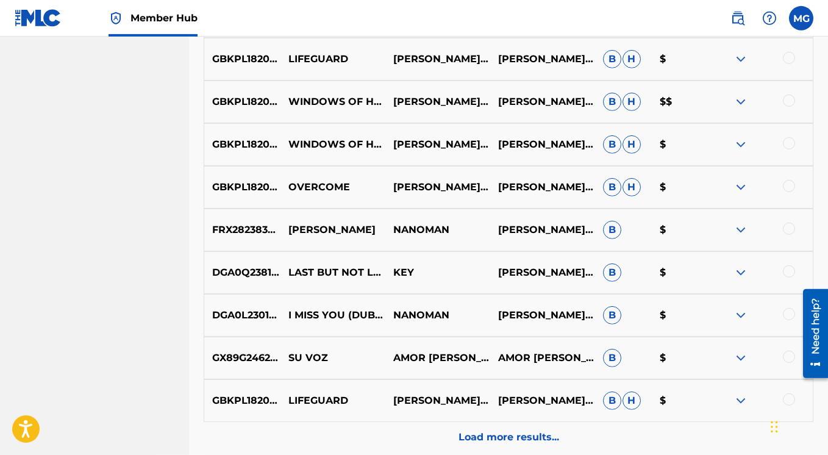
scroll to position [7358, 0]
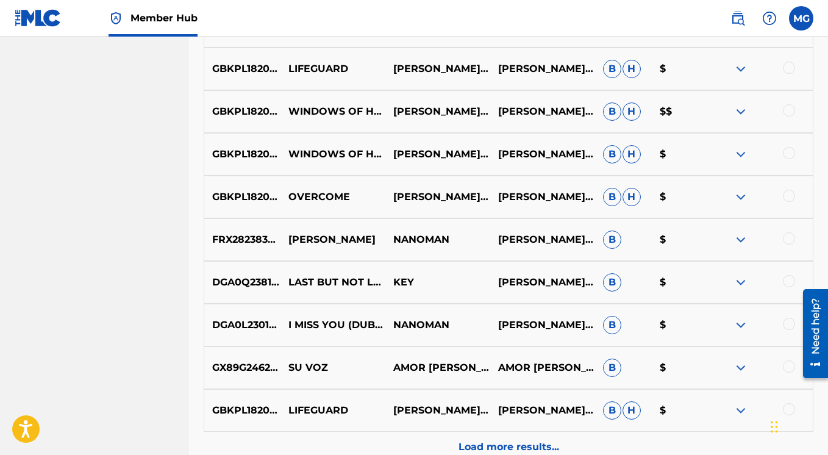
click at [739, 285] on img at bounding box center [740, 282] width 15 height 15
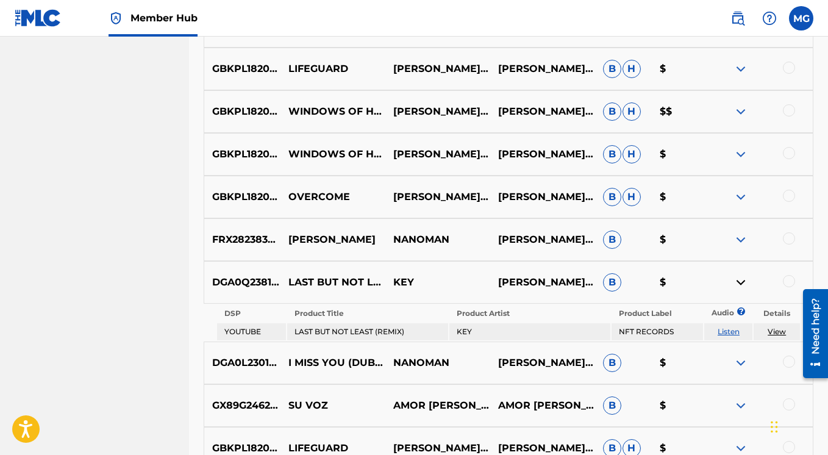
click at [738, 284] on img at bounding box center [740, 282] width 15 height 15
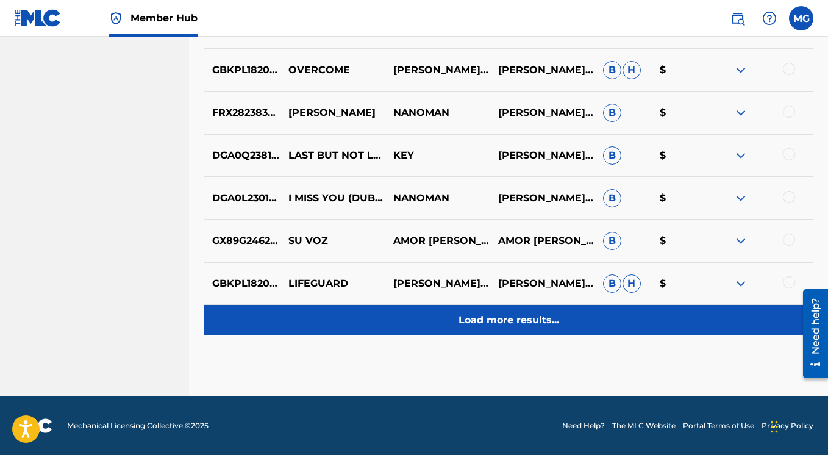
click at [544, 320] on p "Load more results..." at bounding box center [508, 320] width 101 height 15
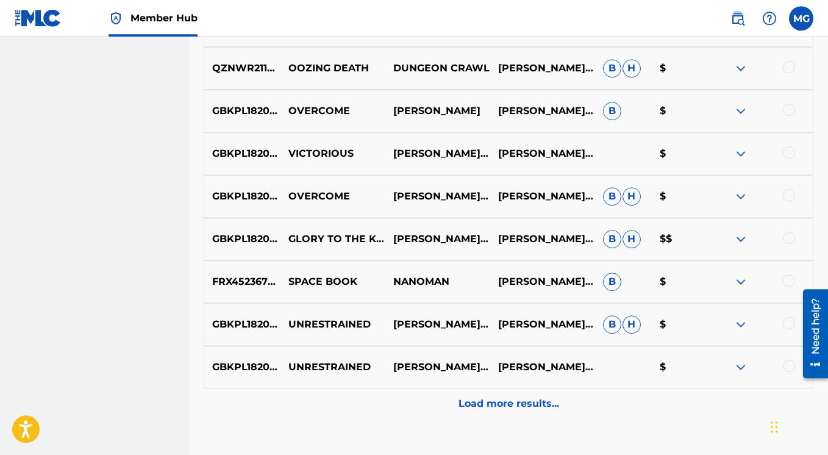
scroll to position [7833, 0]
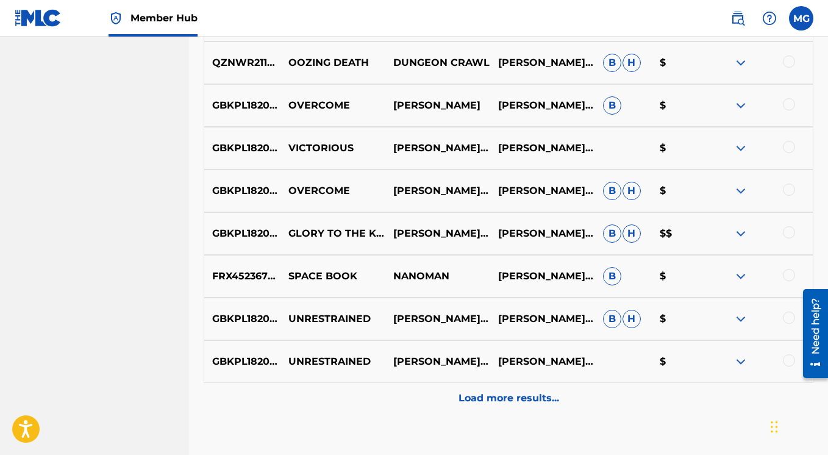
click at [738, 276] on img at bounding box center [740, 276] width 15 height 15
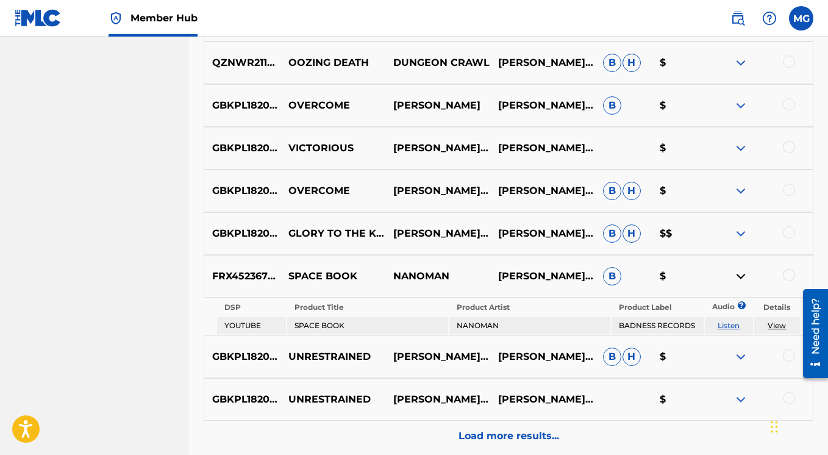
click at [740, 233] on img at bounding box center [740, 233] width 15 height 15
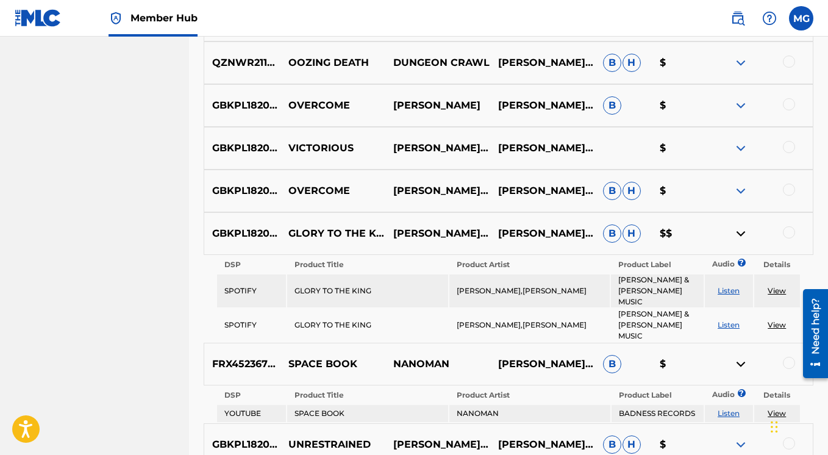
click at [740, 233] on img at bounding box center [740, 233] width 15 height 15
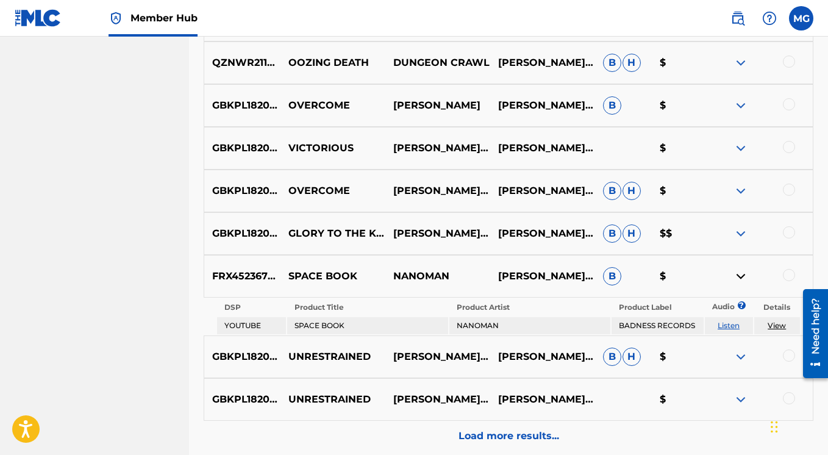
scroll to position [7949, 0]
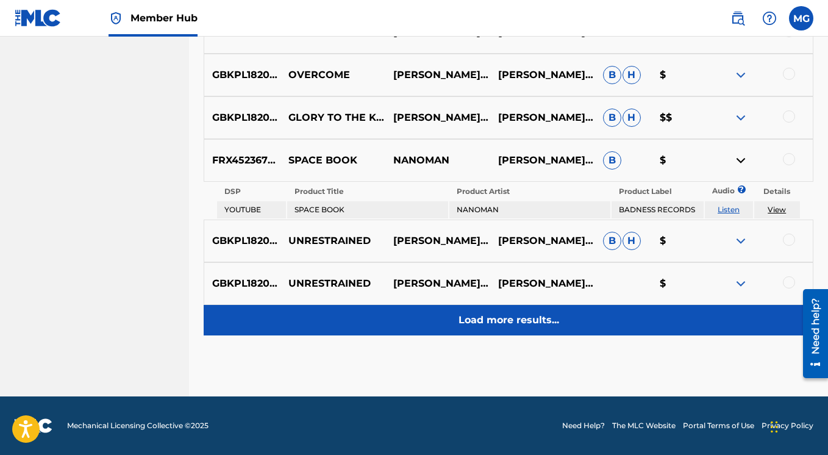
click at [524, 327] on div "Load more results..." at bounding box center [508, 320] width 609 height 30
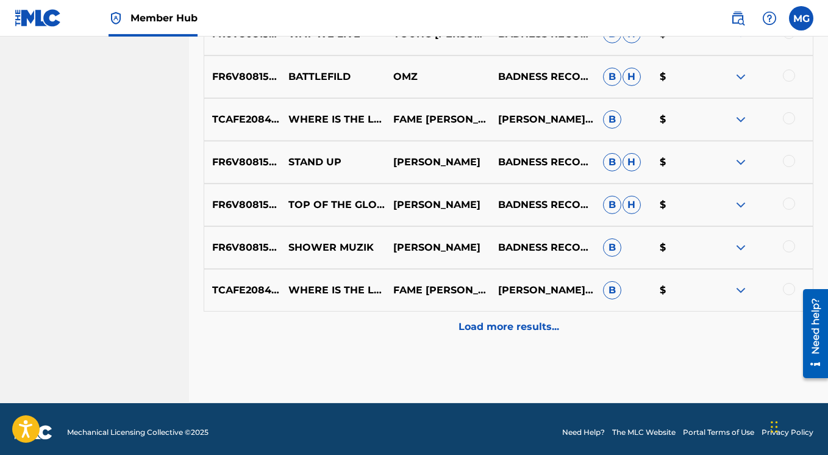
scroll to position [8289, 0]
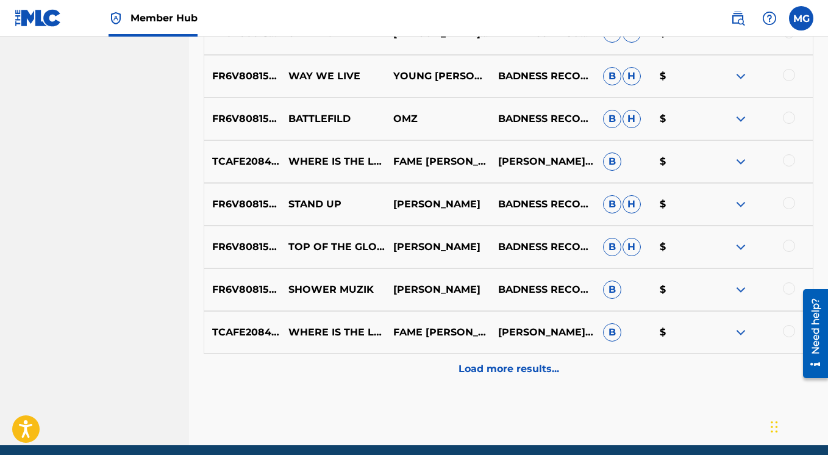
click at [741, 244] on img at bounding box center [740, 247] width 15 height 15
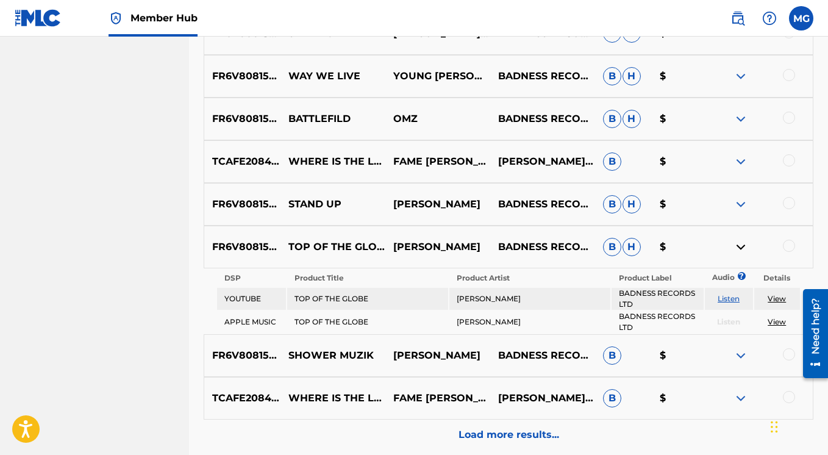
click at [741, 244] on img at bounding box center [740, 247] width 15 height 15
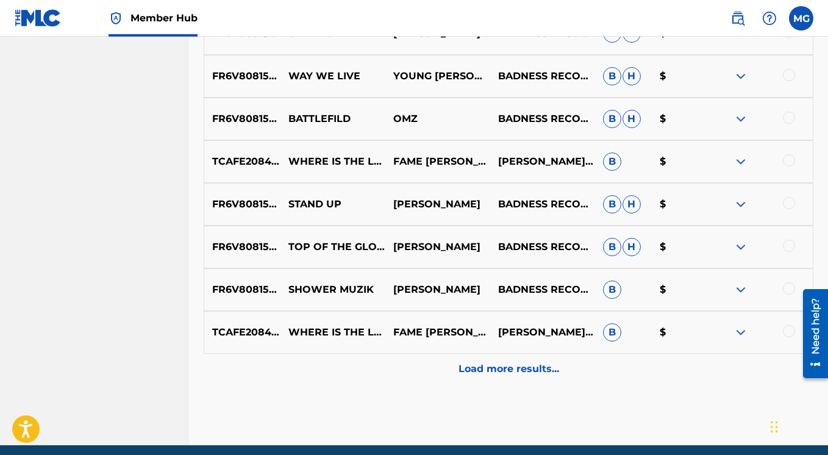
click at [740, 289] on img at bounding box center [740, 289] width 15 height 15
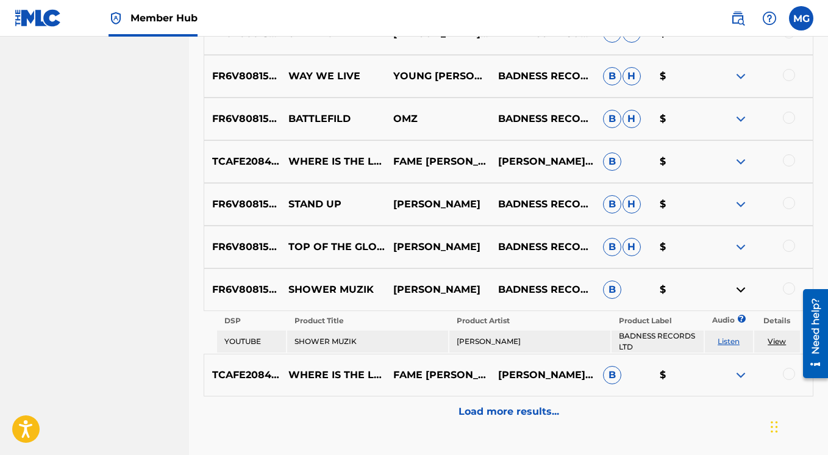
click at [740, 289] on img at bounding box center [740, 289] width 15 height 15
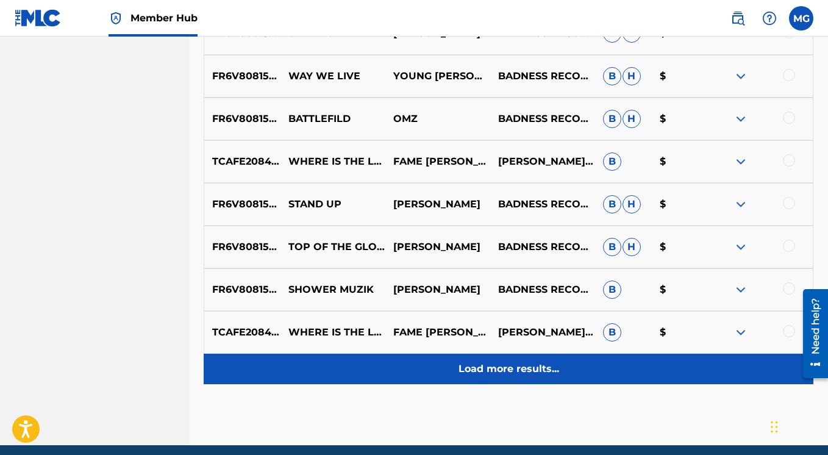
click at [521, 372] on p "Load more results..." at bounding box center [508, 368] width 101 height 15
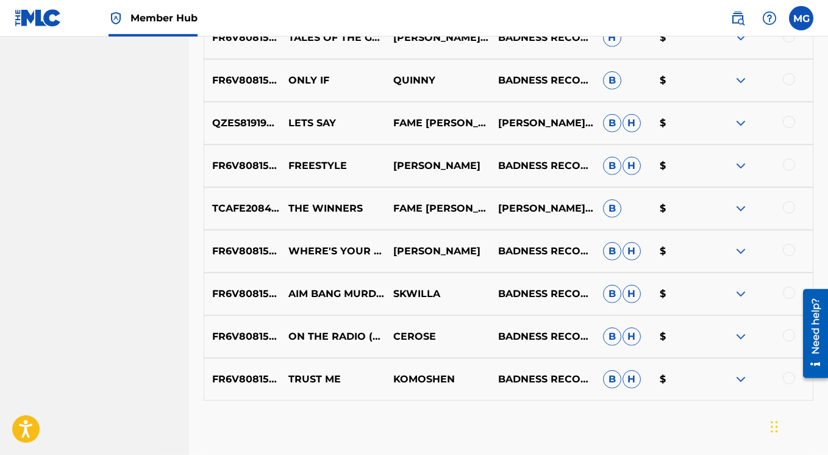
scroll to position [8666, 0]
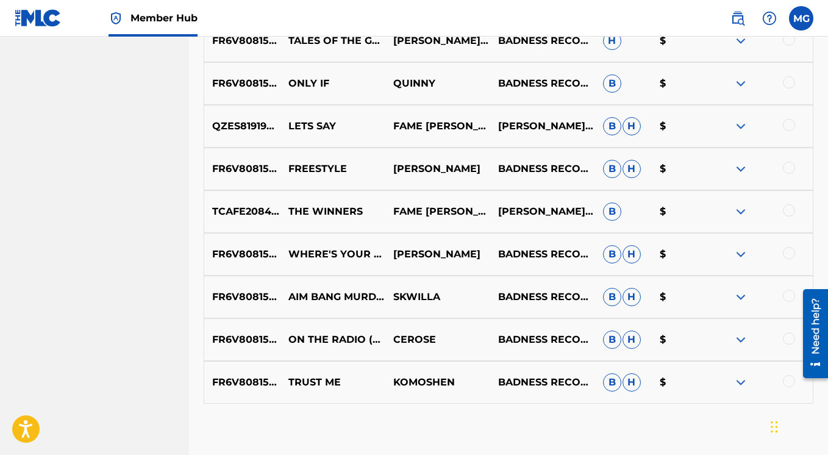
click at [744, 167] on img at bounding box center [740, 169] width 15 height 15
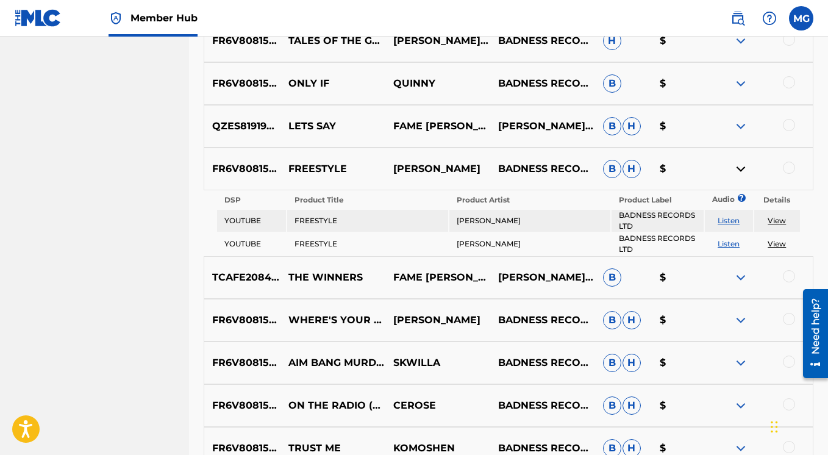
click at [731, 224] on link "Listen" at bounding box center [728, 220] width 22 height 9
click at [741, 168] on img at bounding box center [740, 169] width 15 height 15
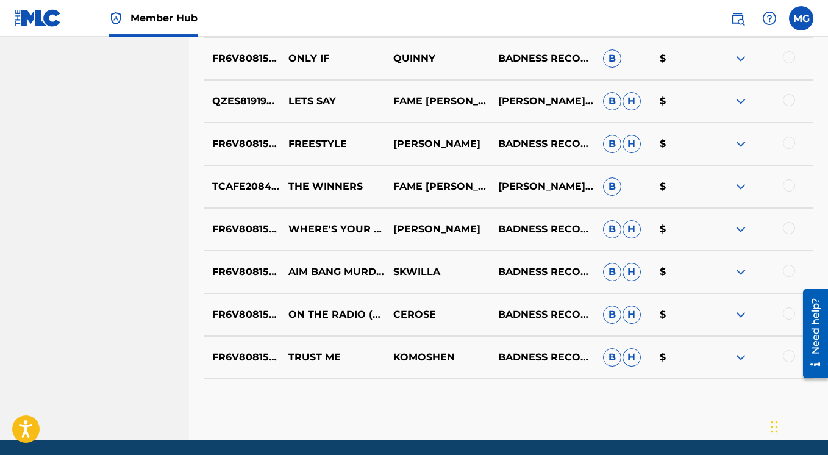
scroll to position [8734, 0]
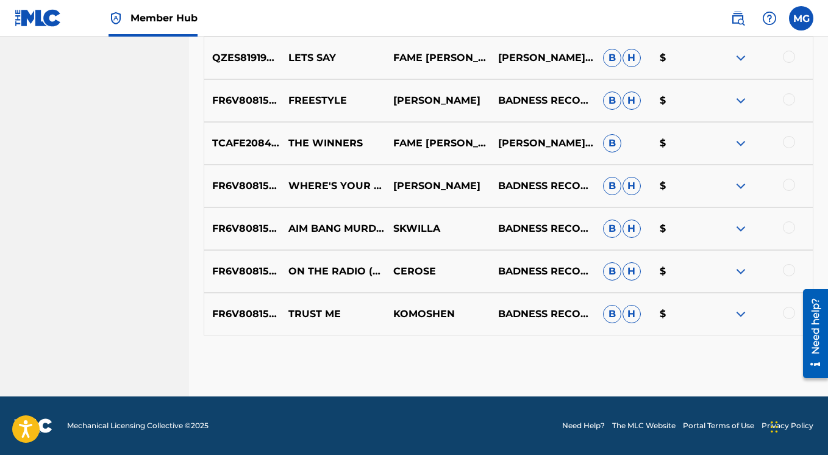
click at [740, 268] on img at bounding box center [740, 271] width 15 height 15
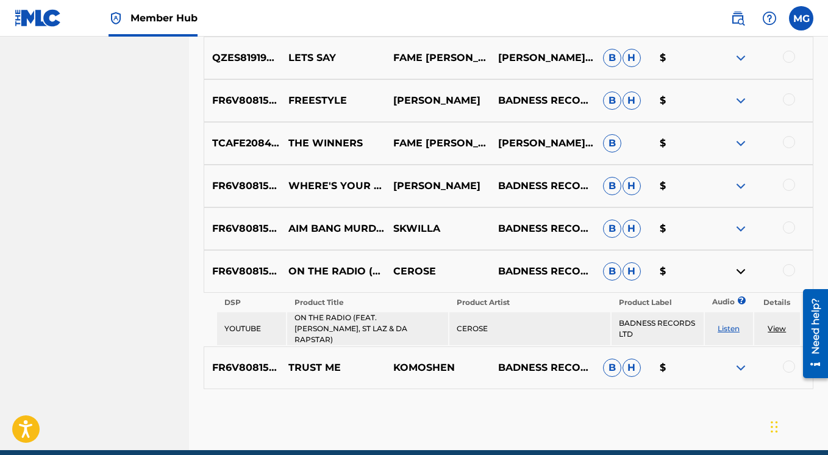
click at [740, 268] on img at bounding box center [740, 271] width 15 height 15
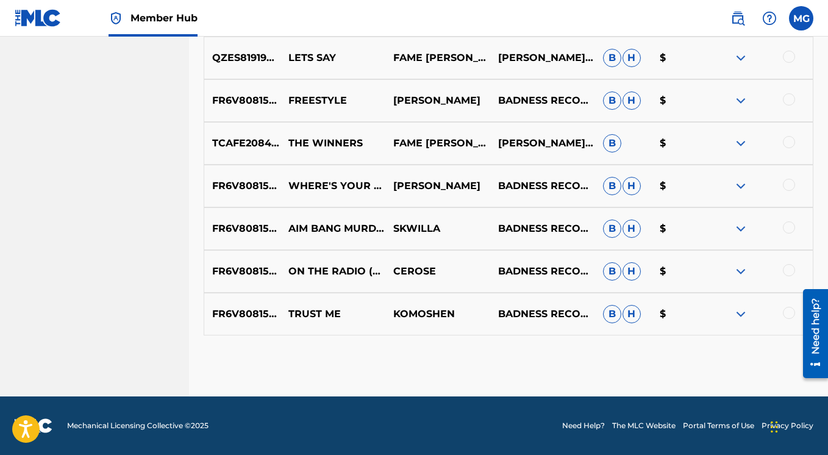
click at [745, 182] on img at bounding box center [740, 186] width 15 height 15
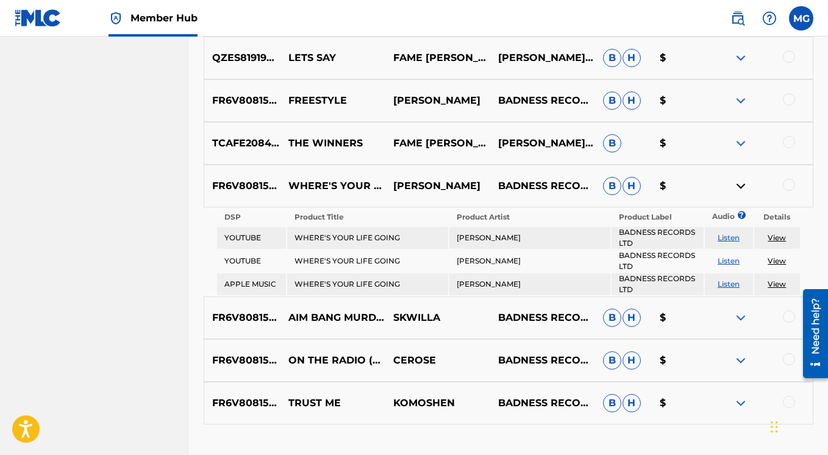
click at [745, 182] on img at bounding box center [740, 186] width 15 height 15
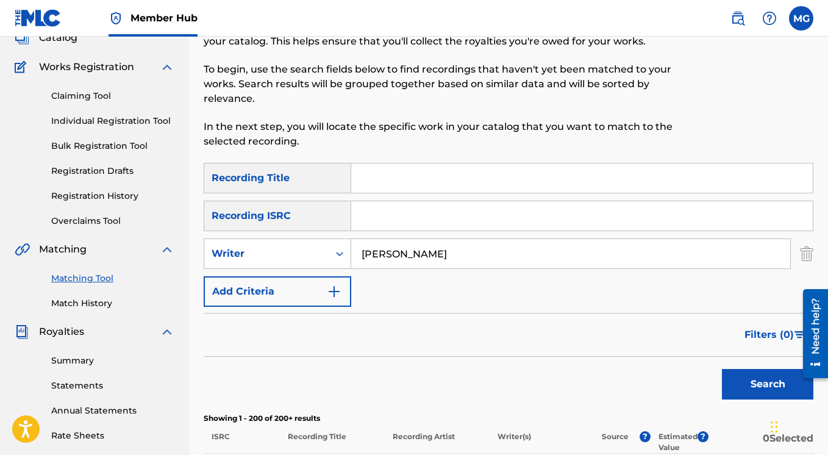
scroll to position [117, 0]
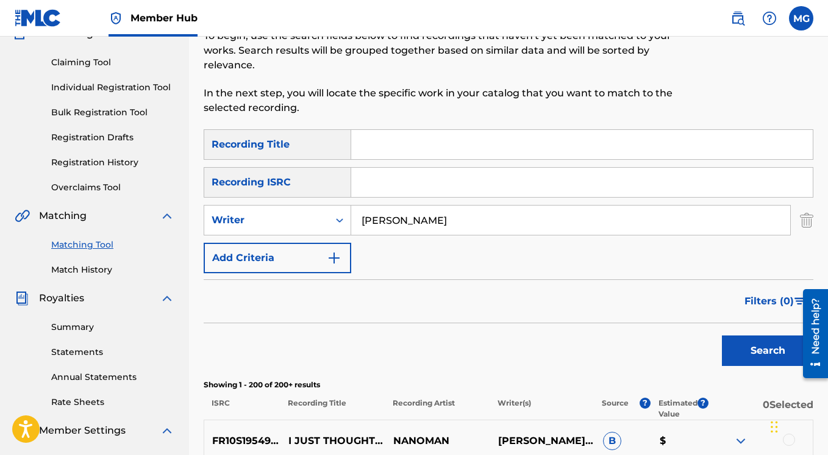
click at [380, 140] on input "Search Form" at bounding box center [581, 144] width 461 height 29
type input "Alternate"
click at [746, 352] on button "Search" at bounding box center [767, 350] width 91 height 30
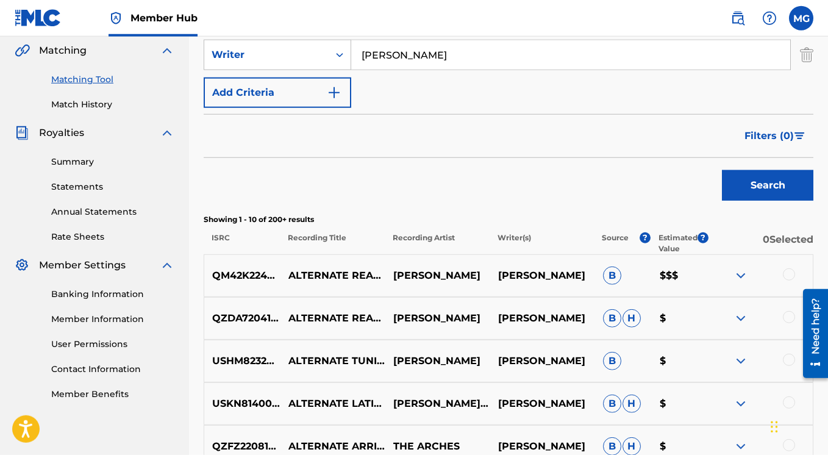
scroll to position [88, 0]
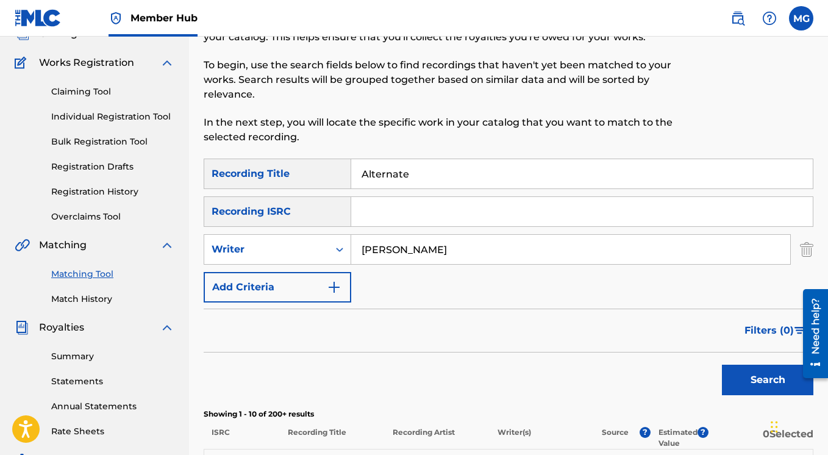
click at [446, 252] on input "Mark Gillette" at bounding box center [570, 249] width 439 height 29
type input "M"
type input "Nanoman"
click at [742, 382] on button "Search" at bounding box center [767, 379] width 91 height 30
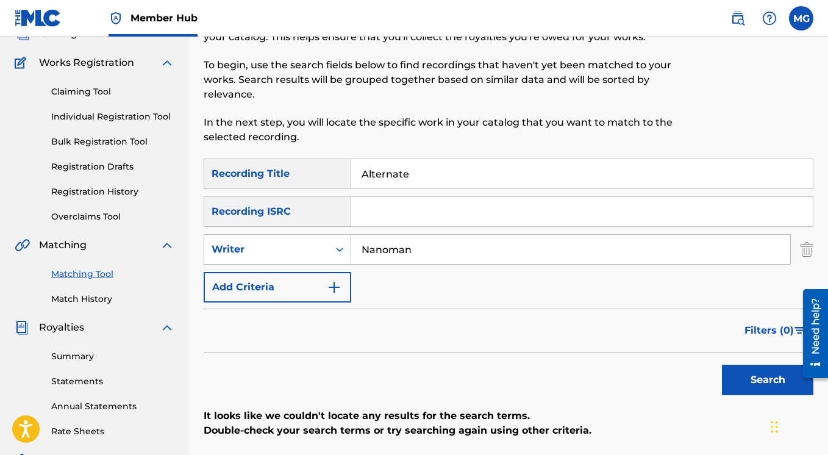
click at [420, 174] on input "Alternate" at bounding box center [581, 173] width 461 height 29
type input "A"
click at [722, 364] on button "Search" at bounding box center [767, 379] width 91 height 30
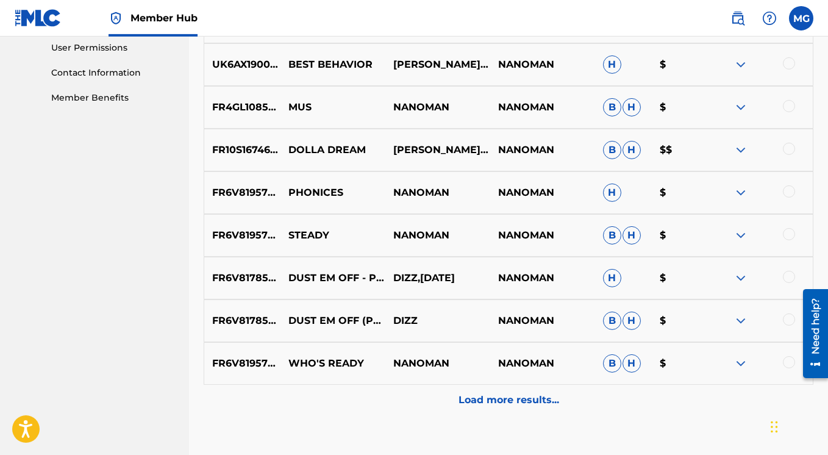
scroll to position [556, 0]
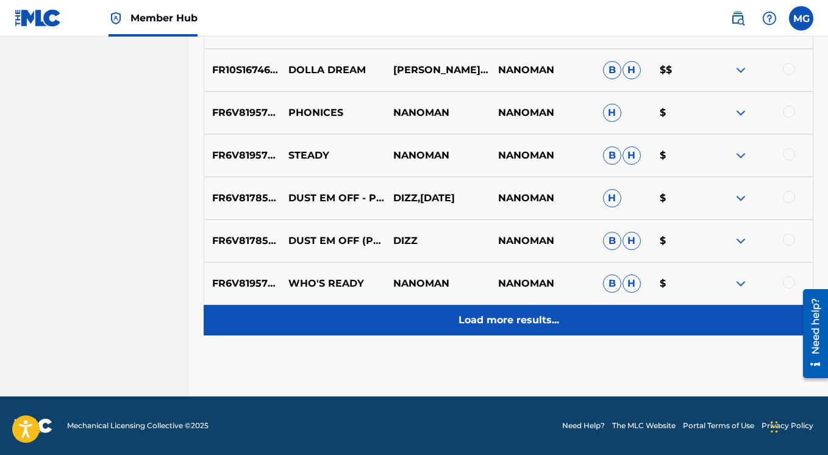
click at [483, 319] on p "Load more results..." at bounding box center [508, 320] width 101 height 15
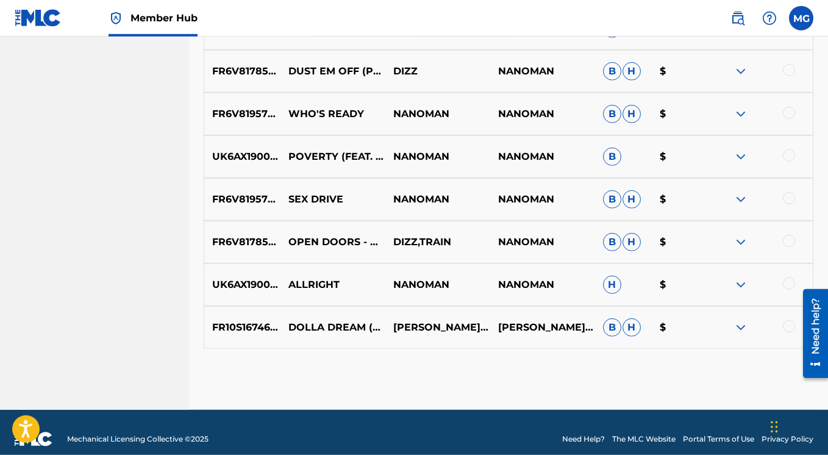
scroll to position [841, 0]
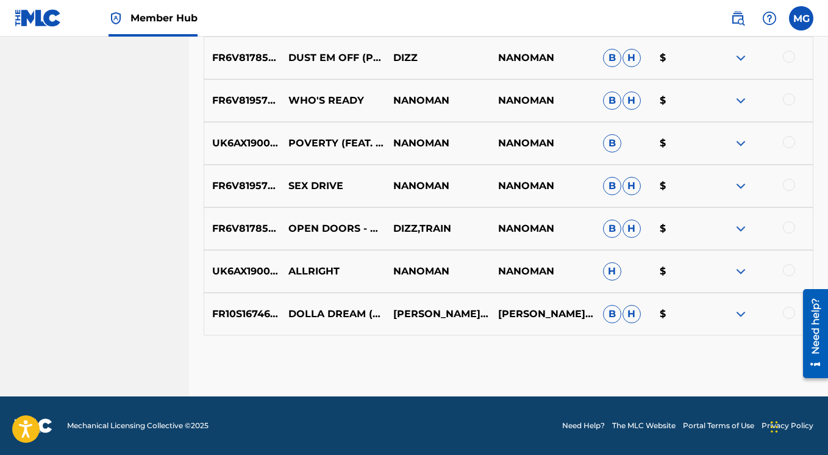
click at [740, 226] on img at bounding box center [740, 228] width 15 height 15
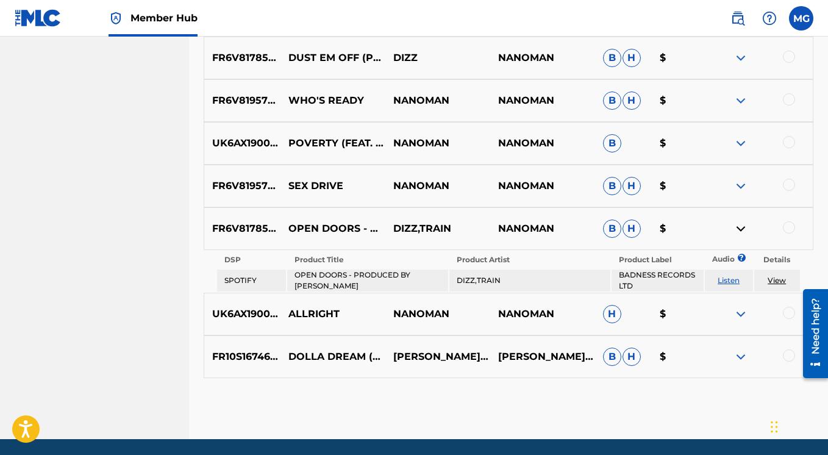
click at [740, 226] on img at bounding box center [740, 228] width 15 height 15
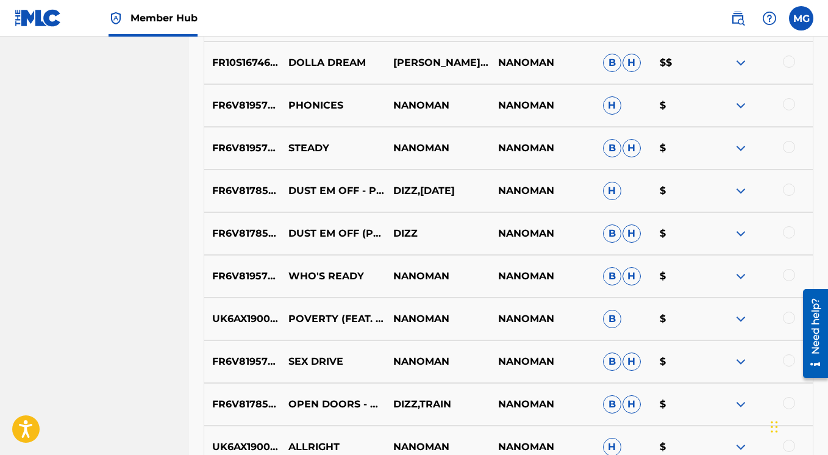
scroll to position [558, 0]
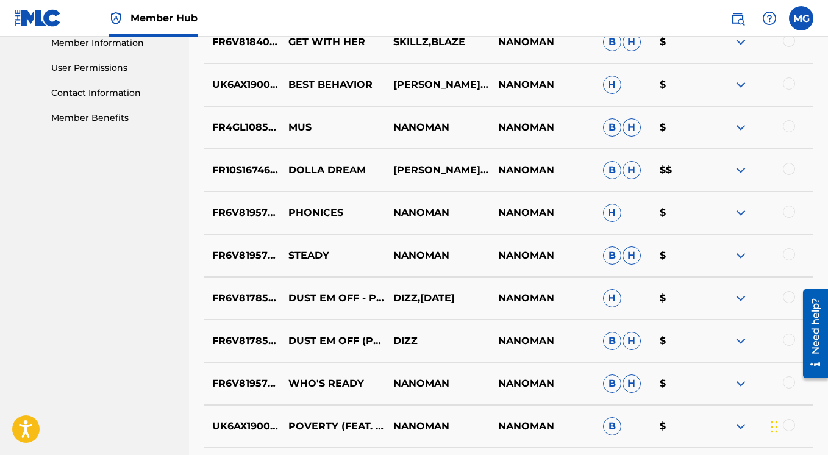
click at [744, 169] on img at bounding box center [740, 170] width 15 height 15
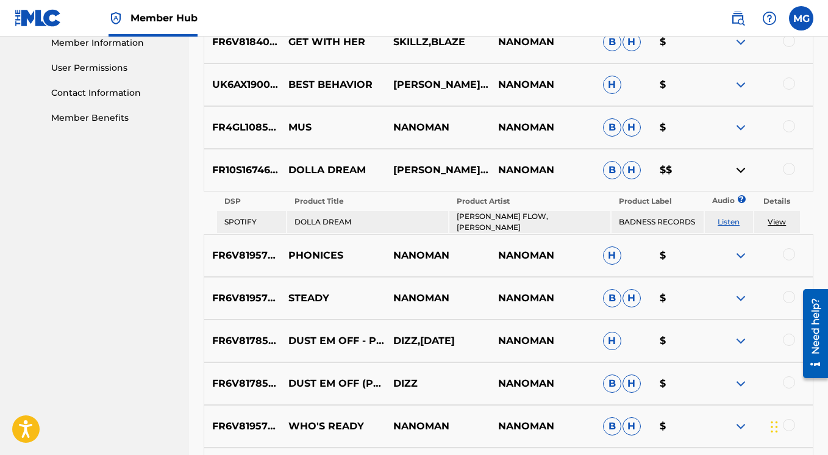
click at [727, 221] on link "Listen" at bounding box center [728, 221] width 22 height 9
click at [788, 167] on div at bounding box center [789, 169] width 12 height 12
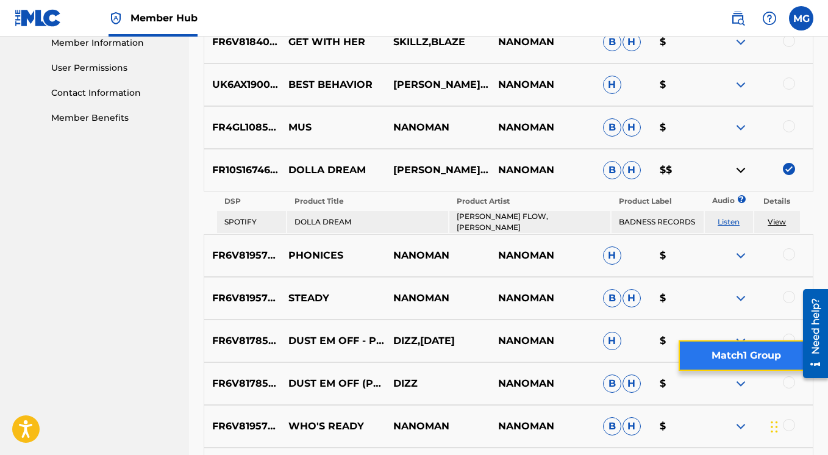
click at [728, 359] on button "Match 1 Group" at bounding box center [745, 355] width 135 height 30
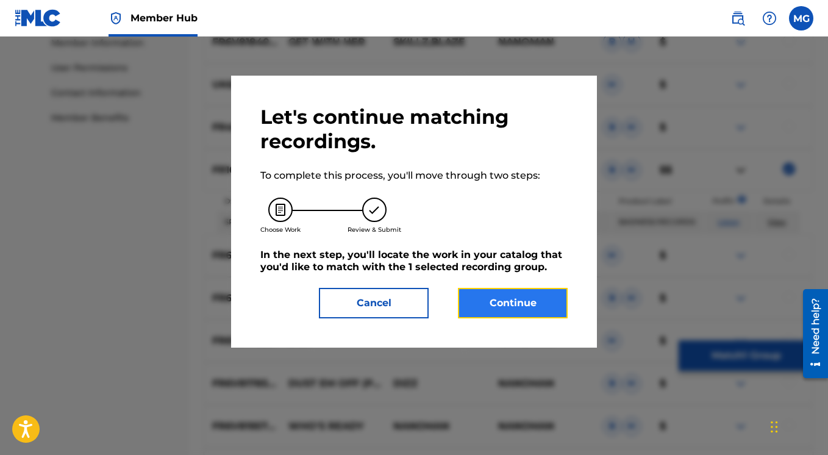
click at [515, 306] on button "Continue" at bounding box center [513, 303] width 110 height 30
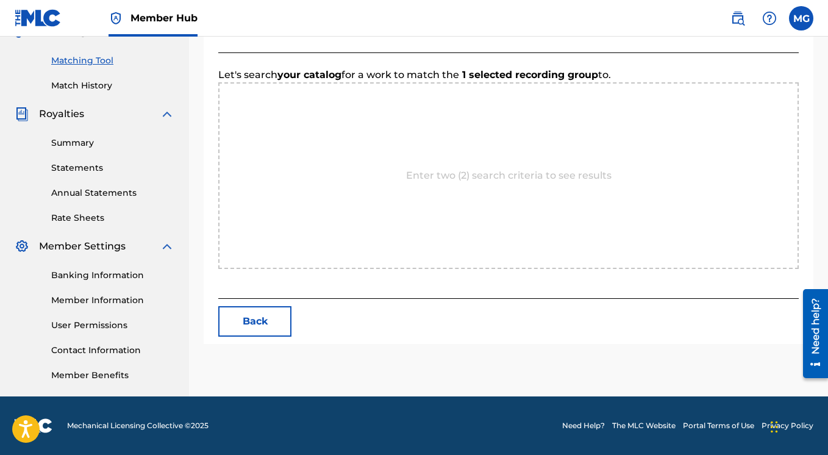
scroll to position [301, 0]
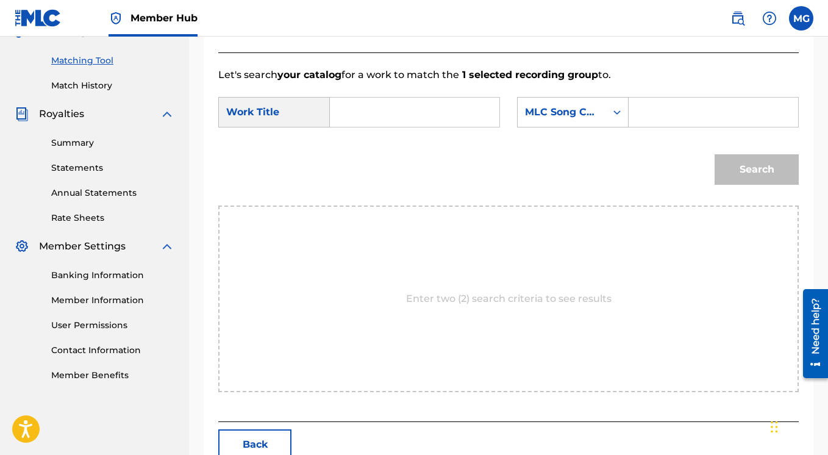
click at [389, 127] on input "Search Form" at bounding box center [414, 112] width 149 height 29
type input "Doller Dream"
click at [606, 123] on div "Search Form" at bounding box center [617, 112] width 22 height 22
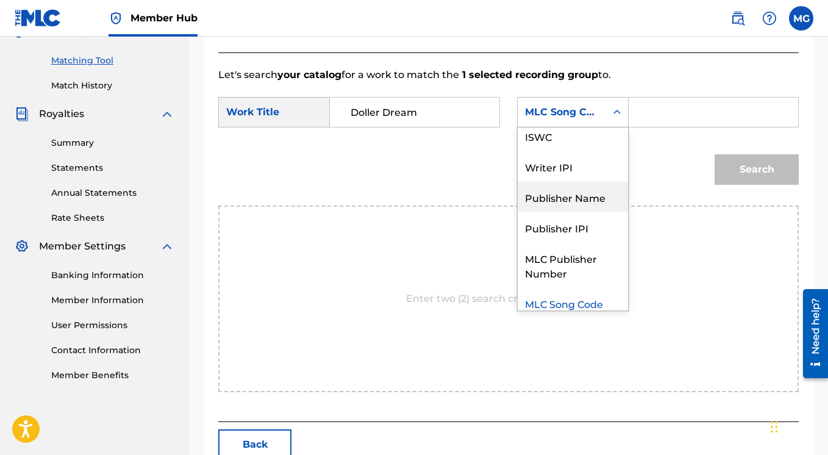
scroll to position [45, 0]
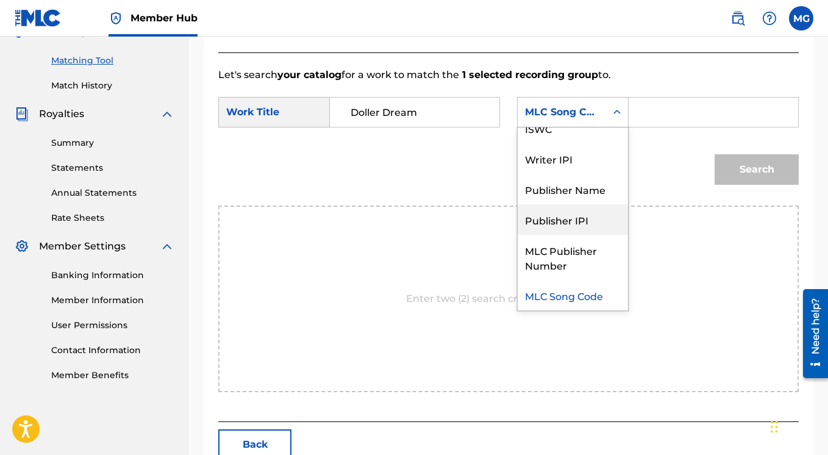
click at [517, 235] on div "Publisher IPI" at bounding box center [572, 219] width 110 height 30
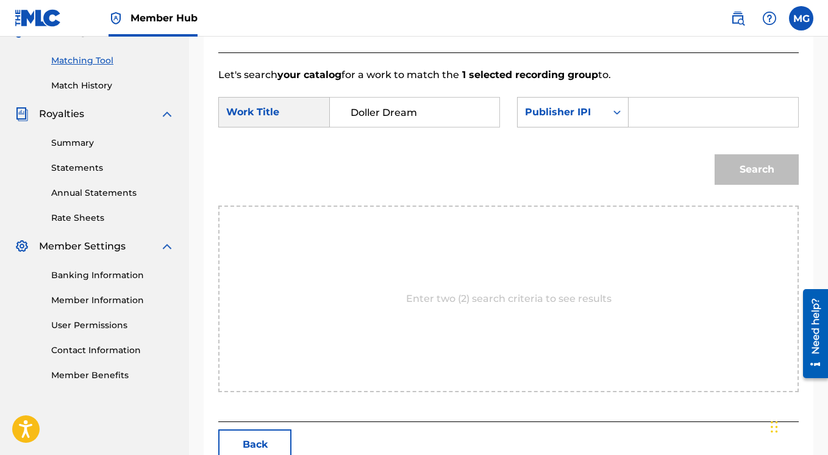
click at [639, 127] on input "Search Form" at bounding box center [713, 112] width 149 height 29
paste input "00654342450"
type input "00654342450"
click at [743, 185] on button "Search" at bounding box center [756, 169] width 84 height 30
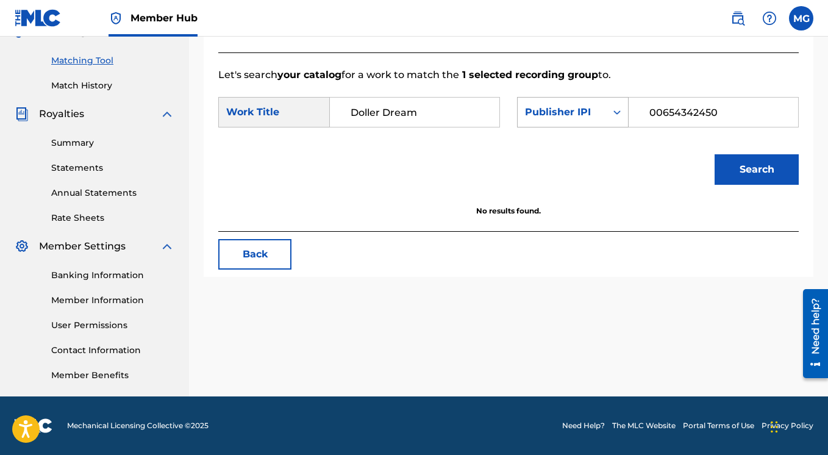
click at [606, 123] on div "Search Form" at bounding box center [617, 112] width 22 height 22
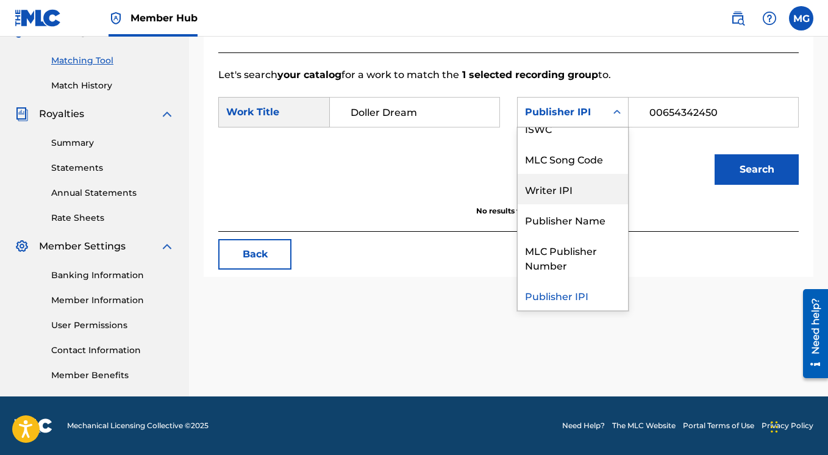
click at [517, 204] on div "Writer IPI" at bounding box center [572, 189] width 110 height 30
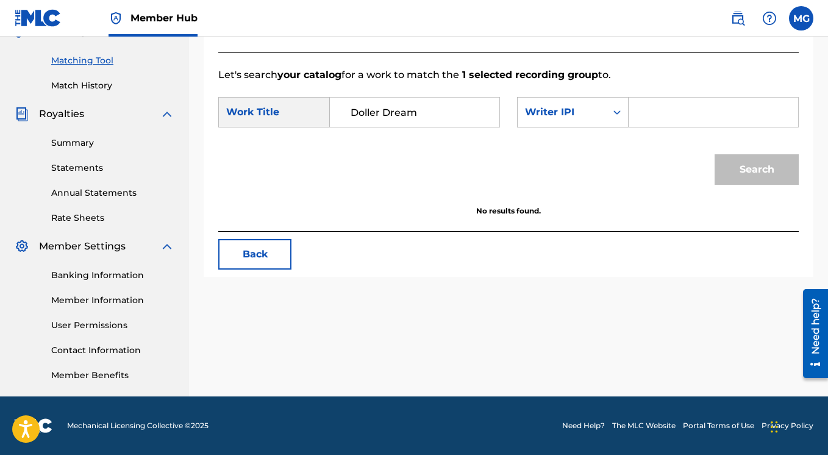
click at [639, 127] on input "Search Form" at bounding box center [713, 112] width 149 height 29
paste input "00654342450"
type input "00654342450"
click at [740, 185] on button "Search" at bounding box center [756, 169] width 84 height 30
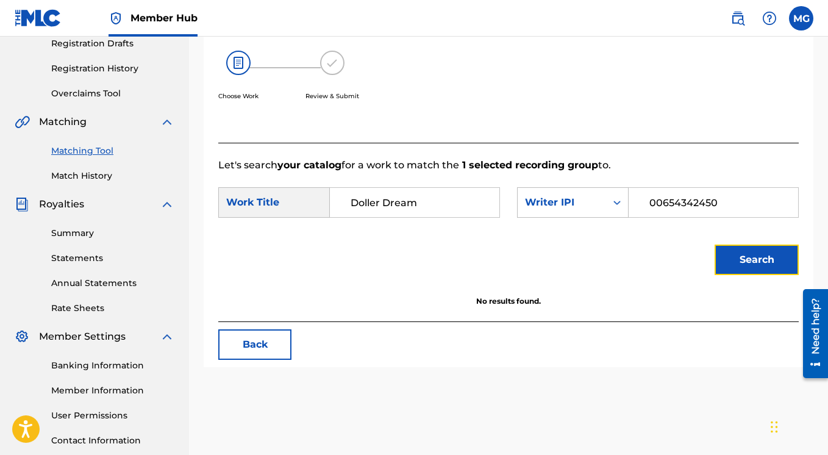
scroll to position [233, 0]
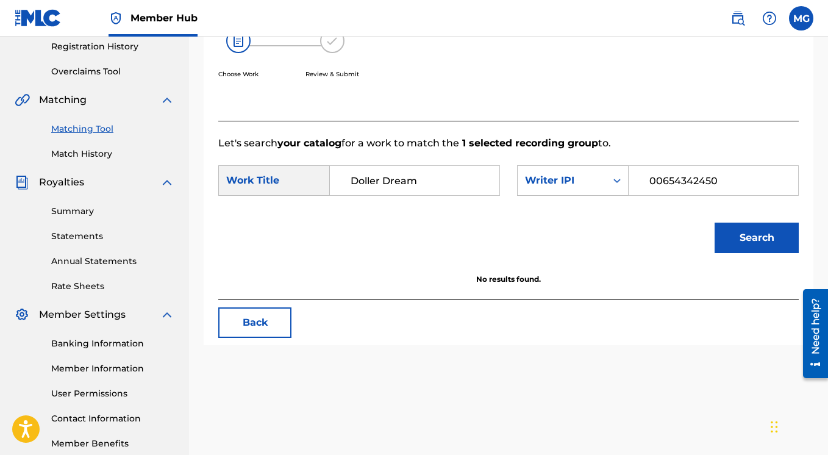
click at [639, 195] on input "00654342450" at bounding box center [713, 180] width 149 height 29
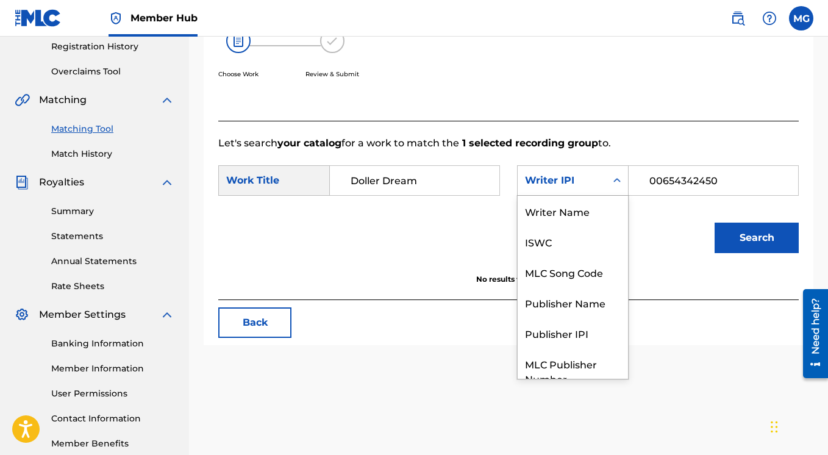
click at [606, 191] on div "Search Form" at bounding box center [617, 180] width 22 height 22
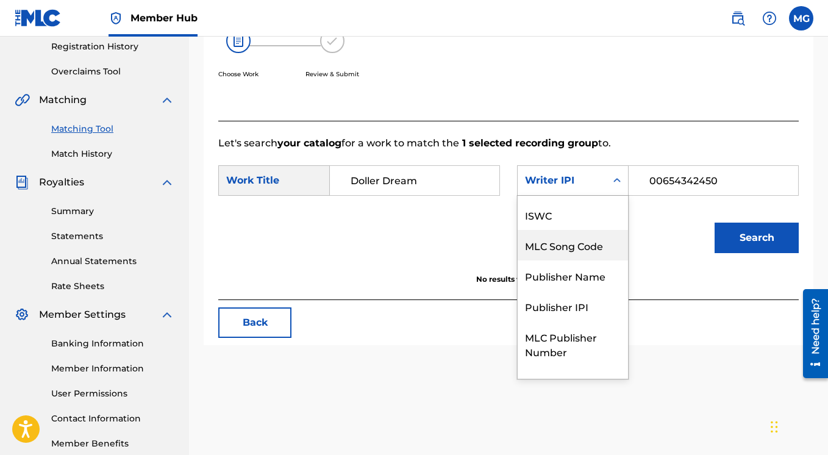
scroll to position [45, 0]
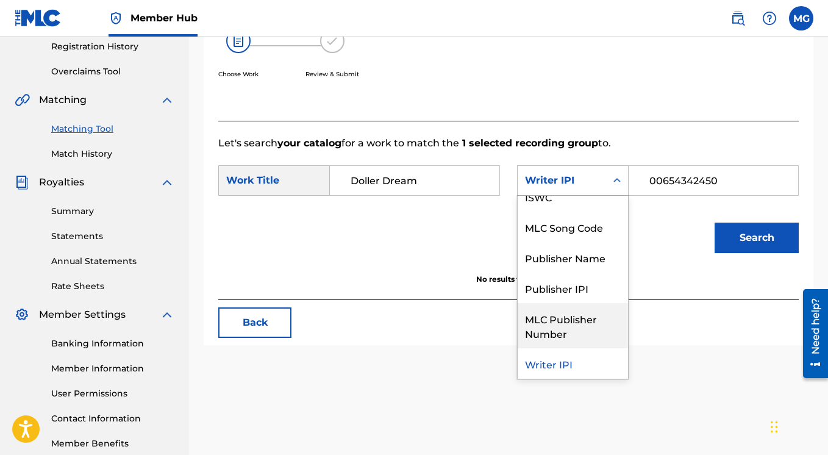
click at [517, 348] on div "MLC Publisher Number" at bounding box center [572, 325] width 110 height 45
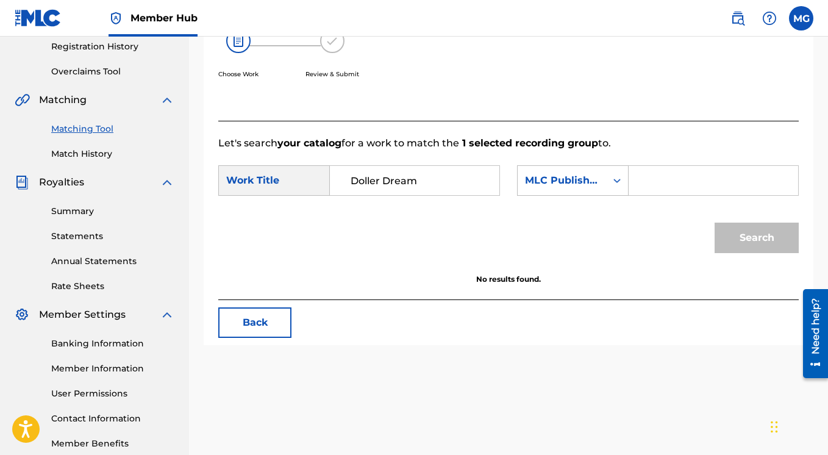
click at [639, 195] on input "Search Form" at bounding box center [713, 180] width 149 height 29
paste input "P650V9"
type input "P650V9"
click at [758, 253] on button "Search" at bounding box center [756, 237] width 84 height 30
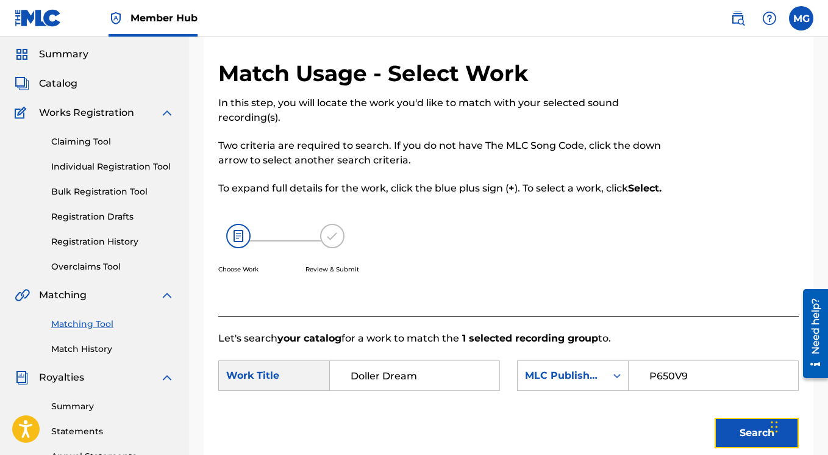
scroll to position [243, 0]
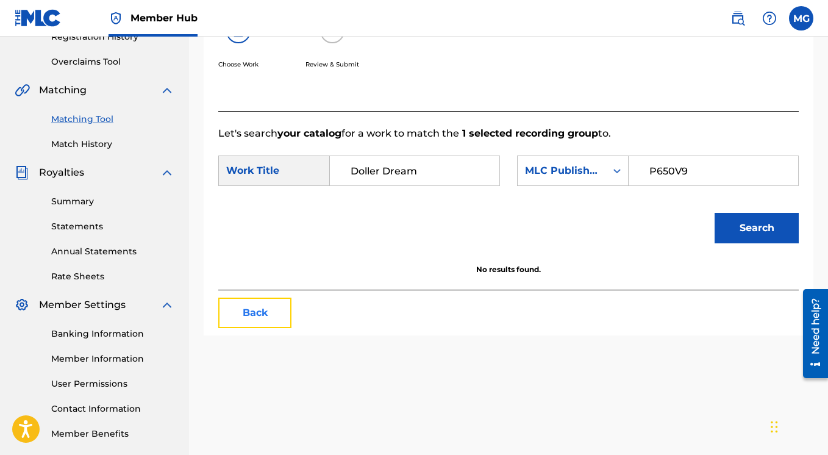
click at [260, 328] on button "Back" at bounding box center [254, 312] width 73 height 30
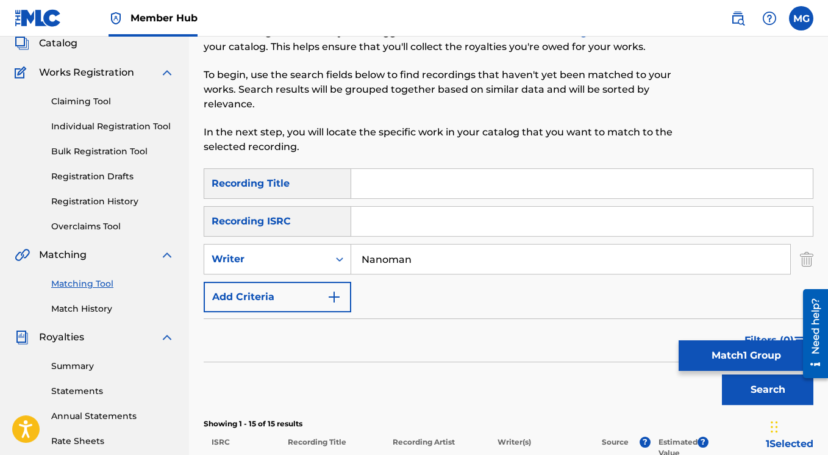
scroll to position [57, 0]
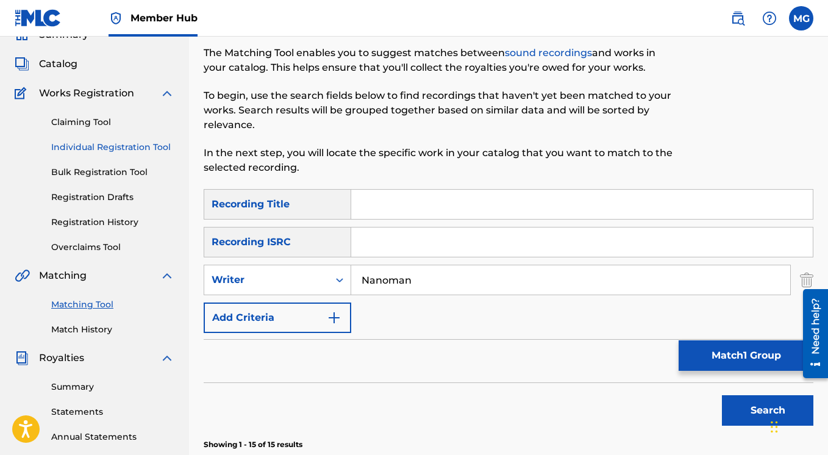
click at [105, 146] on link "Individual Registration Tool" at bounding box center [112, 147] width 123 height 13
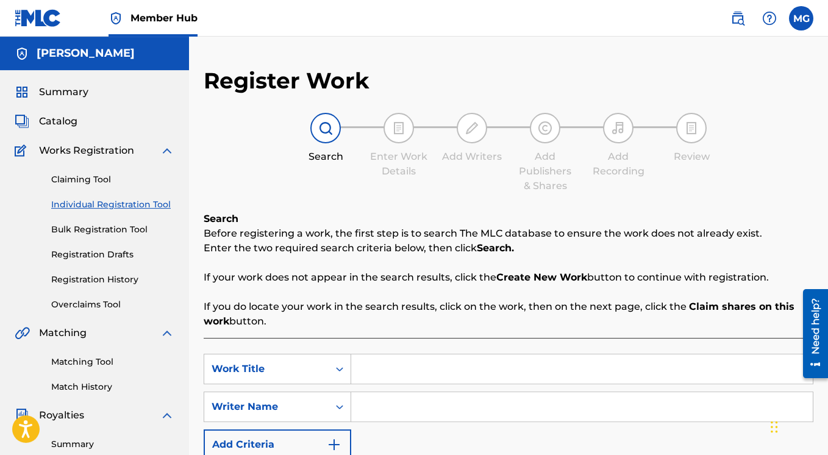
scroll to position [117, 0]
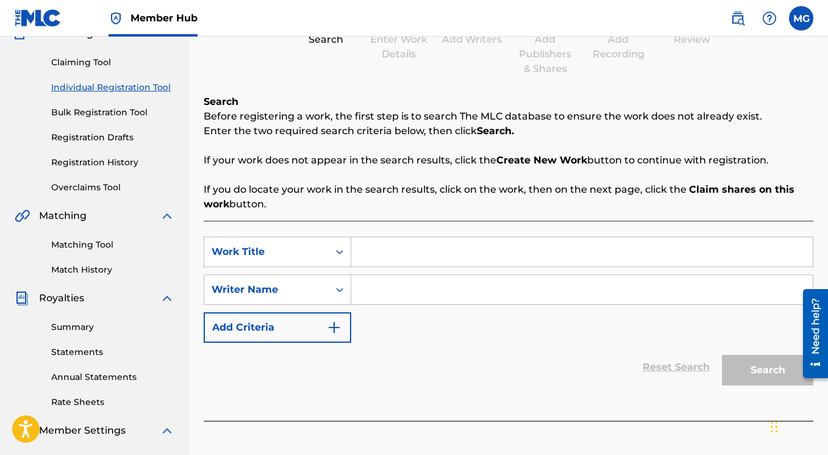
click at [369, 257] on input "Search Form" at bounding box center [581, 251] width 461 height 29
type input "D"
paste input "Dolla Dream (feat. J Roc)"
type input "Dolla Dream"
click at [400, 291] on input "Search Form" at bounding box center [581, 289] width 461 height 29
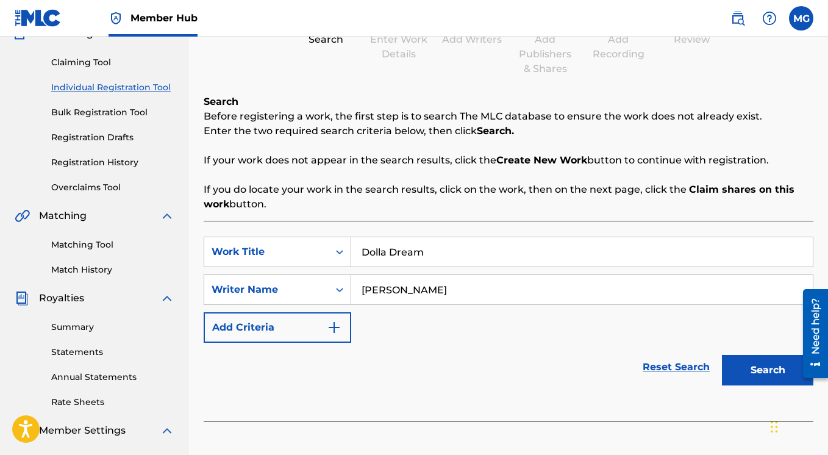
type input "Mark Gillette"
click at [722, 355] on button "Search" at bounding box center [767, 370] width 91 height 30
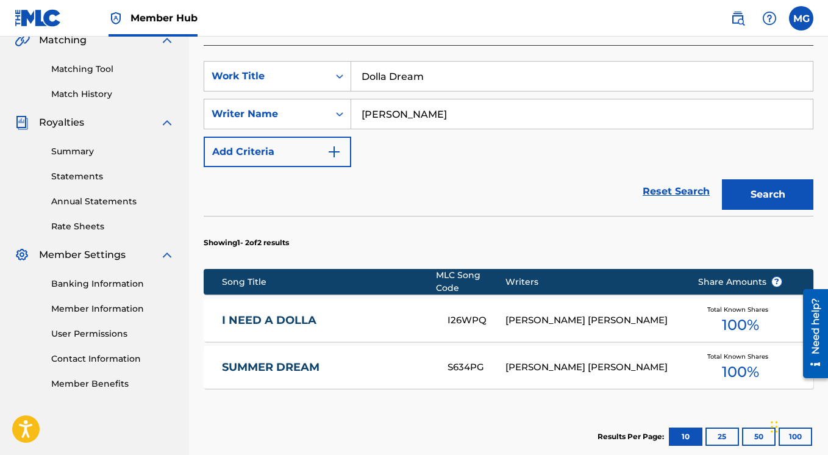
scroll to position [341, 0]
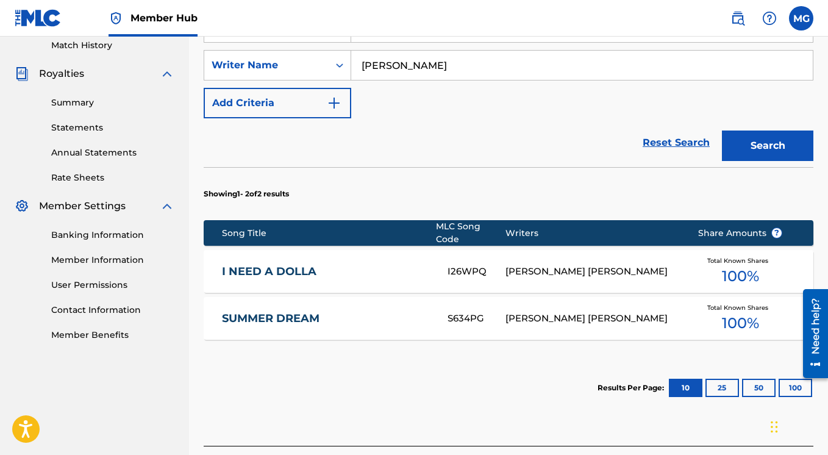
click at [402, 311] on link "SUMMER DREAM" at bounding box center [326, 318] width 209 height 14
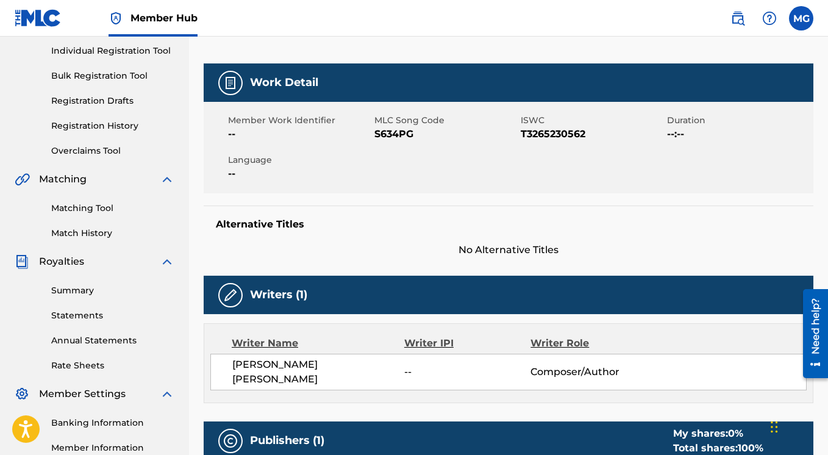
scroll to position [39, 0]
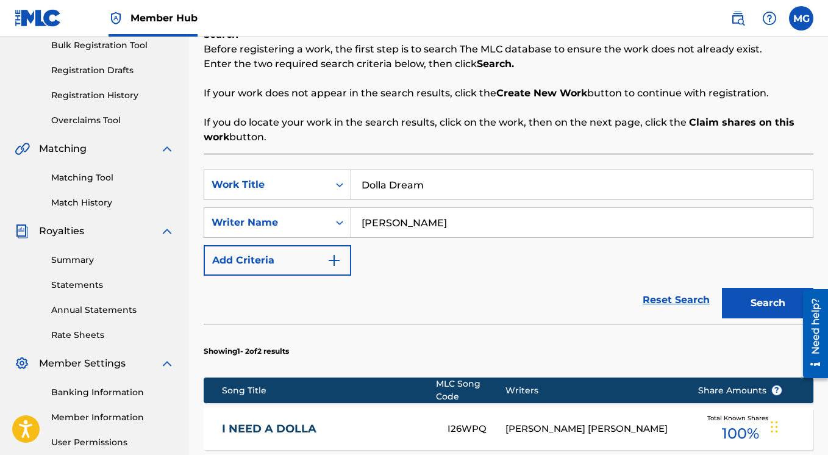
scroll to position [291, 0]
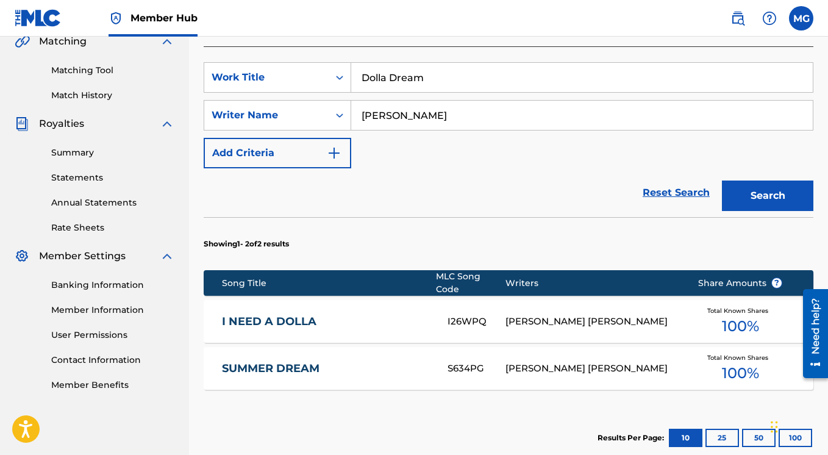
click at [460, 361] on div "S634PG" at bounding box center [476, 368] width 58 height 14
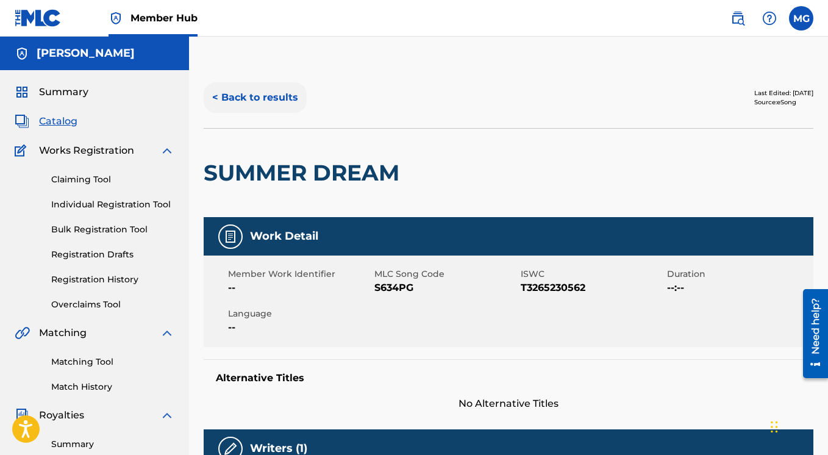
click at [261, 98] on button "< Back to results" at bounding box center [255, 97] width 103 height 30
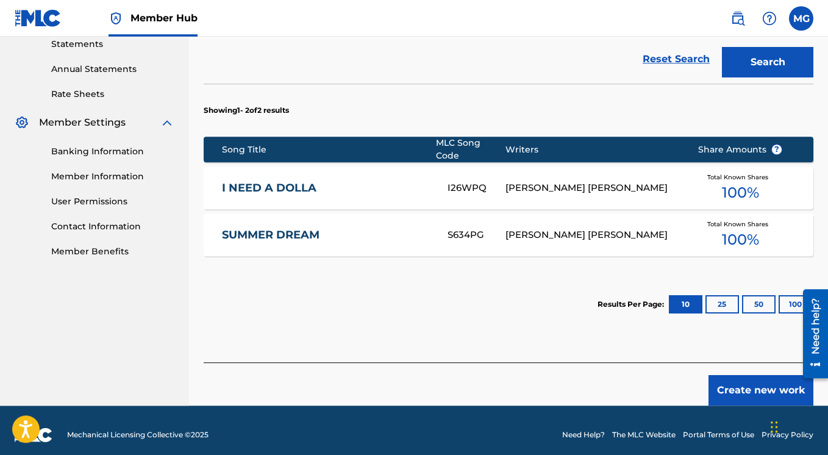
scroll to position [427, 0]
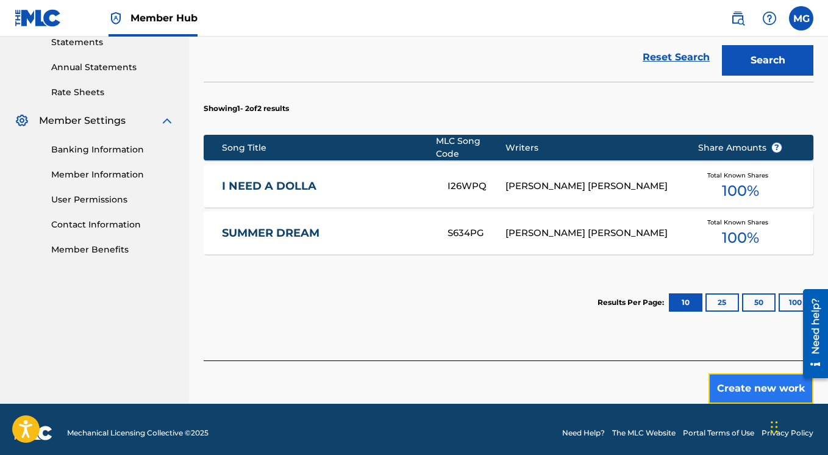
click at [742, 378] on button "Create new work" at bounding box center [760, 388] width 105 height 30
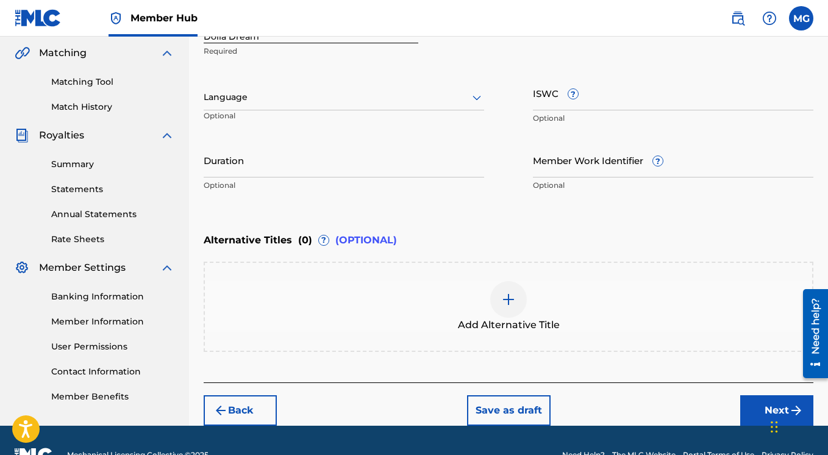
scroll to position [94, 0]
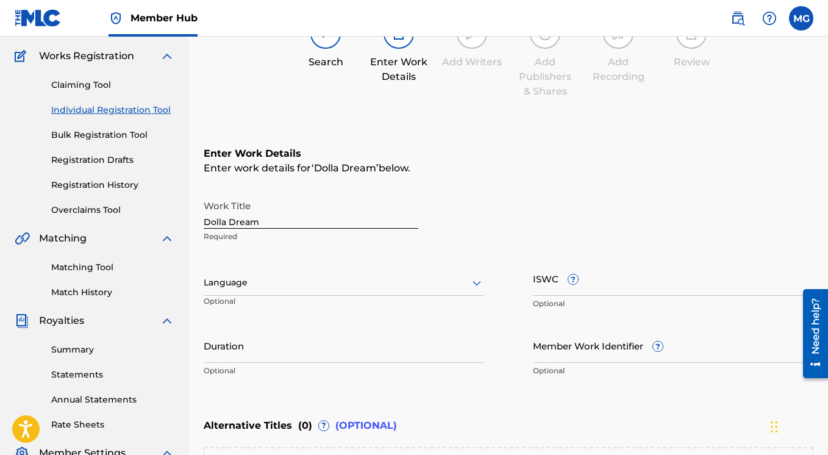
click at [305, 289] on div at bounding box center [344, 282] width 280 height 15
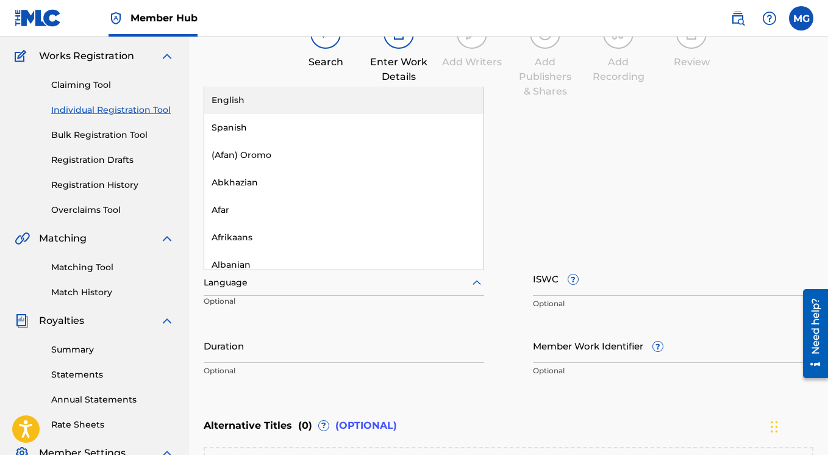
click at [261, 104] on div "English" at bounding box center [343, 100] width 279 height 27
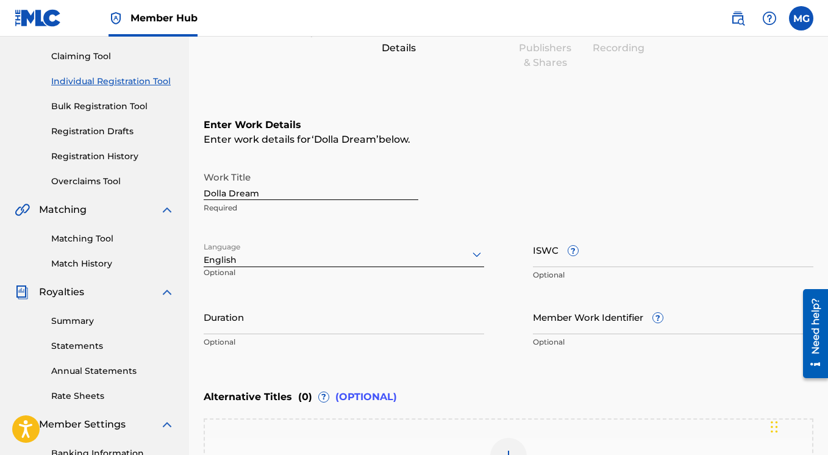
scroll to position [153, 0]
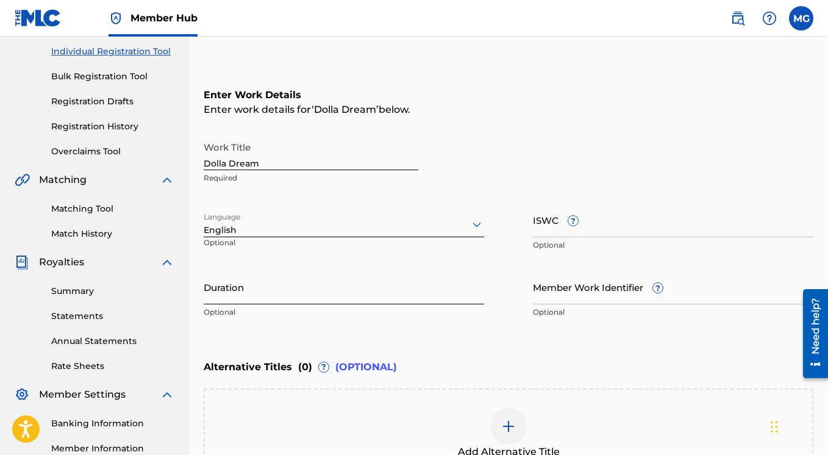
click at [323, 299] on input "Duration" at bounding box center [344, 286] width 280 height 35
paste input "02:58"
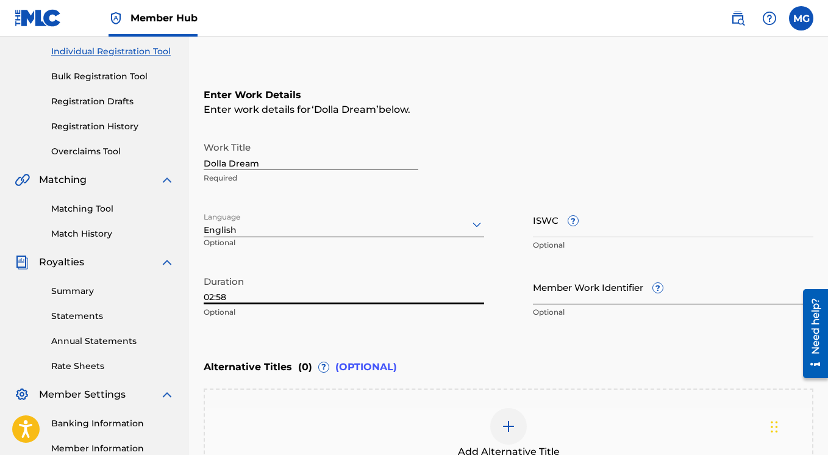
type input "02:58"
click at [589, 297] on input "Member Work Identifier ?" at bounding box center [673, 286] width 280 height 35
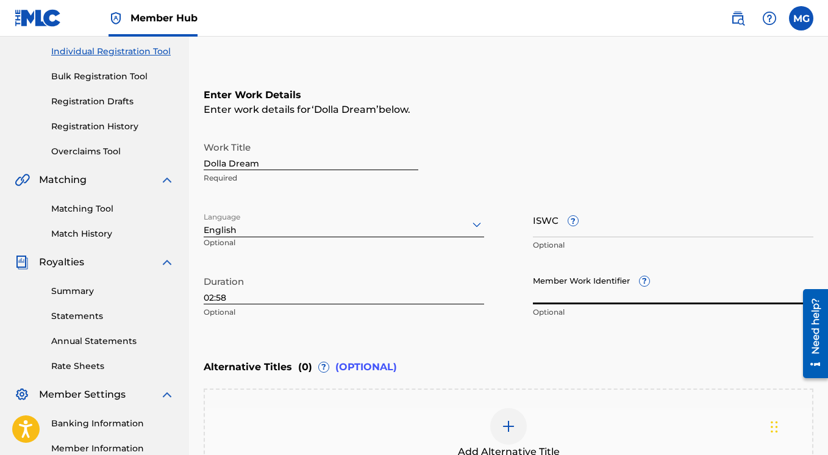
paste input "P650V9"
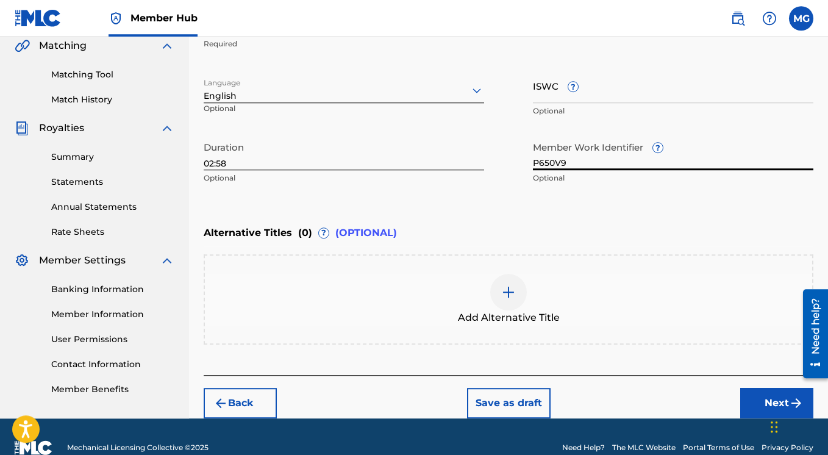
scroll to position [309, 0]
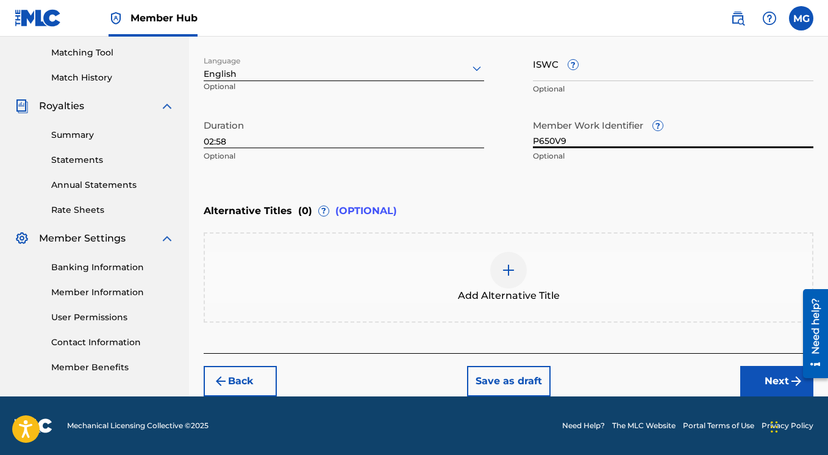
type input "P650V9"
click at [511, 271] on img at bounding box center [508, 270] width 15 height 15
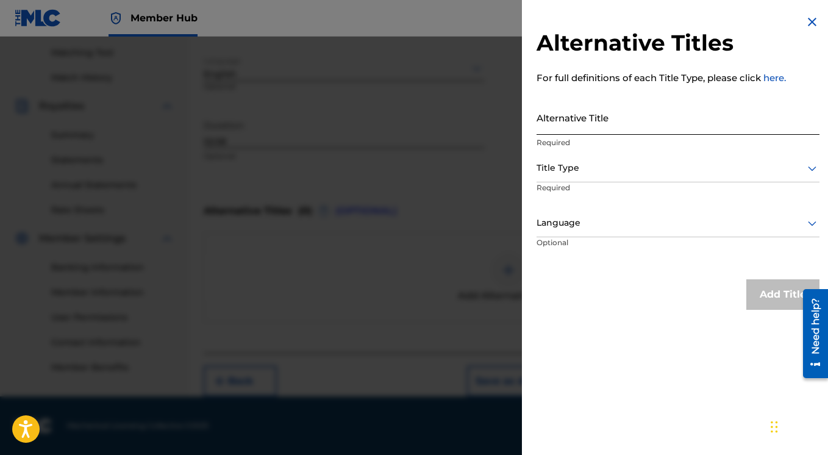
click at [566, 127] on input "Alternative Title" at bounding box center [677, 117] width 283 height 35
type input "Summer Dream"
click at [647, 174] on div at bounding box center [677, 167] width 283 height 15
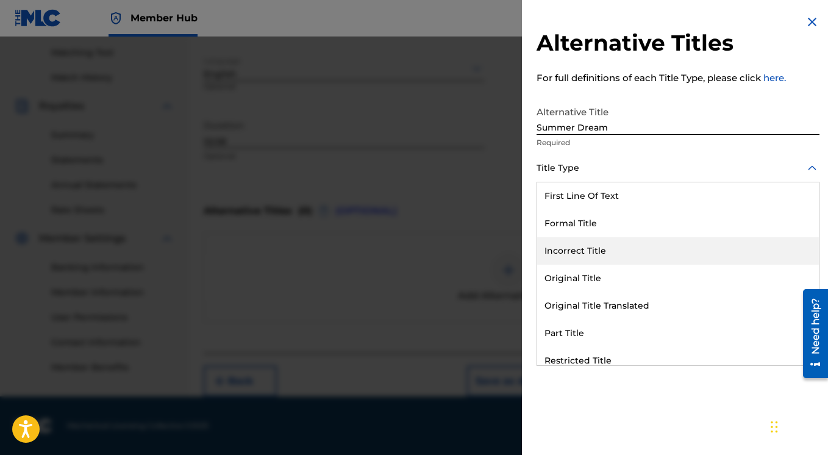
click at [644, 252] on div "Incorrect Title" at bounding box center [678, 250] width 282 height 27
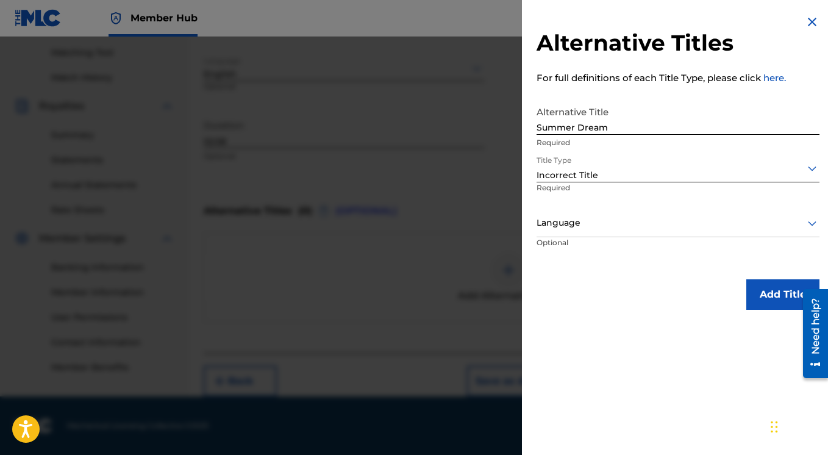
click at [673, 235] on div "Language" at bounding box center [677, 223] width 283 height 27
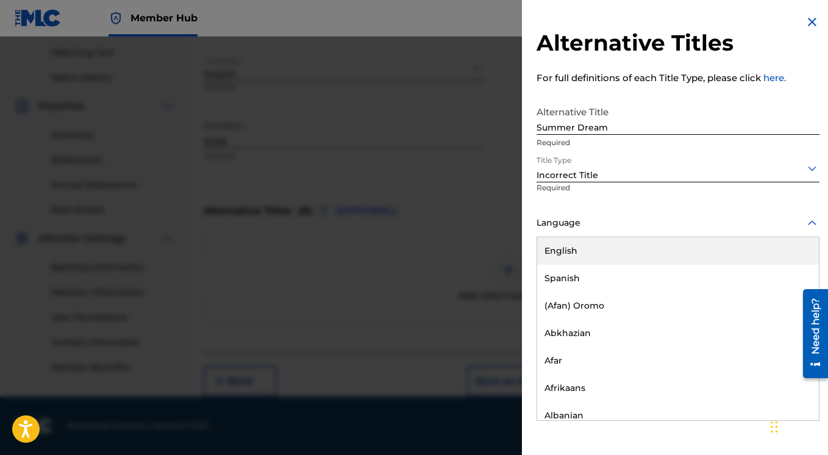
click at [629, 258] on div "English" at bounding box center [678, 250] width 282 height 27
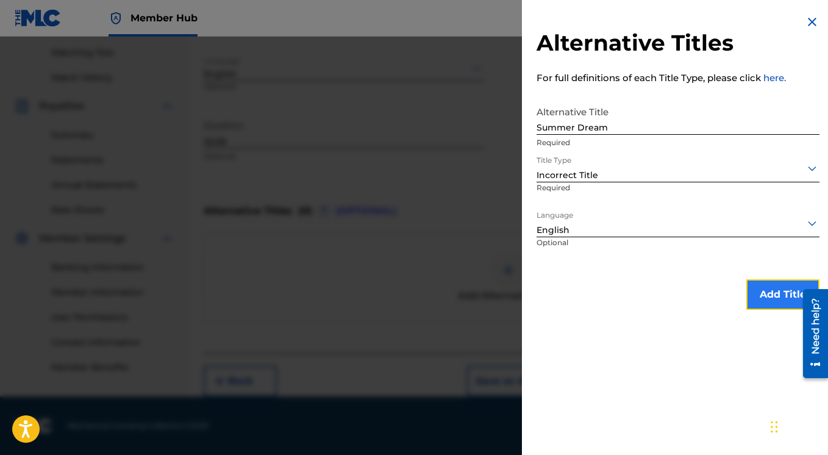
click at [763, 296] on button "Add Title" at bounding box center [782, 294] width 73 height 30
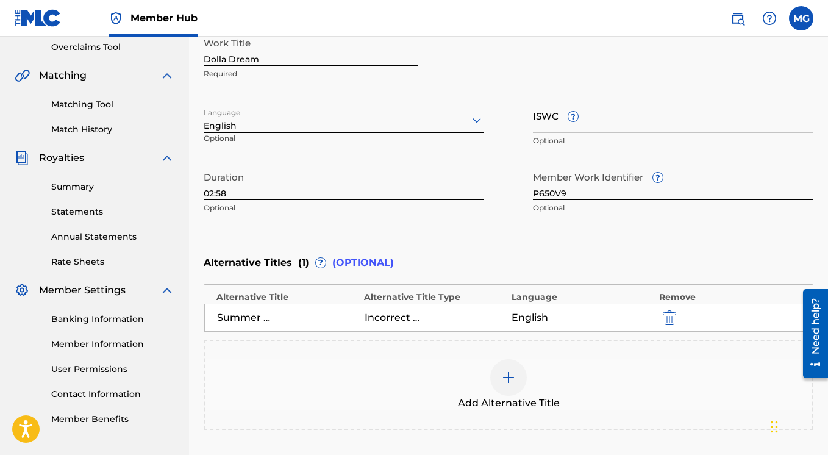
scroll to position [364, 0]
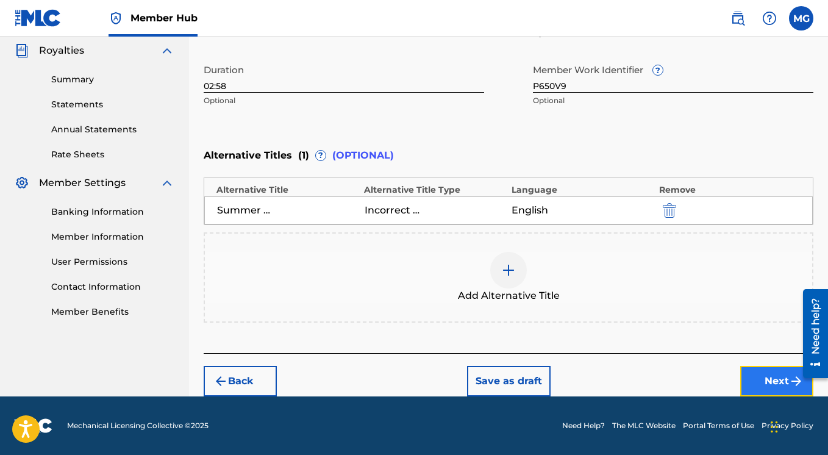
click at [753, 377] on button "Next" at bounding box center [776, 381] width 73 height 30
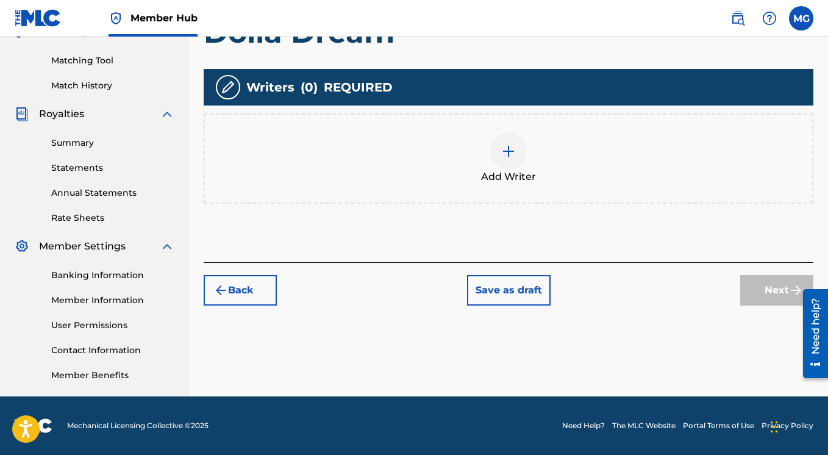
click at [509, 153] on img at bounding box center [508, 151] width 15 height 15
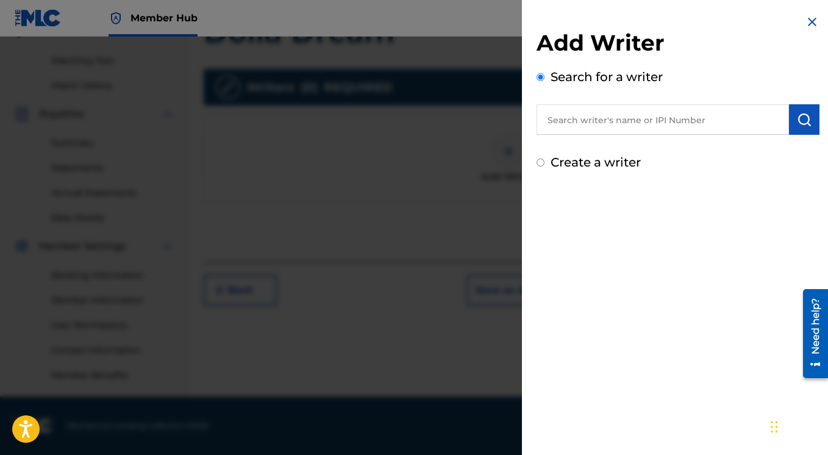
click at [594, 123] on input "text" at bounding box center [662, 119] width 252 height 30
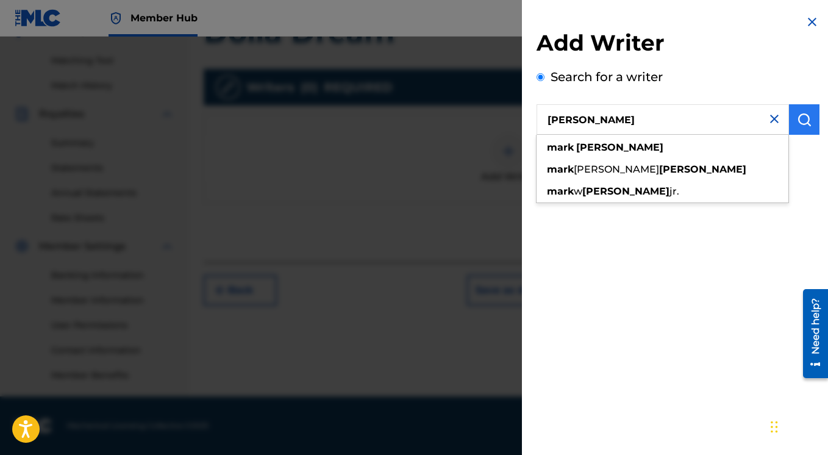
type input "Mark Gillette"
click at [800, 121] on img "submit" at bounding box center [804, 119] width 15 height 15
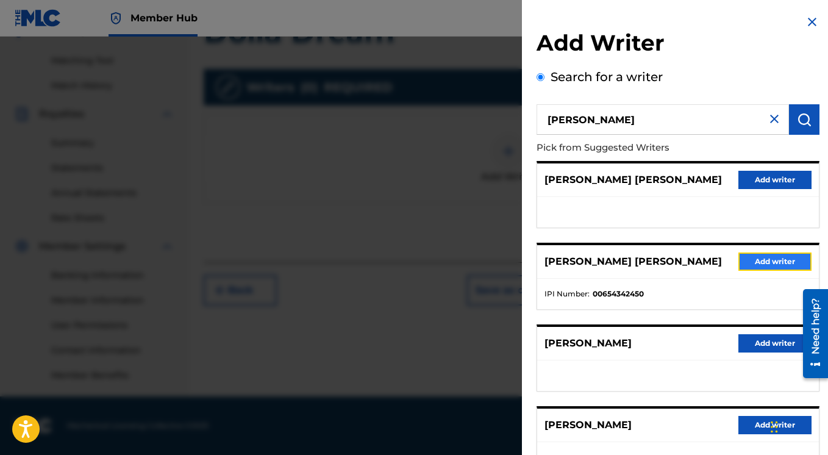
click at [757, 259] on button "Add writer" at bounding box center [774, 261] width 73 height 18
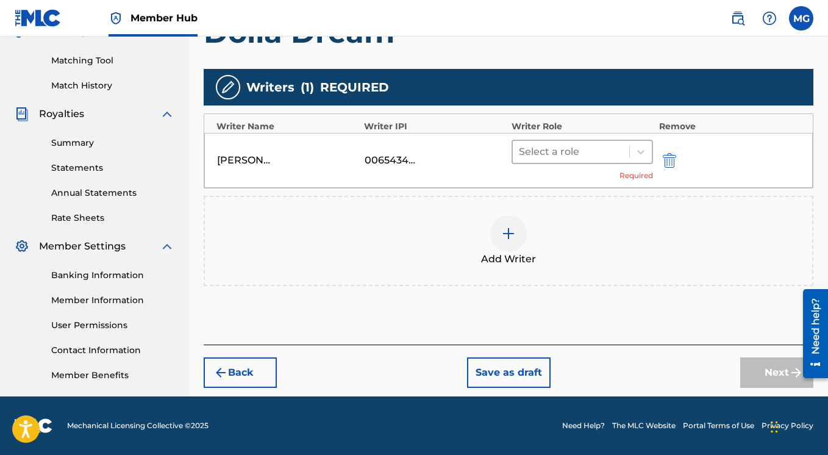
click at [567, 153] on div at bounding box center [571, 151] width 104 height 17
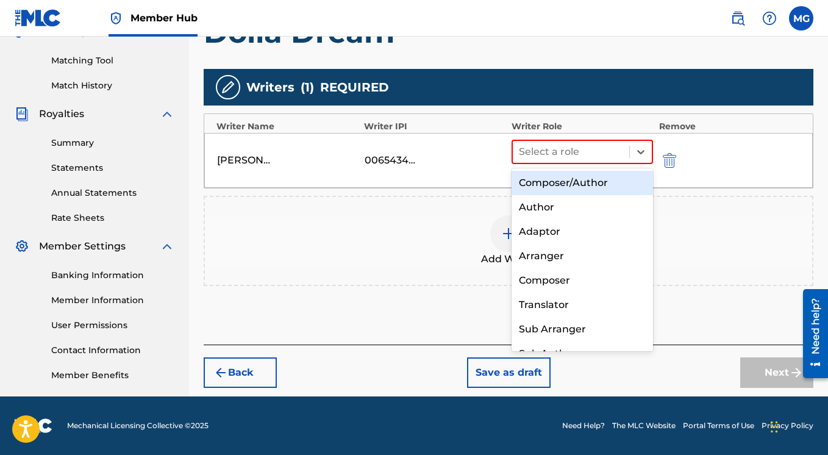
click at [578, 183] on div "Composer/Author" at bounding box center [581, 183] width 141 height 24
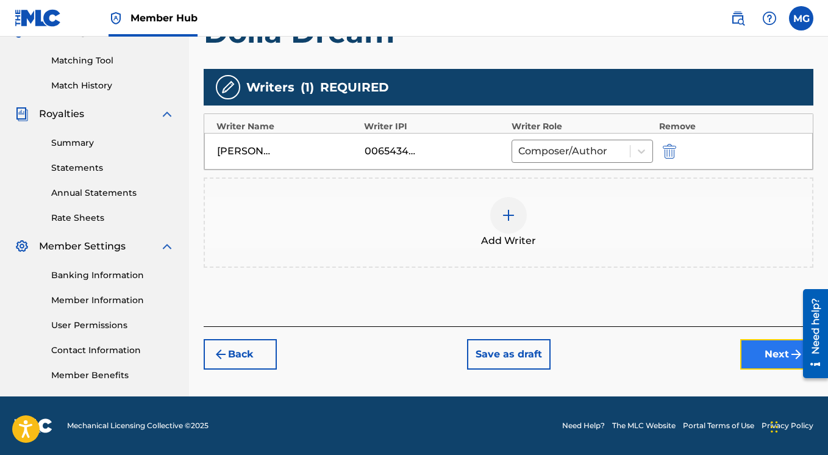
click at [752, 350] on button "Next" at bounding box center [776, 354] width 73 height 30
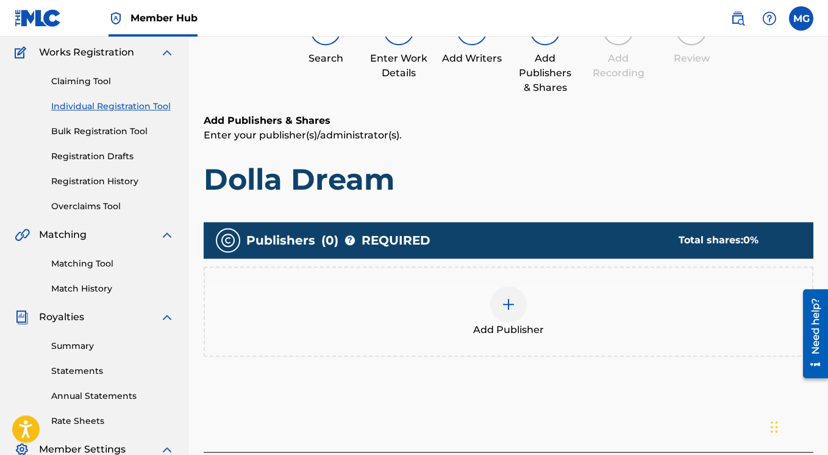
scroll to position [162, 0]
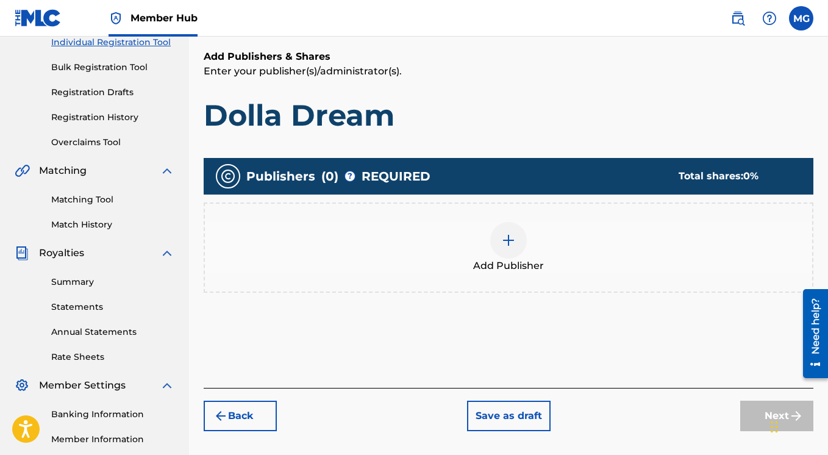
click at [508, 241] on img at bounding box center [508, 240] width 15 height 15
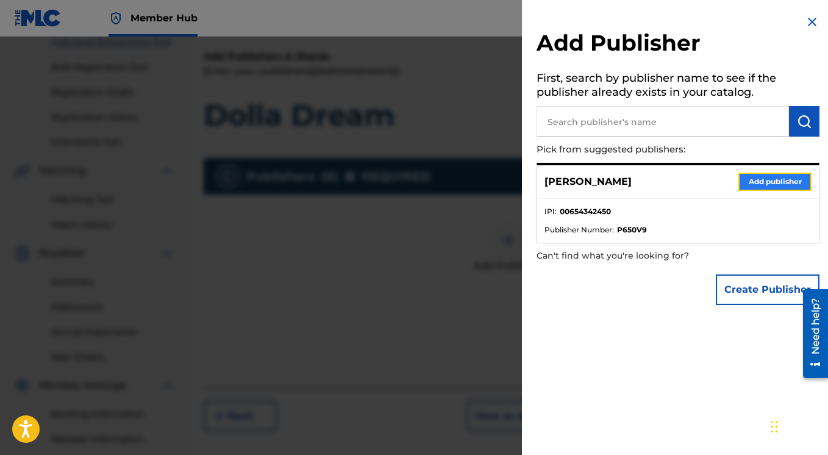
click at [753, 180] on button "Add publisher" at bounding box center [774, 181] width 73 height 18
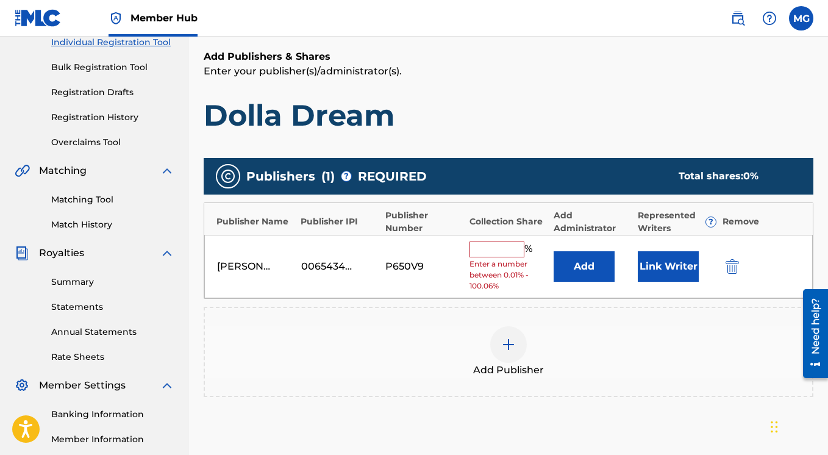
click at [502, 249] on input "text" at bounding box center [496, 249] width 55 height 16
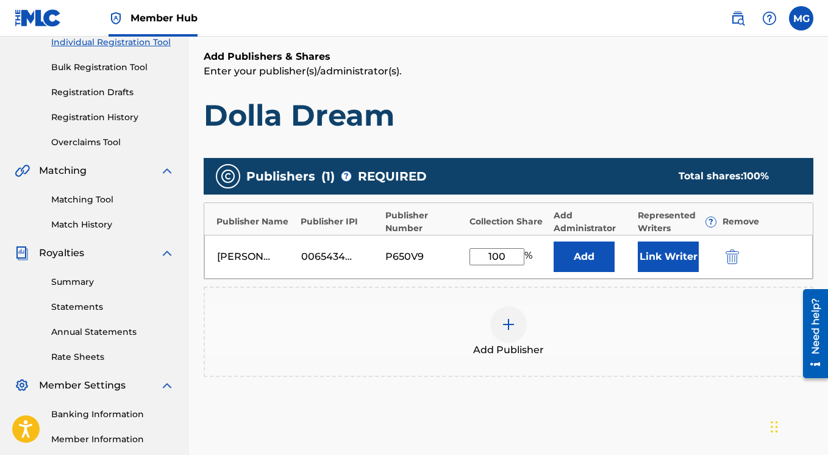
type input "100"
click at [603, 115] on h1 "Dolla Dream" at bounding box center [508, 115] width 609 height 37
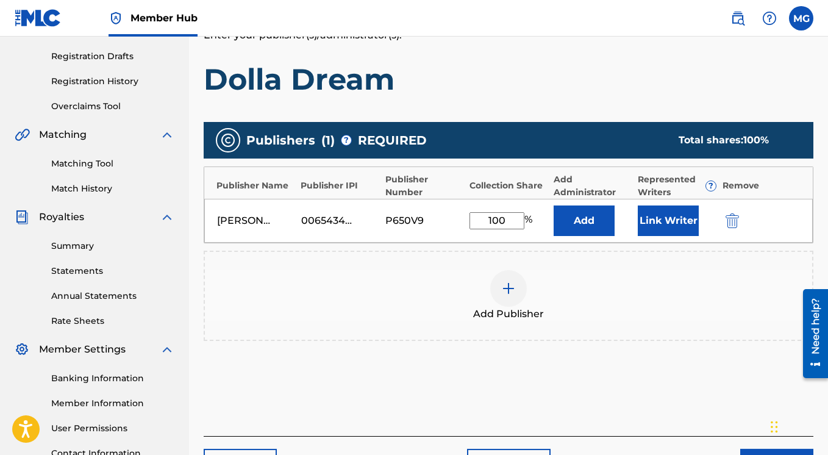
scroll to position [301, 0]
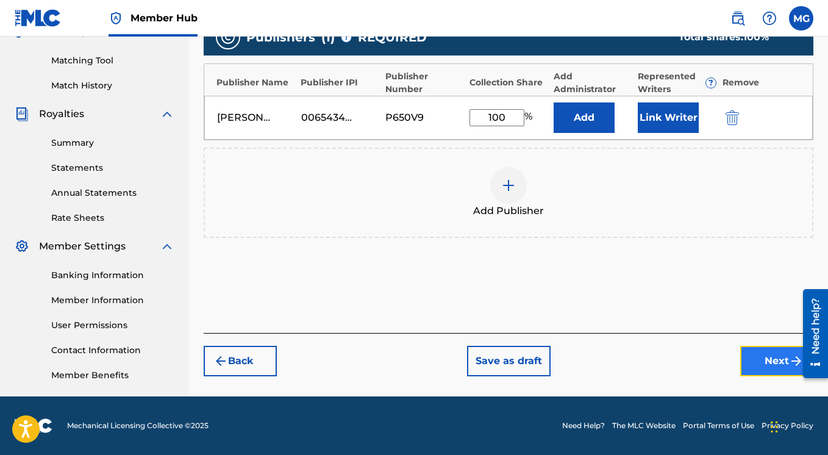
click at [760, 362] on button "Next" at bounding box center [776, 361] width 73 height 30
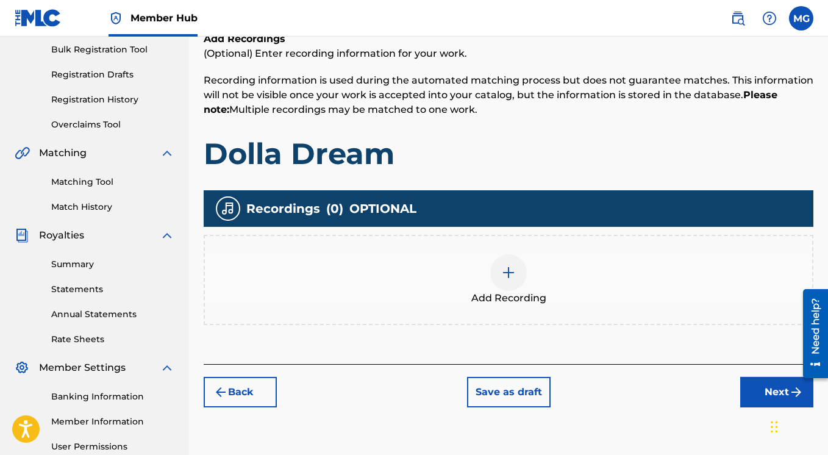
scroll to position [240, 0]
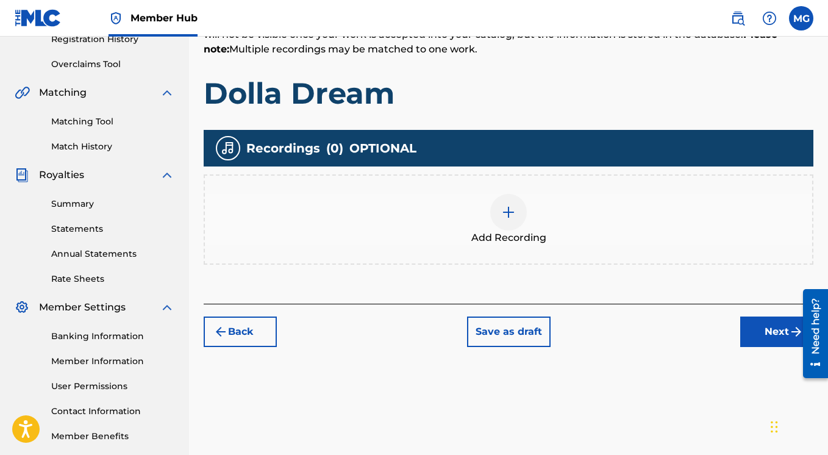
click at [508, 210] on img at bounding box center [508, 212] width 15 height 15
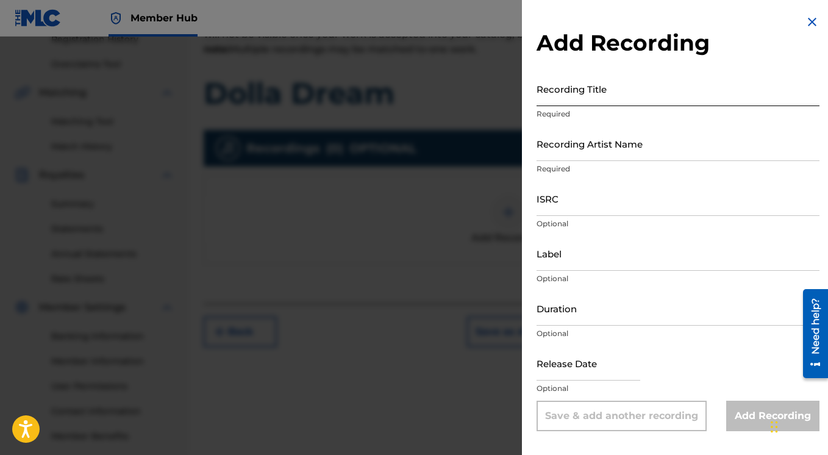
click at [572, 98] on input "Recording Title" at bounding box center [677, 88] width 283 height 35
click at [544, 99] on input "Recording Title" at bounding box center [677, 88] width 283 height 35
paste input "Dolla Dream"
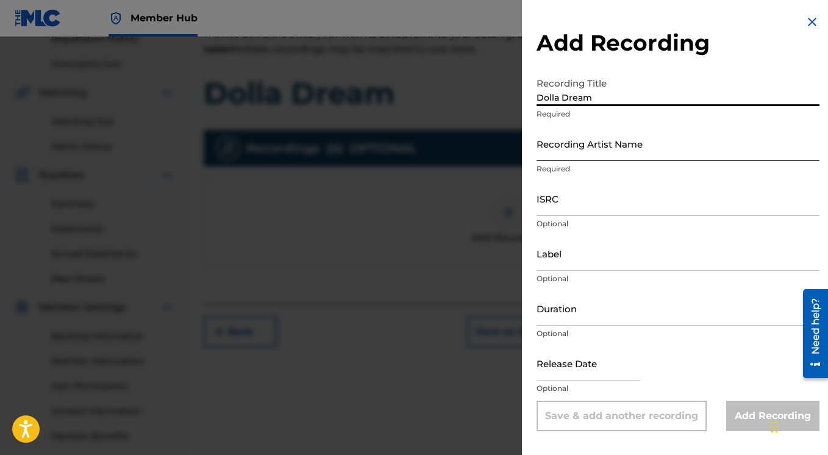
type input "Dolla Dream"
click at [552, 153] on input "Recording Artist Name" at bounding box center [677, 143] width 283 height 35
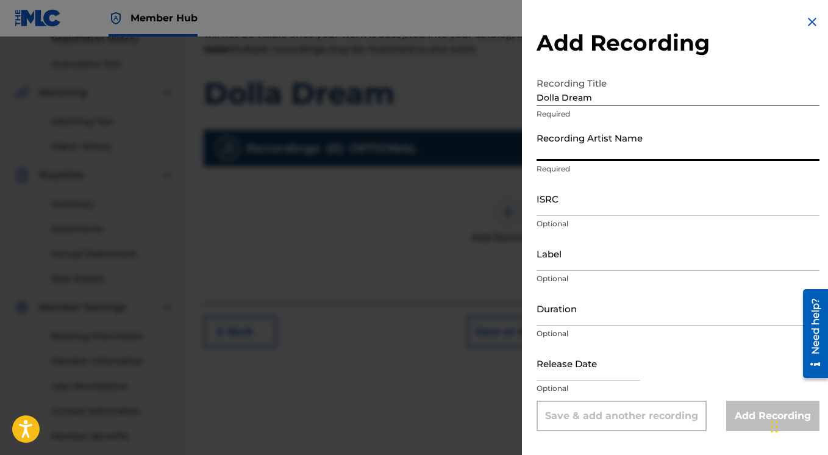
paste input "Syck Flow"
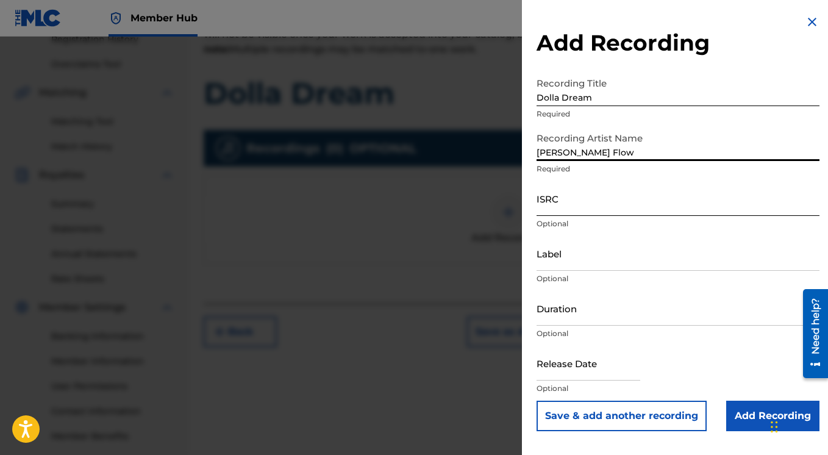
type input "Syck Flow"
click at [580, 209] on input "ISRC" at bounding box center [677, 198] width 283 height 35
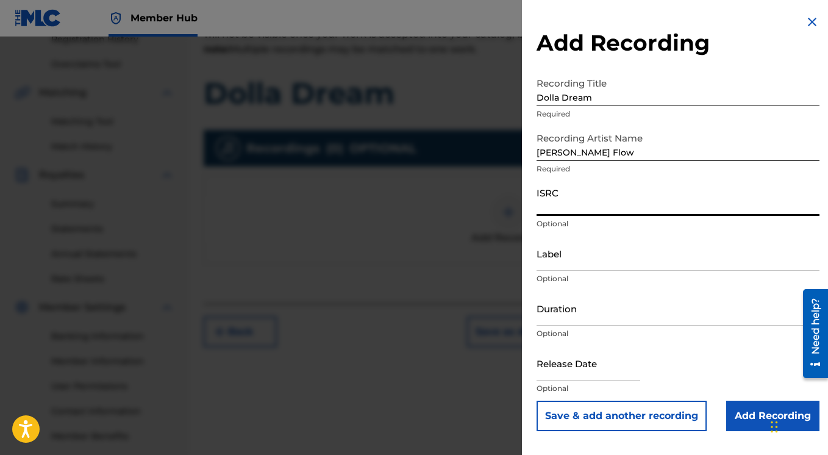
paste input "FR-10S-16-74672"
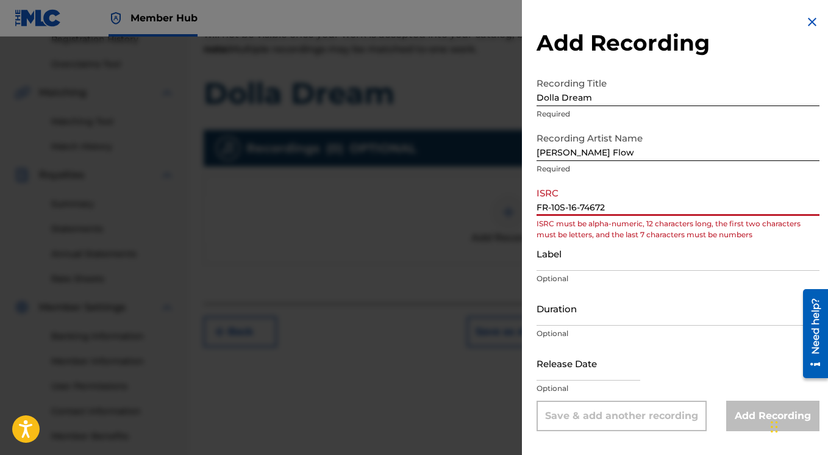
click at [551, 210] on input "FR-10S-16-74672" at bounding box center [677, 198] width 283 height 35
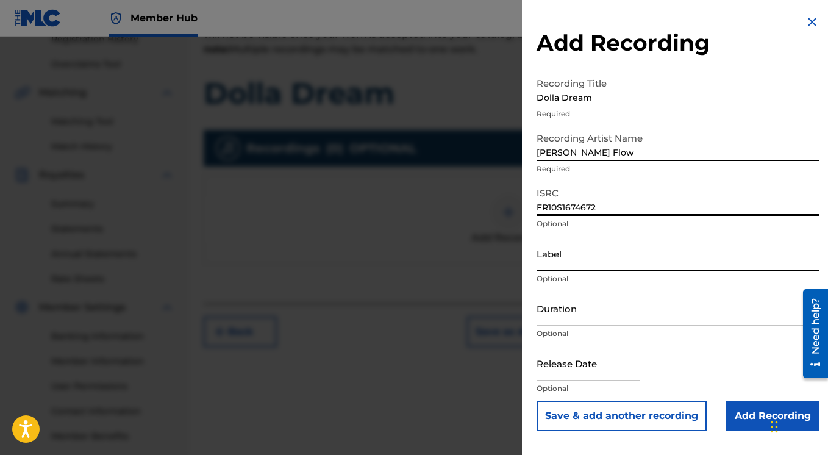
type input "FR10S1674672"
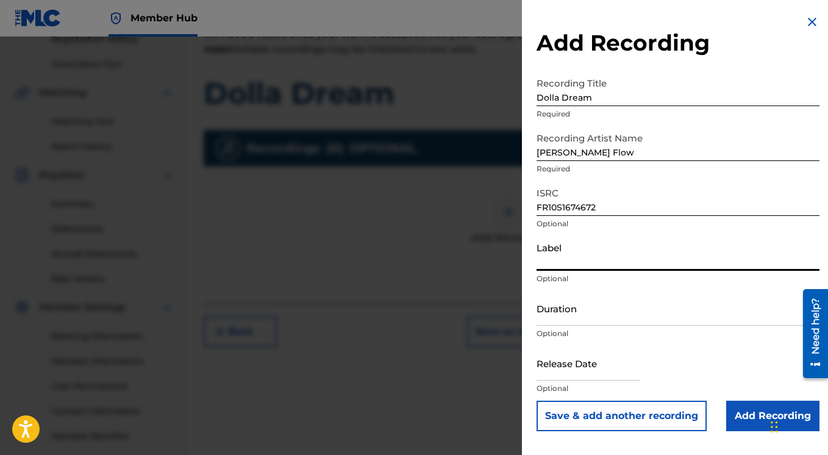
click at [553, 268] on input "Label" at bounding box center [677, 253] width 283 height 35
type input "Badness Records"
click at [595, 315] on input "Duration" at bounding box center [677, 308] width 283 height 35
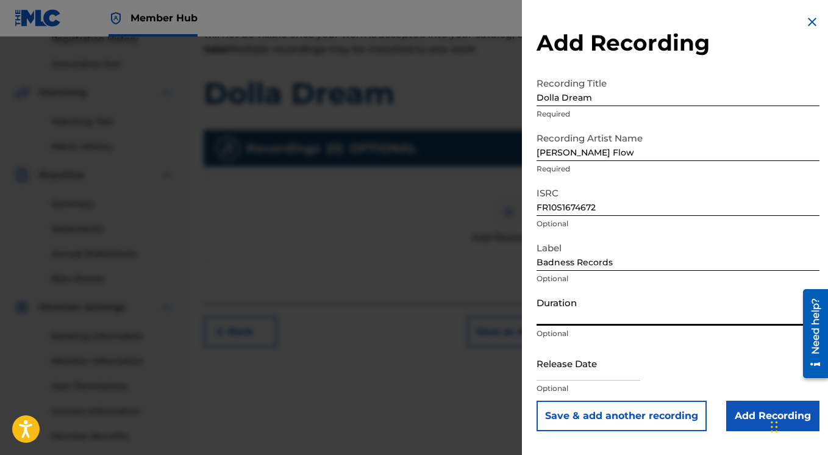
paste input "02:58"
type input "02:58"
click at [589, 374] on input "text" at bounding box center [588, 363] width 104 height 35
select select "8"
select select "2025"
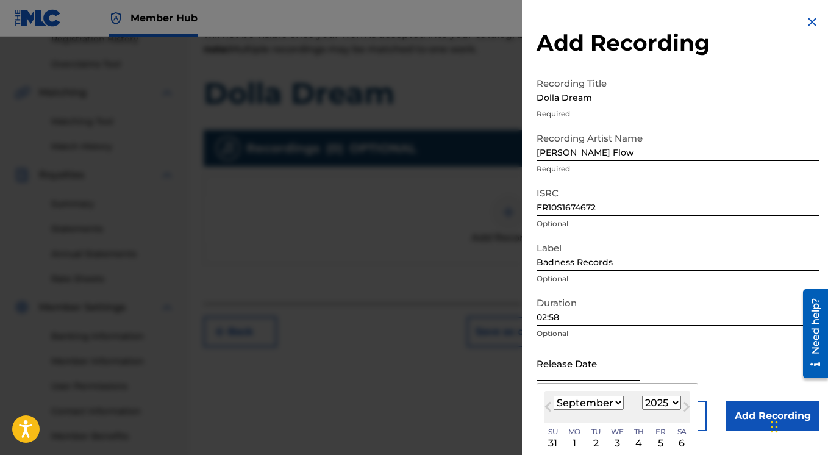
paste input "03/09/2016"
type input "03/09/2016"
click at [642, 396] on select "1900 1901 1902 1903 1904 1905 1906 1907 1908 1909 1910 1911 1912 1913 1914 1915…" at bounding box center [661, 403] width 39 height 14
select select "2016"
click option "2016" at bounding box center [0, 0] width 0 height 0
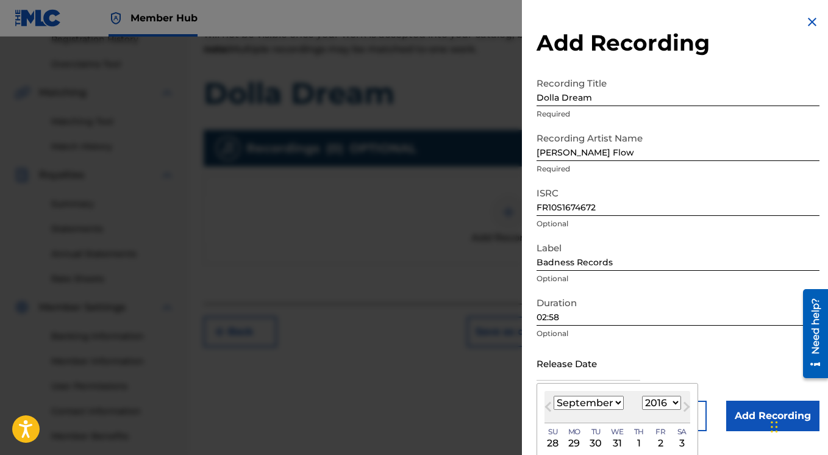
click at [553, 396] on select "January February March April May June July August September October November De…" at bounding box center [588, 403] width 70 height 14
select select "2"
click option "March" at bounding box center [0, 0] width 0 height 0
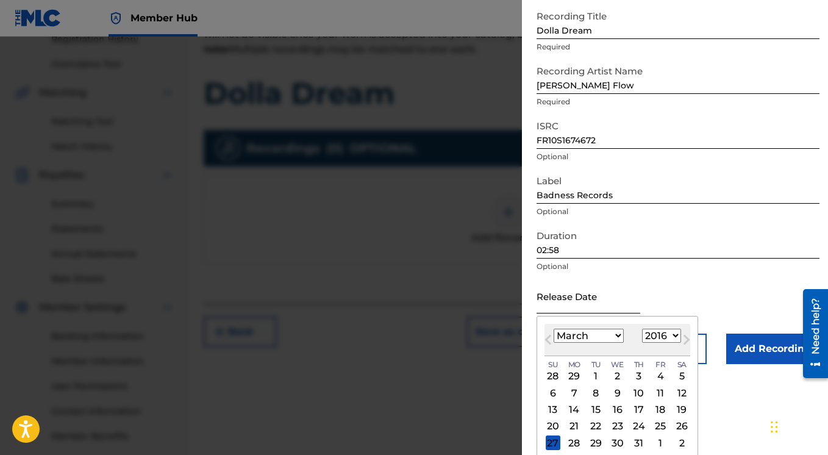
scroll to position [88, 0]
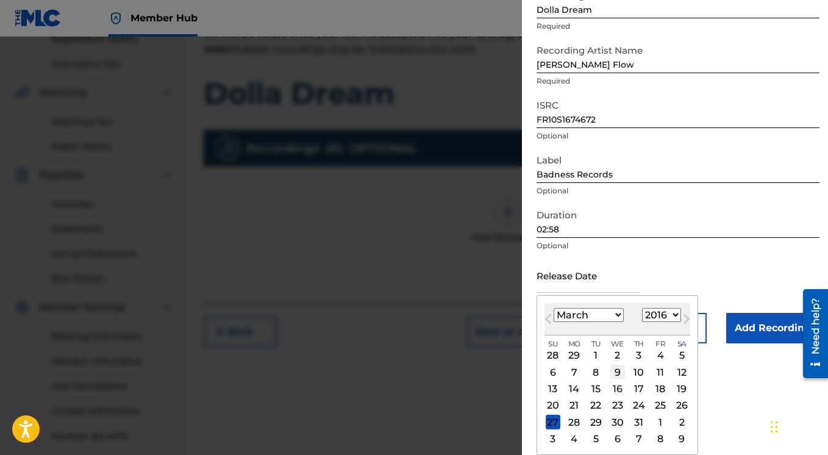
click at [614, 372] on div "9" at bounding box center [617, 371] width 15 height 15
type input "March 9 2016"
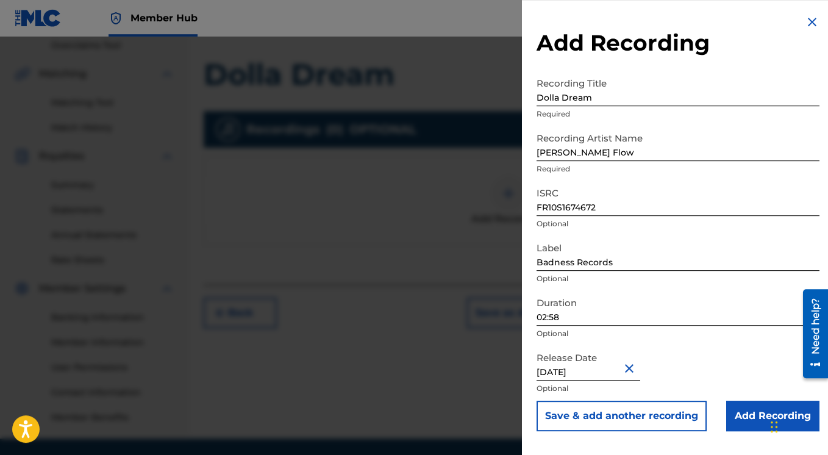
scroll to position [301, 0]
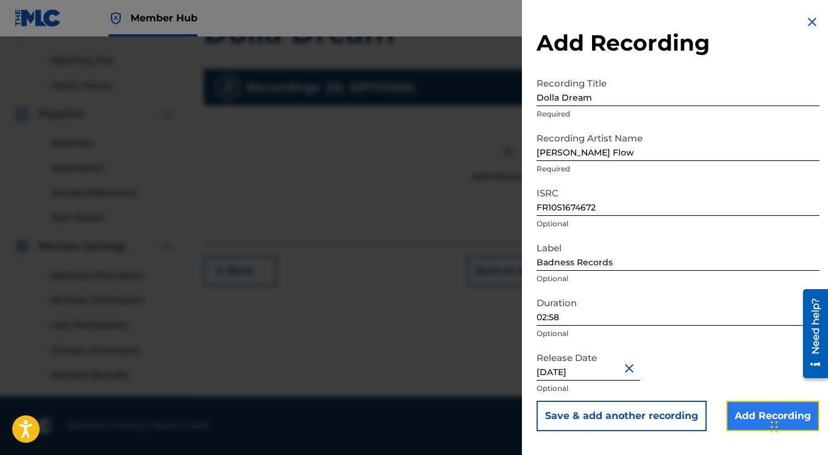
click at [740, 413] on input "Add Recording" at bounding box center [772, 415] width 93 height 30
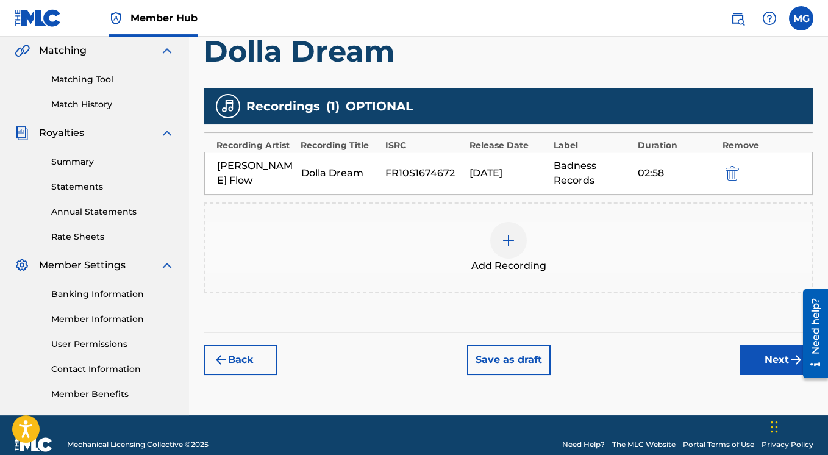
scroll to position [282, 0]
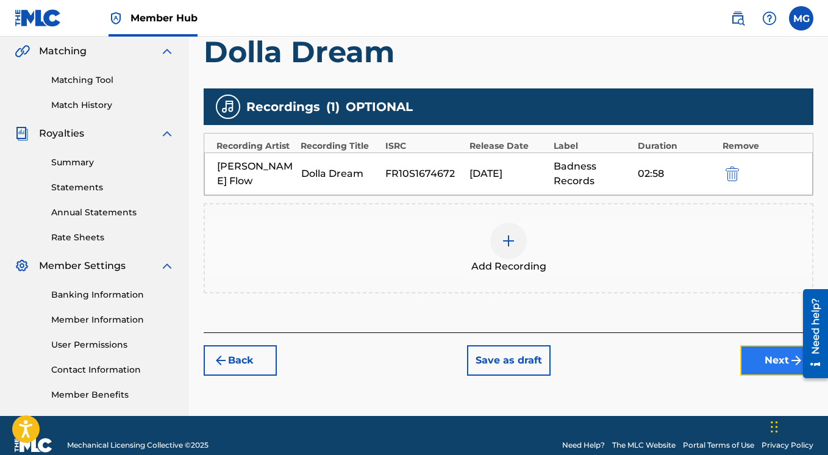
click at [750, 354] on button "Next" at bounding box center [776, 360] width 73 height 30
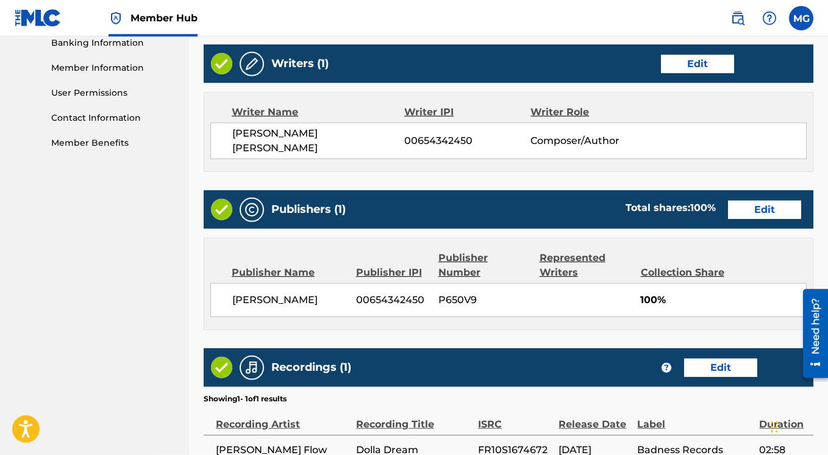
scroll to position [648, 0]
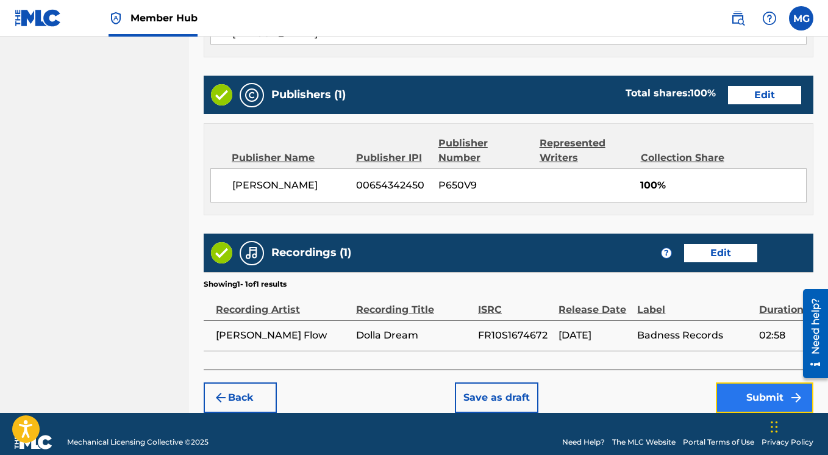
click at [736, 391] on button "Submit" at bounding box center [765, 397] width 98 height 30
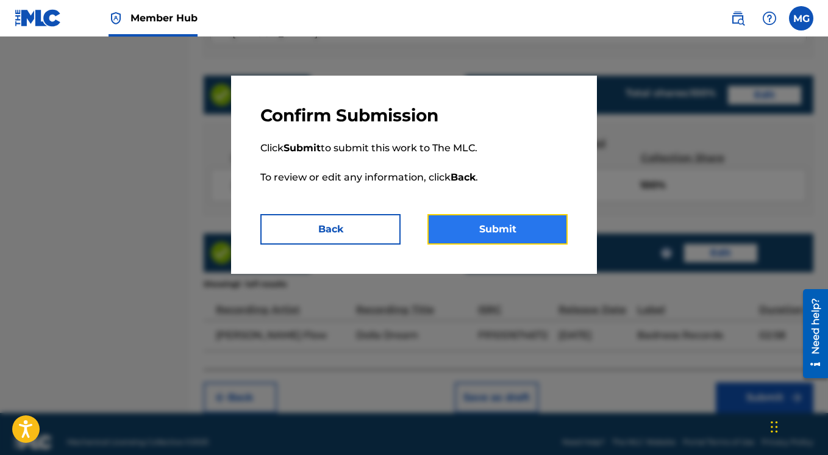
click at [511, 236] on button "Submit" at bounding box center [497, 229] width 140 height 30
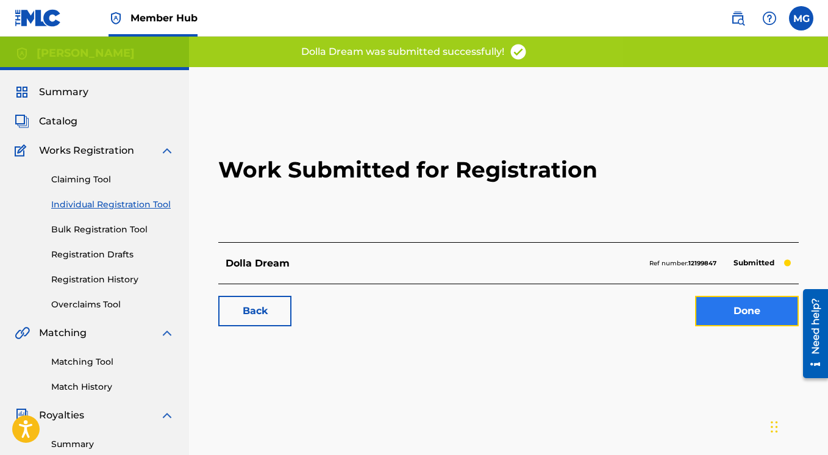
click at [723, 312] on link "Done" at bounding box center [747, 311] width 104 height 30
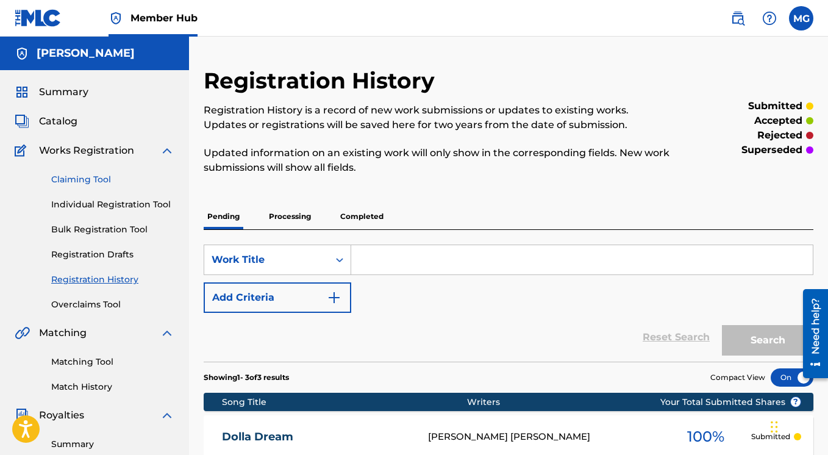
click at [93, 180] on link "Claiming Tool" at bounding box center [112, 179] width 123 height 13
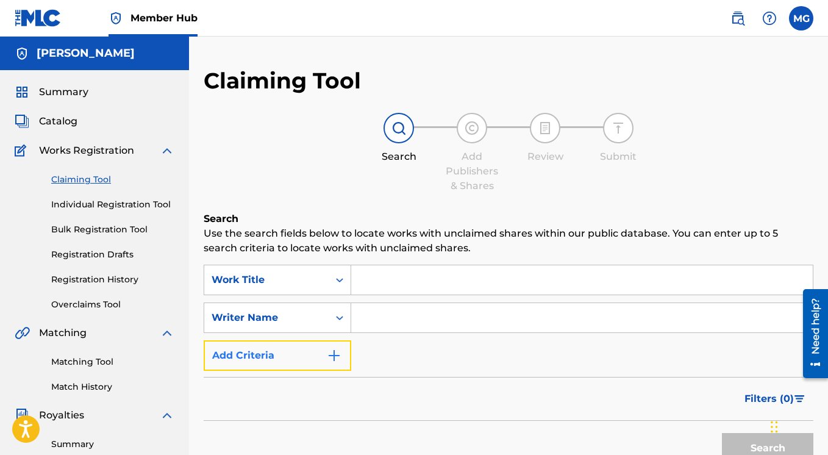
click at [332, 358] on img "Search Form" at bounding box center [334, 355] width 15 height 15
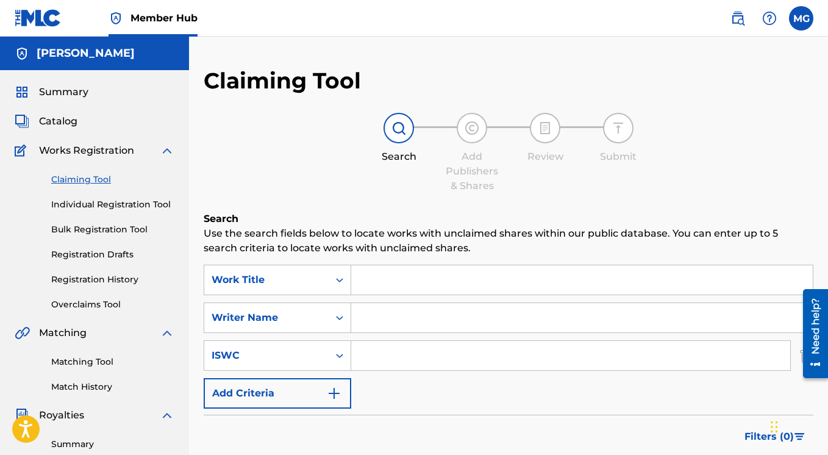
click at [376, 355] on input "Search Form" at bounding box center [570, 355] width 439 height 29
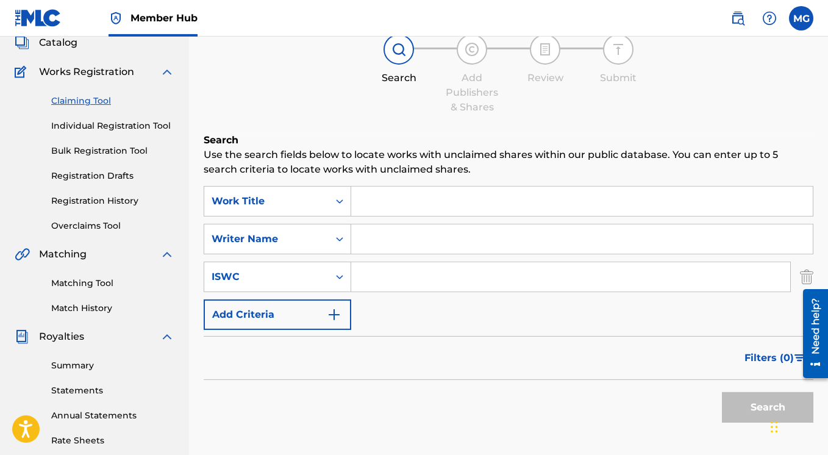
scroll to position [88, 0]
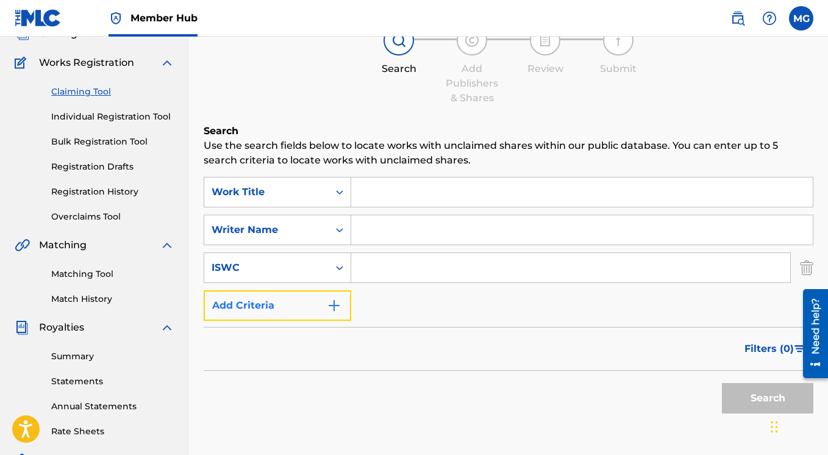
click at [331, 310] on img "Search Form" at bounding box center [334, 305] width 15 height 15
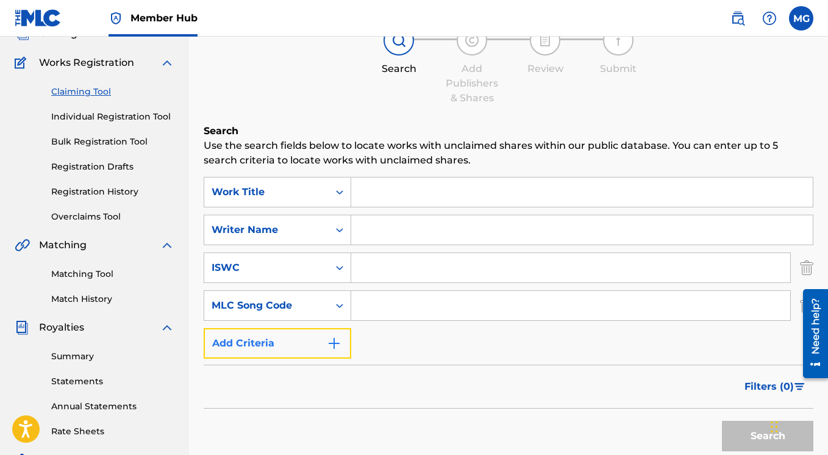
click at [336, 341] on img "Search Form" at bounding box center [334, 343] width 15 height 15
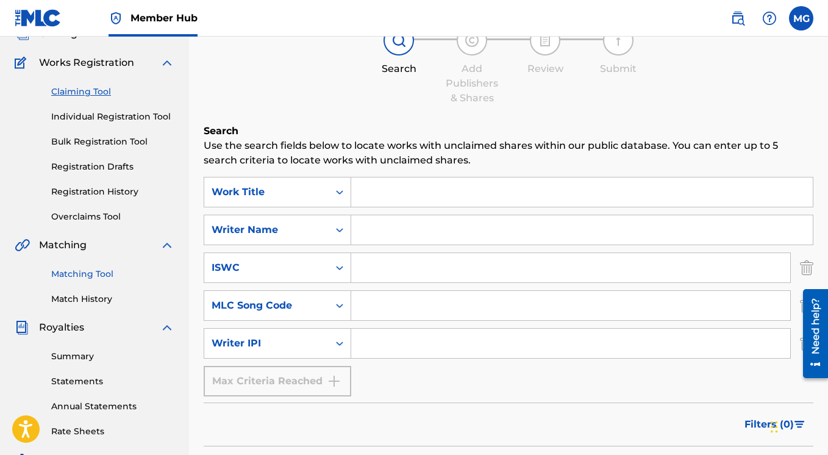
click at [84, 275] on link "Matching Tool" at bounding box center [112, 274] width 123 height 13
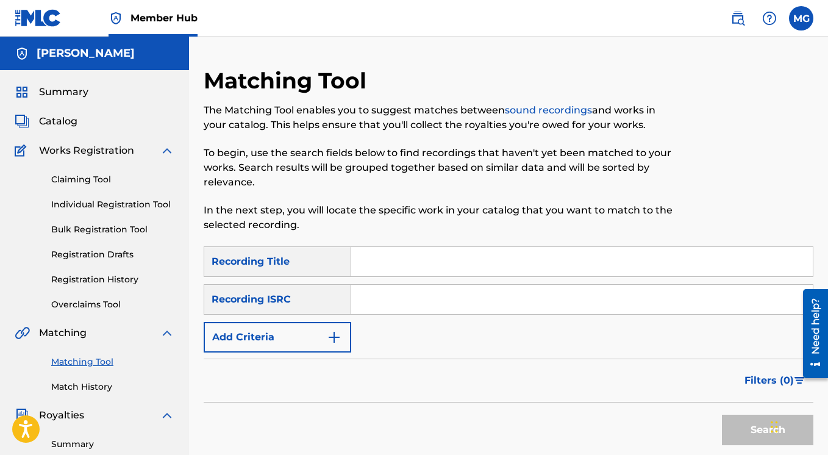
click at [410, 300] on input "Search Form" at bounding box center [581, 299] width 461 height 29
paste input "FR-6V8-16-40120"
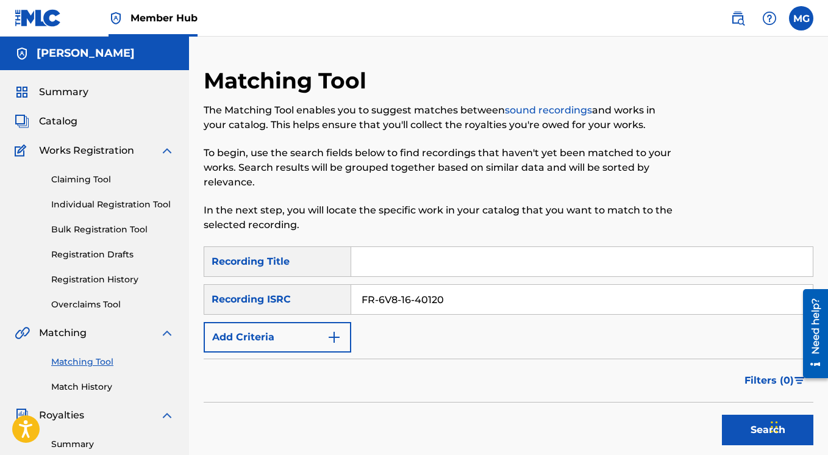
click at [378, 298] on input "FR-6V8-16-40120" at bounding box center [581, 299] width 461 height 29
type input "FR6V81640120"
click at [722, 414] on button "Search" at bounding box center [767, 429] width 91 height 30
click at [386, 266] on input "Search Form" at bounding box center [581, 261] width 461 height 29
paste input "Alternate"
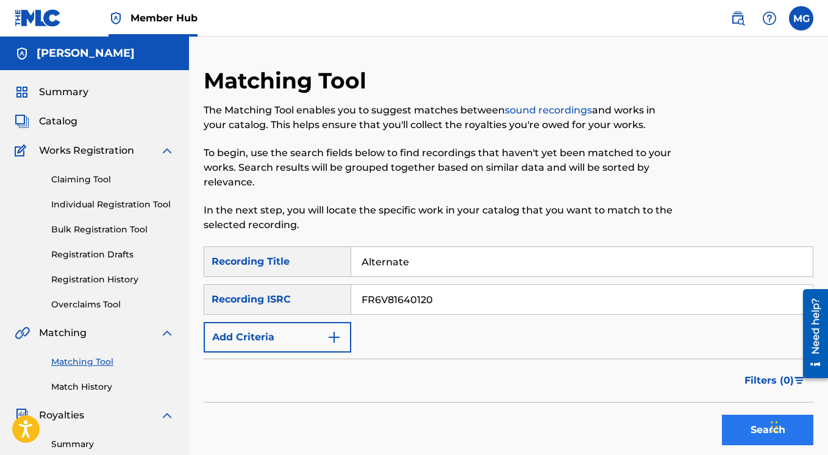
type input "Alternate"
click at [737, 423] on button "Search" at bounding box center [767, 429] width 91 height 30
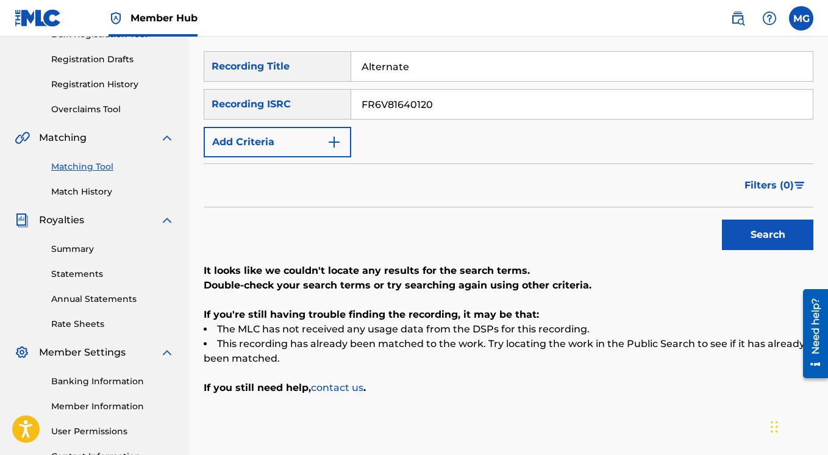
scroll to position [176, 0]
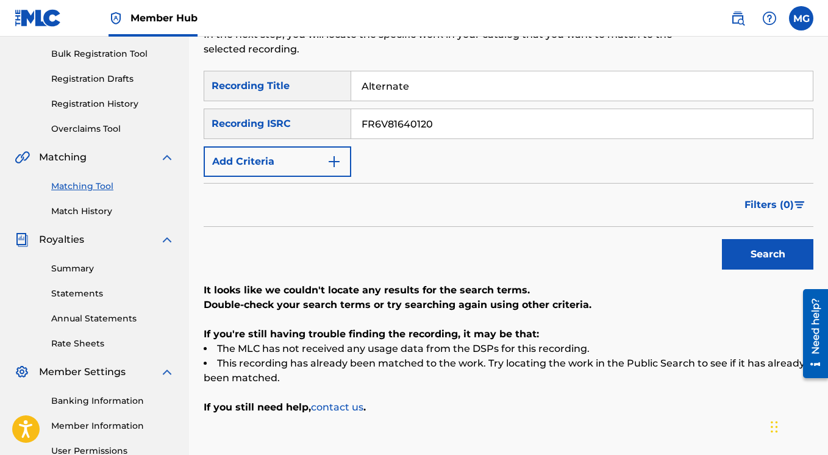
drag, startPoint x: 438, startPoint y: 119, endPoint x: 335, endPoint y: 119, distance: 103.6
click at [351, 119] on input "FR6V81640120" at bounding box center [581, 123] width 461 height 29
click at [722, 239] on button "Search" at bounding box center [767, 254] width 91 height 30
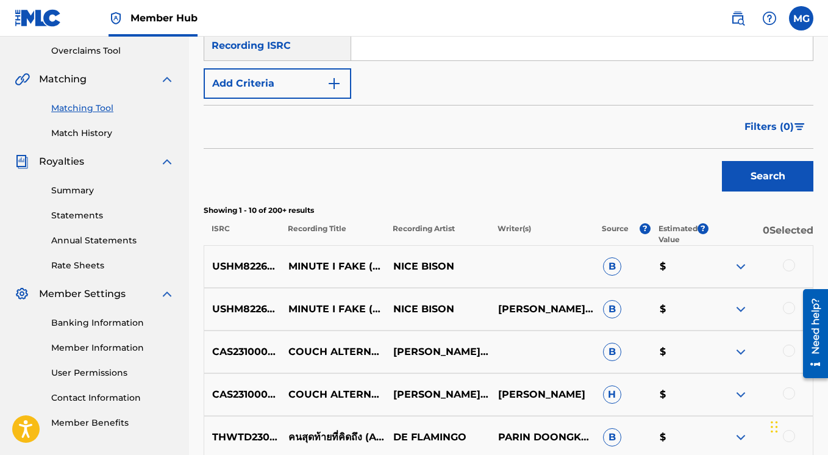
scroll to position [536, 0]
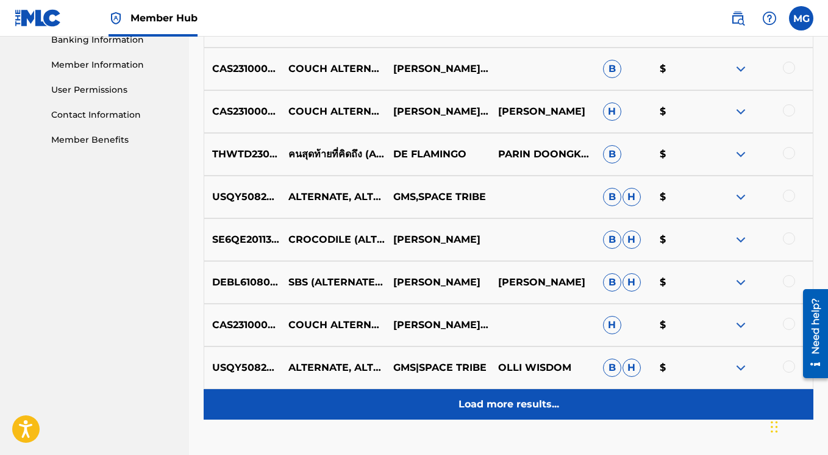
click at [520, 415] on div "Load more results..." at bounding box center [508, 404] width 609 height 30
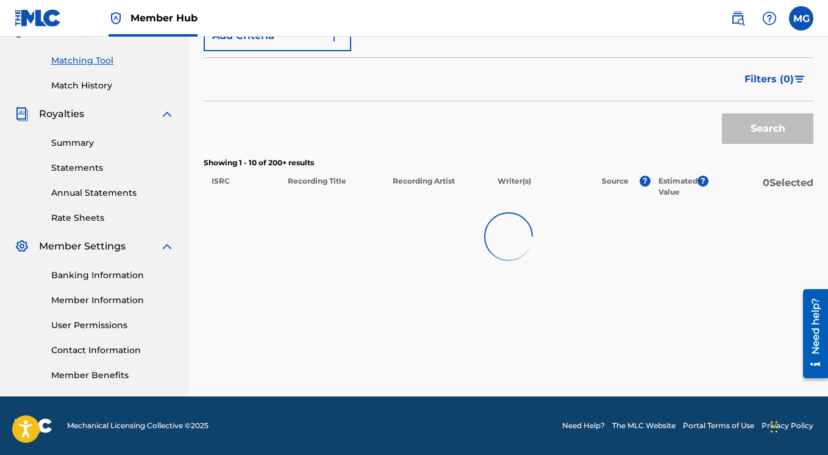
scroll to position [301, 0]
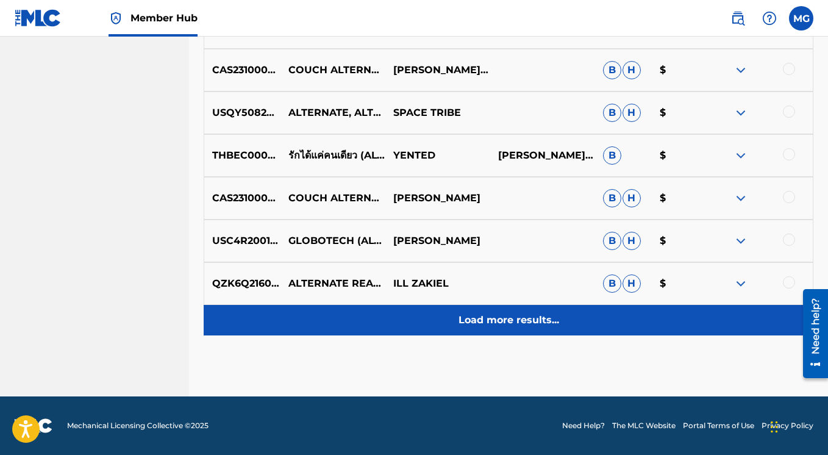
click at [500, 326] on p "Load more results..." at bounding box center [508, 320] width 101 height 15
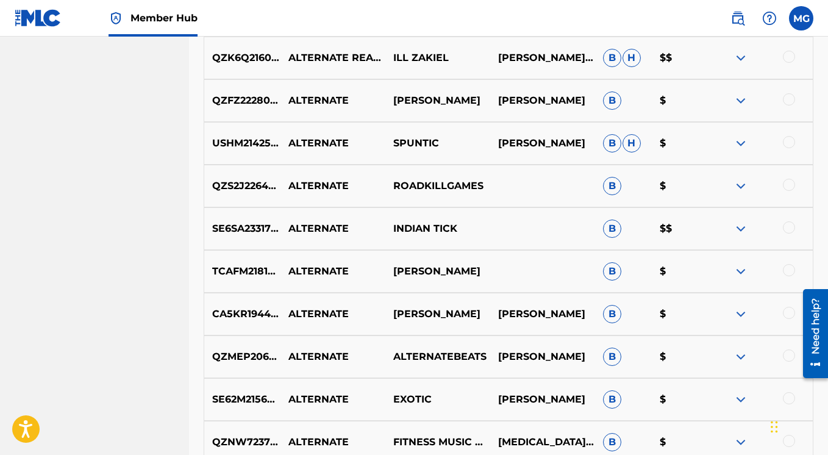
scroll to position [1474, 0]
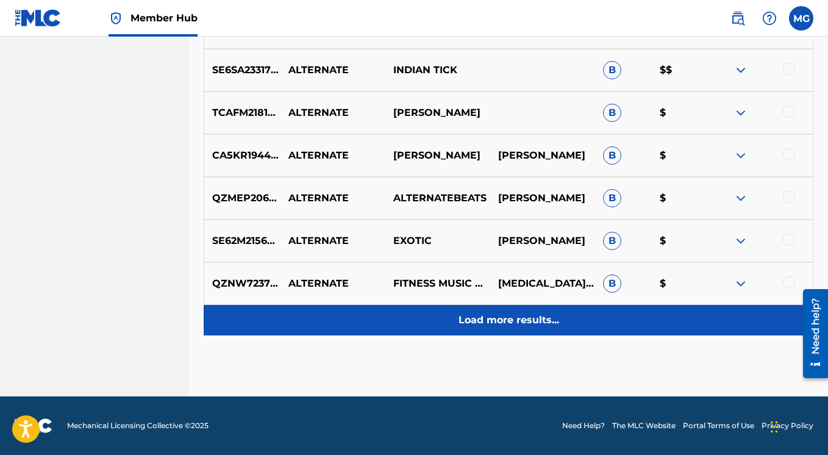
click at [471, 318] on p "Load more results..." at bounding box center [508, 320] width 101 height 15
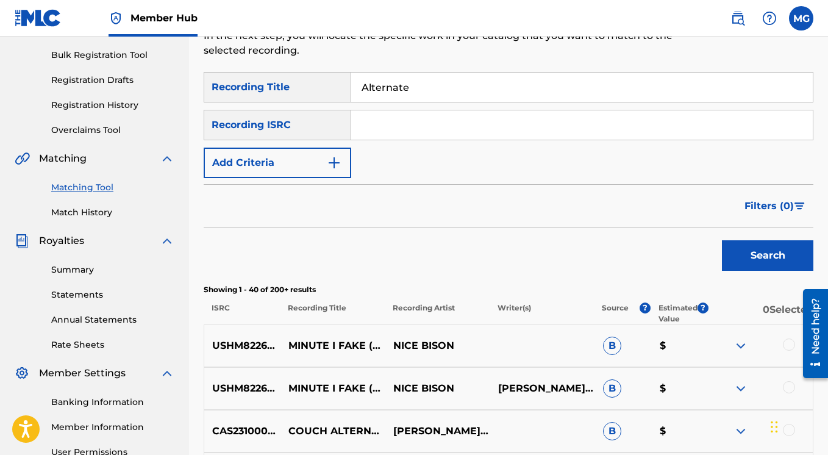
scroll to position [0, 0]
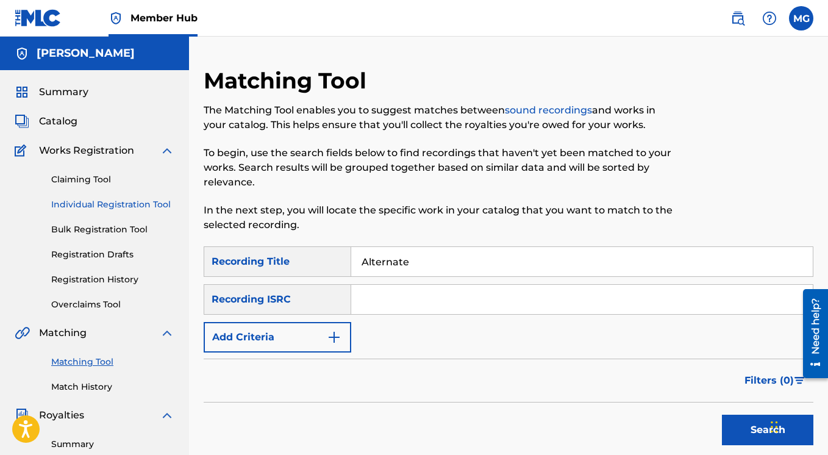
click at [75, 205] on link "Individual Registration Tool" at bounding box center [112, 204] width 123 height 13
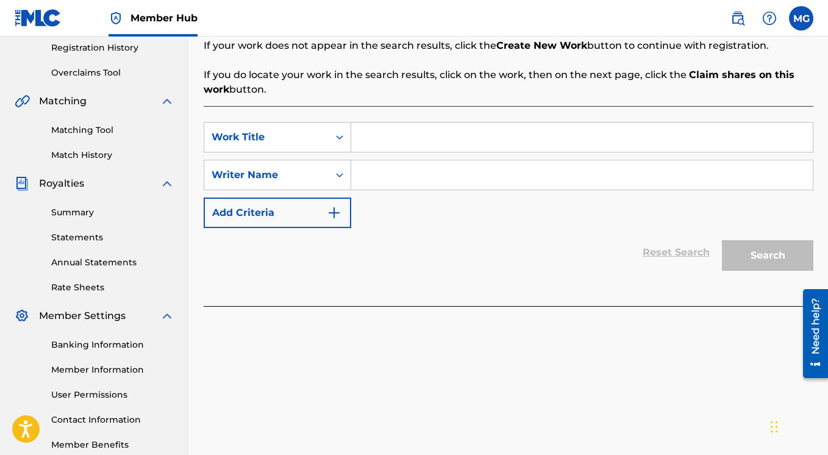
scroll to position [156, 0]
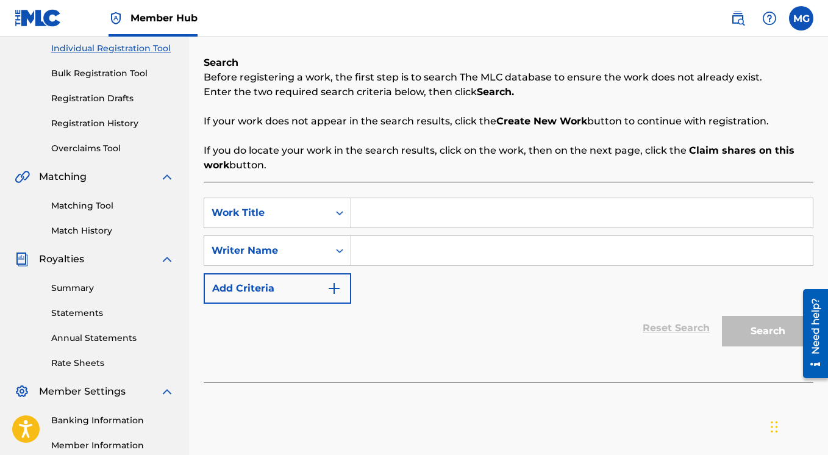
click at [372, 210] on input "Search Form" at bounding box center [581, 212] width 461 height 29
paste input "FR6V81640120"
type input "FR6V81640120"
drag, startPoint x: 425, startPoint y: 213, endPoint x: 314, endPoint y: 205, distance: 111.9
click at [351, 202] on input "FR6V81640120" at bounding box center [581, 212] width 461 height 29
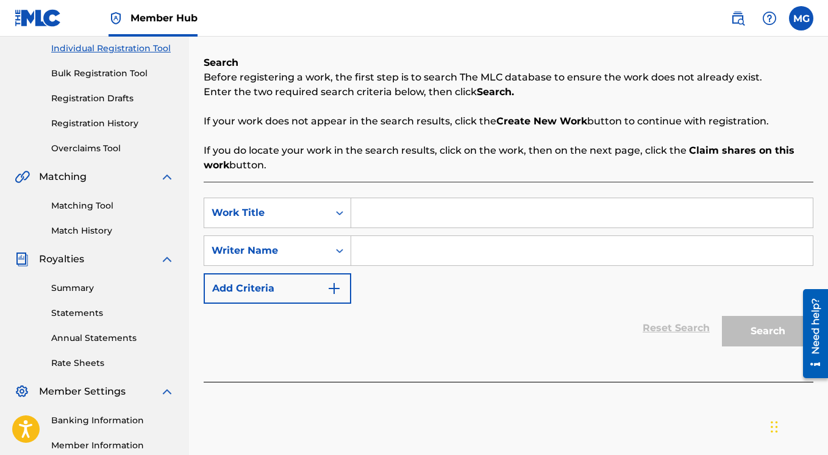
click at [372, 224] on input "Search Form" at bounding box center [581, 212] width 461 height 29
paste input "Alternate"
type input "Alternate"
click at [390, 252] on input "Search Form" at bounding box center [581, 250] width 461 height 29
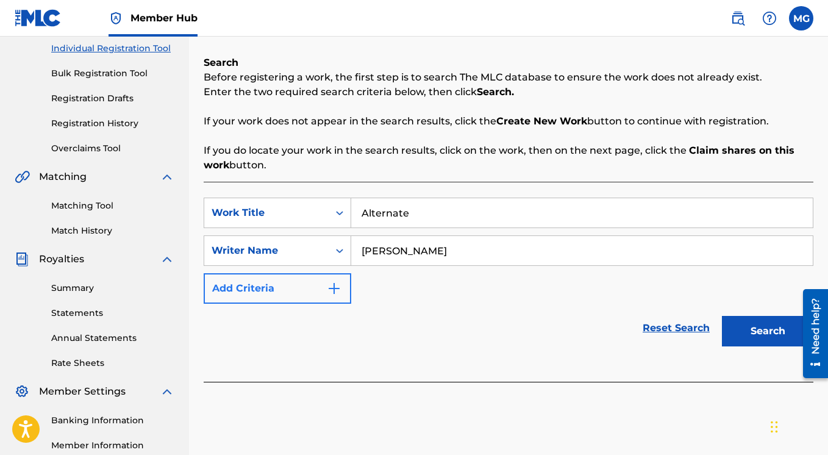
type input "Mark Gillette"
click at [339, 287] on img "Search Form" at bounding box center [334, 288] width 15 height 15
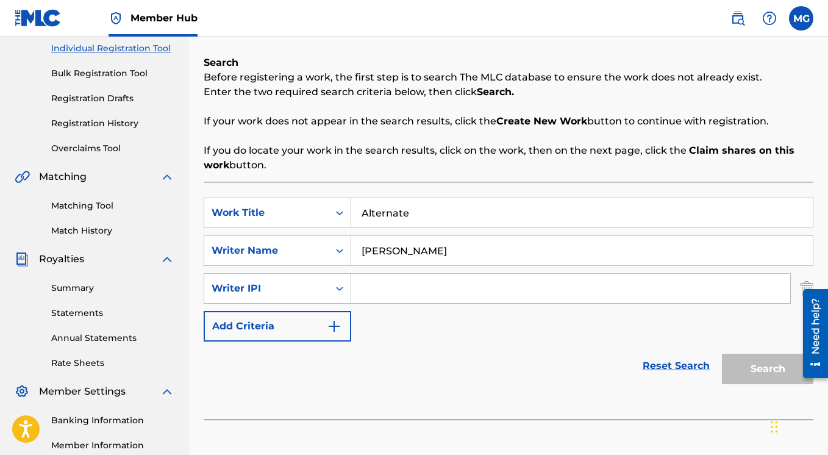
click at [378, 290] on input "Search Form" at bounding box center [570, 288] width 439 height 29
paste input "P650V9"
type input "P650V9"
click at [734, 368] on button "Search" at bounding box center [767, 369] width 91 height 30
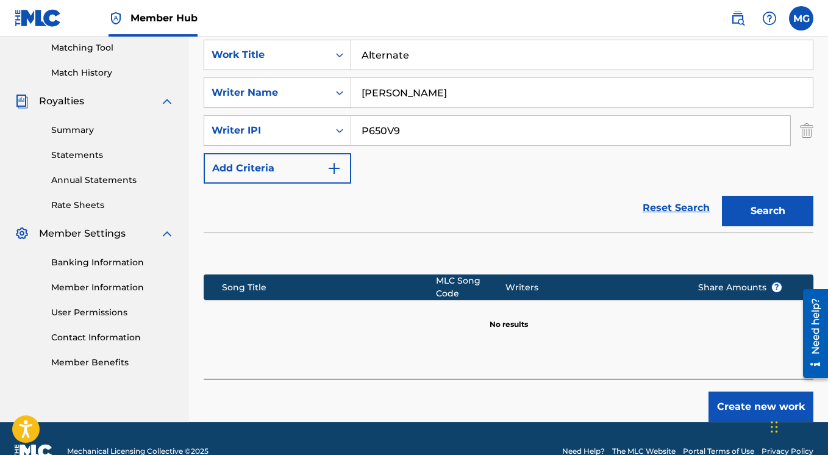
scroll to position [332, 0]
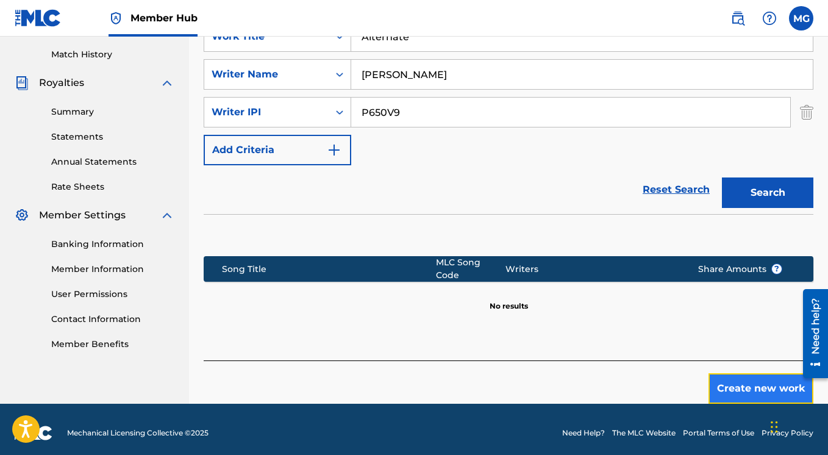
click at [755, 382] on button "Create new work" at bounding box center [760, 388] width 105 height 30
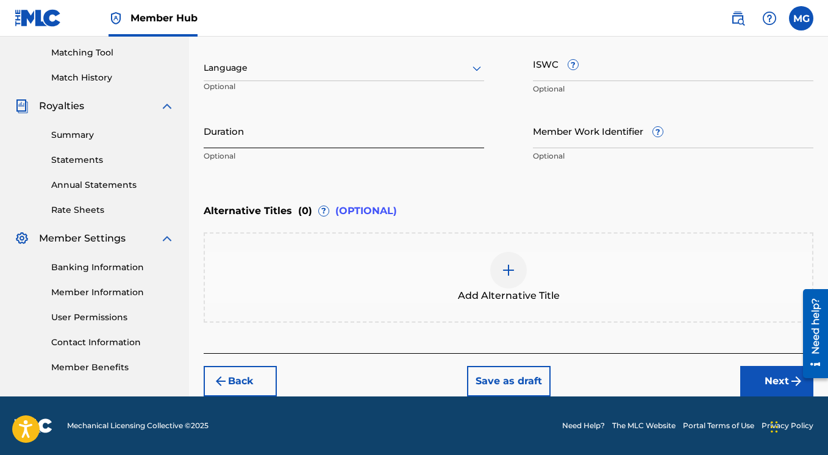
scroll to position [202, 0]
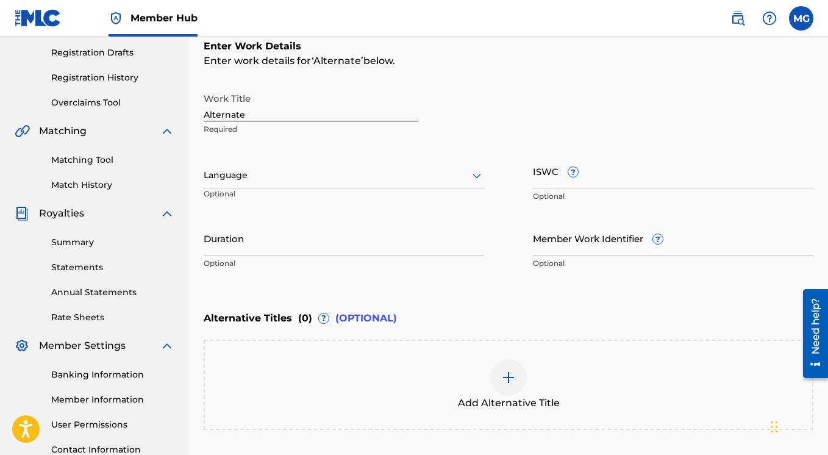
click at [325, 179] on div at bounding box center [344, 175] width 280 height 15
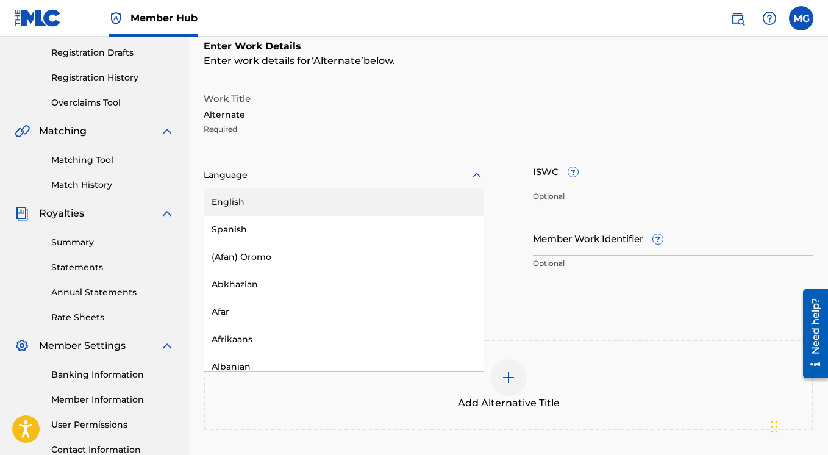
click at [317, 206] on div "English" at bounding box center [343, 201] width 279 height 27
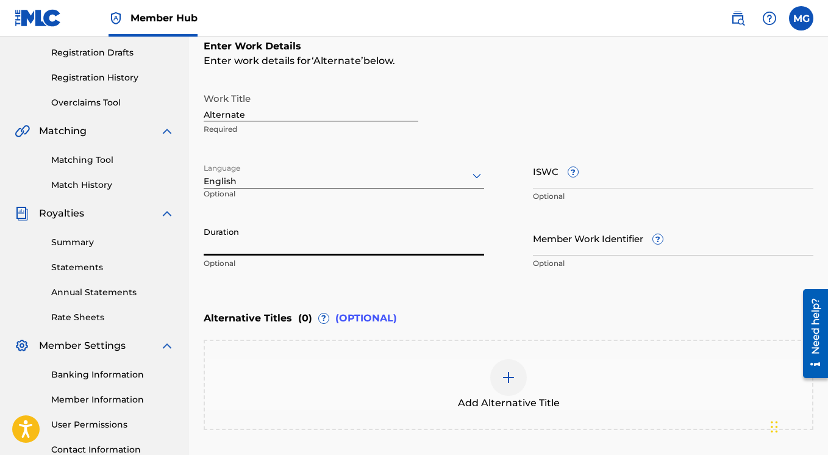
click at [229, 246] on input "Duration" at bounding box center [344, 238] width 280 height 35
paste input "05:31"
type input "05:31"
click at [582, 252] on input "Member Work Identifier ?" at bounding box center [673, 238] width 280 height 35
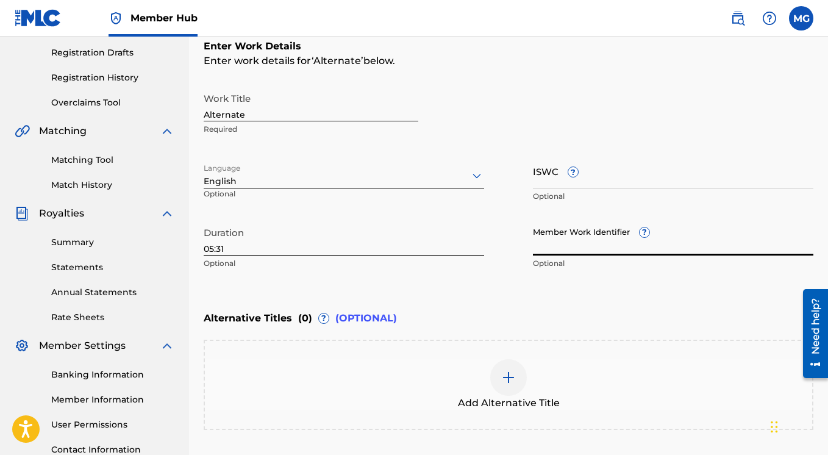
paste input "P650V9"
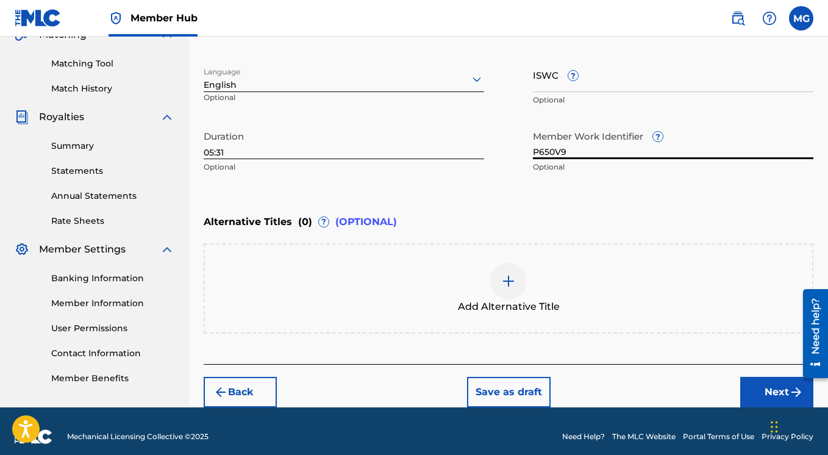
scroll to position [309, 0]
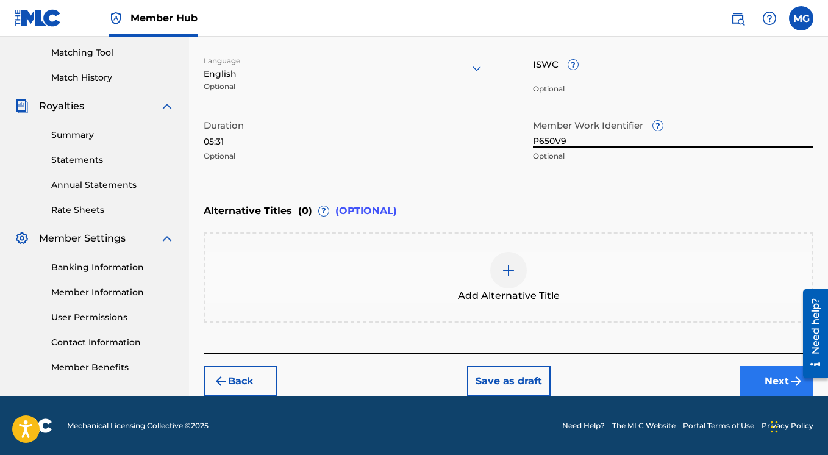
type input "P650V9"
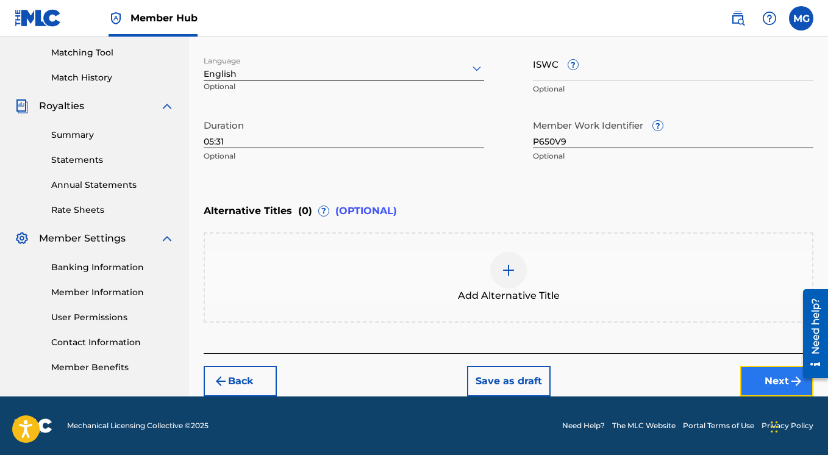
click at [758, 374] on button "Next" at bounding box center [776, 381] width 73 height 30
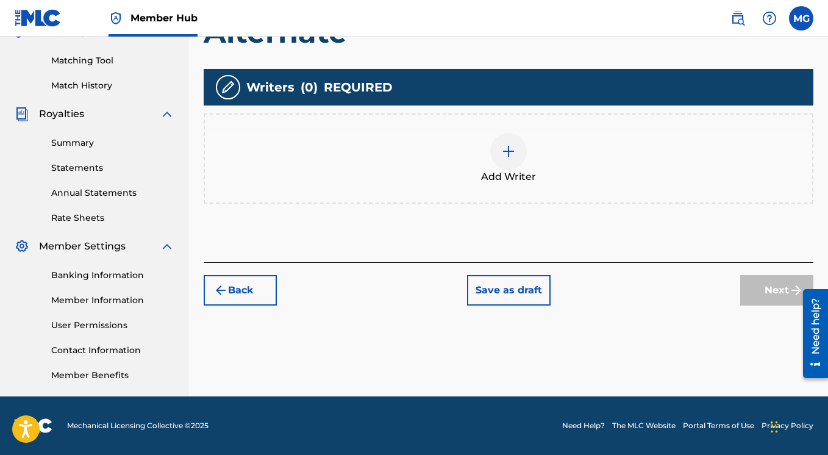
click at [503, 147] on img at bounding box center [508, 151] width 15 height 15
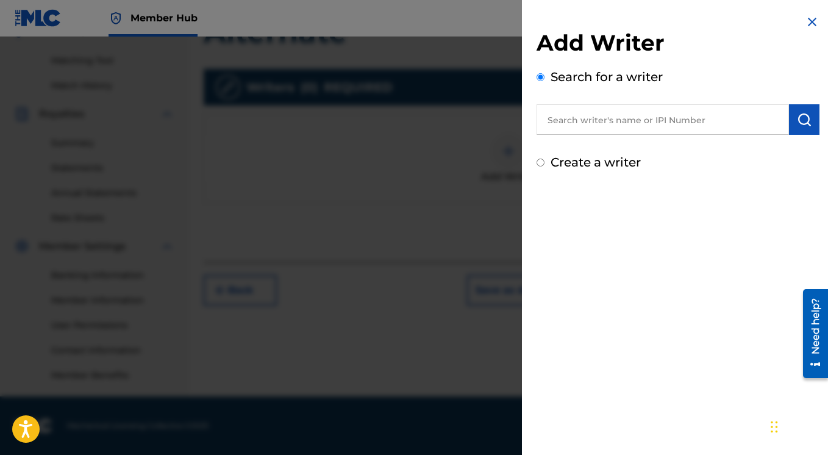
click at [585, 123] on input "text" at bounding box center [662, 119] width 252 height 30
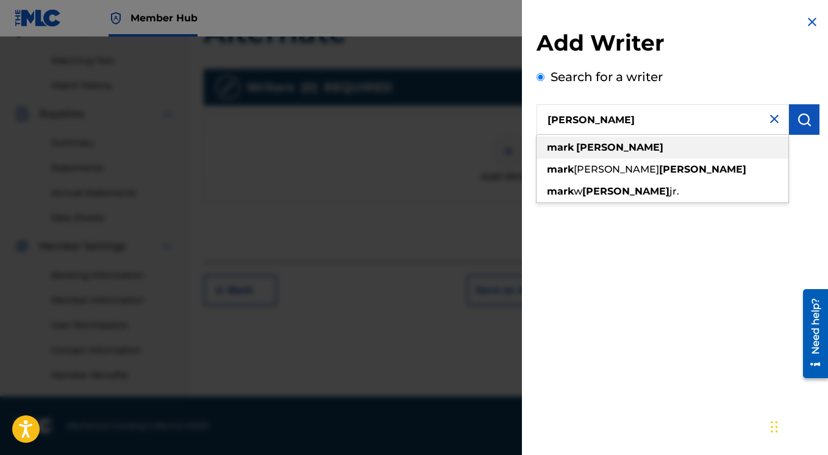
click at [616, 149] on div "mark gillette" at bounding box center [662, 148] width 252 height 22
type input "mark gillette"
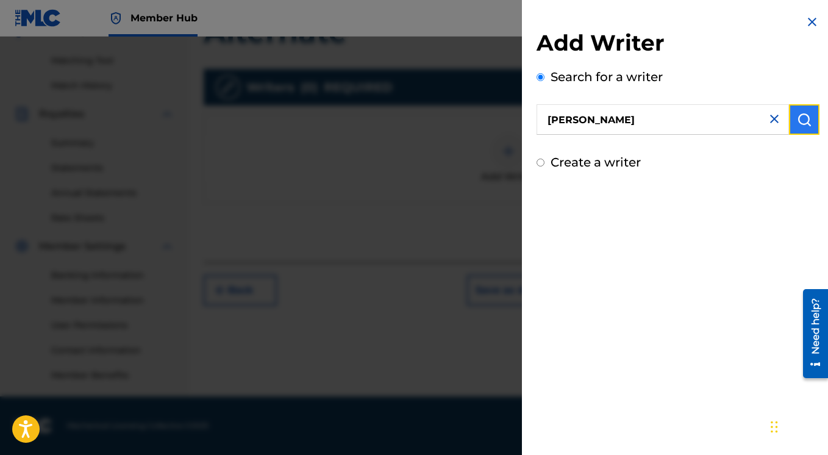
click at [797, 121] on img "submit" at bounding box center [804, 119] width 15 height 15
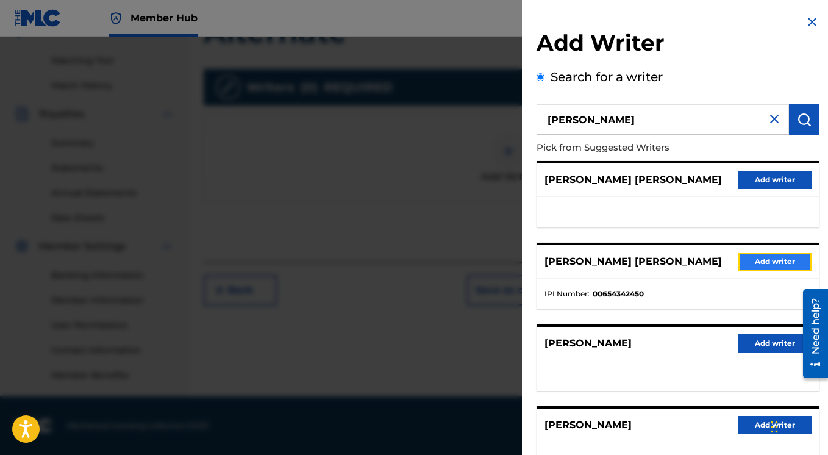
click at [760, 261] on button "Add writer" at bounding box center [774, 261] width 73 height 18
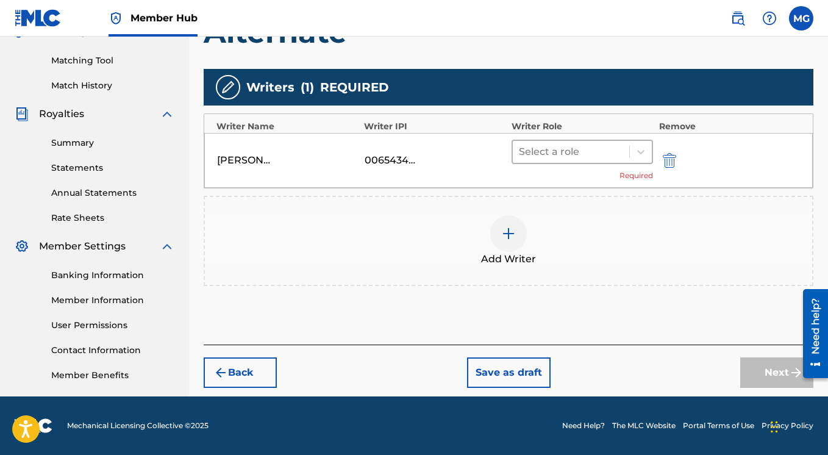
click at [585, 152] on div at bounding box center [571, 151] width 104 height 17
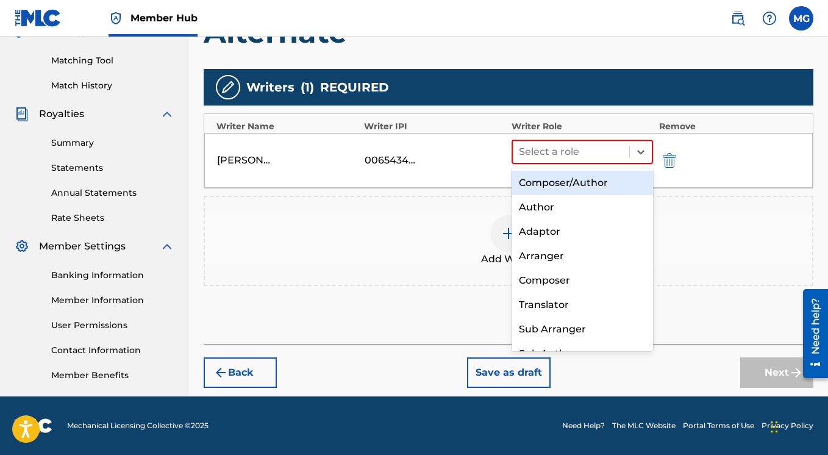
click at [588, 182] on div "Composer/Author" at bounding box center [581, 183] width 141 height 24
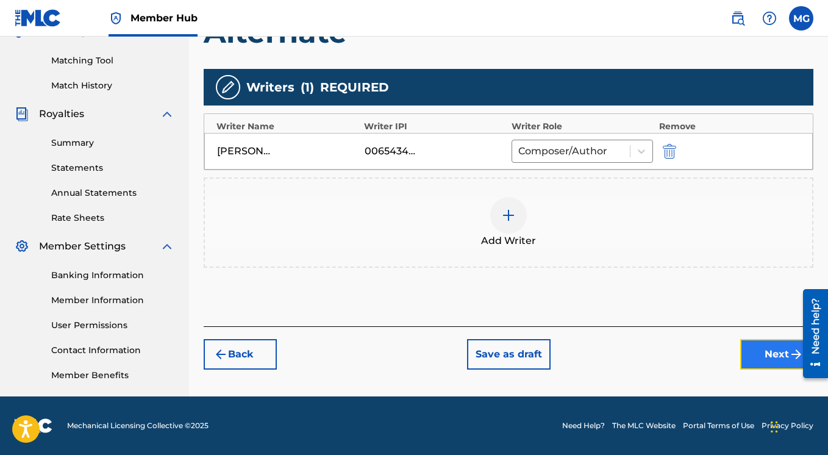
click at [761, 350] on button "Next" at bounding box center [776, 354] width 73 height 30
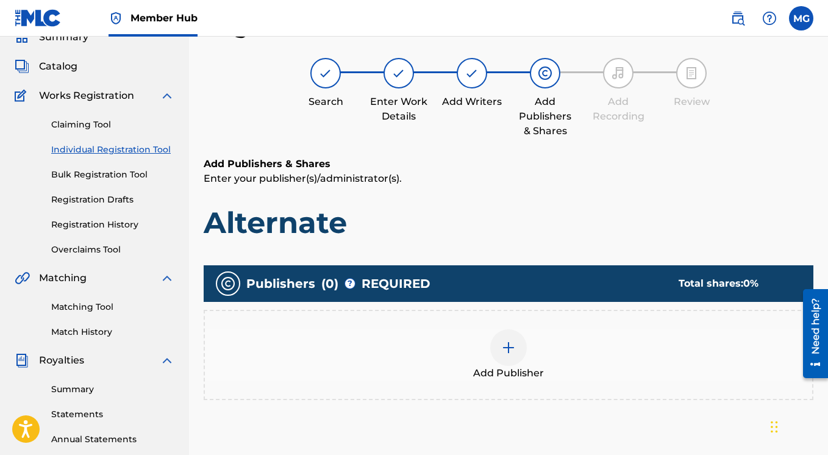
scroll to position [172, 0]
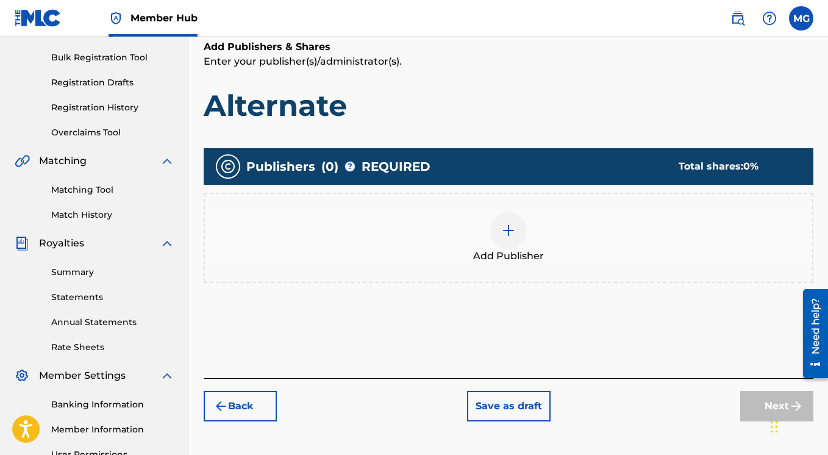
click at [516, 230] on div at bounding box center [508, 230] width 37 height 37
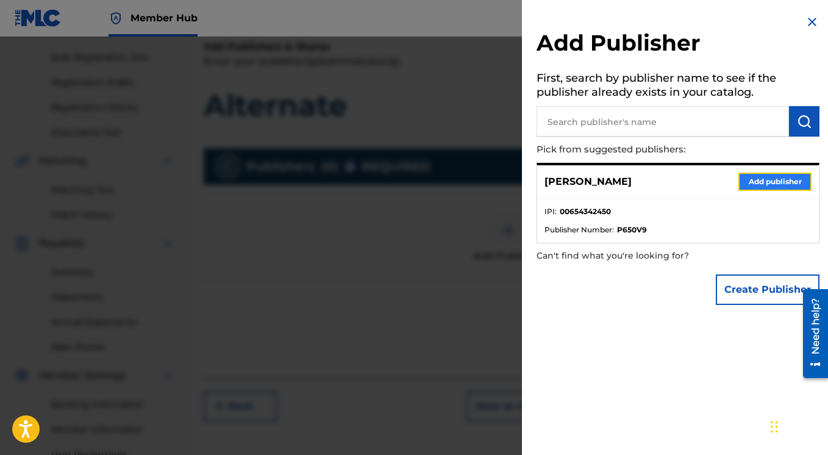
click at [752, 183] on button "Add publisher" at bounding box center [774, 181] width 73 height 18
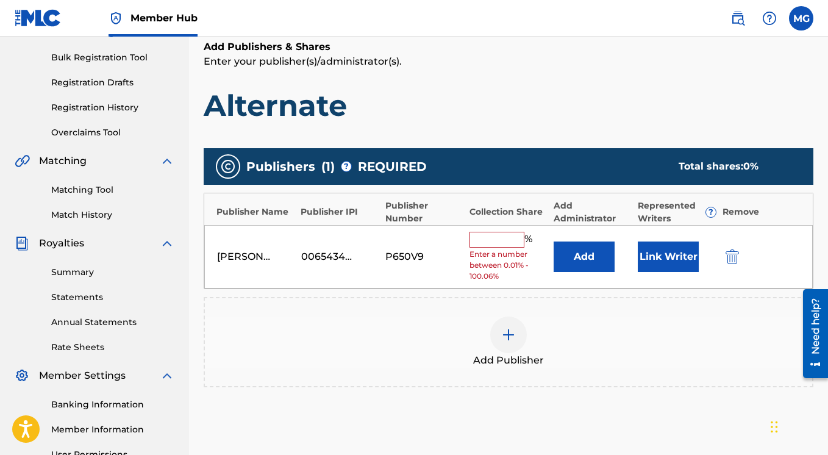
click at [494, 234] on input "text" at bounding box center [496, 240] width 55 height 16
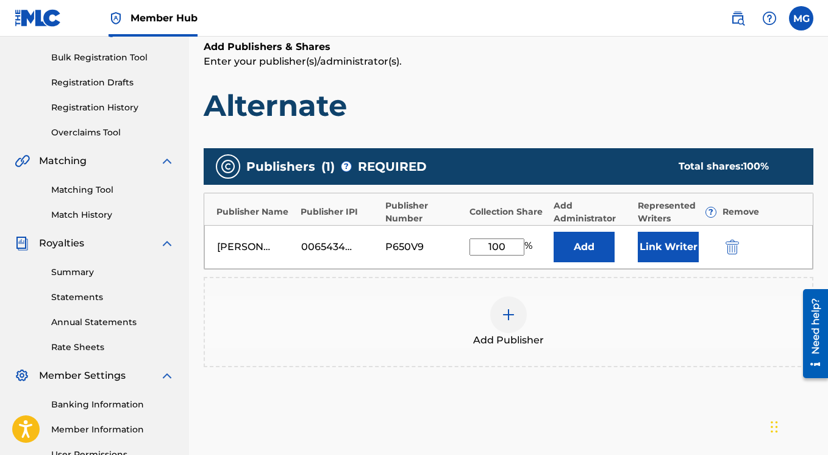
type input "100"
click at [578, 84] on div "Add Publishers & Shares Enter your publisher(s)/administrator(s). Alternate" at bounding box center [508, 82] width 609 height 84
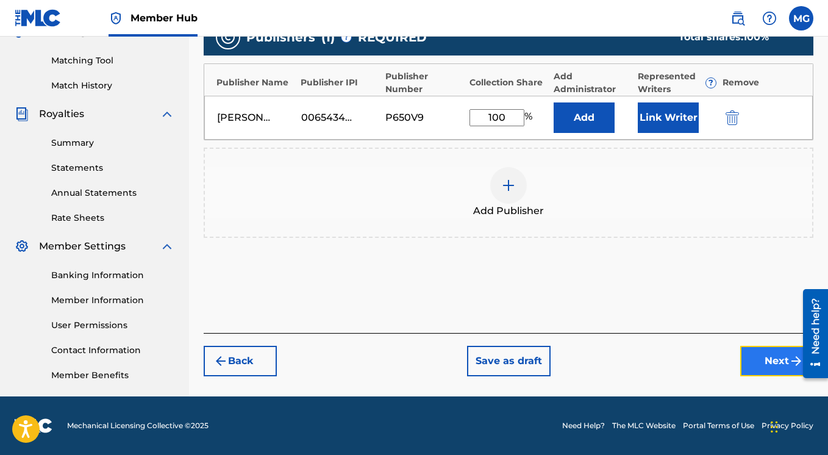
click at [759, 360] on button "Next" at bounding box center [776, 361] width 73 height 30
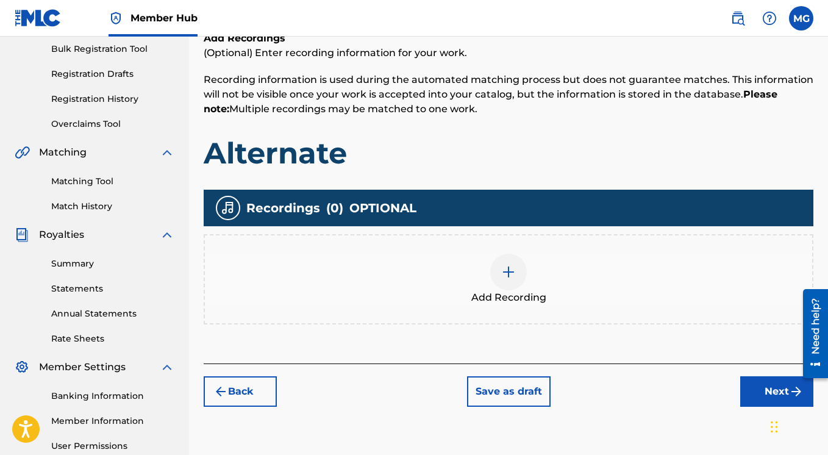
scroll to position [240, 0]
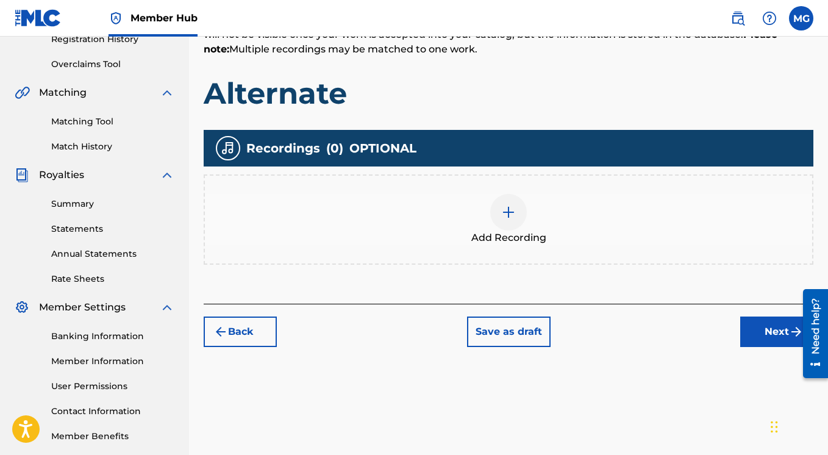
click at [507, 210] on img at bounding box center [508, 212] width 15 height 15
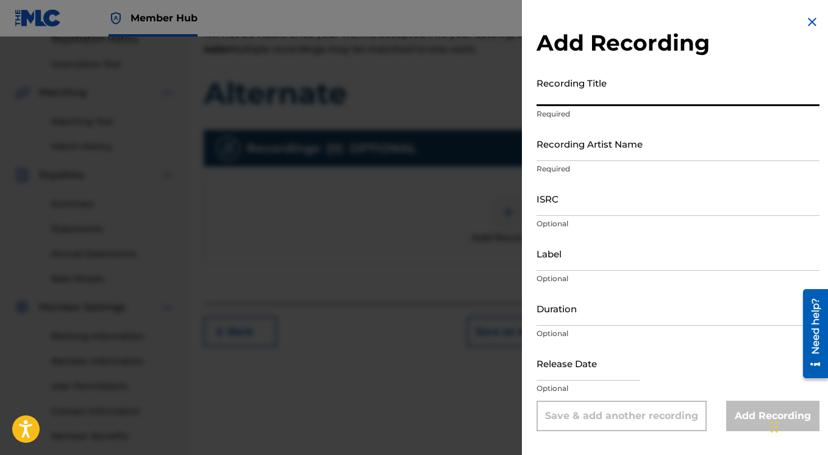
click at [555, 102] on input "Recording Title" at bounding box center [677, 88] width 283 height 35
paste input "Alternate"
type input "Alternate"
click at [558, 154] on input "Recording Artist Name" at bounding box center [677, 143] width 283 height 35
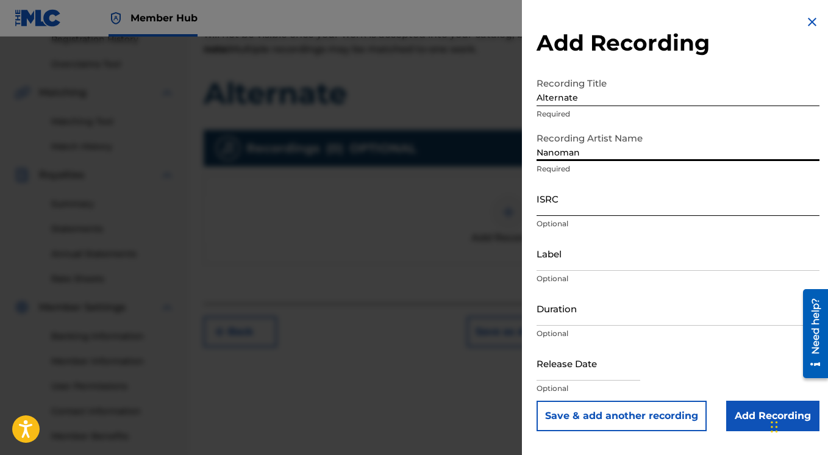
type input "Nanoman"
click at [580, 212] on input "ISRC" at bounding box center [677, 198] width 283 height 35
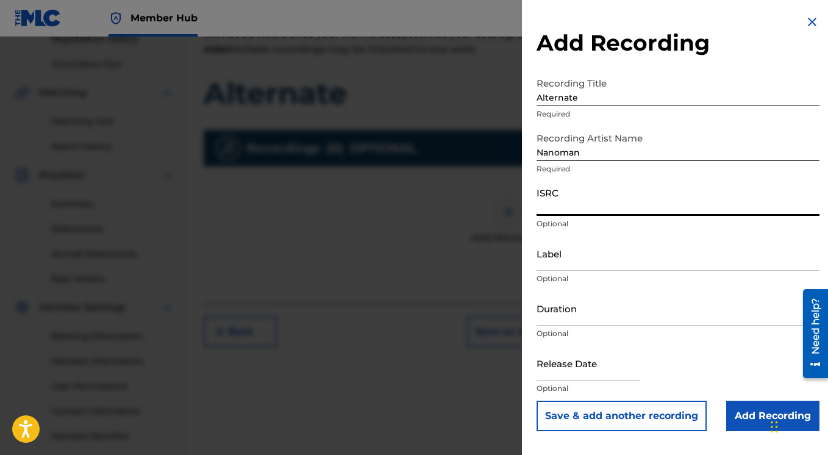
paste input "FR-6V8-16-40120"
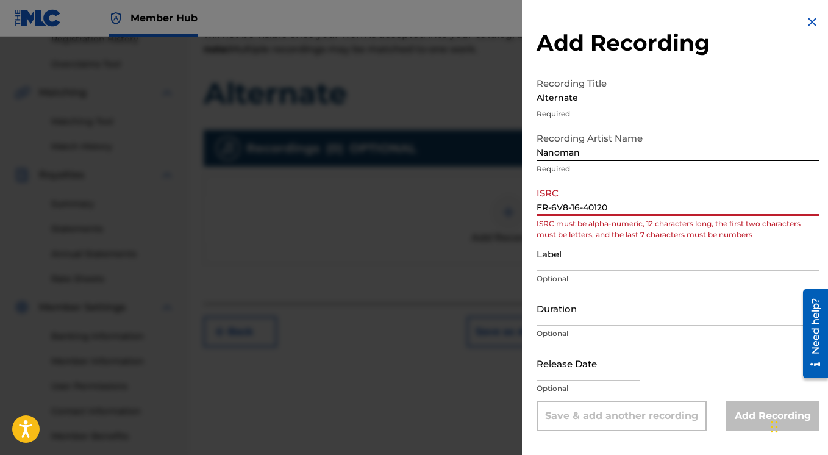
click at [551, 206] on input "FR-6V8-16-40120" at bounding box center [677, 198] width 283 height 35
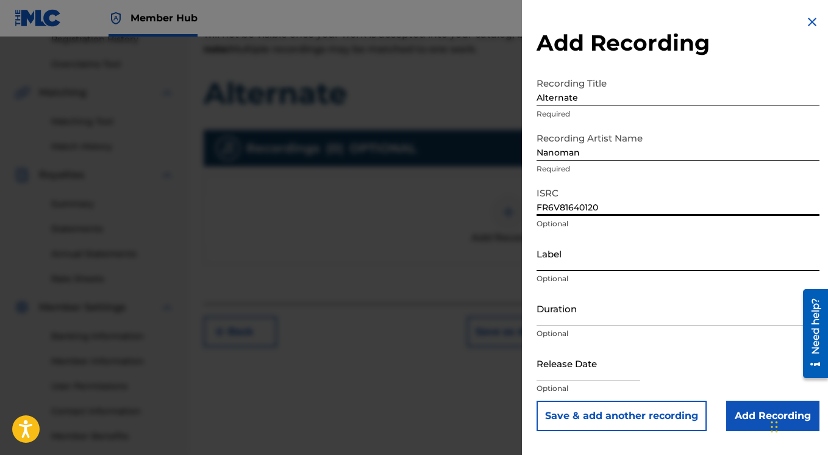
type input "FR6V81640120"
click at [556, 262] on input "Label" at bounding box center [677, 253] width 283 height 35
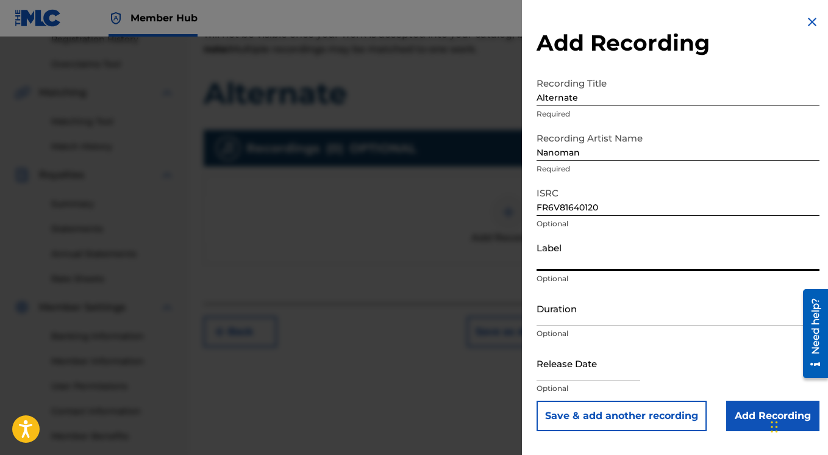
paste input "Badness Records"
type input "Badness Records"
click at [589, 321] on input "Duration" at bounding box center [677, 308] width 283 height 35
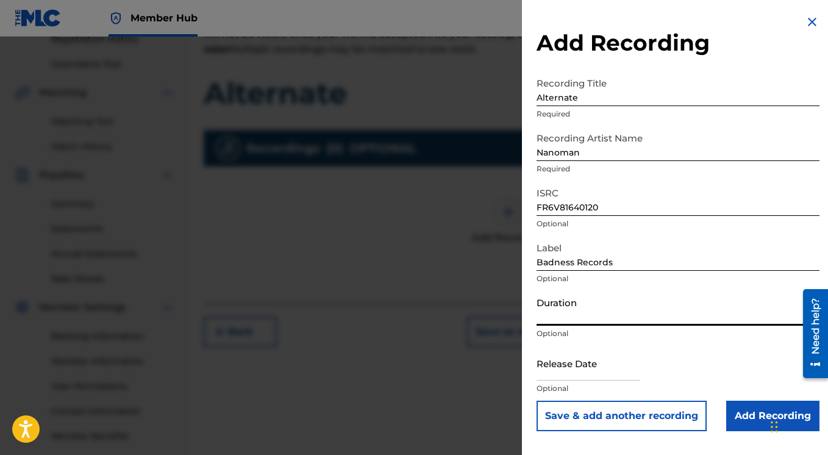
paste input "05:31"
type input "05:31"
click at [580, 371] on input "text" at bounding box center [588, 363] width 104 height 35
select select "8"
select select "2025"
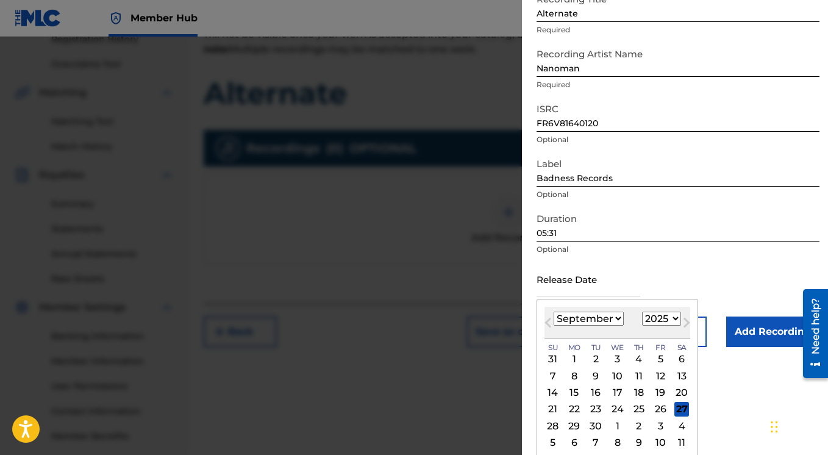
scroll to position [85, 0]
select select "2"
click option "March" at bounding box center [0, 0] width 0 height 0
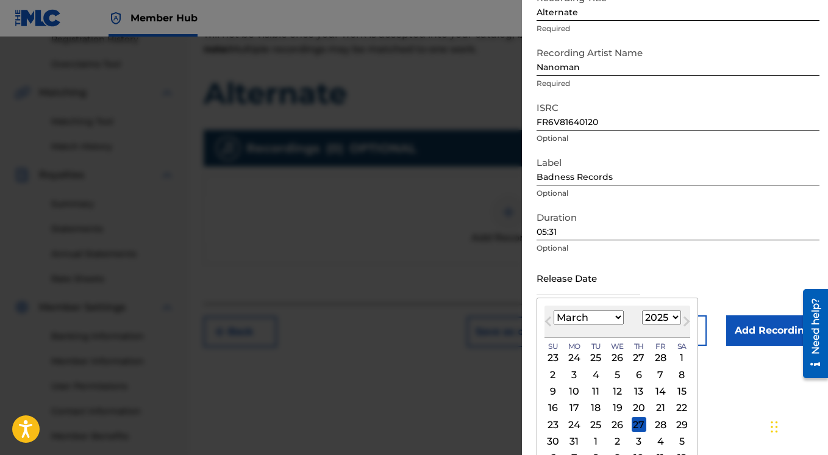
click at [679, 375] on div "8" at bounding box center [681, 374] width 15 height 15
type input "March 8 2025"
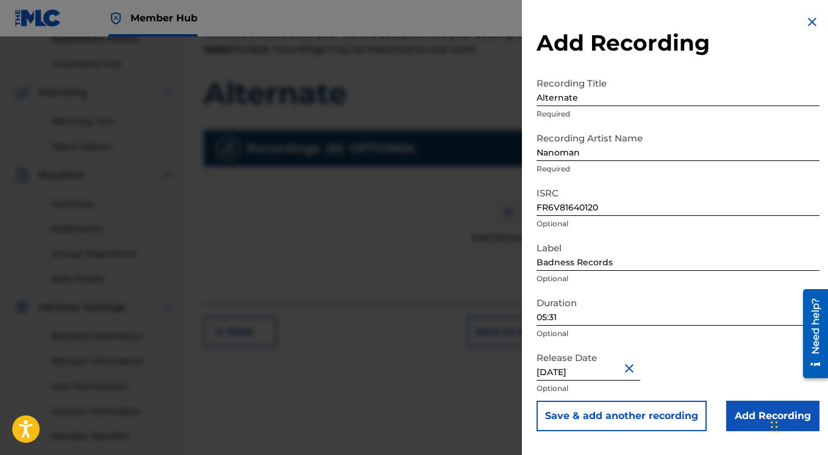
click at [608, 371] on input "March 8 2025" at bounding box center [588, 363] width 104 height 35
select select "2"
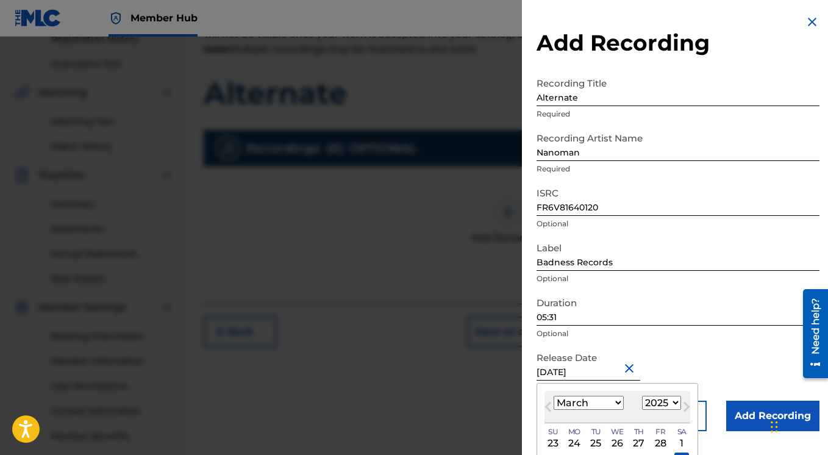
click at [642, 396] on select "1900 1901 1902 1903 1904 1905 1906 1907 1908 1909 1910 1911 1912 1913 1914 1915…" at bounding box center [661, 403] width 39 height 14
select select "2013"
click option "2013" at bounding box center [0, 0] width 0 height 0
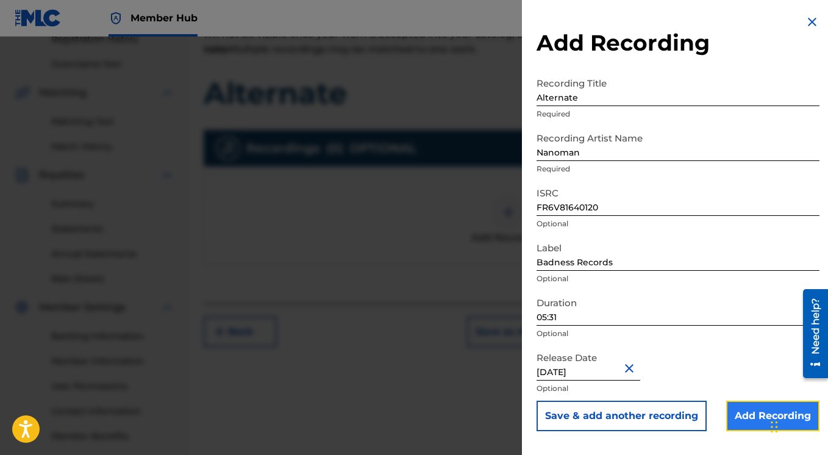
click at [743, 416] on input "Add Recording" at bounding box center [772, 415] width 93 height 30
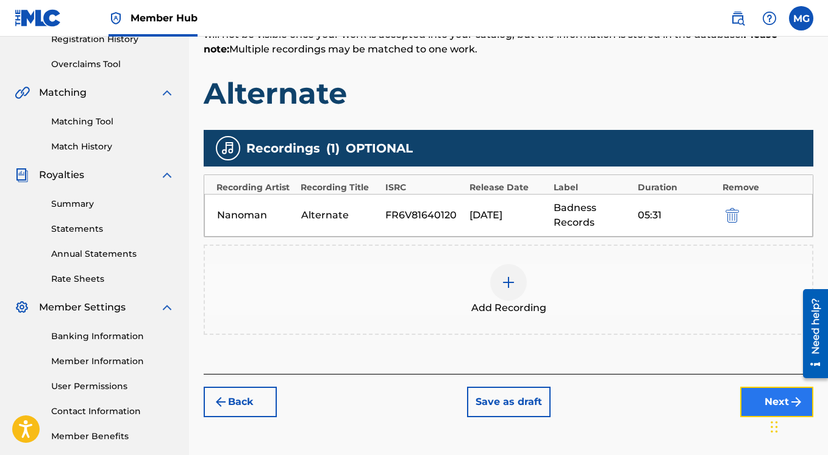
click at [752, 402] on button "Next" at bounding box center [776, 401] width 73 height 30
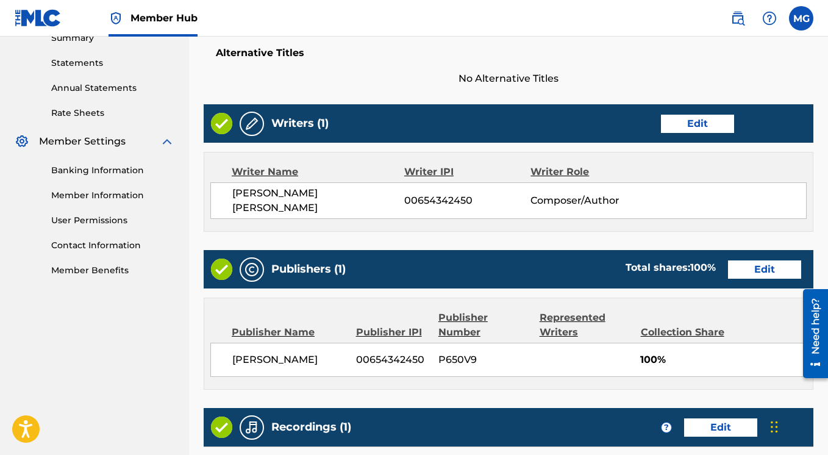
scroll to position [590, 0]
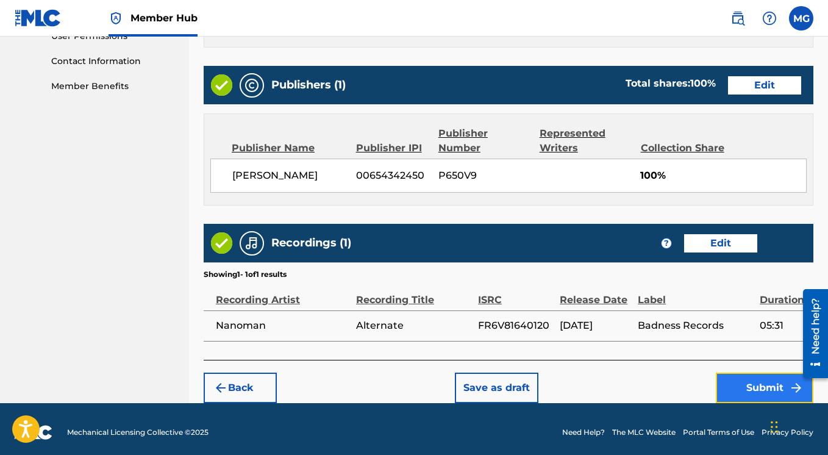
click at [736, 382] on button "Submit" at bounding box center [765, 387] width 98 height 30
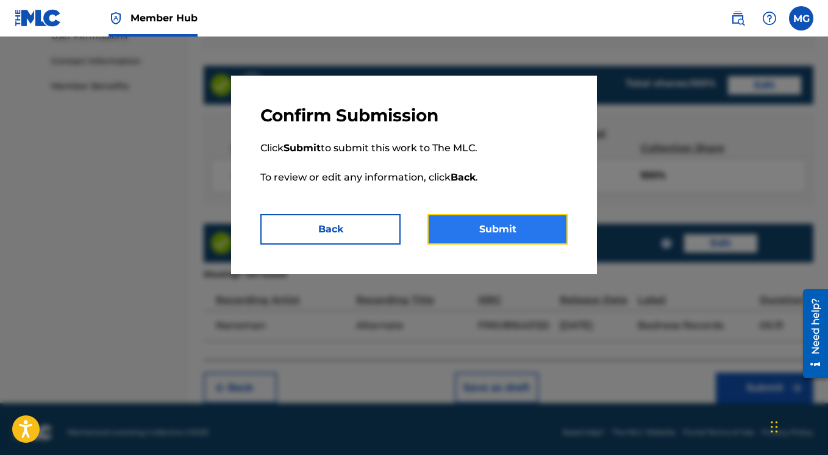
click at [488, 227] on button "Submit" at bounding box center [497, 229] width 140 height 30
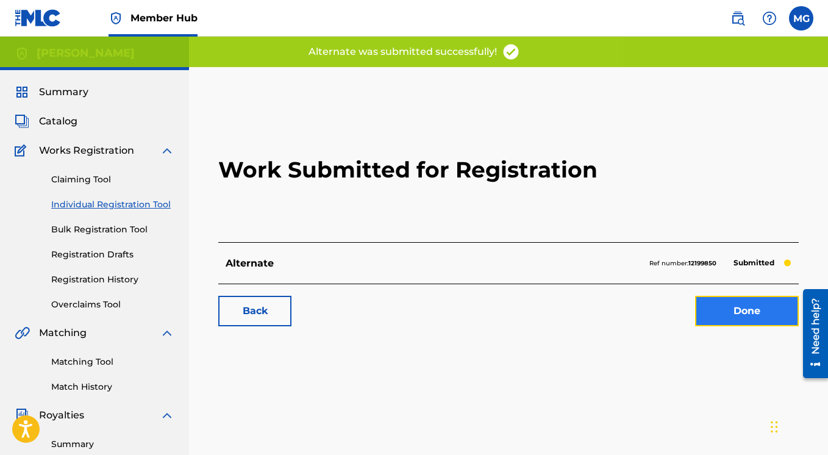
click at [731, 314] on link "Done" at bounding box center [747, 311] width 104 height 30
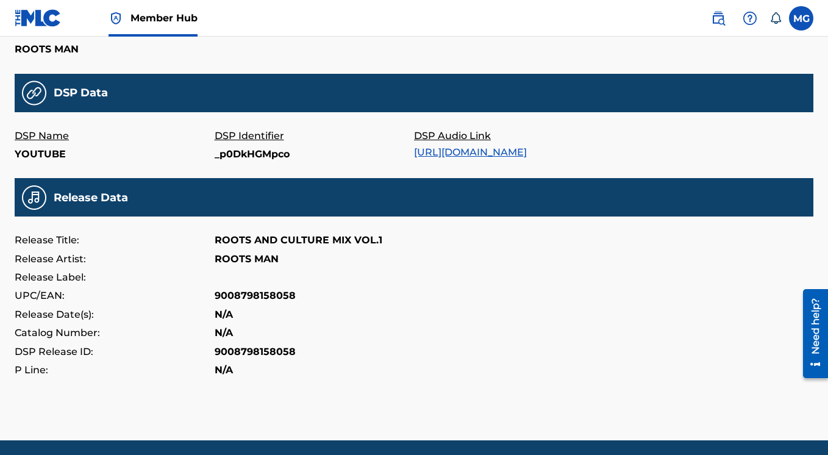
scroll to position [416, 0]
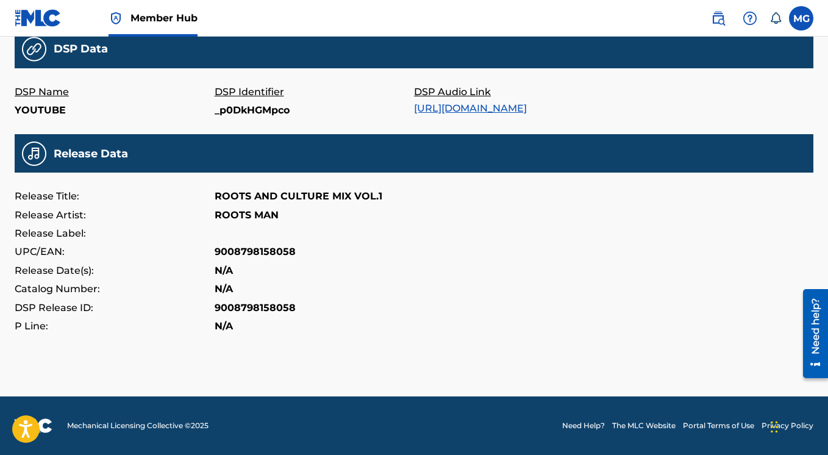
click at [476, 105] on div "DSP Audio Link https://music.youtube.com/watch?v=_p0DkHGMpco" at bounding box center [514, 101] width 200 height 37
click at [524, 102] on link "https://music.youtube.com/watch?v=_p0DkHGMpco" at bounding box center [470, 108] width 113 height 12
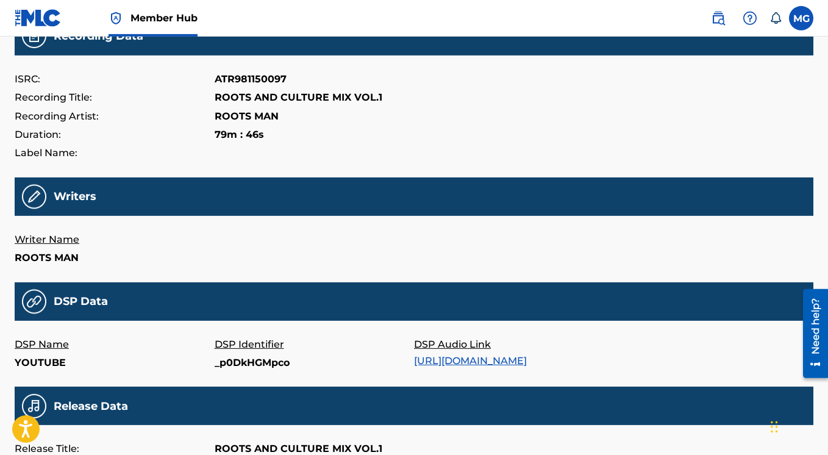
scroll to position [0, 0]
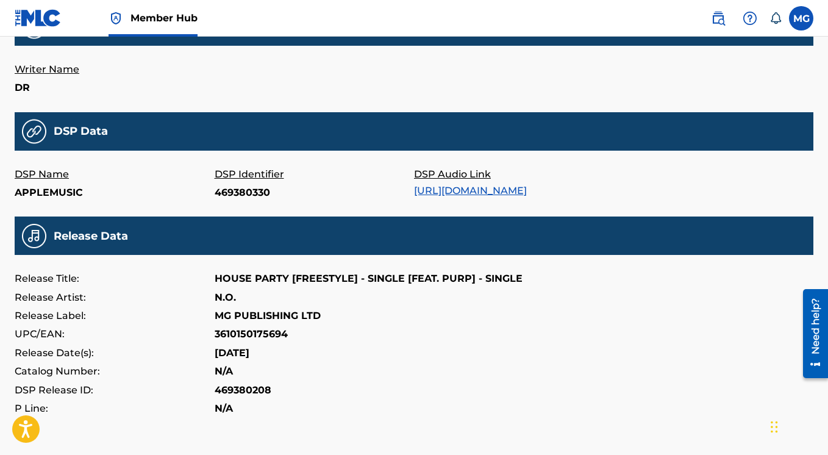
scroll to position [308, 0]
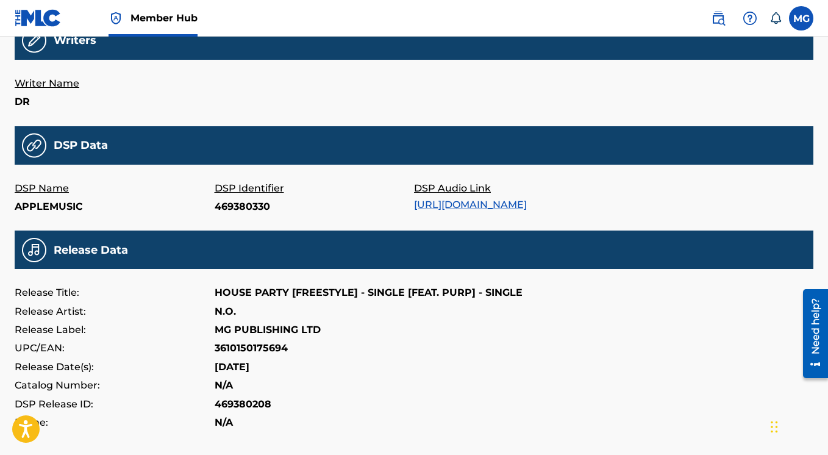
click at [479, 210] on link "[URL][DOMAIN_NAME]" at bounding box center [470, 205] width 113 height 12
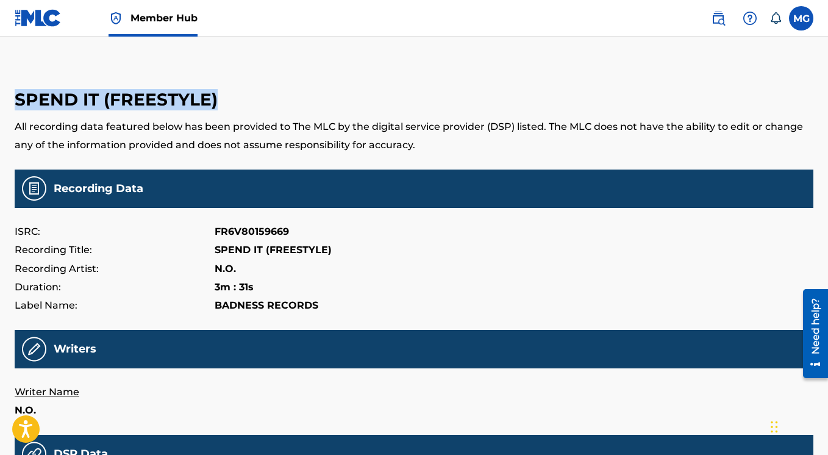
drag, startPoint x: 16, startPoint y: 99, endPoint x: 210, endPoint y: 98, distance: 194.4
click at [233, 99] on h3 "SPEND IT (FREESTYLE)" at bounding box center [414, 99] width 798 height 21
copy h3 "SPEND IT (FREESTYLE)"
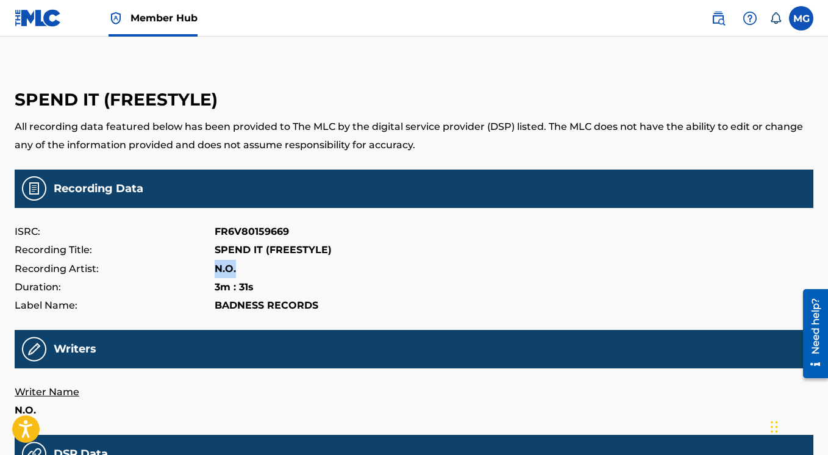
drag, startPoint x: 216, startPoint y: 268, endPoint x: 238, endPoint y: 266, distance: 22.0
click at [238, 266] on div "Recording Artist: N.O." at bounding box center [414, 269] width 798 height 18
copy p "N.O."
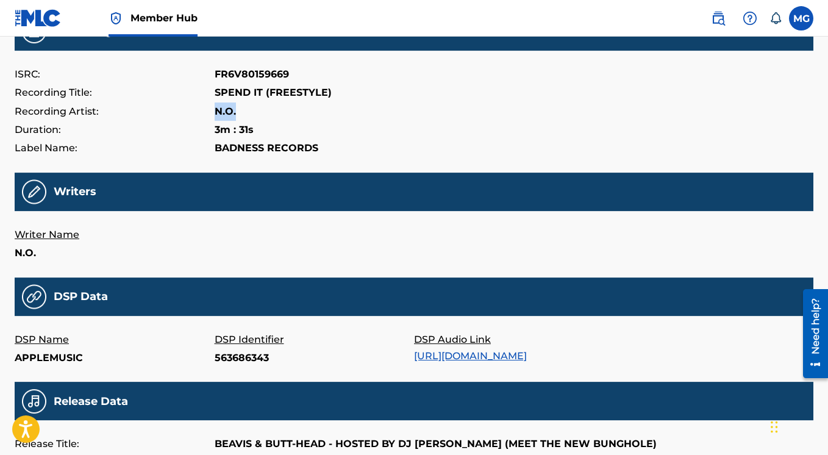
scroll to position [156, 0]
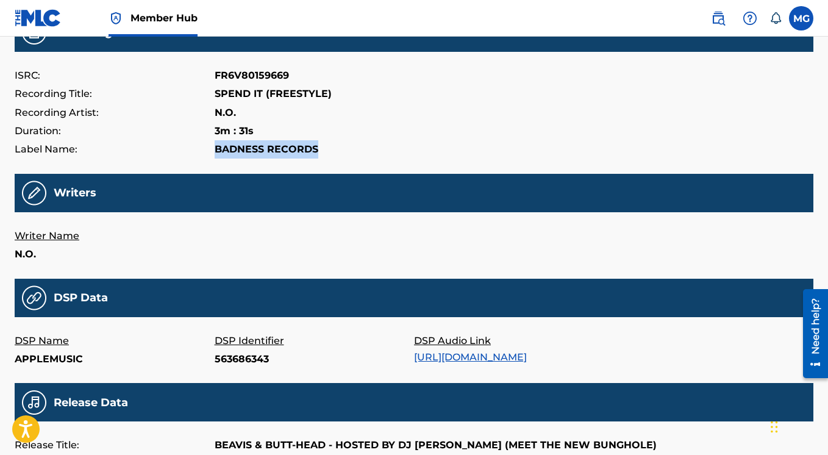
drag, startPoint x: 215, startPoint y: 151, endPoint x: 325, endPoint y: 151, distance: 110.9
click at [325, 151] on div "Label Name: BADNESS RECORDS" at bounding box center [414, 149] width 798 height 18
copy p "BADNESS RECORDS"
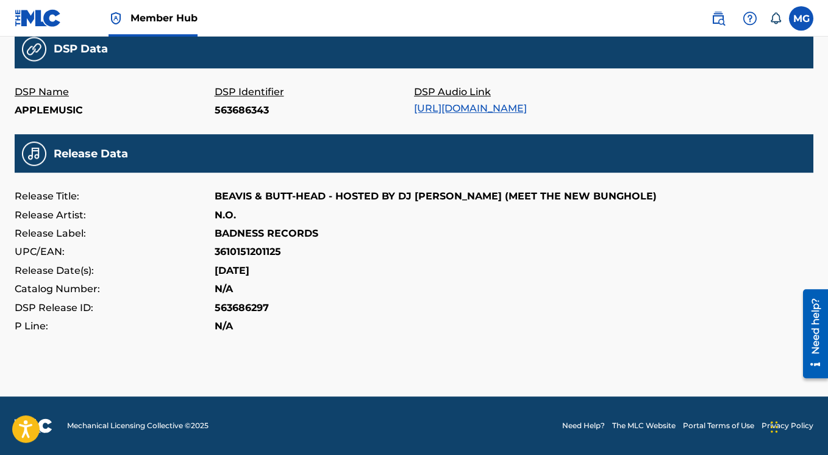
scroll to position [416, 0]
click at [218, 271] on p "[DATE]" at bounding box center [232, 270] width 35 height 18
click at [270, 279] on div "Release Date(s): [DATE]" at bounding box center [414, 270] width 798 height 18
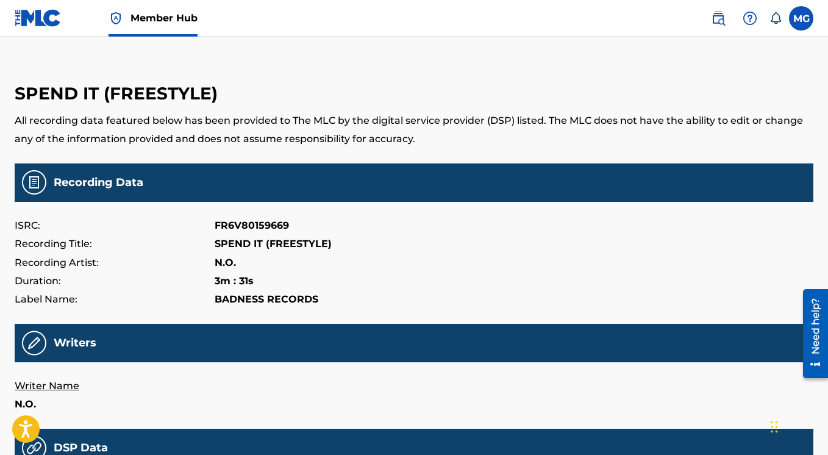
scroll to position [367, 0]
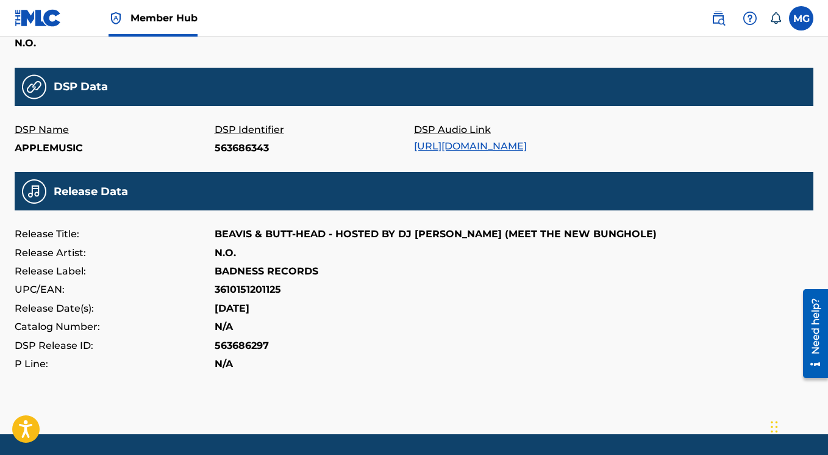
click at [484, 150] on link "[URL][DOMAIN_NAME]" at bounding box center [470, 146] width 113 height 12
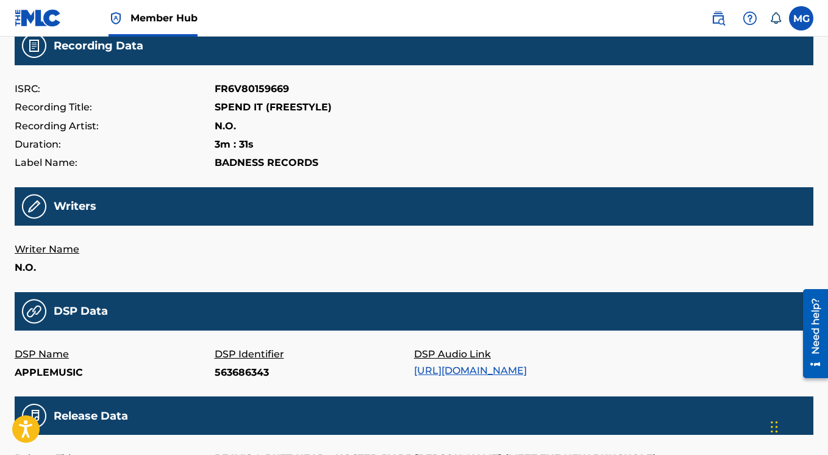
scroll to position [328, 0]
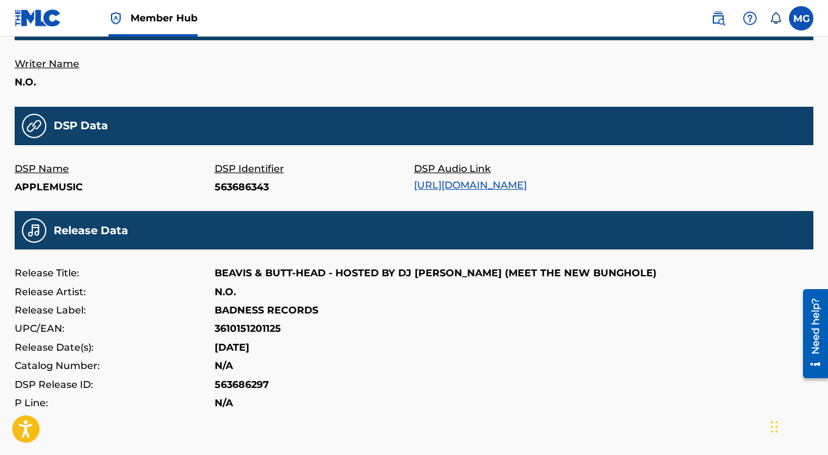
click at [491, 191] on link "[URL][DOMAIN_NAME]" at bounding box center [470, 185] width 113 height 12
